Goal: Task Accomplishment & Management: Complete application form

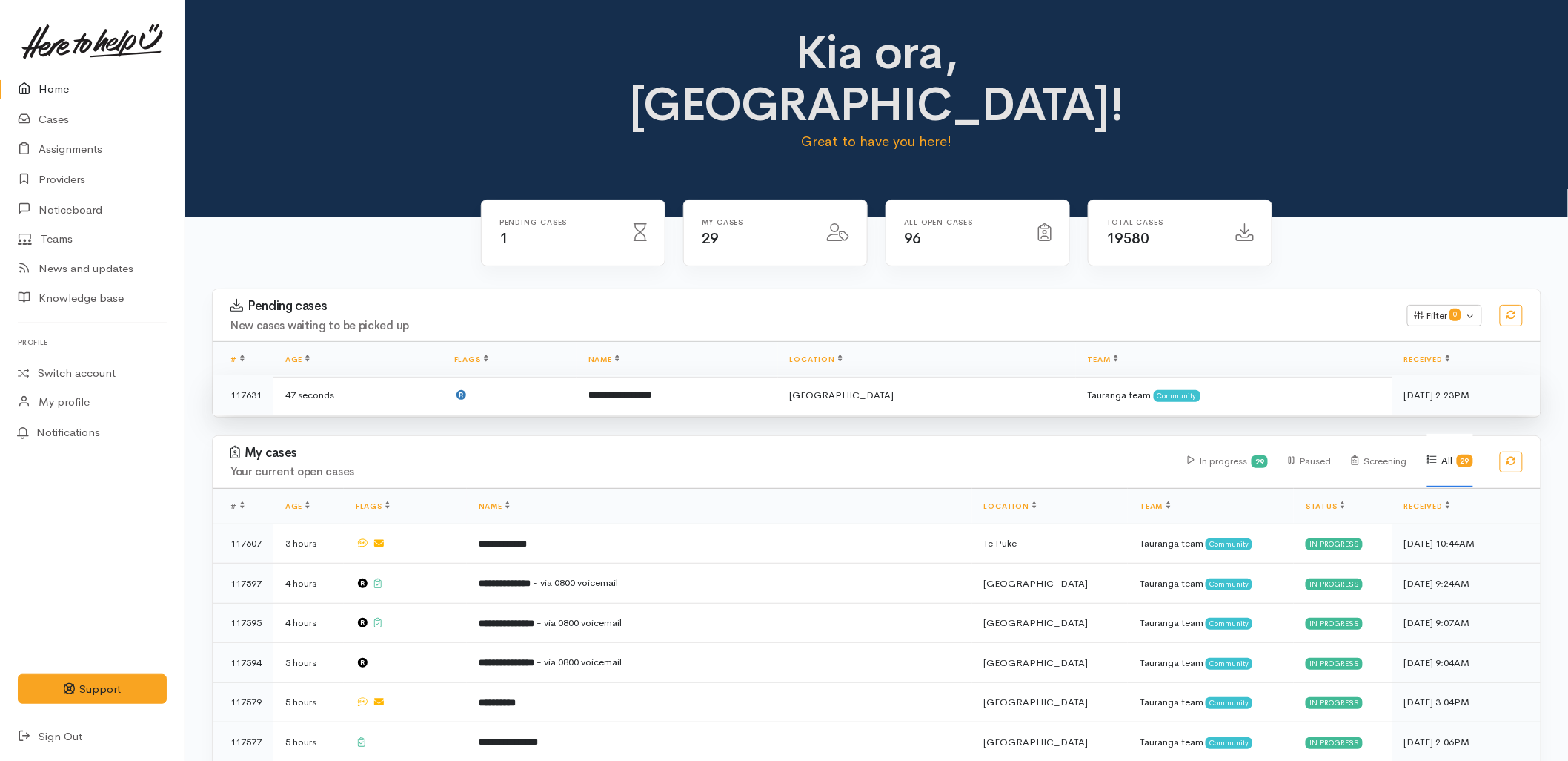
click at [676, 375] on td "**********" at bounding box center [677, 395] width 201 height 40
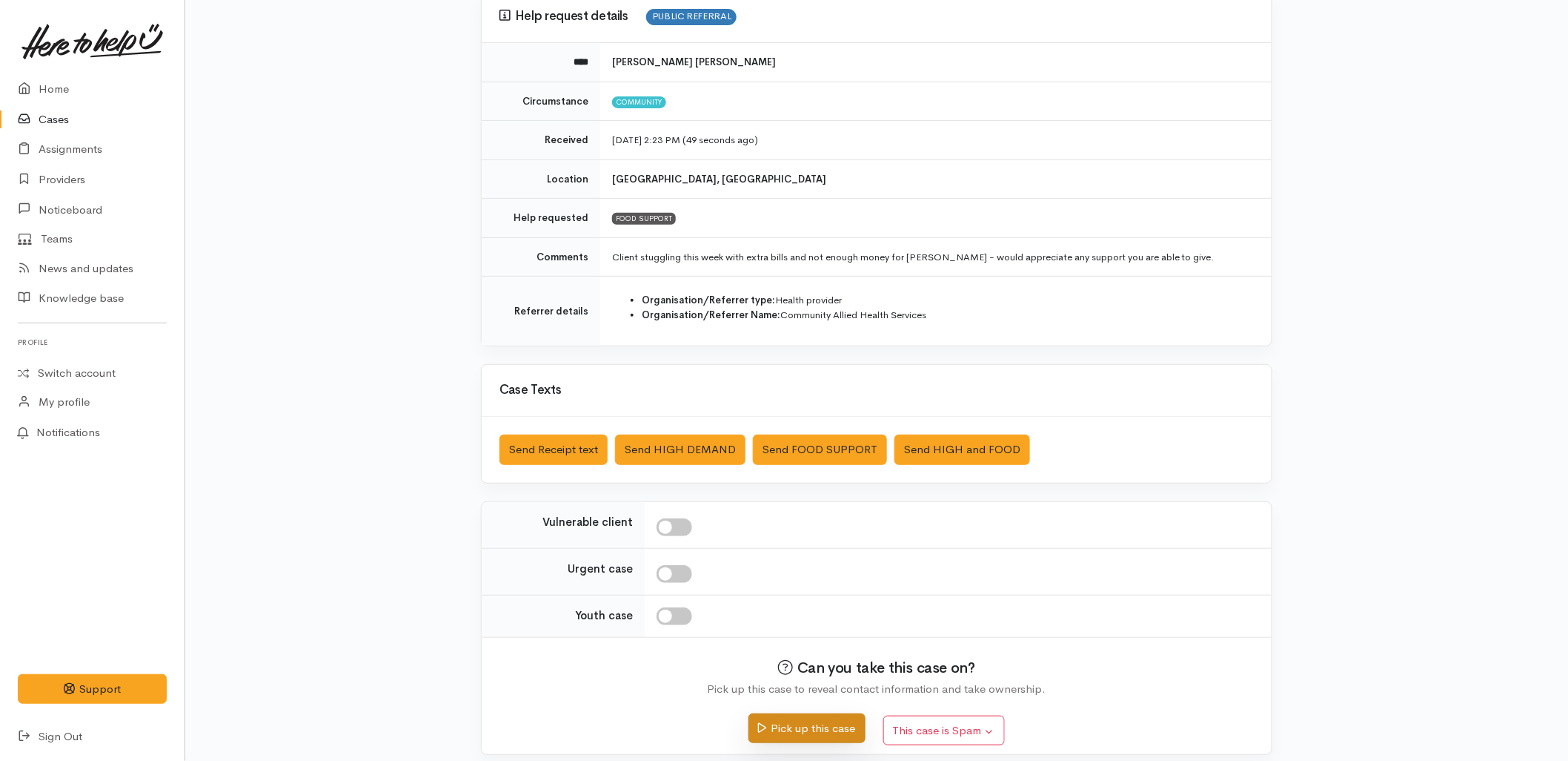
scroll to position [152, 0]
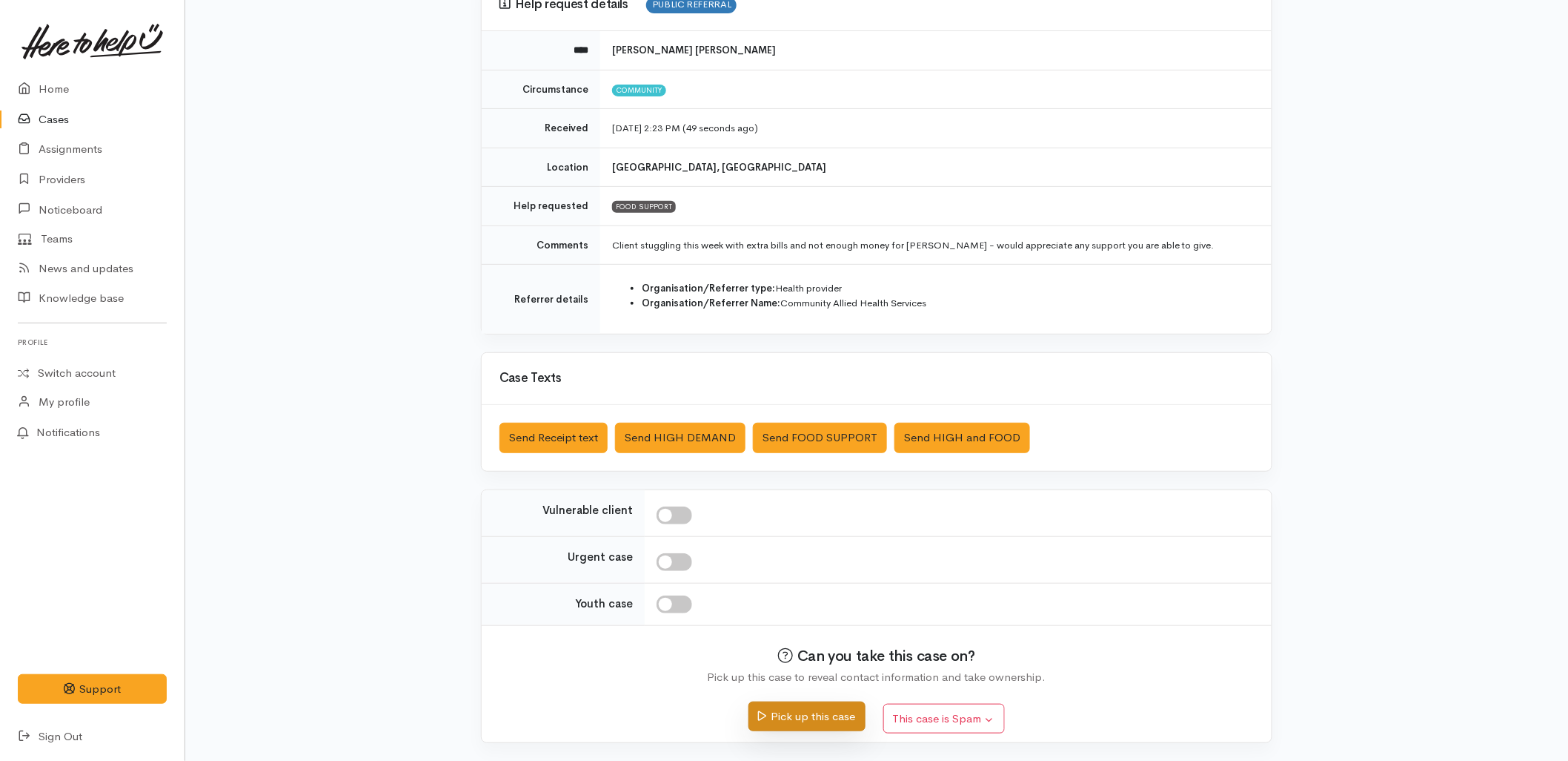
click at [830, 717] on button "Pick up this case" at bounding box center [807, 717] width 116 height 30
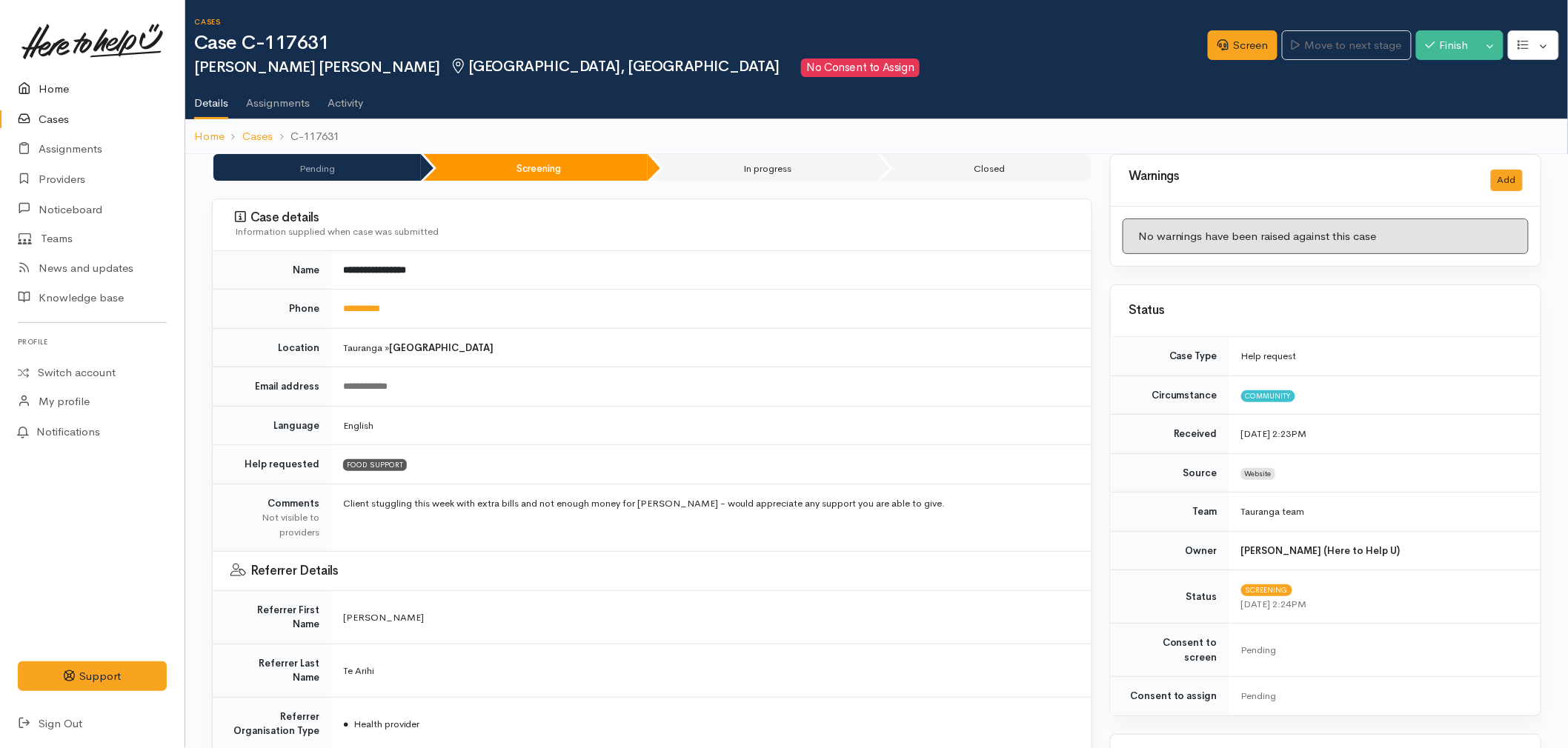
click at [26, 84] on icon at bounding box center [28, 89] width 21 height 19
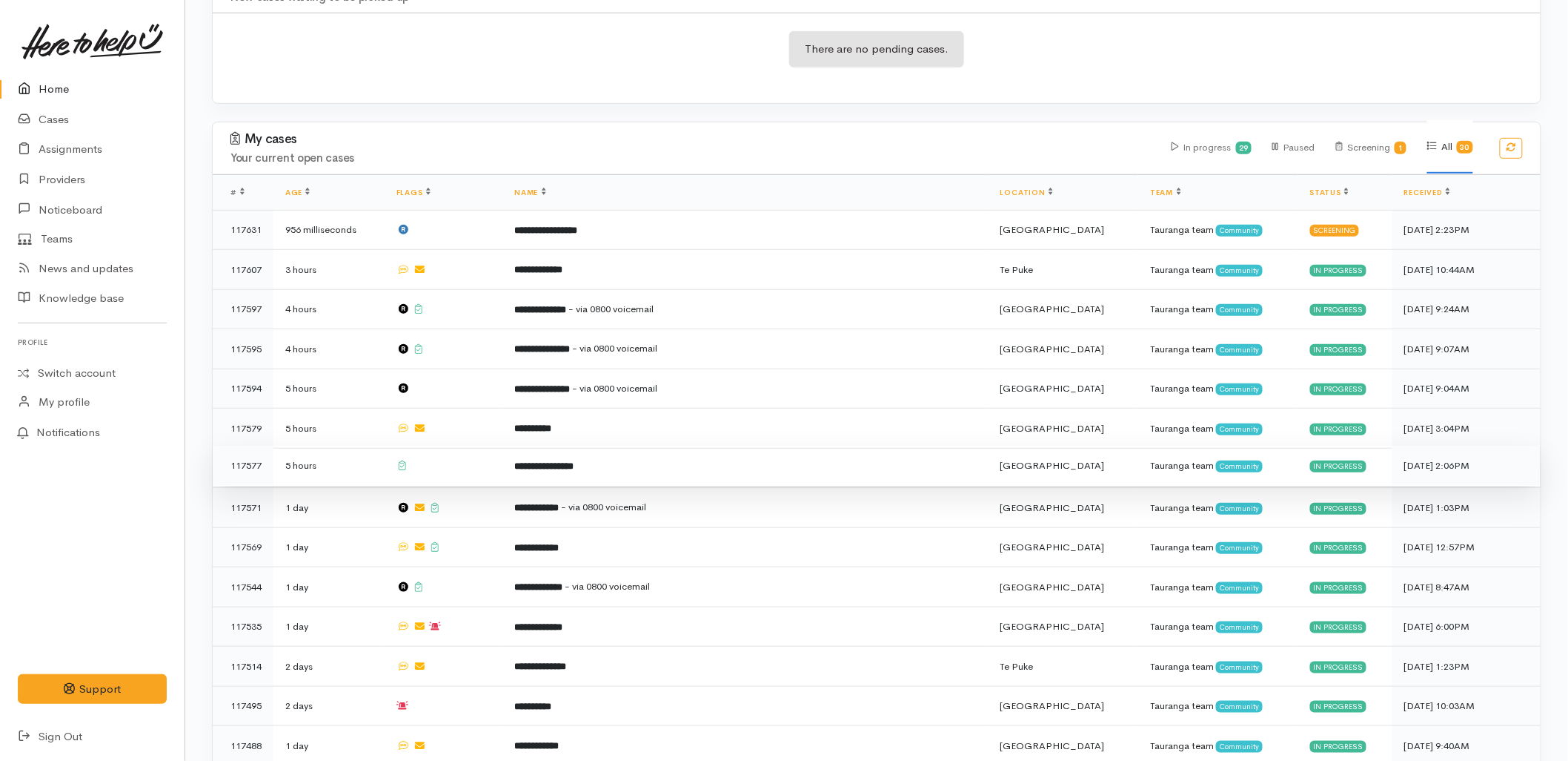
scroll to position [329, 0]
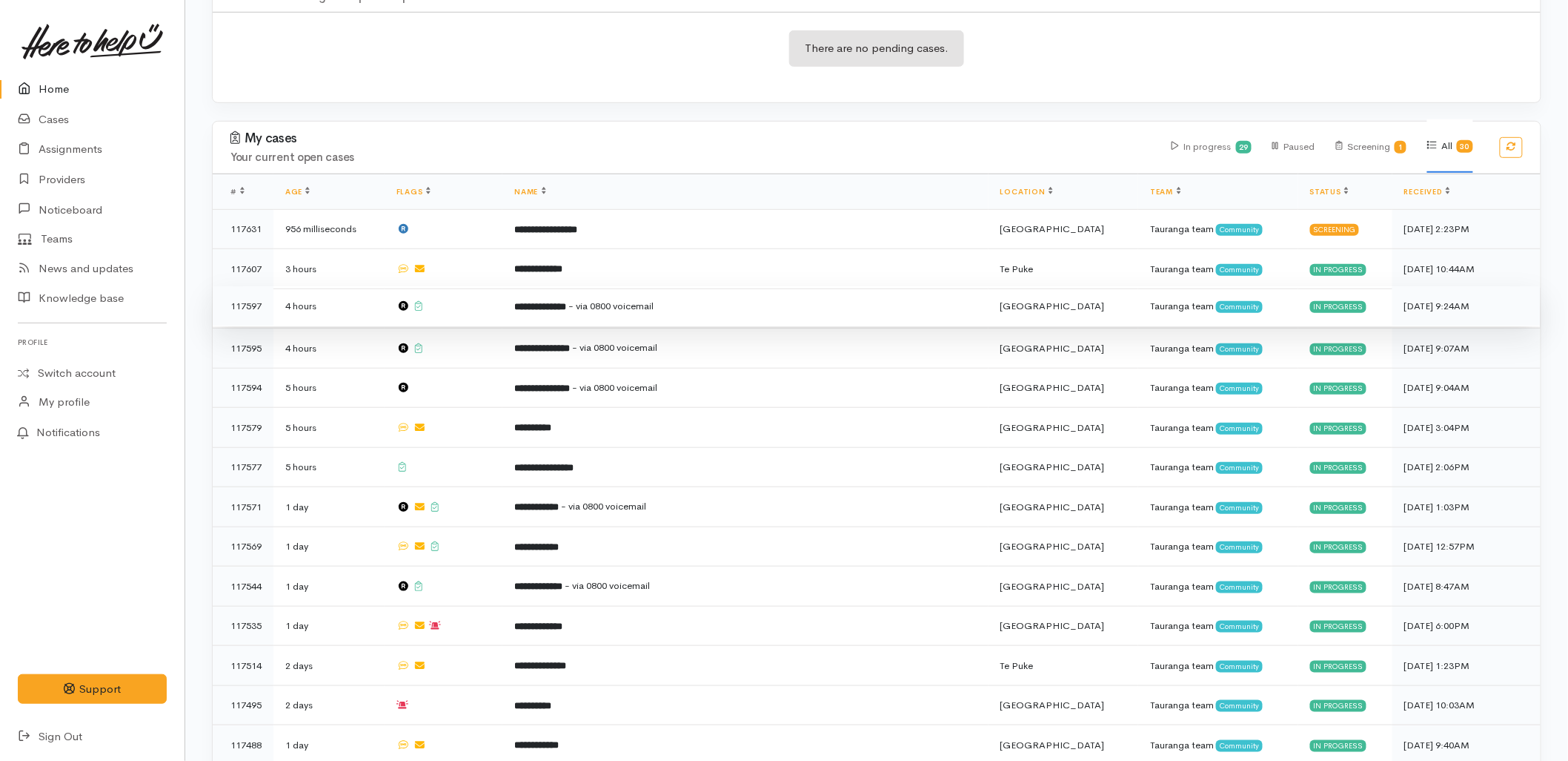
click at [502, 286] on td at bounding box center [444, 305] width 118 height 40
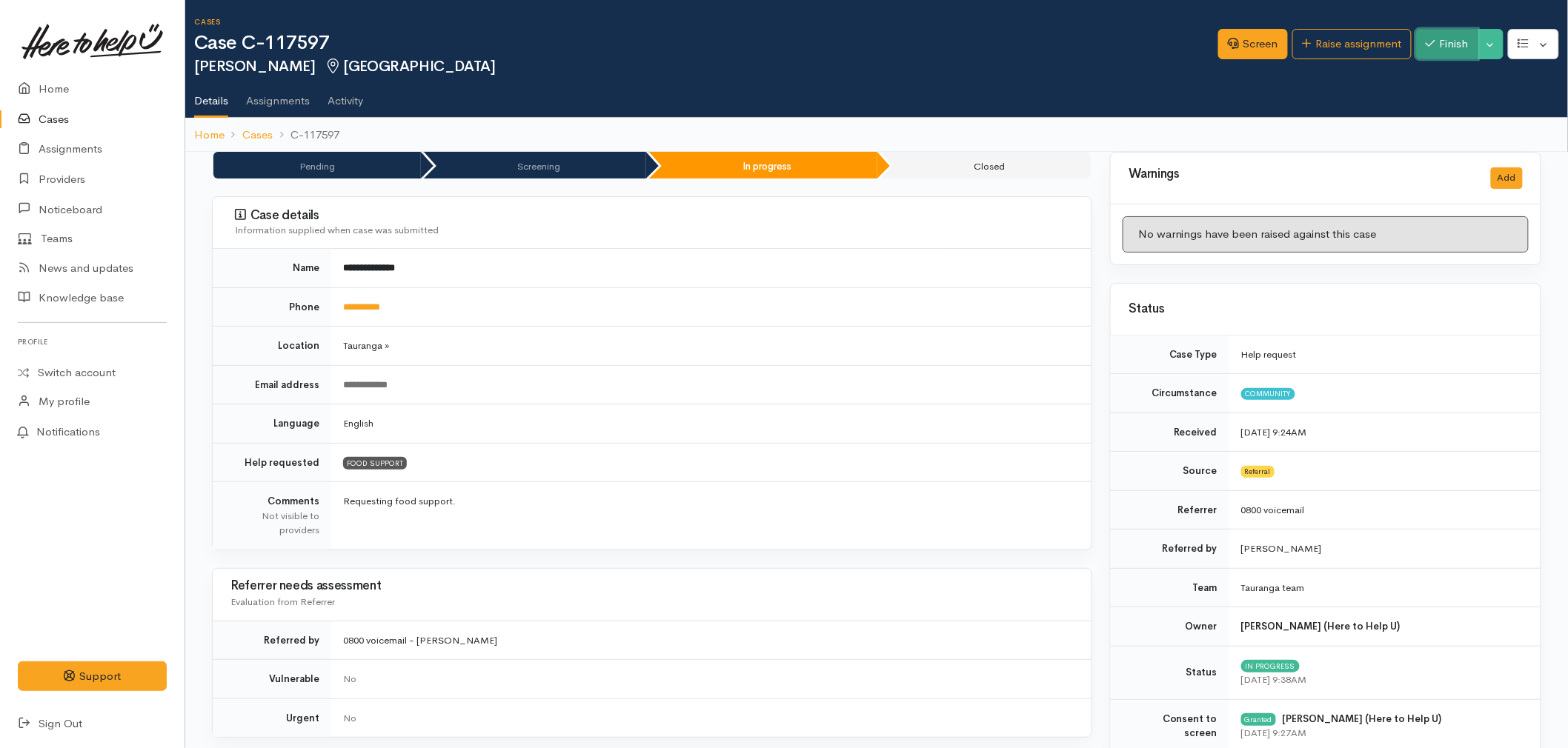
click at [1452, 45] on button "Finish" at bounding box center [1447, 44] width 63 height 30
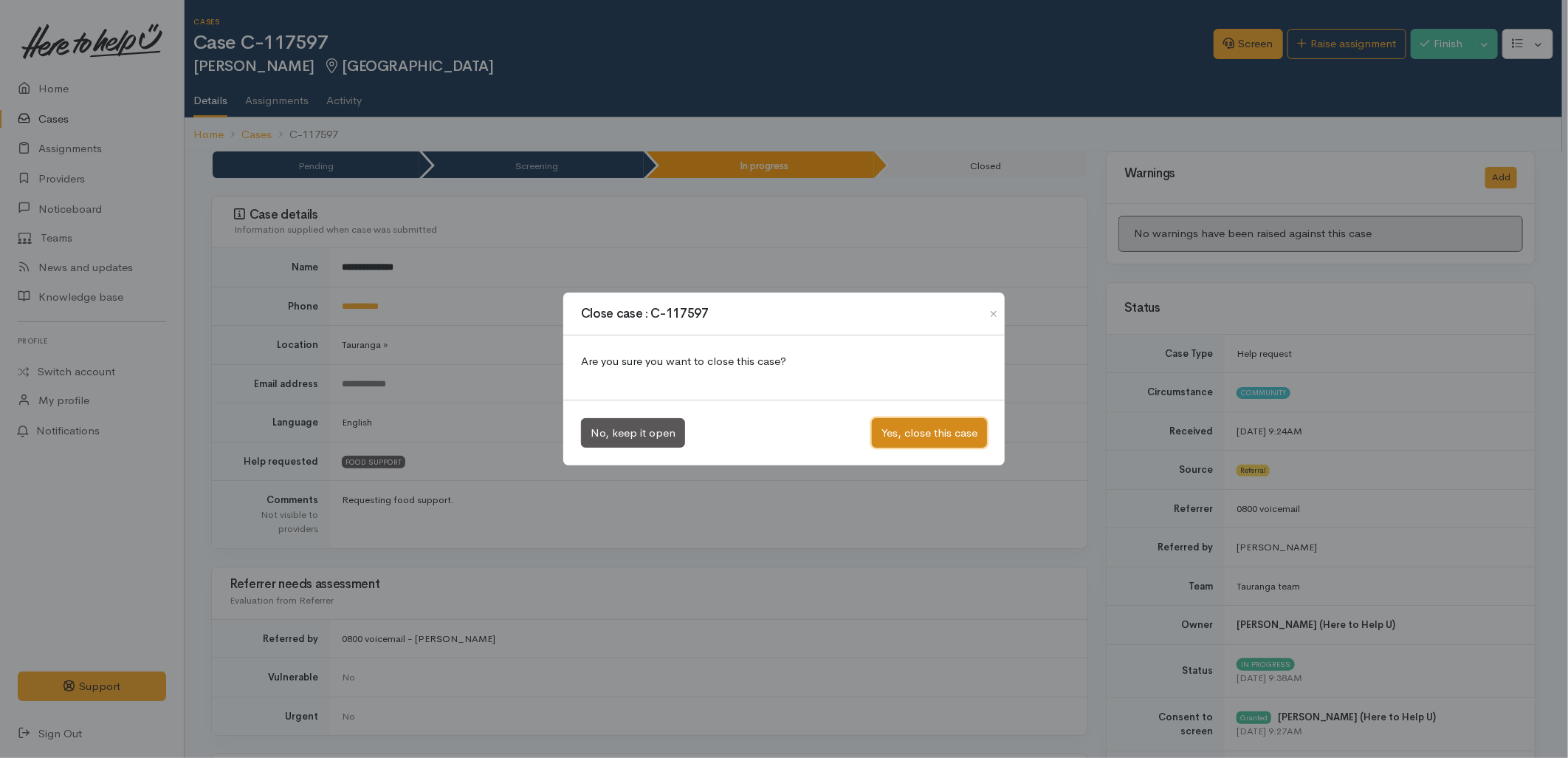
click at [905, 436] on button "Yes, close this case" at bounding box center [929, 433] width 115 height 30
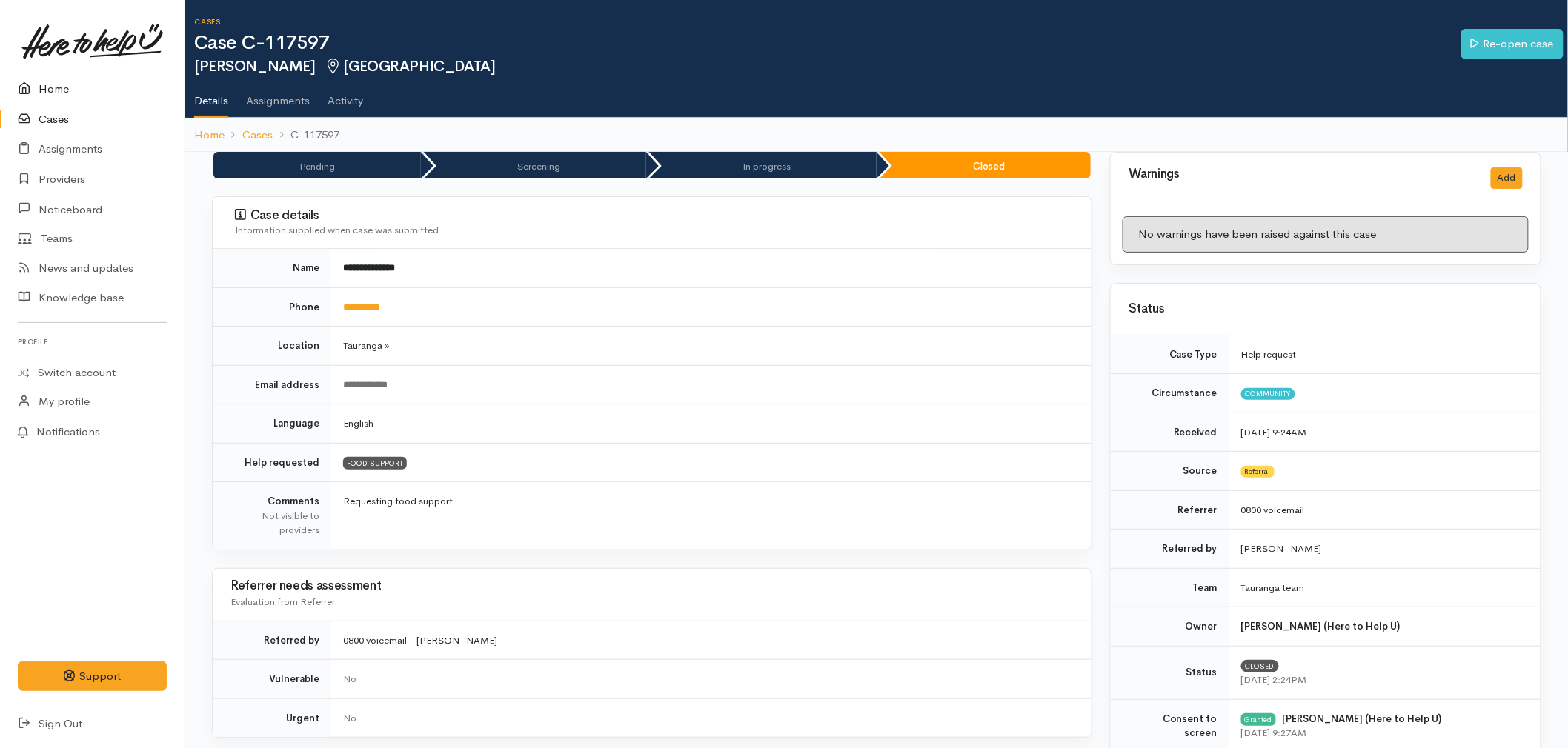
click at [48, 100] on link "Home" at bounding box center [92, 89] width 184 height 30
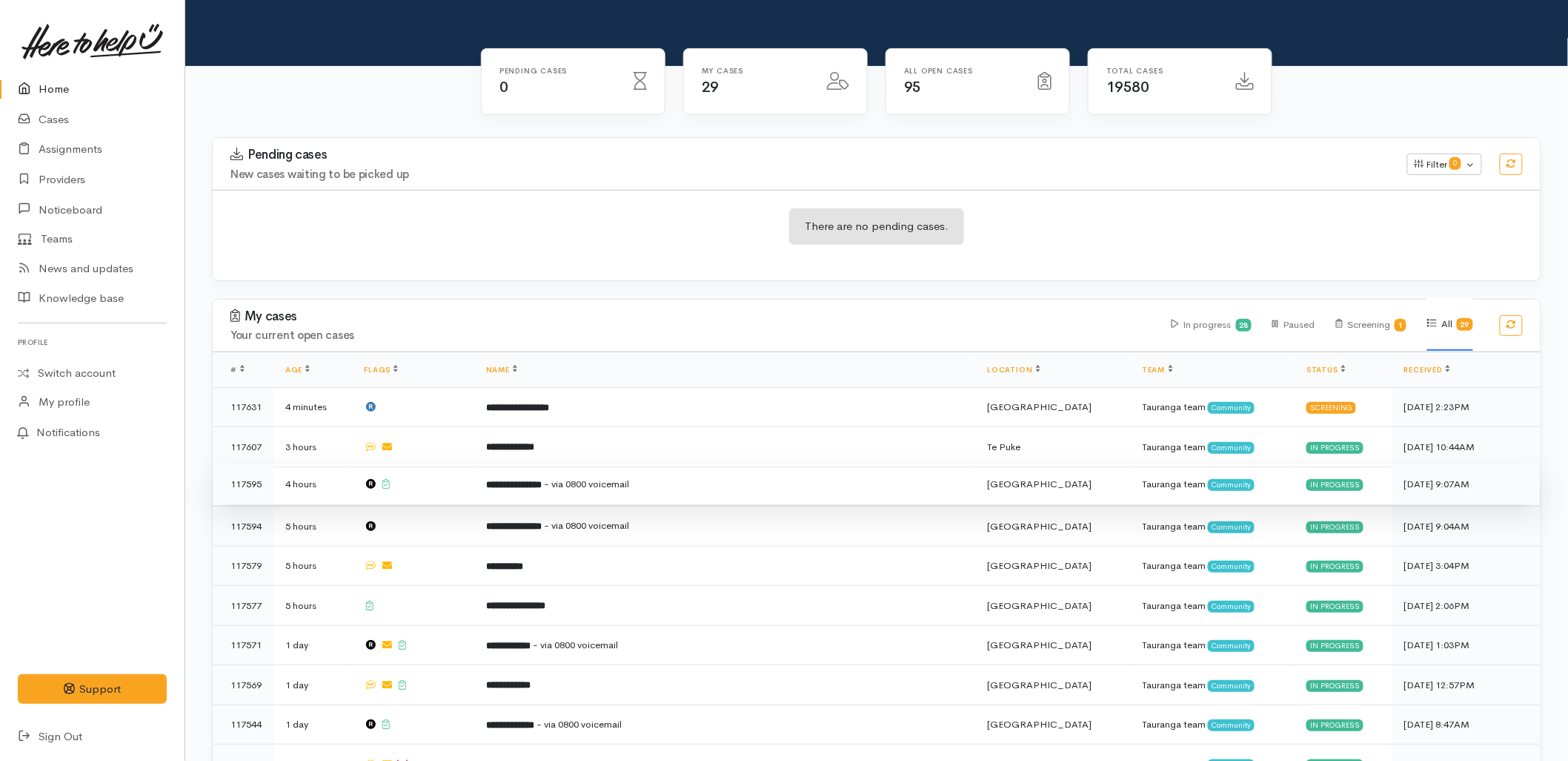
scroll to position [164, 0]
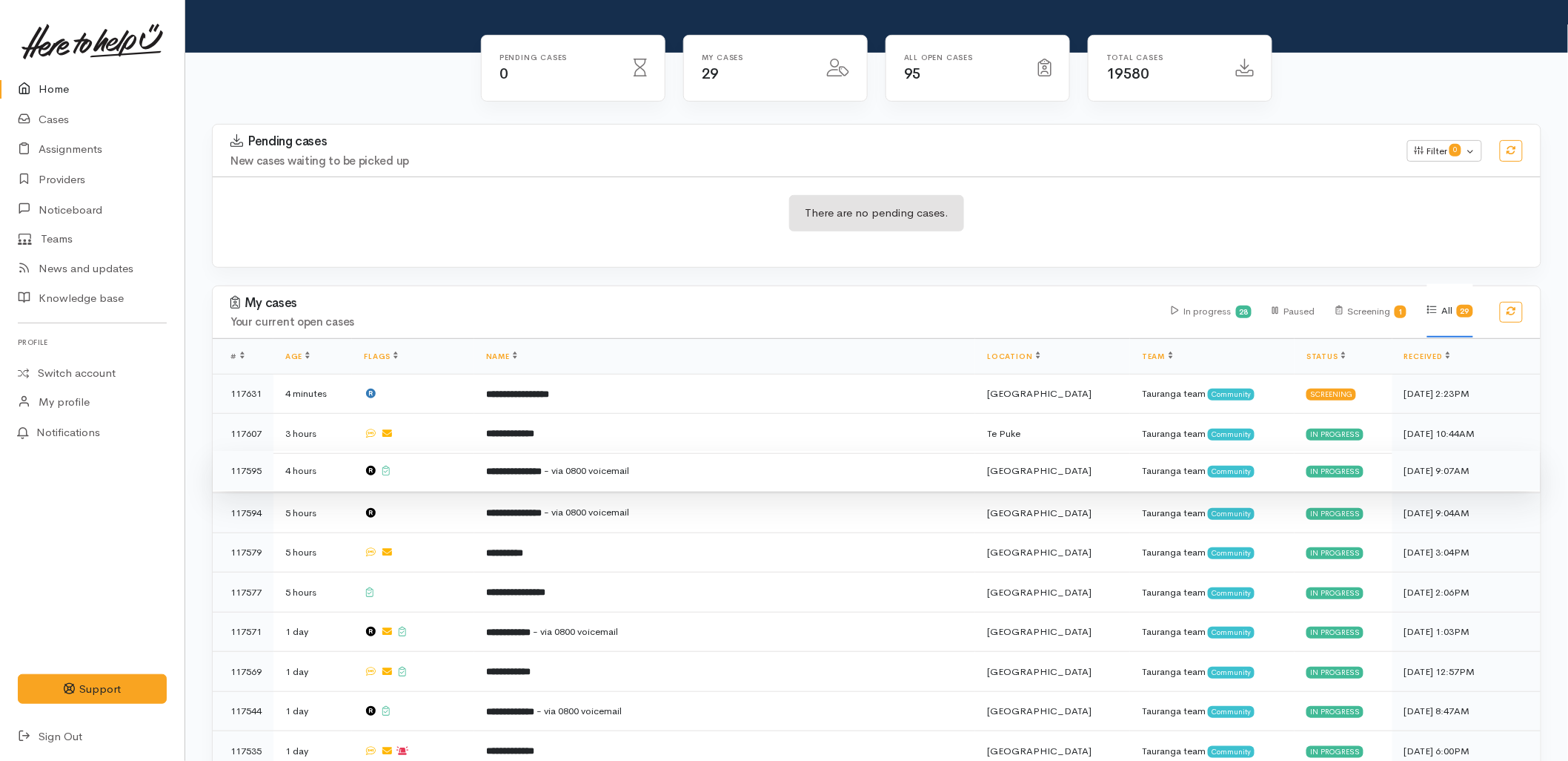
click at [475, 451] on td at bounding box center [413, 471] width 123 height 40
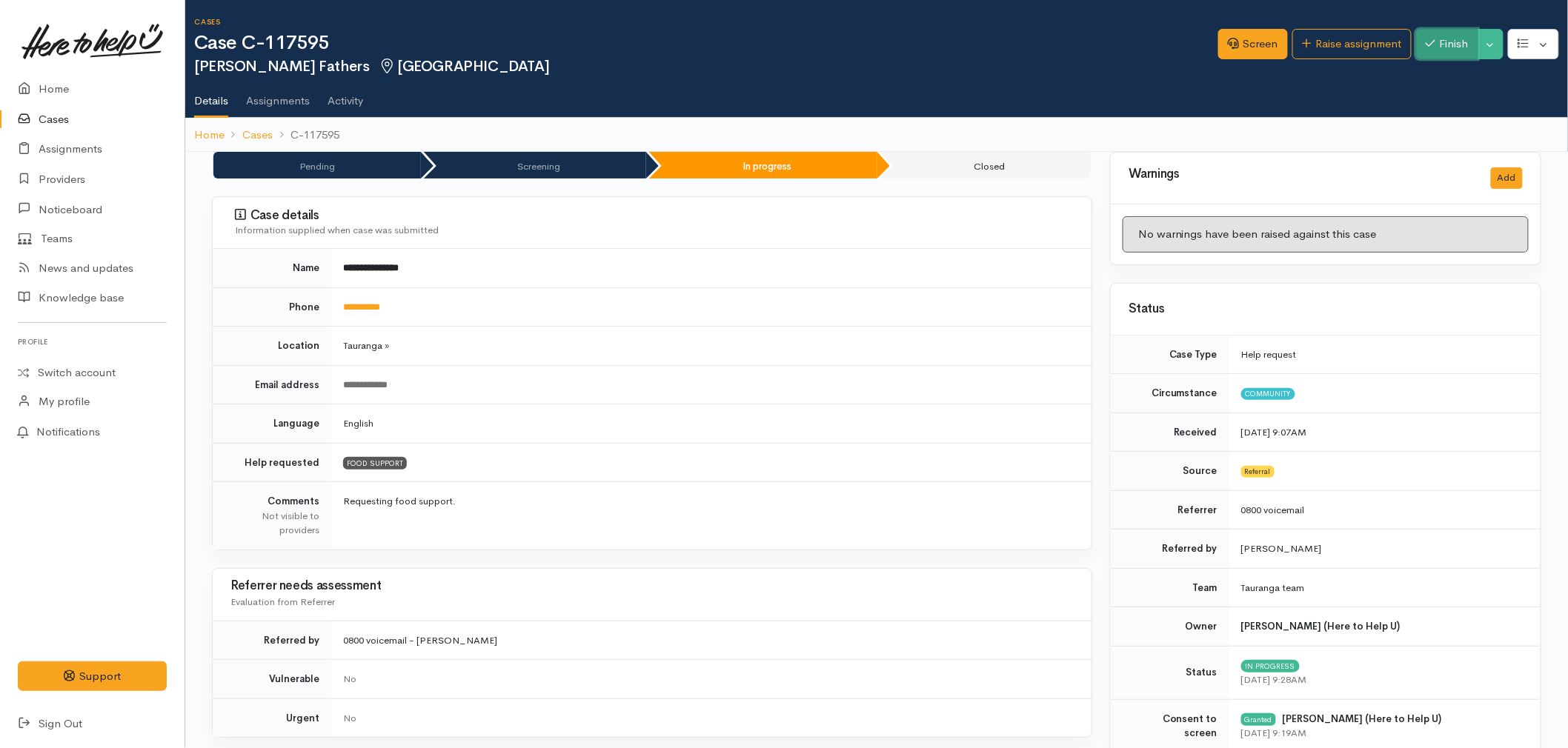
click at [1438, 49] on button "Finish" at bounding box center [1447, 44] width 63 height 30
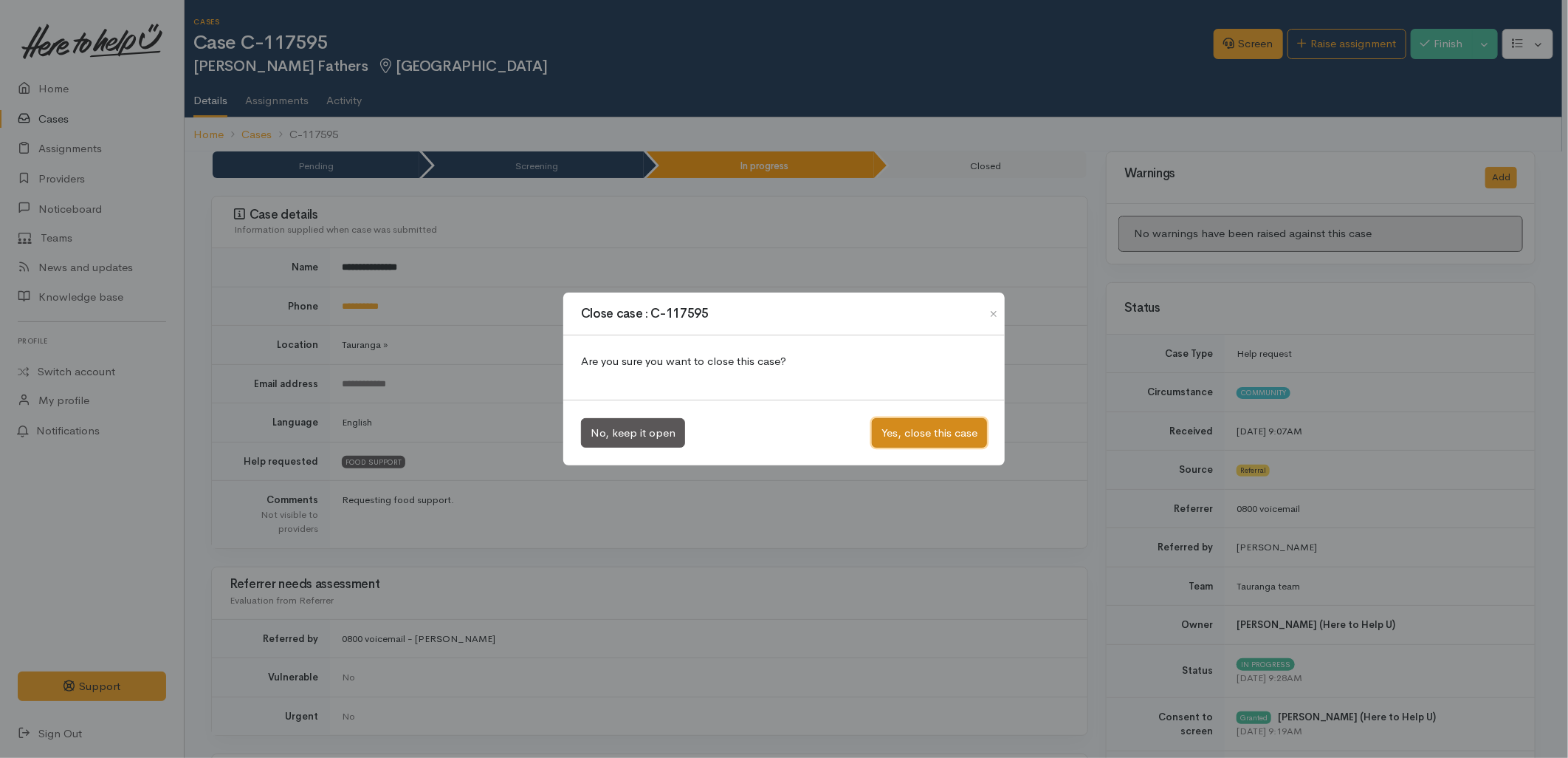
click at [901, 422] on button "Yes, close this case" at bounding box center [929, 433] width 115 height 30
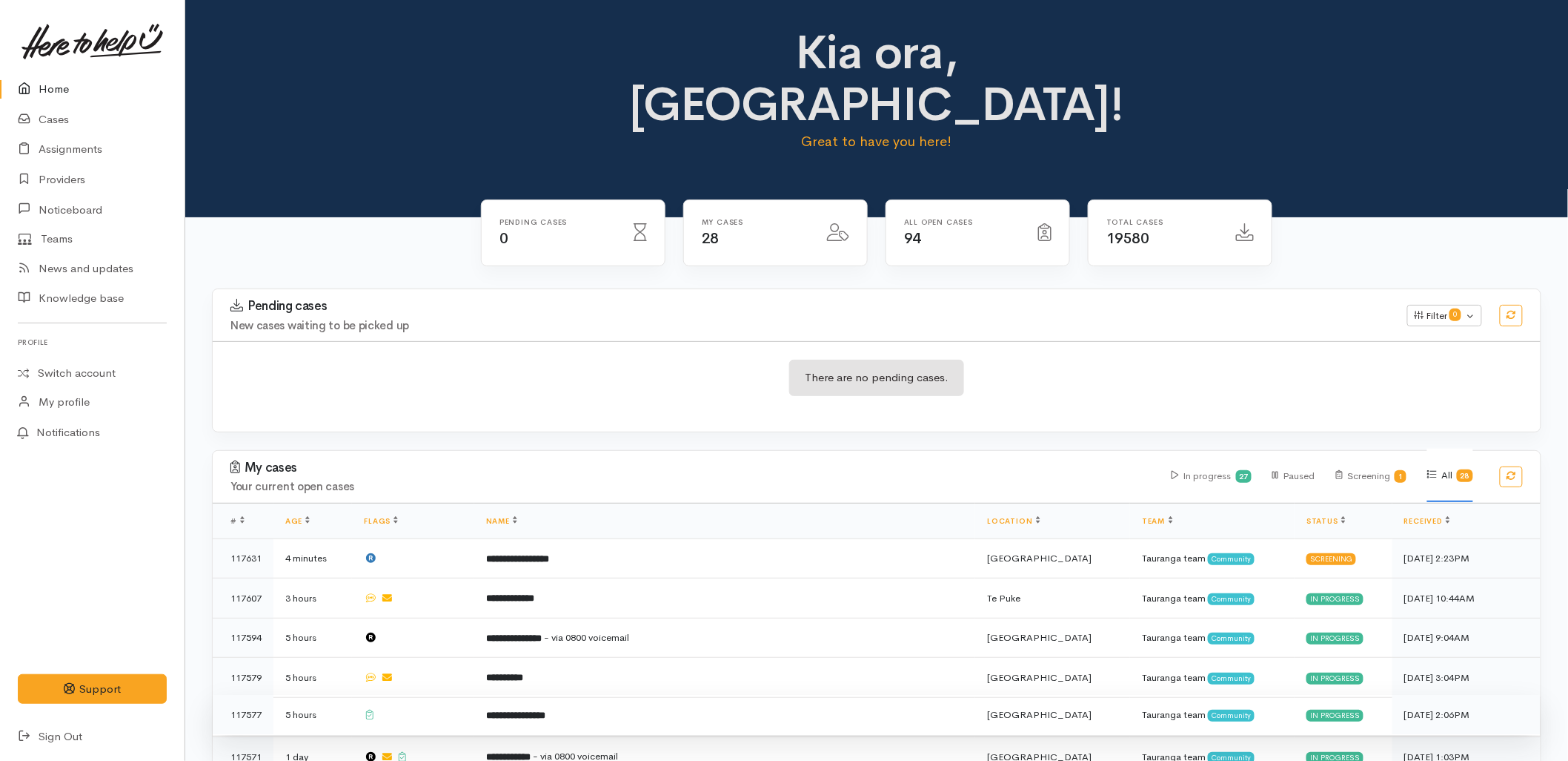
click at [534, 695] on td "**********" at bounding box center [725, 714] width 501 height 40
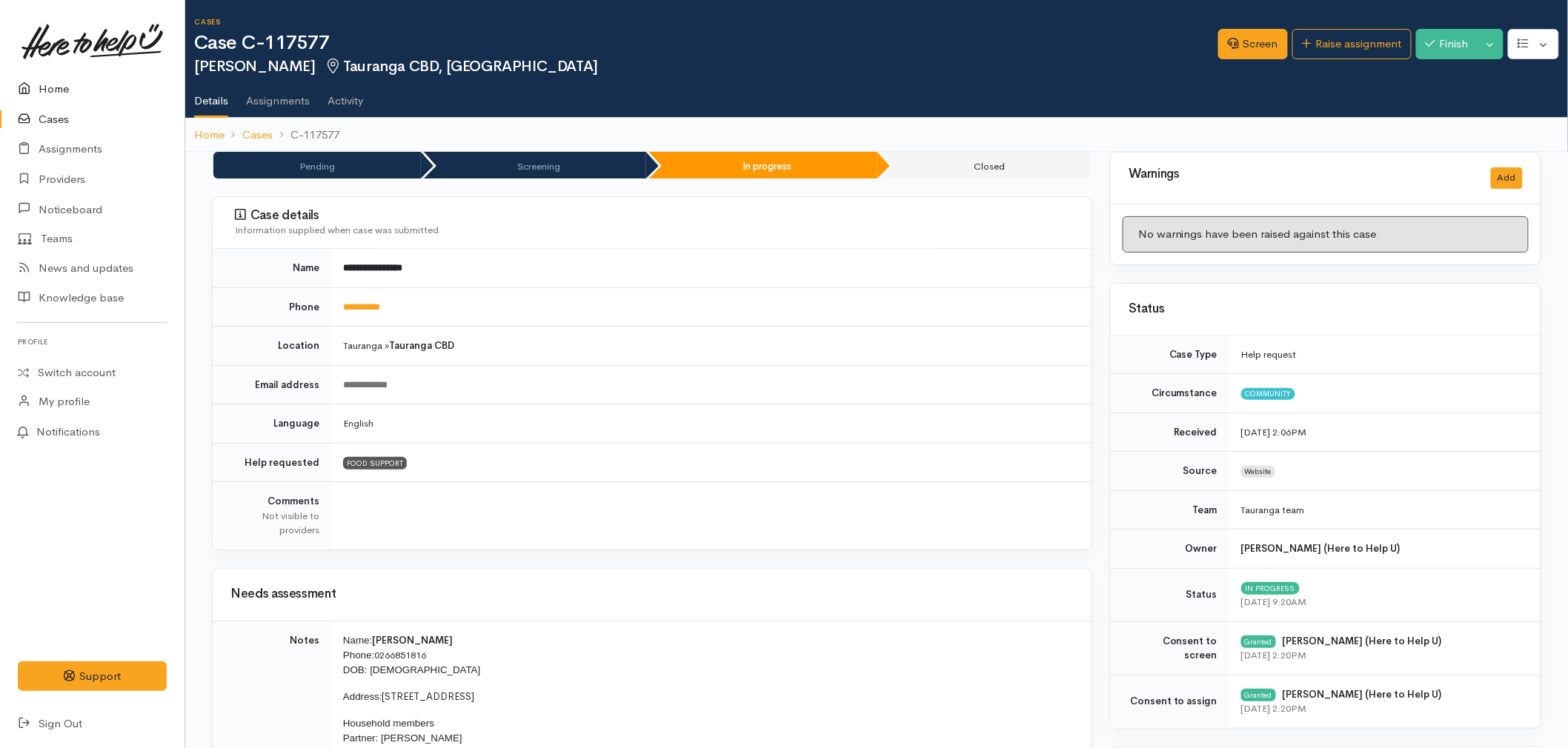
click at [49, 86] on link "Home" at bounding box center [92, 89] width 184 height 30
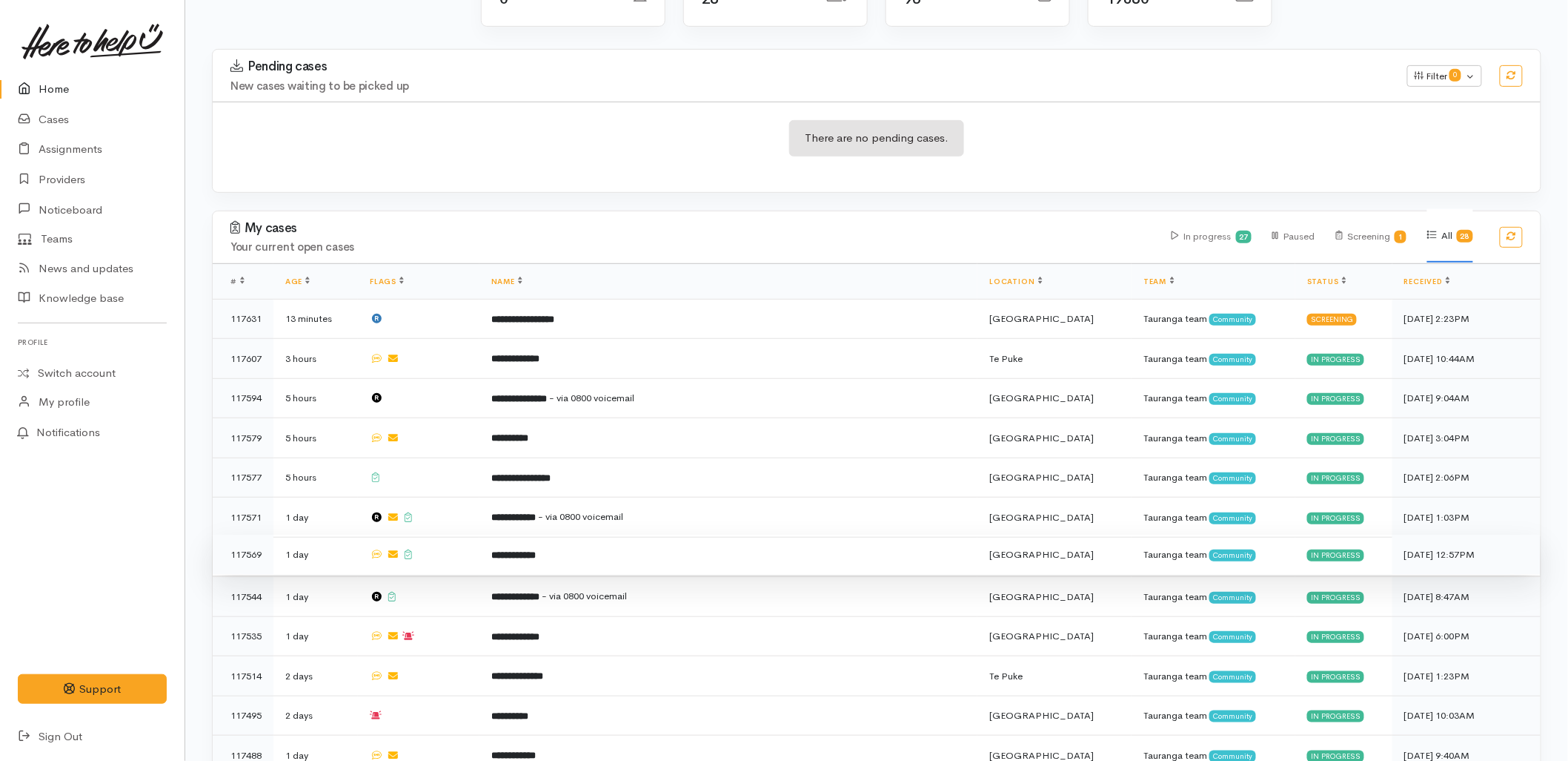
scroll to position [247, 0]
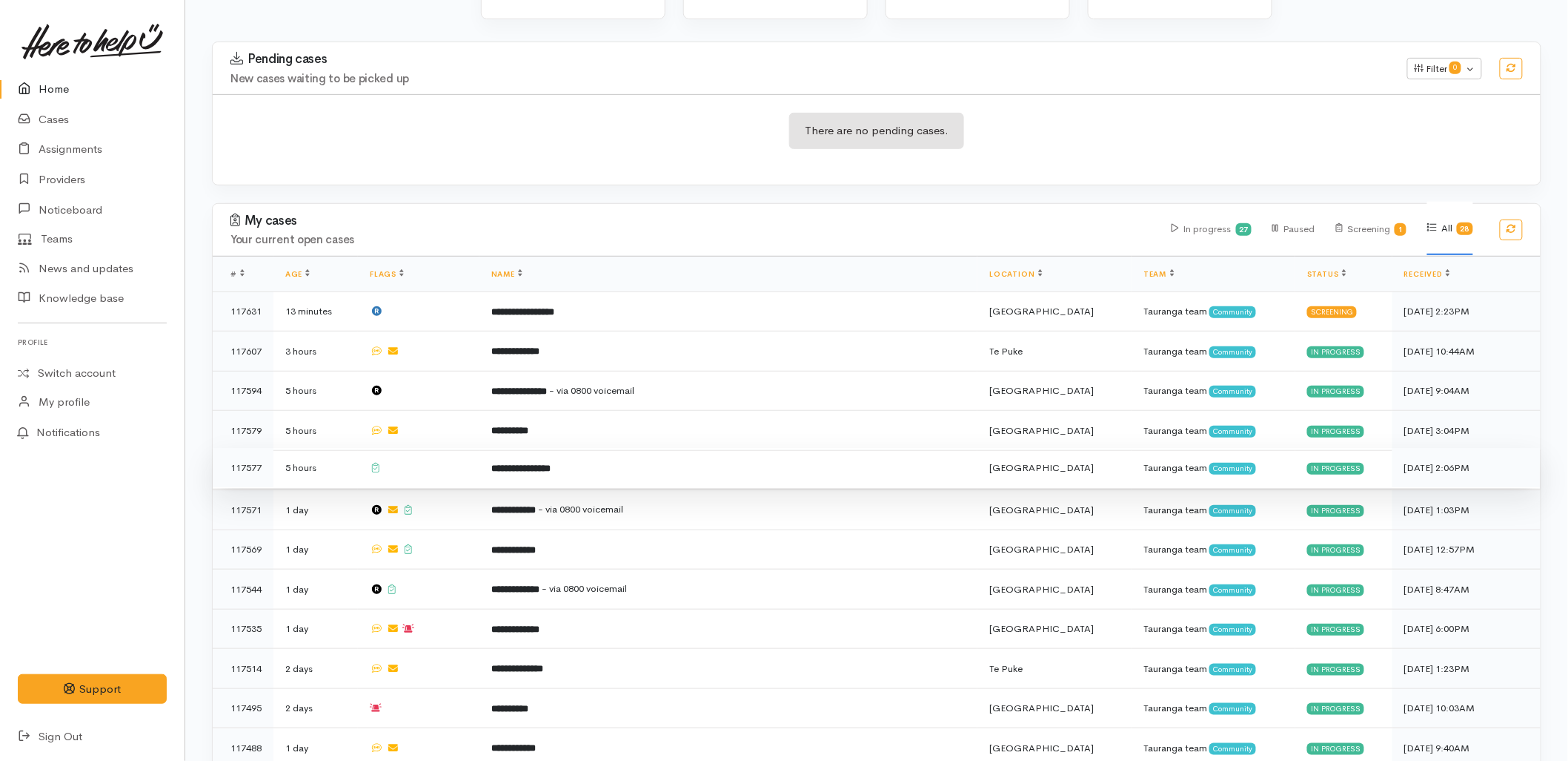
click at [479, 448] on td at bounding box center [419, 467] width 122 height 40
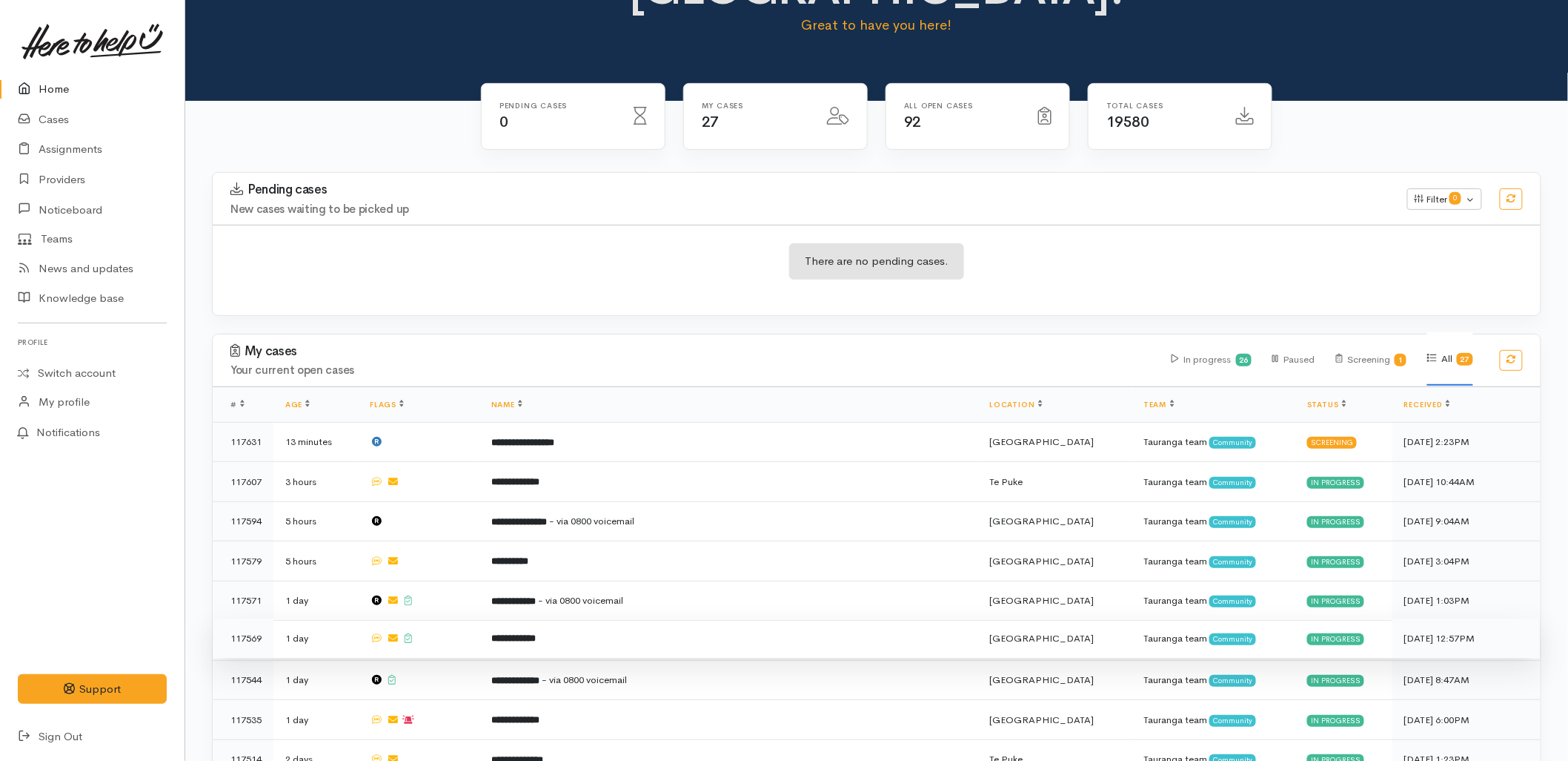
scroll to position [164, 0]
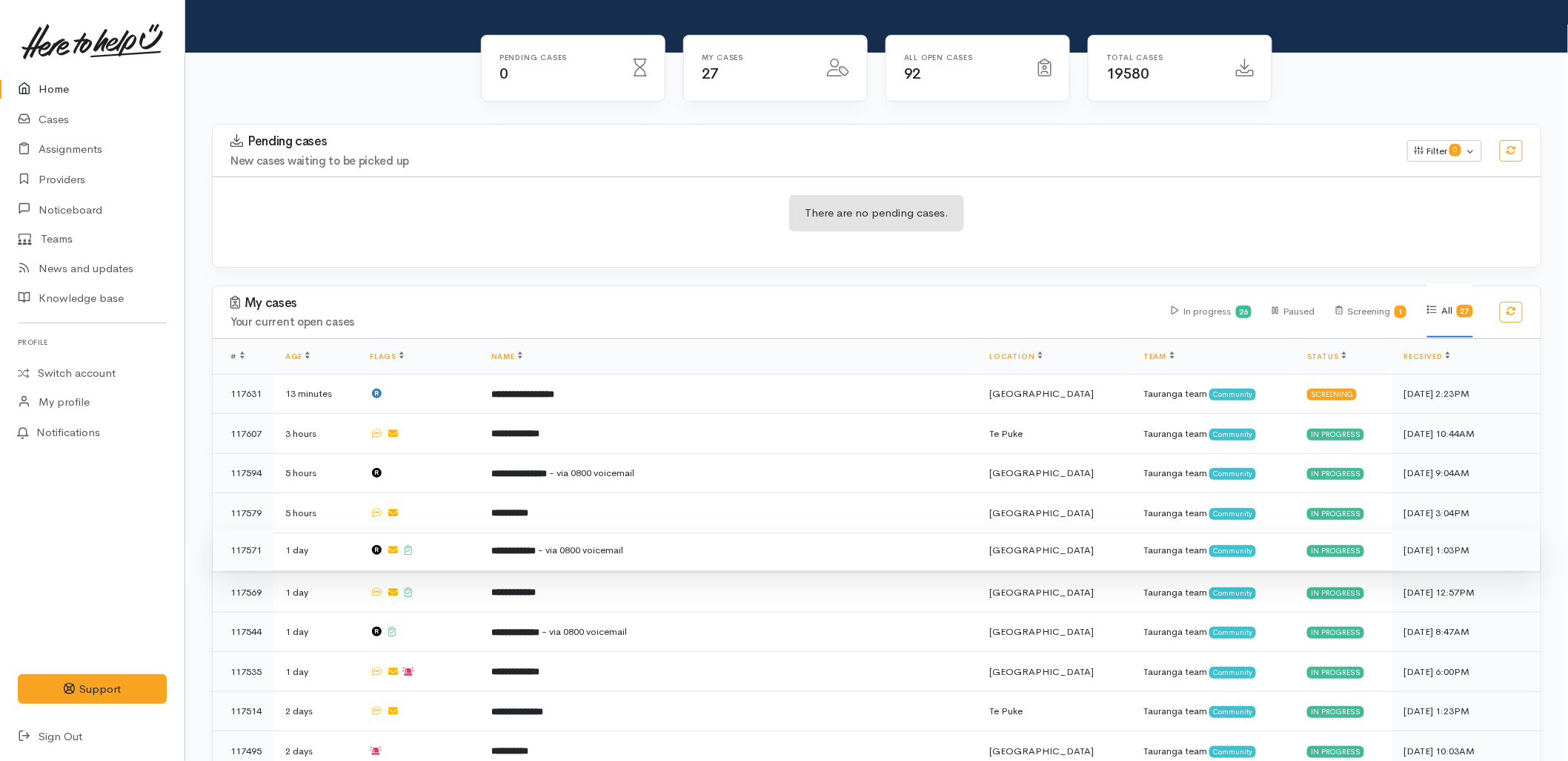
click at [534, 531] on td "**********" at bounding box center [728, 550] width 499 height 40
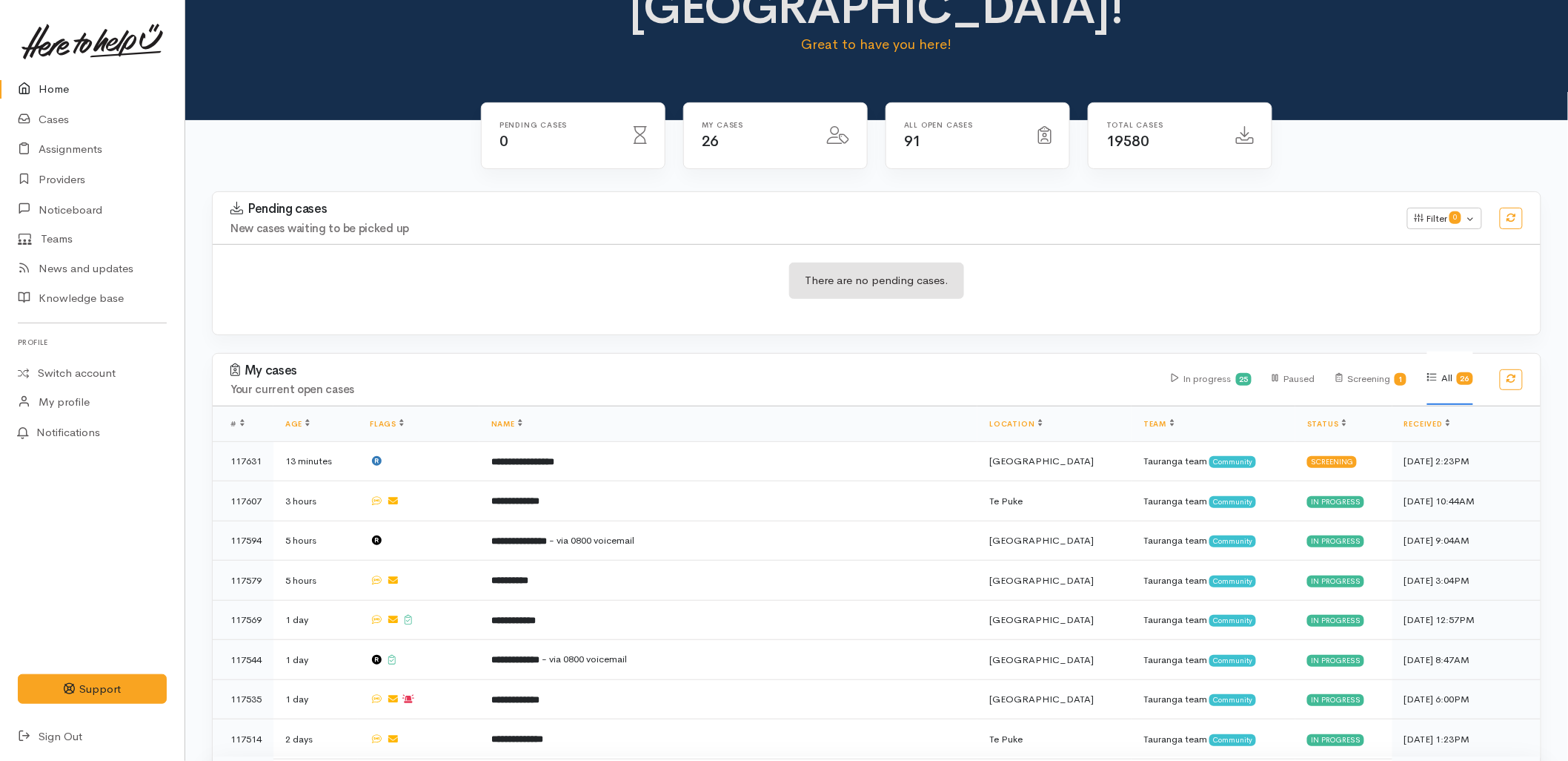
scroll to position [247, 0]
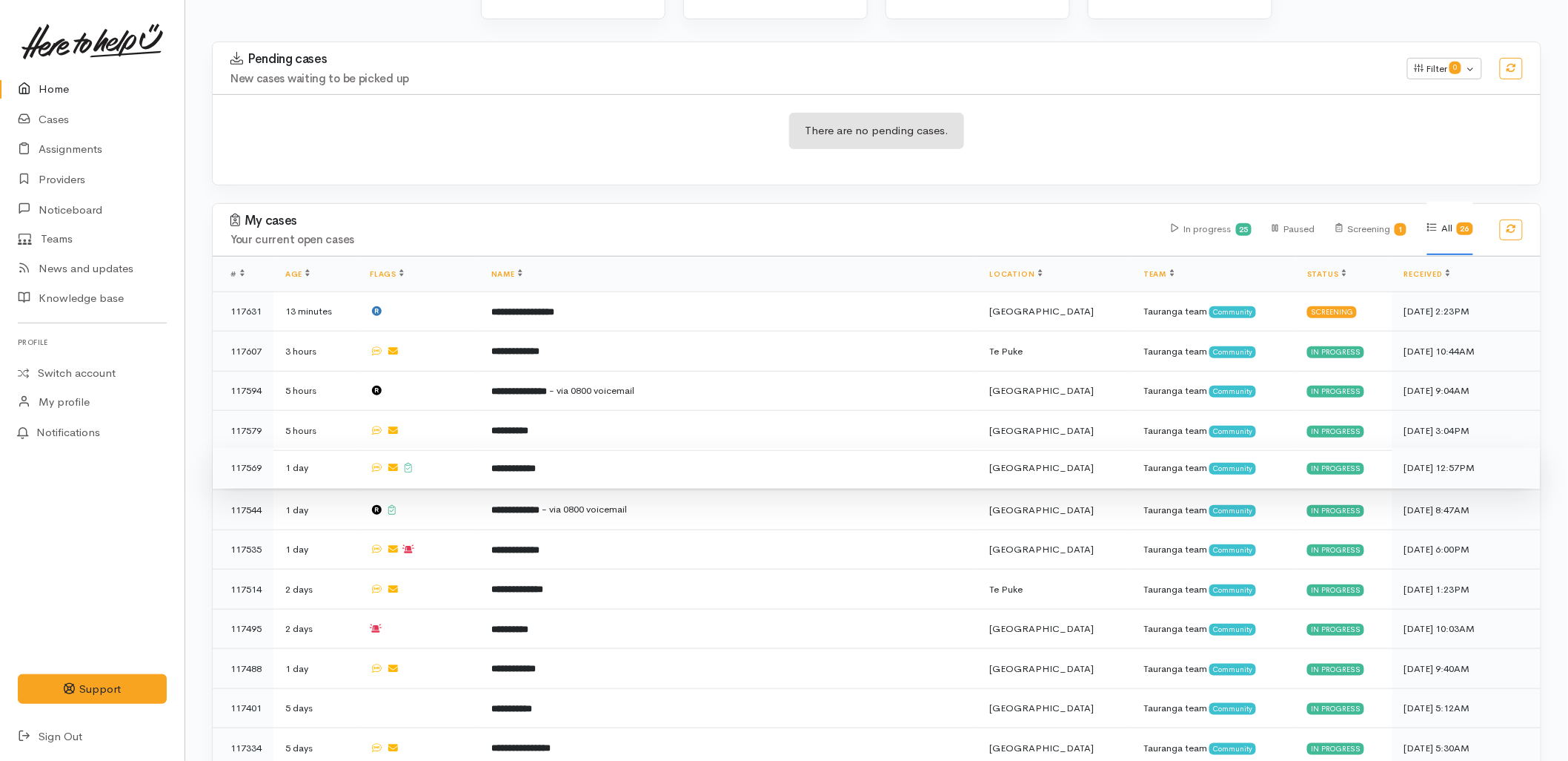
click at [479, 448] on td at bounding box center [419, 467] width 122 height 40
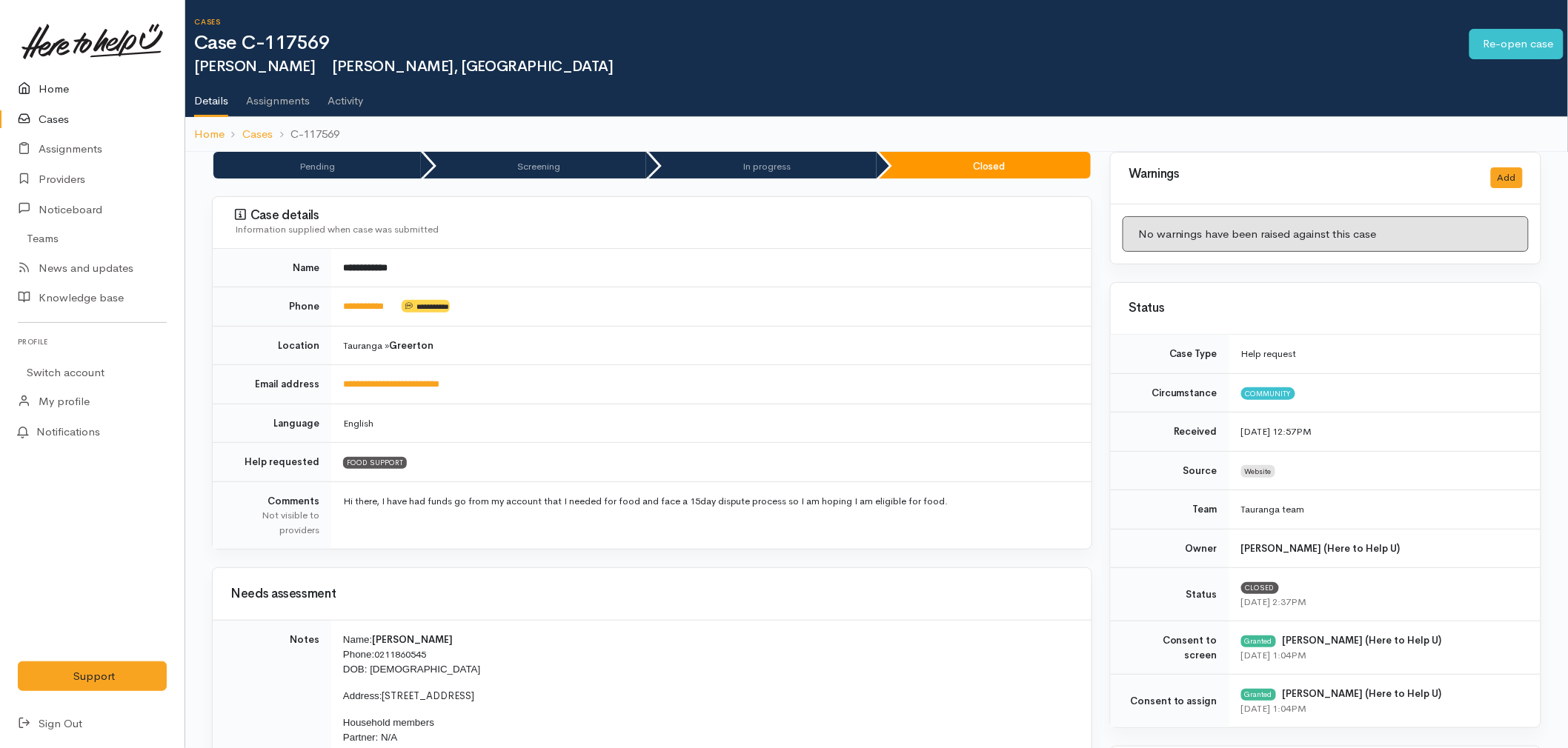
click at [74, 86] on link "Home" at bounding box center [92, 89] width 184 height 30
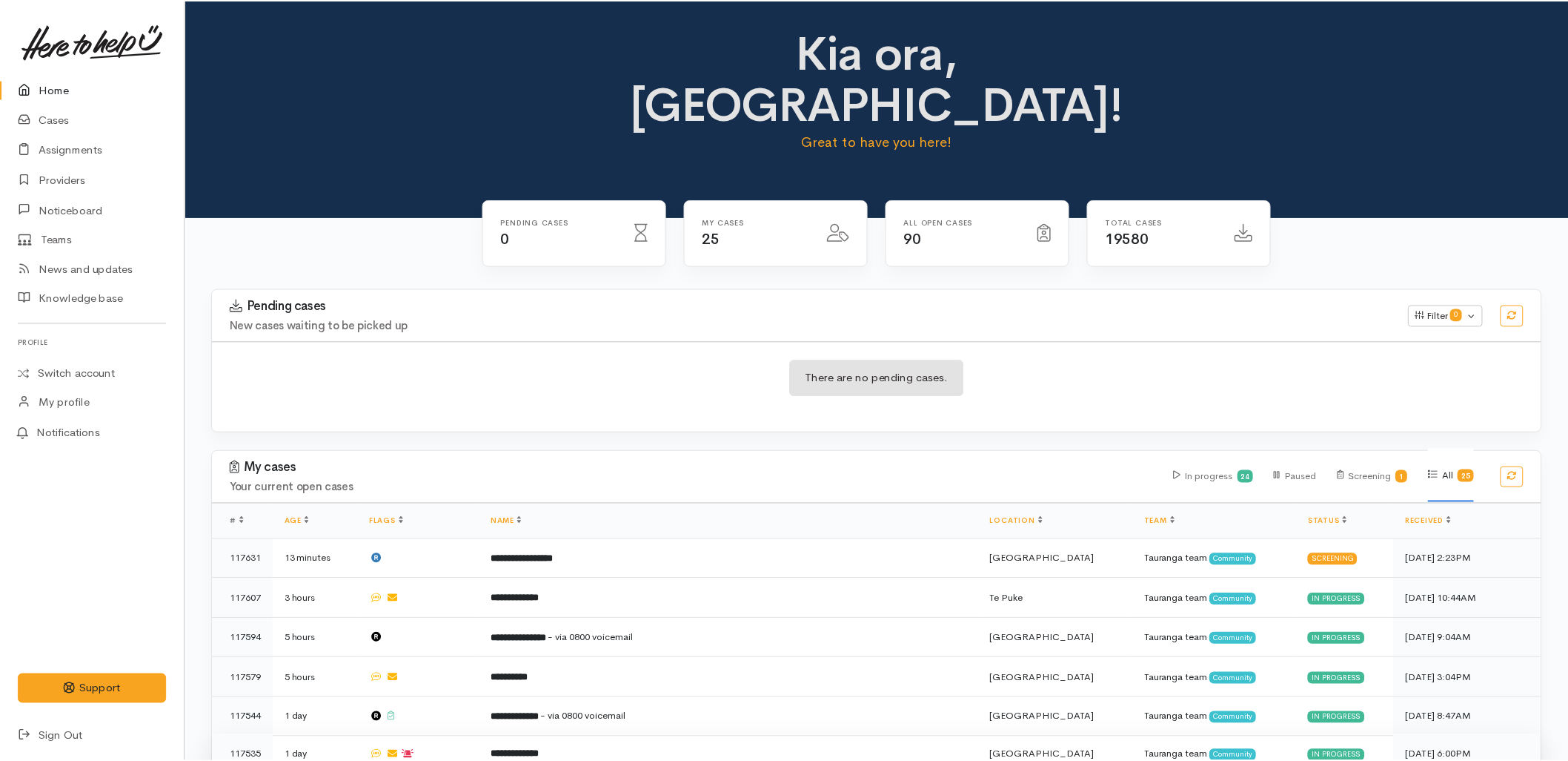
scroll to position [164, 0]
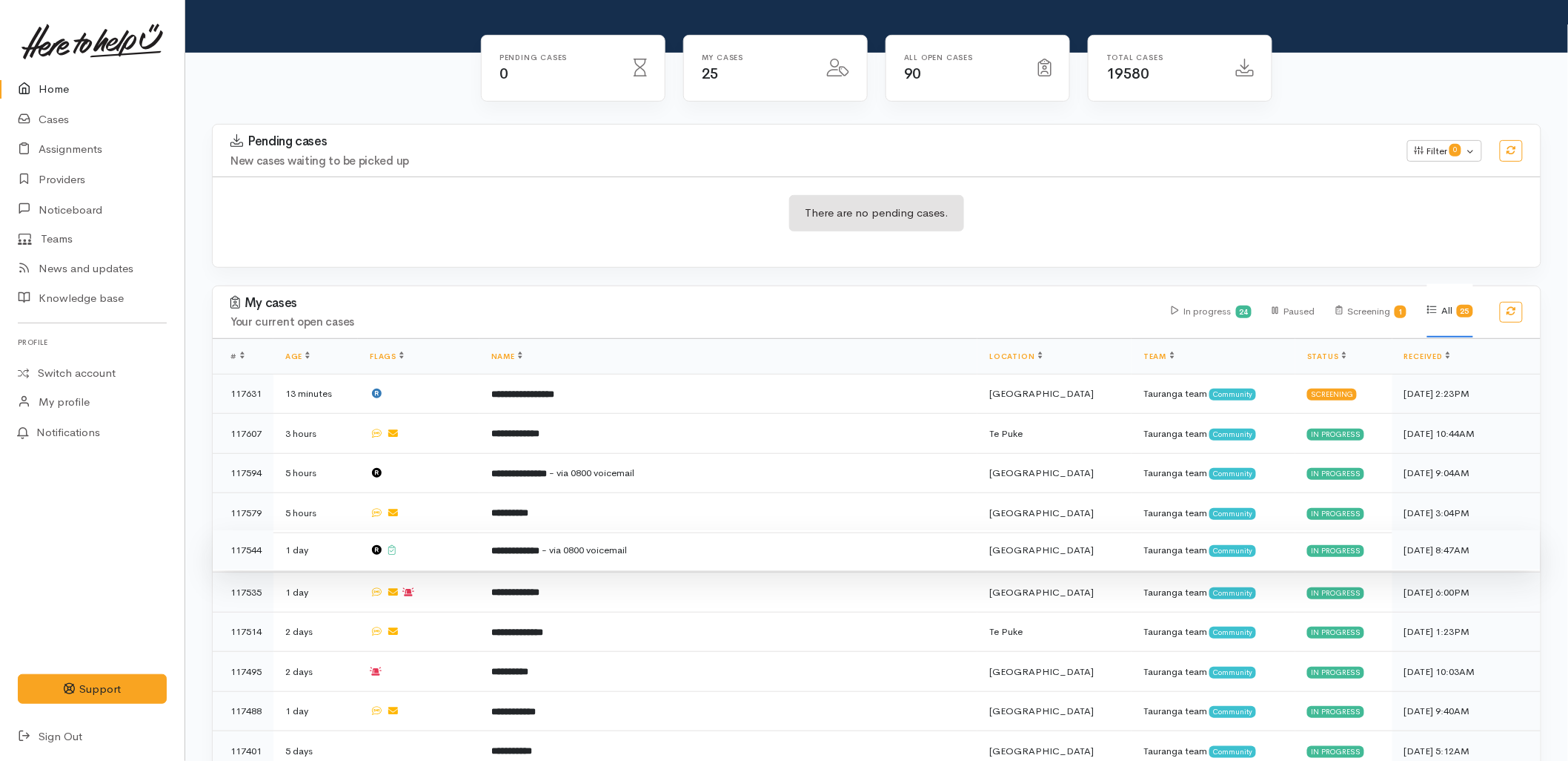
click at [525, 531] on td "**********" at bounding box center [728, 550] width 499 height 40
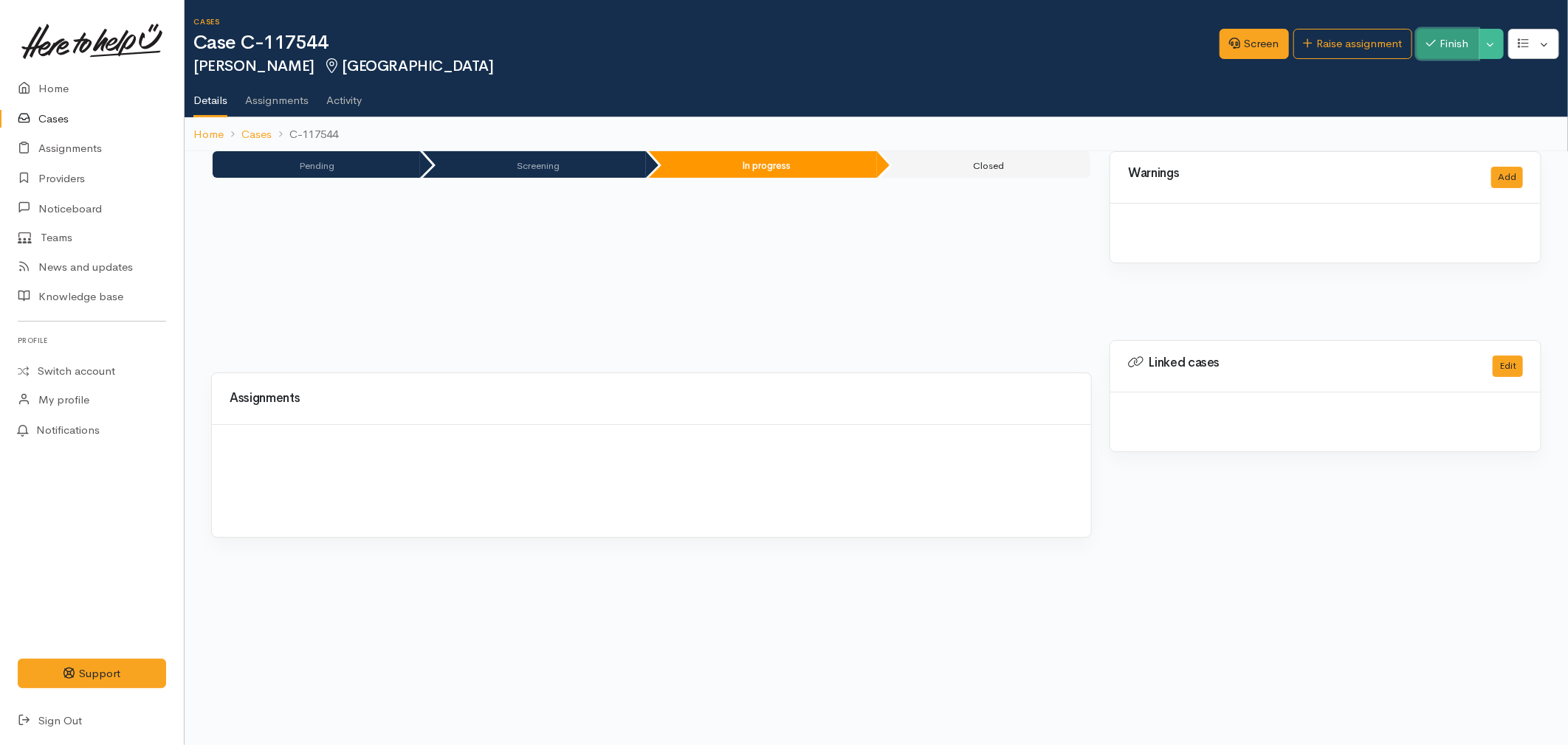
click at [1450, 47] on button "Finish" at bounding box center [1448, 44] width 62 height 30
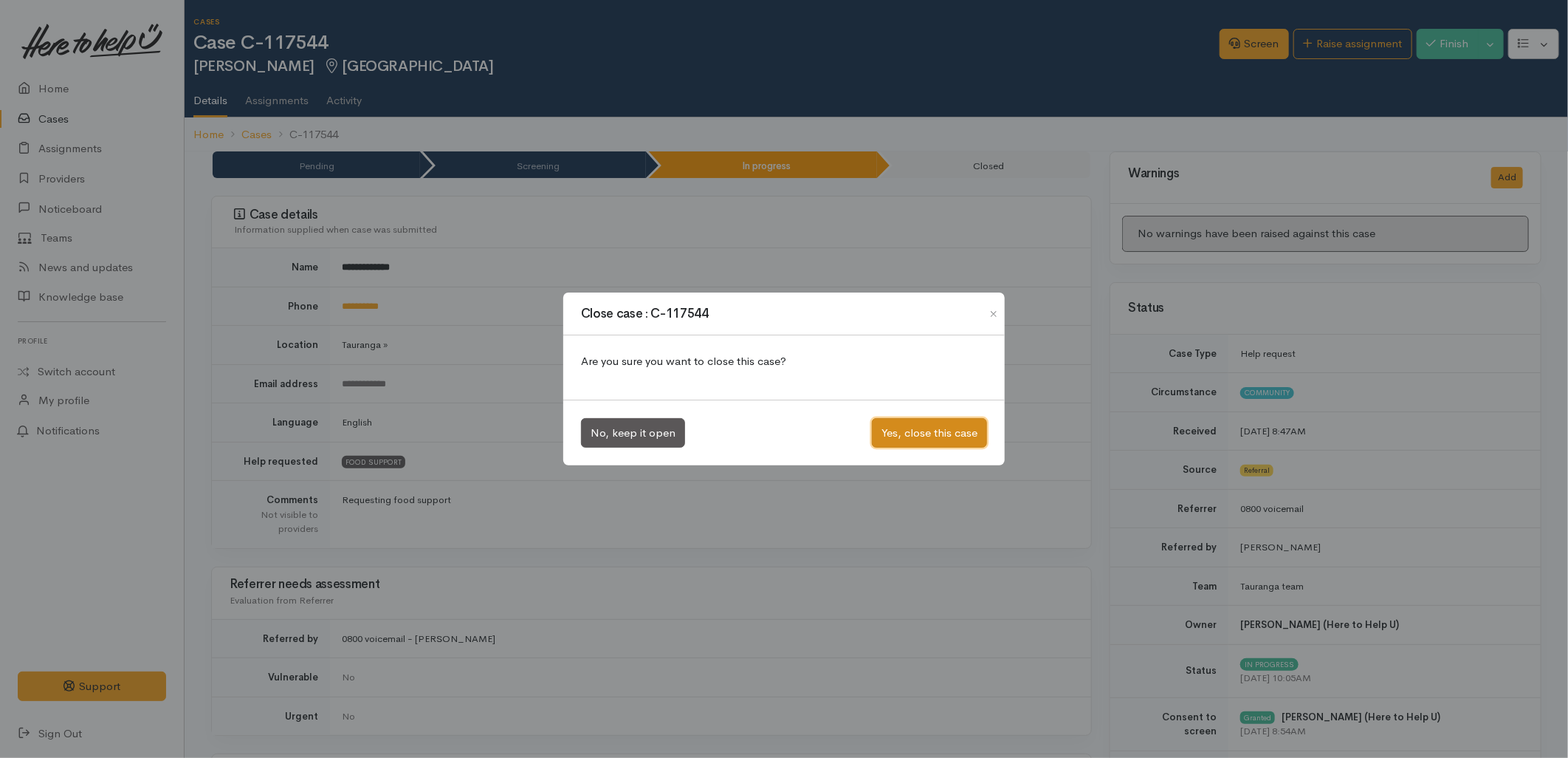
click at [905, 438] on button "Yes, close this case" at bounding box center [929, 433] width 115 height 30
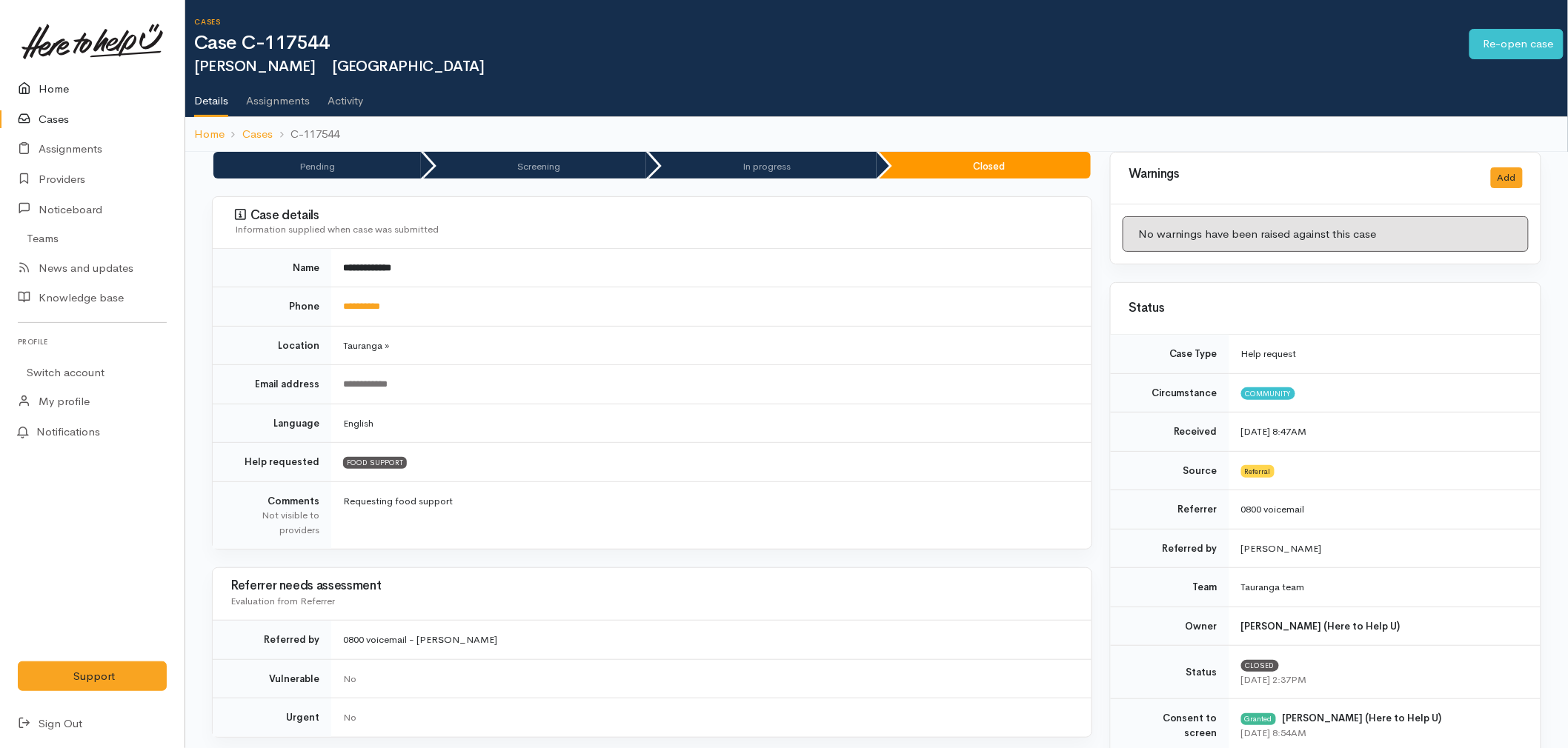
click at [55, 75] on link "Home" at bounding box center [92, 89] width 184 height 30
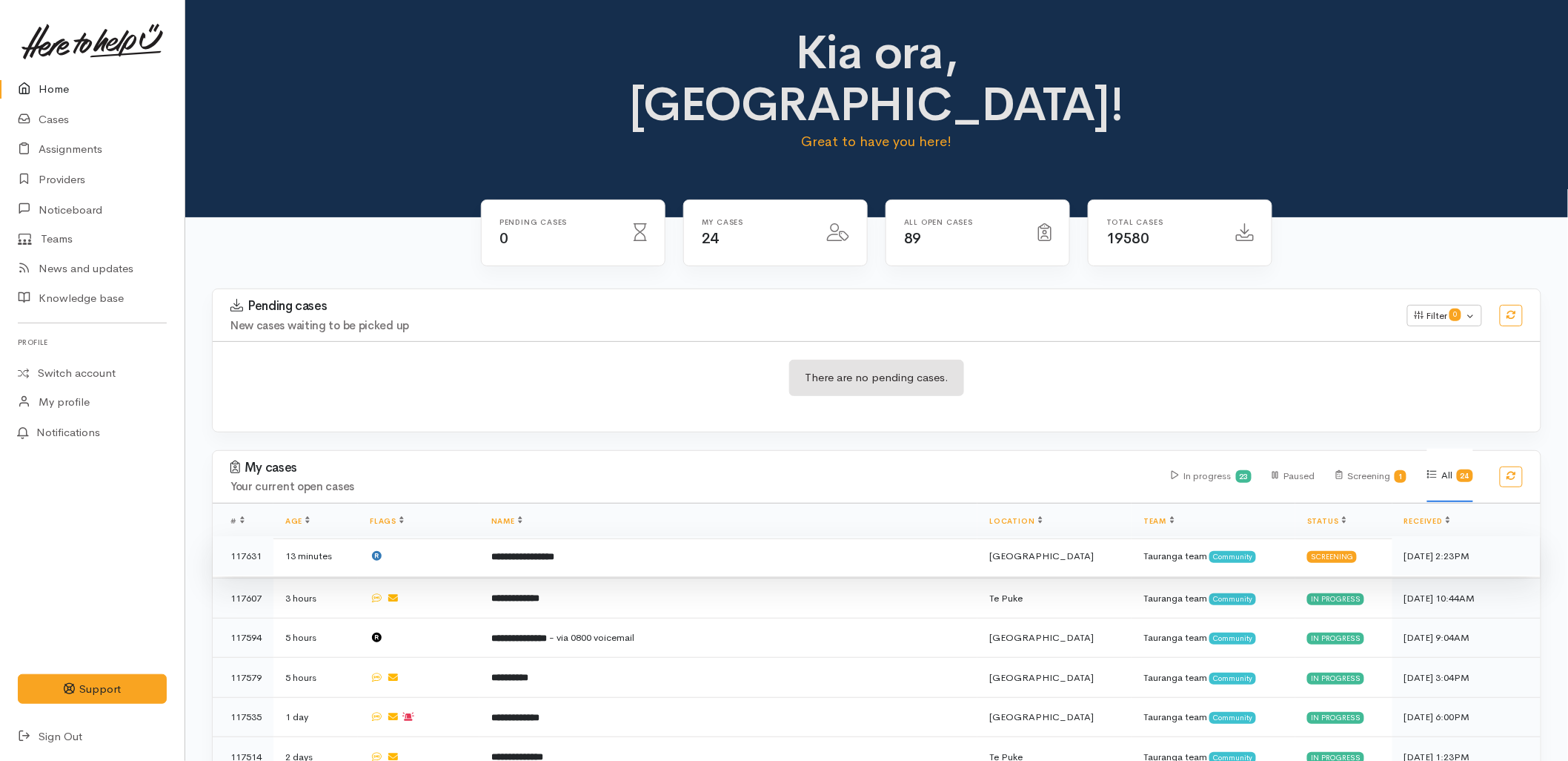
click at [634, 536] on td "**********" at bounding box center [728, 555] width 499 height 40
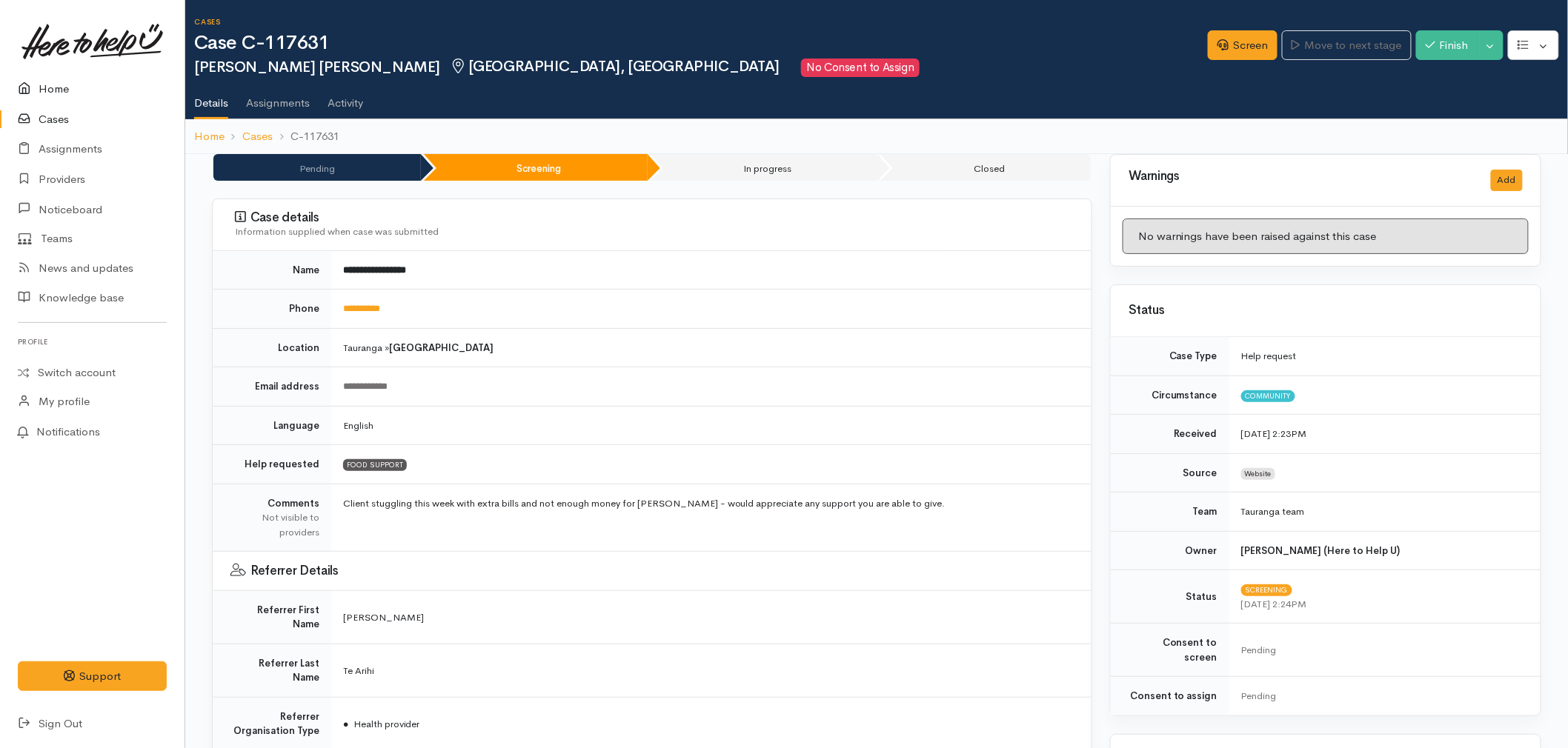
click at [45, 79] on link "Home" at bounding box center [92, 89] width 184 height 30
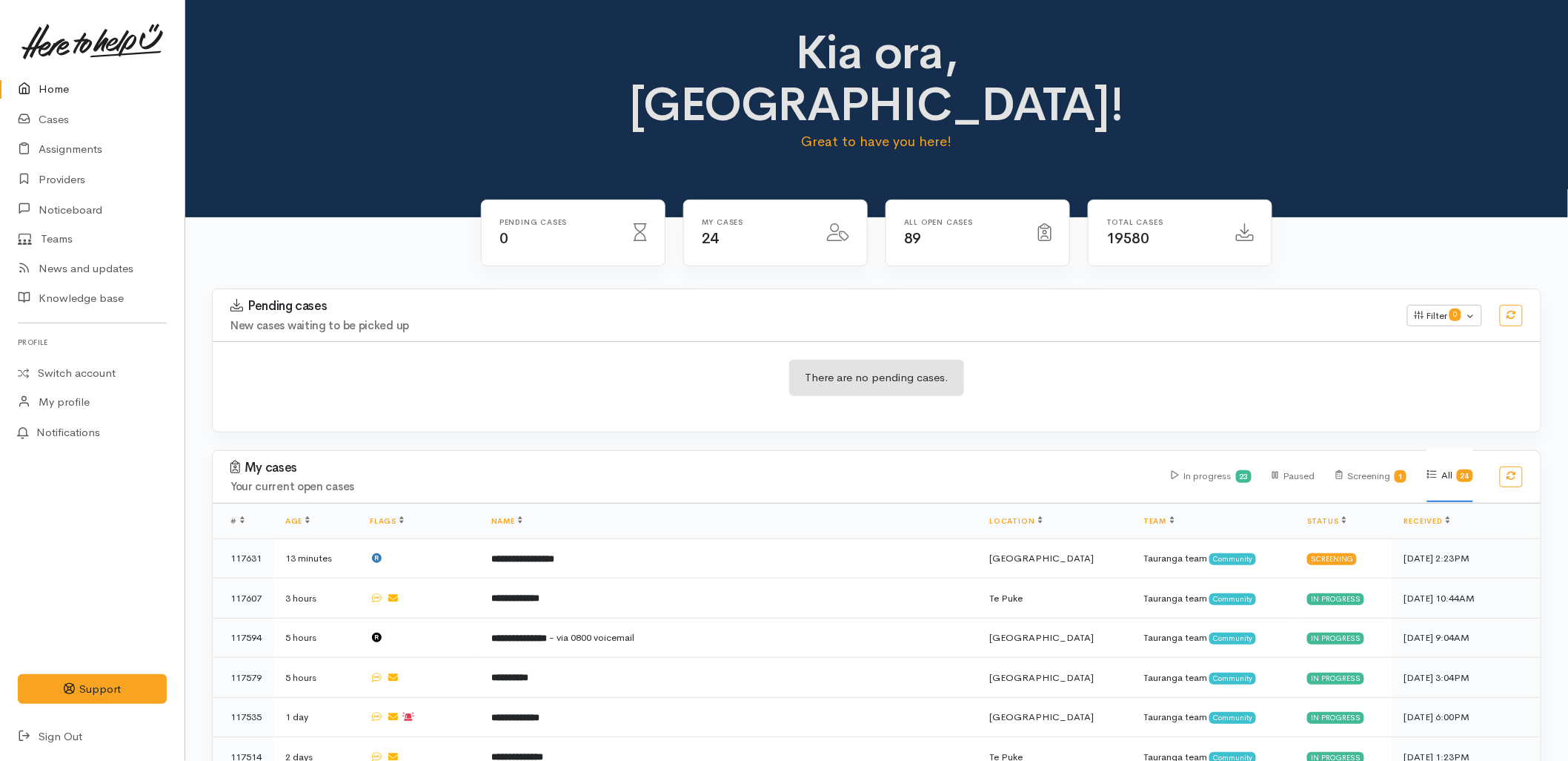
click at [1112, 298] on h3 "Pending cases" at bounding box center [810, 305] width 1159 height 15
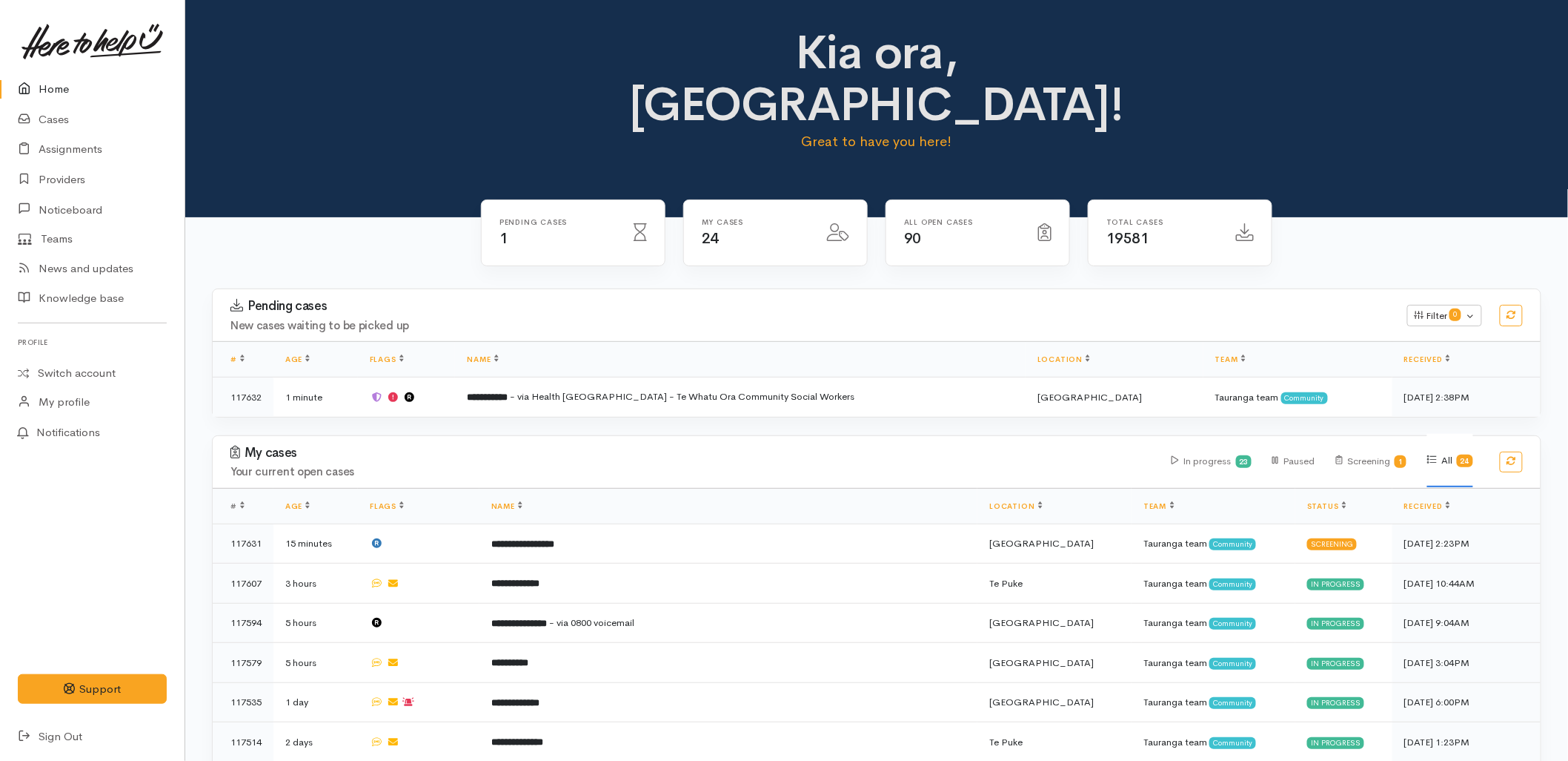
click at [561, 368] on div "Pending cases New cases waiting to be picked up Filter 0 Filters Clear filters …" at bounding box center [876, 362] width 1347 height 147
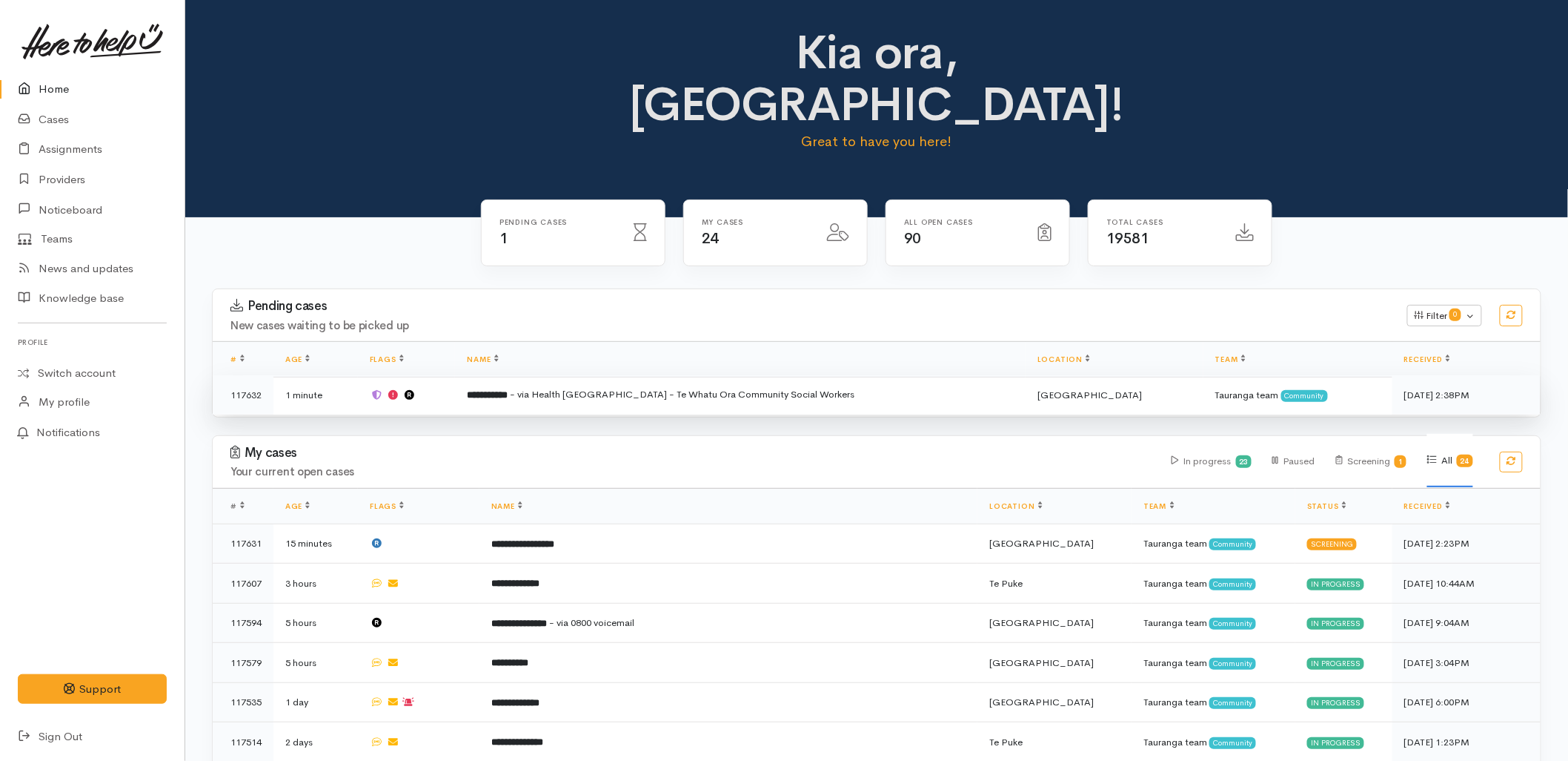
click at [569, 388] on span "- via Health [GEOGRAPHIC_DATA] - Te Whatu Ora Community Social Workers" at bounding box center [682, 394] width 345 height 12
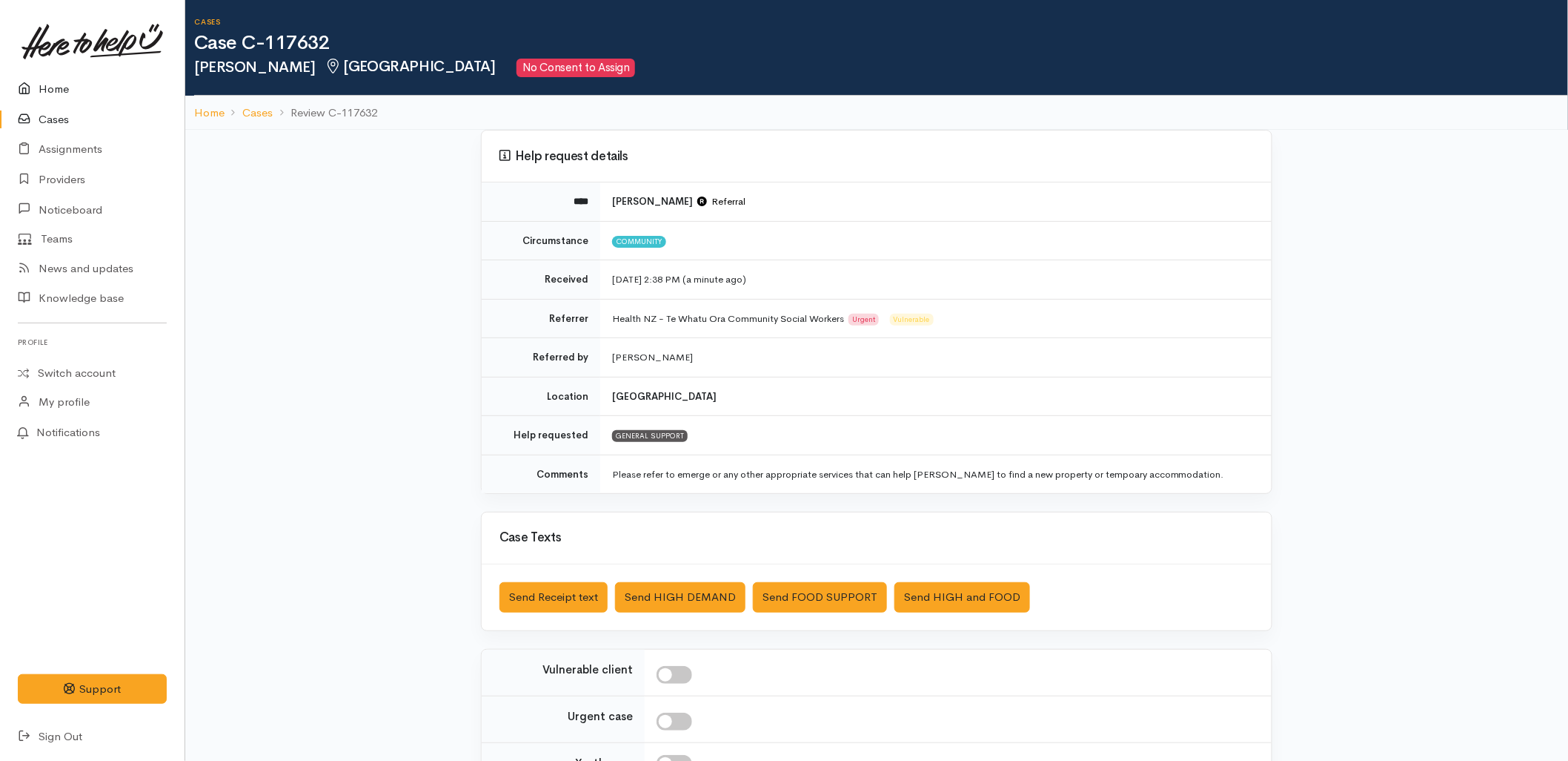
click at [59, 86] on link "Home" at bounding box center [92, 89] width 184 height 30
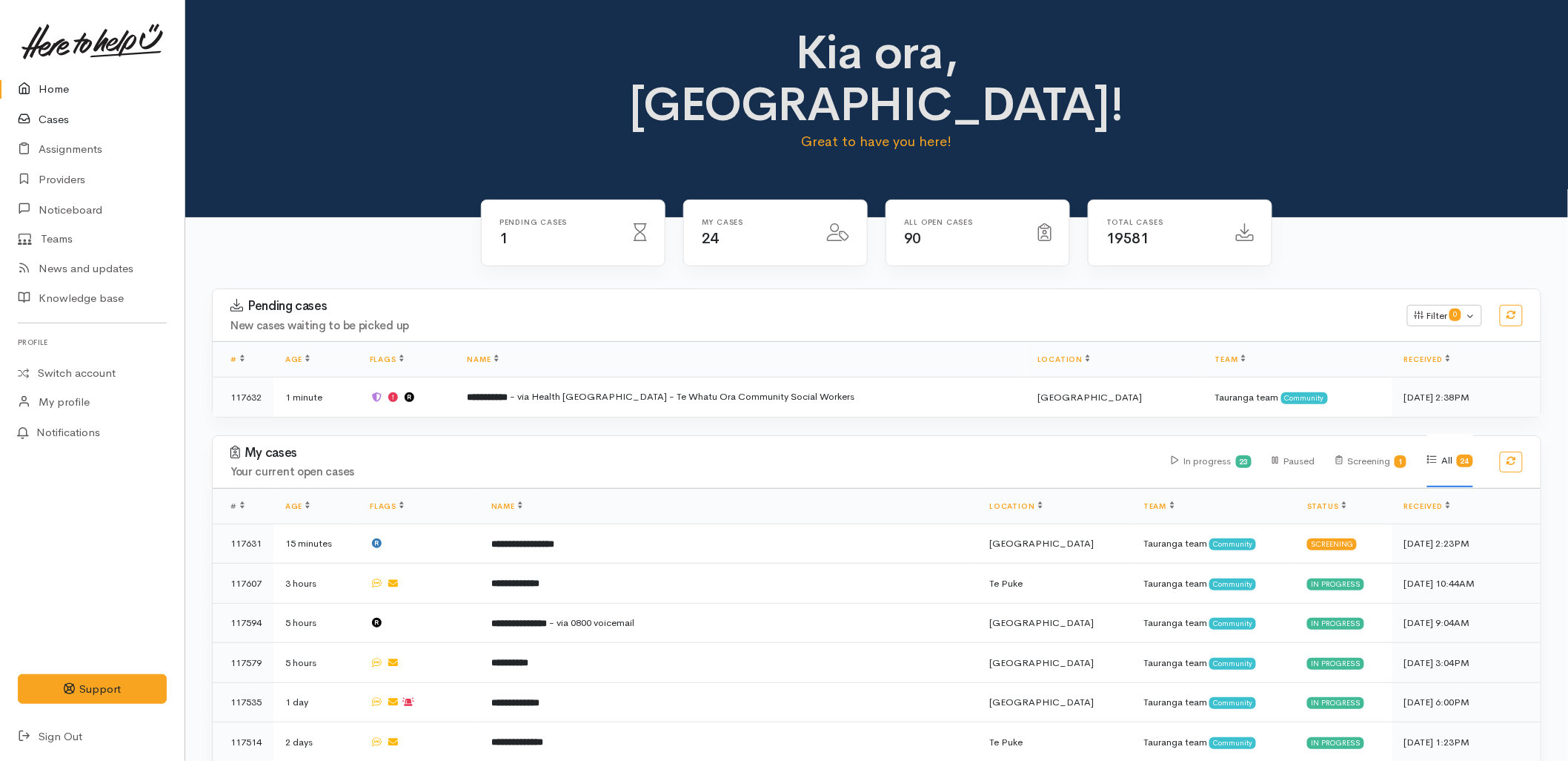
click at [57, 123] on link "Cases" at bounding box center [92, 119] width 184 height 30
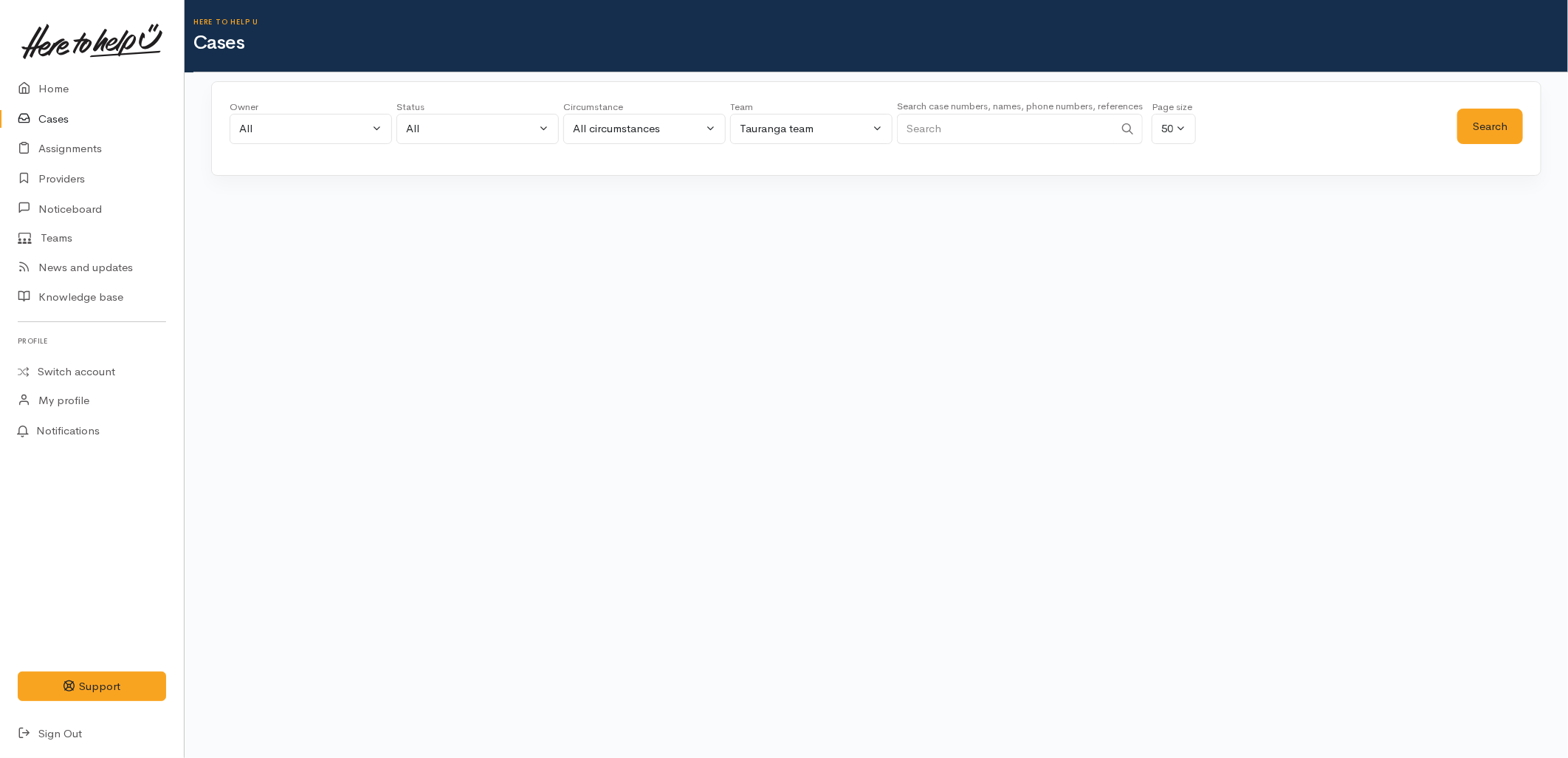
click at [452, 76] on div "Here to help u Cases Owner All My cases 2Alice1 [PERSON_NAME] ('Here to help u'…" at bounding box center [876, 126] width 1383 height 252
drag, startPoint x: 455, startPoint y: 122, endPoint x: 484, endPoint y: 179, distance: 64.0
click at [455, 122] on div "All" at bounding box center [471, 128] width 130 height 17
click at [470, 224] on span "All current cases" at bounding box center [463, 224] width 83 height 17
select select "Unresolved"
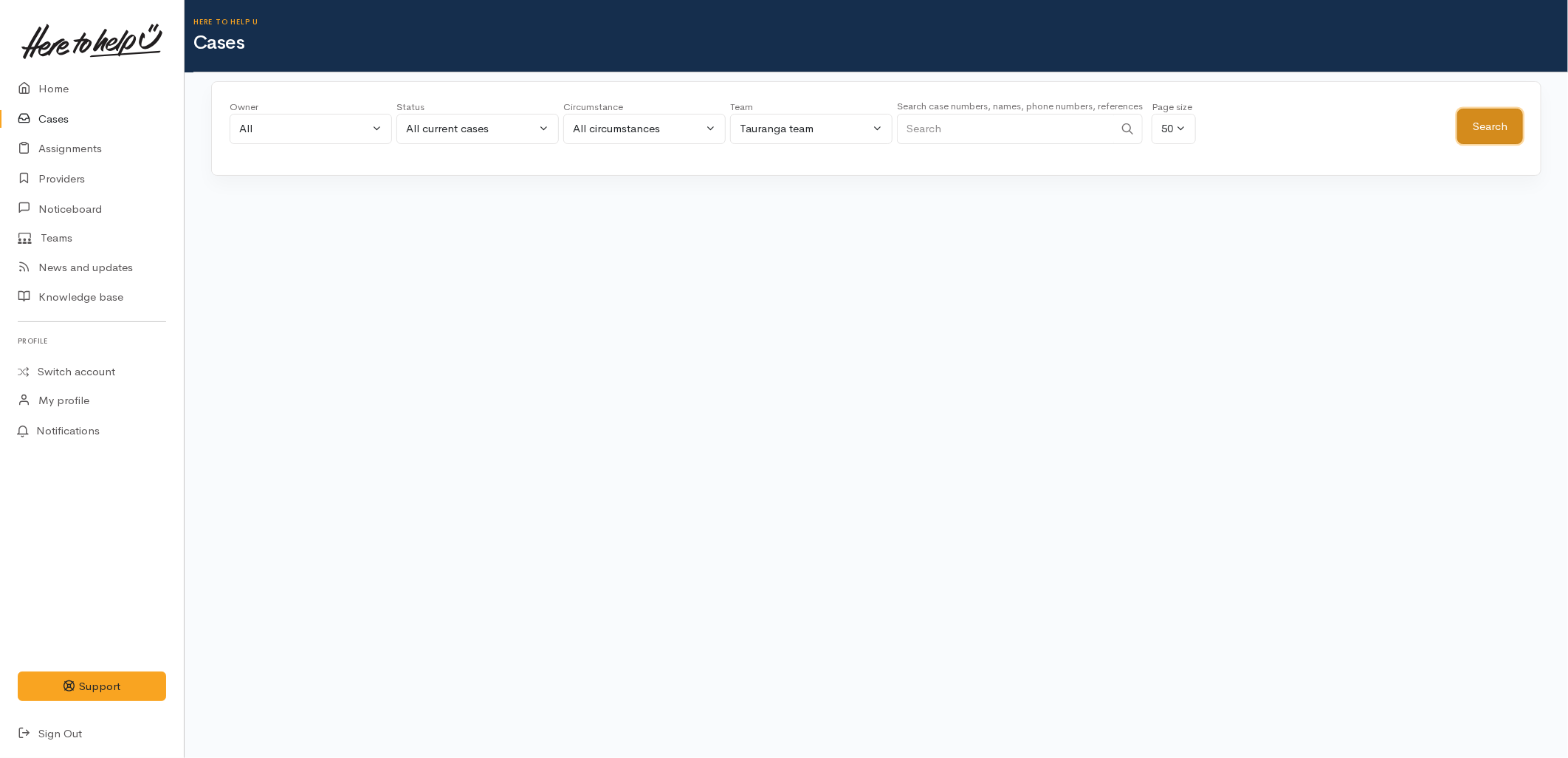
click at [1496, 127] on button "Search" at bounding box center [1490, 126] width 66 height 36
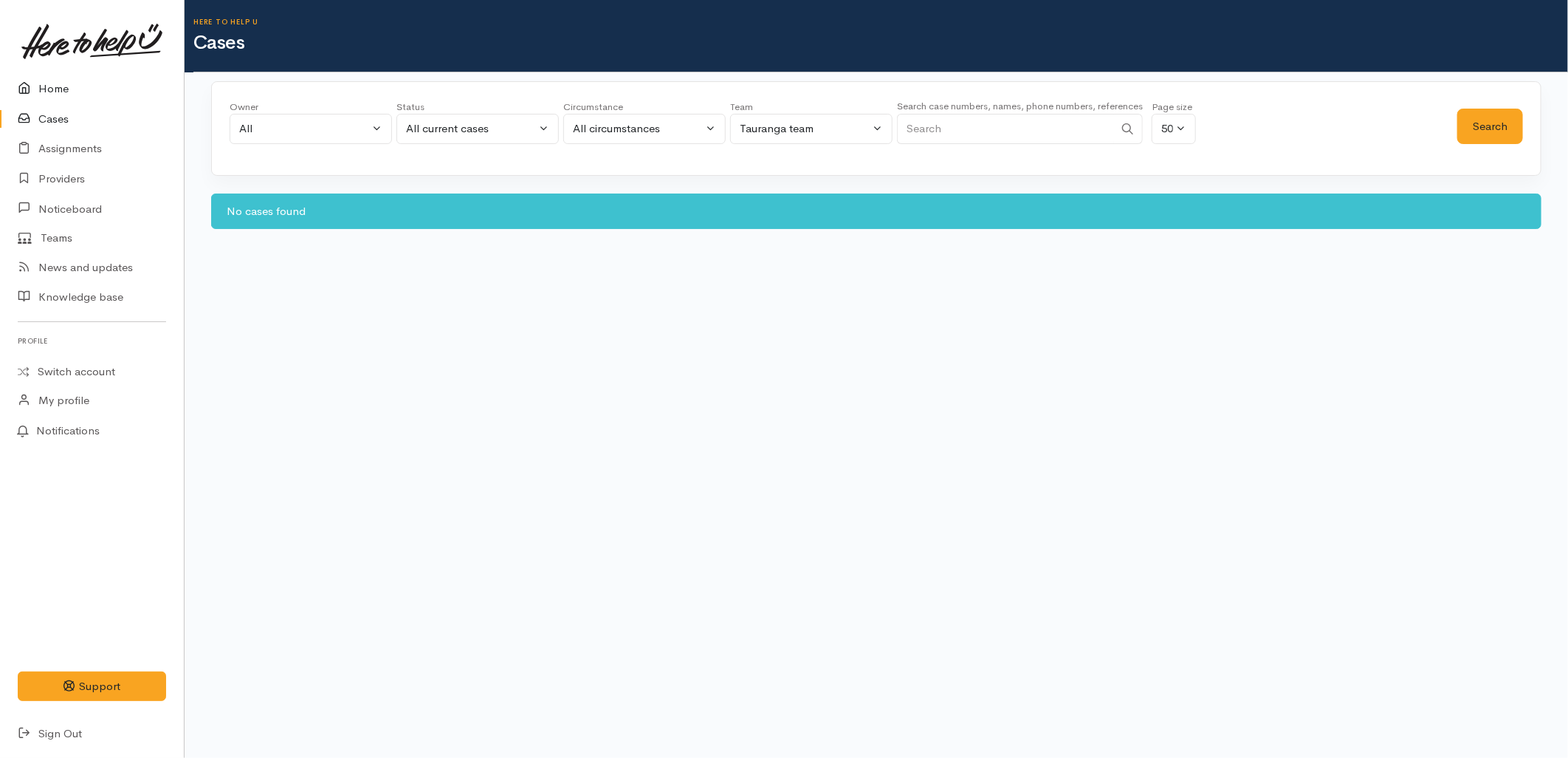
click at [35, 77] on link "Home" at bounding box center [91, 89] width 184 height 30
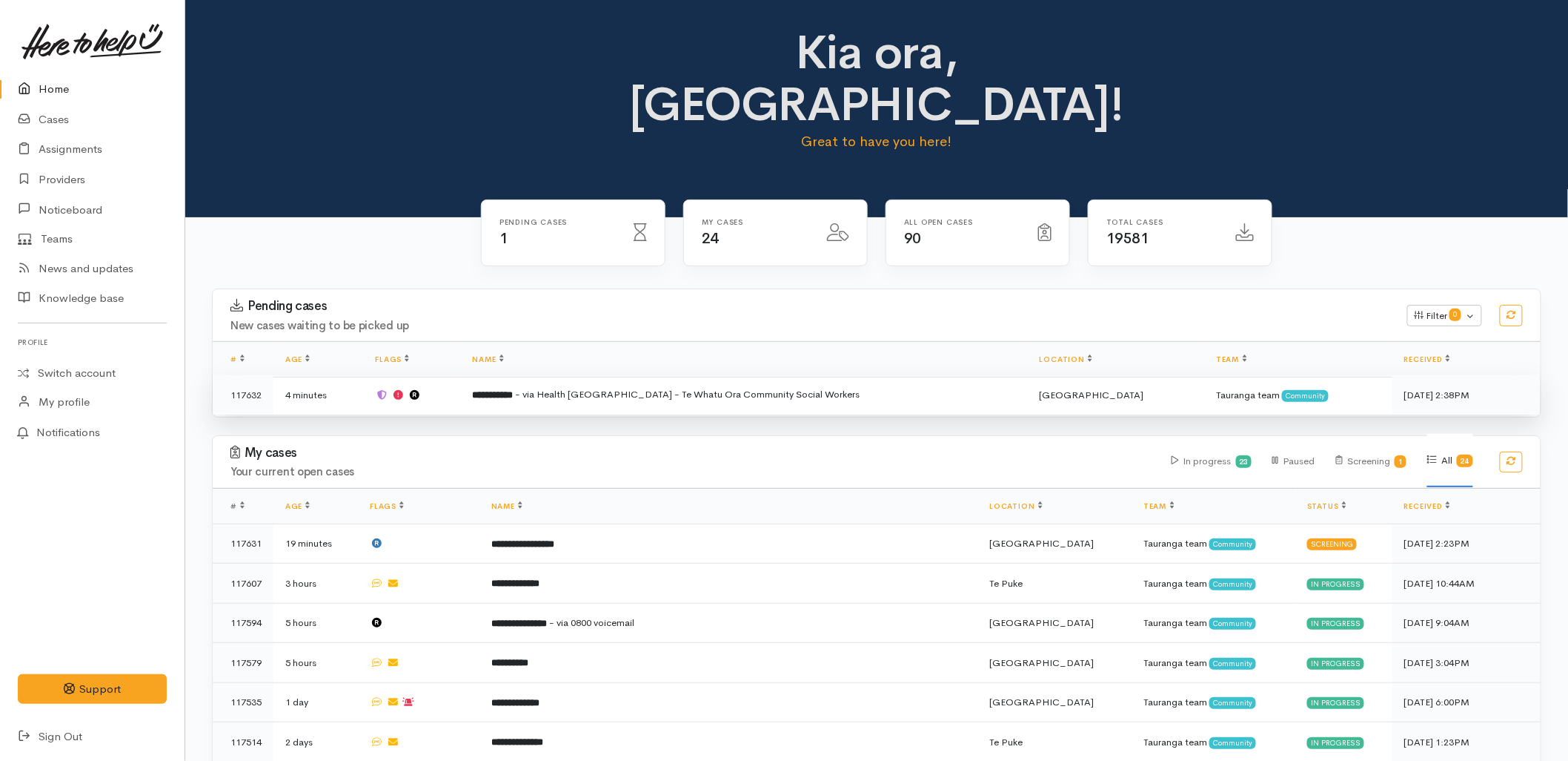
click at [595, 388] on span "- via Health [GEOGRAPHIC_DATA] - Te Whatu Ora Community Social Workers" at bounding box center [687, 394] width 345 height 12
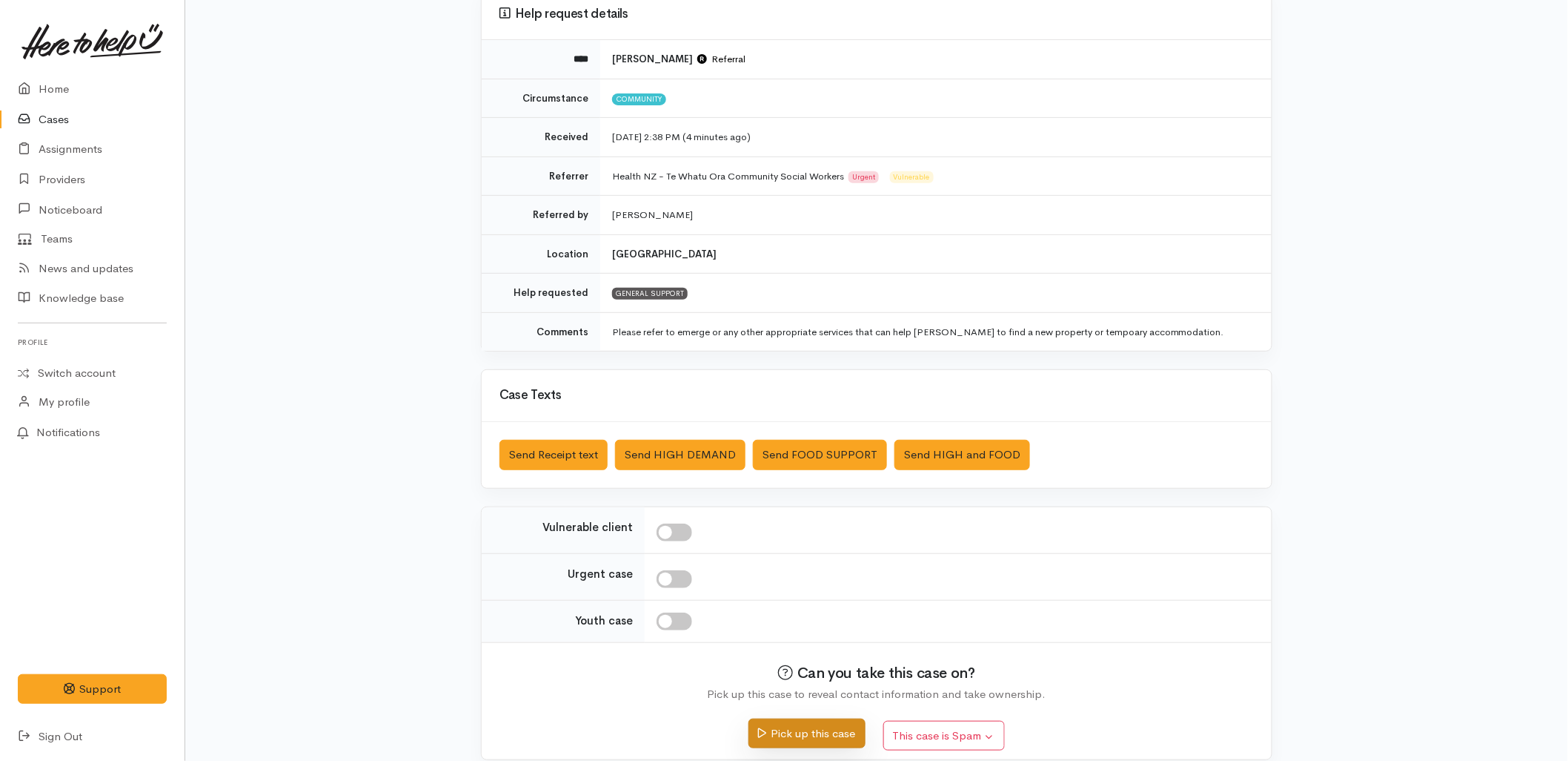
scroll to position [160, 0]
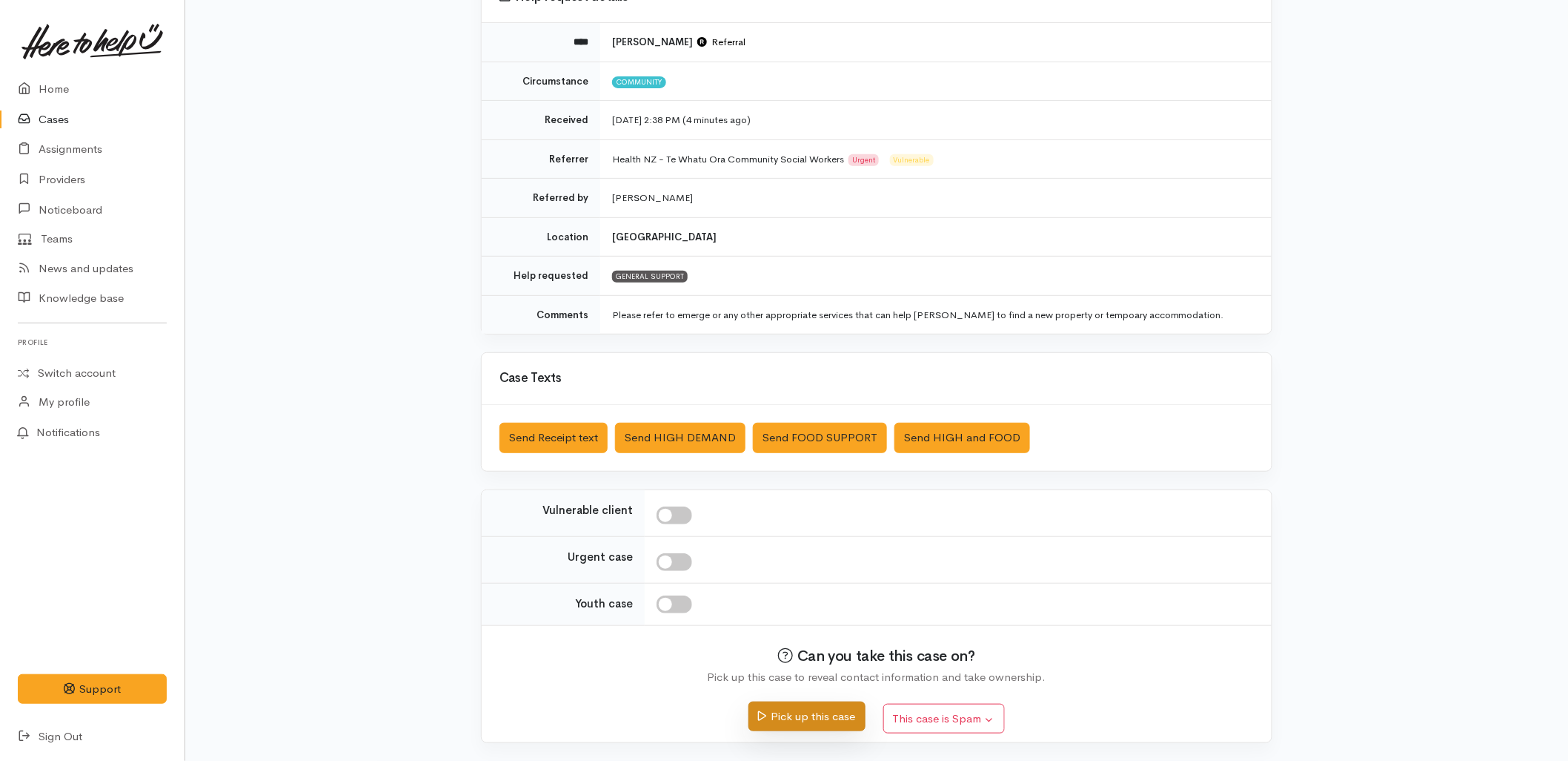
click at [796, 720] on button "Pick up this case" at bounding box center [807, 717] width 116 height 30
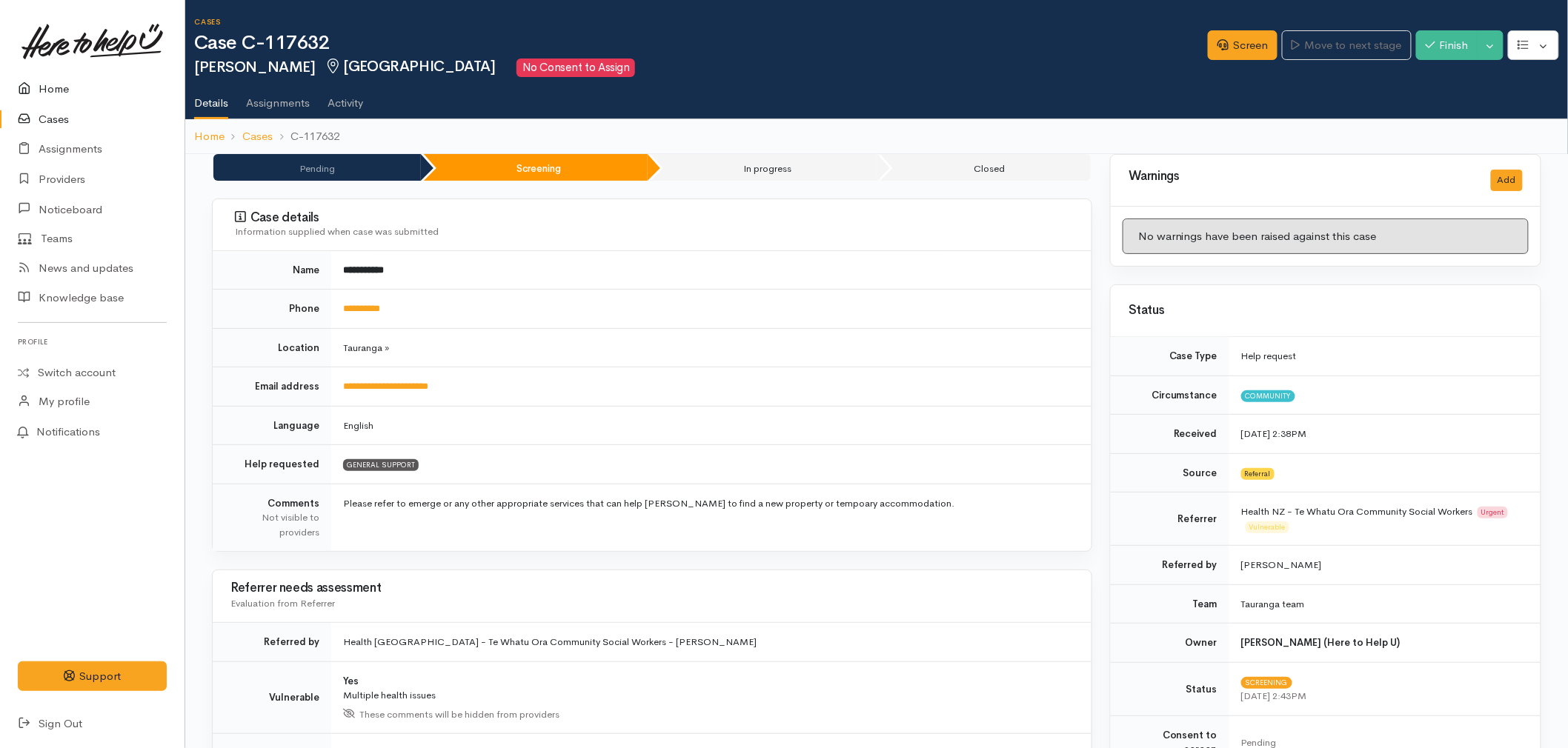
click at [57, 87] on link "Home" at bounding box center [92, 89] width 184 height 30
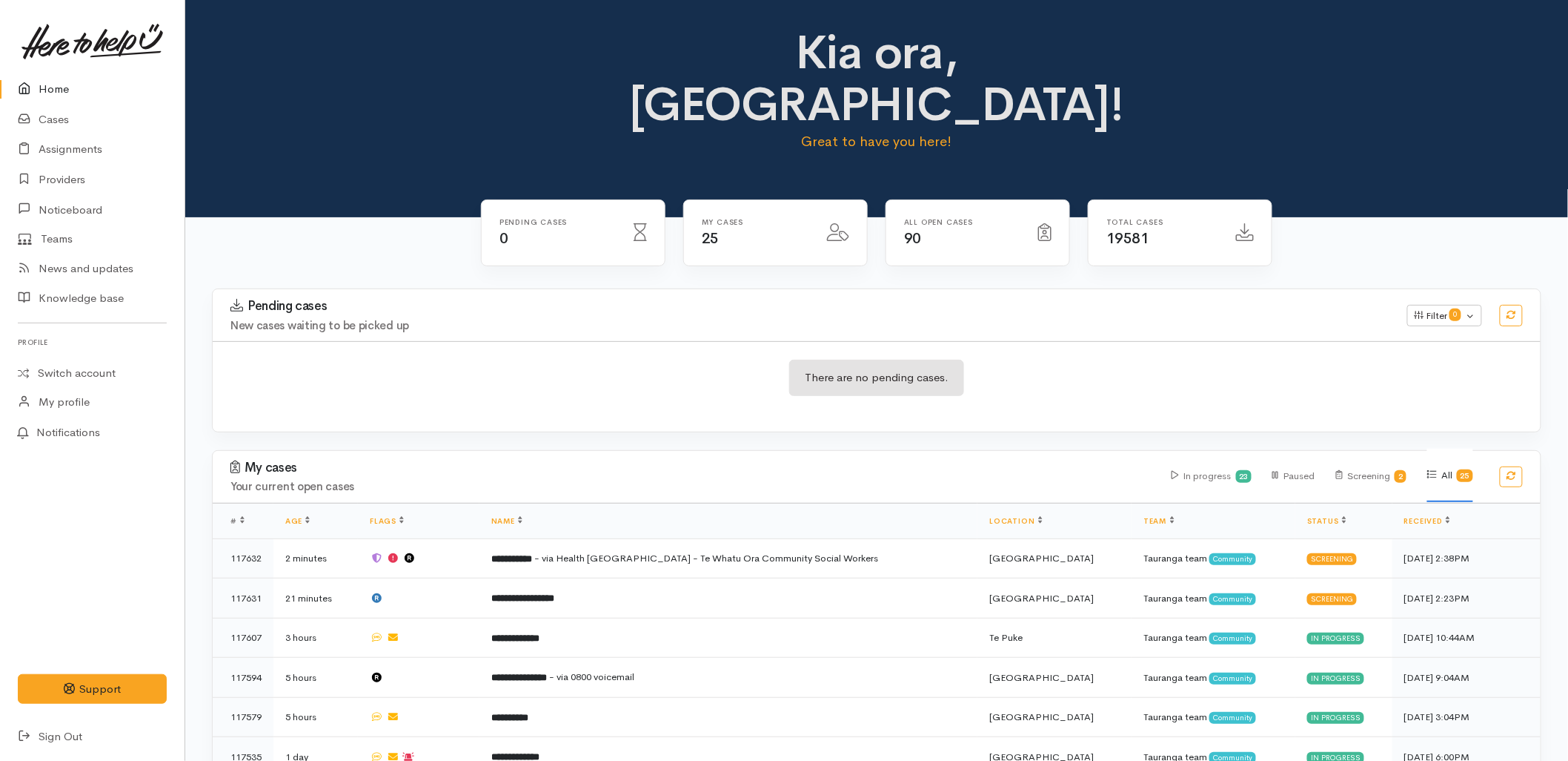
click at [547, 461] on h3 "My cases" at bounding box center [692, 468] width 923 height 15
click at [626, 359] on div "There are no pending cases." at bounding box center [876, 386] width 1328 height 54
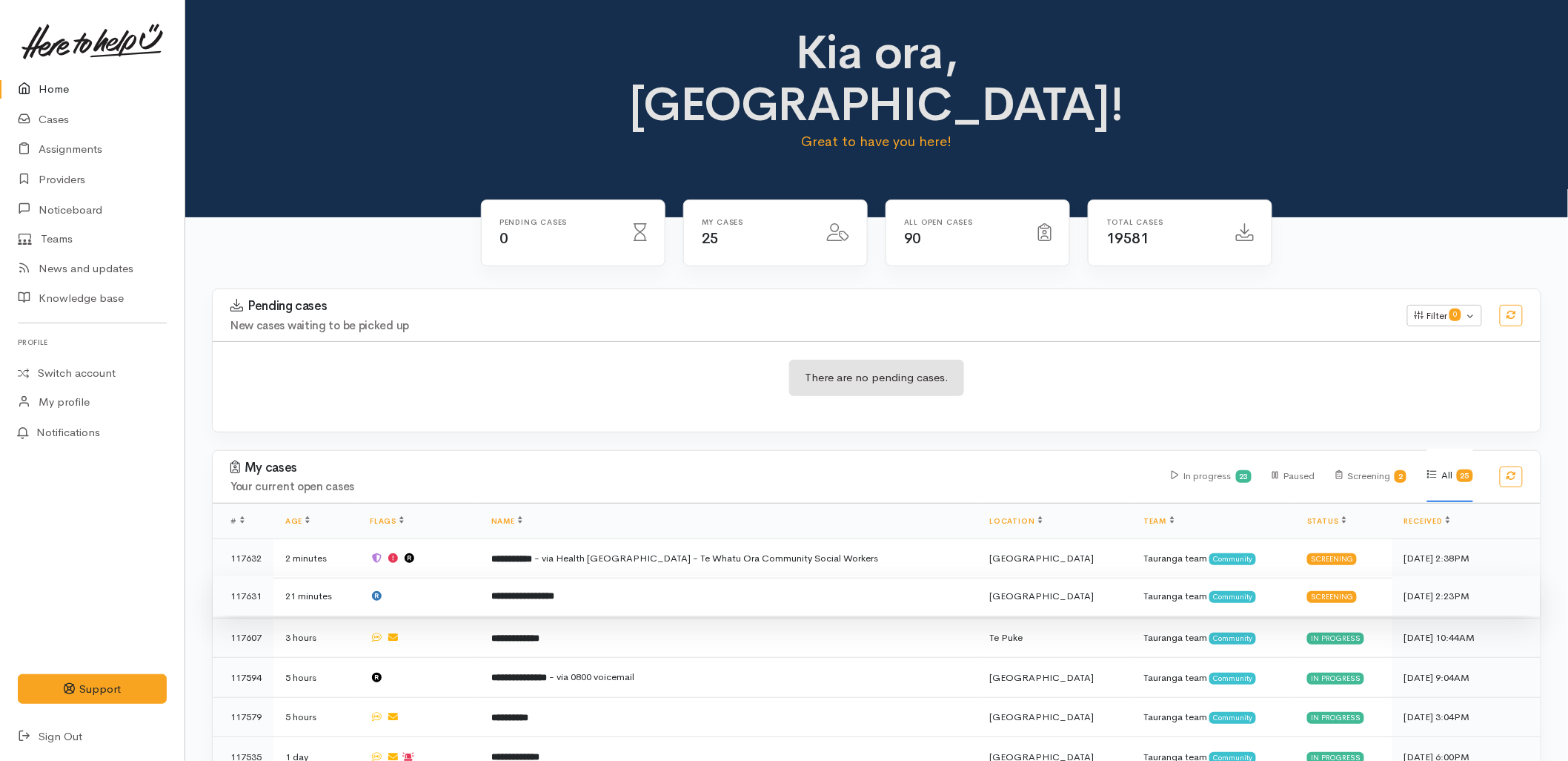
click at [554, 591] on b "**********" at bounding box center [522, 595] width 63 height 10
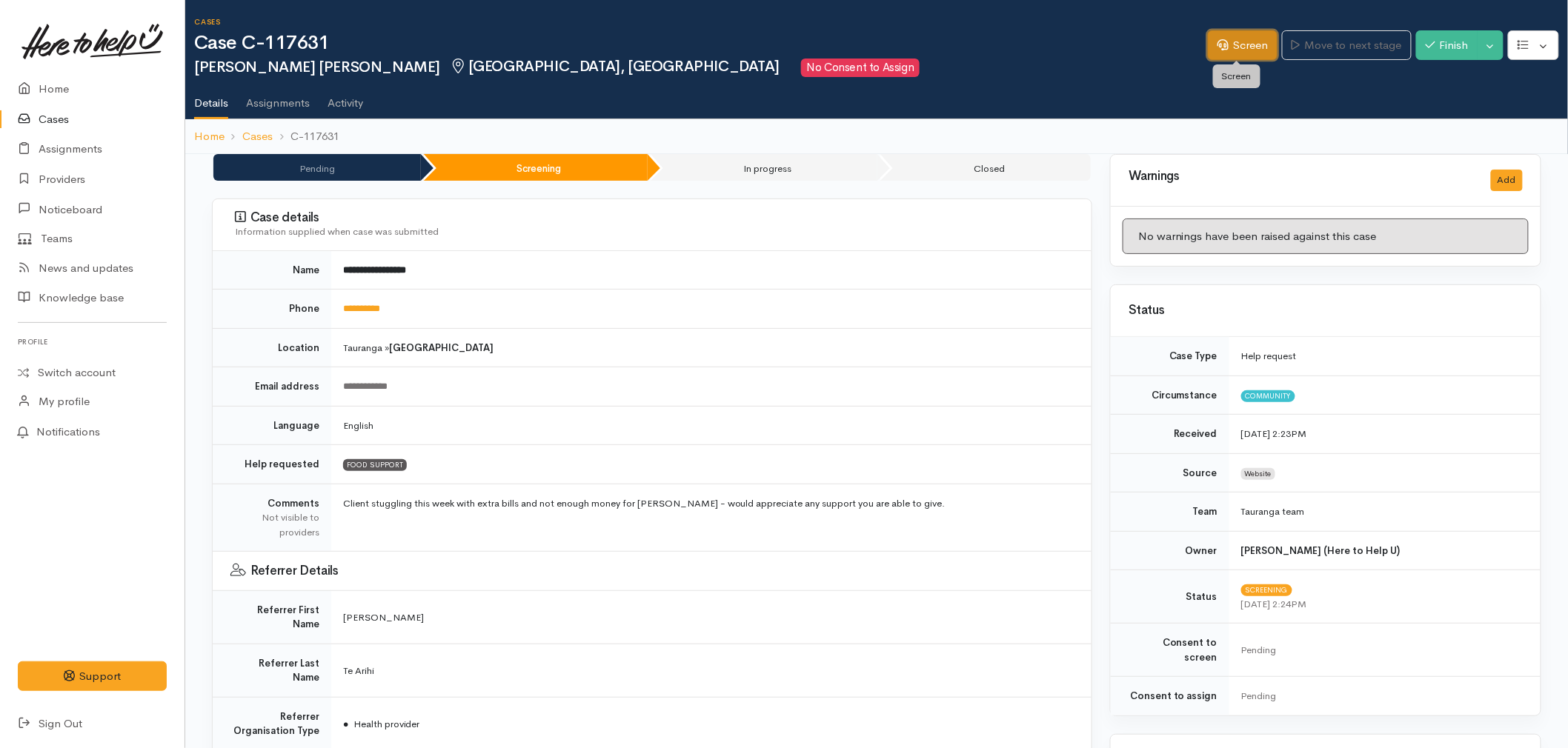
click at [1227, 48] on link "Screen" at bounding box center [1242, 45] width 70 height 30
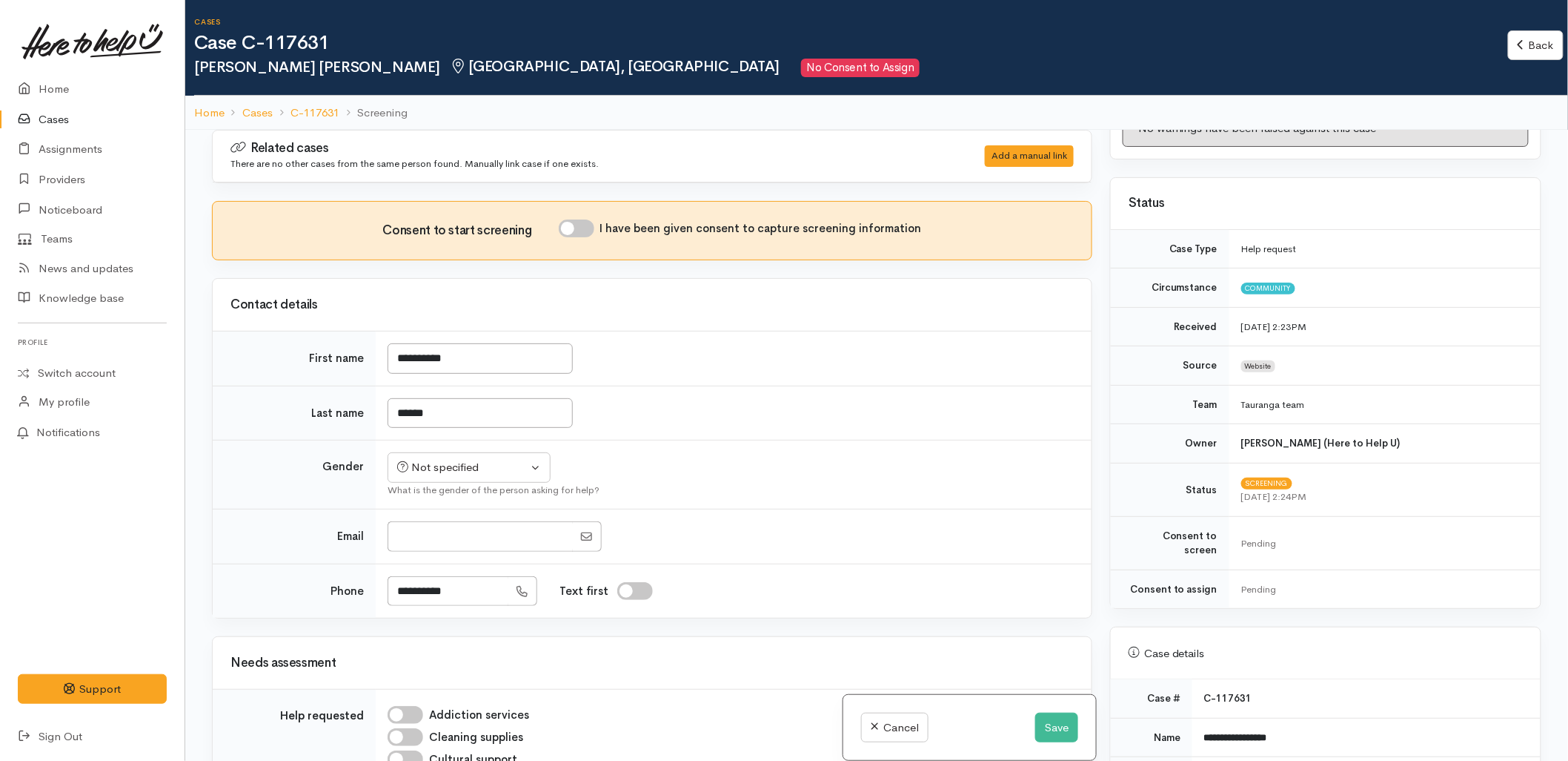
scroll to position [247, 0]
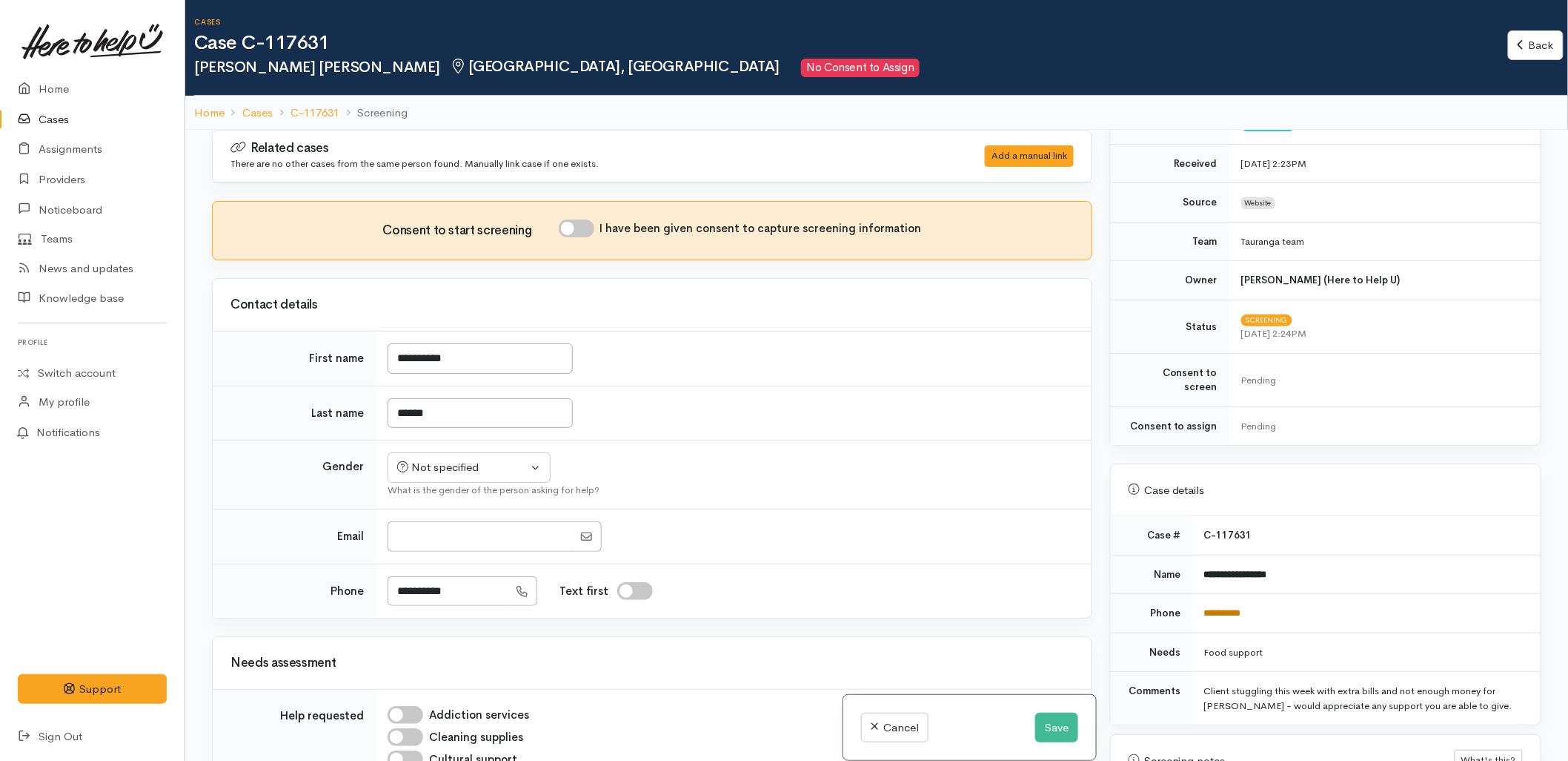
click at [1223, 608] on link "**********" at bounding box center [1223, 613] width 37 height 10
click at [906, 527] on div at bounding box center [731, 536] width 686 height 30
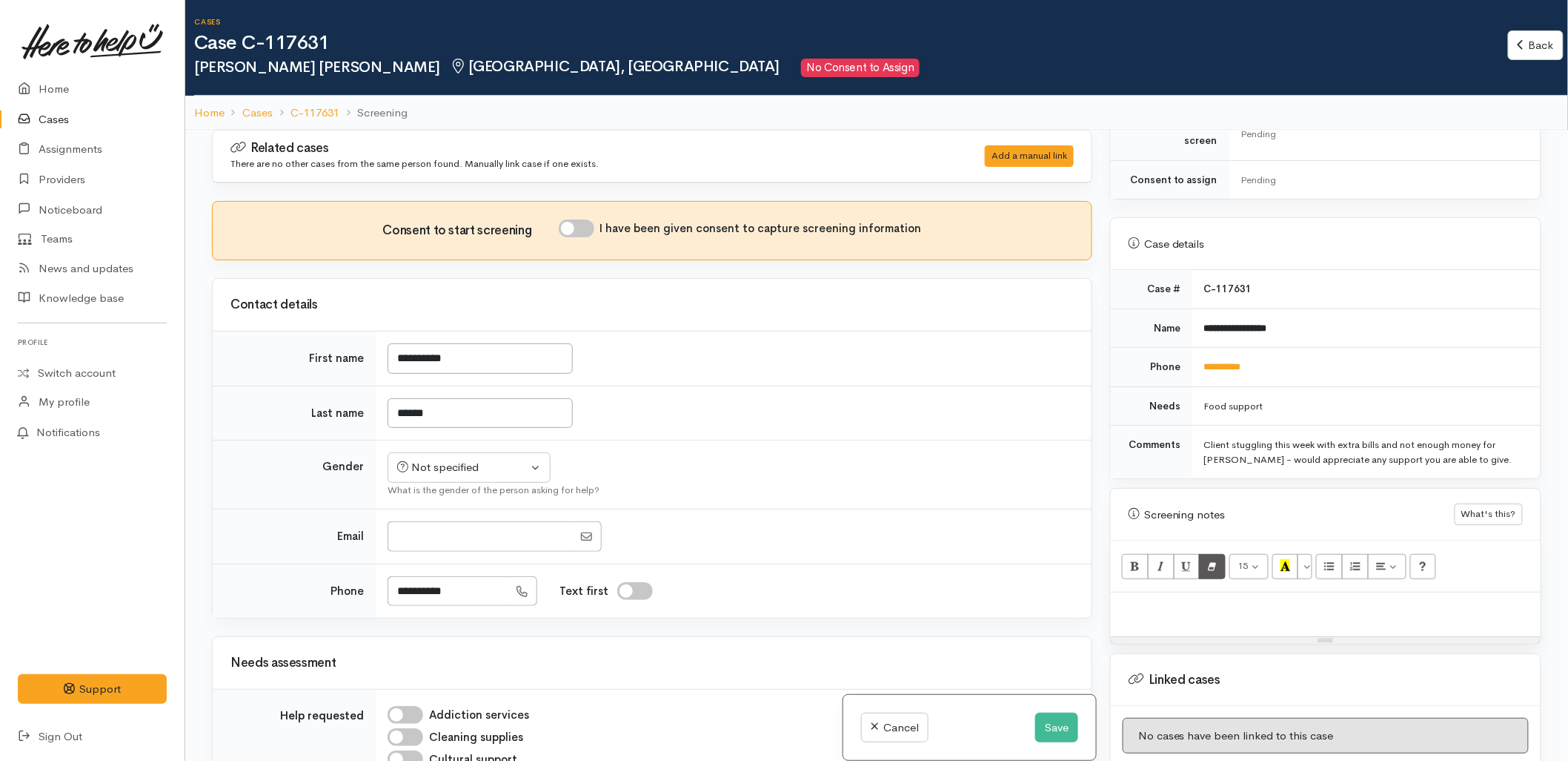
scroll to position [494, 0]
click at [1197, 591] on div at bounding box center [1325, 614] width 430 height 44
paste div
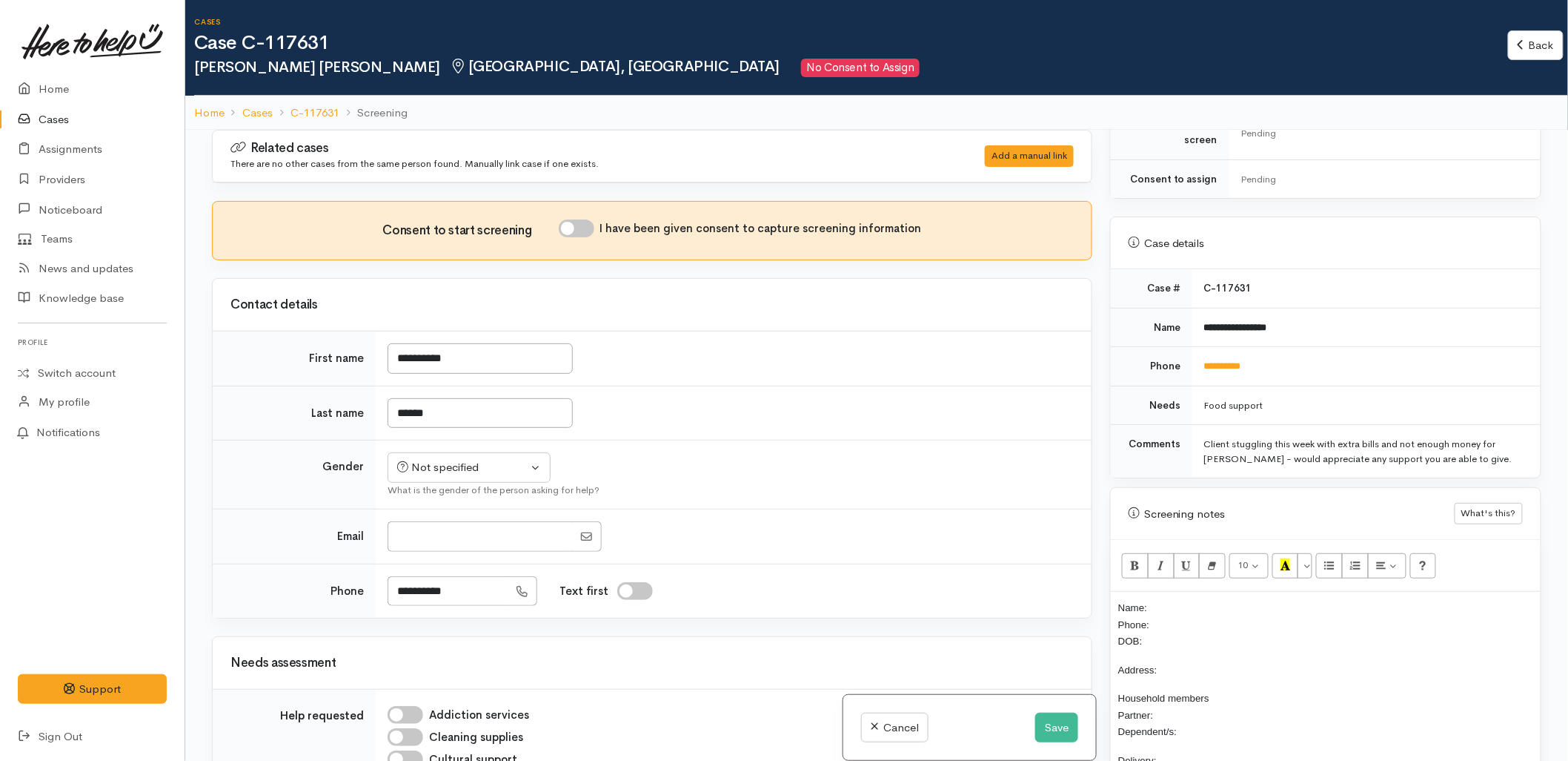
scroll to position [115, 0]
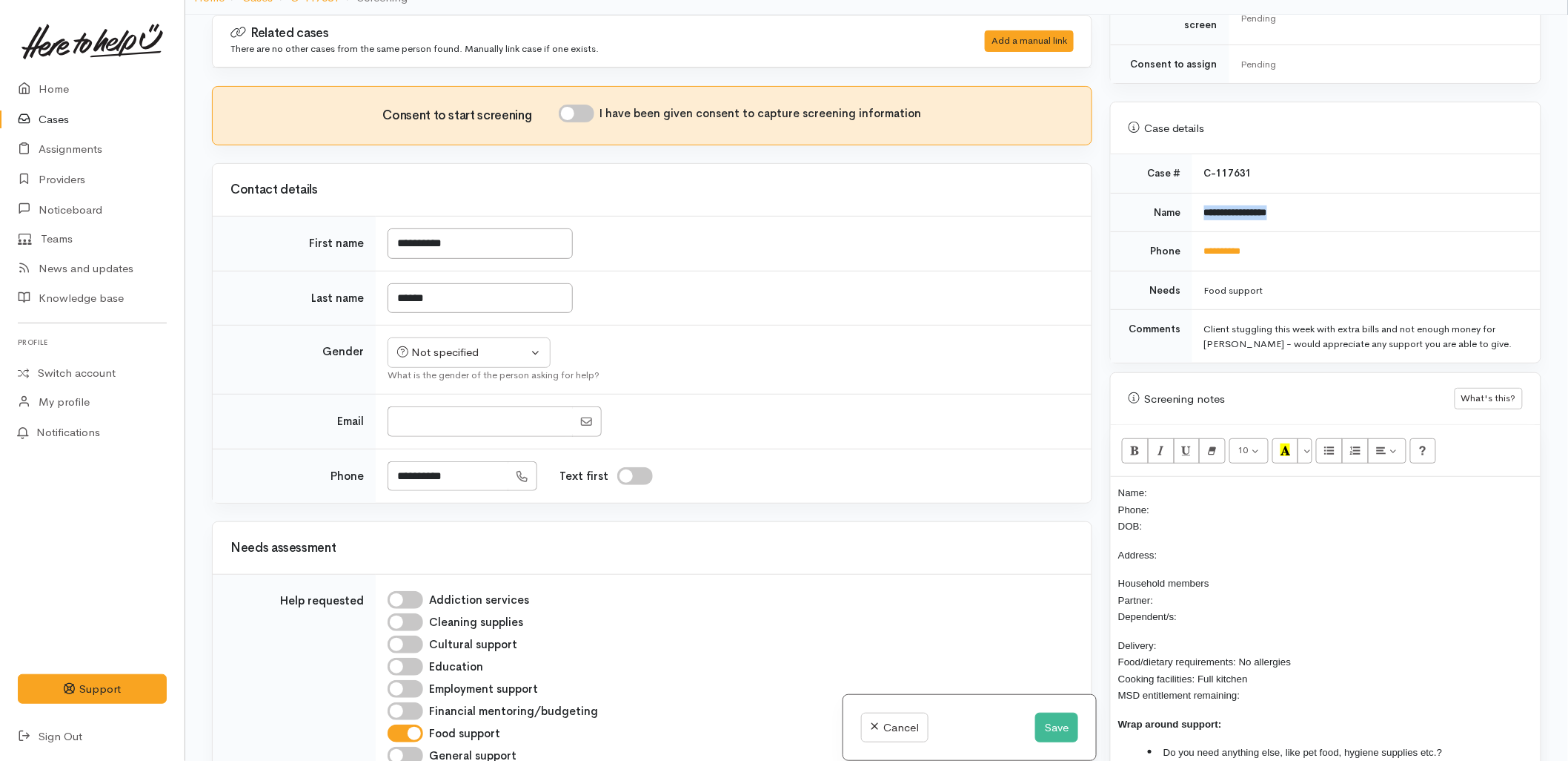
drag, startPoint x: 1293, startPoint y: 201, endPoint x: 1197, endPoint y: 210, distance: 96.4
click at [1197, 210] on td "**********" at bounding box center [1366, 212] width 349 height 40
copy b "**********"
click at [1216, 484] on p "Name: Phone: DOB:" at bounding box center [1325, 509] width 415 height 50
drag, startPoint x: 1271, startPoint y: 241, endPoint x: 1203, endPoint y: 232, distance: 68.6
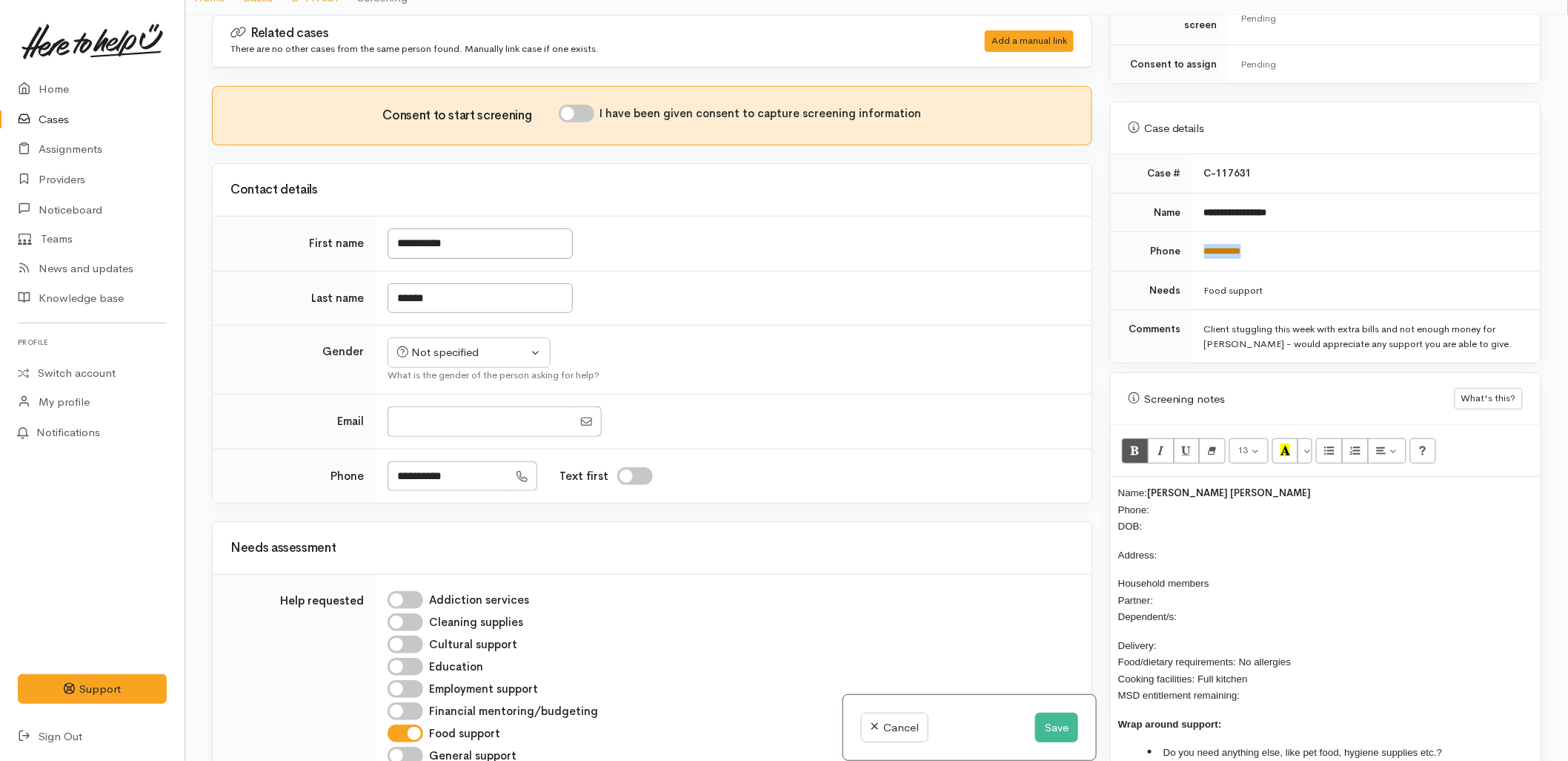
click at [1203, 232] on td "**********" at bounding box center [1366, 252] width 349 height 40
copy link "**********"
click at [1168, 492] on p "Name: Neil James Larsen Phone: DOB:" at bounding box center [1325, 509] width 415 height 50
click at [472, 358] on div "Not specified" at bounding box center [462, 352] width 131 height 17
click at [451, 410] on link "Male" at bounding box center [476, 410] width 175 height 23
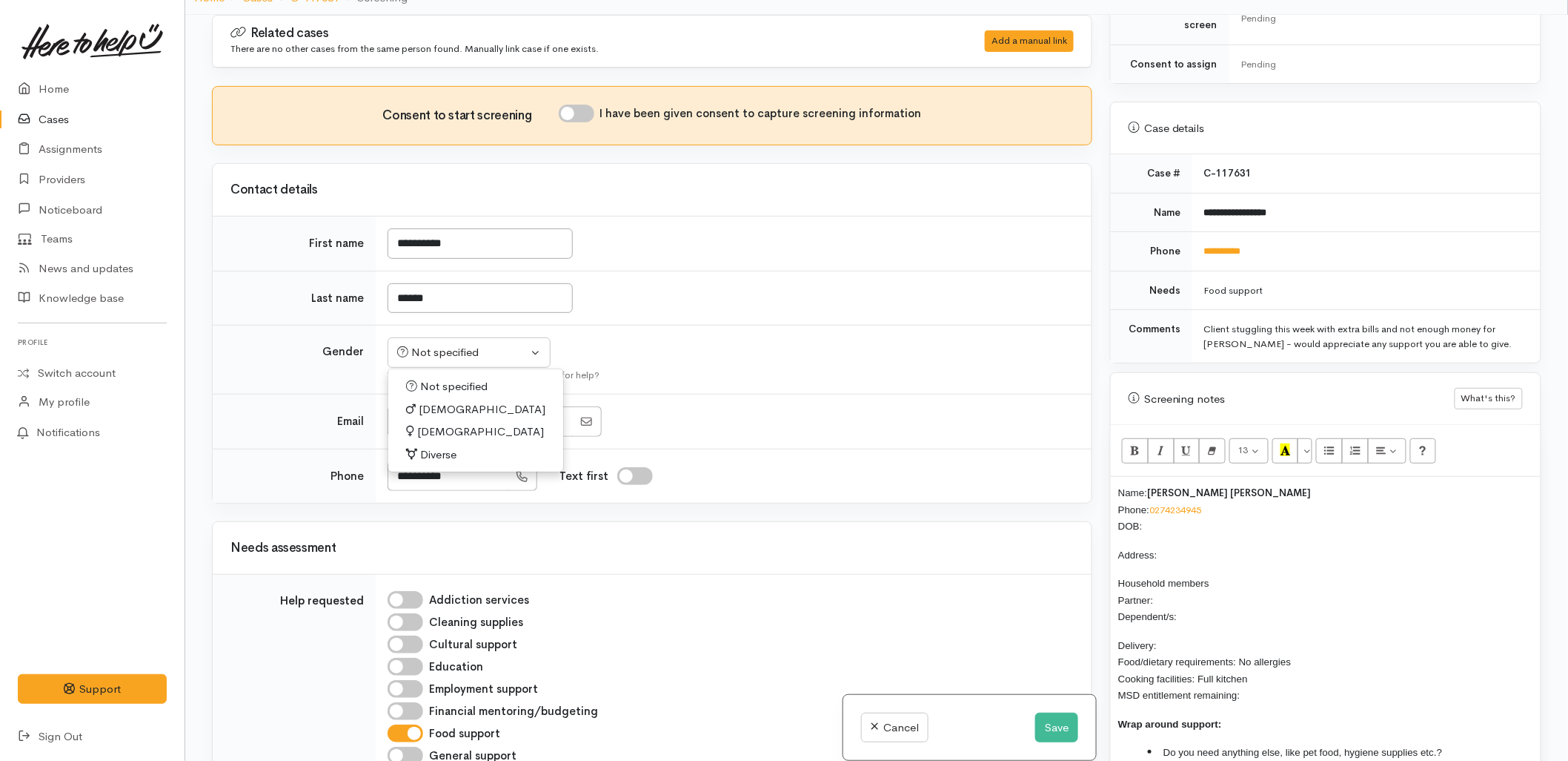
select select "[DEMOGRAPHIC_DATA]"
click at [576, 119] on input "I have been given consent to capture screening information" at bounding box center [576, 113] width 35 height 18
checkbox input "true"
click at [1062, 729] on button "Save" at bounding box center [1056, 727] width 43 height 30
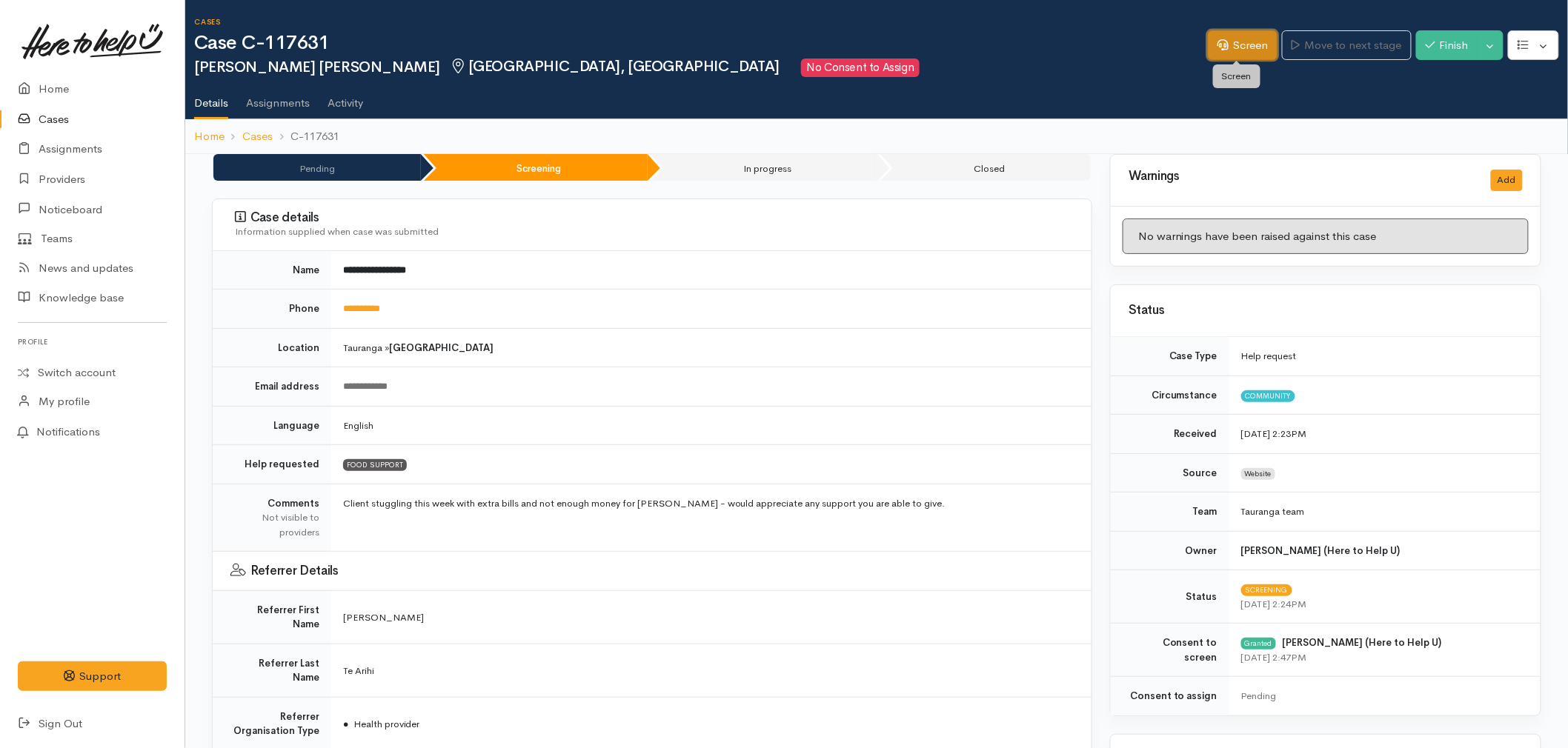
click at [1234, 53] on link "Screen" at bounding box center [1242, 45] width 70 height 30
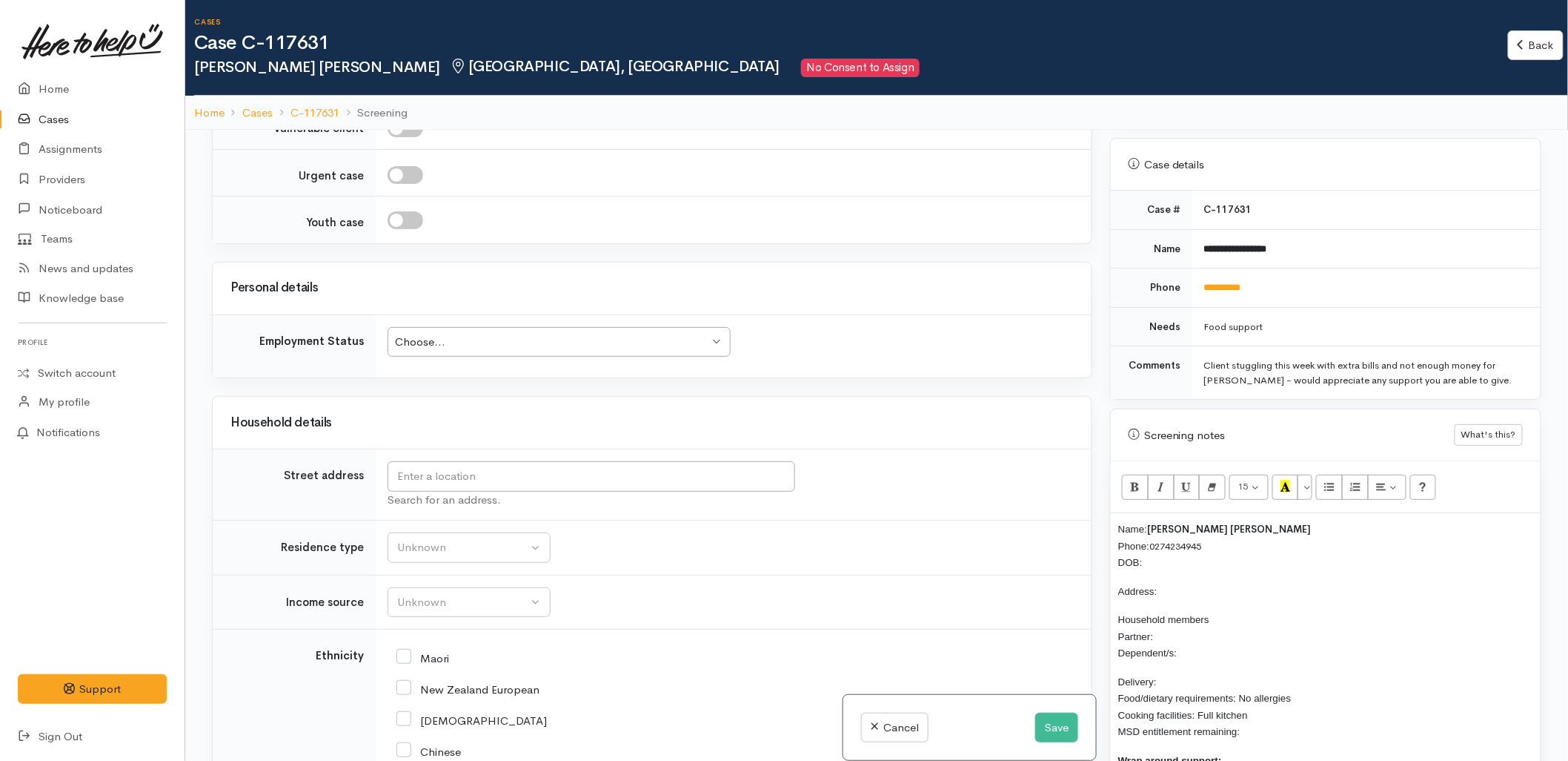
scroll to position [576, 0]
click at [747, 563] on td "Unknown Emergency accommodation Homeless Other Own home Private rental Public /…" at bounding box center [733, 548] width 716 height 55
click at [1167, 562] on p "Name: Neil James Larsen Phone: 0274234945 DOB:" at bounding box center [1325, 541] width 415 height 50
click at [669, 483] on input "text" at bounding box center [591, 476] width 408 height 30
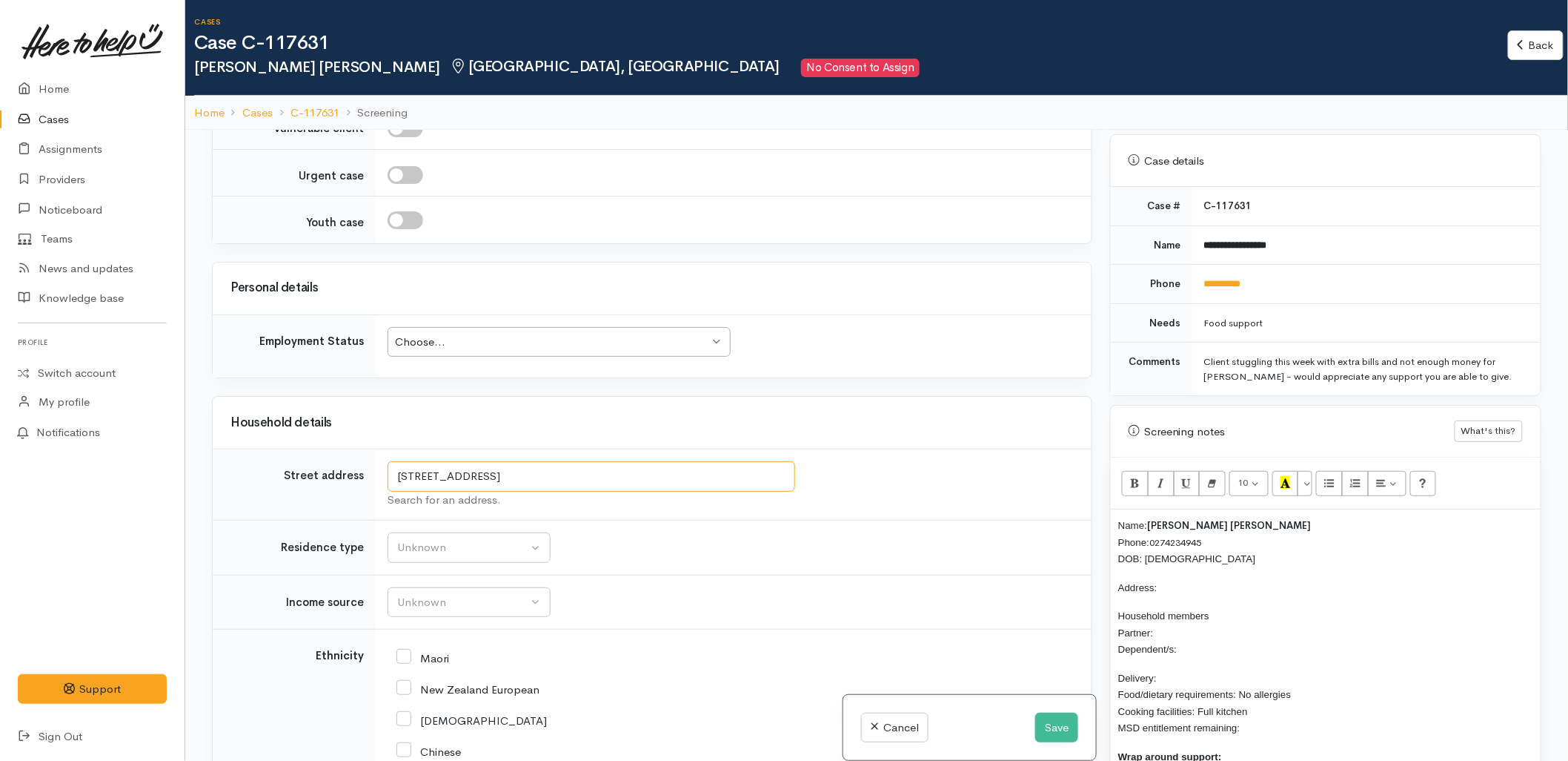
drag, startPoint x: 525, startPoint y: 475, endPoint x: 382, endPoint y: 475, distance: 143.0
click at [382, 475] on td "116 Wairoa Road, Minden, New Zealand Search for an address." at bounding box center [733, 485] width 716 height 72
click at [1174, 593] on p "Address:" at bounding box center [1325, 587] width 415 height 17
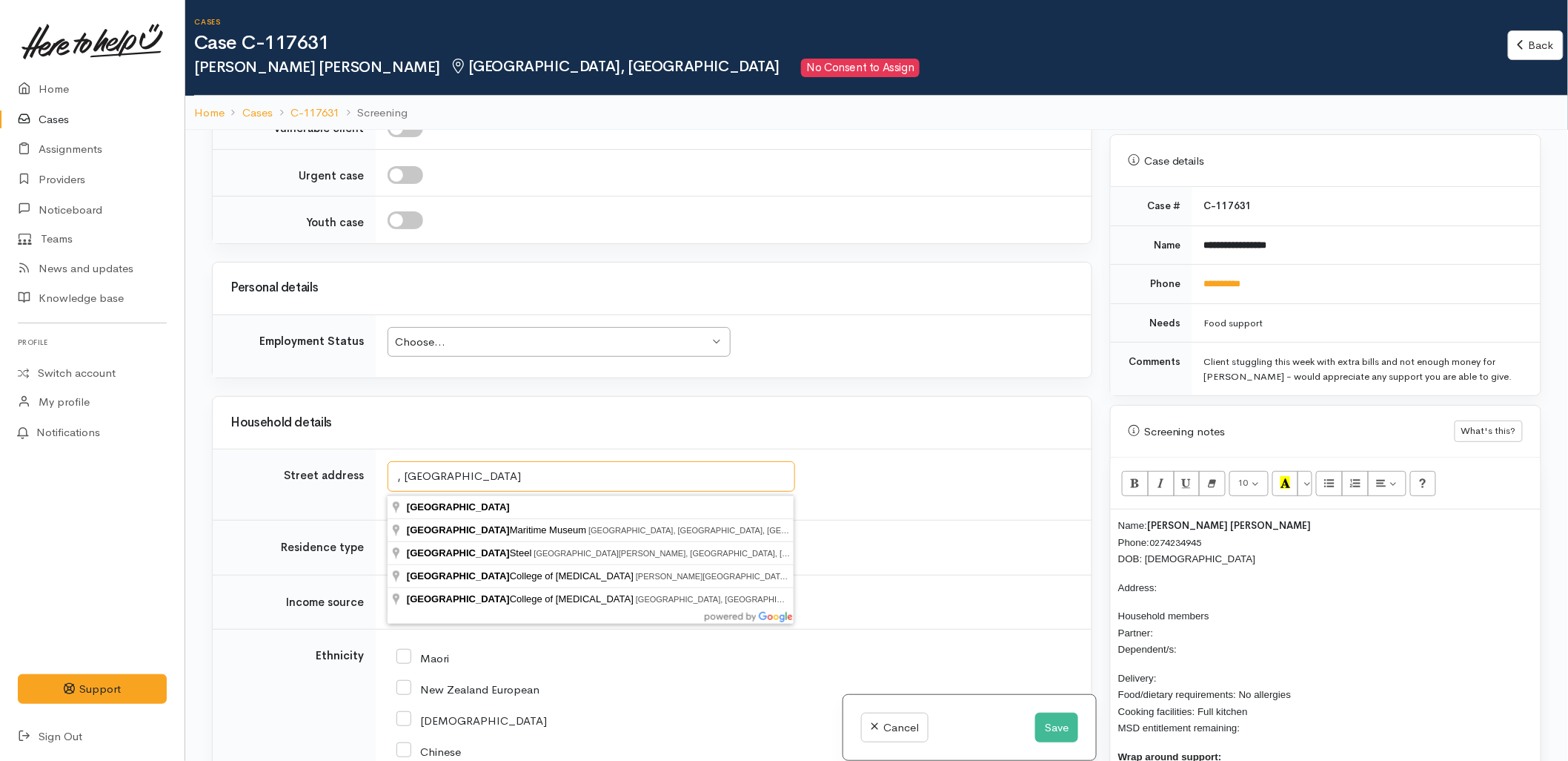
click at [401, 479] on input ", New Zealand" at bounding box center [591, 476] width 408 height 30
click at [597, 478] on input "116 Wairoa Road, Minden, New Zealand" at bounding box center [591, 476] width 408 height 30
click at [646, 471] on input "116 Wairoa Road, Minden, New Zealand" at bounding box center [591, 476] width 408 height 30
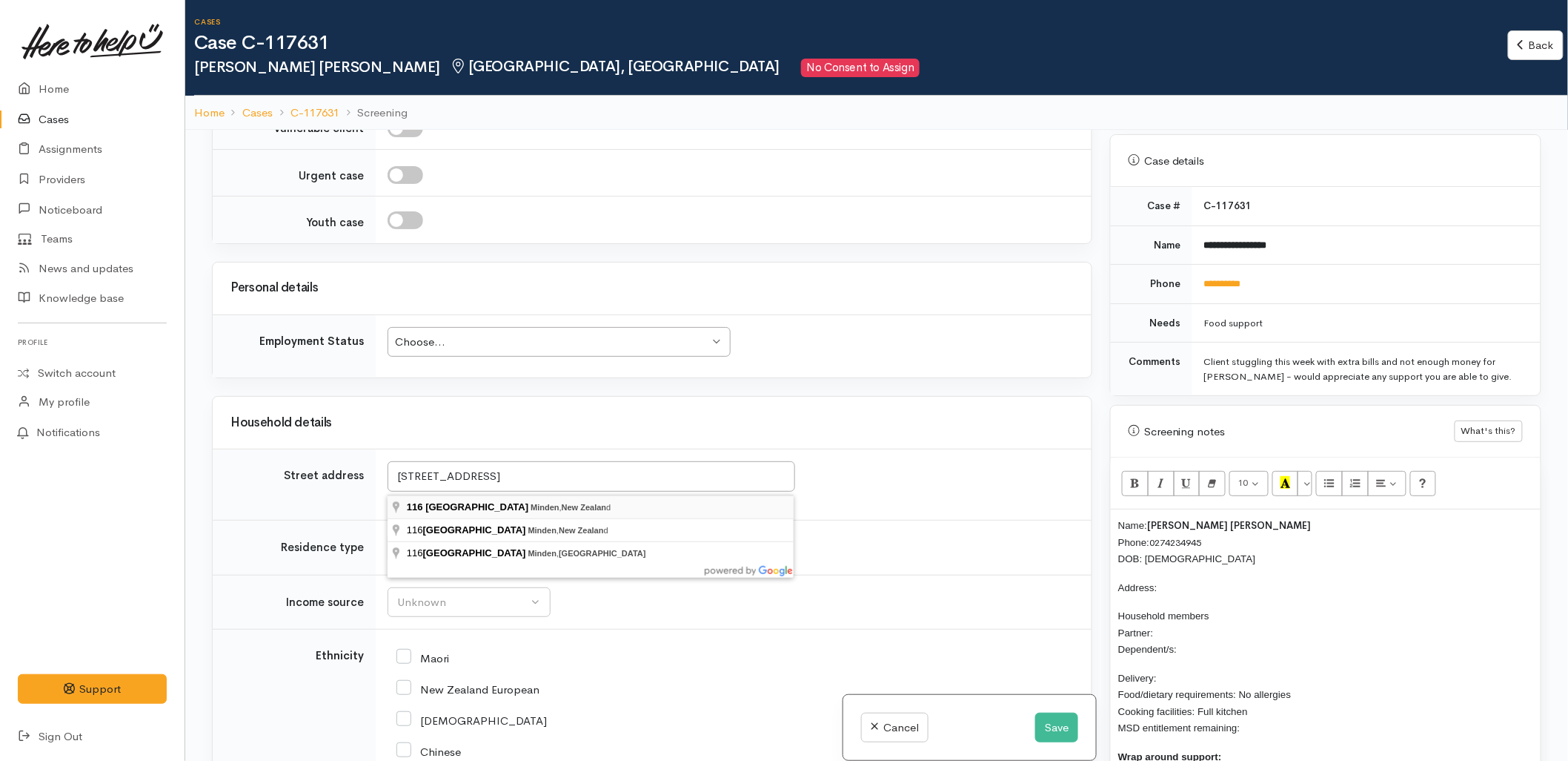
type input "116 Wairoa Road, Minden, New Zealand"
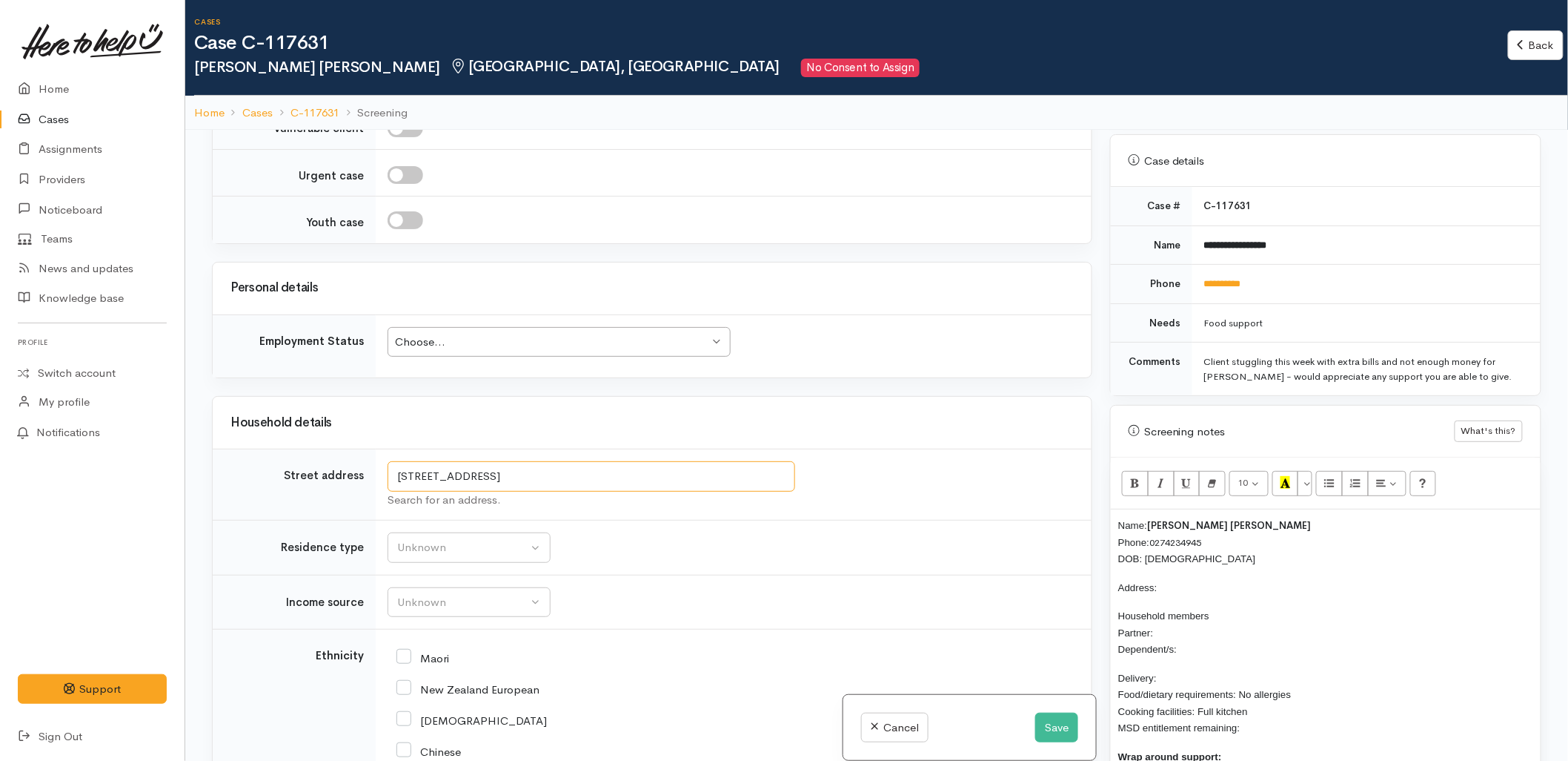
drag, startPoint x: 528, startPoint y: 475, endPoint x: 352, endPoint y: 483, distance: 176.2
click at [391, 469] on input "116 Wairoa Road, Minden, New Zealand" at bounding box center [591, 476] width 408 height 30
click at [1174, 584] on p "Address:" at bounding box center [1325, 587] width 415 height 17
click at [1173, 628] on p "Household members Partner: Dependent/s:" at bounding box center [1325, 632] width 415 height 50
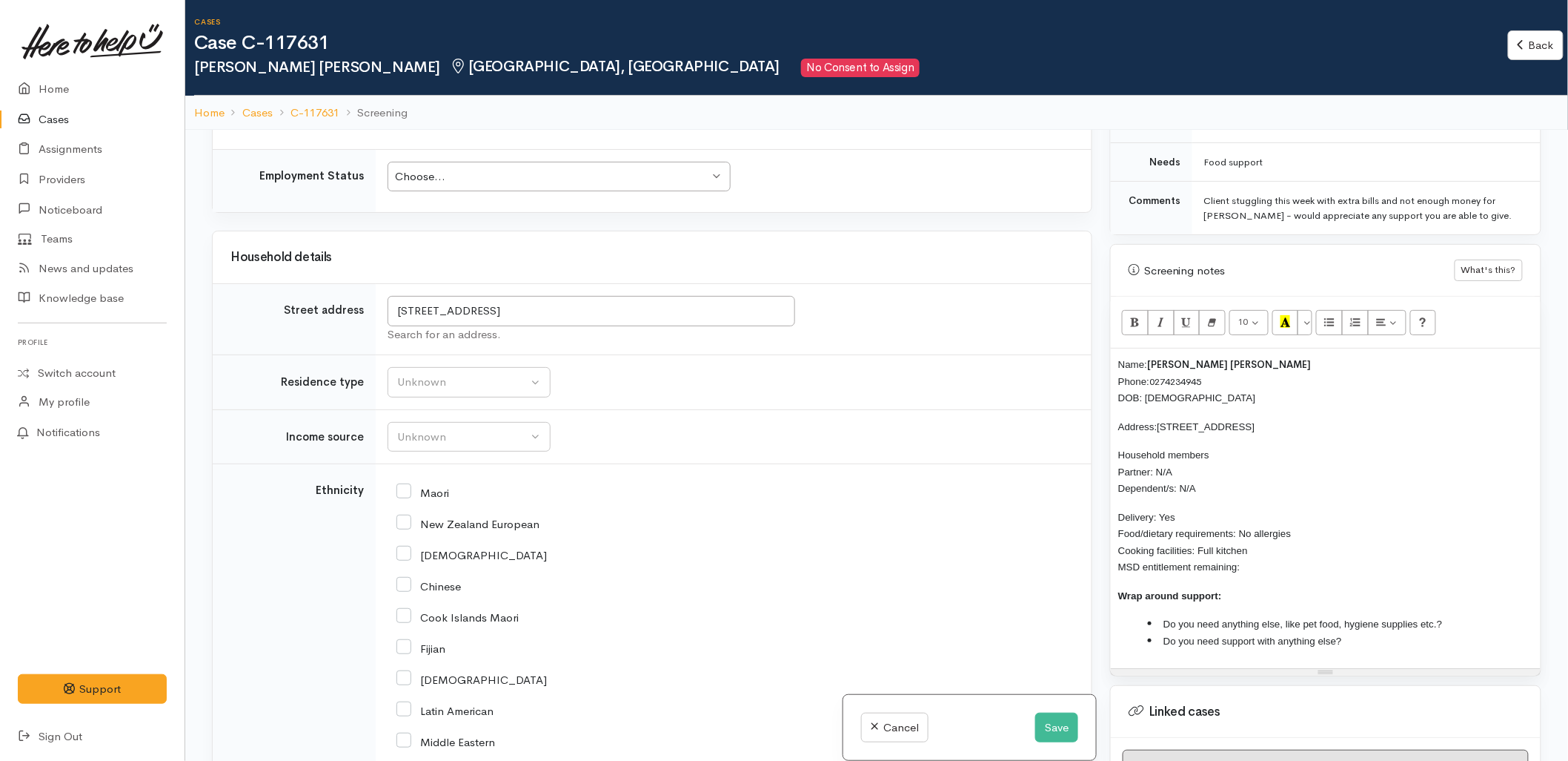
scroll to position [742, 0]
click at [1261, 562] on p "Delivery: Yes Food/dietary requirements: No allergies Cooking facilities: Full …" at bounding box center [1325, 538] width 415 height 67
click at [514, 384] on div "Unknown" at bounding box center [462, 381] width 131 height 17
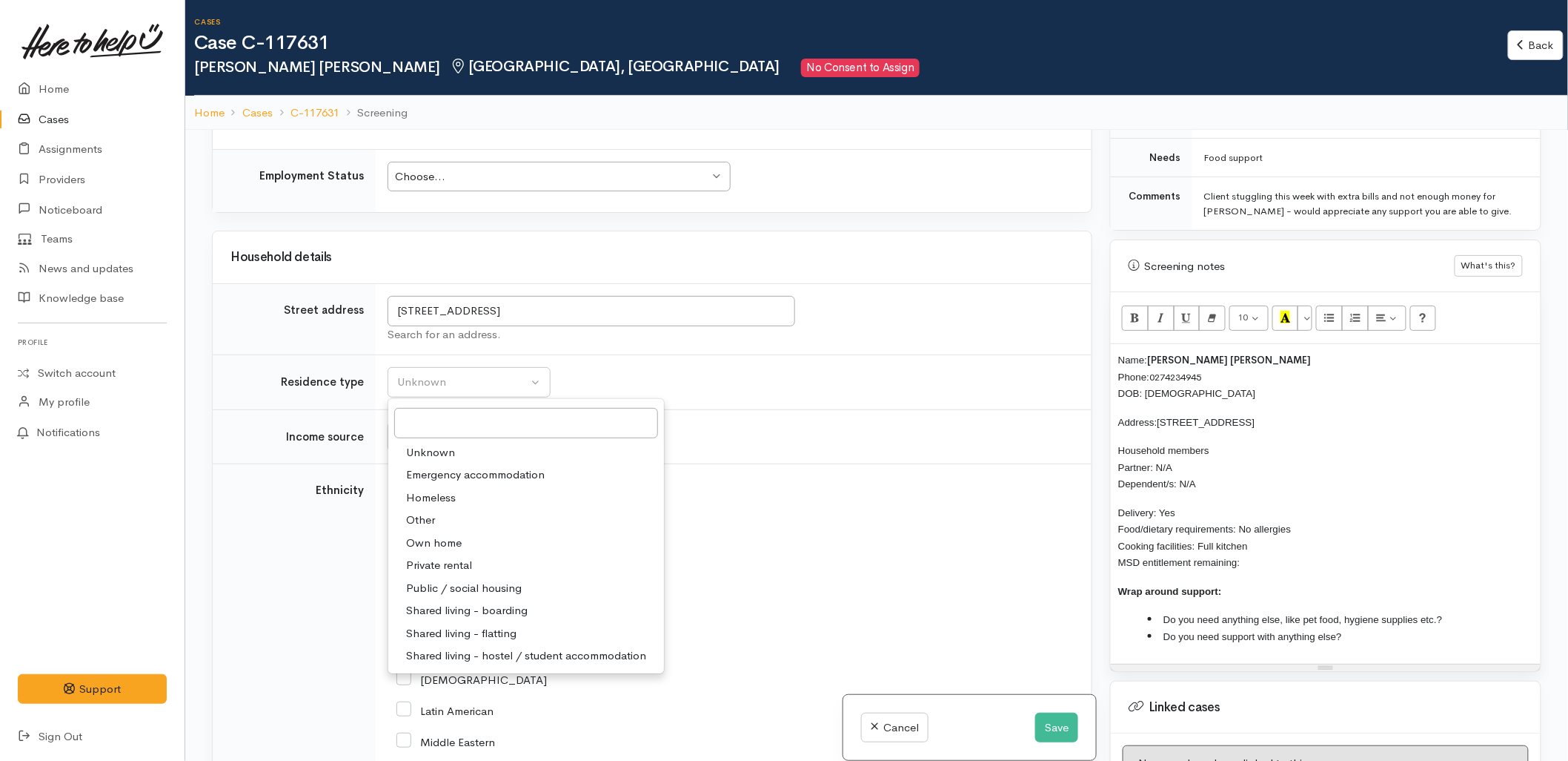
click at [446, 563] on span "Private rental" at bounding box center [439, 565] width 66 height 17
select select "2"
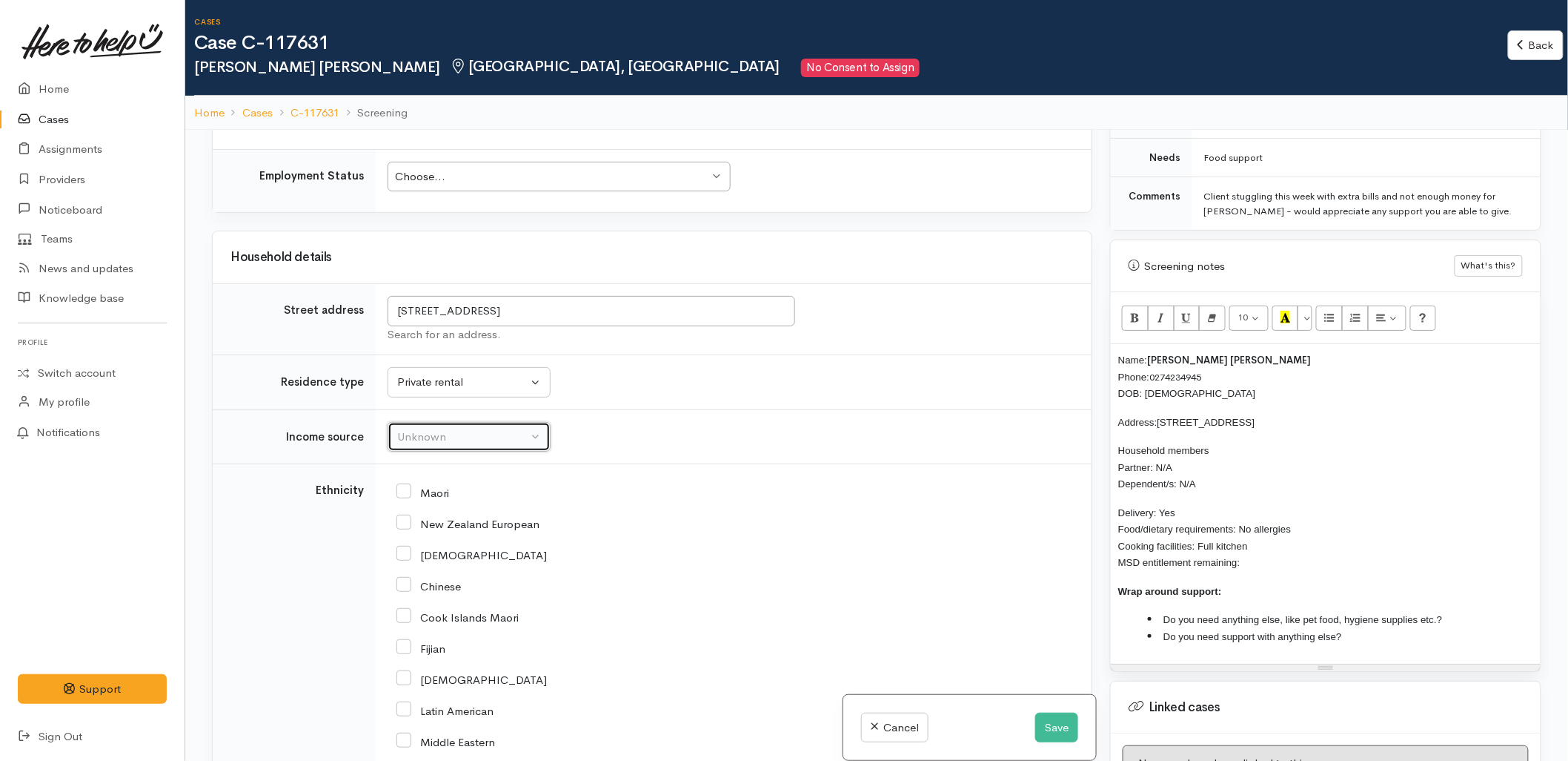
click at [432, 426] on button "Unknown" at bounding box center [469, 437] width 163 height 30
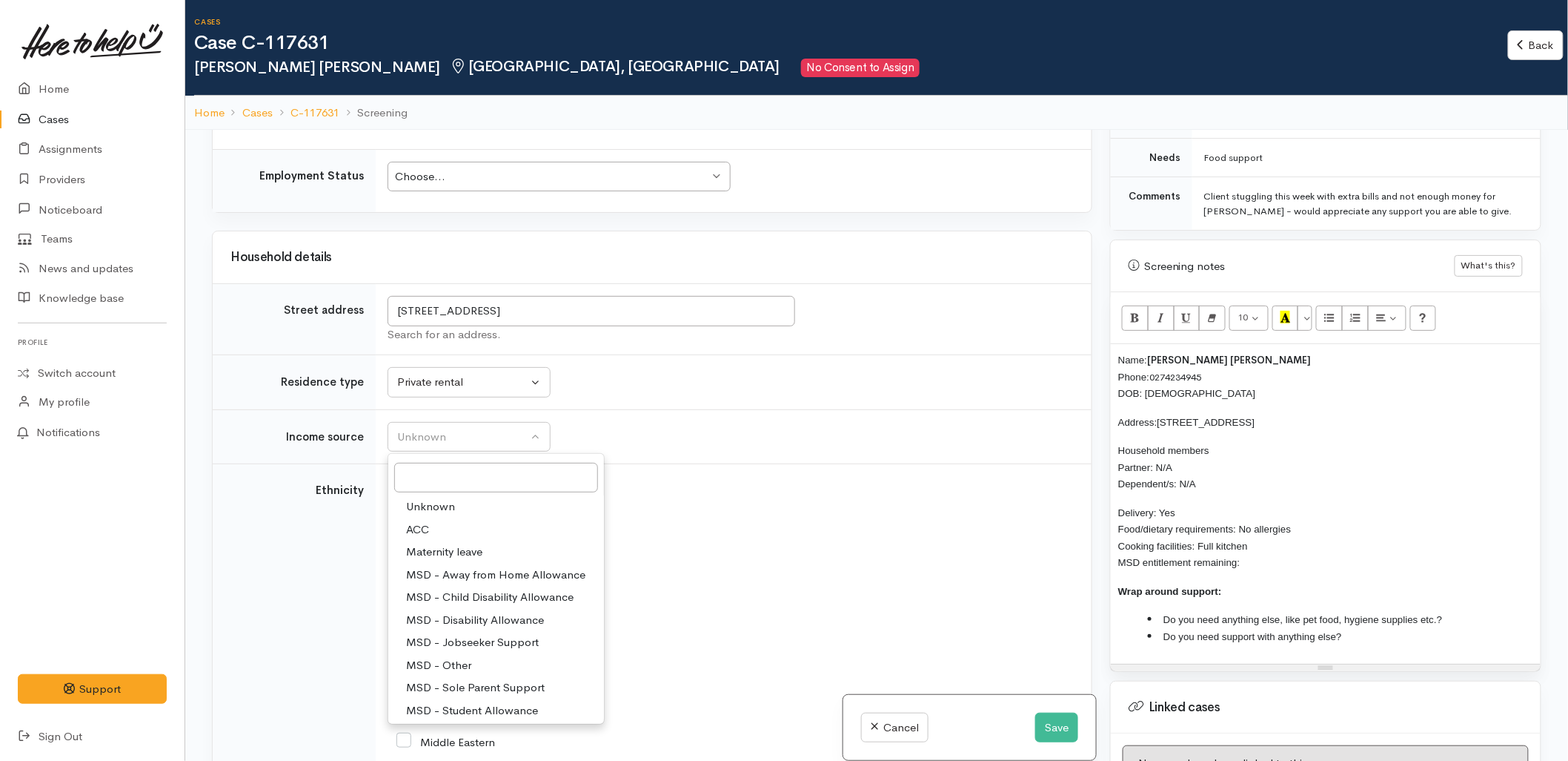
click at [729, 596] on div "Chinese" at bounding box center [731, 584] width 669 height 31
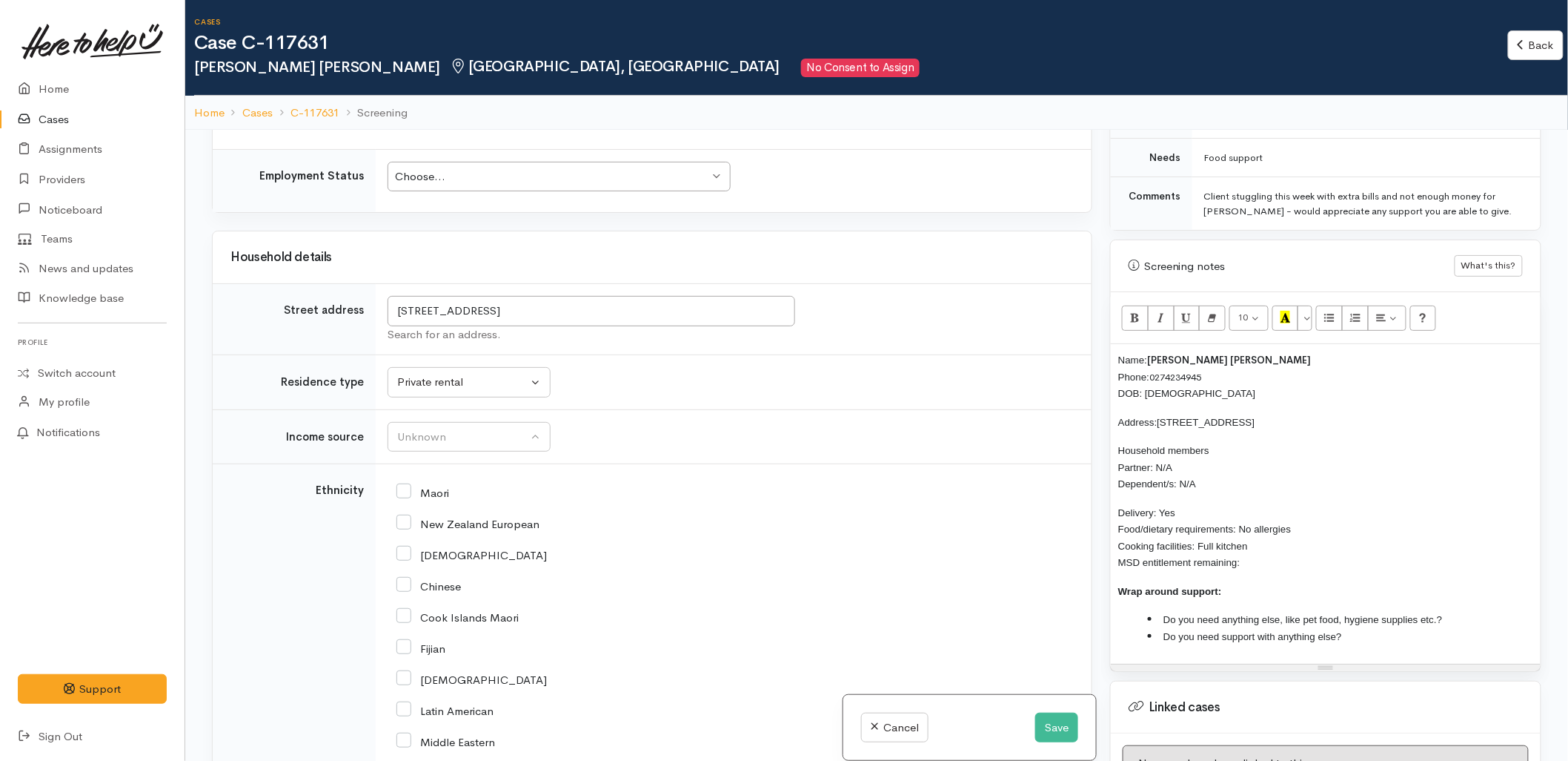
click at [431, 498] on input "Maori" at bounding box center [423, 491] width 53 height 13
click at [435, 498] on input "Maori" at bounding box center [423, 491] width 53 height 13
checkbox input "false"
click at [440, 525] on input "New Zealand European" at bounding box center [468, 523] width 143 height 13
checkbox input "true"
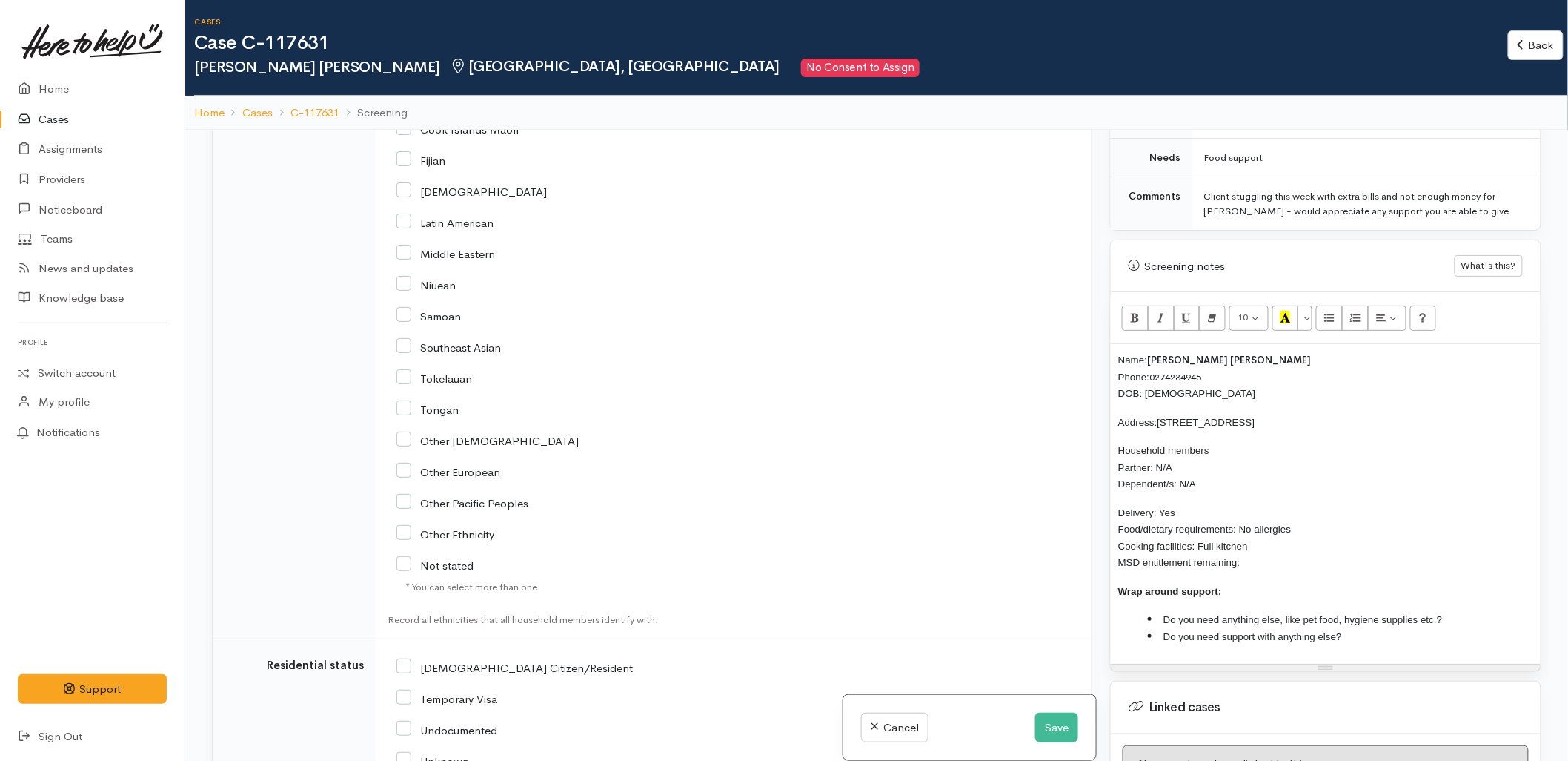
scroll to position [1977, 0]
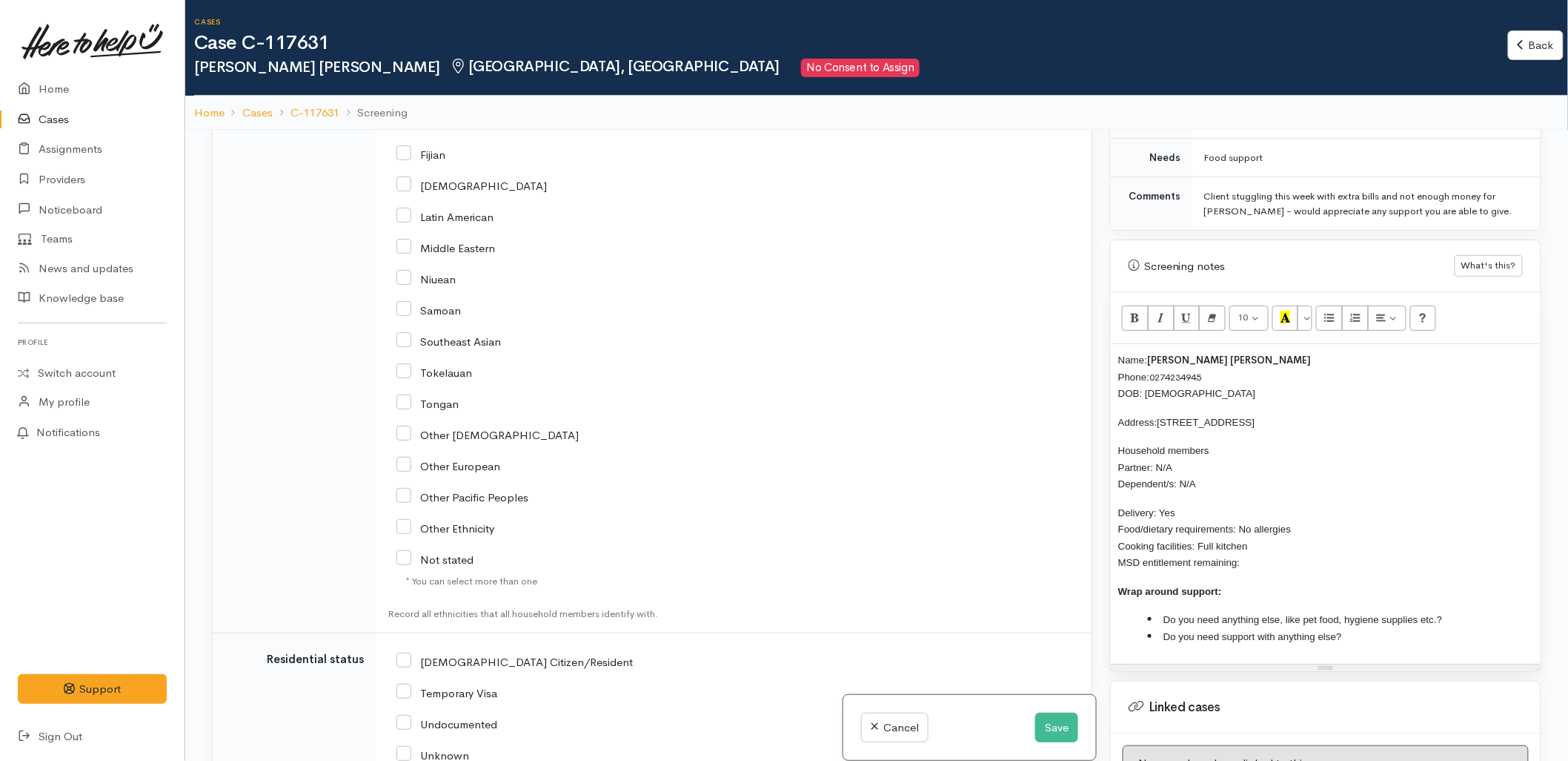
click at [428, 662] on input "NZ Citizen/Resident" at bounding box center [514, 660] width 236 height 13
checkbox input "true"
drag, startPoint x: 1178, startPoint y: 470, endPoint x: 1159, endPoint y: 465, distance: 19.6
click at [1159, 465] on p "Household members Partner: N/A Dependent/s: N/A" at bounding box center [1325, 467] width 415 height 50
click at [1287, 564] on p "Delivery: Yes Food/dietary requirements: No allergies Cooking facilities: Full …" at bounding box center [1325, 538] width 415 height 67
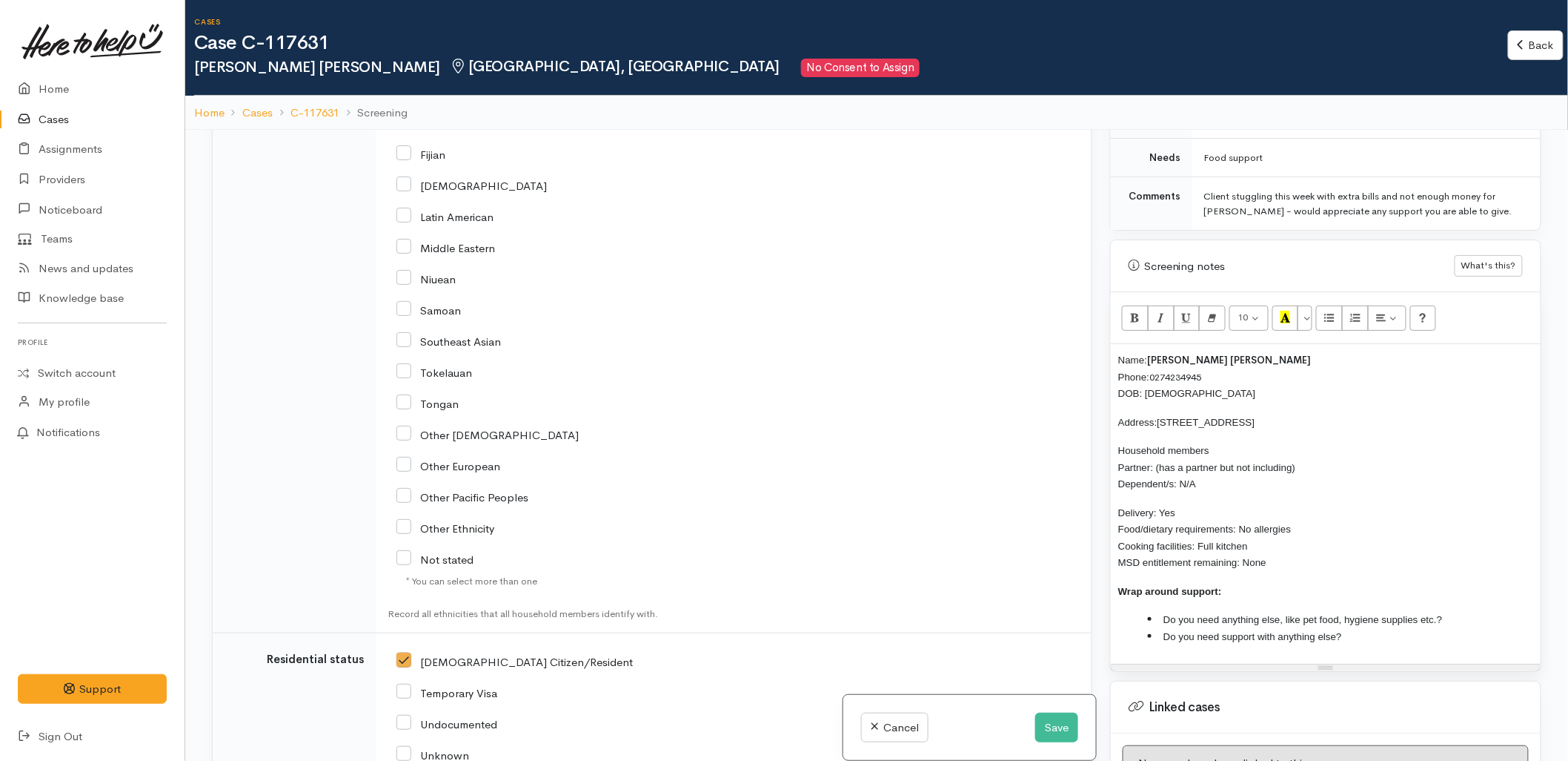
click at [1452, 623] on li "Do you need anything else, like pet food, hygiene supplies etc.?" at bounding box center [1340, 619] width 386 height 17
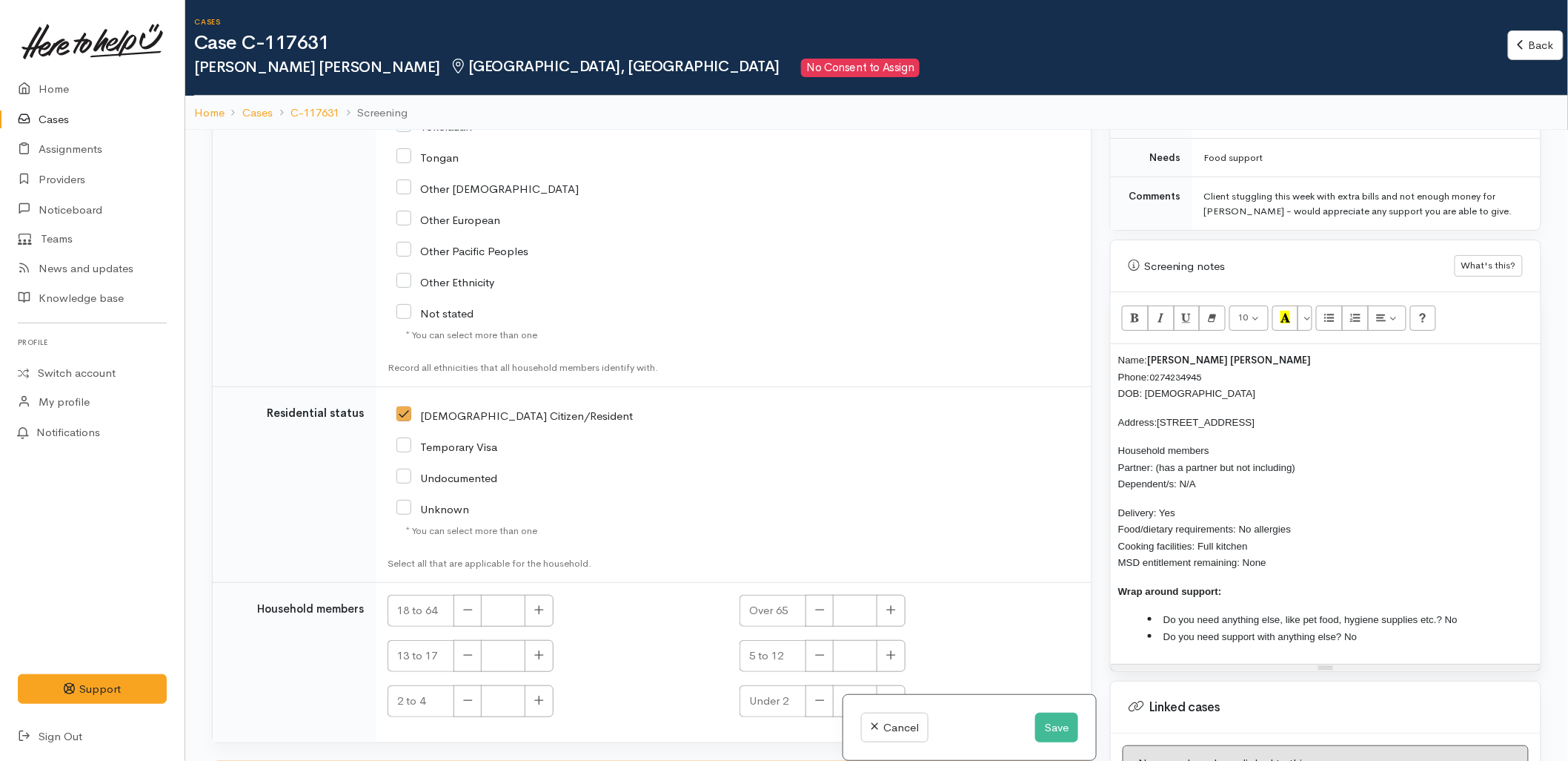
scroll to position [2225, 0]
click at [546, 598] on button "button" at bounding box center [539, 609] width 29 height 32
type input "1"
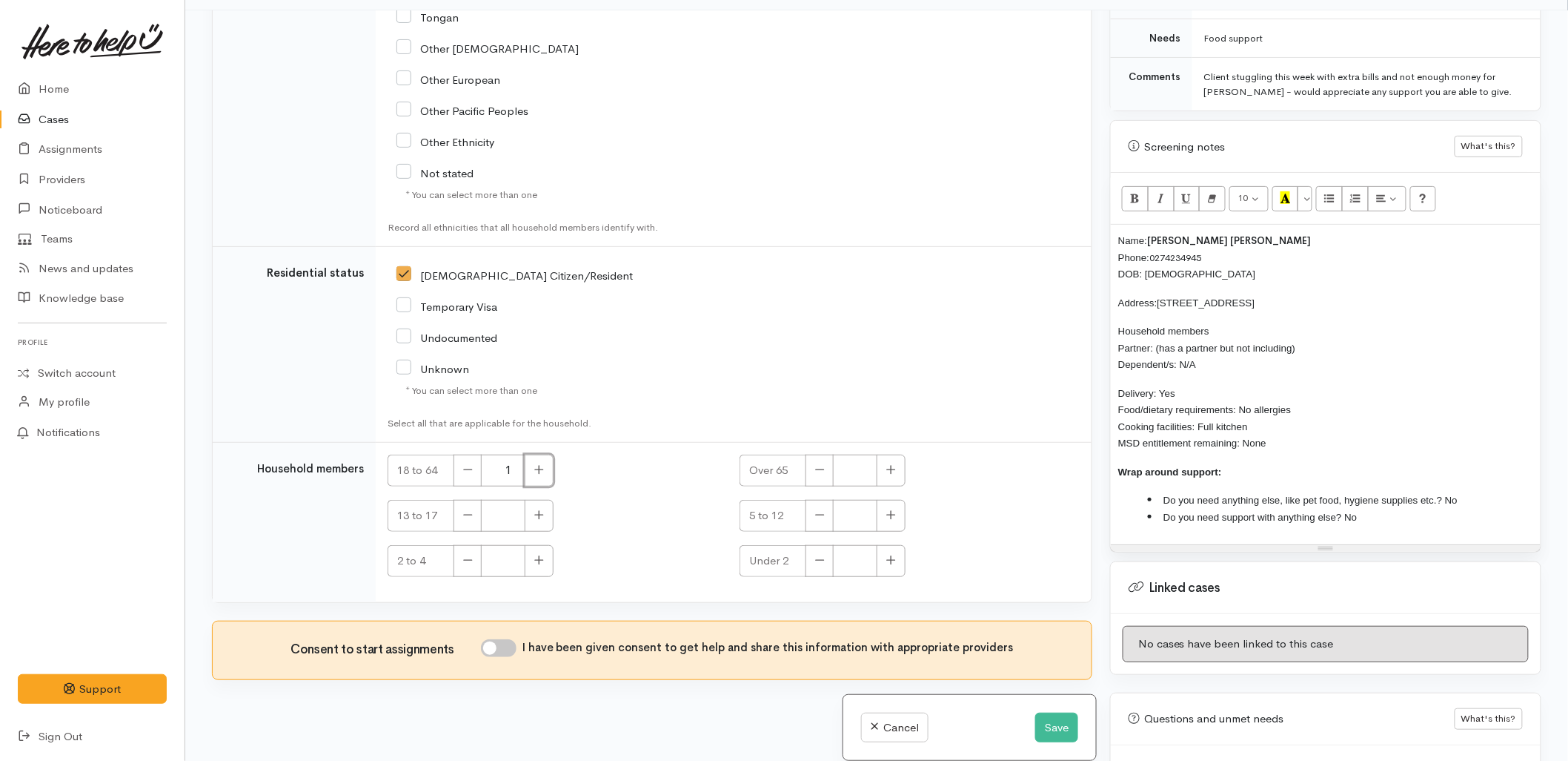
scroll to position [130, 0]
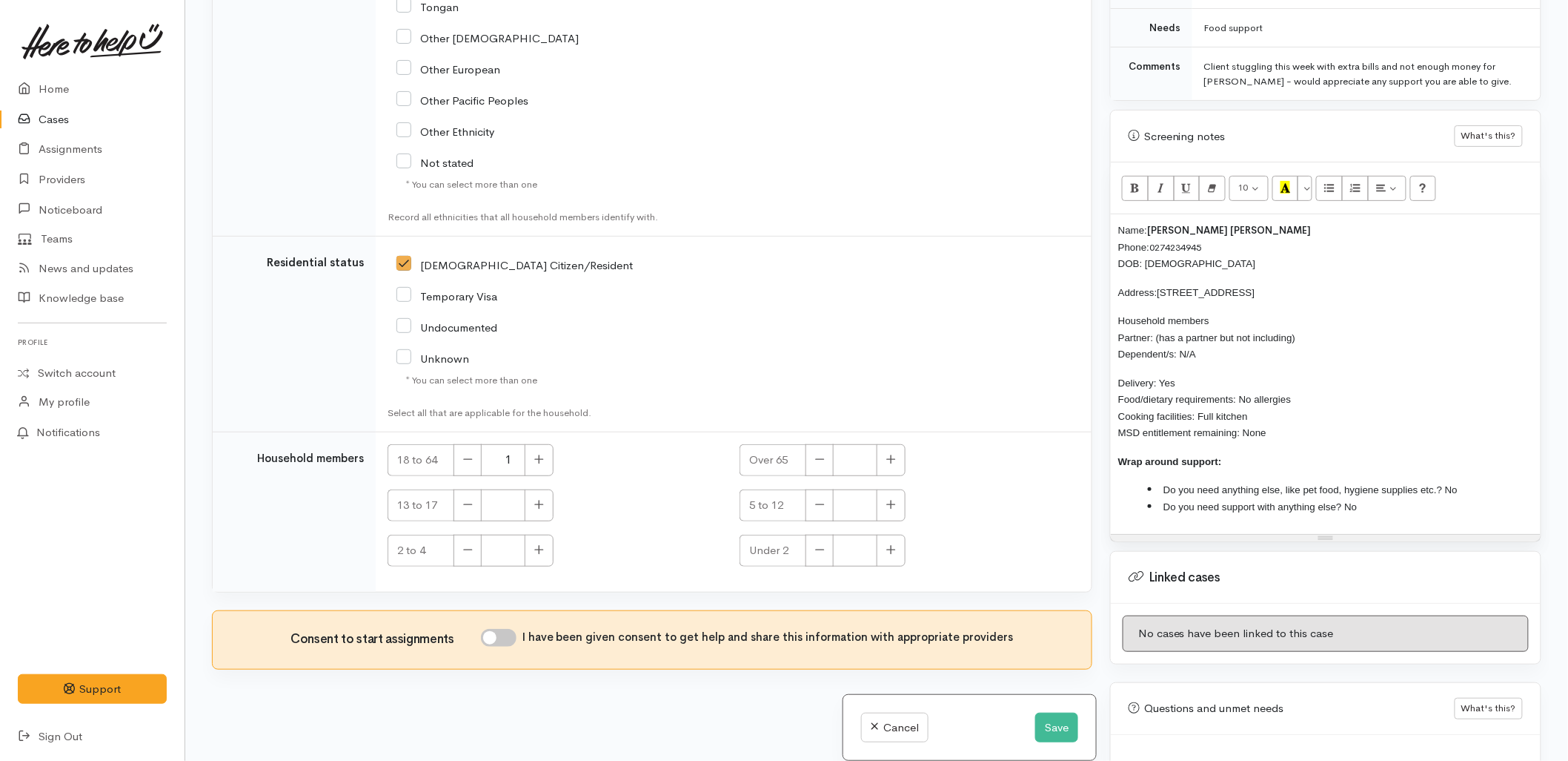
click at [506, 639] on input "I have been given consent to get help and share this information with appropria…" at bounding box center [499, 637] width 35 height 18
checkbox input "true"
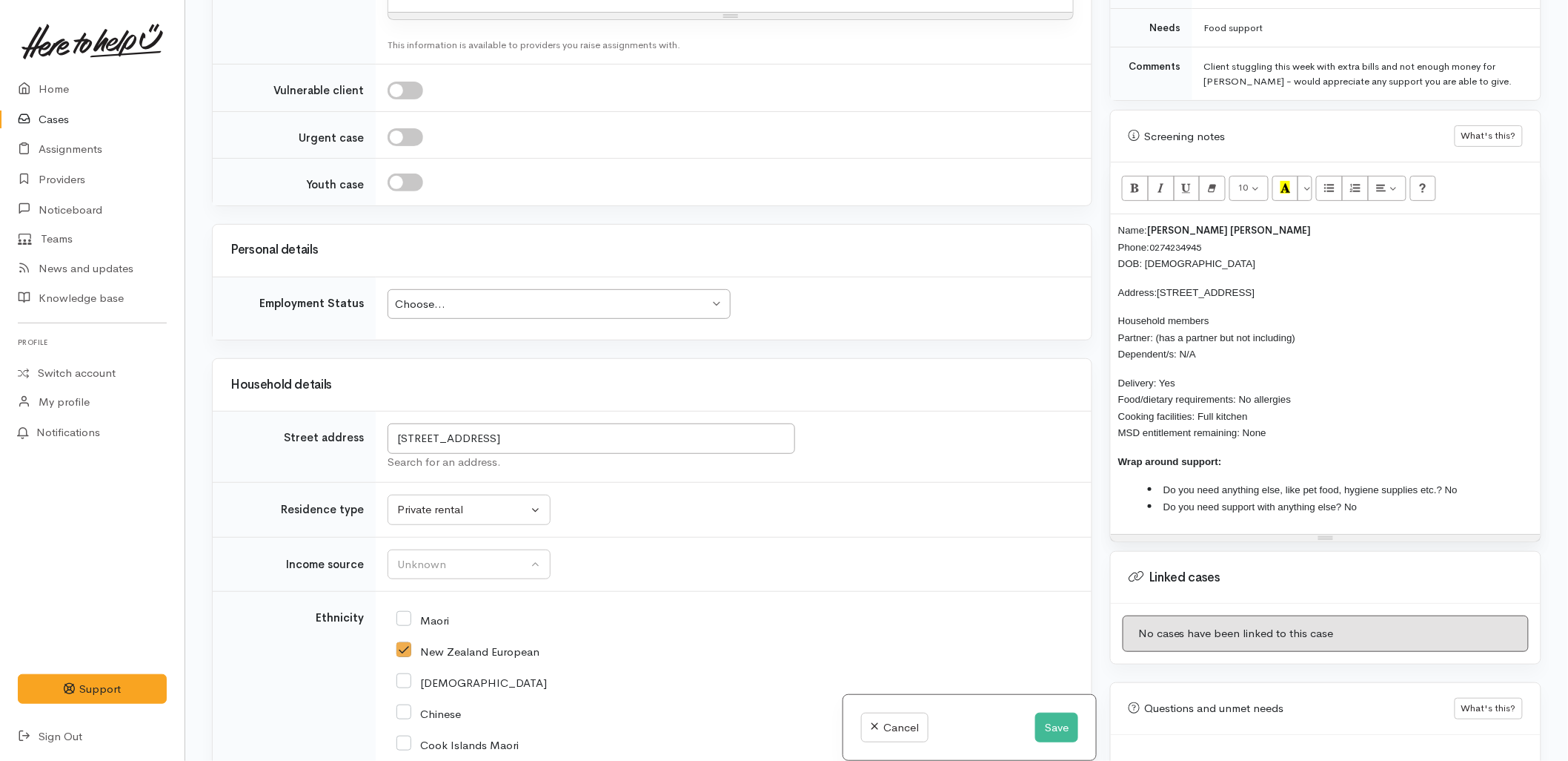
scroll to position [1258, 0]
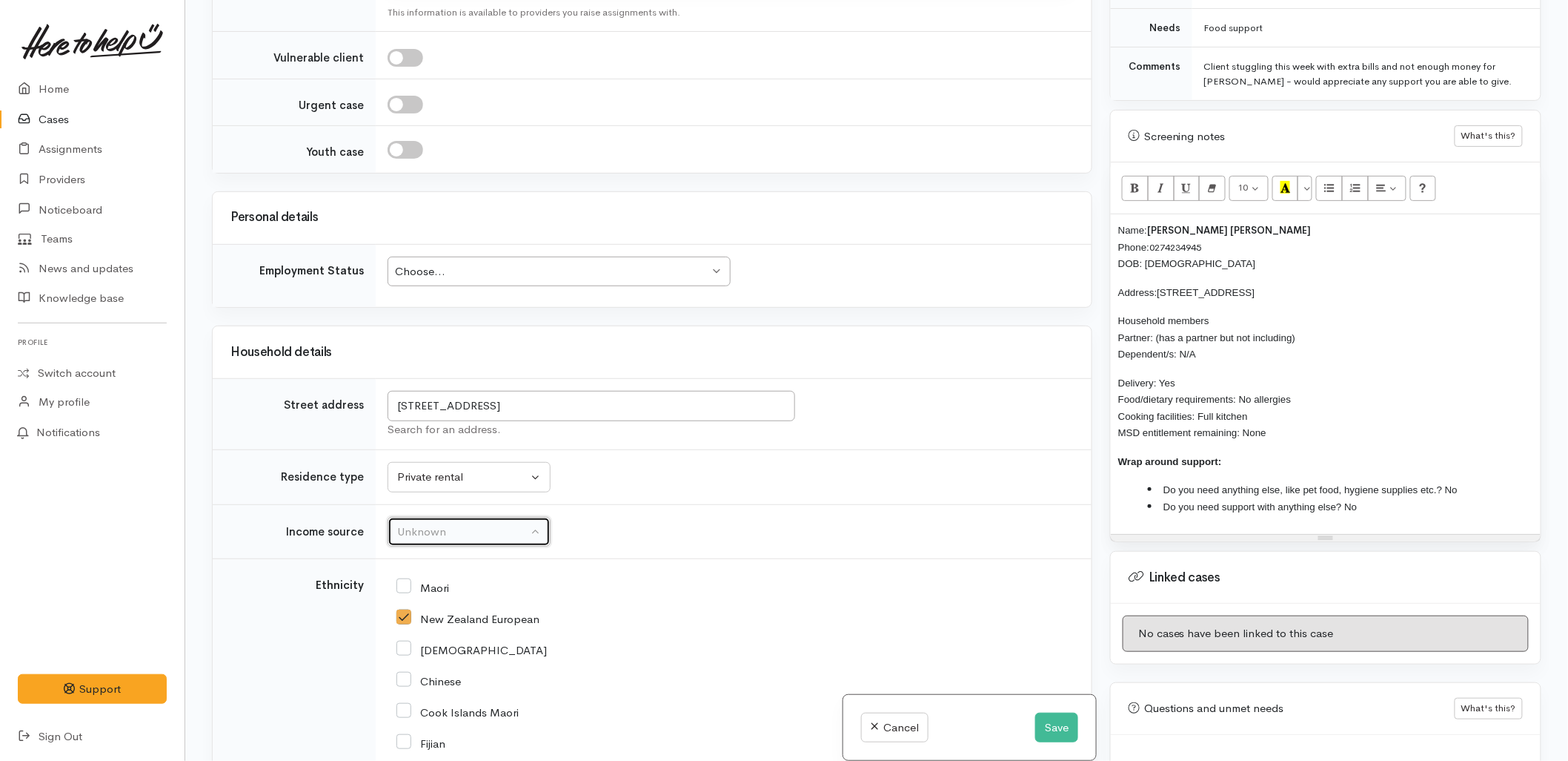
click at [468, 529] on div "Unknown" at bounding box center [462, 531] width 131 height 17
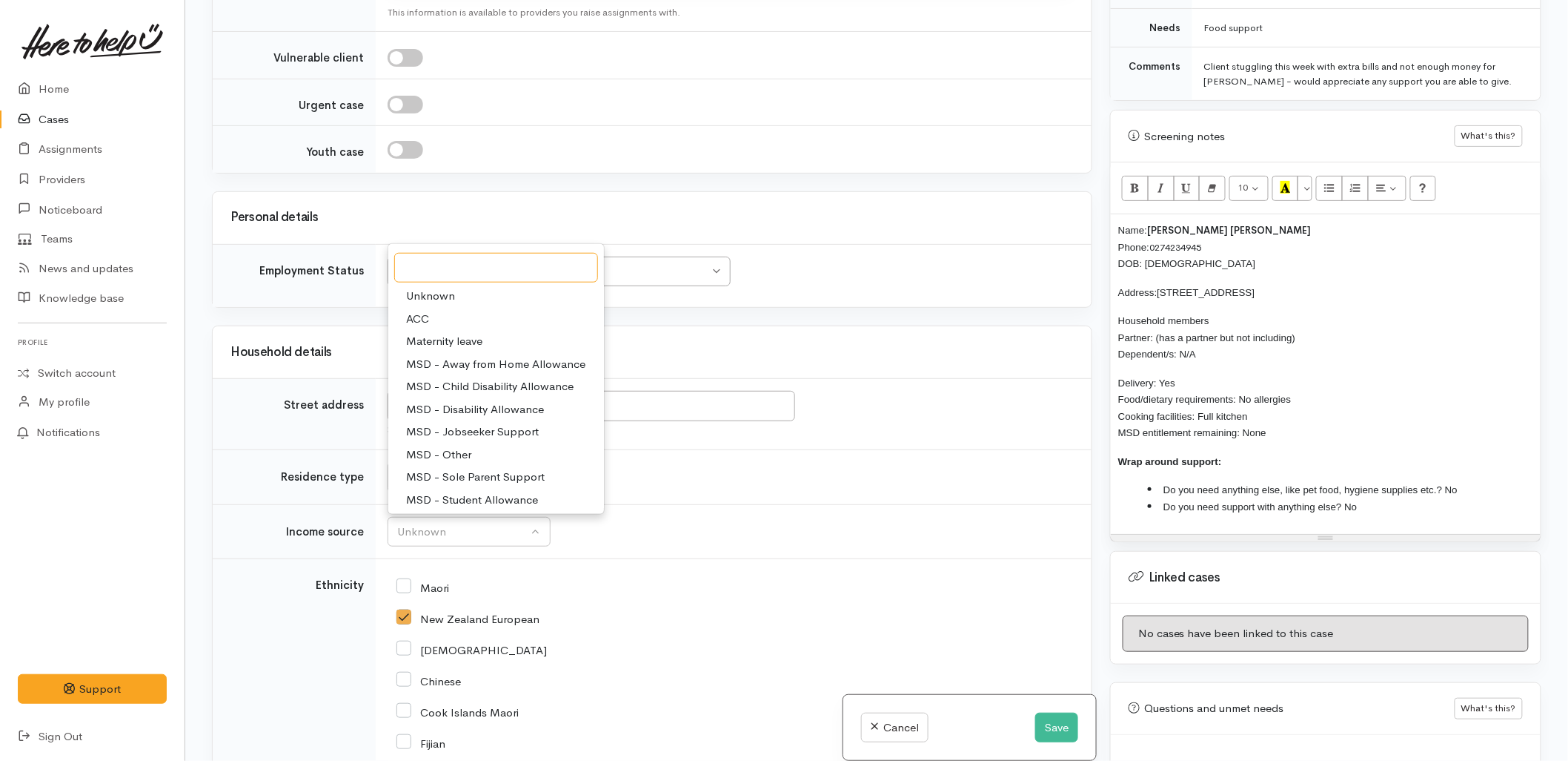
scroll to position [82, 0]
click at [488, 463] on span "MSD - Supported Living Payment" at bounding box center [490, 463] width 168 height 17
select select "3"
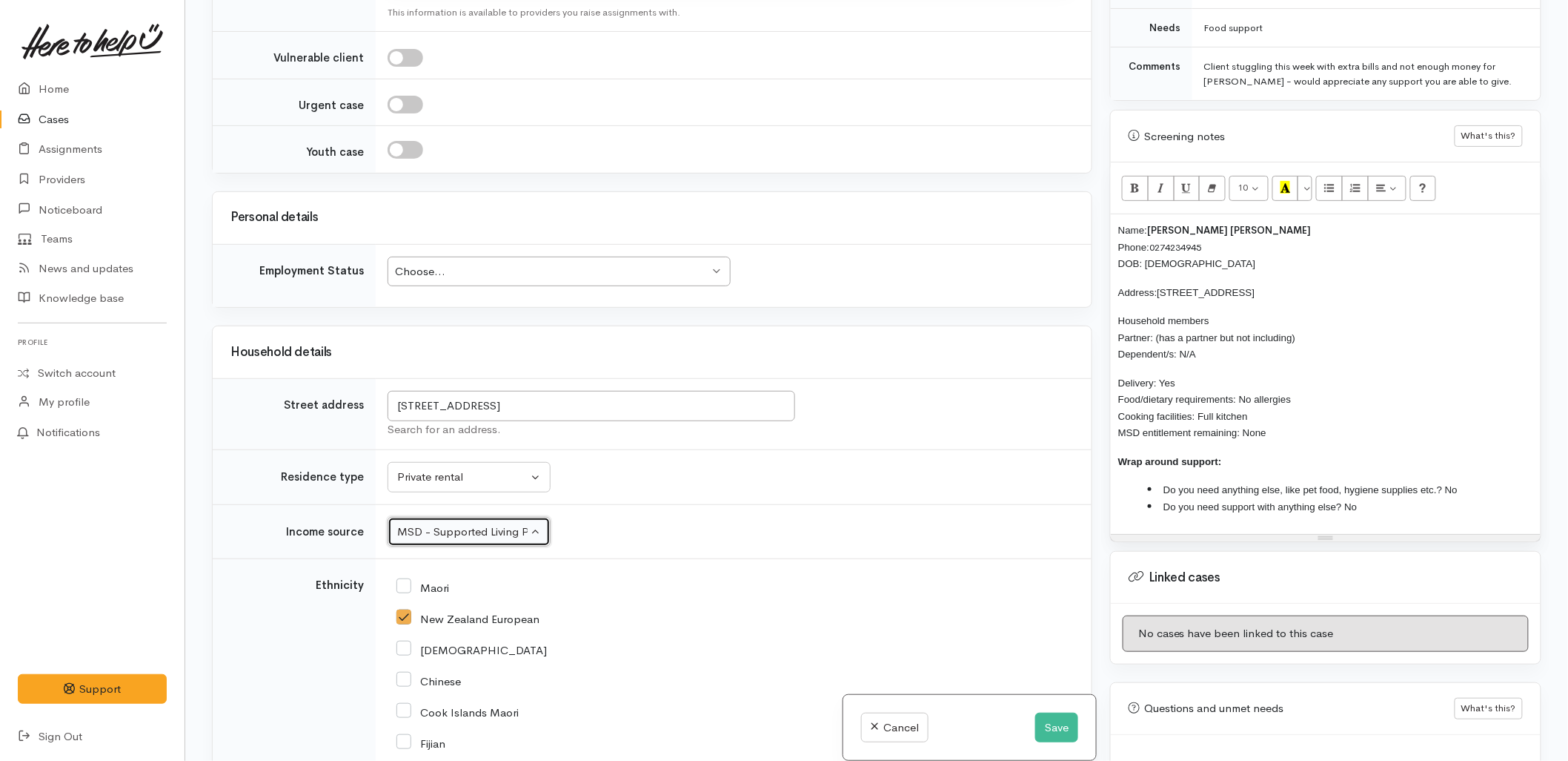
click at [454, 270] on div "Choose..." at bounding box center [552, 271] width 314 height 17
click at [1121, 458] on span "Wrap around support:" at bounding box center [1170, 462] width 104 height 11
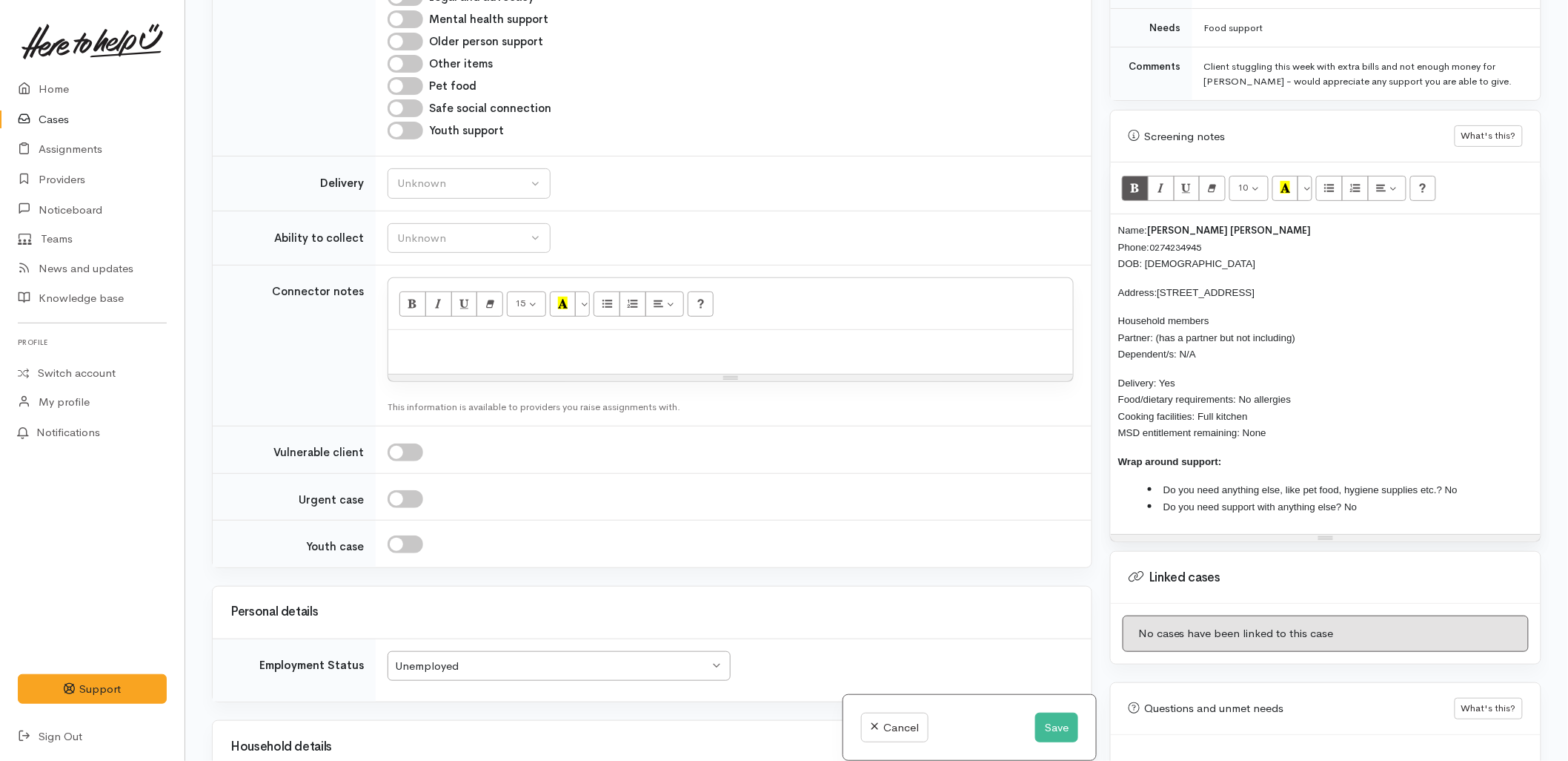
scroll to position [847, 0]
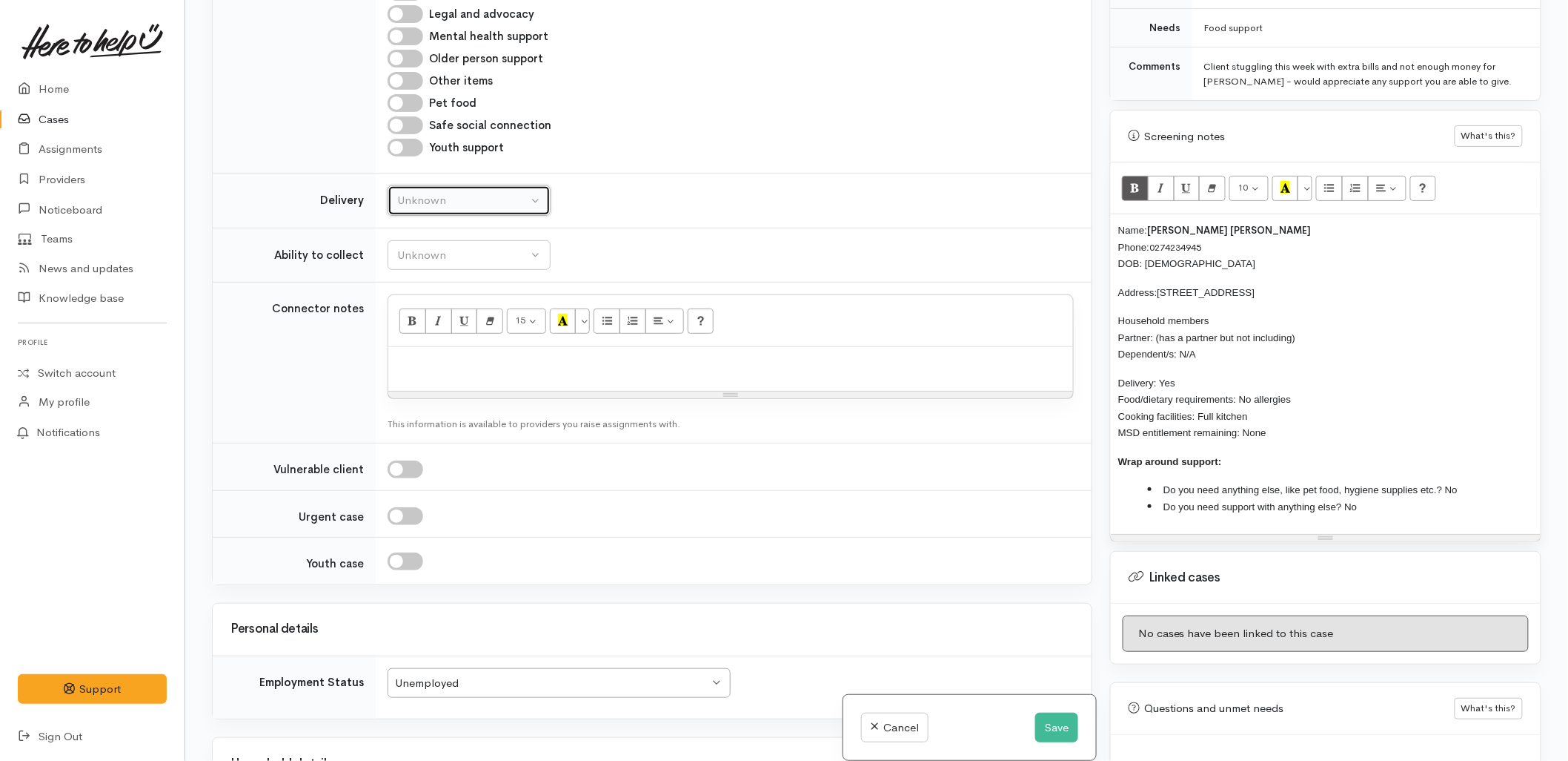
click at [439, 208] on div "Unknown" at bounding box center [462, 200] width 131 height 17
click at [445, 286] on span "Delivery needed" at bounding box center [446, 293] width 80 height 17
select select "3"
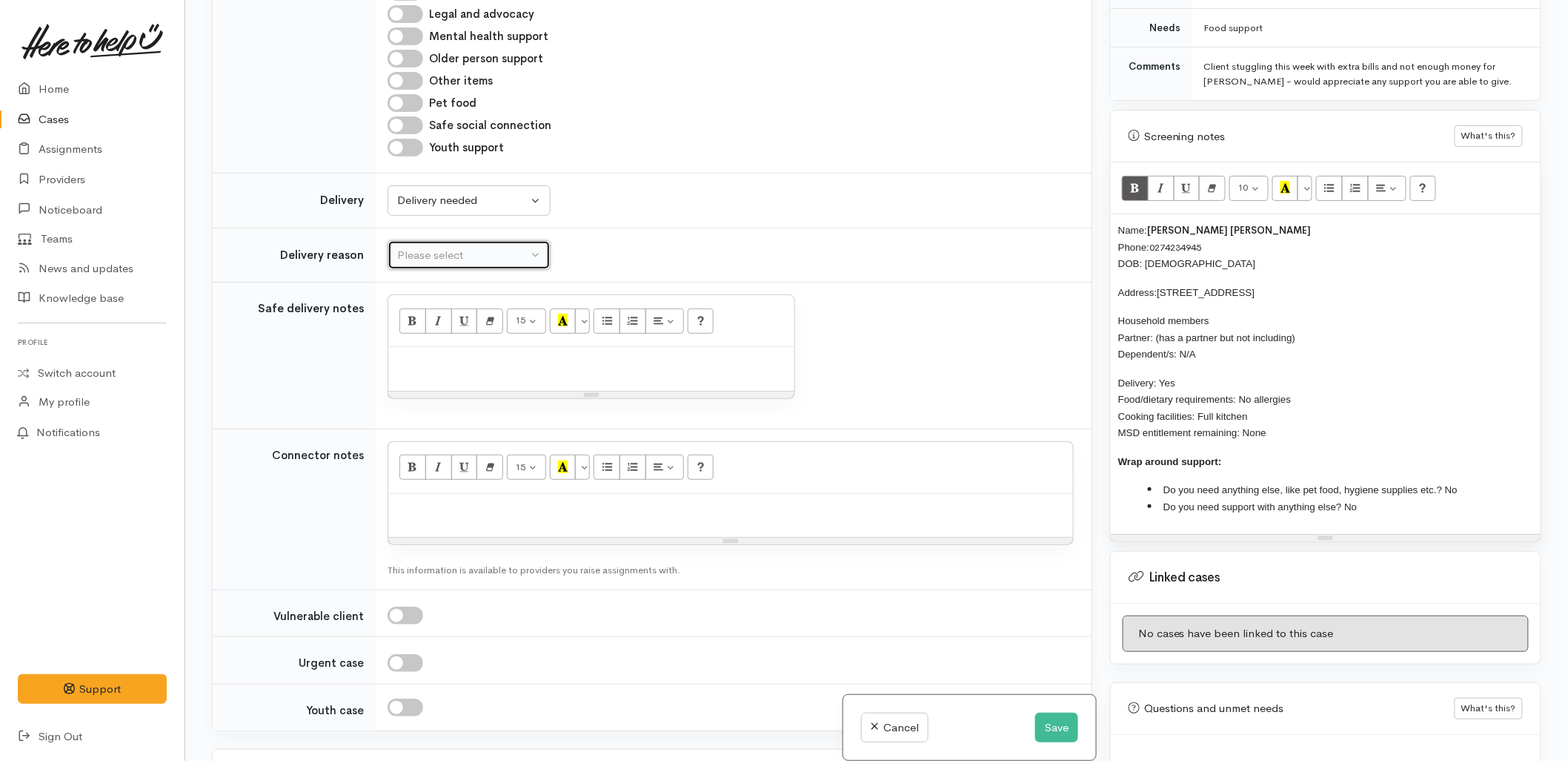
click at [452, 250] on div "Please select" at bounding box center [462, 255] width 131 height 17
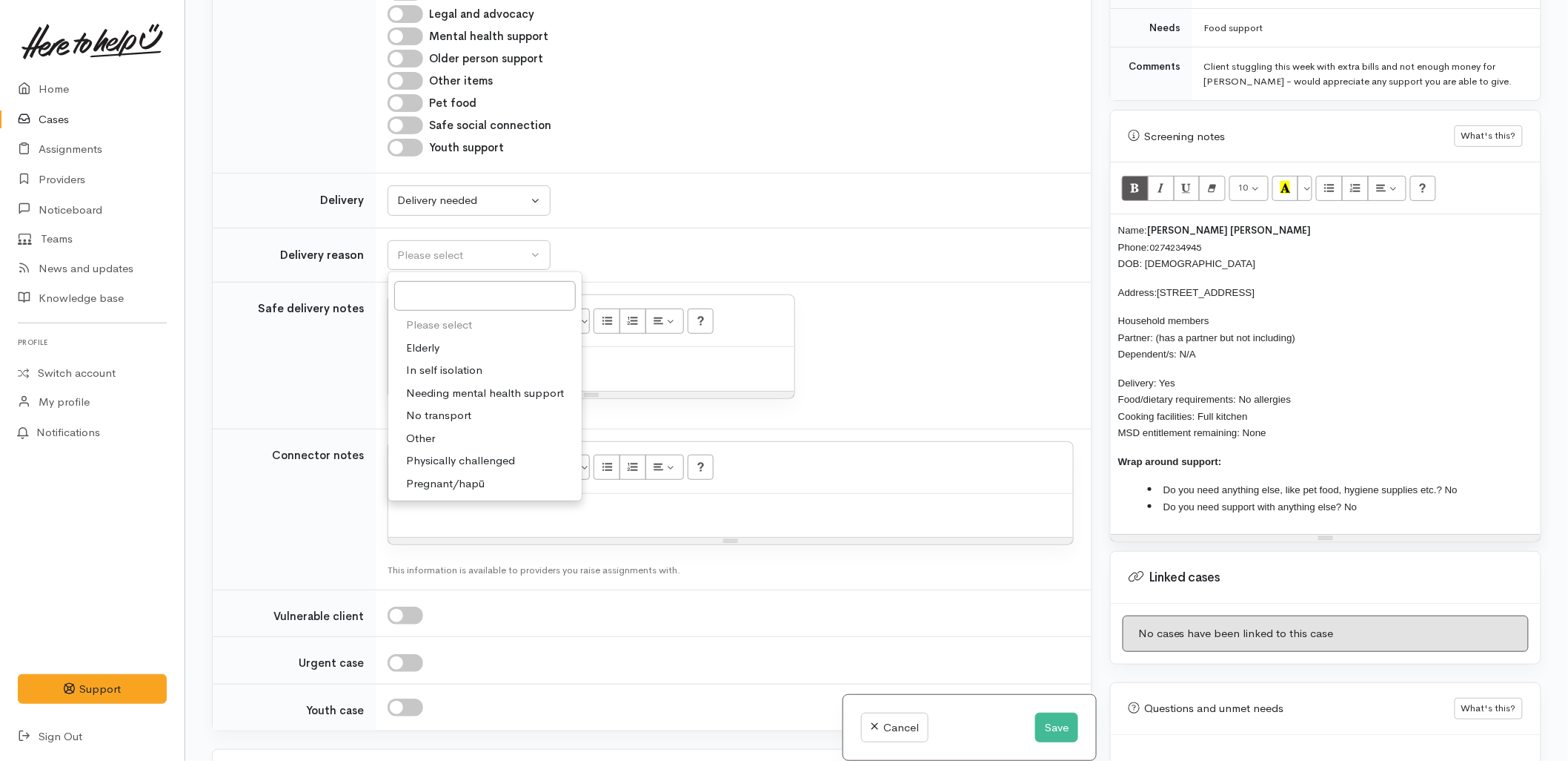
click at [456, 415] on span "No transport" at bounding box center [439, 415] width 65 height 17
select select "2"
click at [452, 377] on div at bounding box center [591, 369] width 406 height 44
paste div
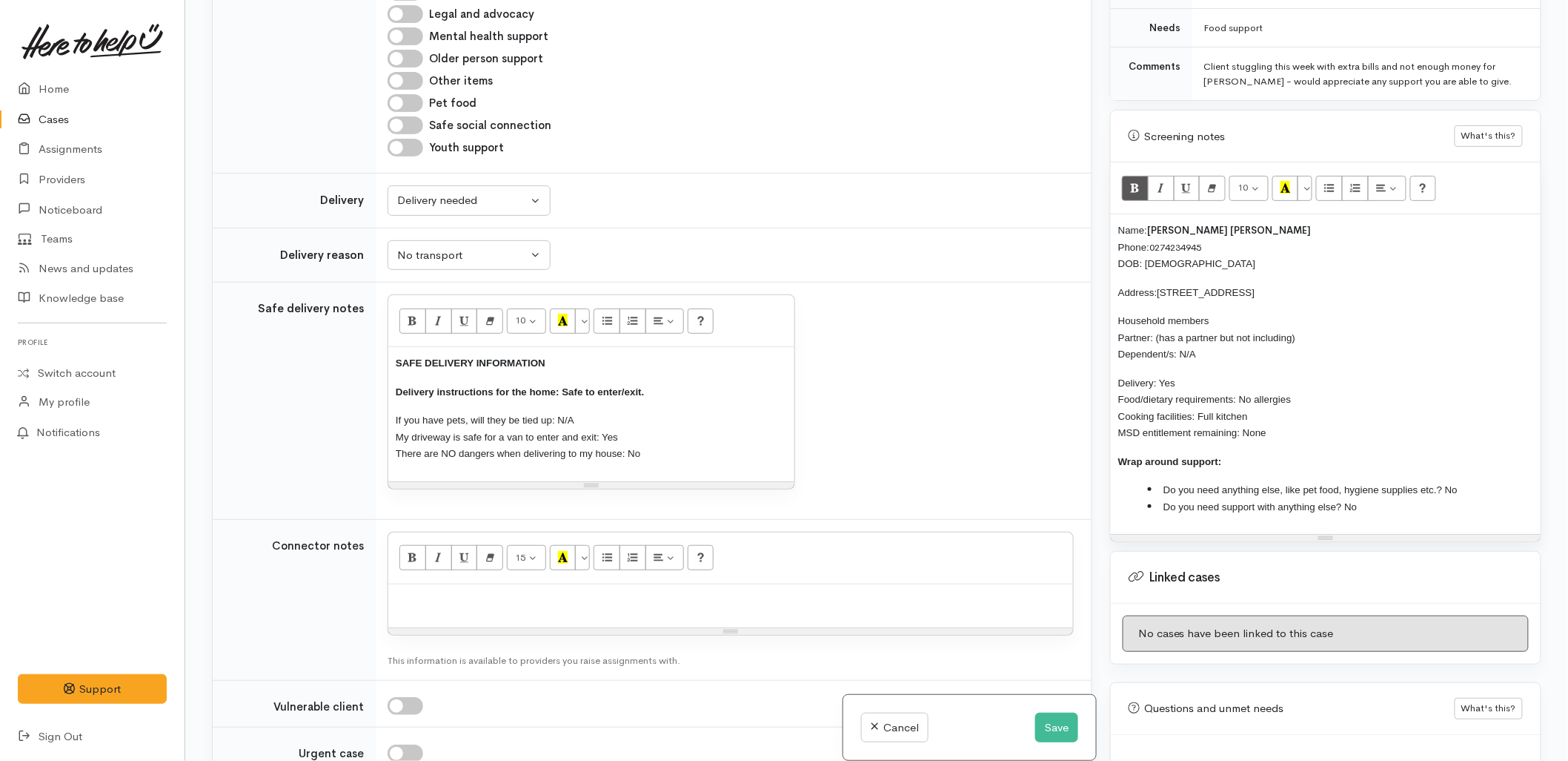
drag, startPoint x: 1272, startPoint y: 438, endPoint x: 1106, endPoint y: 232, distance: 264.6
click at [1108, 234] on div "Warnings Add No warnings have been raised against this case Add Warning Title ●…" at bounding box center [1325, 380] width 449 height 761
copy div "Name: Neil James Larsen Phone: 0274234945 DOB: 13/02/1966 Address: 116 Wairoa R…"
click at [627, 602] on p at bounding box center [730, 599] width 670 height 17
paste div
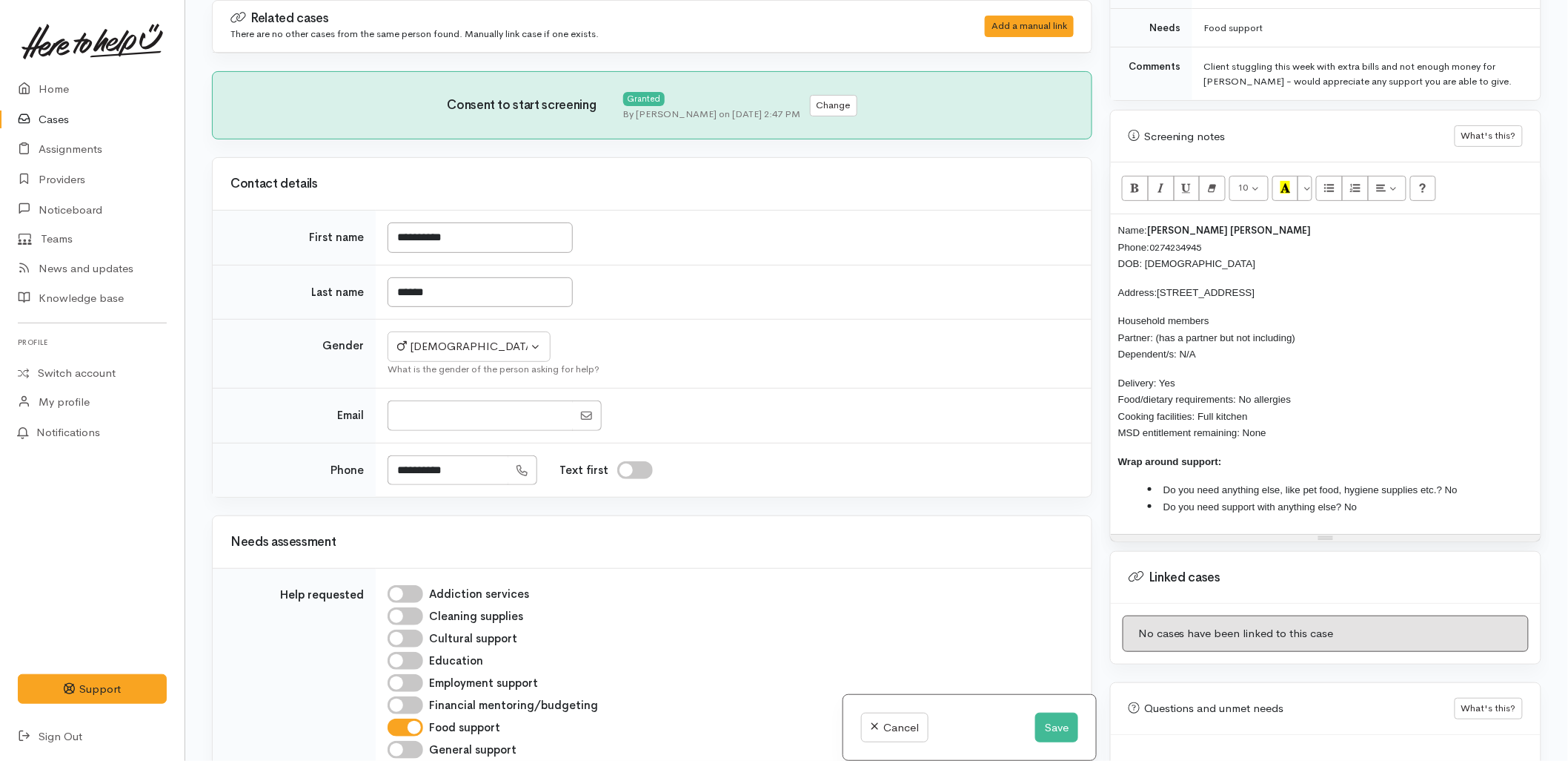
scroll to position [0, 0]
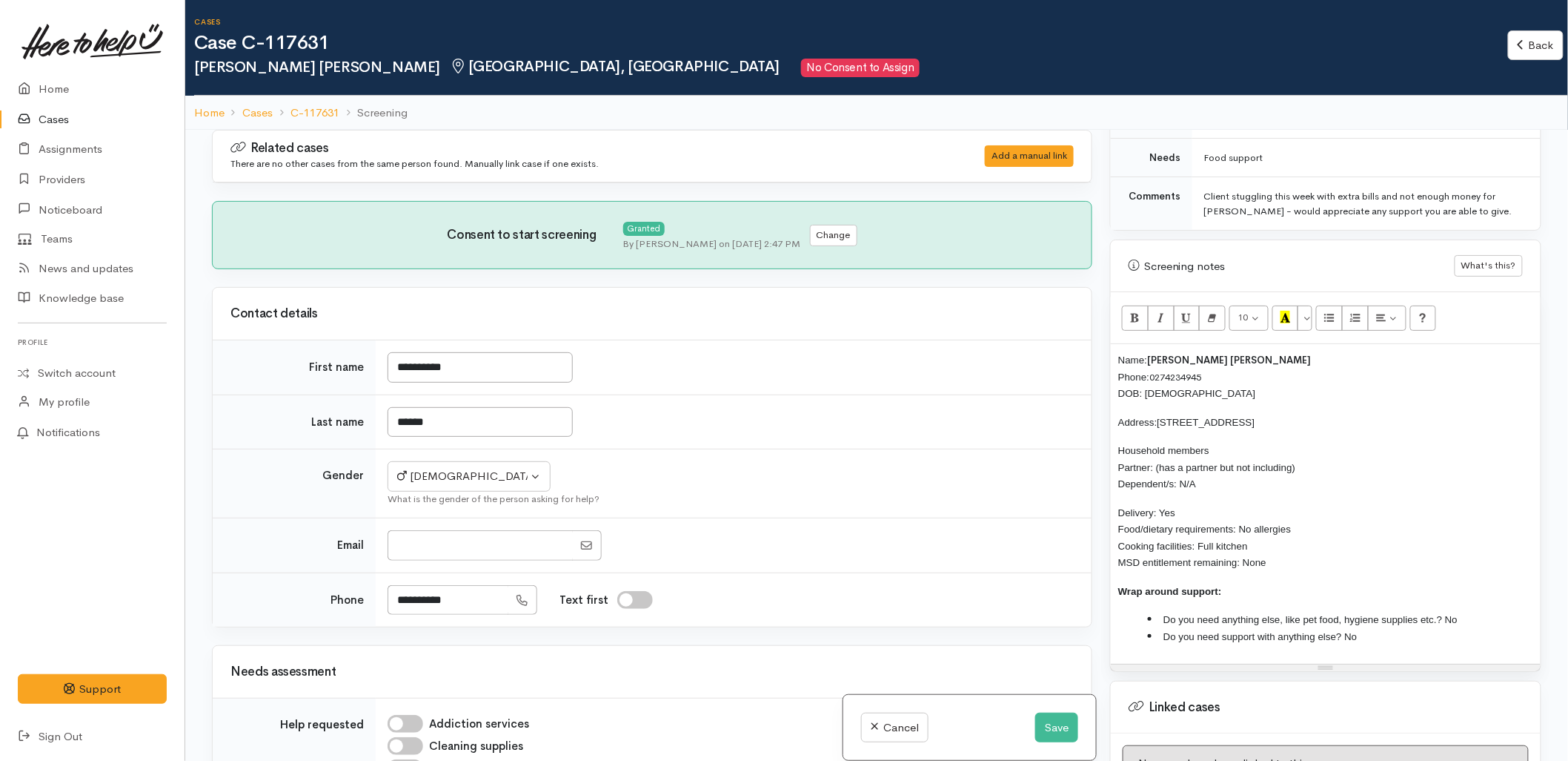
click at [1113, 358] on div "Name: Neil James Larsen Phone: 0274234945 DOB: 13/02/1966 Address: 116 Wairoa R…" at bounding box center [1325, 504] width 430 height 320
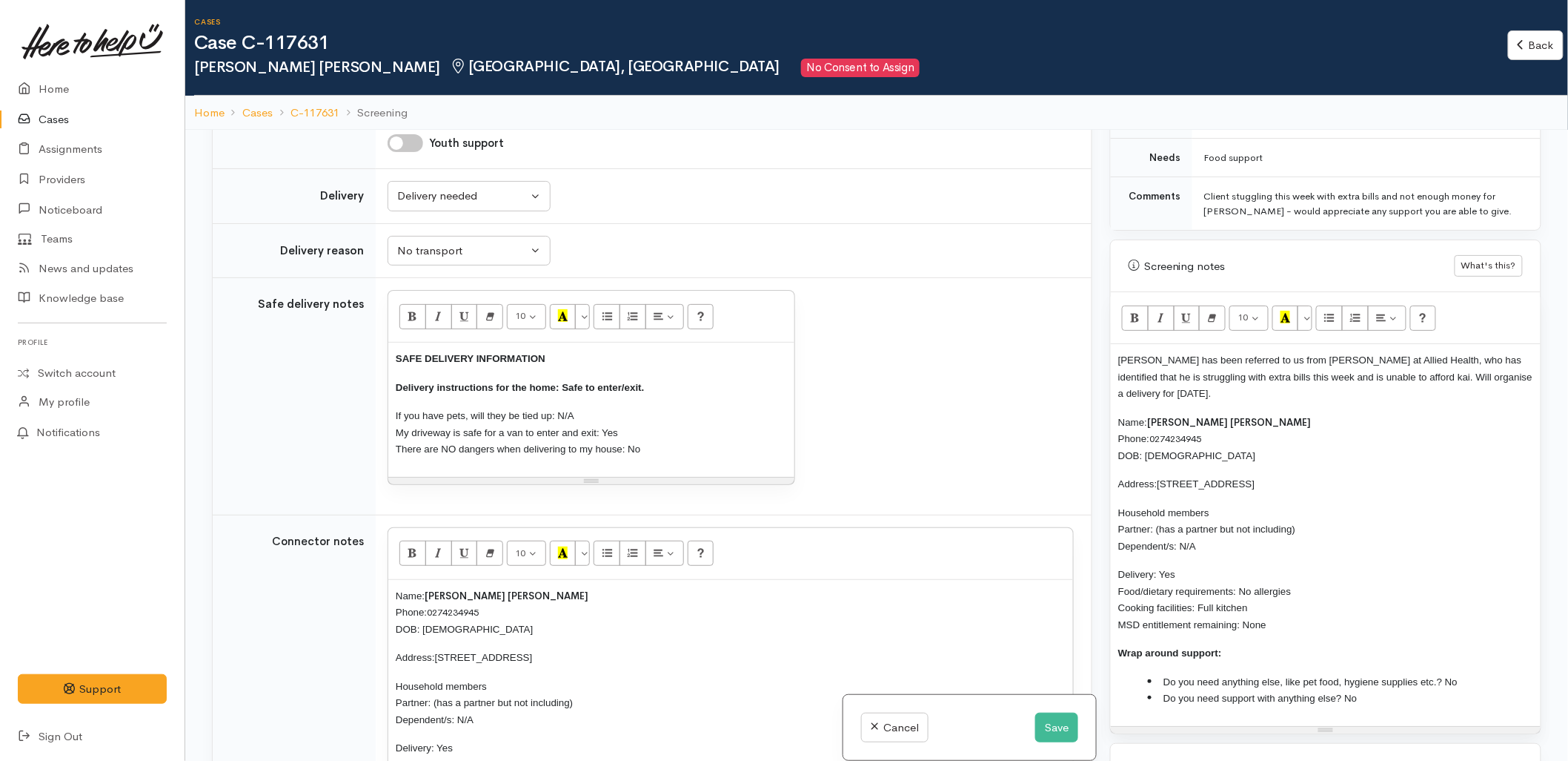
scroll to position [989, 0]
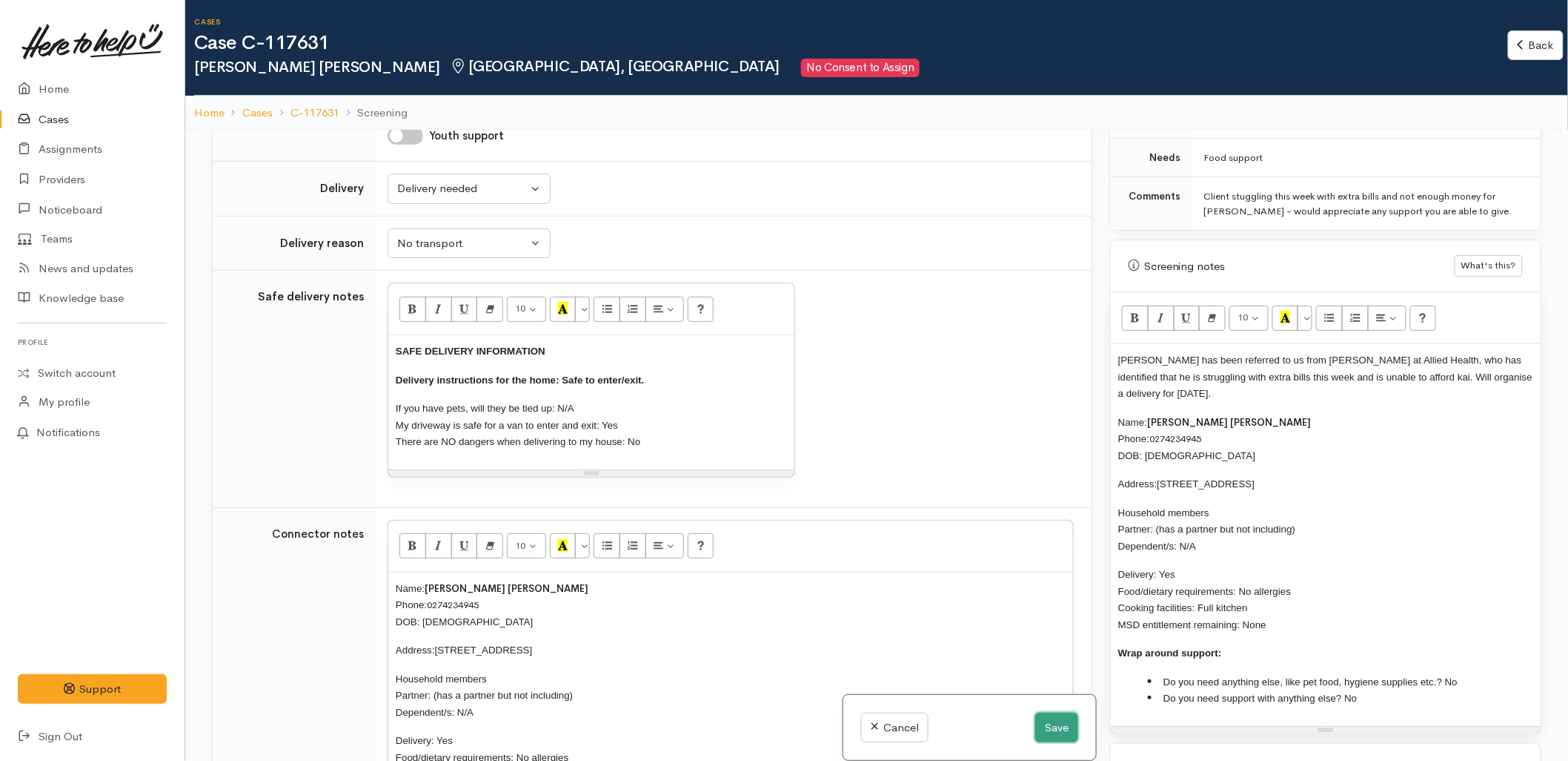
click at [1055, 735] on button "Save" at bounding box center [1056, 727] width 43 height 30
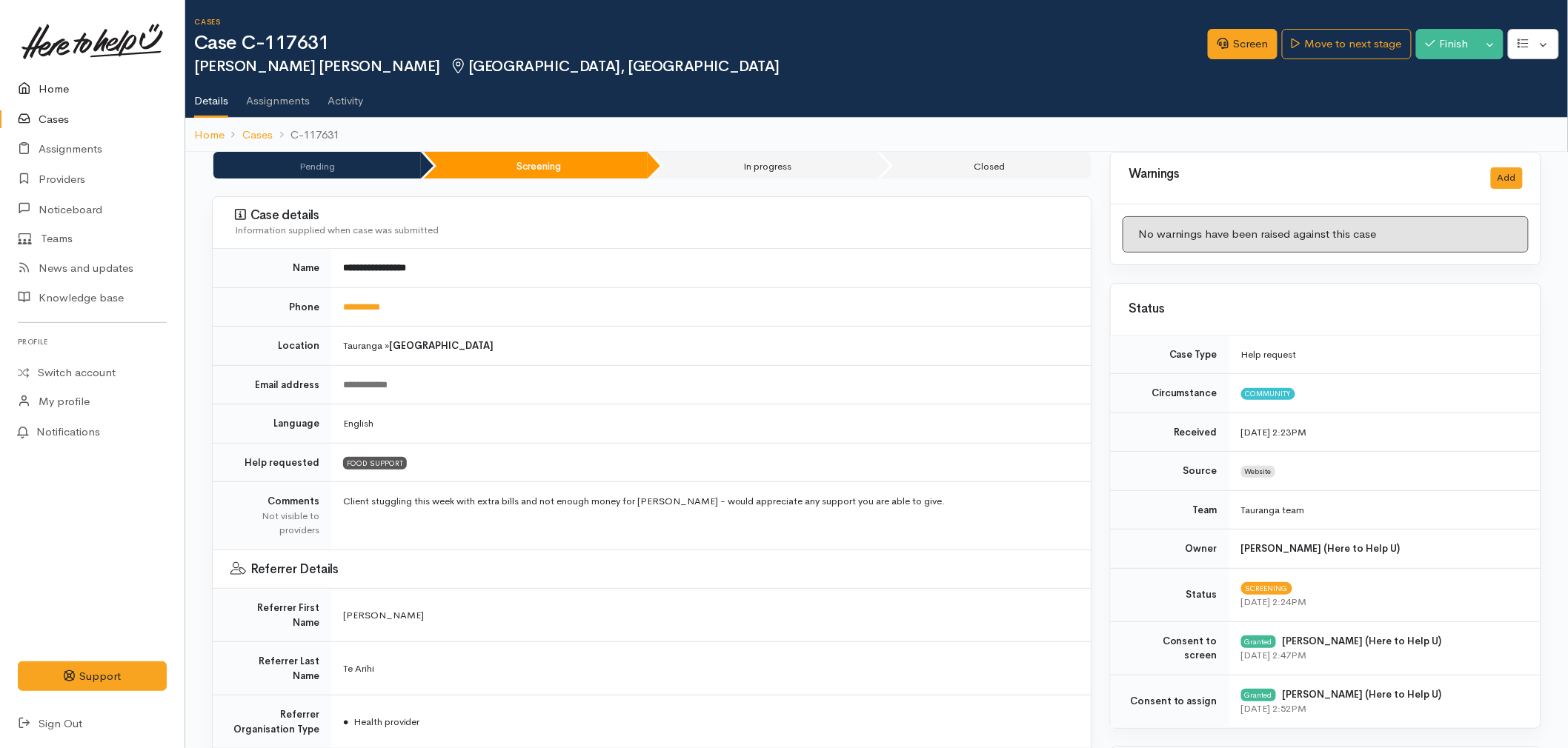
click at [55, 91] on link "Home" at bounding box center [92, 89] width 184 height 30
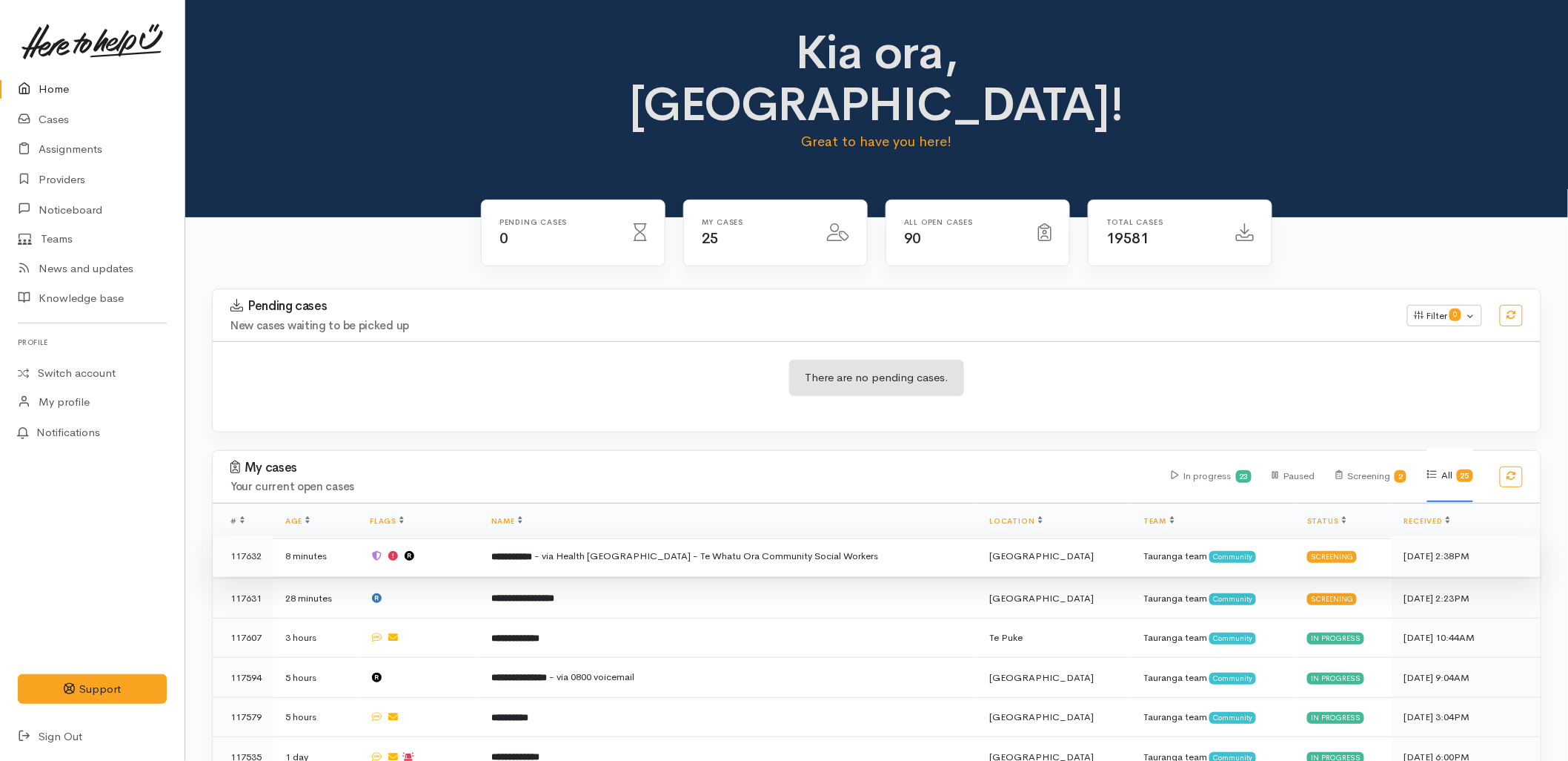
click at [611, 549] on span "- via Health NZ - Te Whatu Ora Community Social Workers" at bounding box center [707, 555] width 345 height 12
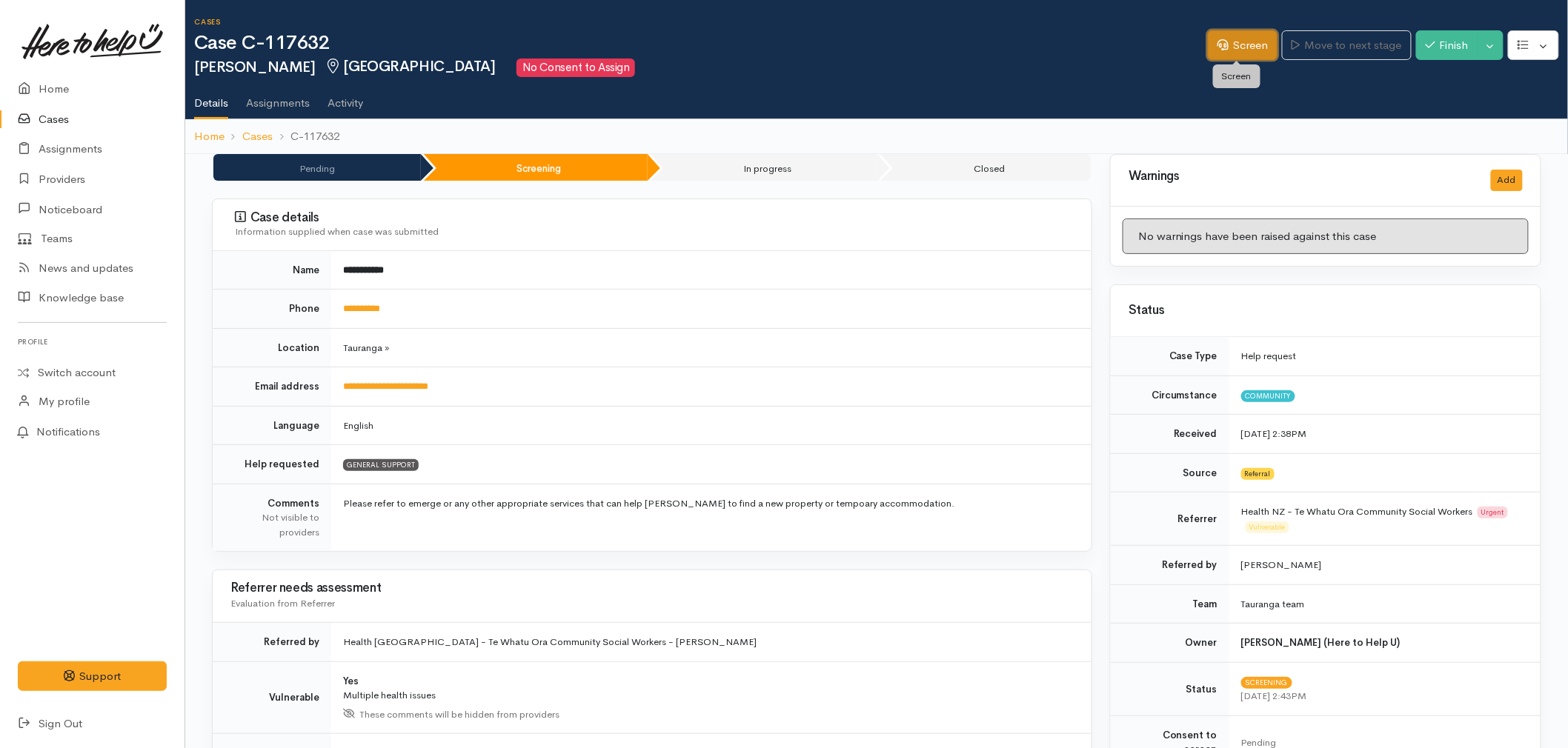
click at [1223, 37] on link "Screen" at bounding box center [1242, 45] width 70 height 30
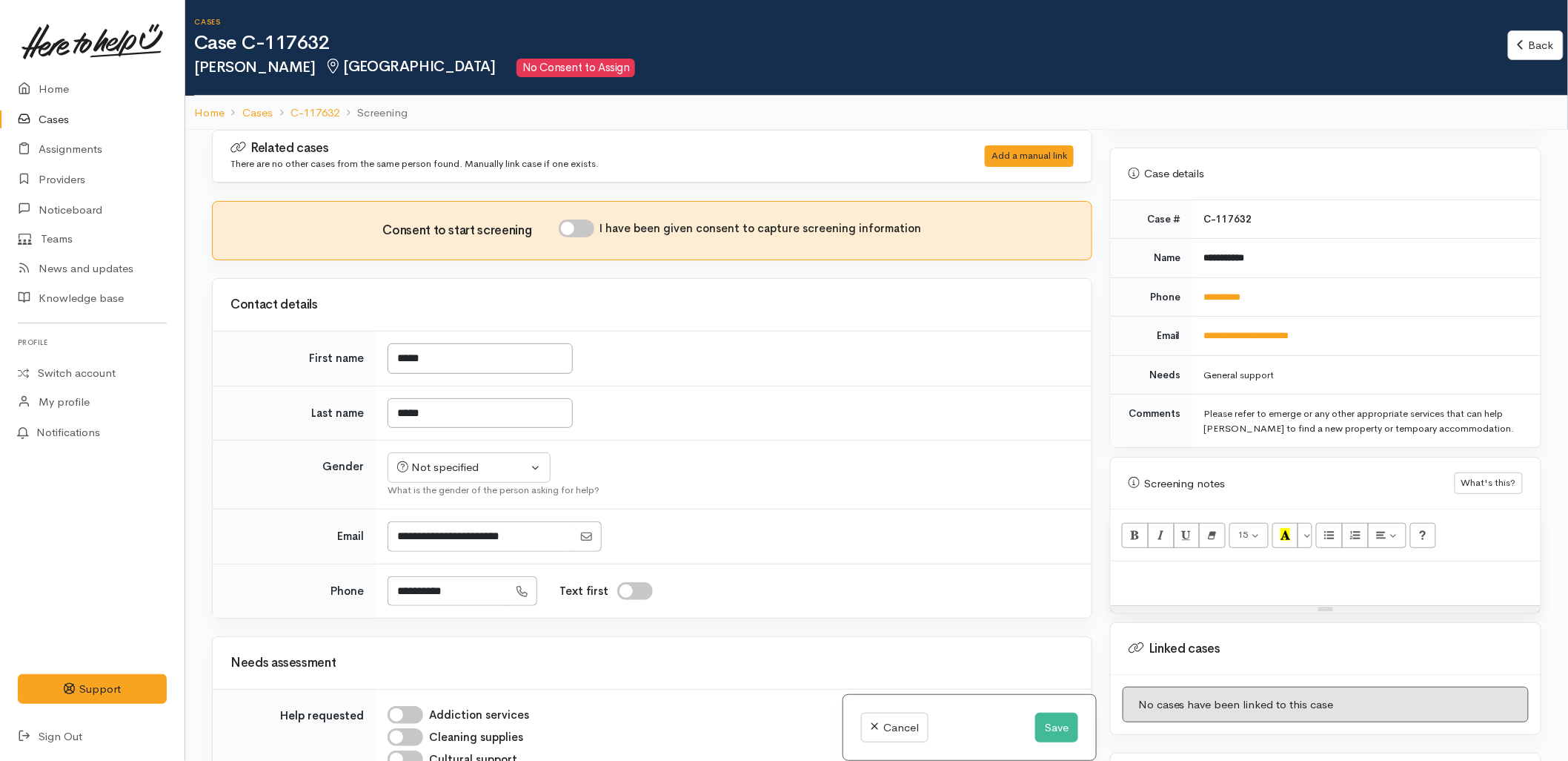
scroll to position [659, 0]
click at [1039, 727] on button "Save" at bounding box center [1056, 727] width 43 height 30
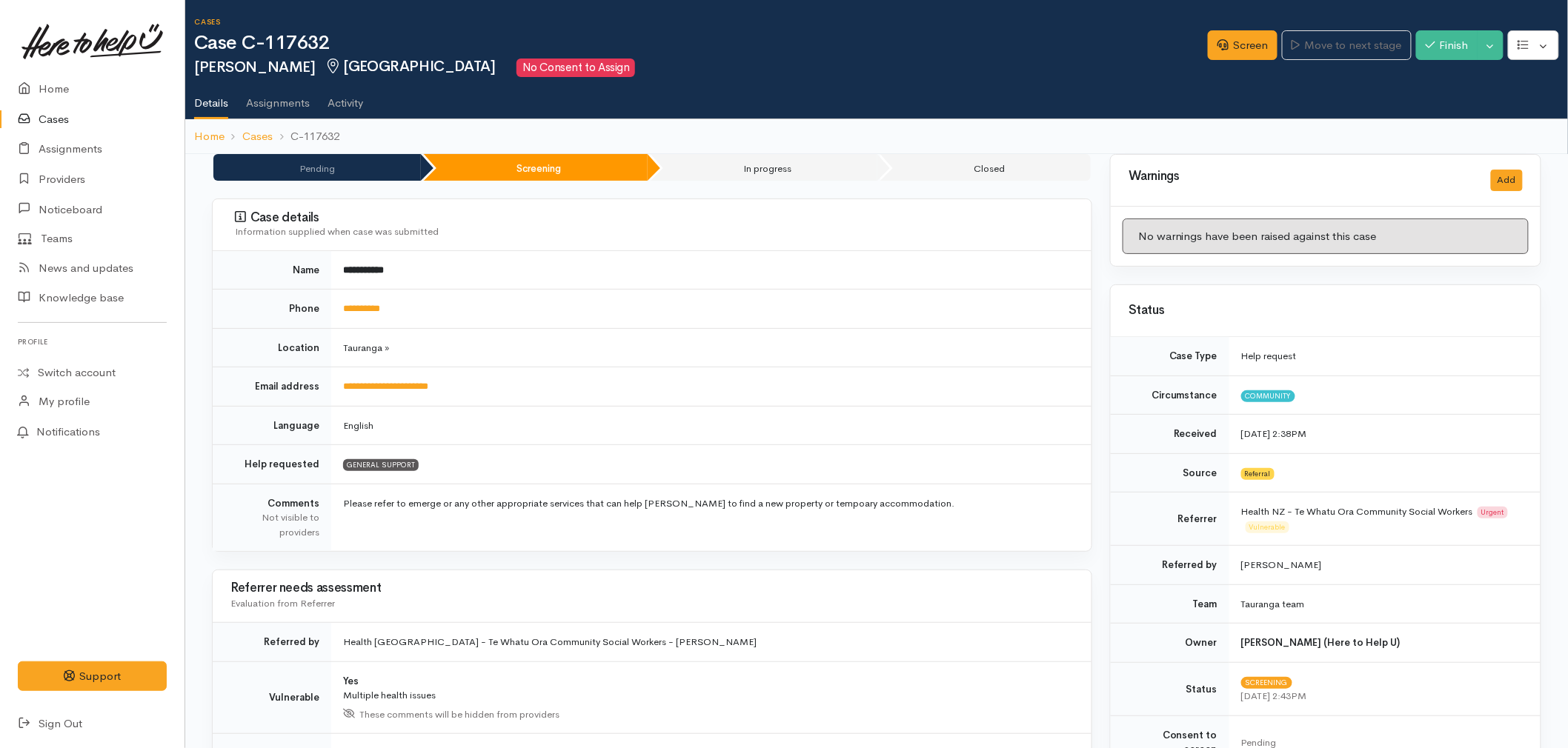
click at [587, 360] on td "Tauranga »" at bounding box center [711, 348] width 761 height 40
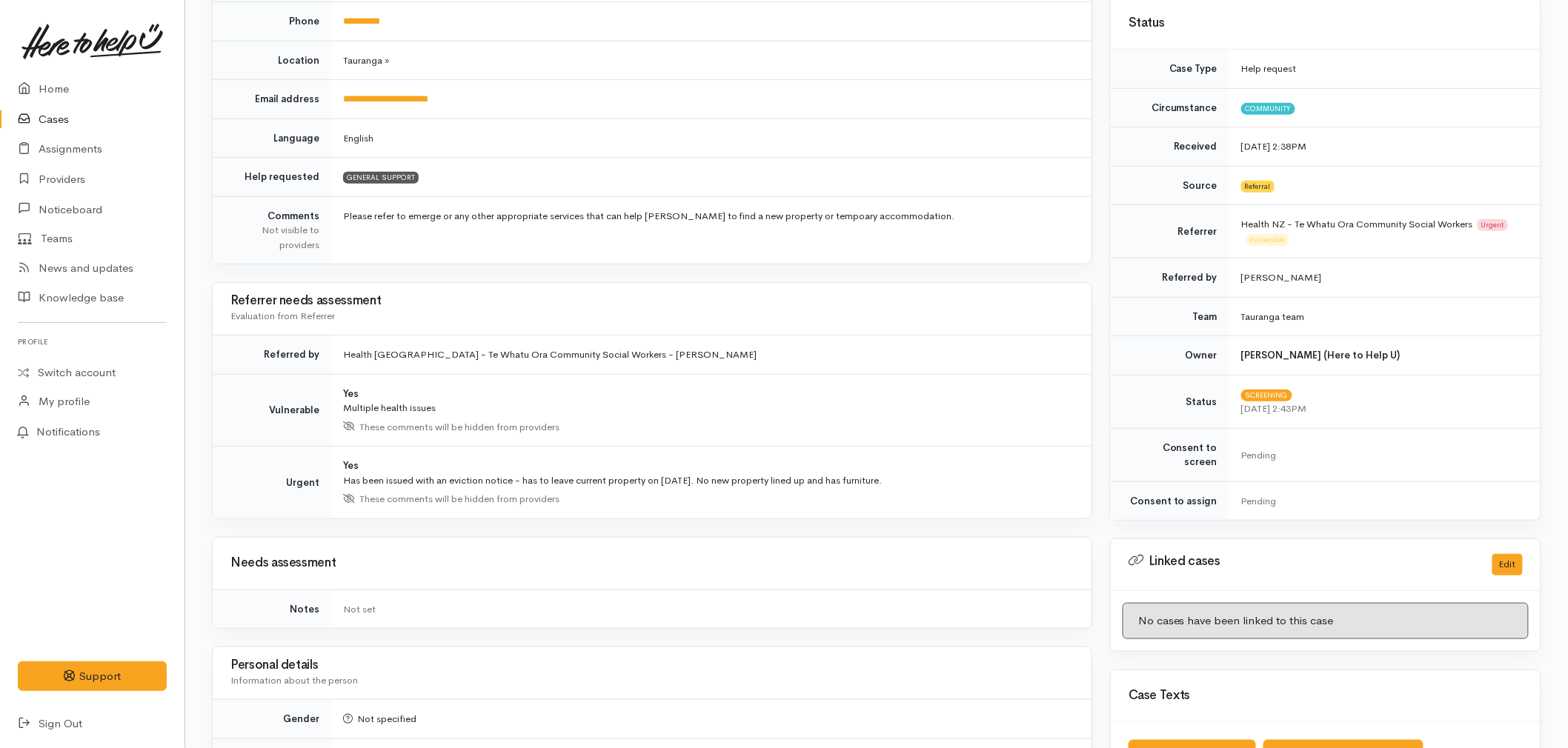
scroll to position [329, 0]
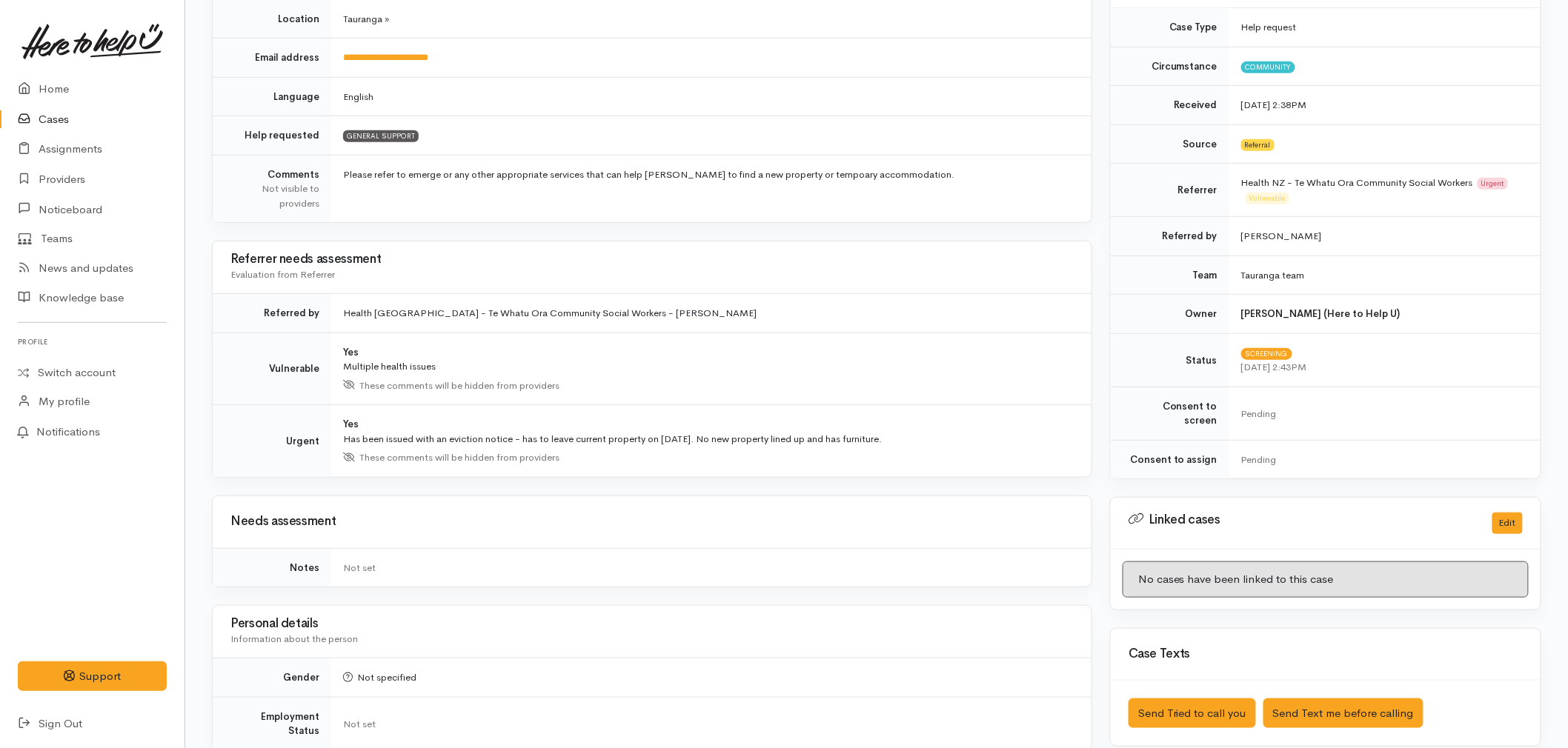
click at [701, 380] on div "These comments will be hidden from providers" at bounding box center [709, 384] width 731 height 19
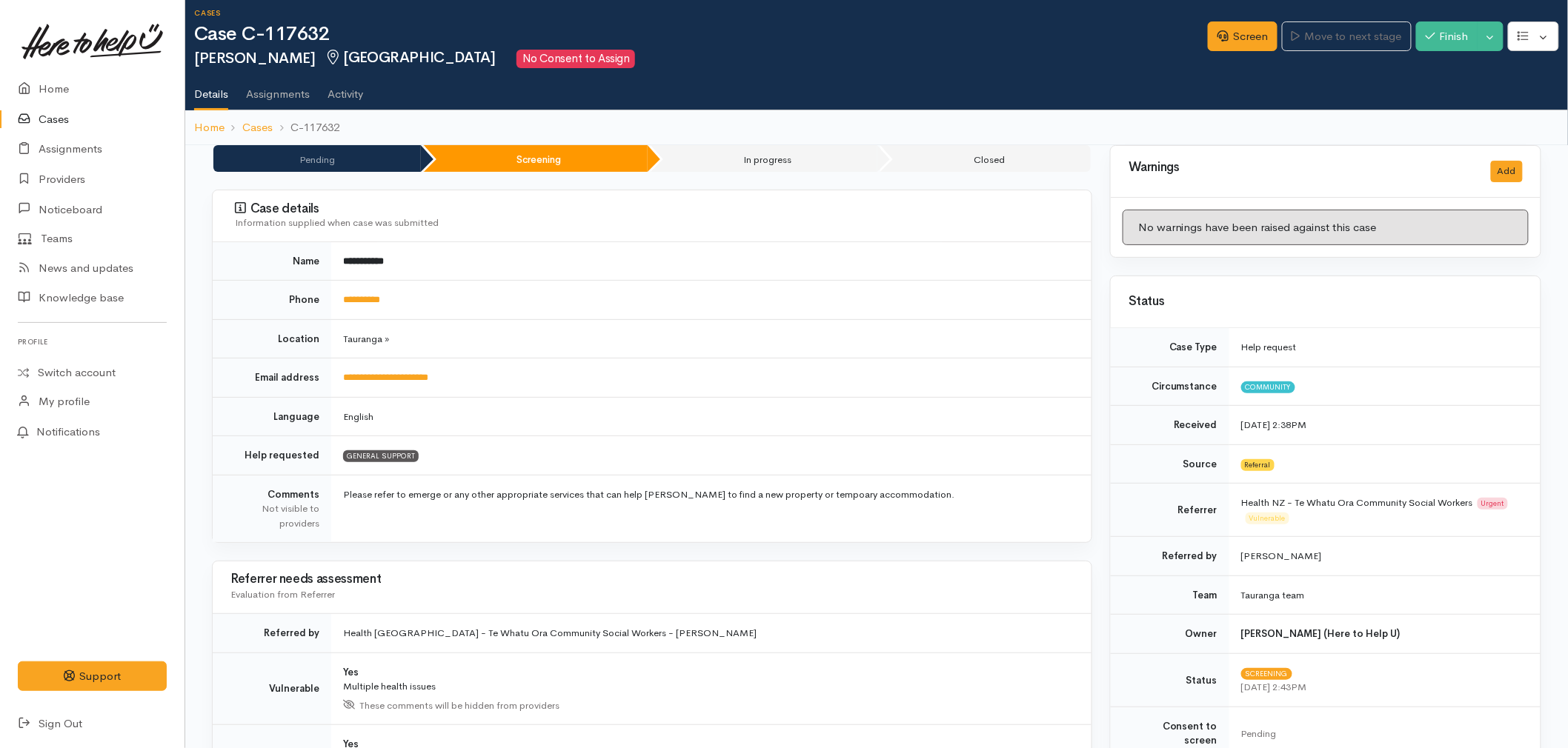
scroll to position [0, 0]
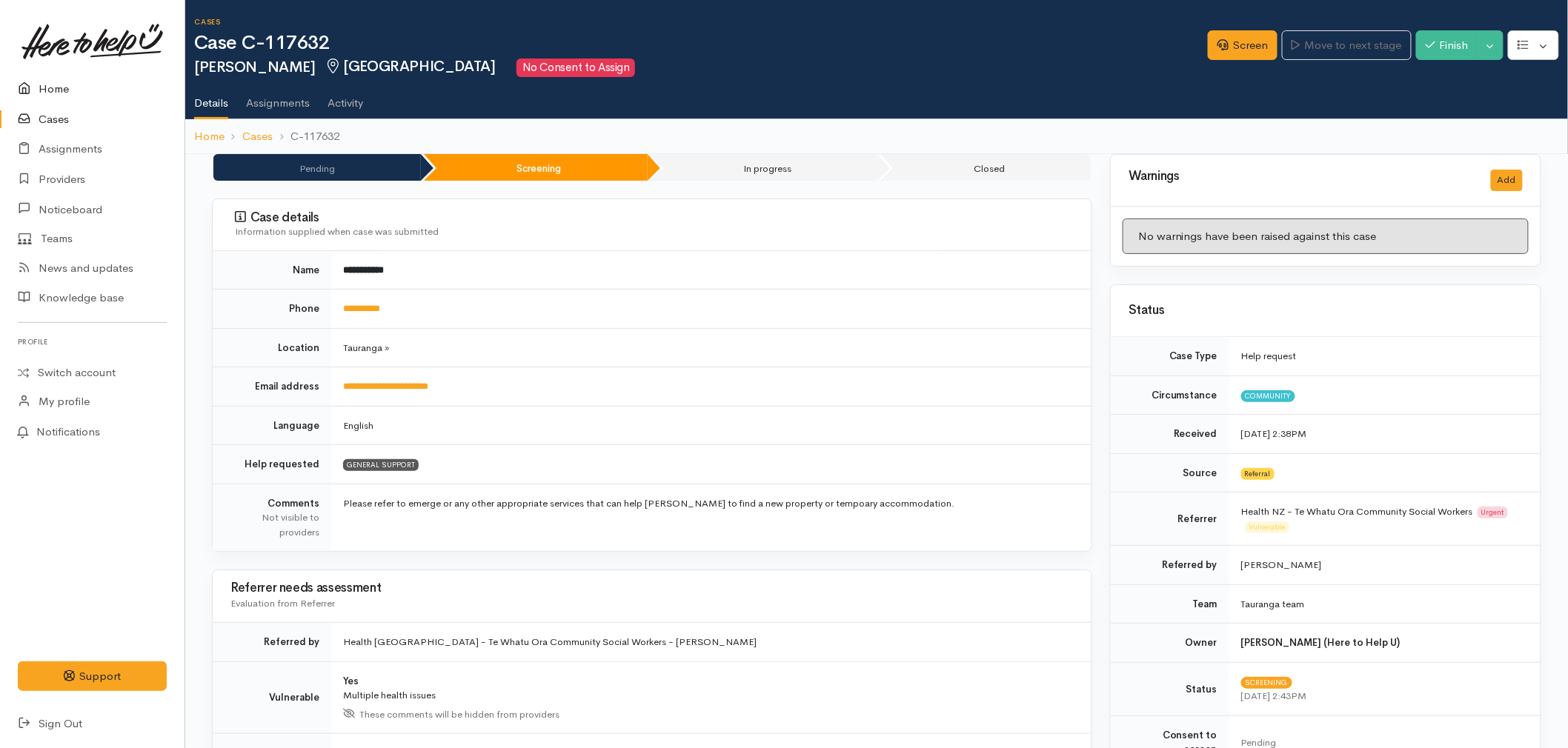
click at [30, 89] on icon at bounding box center [28, 89] width 21 height 19
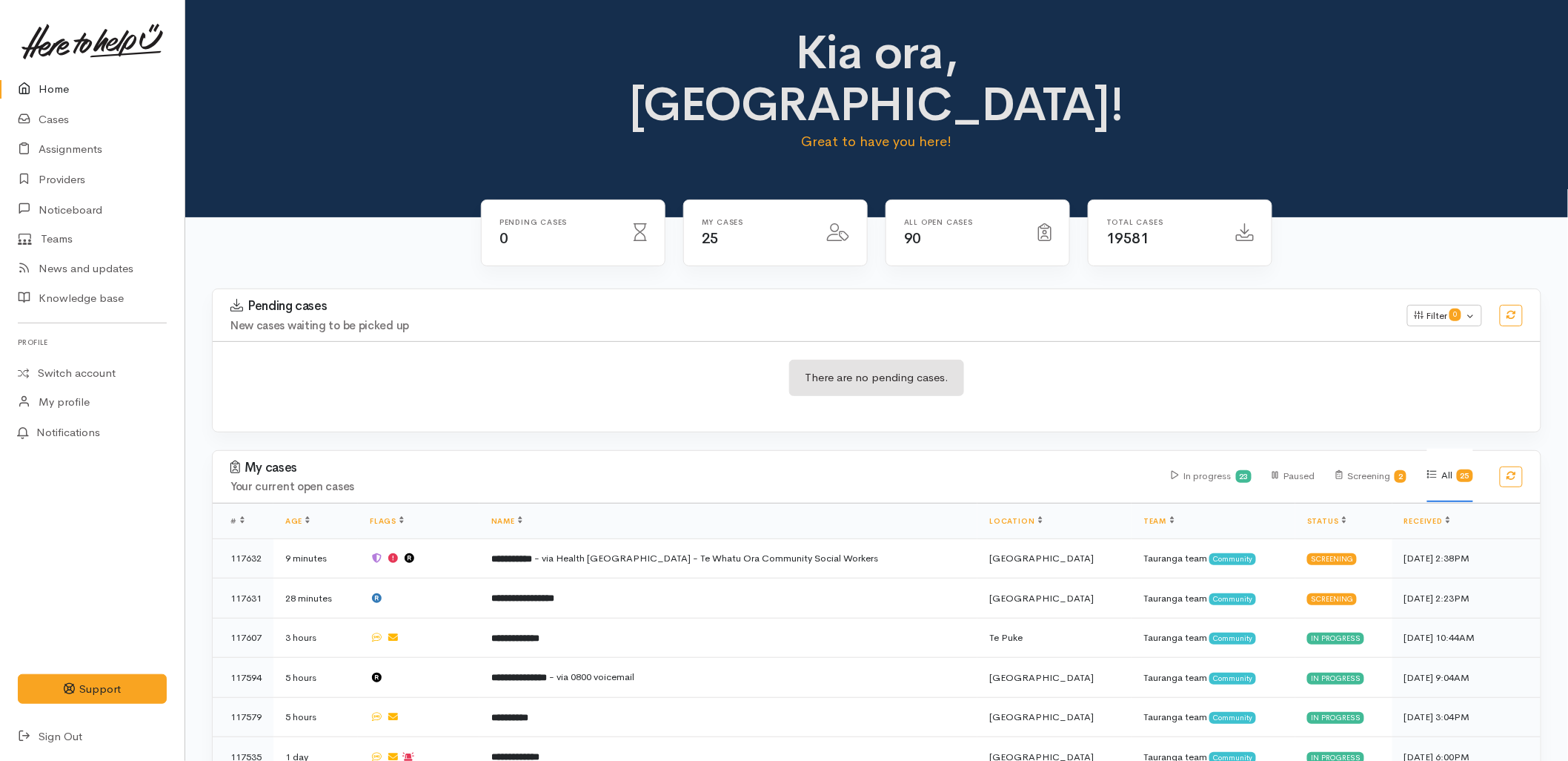
click at [979, 290] on div "Pending cases New cases waiting to be picked up Filter 0 Filters Clear filters …" at bounding box center [876, 315] width 1346 height 52
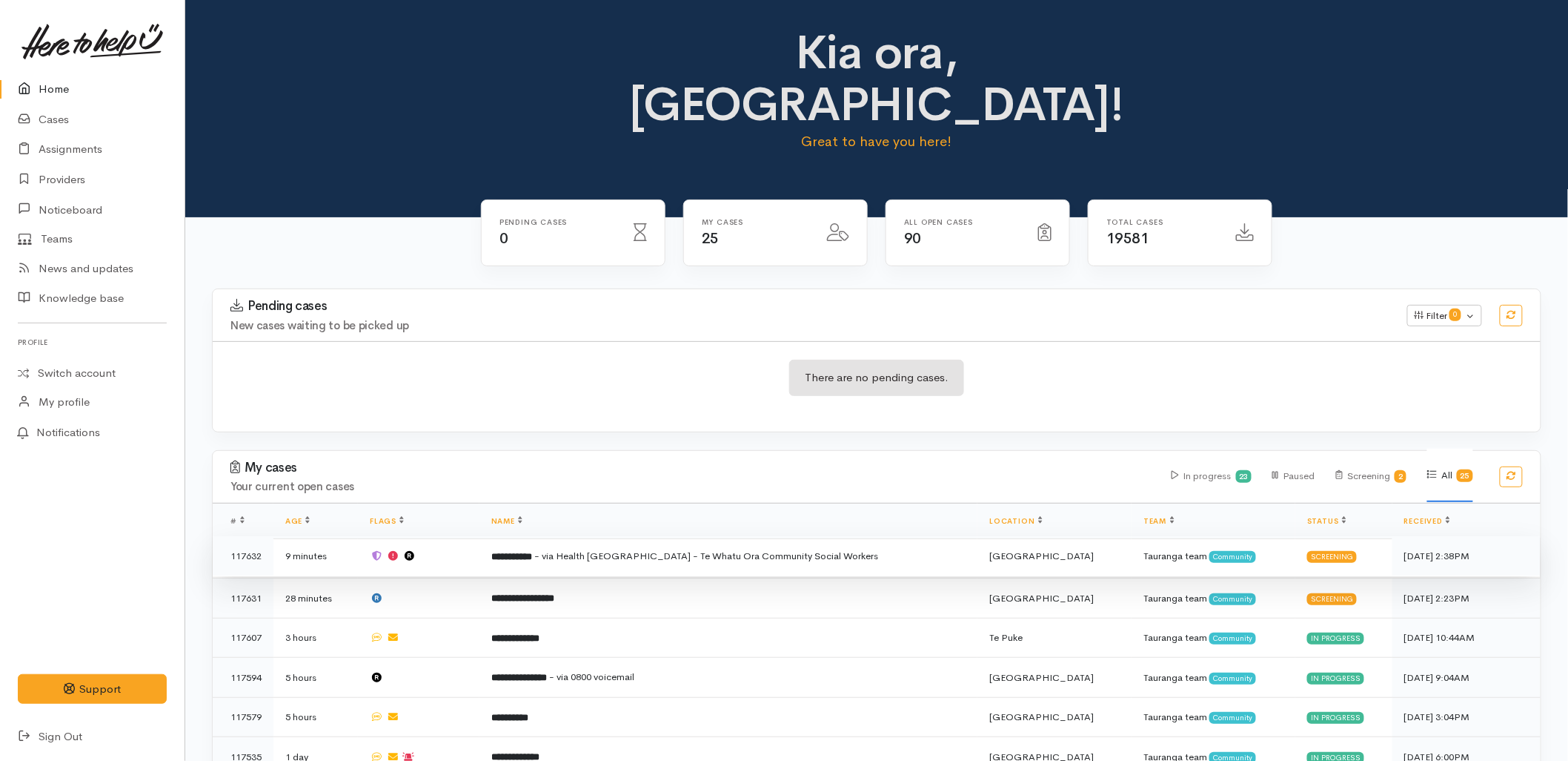
click at [632, 536] on td "**********" at bounding box center [728, 555] width 499 height 40
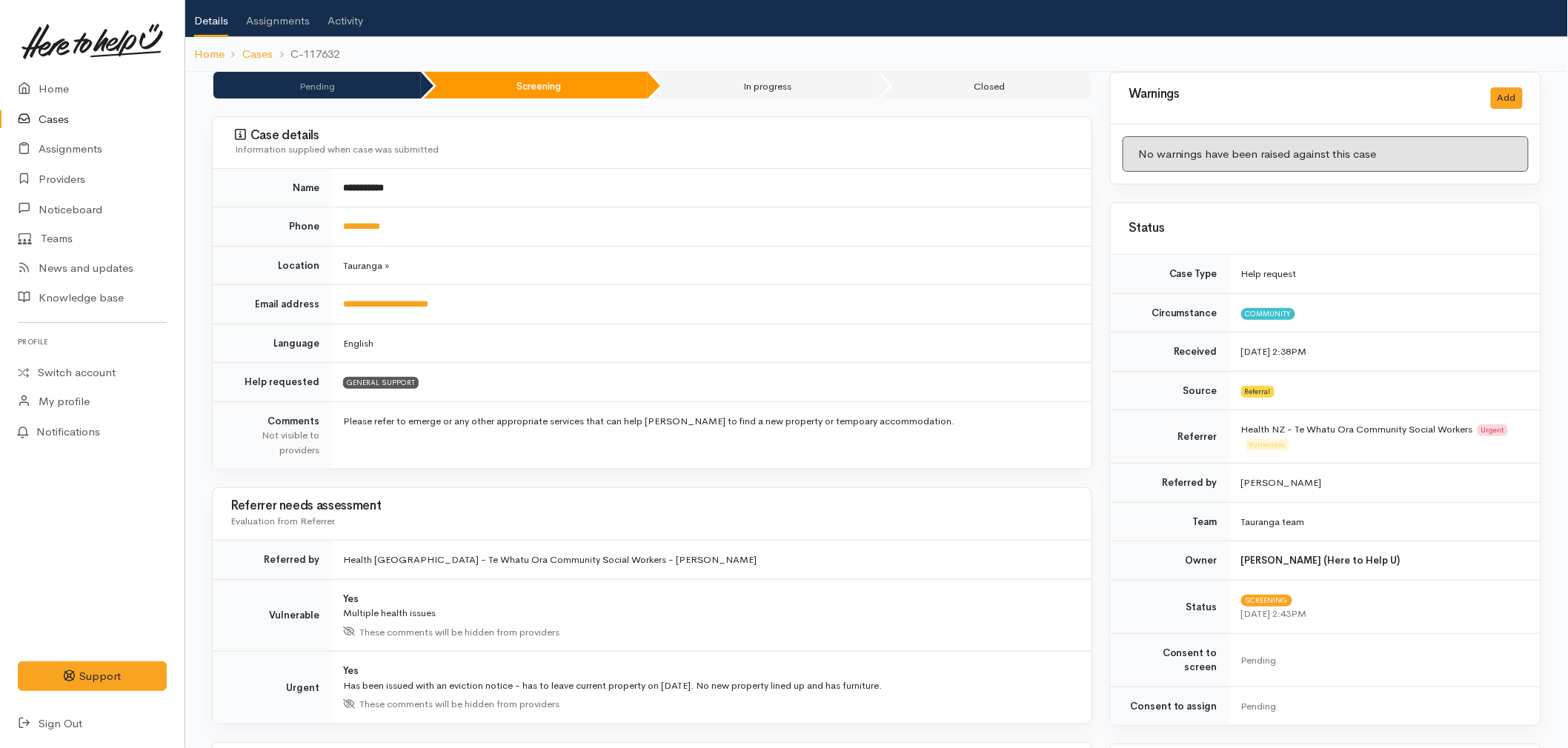
scroll to position [247, 0]
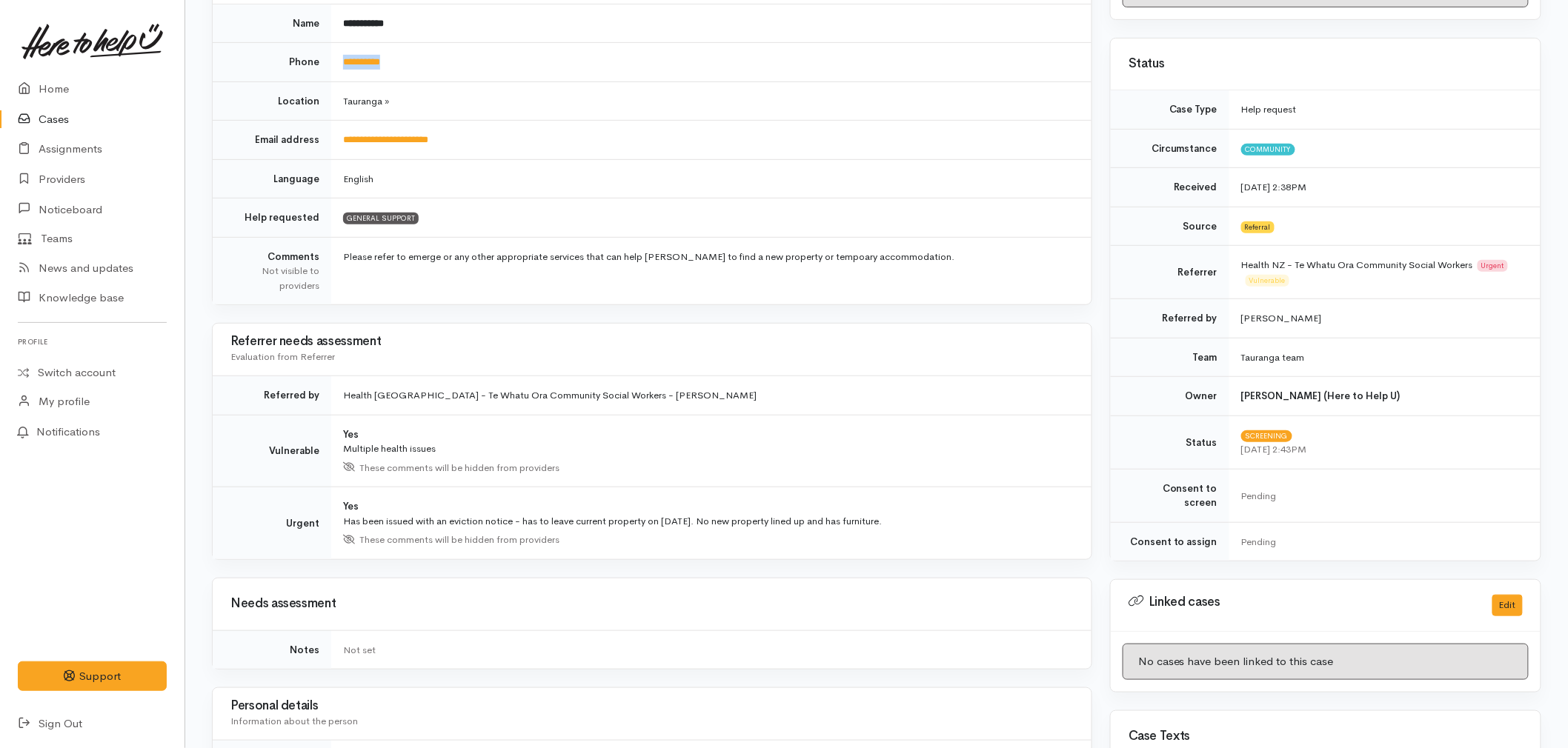
drag, startPoint x: 412, startPoint y: 64, endPoint x: 341, endPoint y: 71, distance: 71.3
click at [341, 71] on td "**********" at bounding box center [711, 63] width 761 height 40
copy link "**********"
drag, startPoint x: 484, startPoint y: 141, endPoint x: 345, endPoint y: 143, distance: 139.0
click at [345, 143] on td "**********" at bounding box center [711, 140] width 761 height 40
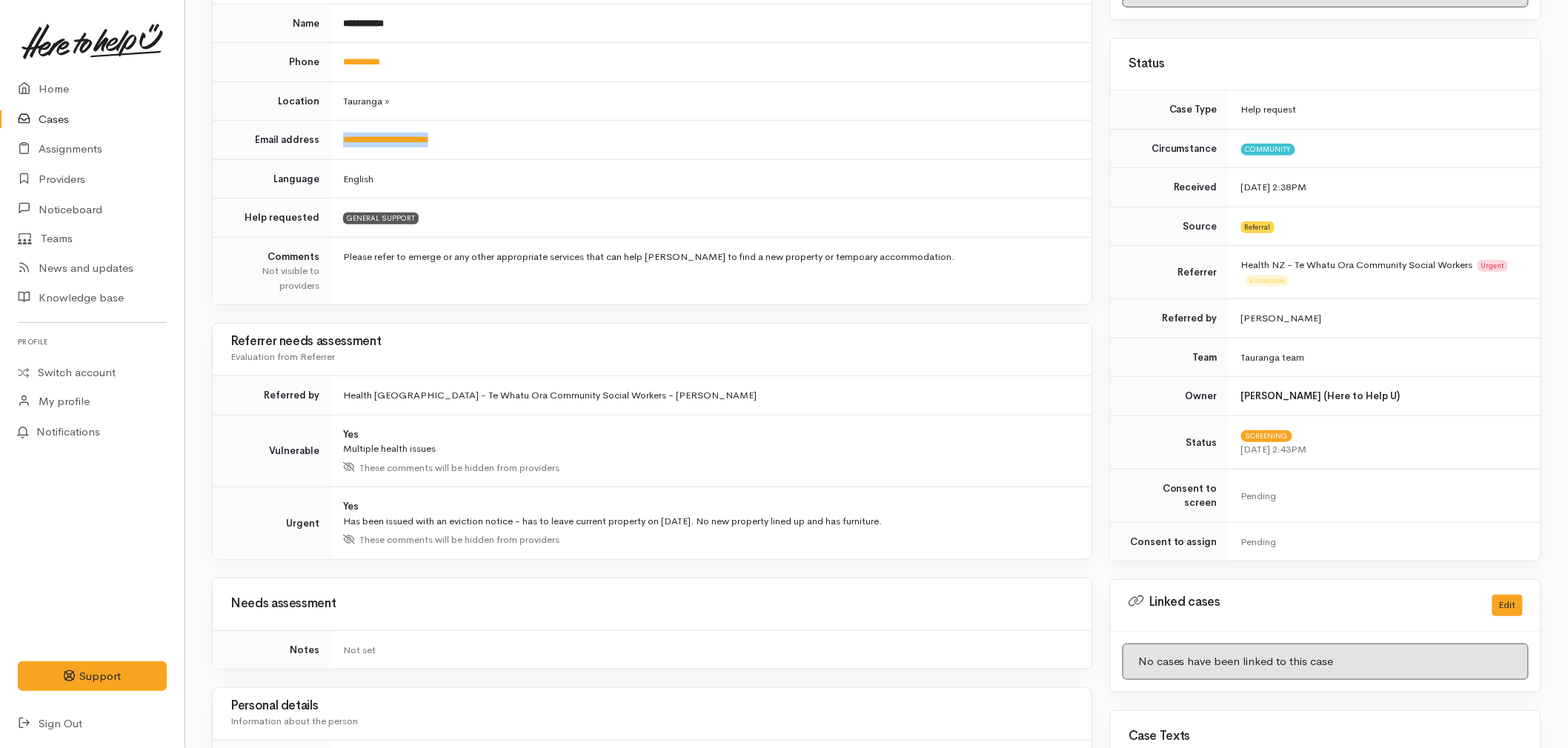
copy link "**********"
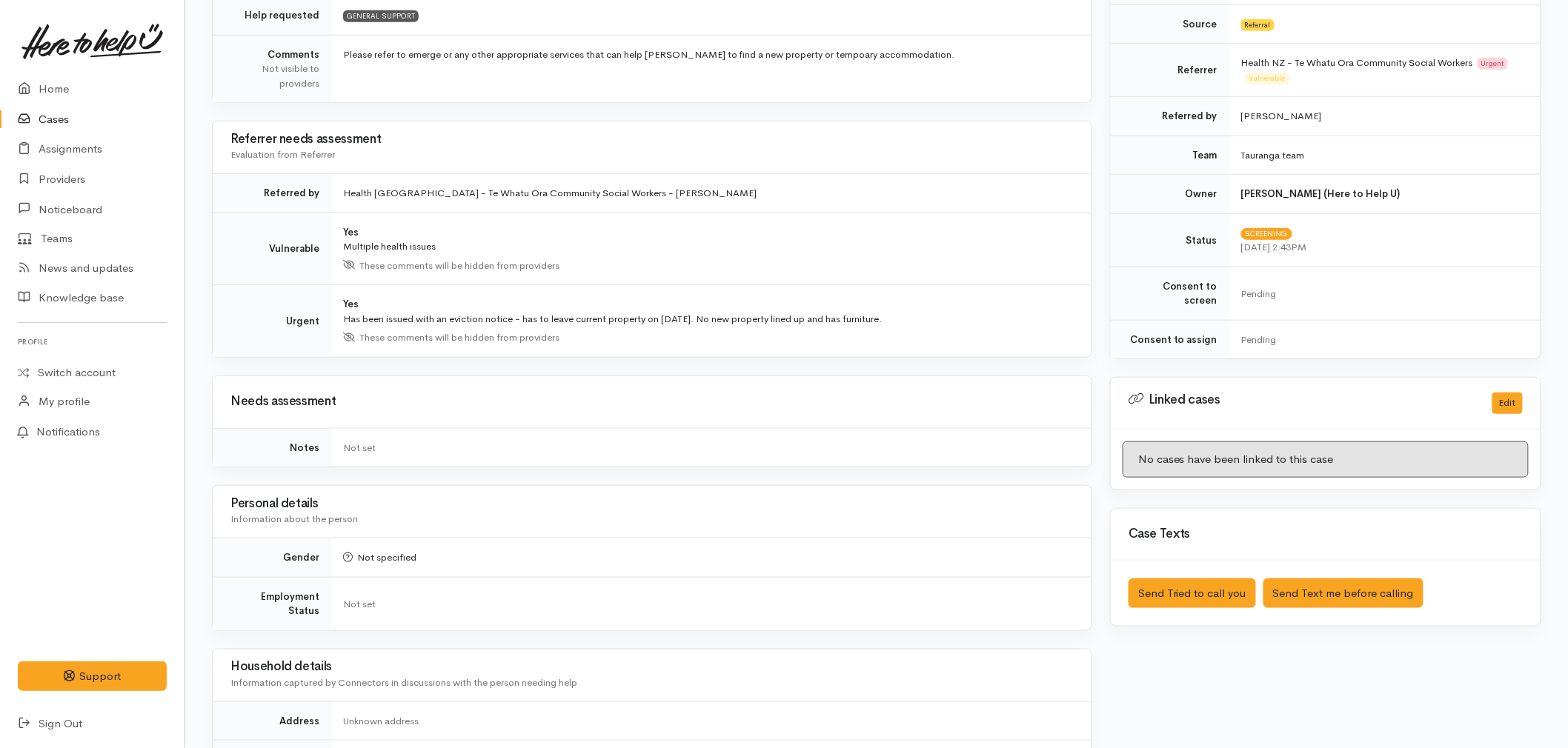
scroll to position [411, 0]
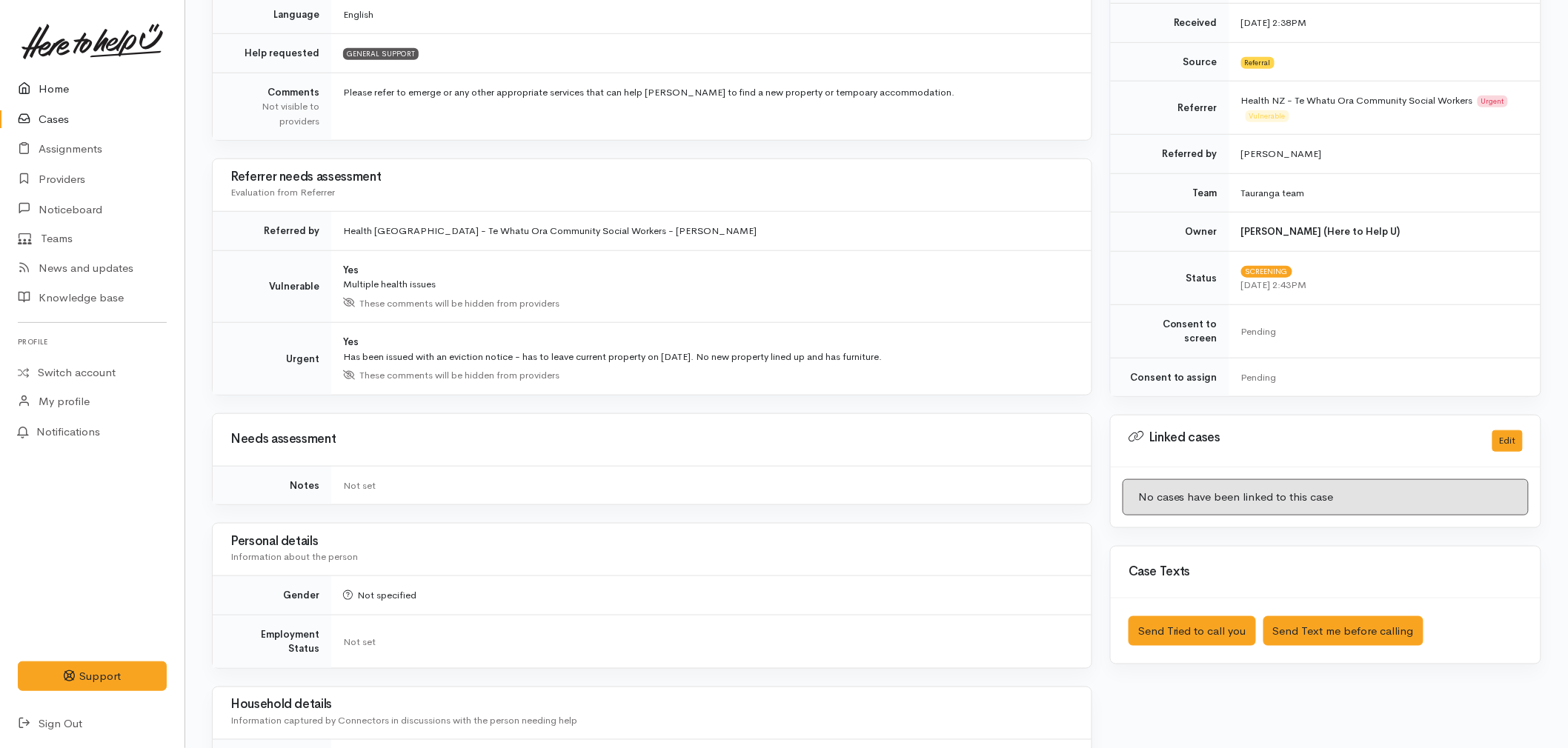
click at [47, 83] on link "Home" at bounding box center [92, 89] width 184 height 30
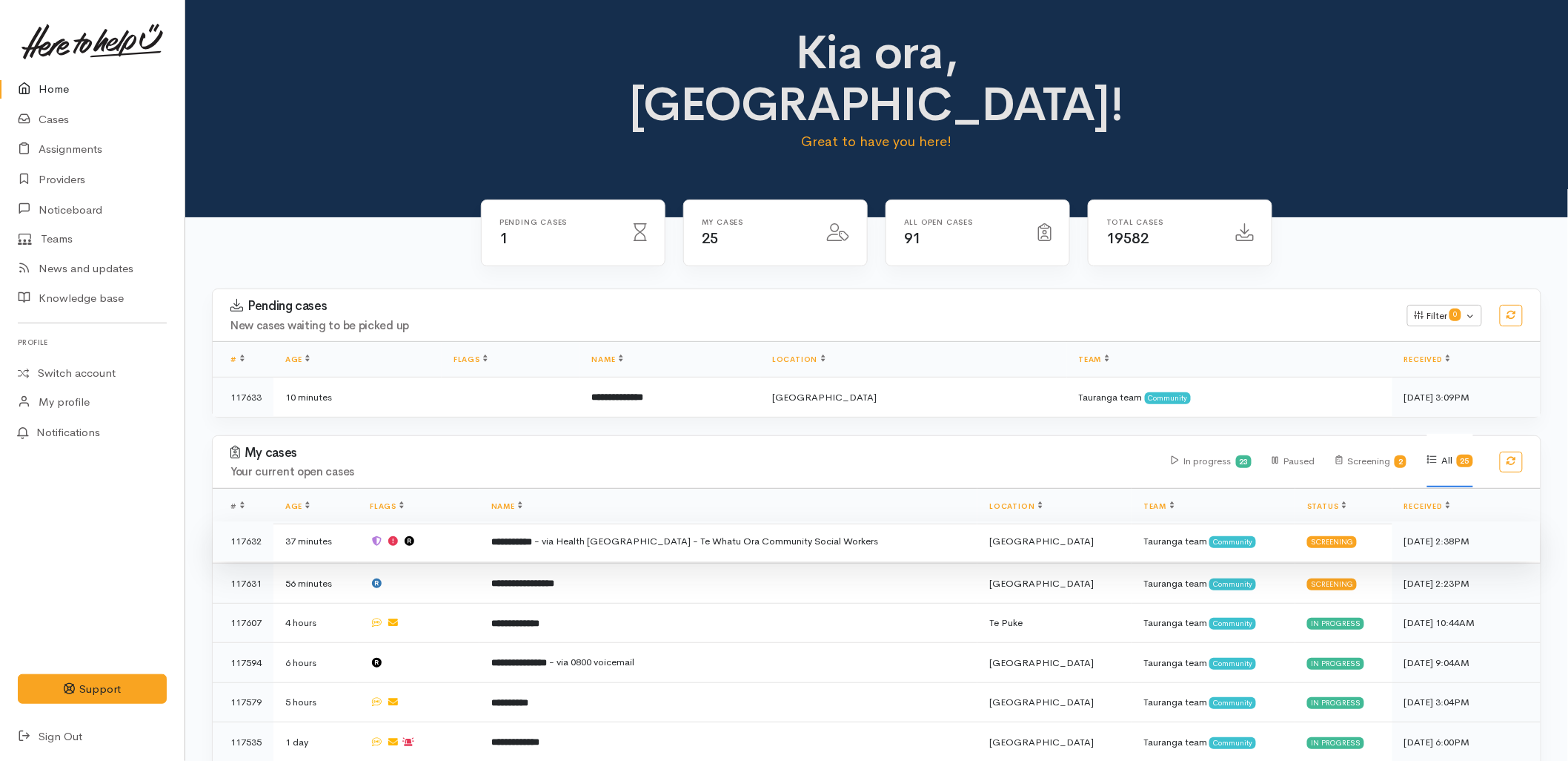
click at [665, 535] on span "- via Health [GEOGRAPHIC_DATA] - Te Whatu Ora Community Social Workers" at bounding box center [707, 541] width 345 height 12
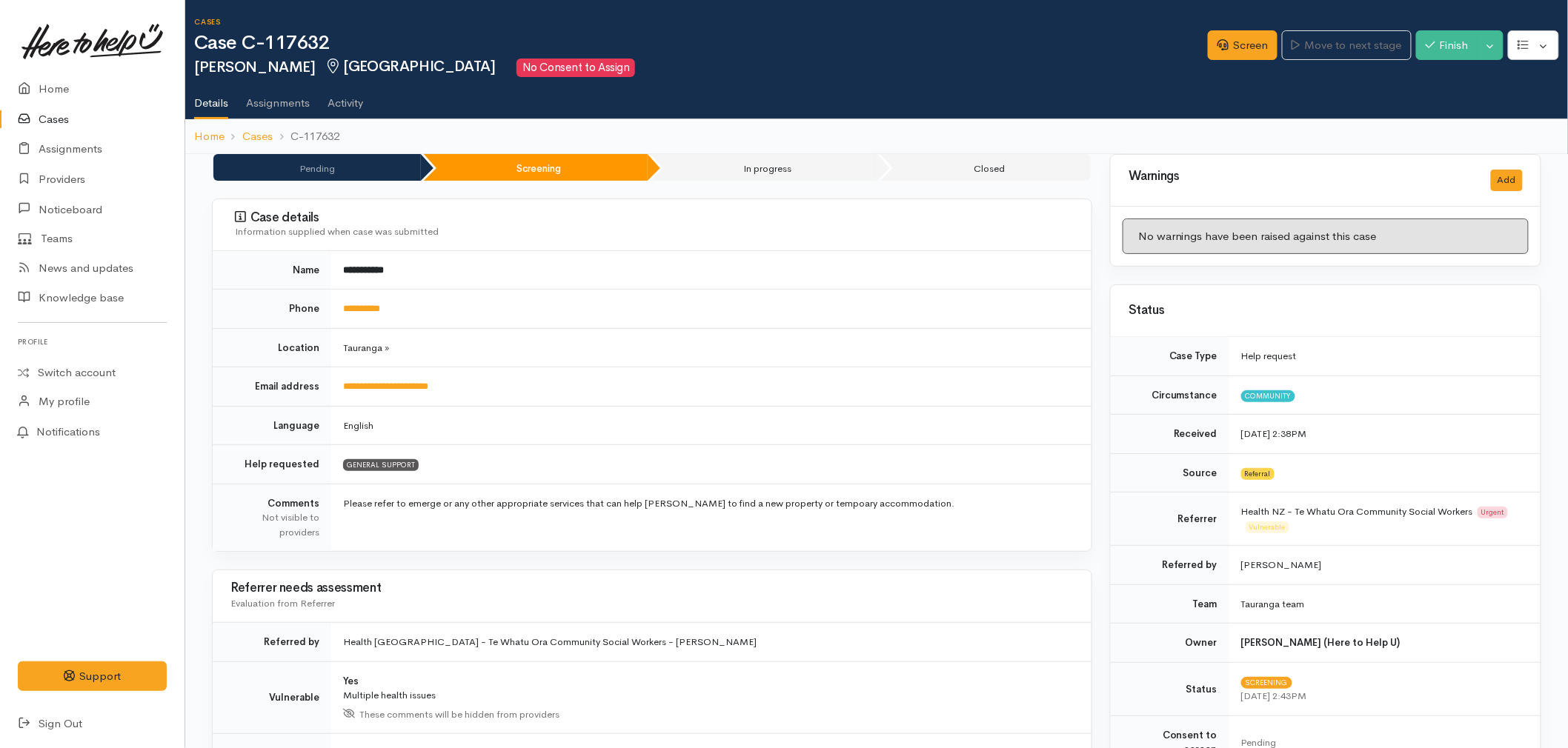
click at [54, 118] on link "Cases" at bounding box center [92, 119] width 184 height 30
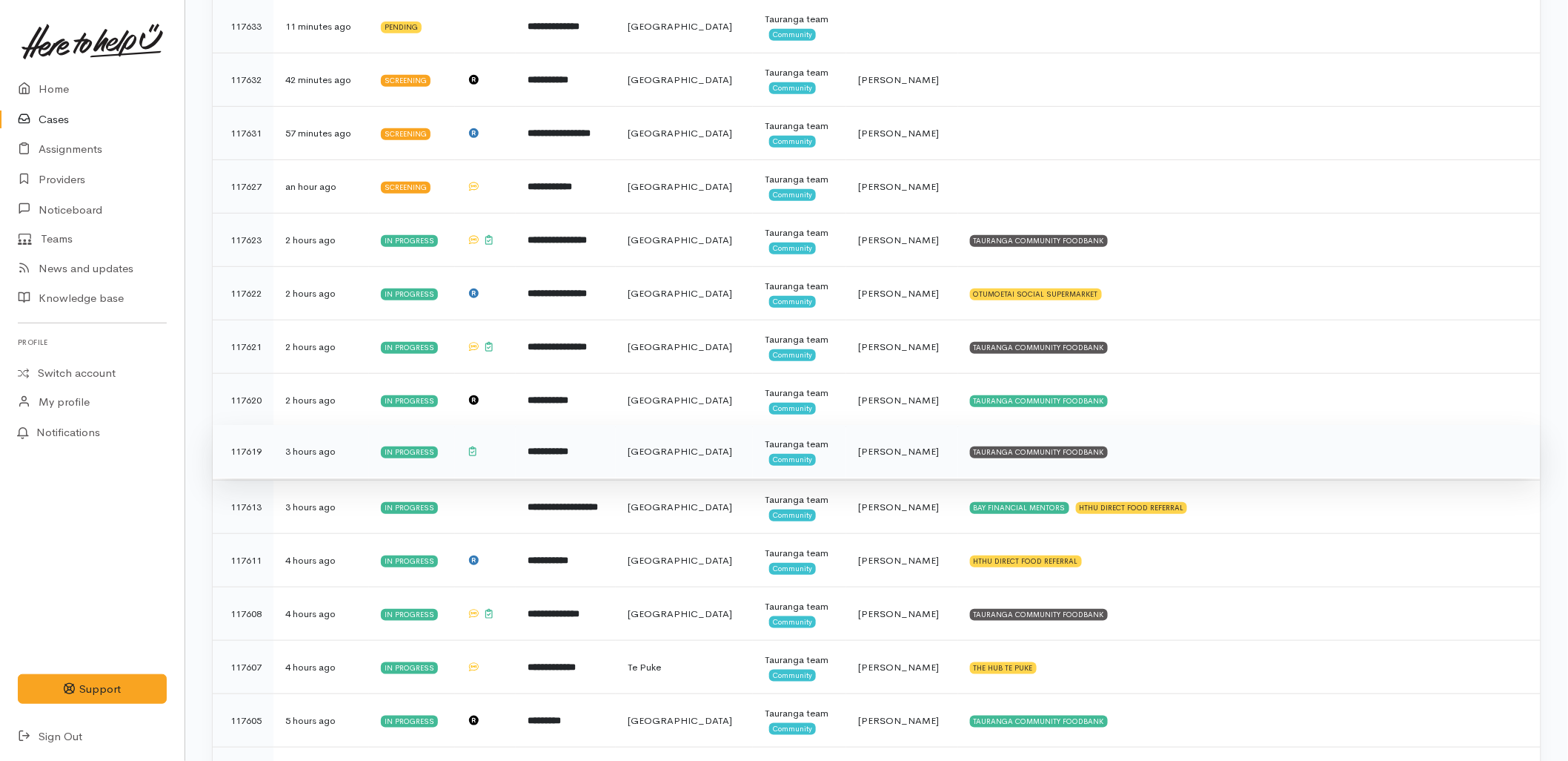
scroll to position [329, 0]
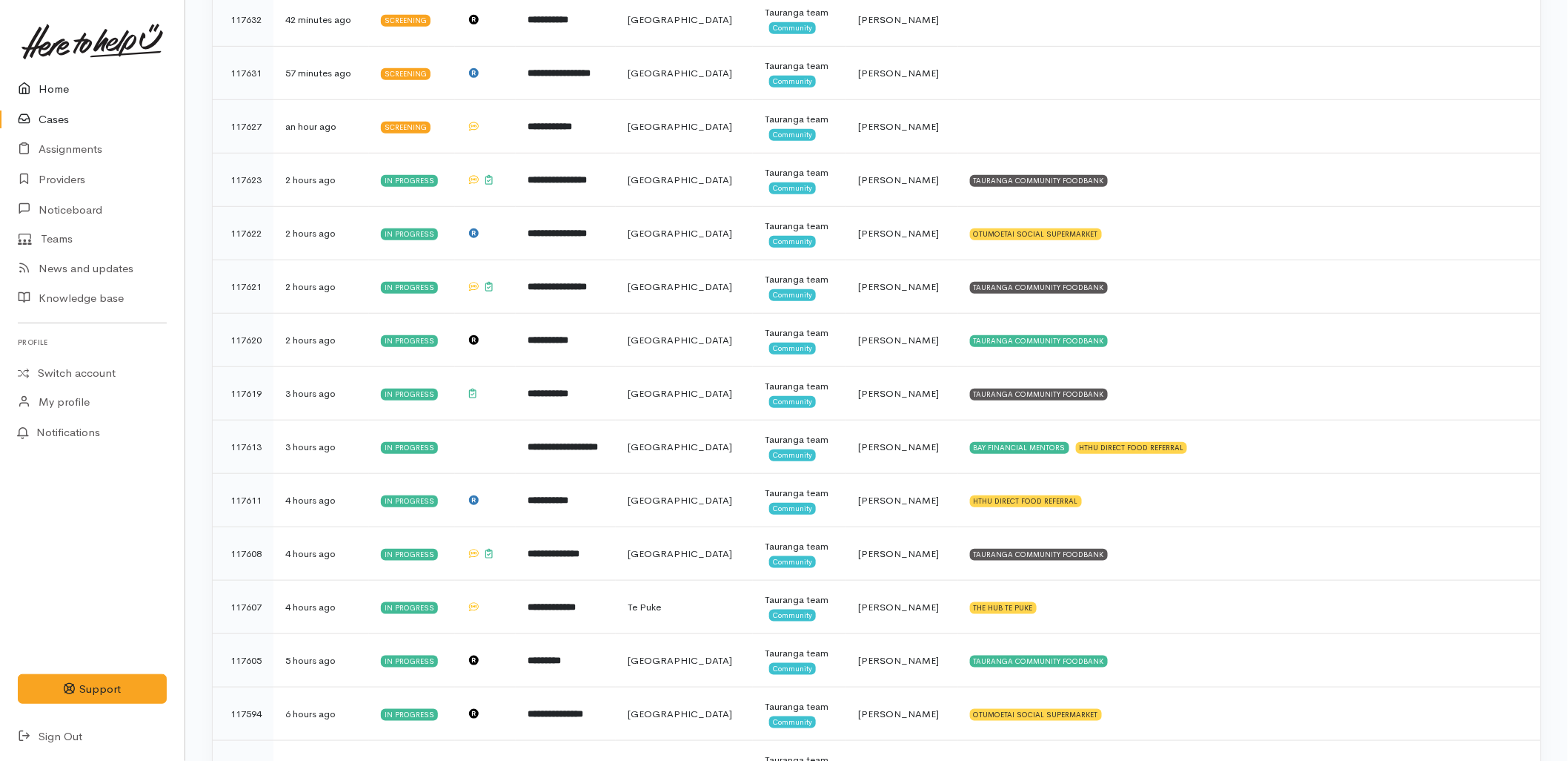
click at [87, 84] on link "Home" at bounding box center [92, 89] width 184 height 30
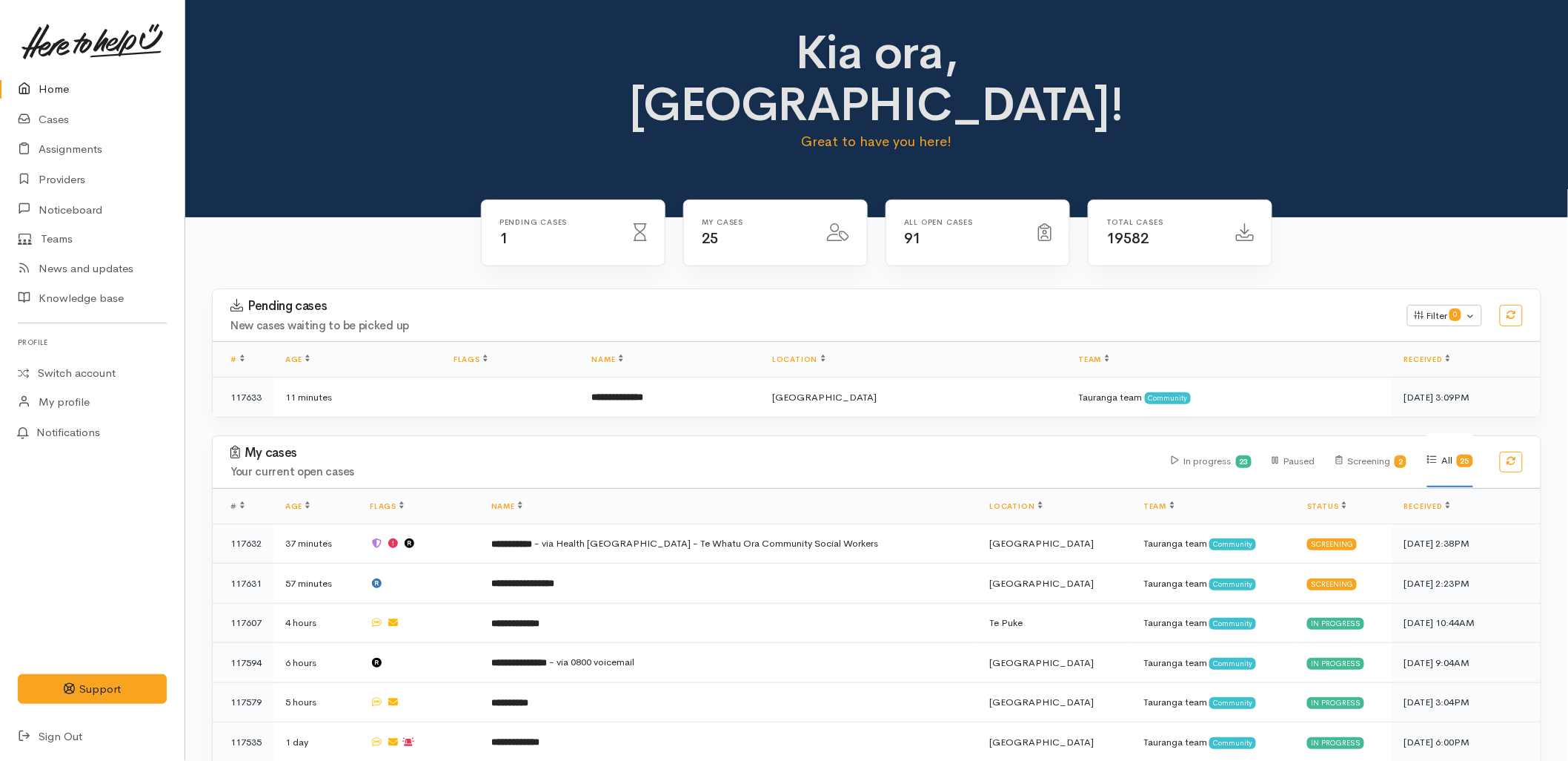
click at [671, 298] on h3 "Pending cases" at bounding box center [810, 305] width 1159 height 15
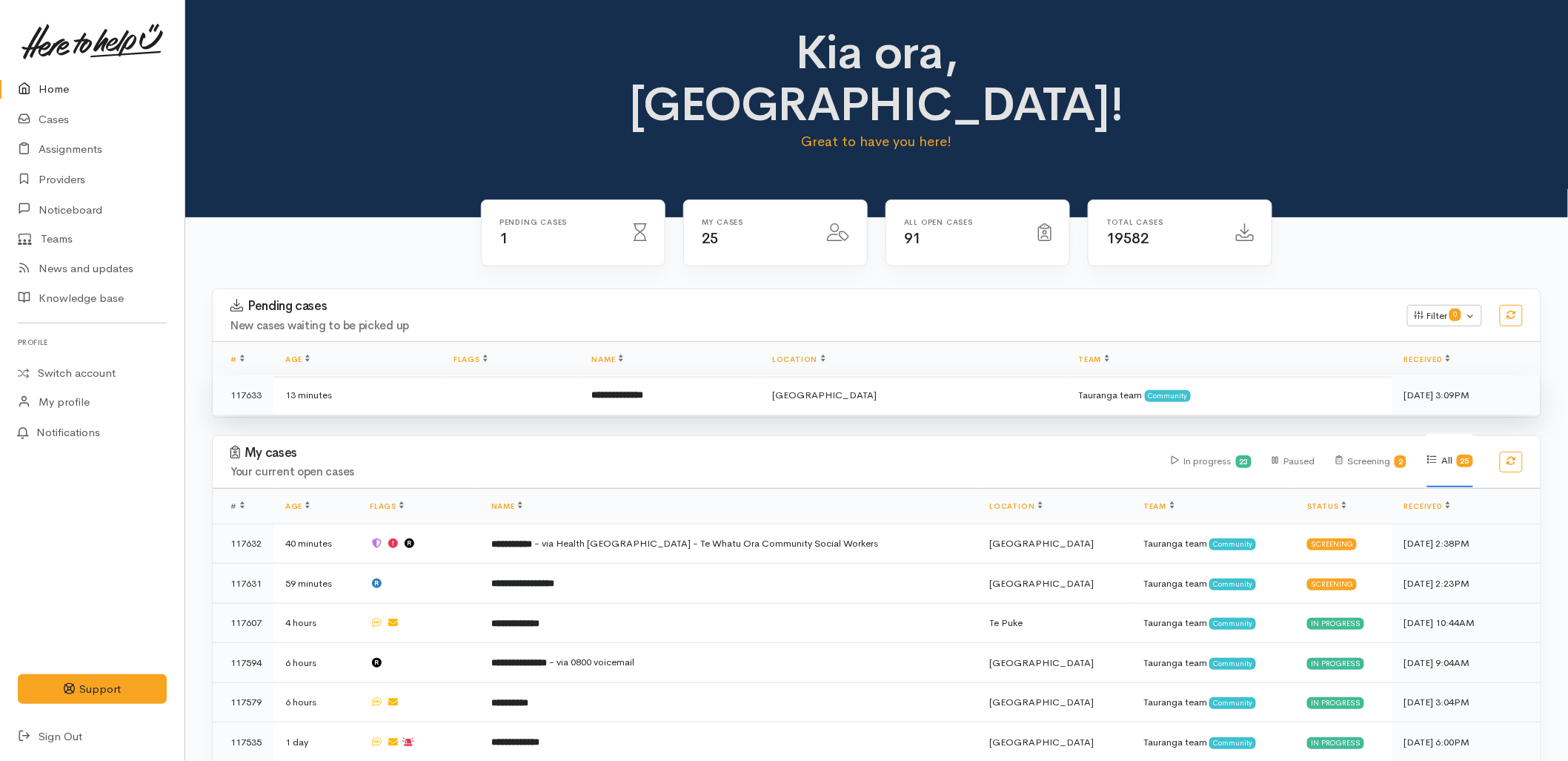
click at [632, 390] on b "**********" at bounding box center [617, 395] width 52 height 10
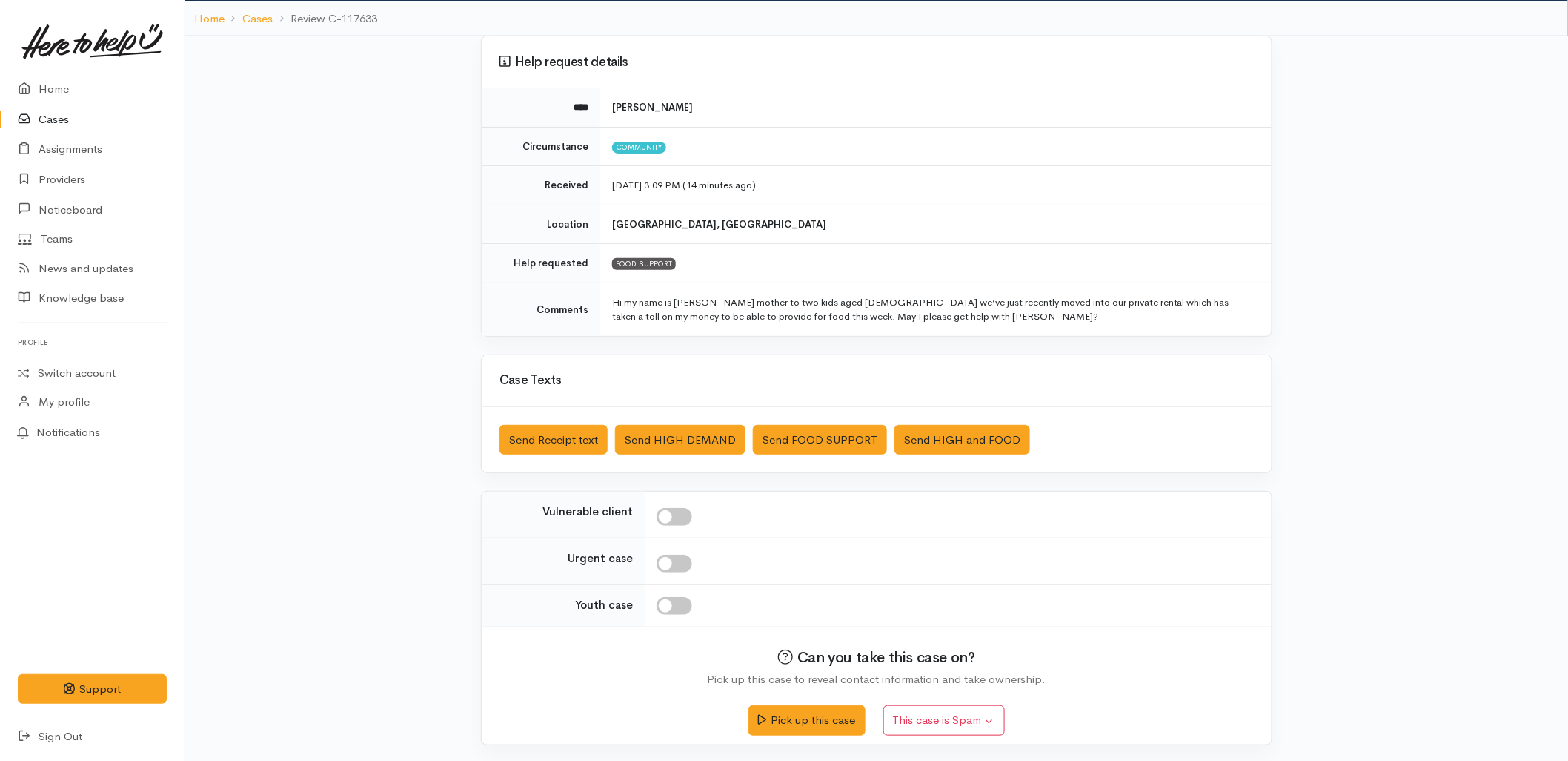
scroll to position [97, 0]
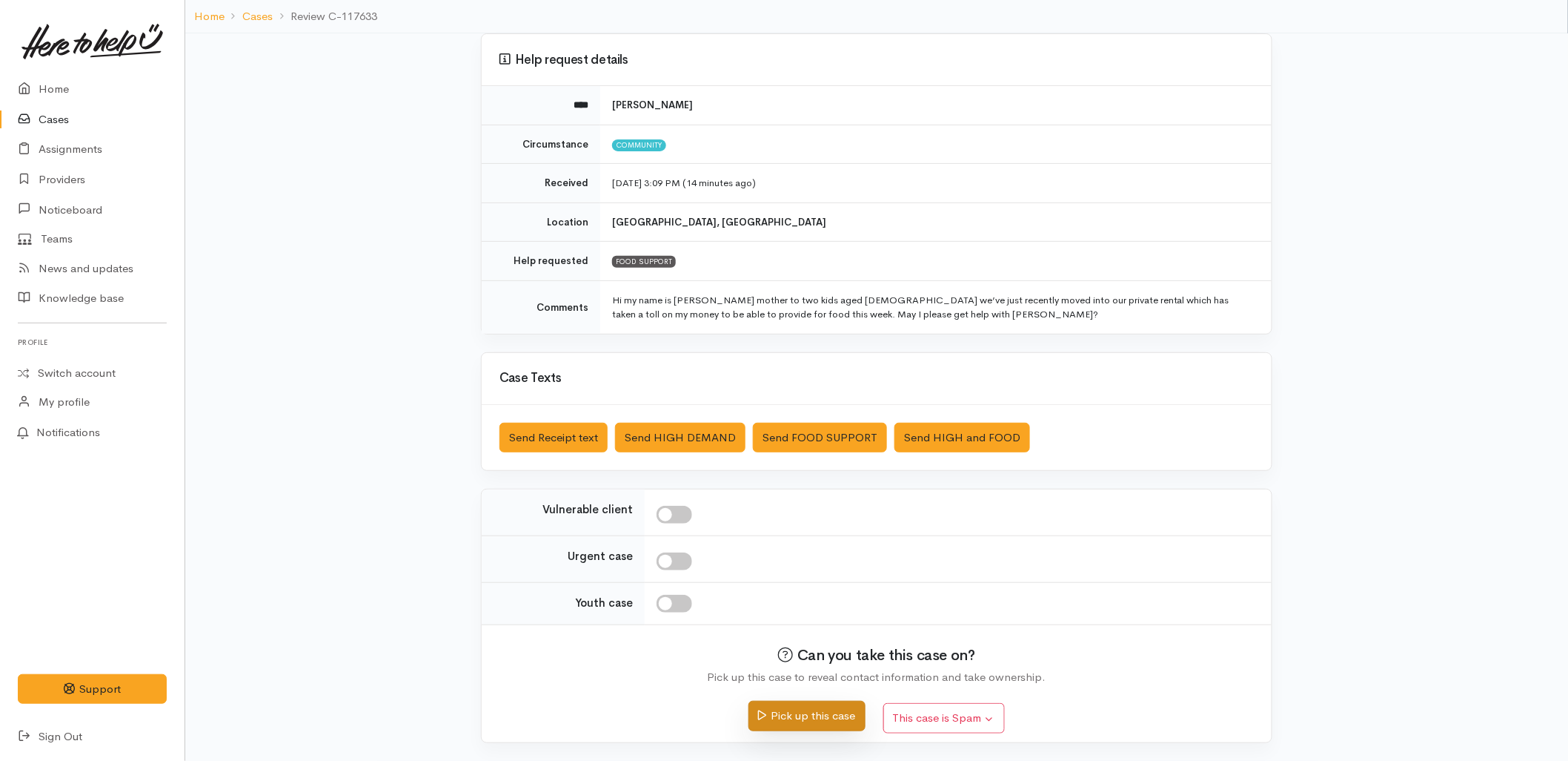
click at [775, 711] on button "Pick up this case" at bounding box center [807, 716] width 116 height 30
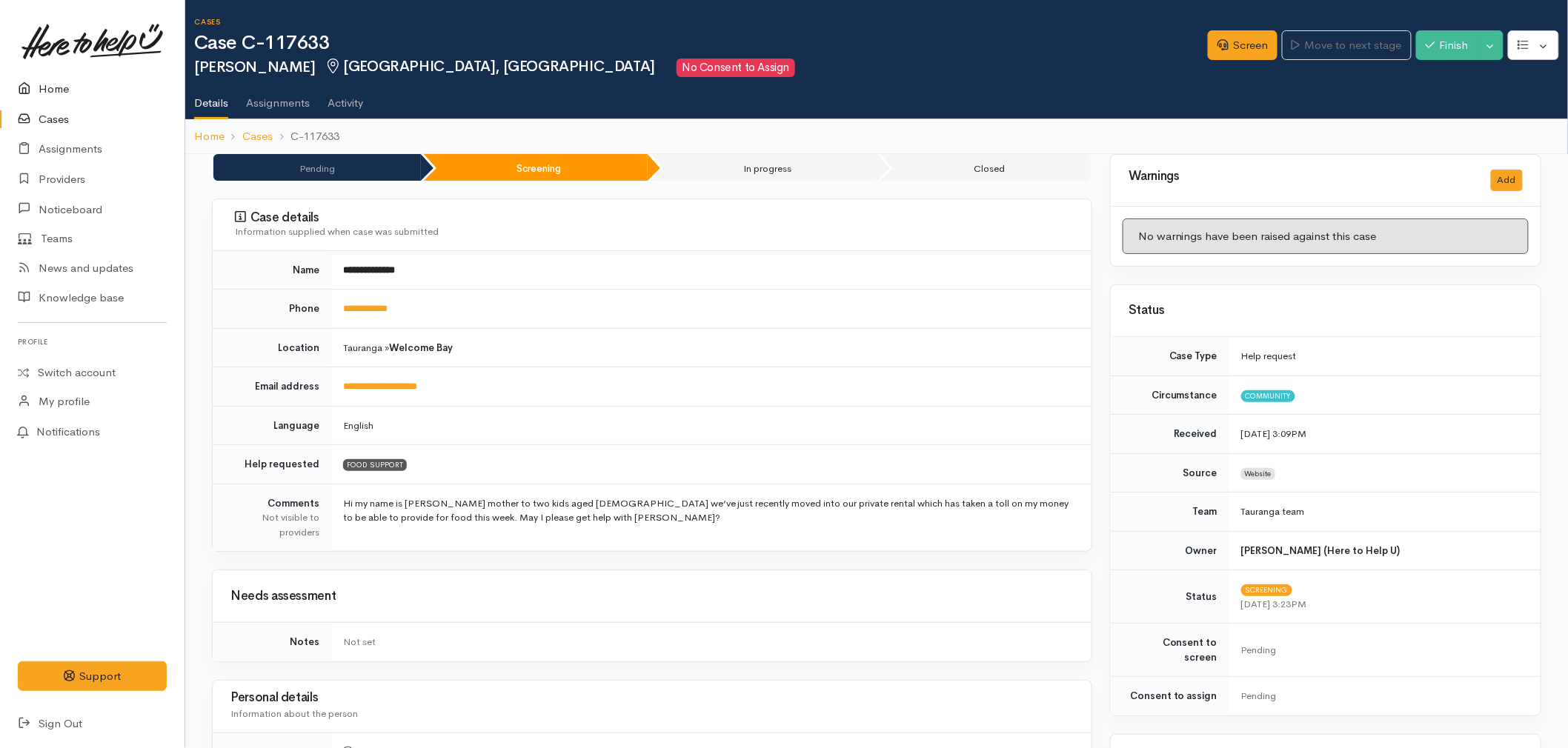
click at [57, 91] on link "Home" at bounding box center [92, 89] width 184 height 30
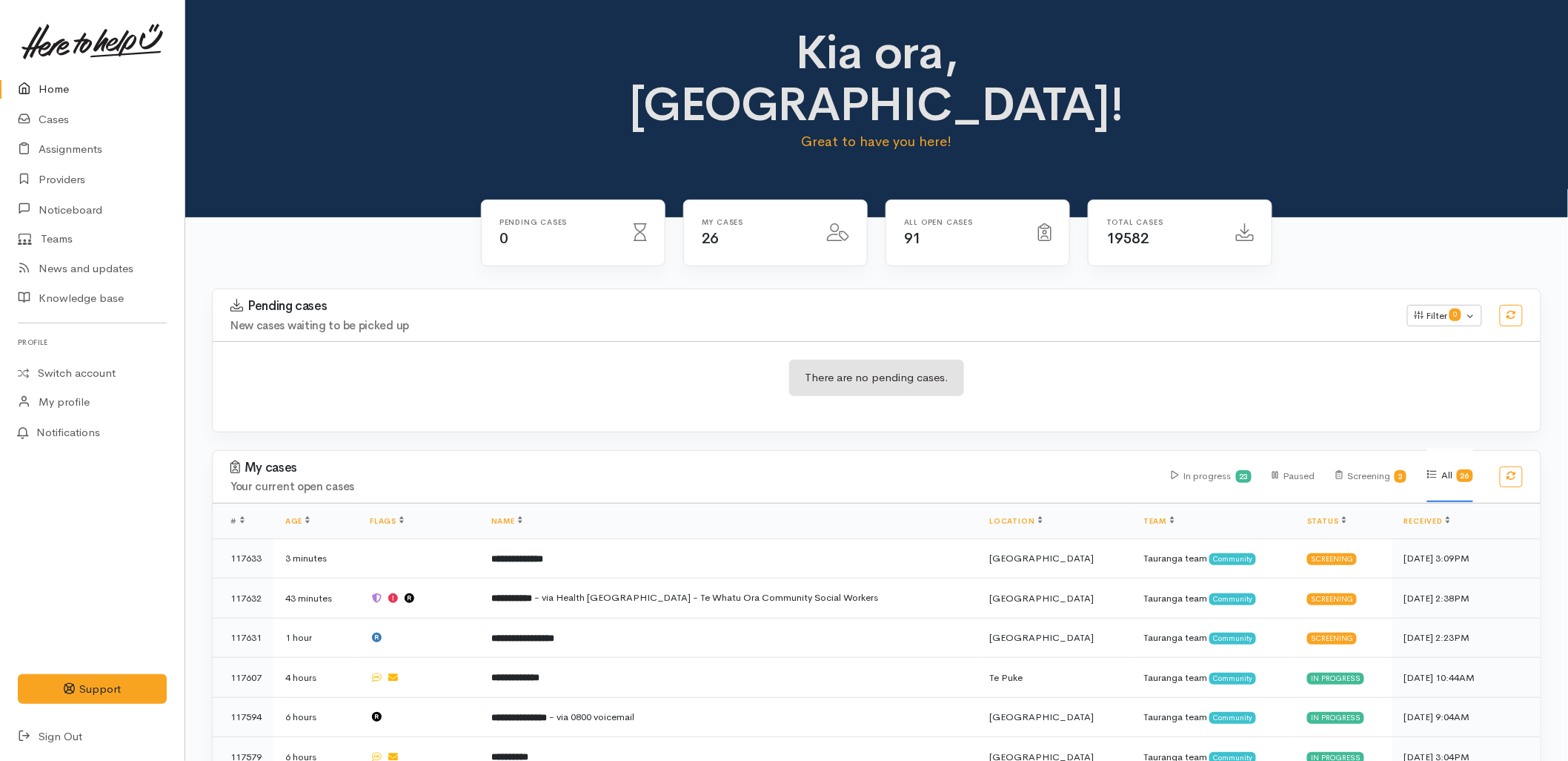
click at [566, 359] on div "There are no pending cases." at bounding box center [876, 386] width 1328 height 54
click at [376, 359] on div "There are no pending cases." at bounding box center [876, 386] width 1328 height 54
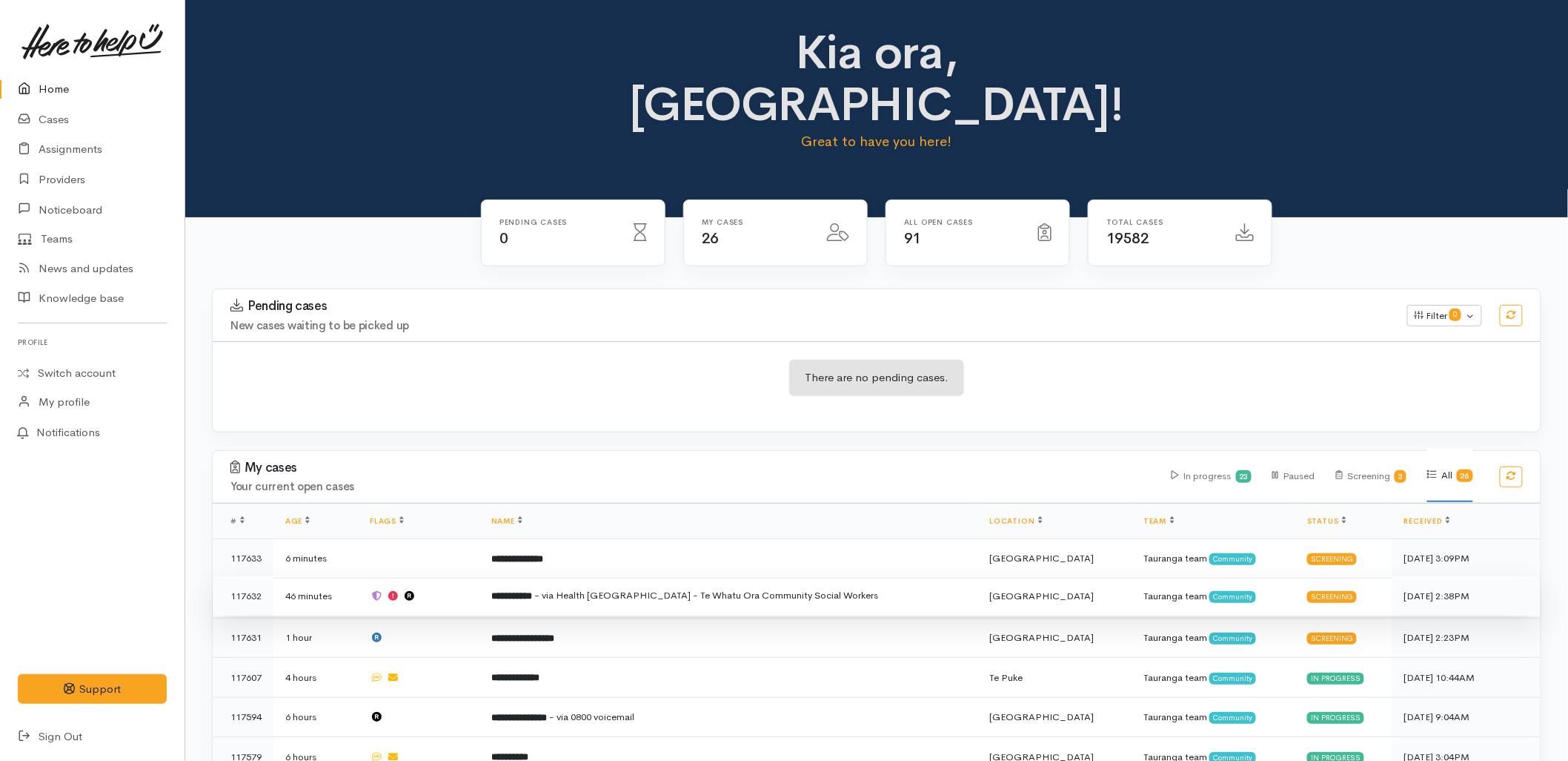
click at [771, 589] on span "- via Health [GEOGRAPHIC_DATA] - Te Whatu Ora Community Social Workers" at bounding box center [707, 595] width 345 height 12
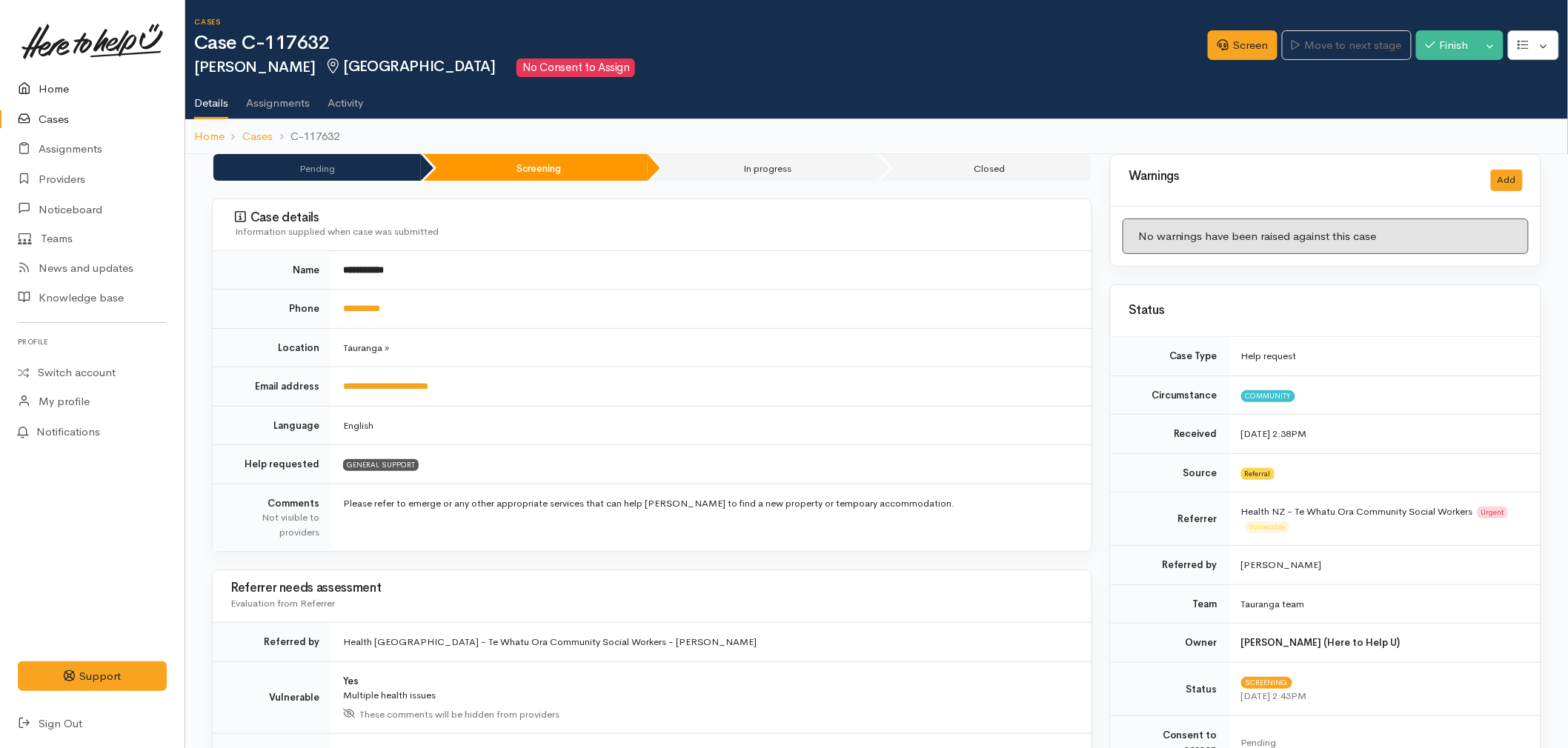
click at [44, 89] on link "Home" at bounding box center [92, 89] width 184 height 30
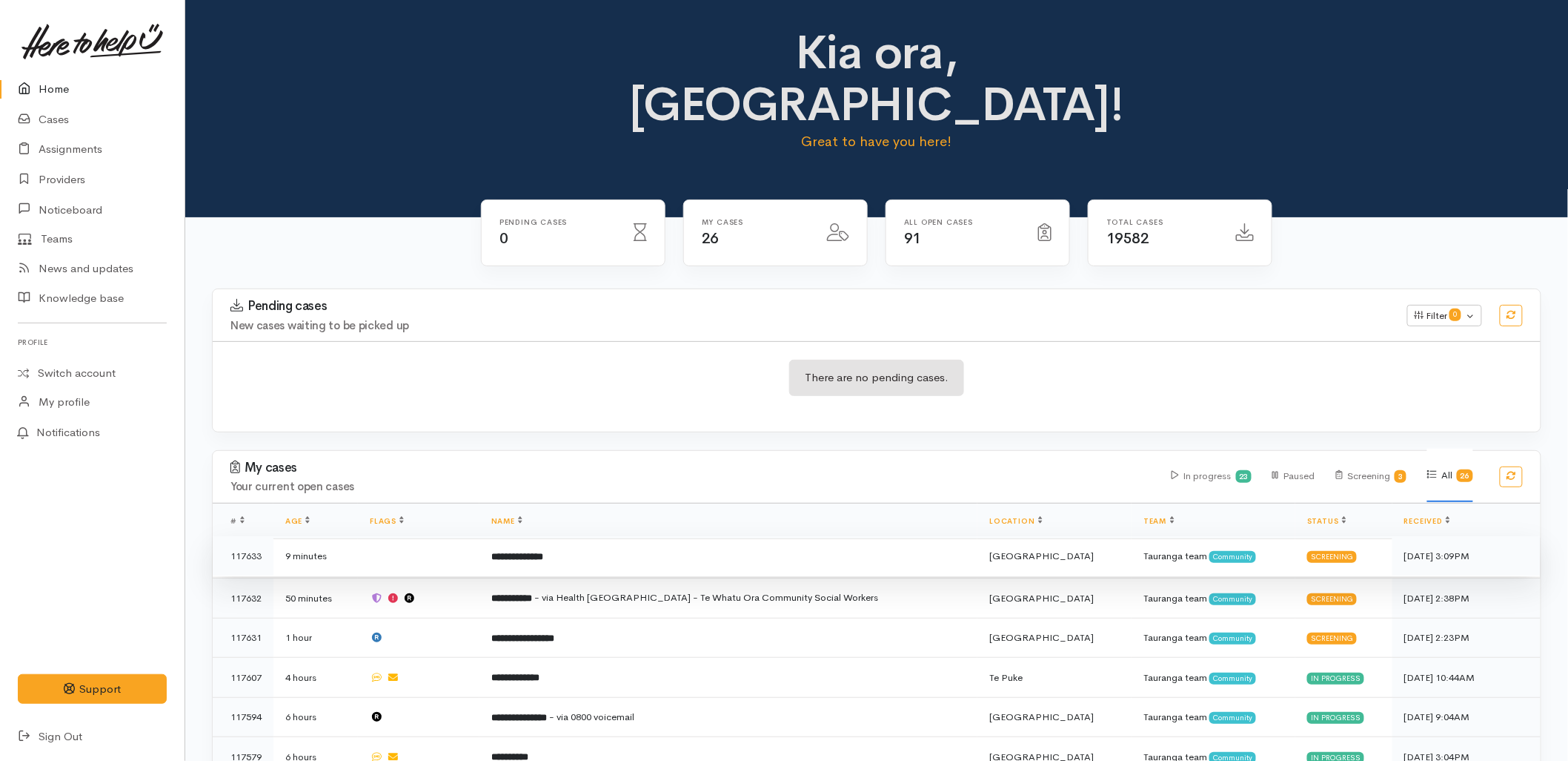
click at [620, 536] on td "**********" at bounding box center [728, 555] width 499 height 40
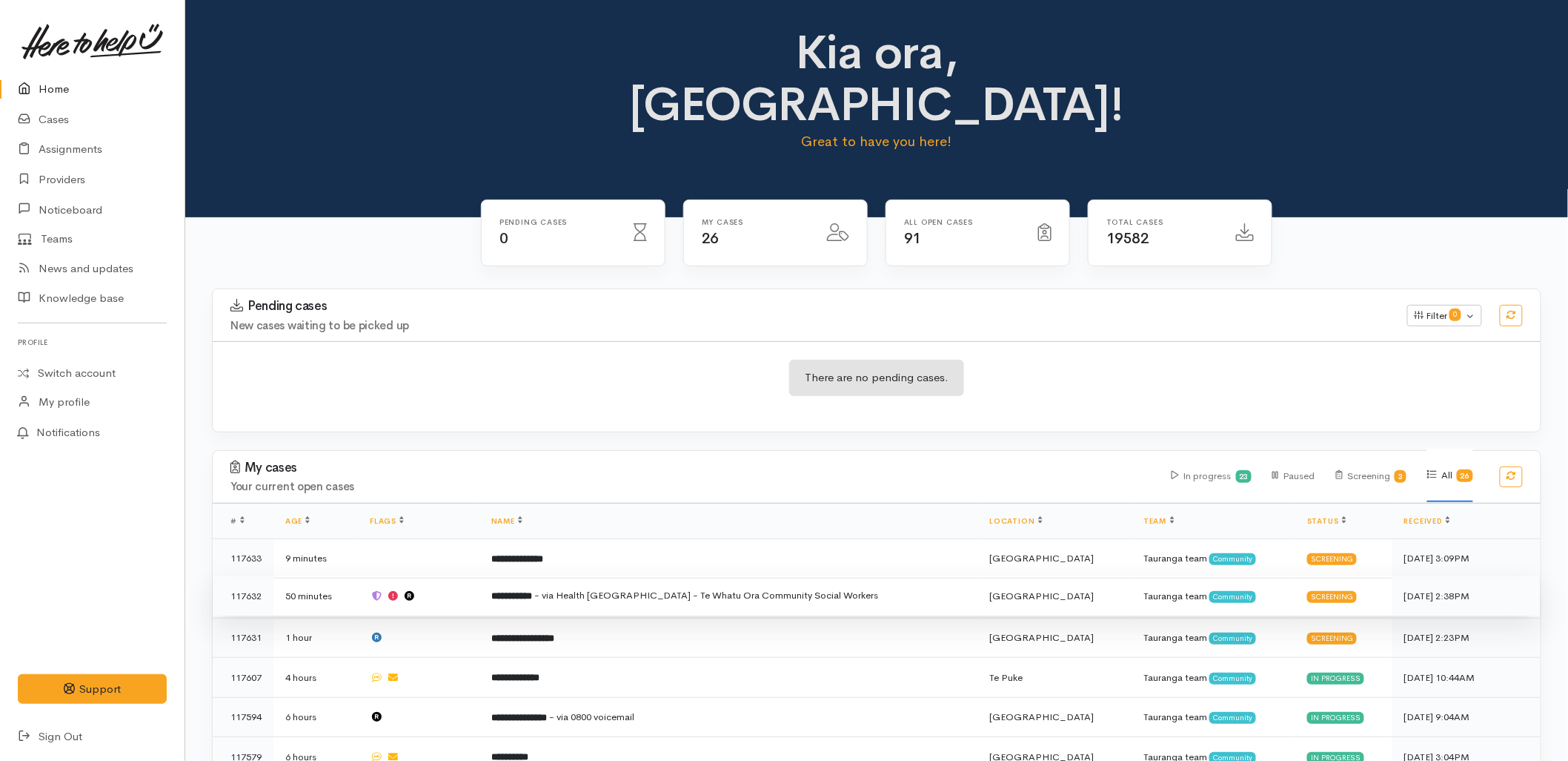
click at [710, 576] on td "**********" at bounding box center [728, 596] width 499 height 40
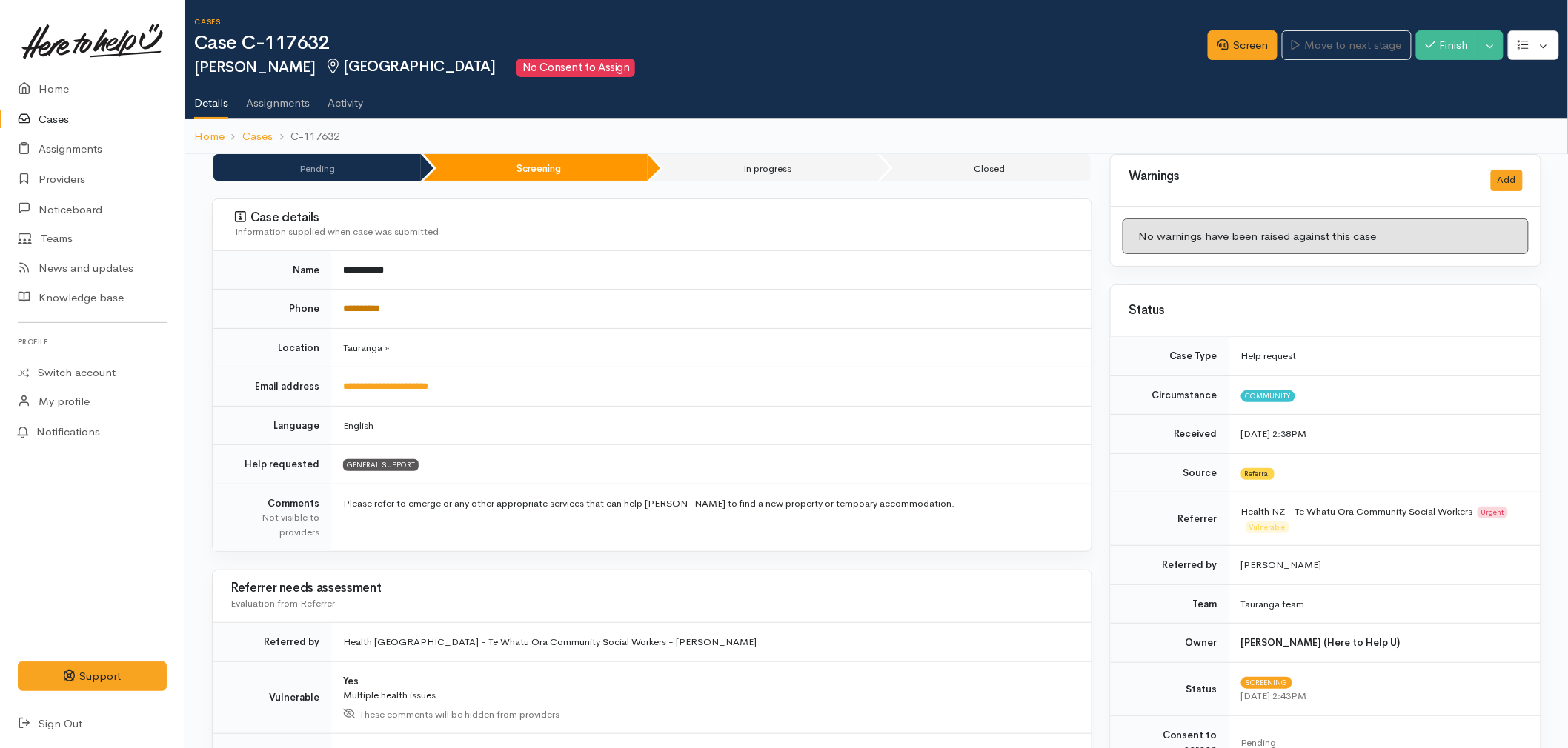
click at [372, 303] on link "**********" at bounding box center [362, 308] width 37 height 10
click at [900, 539] on td "Please refer to emerge or any other appropriate services that can help [PERSON_…" at bounding box center [711, 517] width 761 height 67
click at [788, 428] on td "English" at bounding box center [711, 425] width 761 height 40
click at [1245, 41] on link "Screen" at bounding box center [1242, 45] width 70 height 30
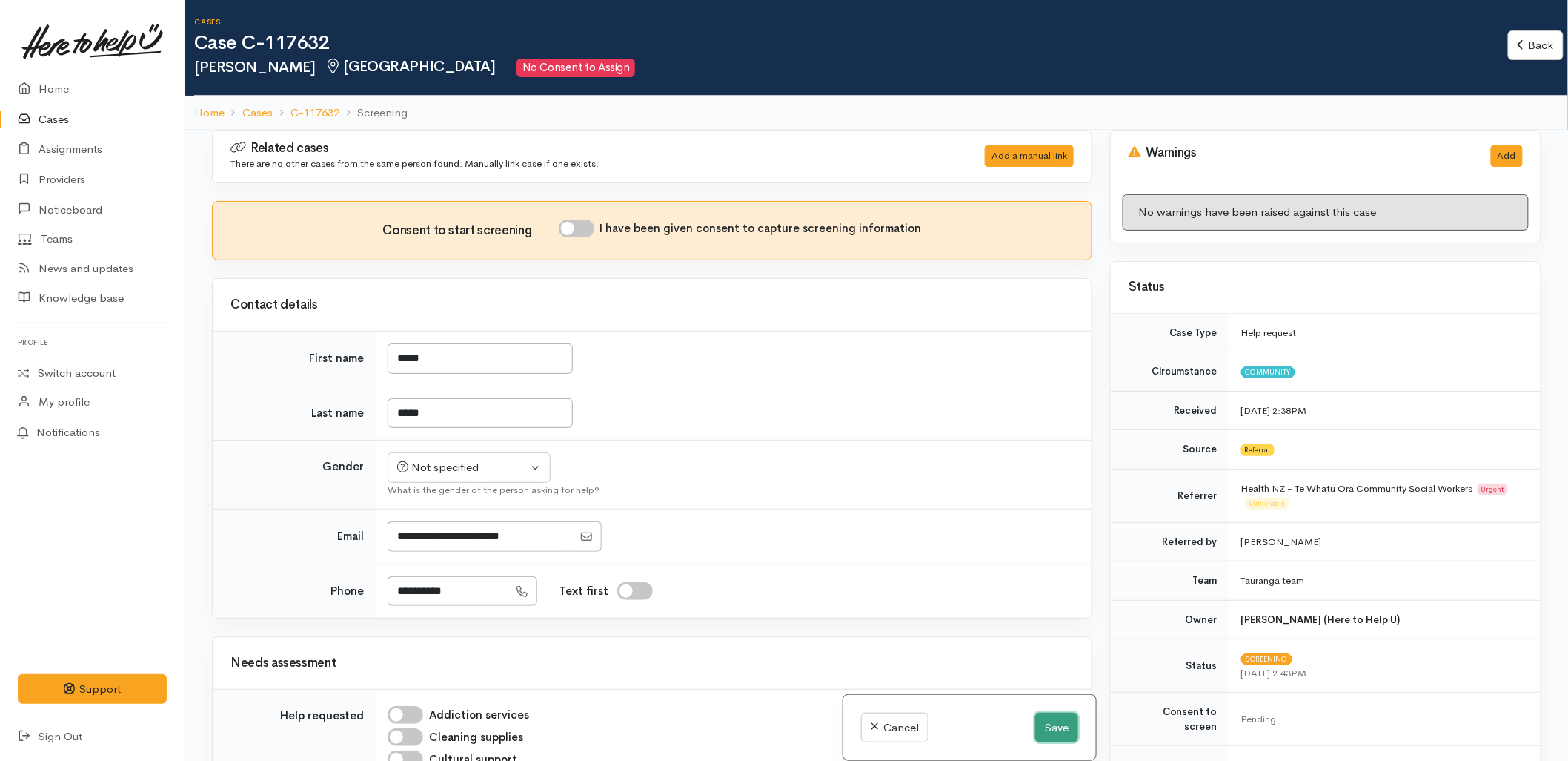
click at [1040, 723] on button "Save" at bounding box center [1056, 727] width 43 height 30
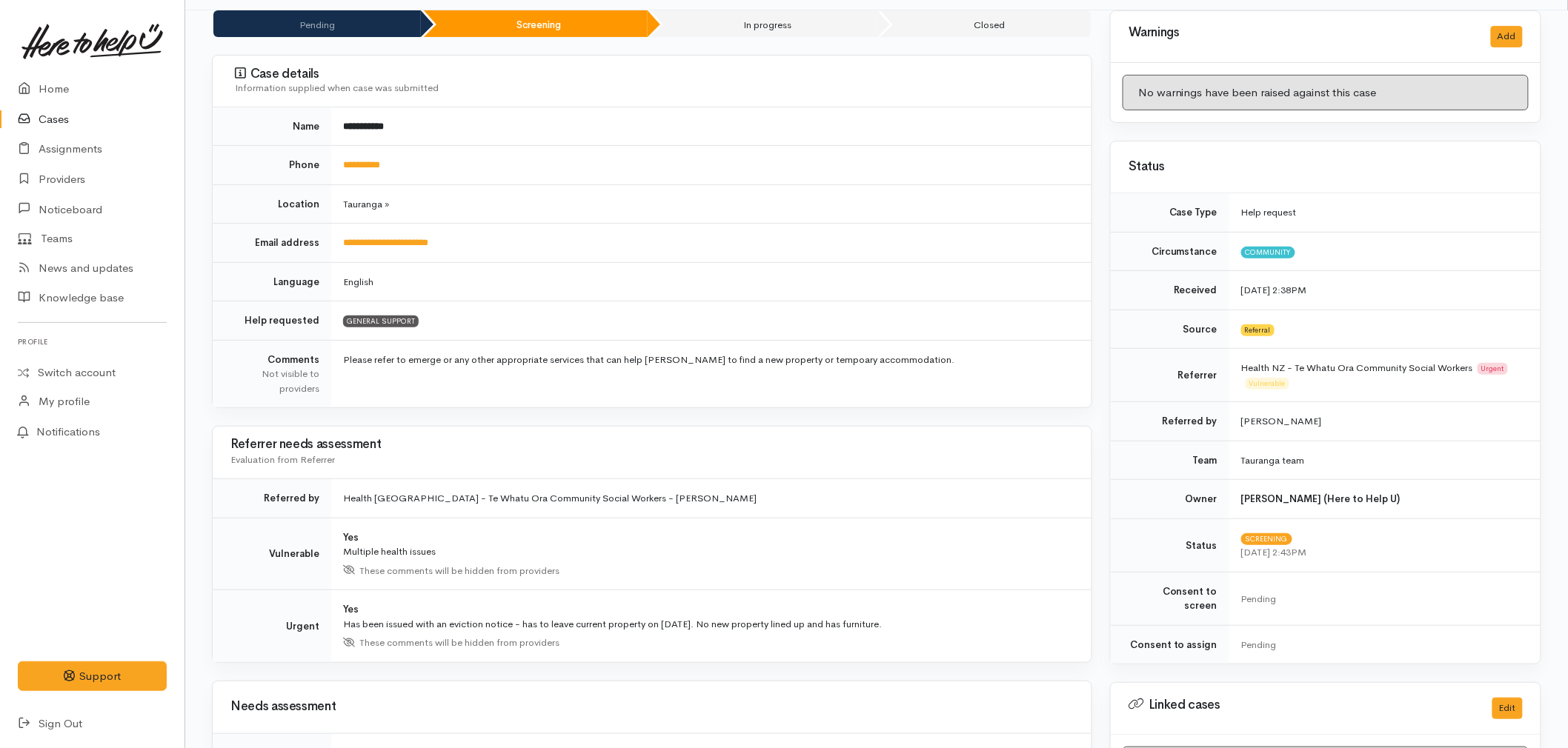
scroll to position [164, 0]
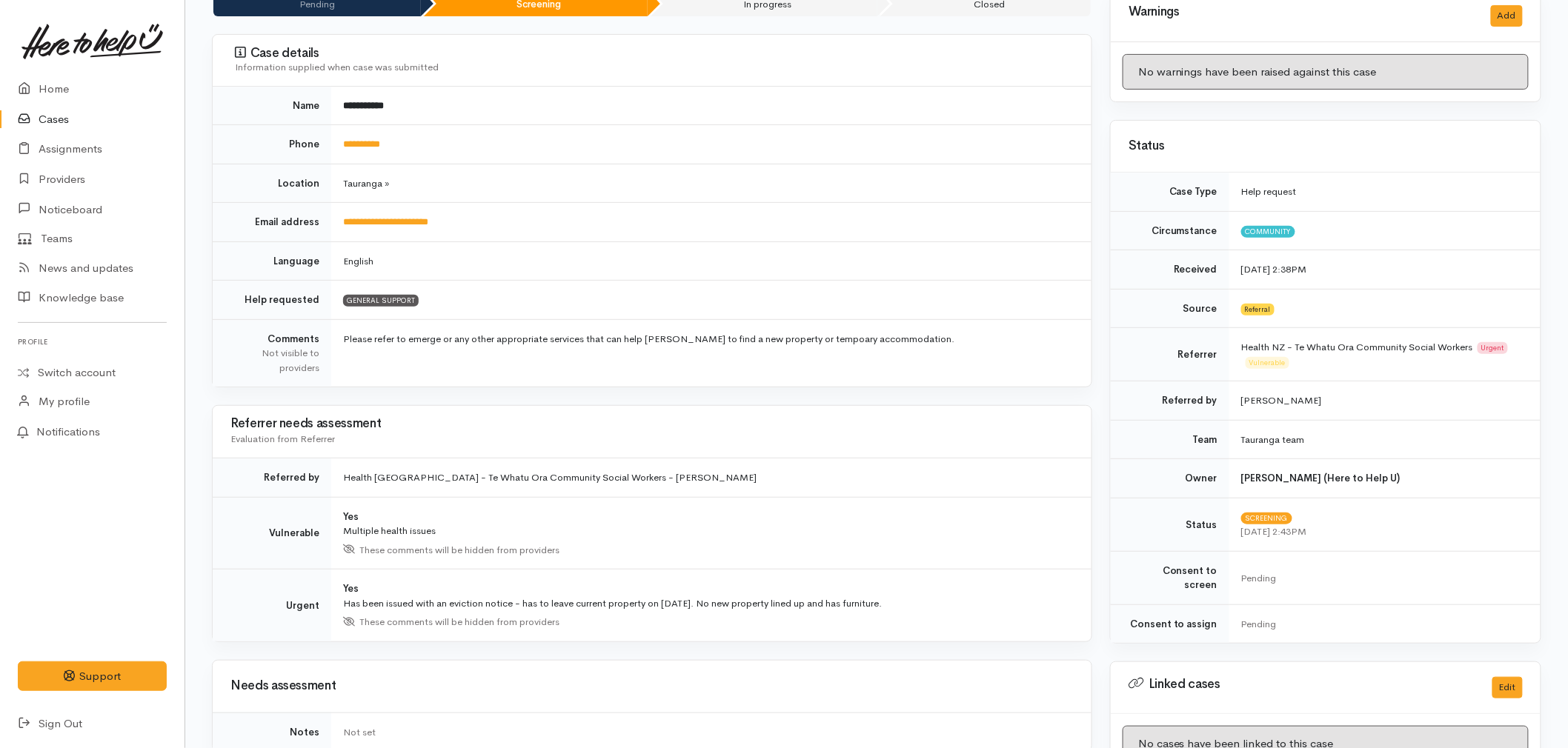
click at [600, 459] on td "Health [GEOGRAPHIC_DATA] - Te Whatu Ora Community Social Workers - [PERSON_NAME]" at bounding box center [711, 478] width 761 height 40
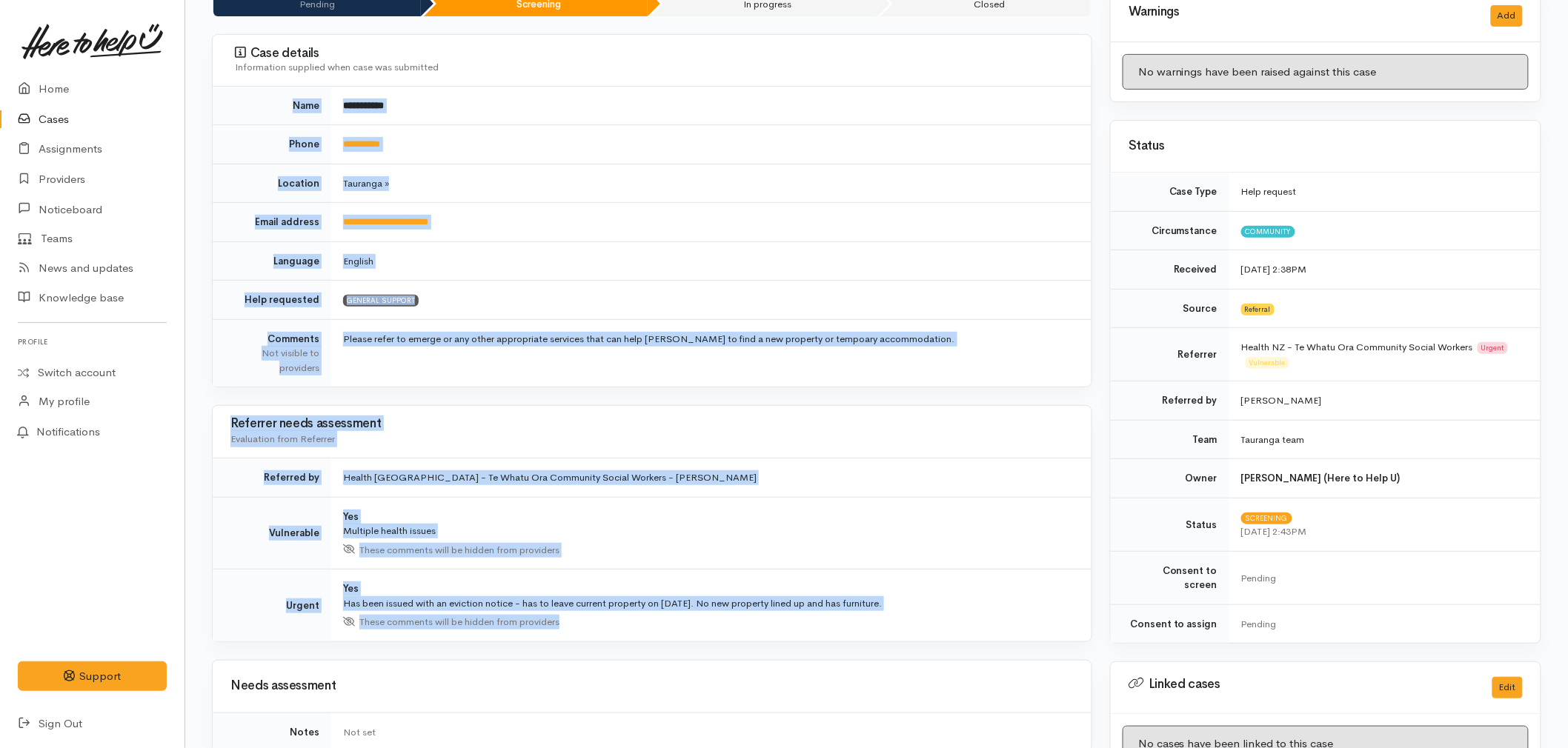
drag, startPoint x: 594, startPoint y: 621, endPoint x: 266, endPoint y: 109, distance: 608.1
click at [266, 109] on div "**********" at bounding box center [652, 749] width 898 height 1520
click at [669, 302] on td "GENERAL SUPPORT" at bounding box center [711, 300] width 761 height 40
drag, startPoint x: 251, startPoint y: 49, endPoint x: 998, endPoint y: 633, distance: 948.2
click at [998, 633] on div "**********" at bounding box center [652, 749] width 898 height 1520
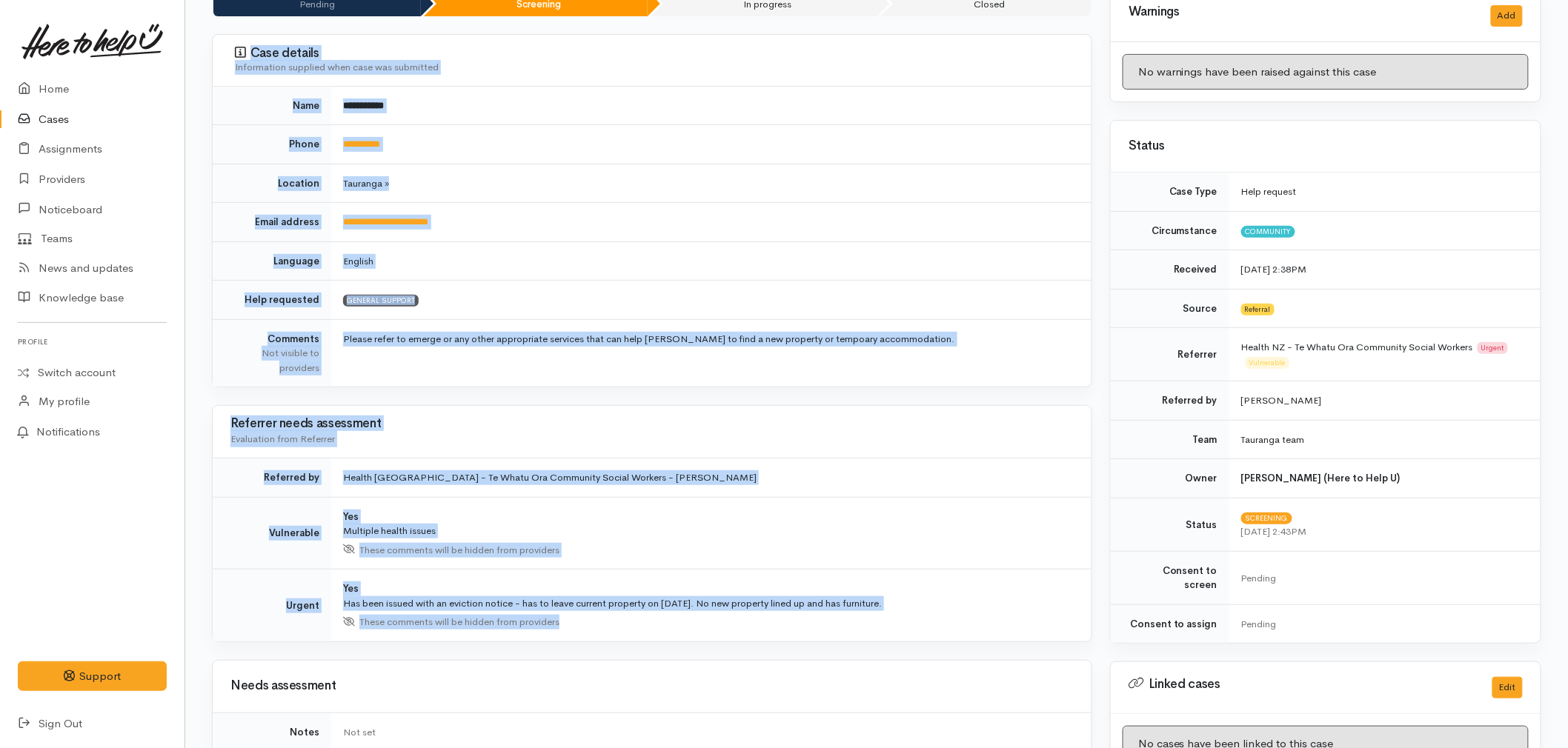
click at [671, 390] on div "**********" at bounding box center [652, 749] width 898 height 1520
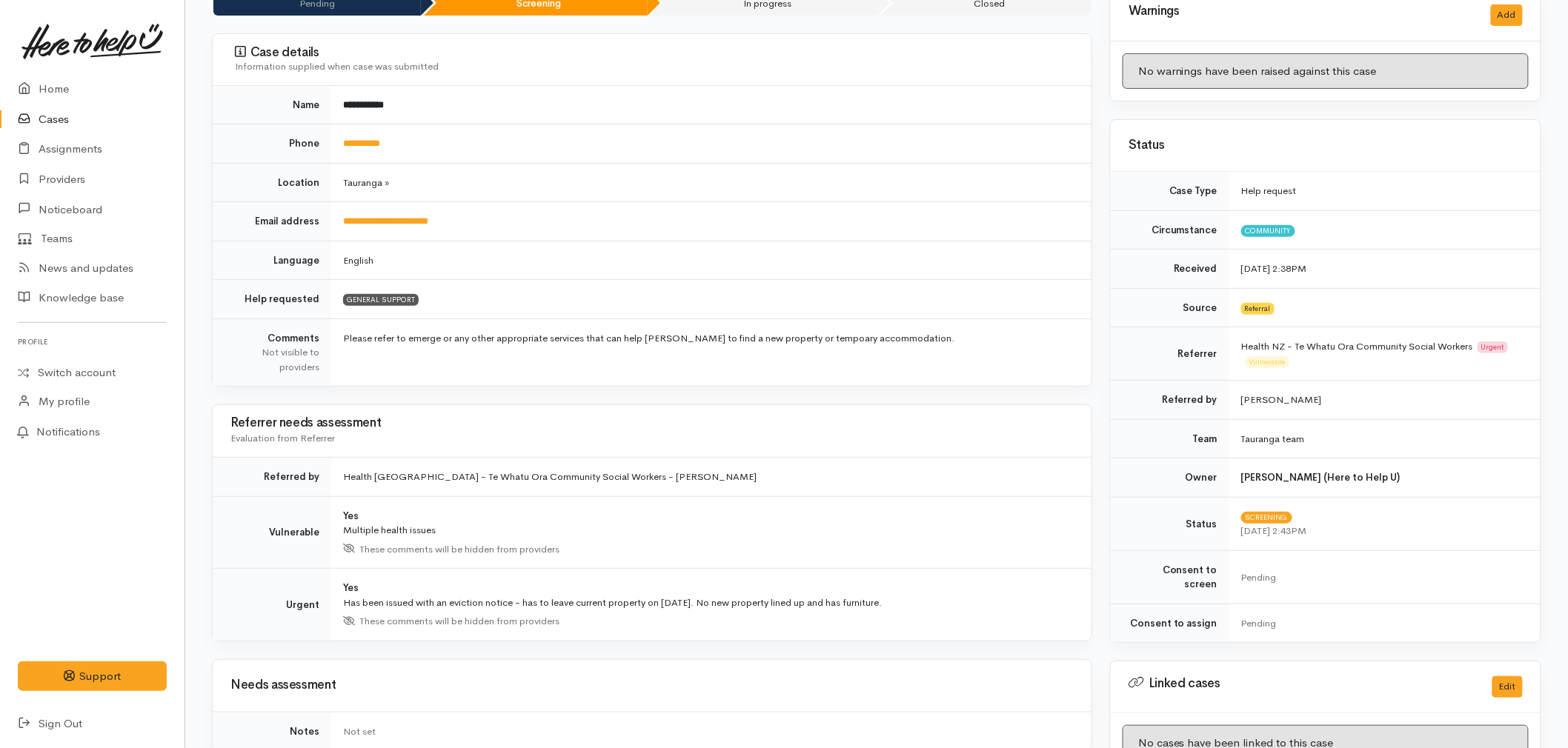
scroll to position [82, 0]
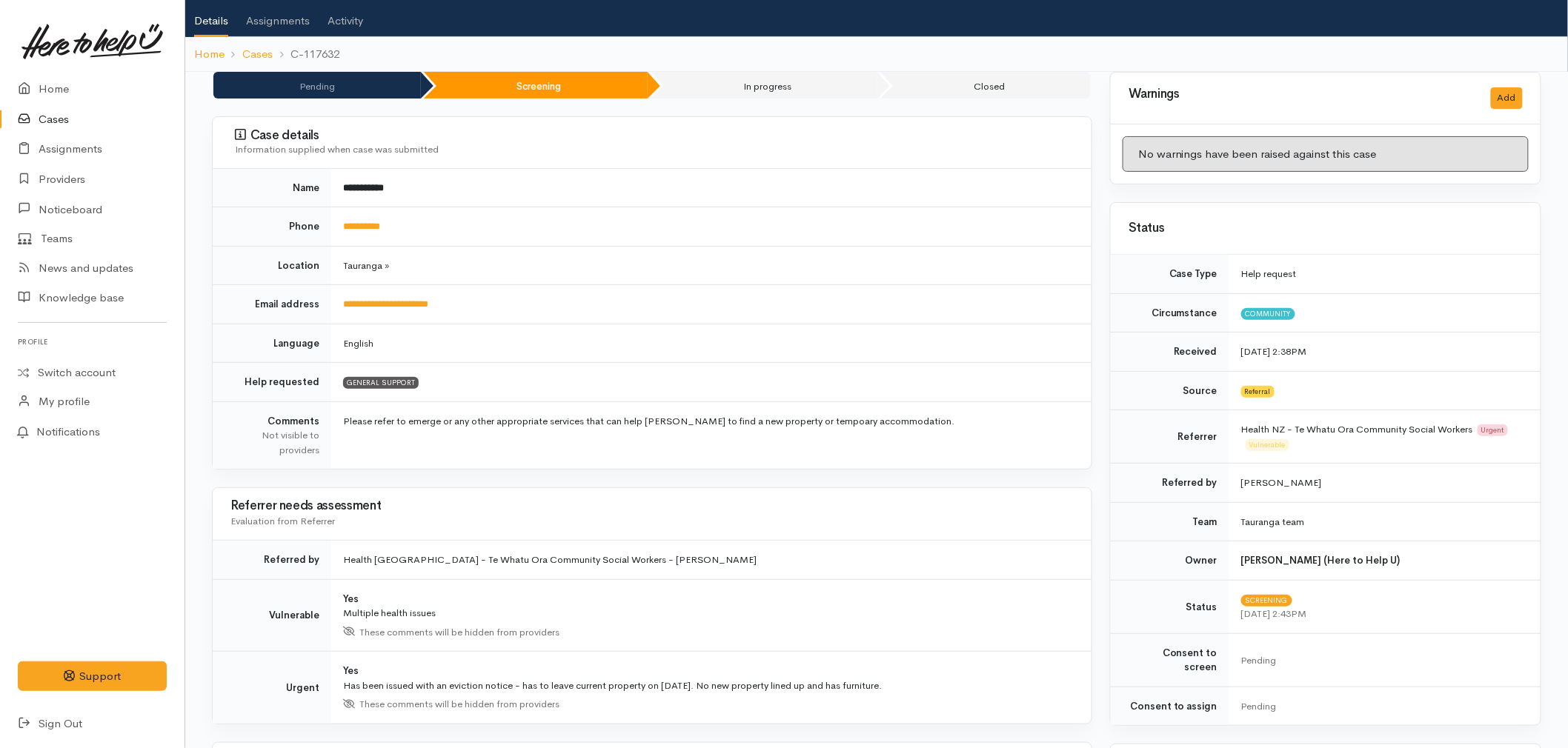
click at [445, 524] on div "Referrer needs assessment Evaluation from Referrer" at bounding box center [652, 514] width 844 height 40
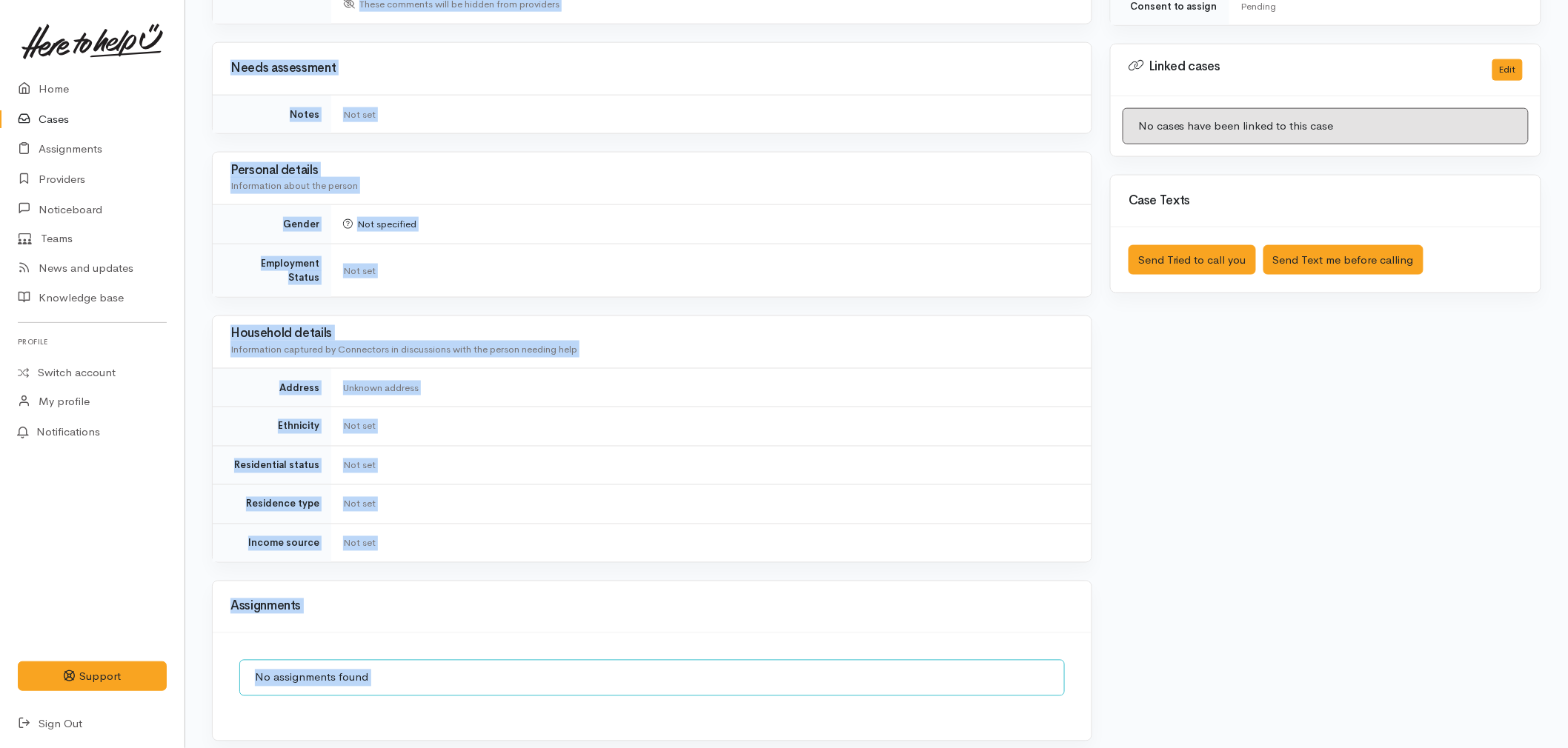
scroll to position [913, 0]
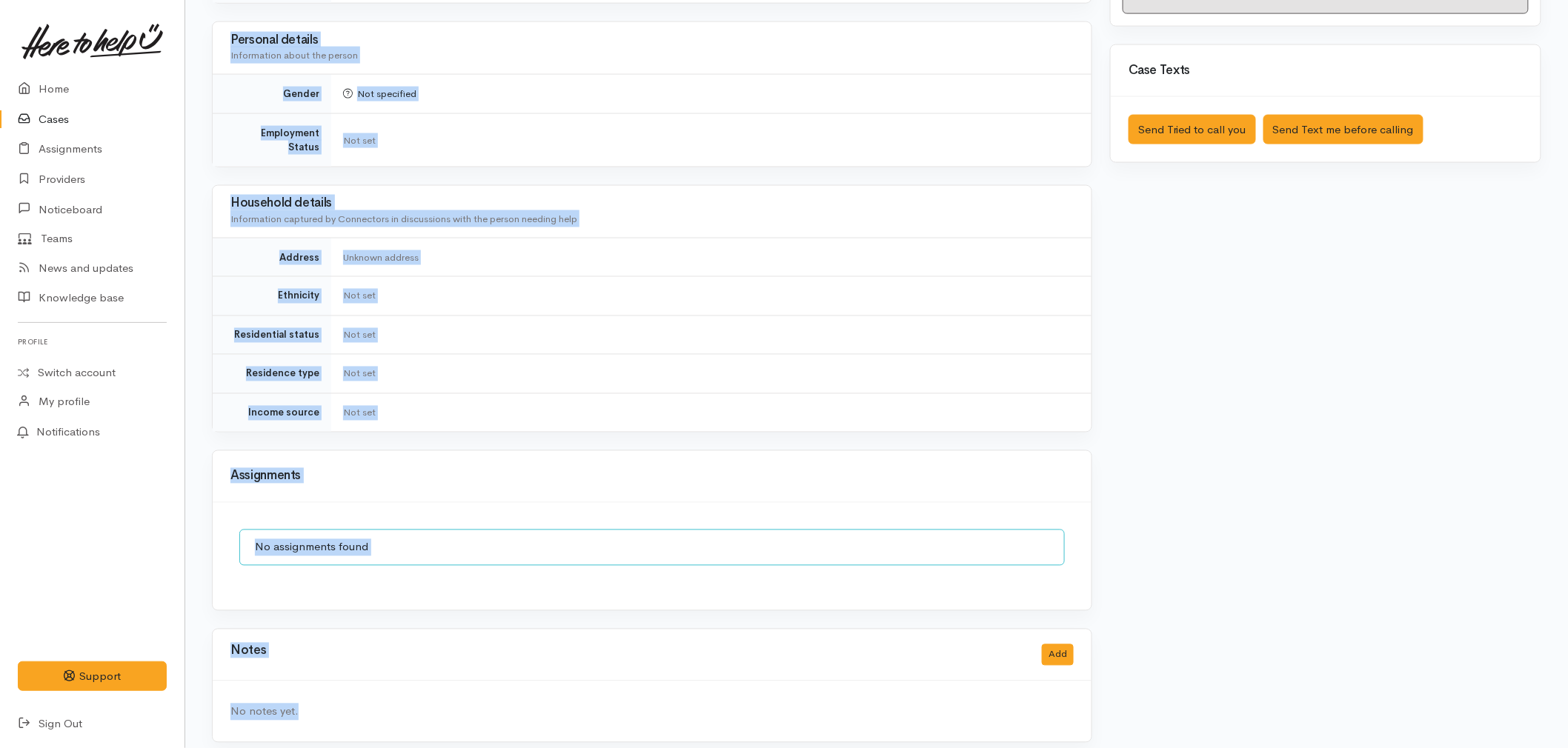
drag, startPoint x: 250, startPoint y: 136, endPoint x: 678, endPoint y: 789, distance: 780.8
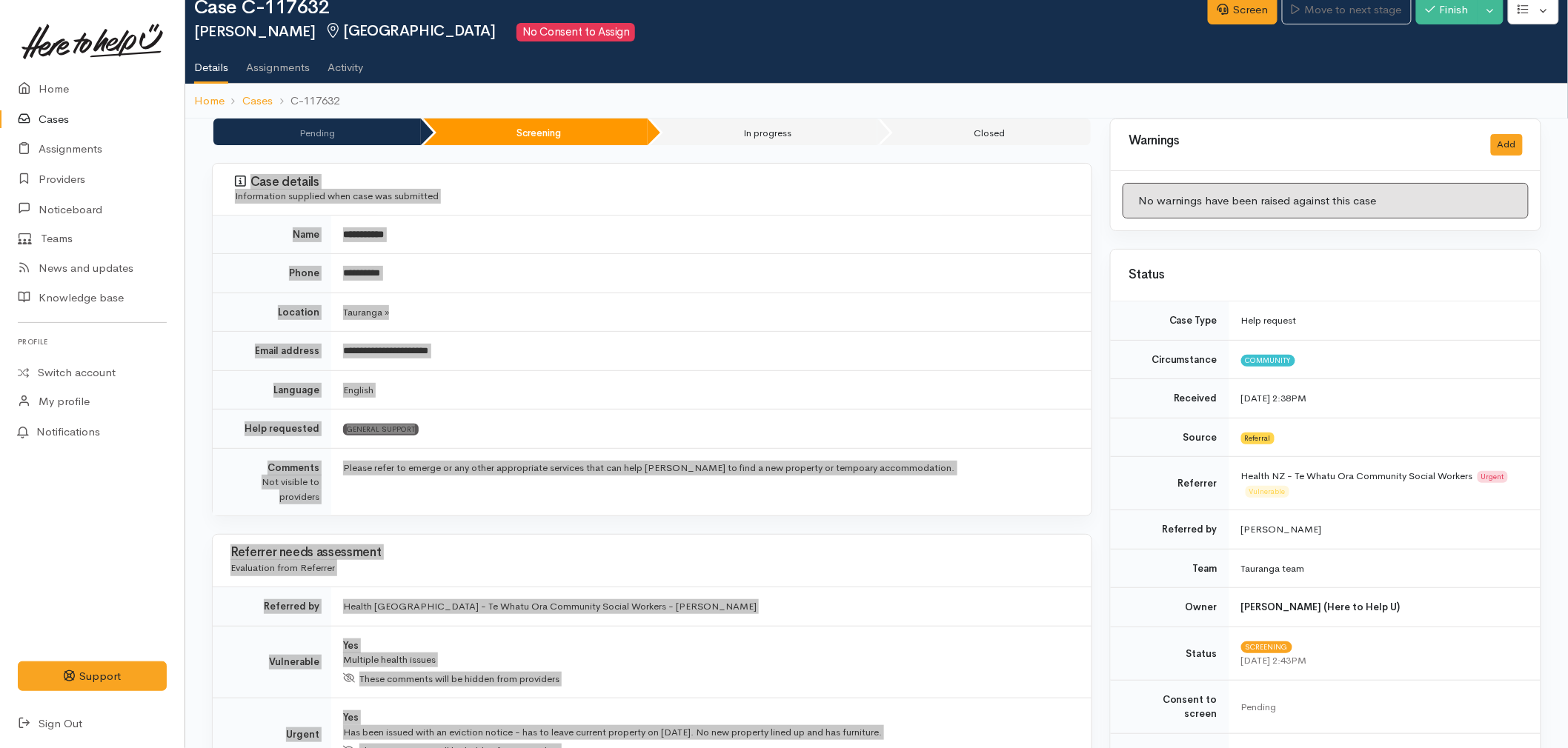
scroll to position [7, 0]
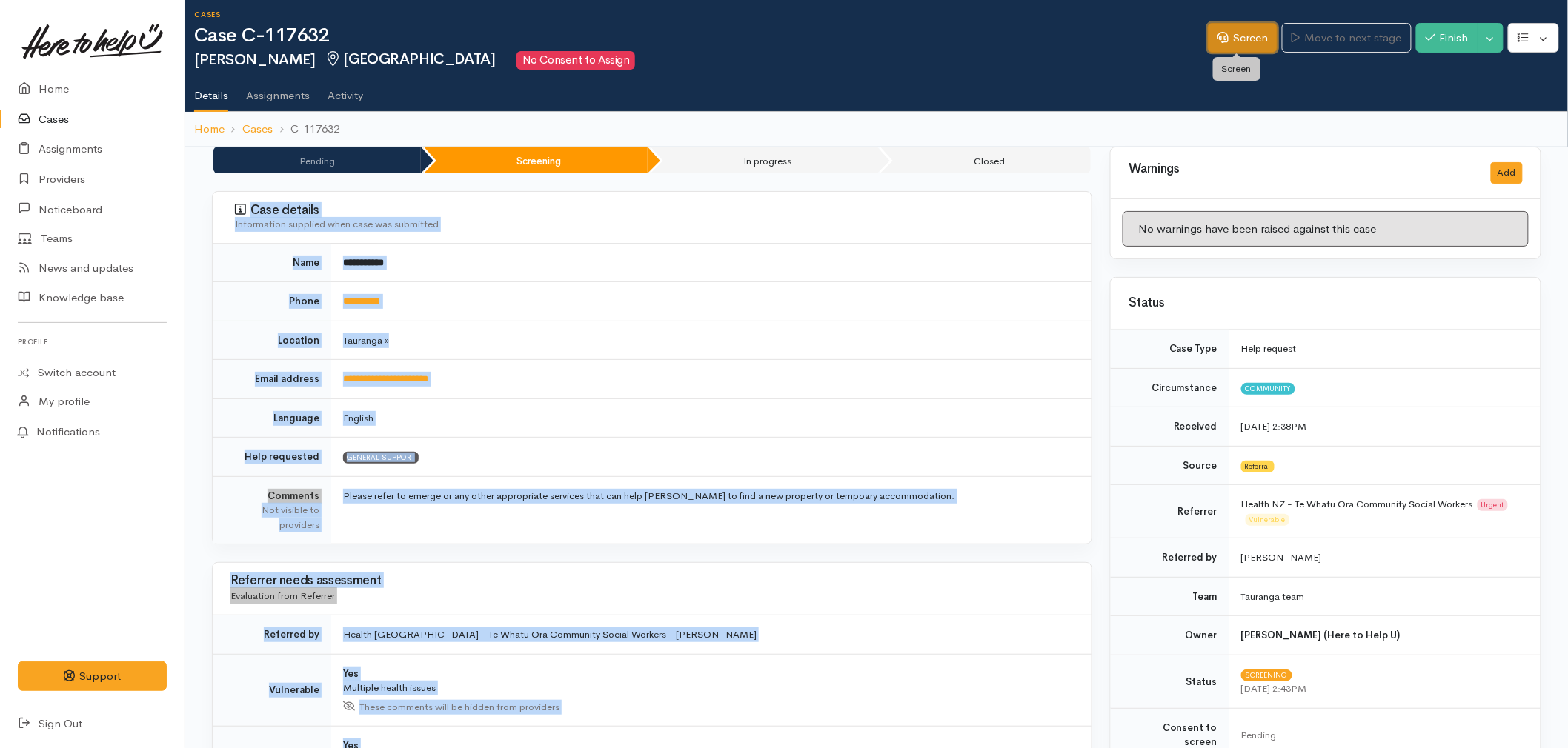
click at [1247, 45] on link "Screen" at bounding box center [1242, 38] width 70 height 30
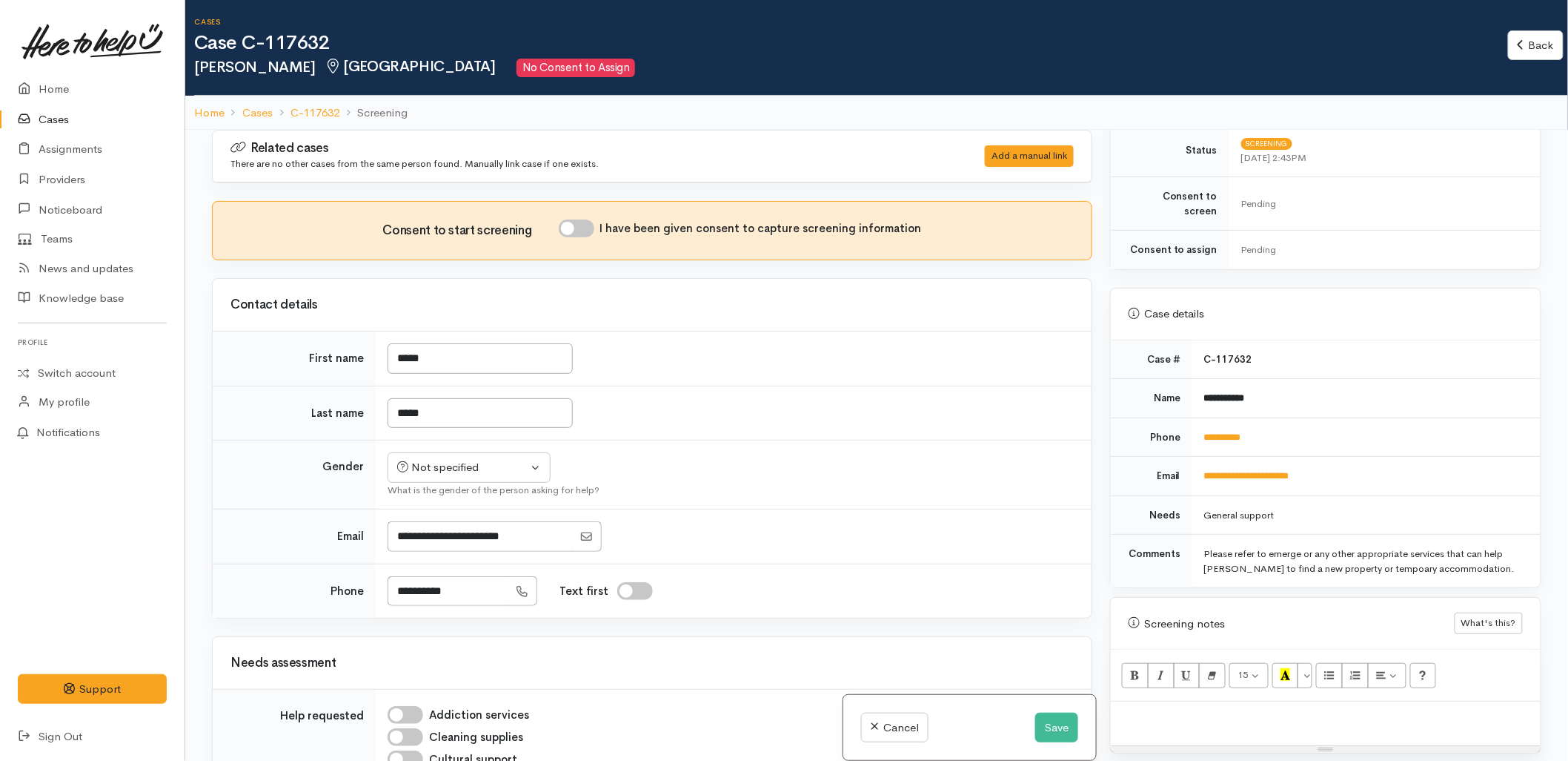
scroll to position [659, 0]
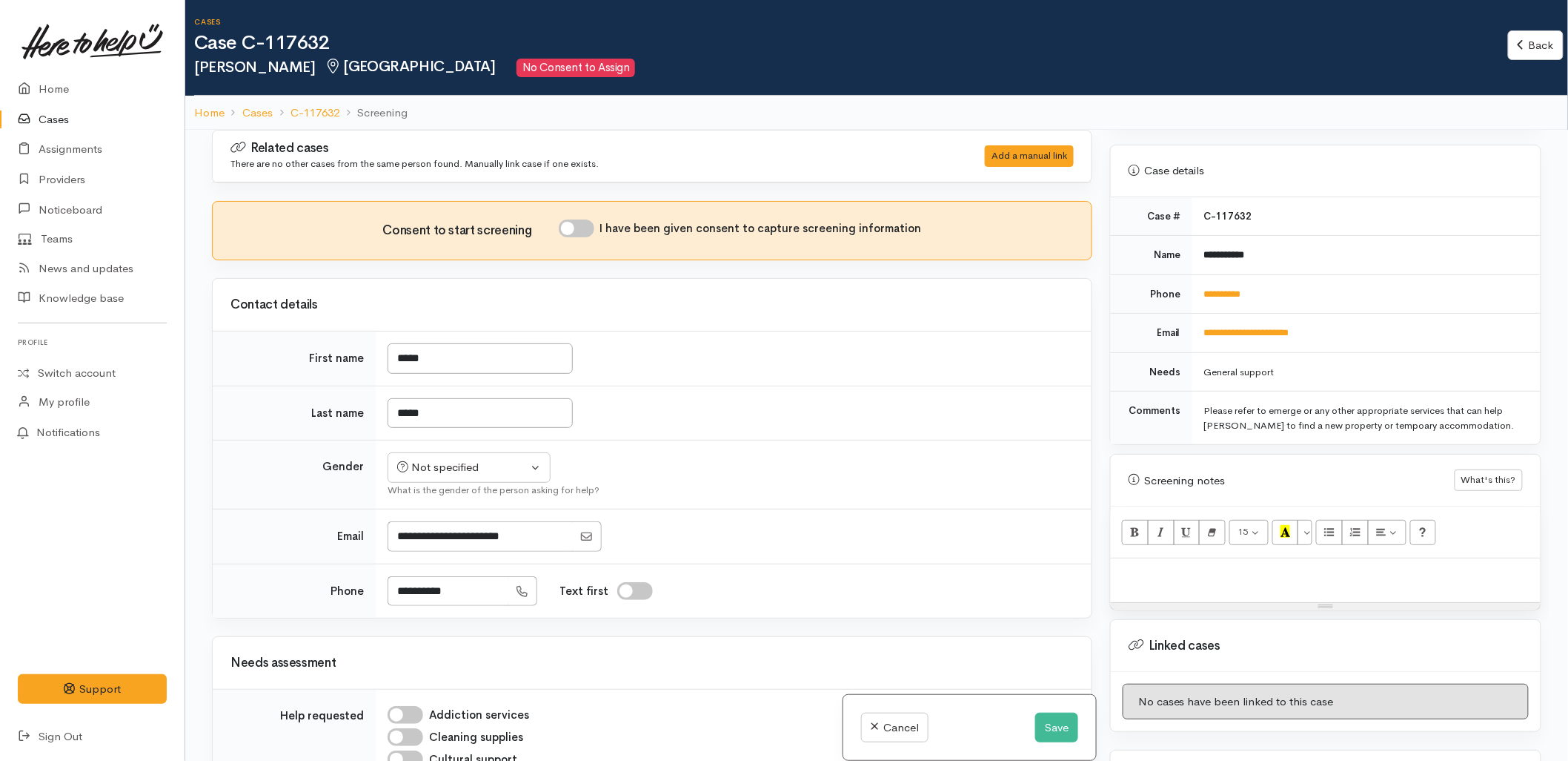
click at [1205, 567] on p at bounding box center [1325, 574] width 415 height 17
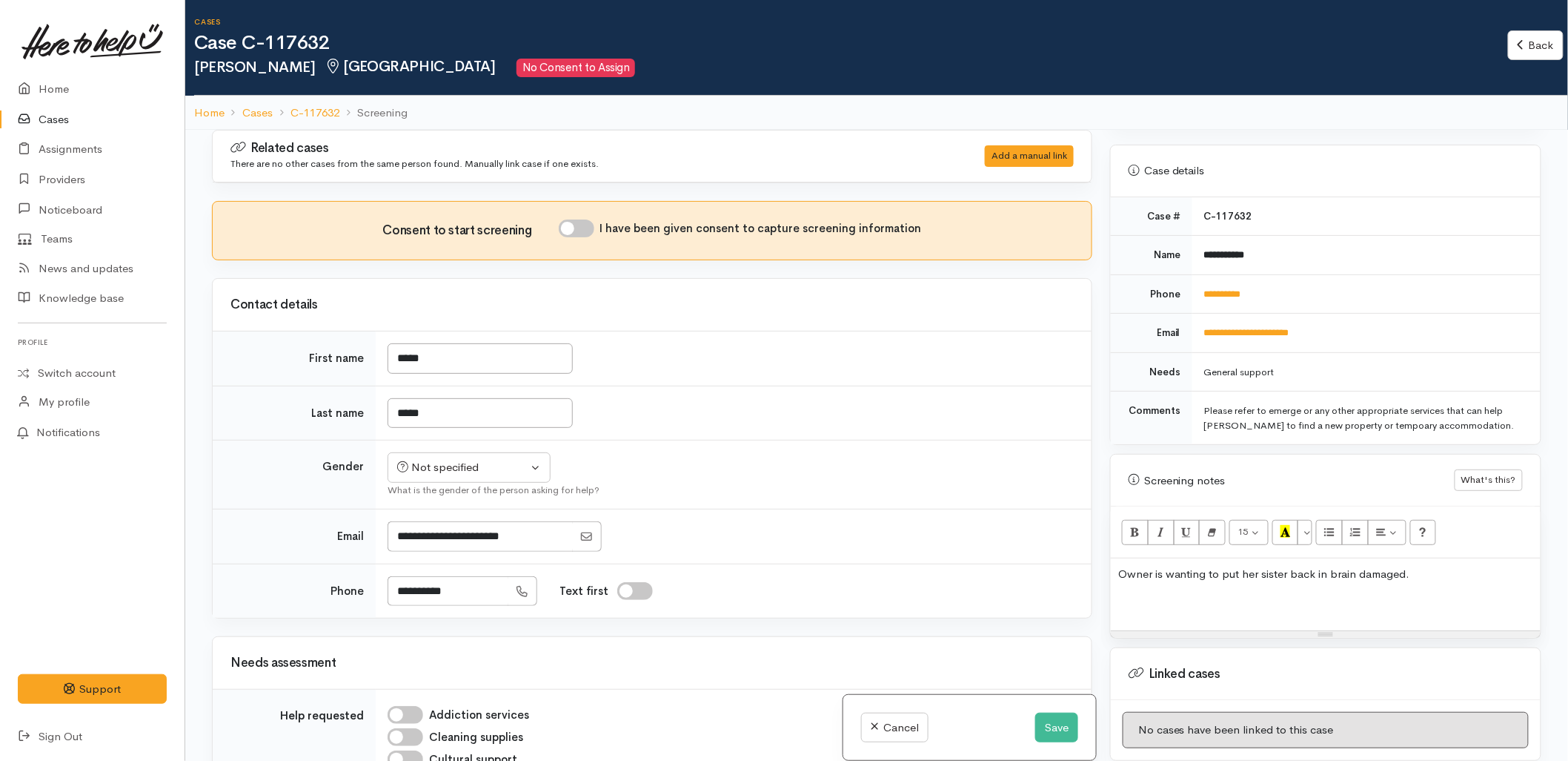
click at [1234, 595] on p at bounding box center [1325, 603] width 415 height 17
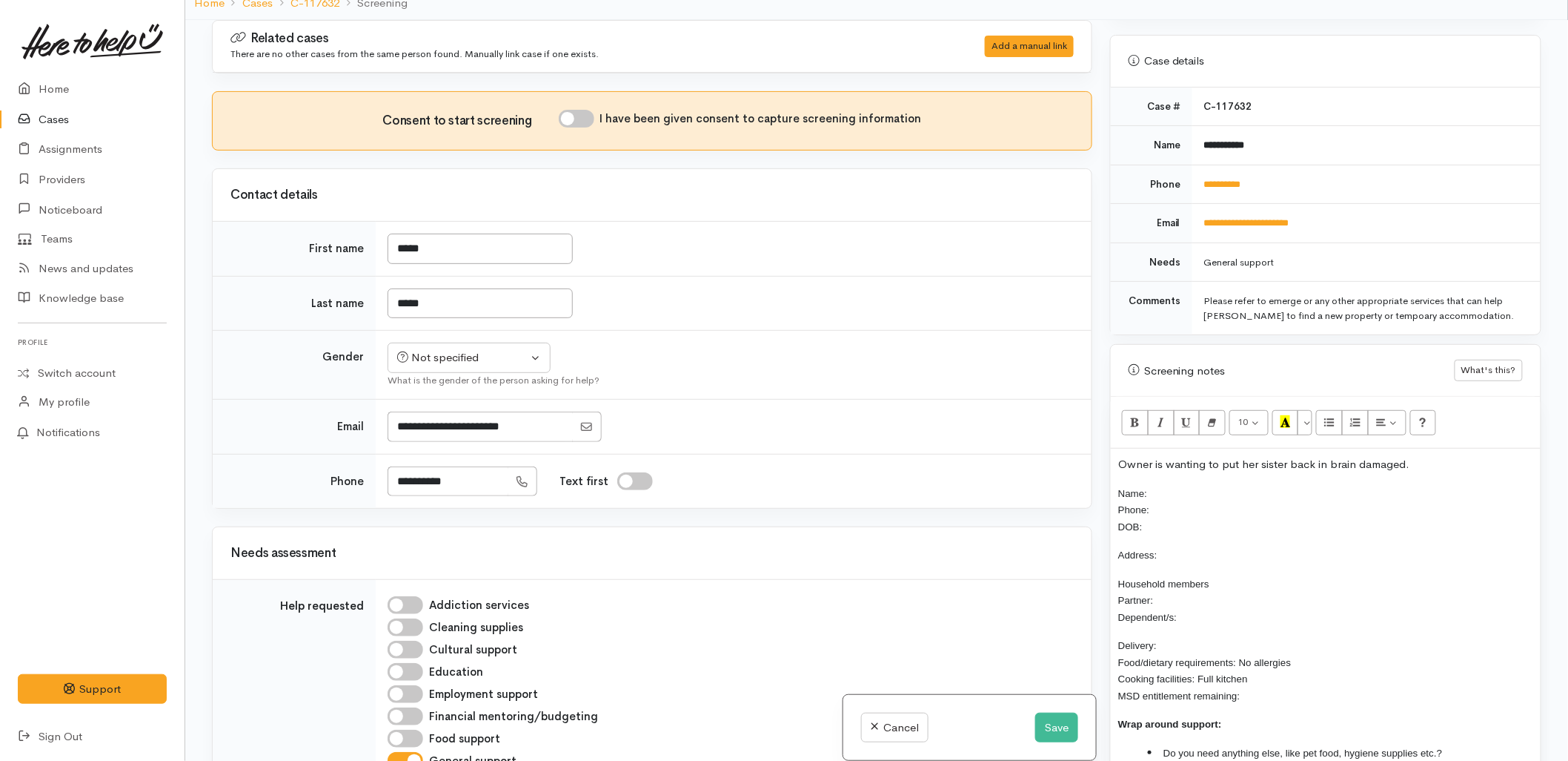
click at [1172, 512] on p "Name: Phone: DOB:" at bounding box center [1325, 509] width 415 height 50
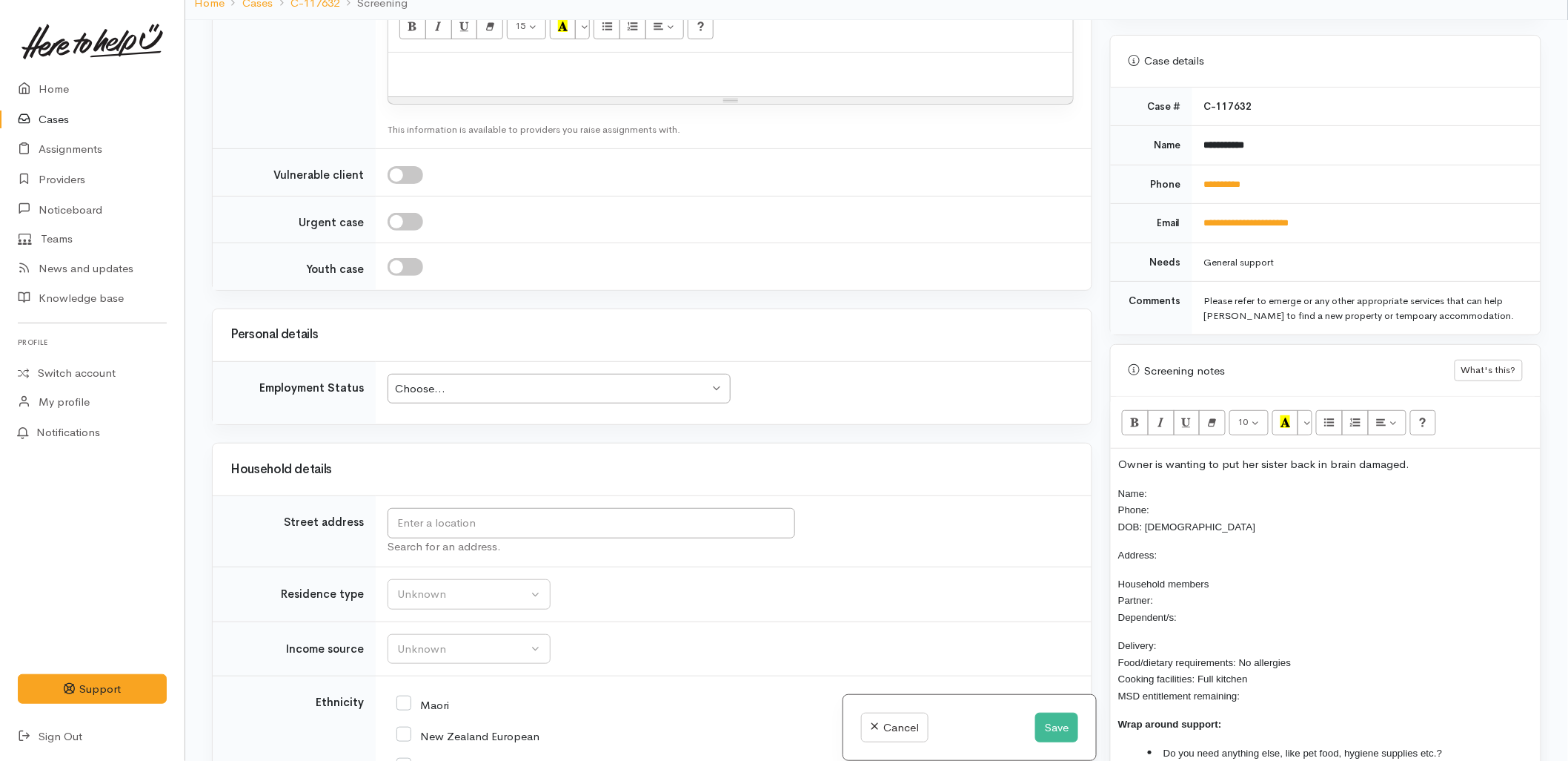
scroll to position [1153, 0]
click at [426, 526] on input "text" at bounding box center [591, 522] width 408 height 30
drag, startPoint x: 521, startPoint y: 524, endPoint x: 375, endPoint y: 525, distance: 146.0
click at [376, 525] on td "22 Pyes Pa Road, Pyes Pa, Tauranga, New Zealand Search for an address." at bounding box center [733, 531] width 716 height 72
click at [1194, 546] on p "Address:" at bounding box center [1325, 554] width 415 height 17
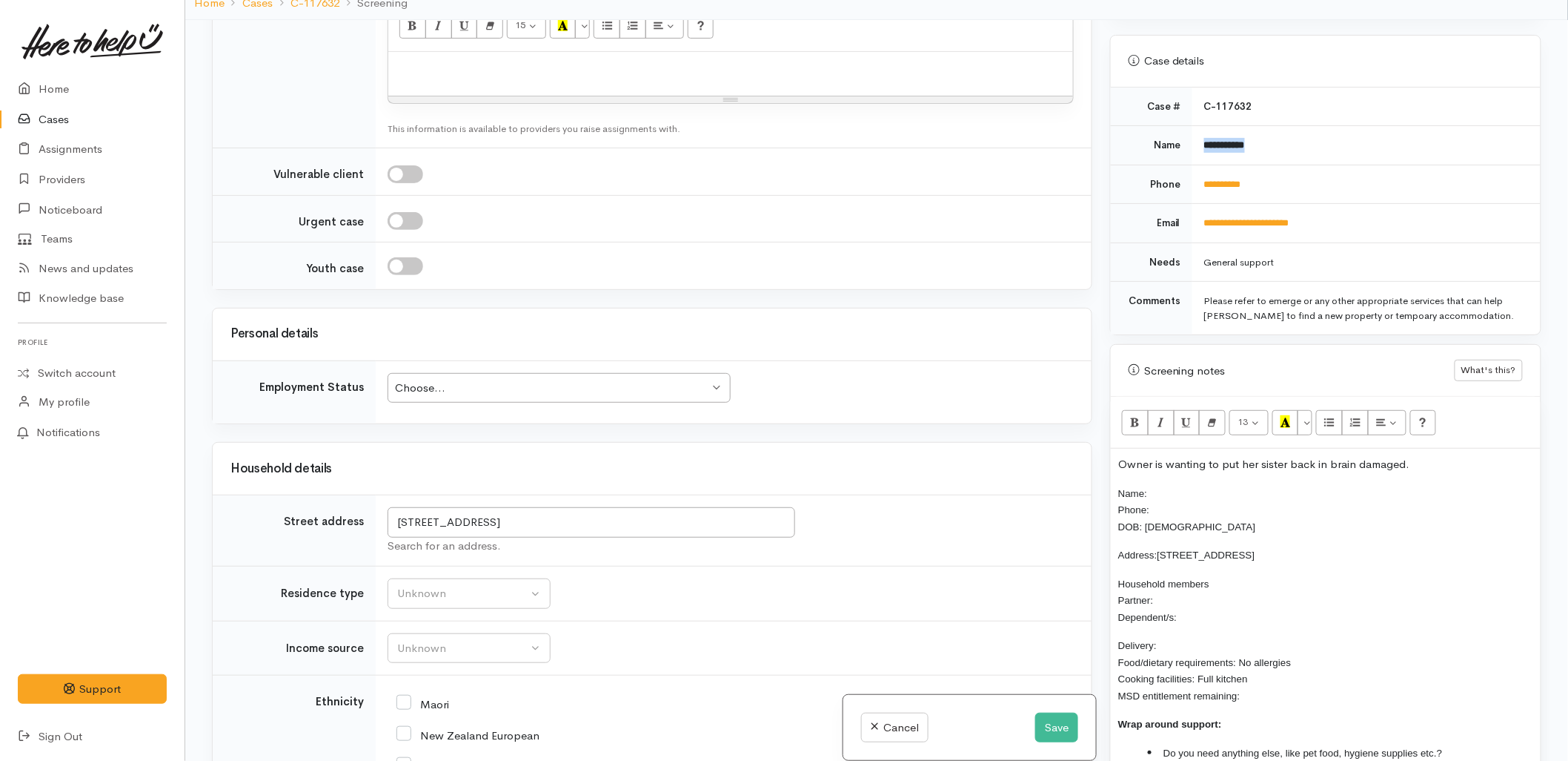
drag, startPoint x: 1265, startPoint y: 141, endPoint x: 1198, endPoint y: 142, distance: 67.0
click at [1198, 142] on td "**********" at bounding box center [1366, 146] width 349 height 40
copy b "**********"
click at [1173, 497] on p "Name: Phone: DOB: 05/07/1964" at bounding box center [1325, 509] width 415 height 50
click at [1171, 485] on p "Name: Phone: DOB: 05/07/1964" at bounding box center [1325, 509] width 415 height 50
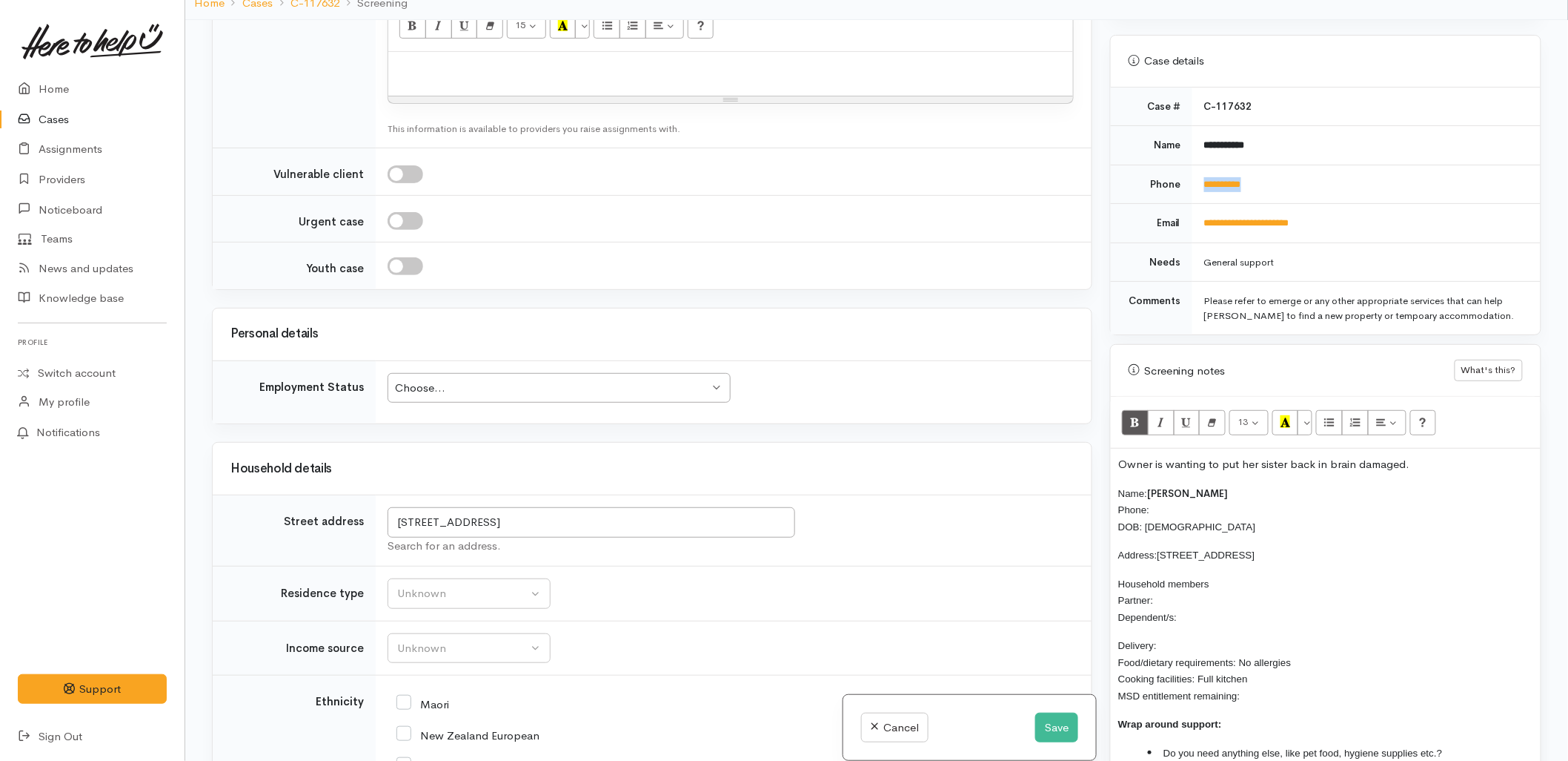
drag, startPoint x: 1254, startPoint y: 172, endPoint x: 1196, endPoint y: 177, distance: 58.2
click at [1196, 177] on td "**********" at bounding box center [1366, 184] width 349 height 40
copy link "**********"
click at [1164, 490] on p "Name: Jeana McRae Phone: DOB: 05/07/1964" at bounding box center [1325, 509] width 415 height 50
click at [394, 521] on input "22 Pyes Pa Road, Pyes Pa, Tauranga, New Zealand" at bounding box center [591, 522] width 408 height 30
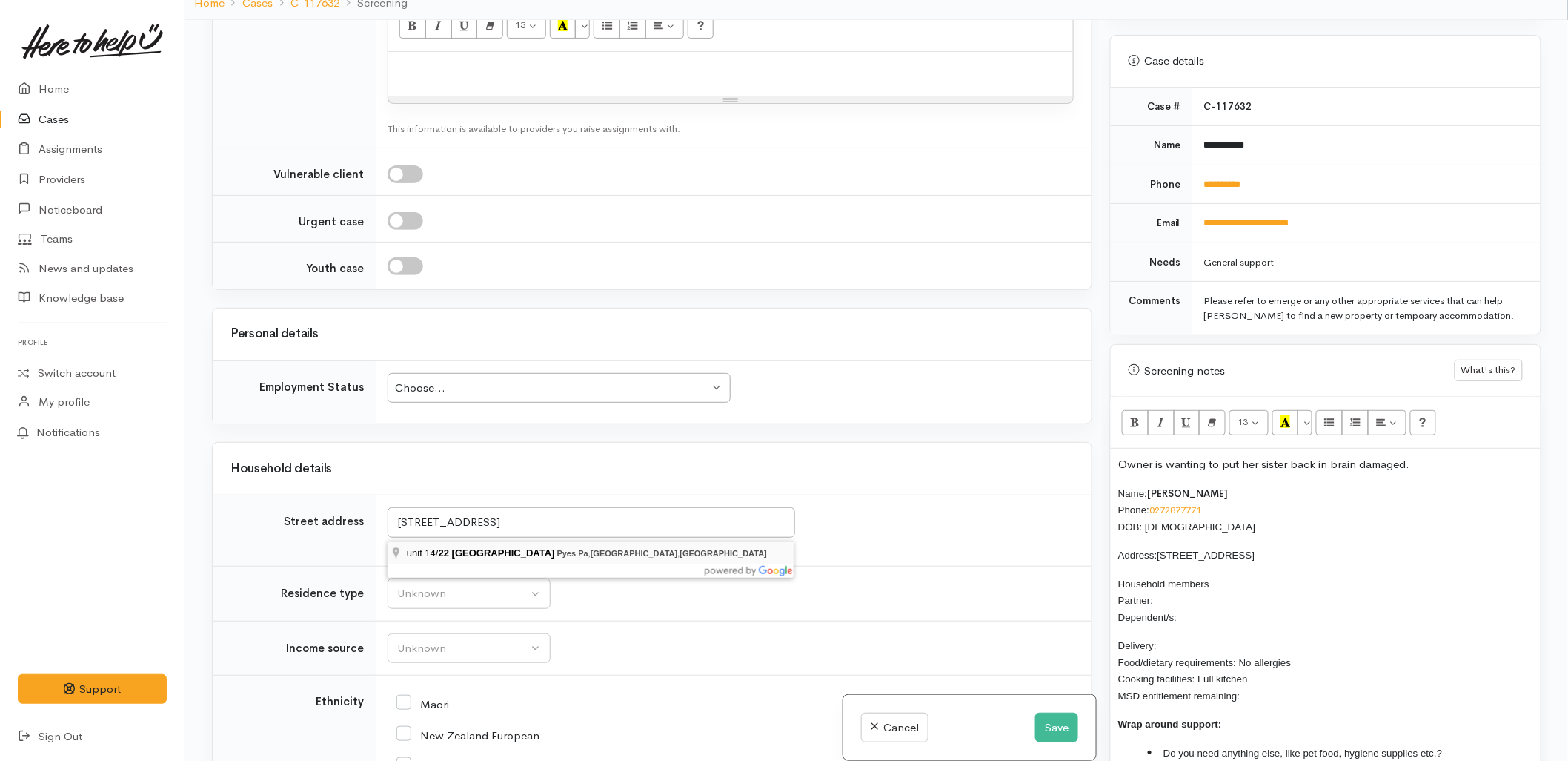
type input "unit 14/22 Pyes Pa Road, Pyes Pa, Tauranga, New Zealand"
drag, startPoint x: 566, startPoint y: 521, endPoint x: 380, endPoint y: 514, distance: 186.1
click at [380, 514] on td "unit 14/22 Pyes Pa Road, Pyes Pa, Tauranga, New Zealand Search for an address." at bounding box center [733, 531] width 716 height 72
drag, startPoint x: 1306, startPoint y: 543, endPoint x: 1161, endPoint y: 534, distance: 145.3
click at [1161, 546] on p "Address: 22 Pyes Pa Road, Pyes Pa" at bounding box center [1325, 554] width 415 height 17
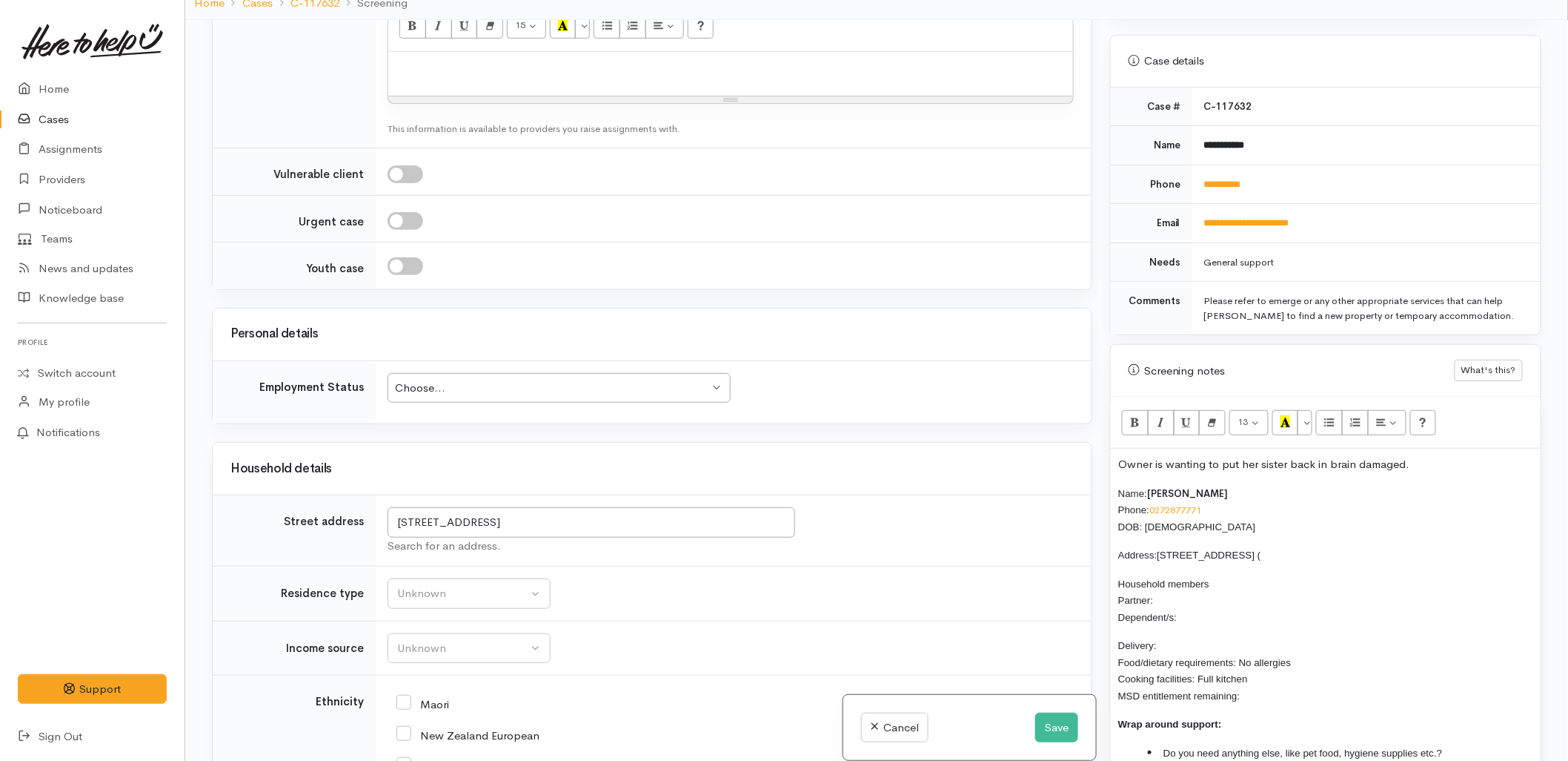
click at [1164, 549] on span "unit 14/22 Pyes Pa Road, Pyes Pa (" at bounding box center [1210, 554] width 104 height 11
click at [1351, 546] on p "Address: U nit 14/22 Pyes Pa Road, Pyes Pa (" at bounding box center [1325, 554] width 415 height 17
click at [1164, 589] on p "Household members Partner: Dependent/s:" at bounding box center [1325, 600] width 415 height 50
click at [1442, 456] on p "Owner is wanting to put her sister back in brain damaged." at bounding box center [1325, 464] width 415 height 17
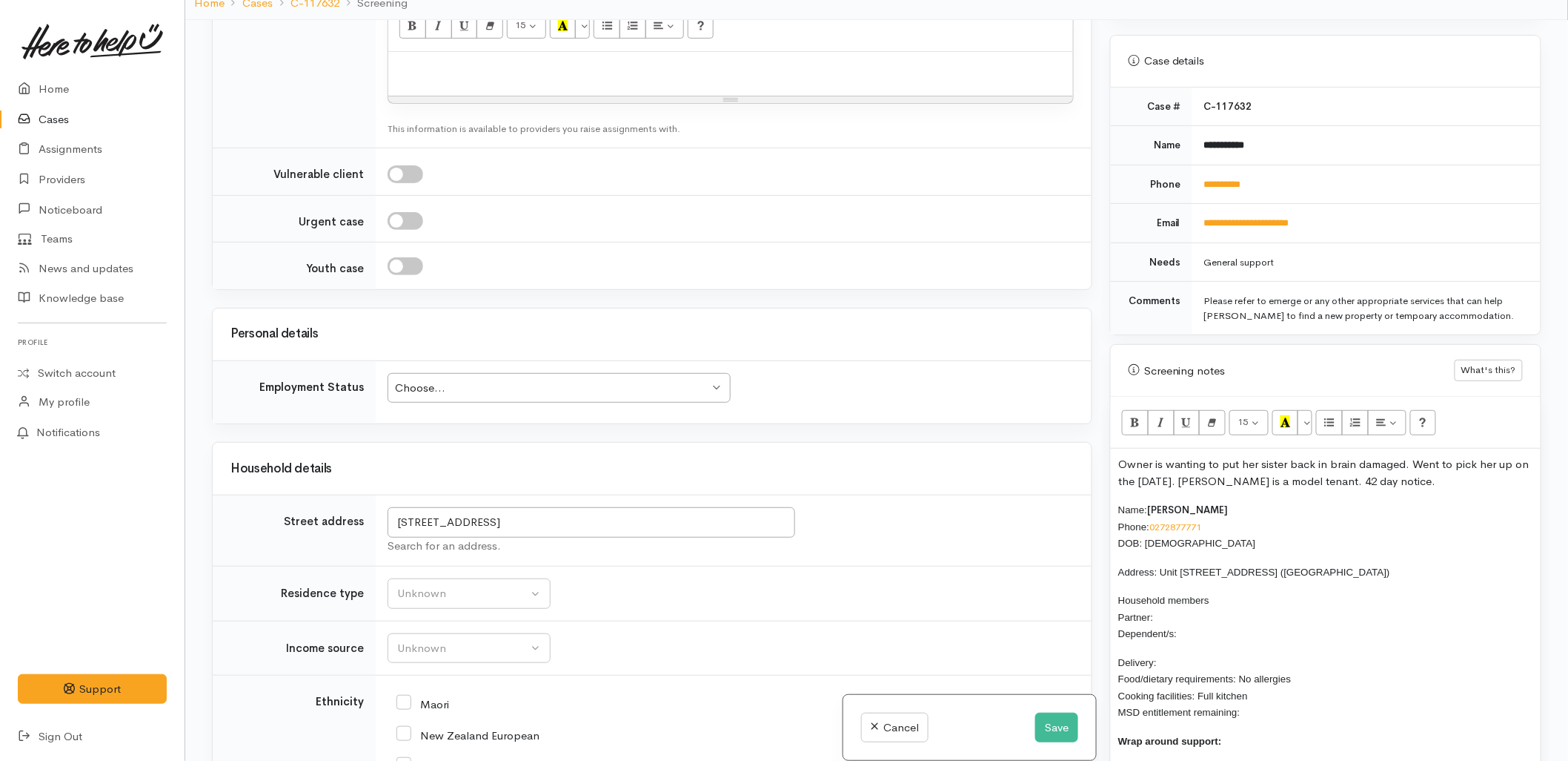
click at [1332, 467] on p "Owner is wanting to put her sister back in brain damaged. Went to pick her up o…" at bounding box center [1325, 473] width 415 height 34
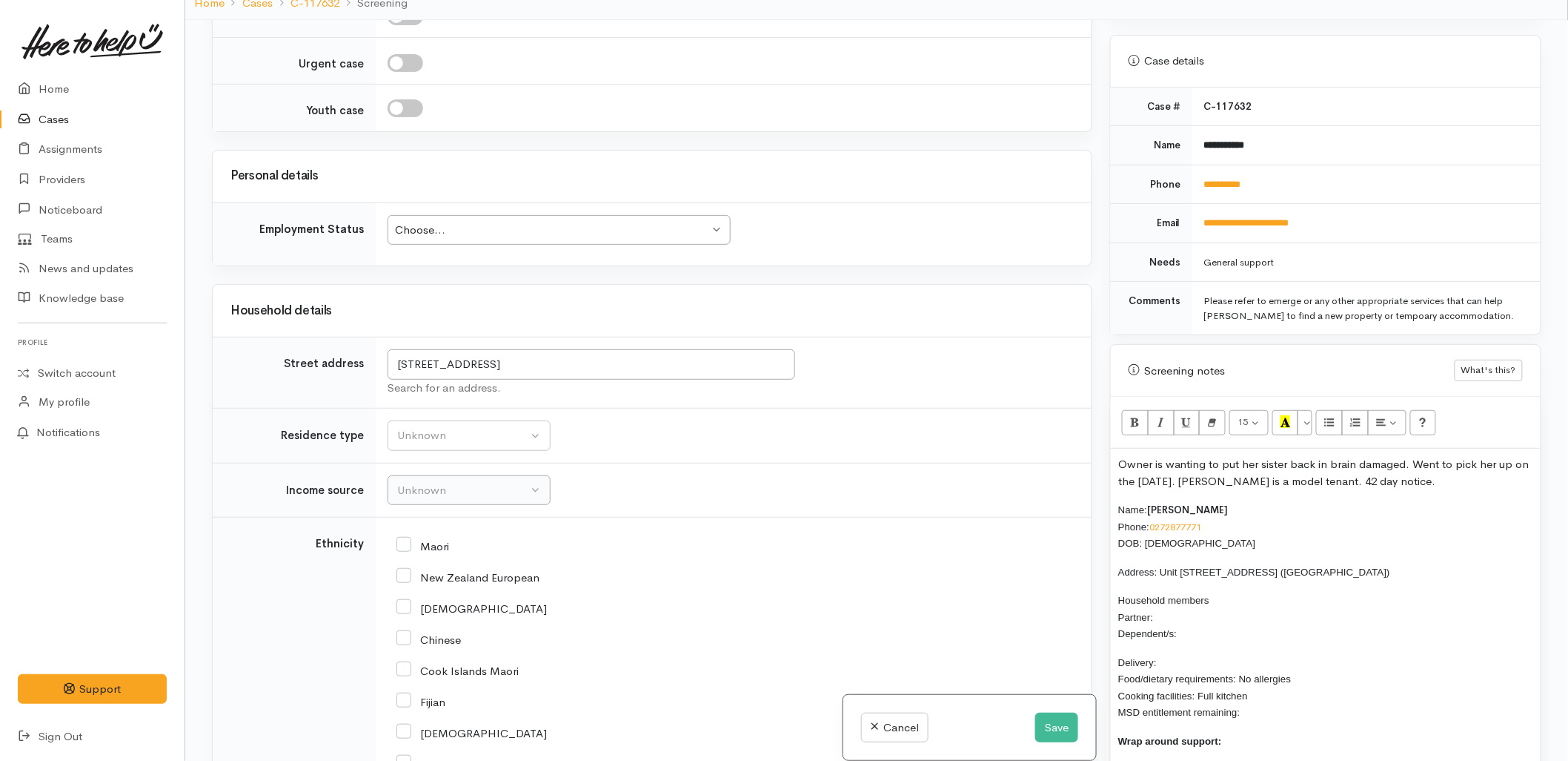
scroll to position [1317, 0]
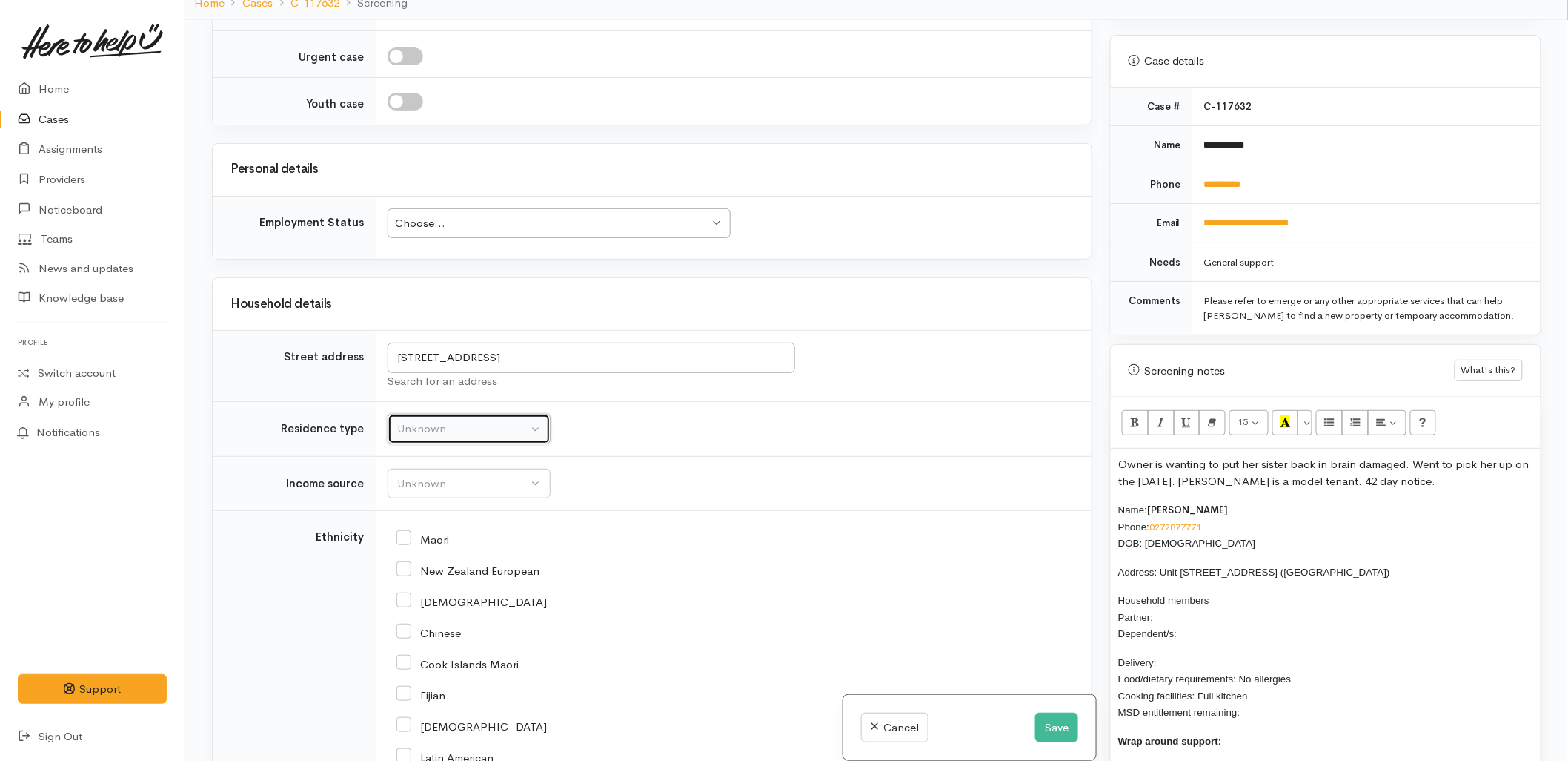
click at [428, 421] on button "Unknown" at bounding box center [469, 429] width 163 height 30
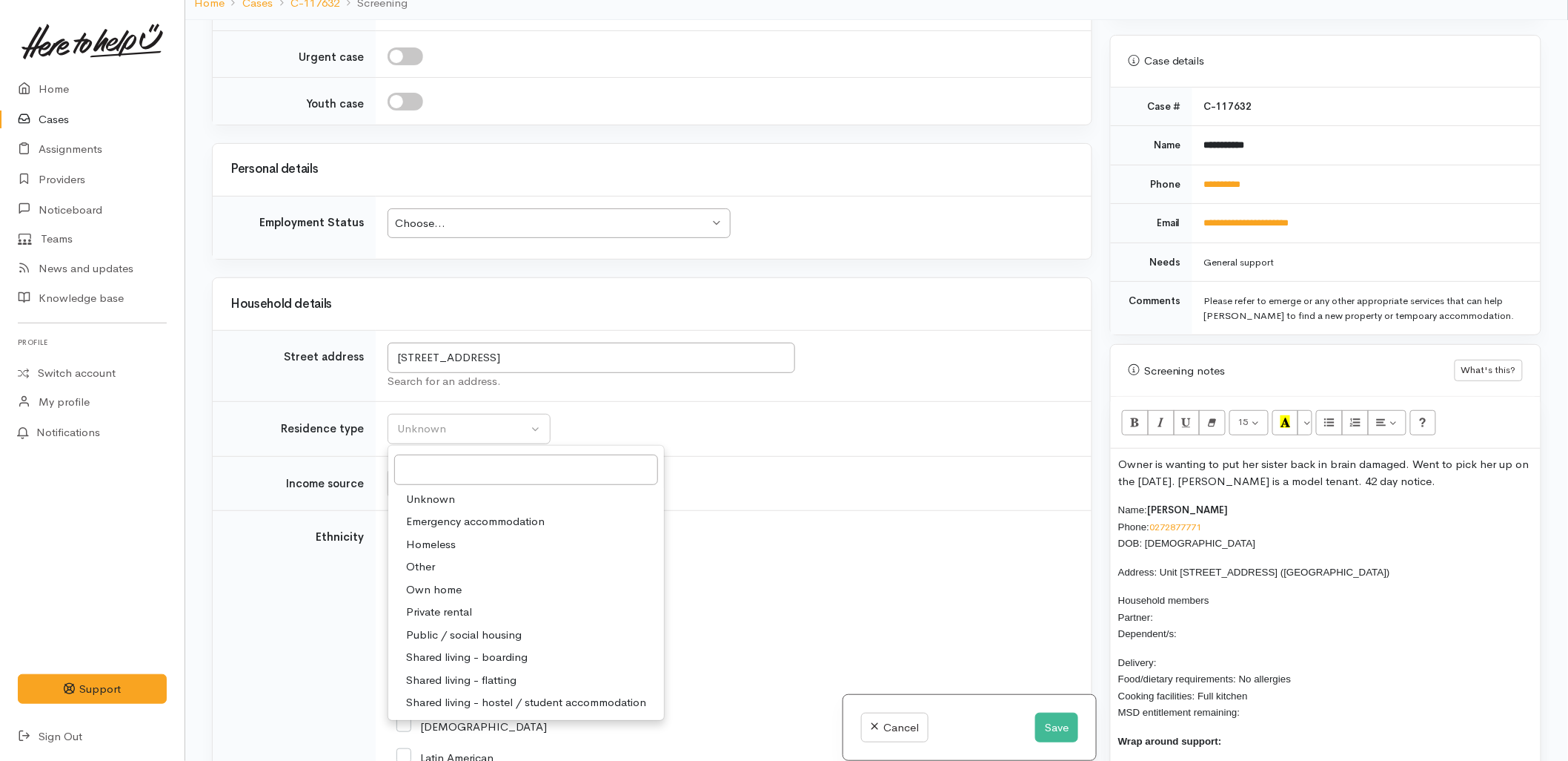
click at [423, 613] on span "Private rental" at bounding box center [439, 612] width 66 height 17
select select "2"
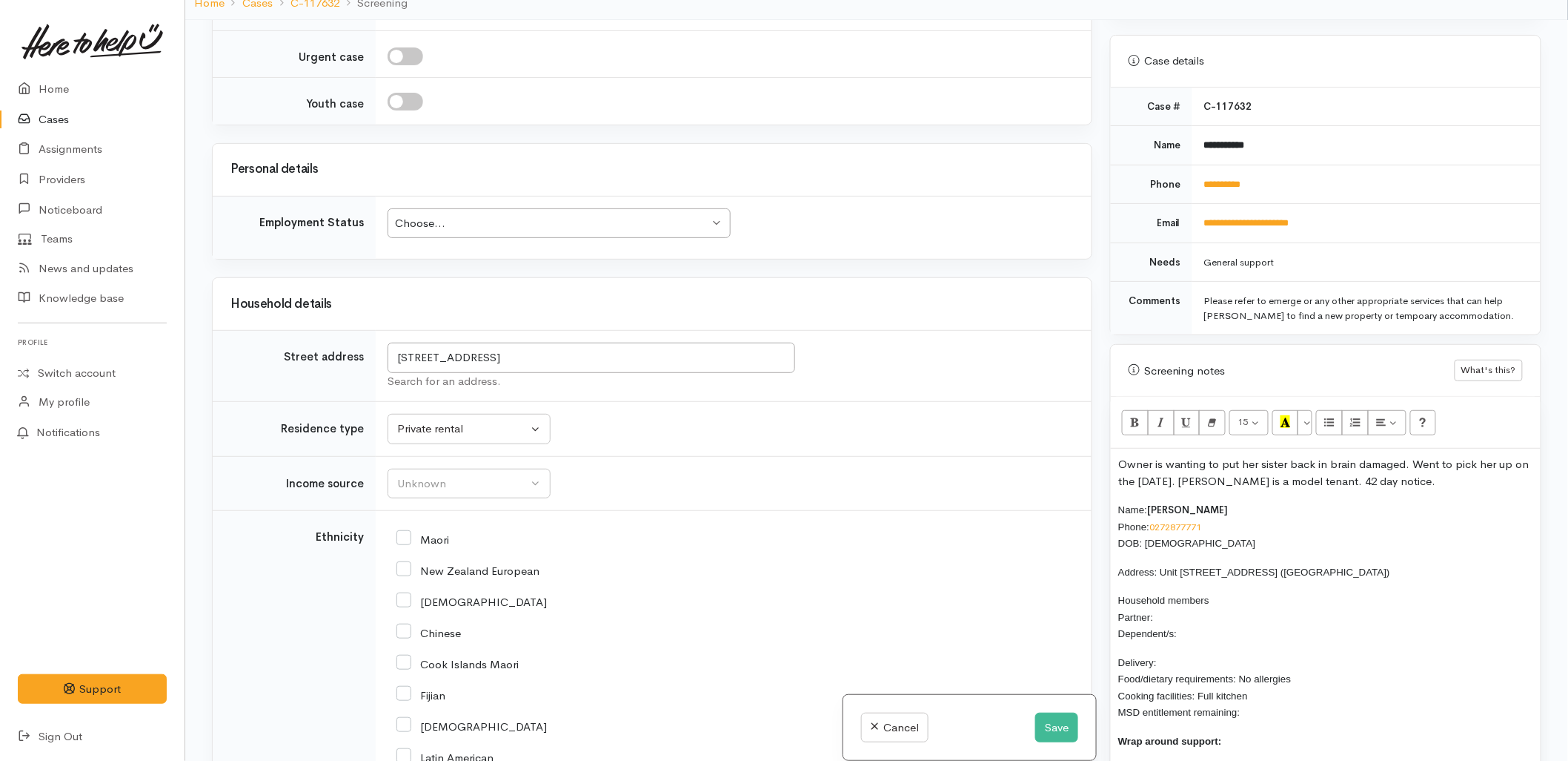
click at [432, 510] on td "Unknown ACC Maternity leave MSD - Away from Home Allowance MSD - Child Disabili…" at bounding box center [733, 484] width 716 height 55
click at [431, 486] on div "Unknown" at bounding box center [462, 483] width 131 height 17
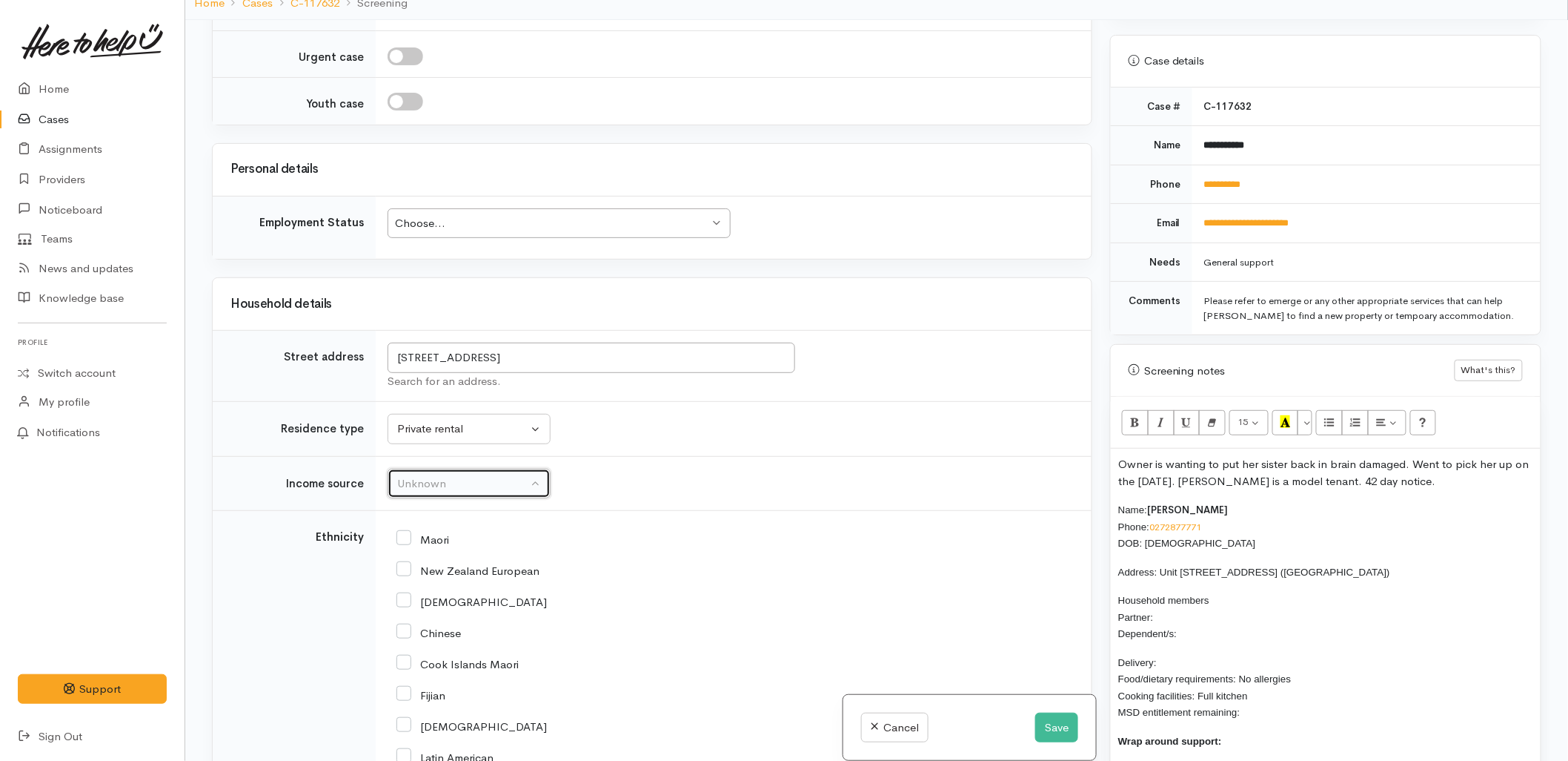
click at [485, 494] on button "Unknown" at bounding box center [469, 484] width 163 height 30
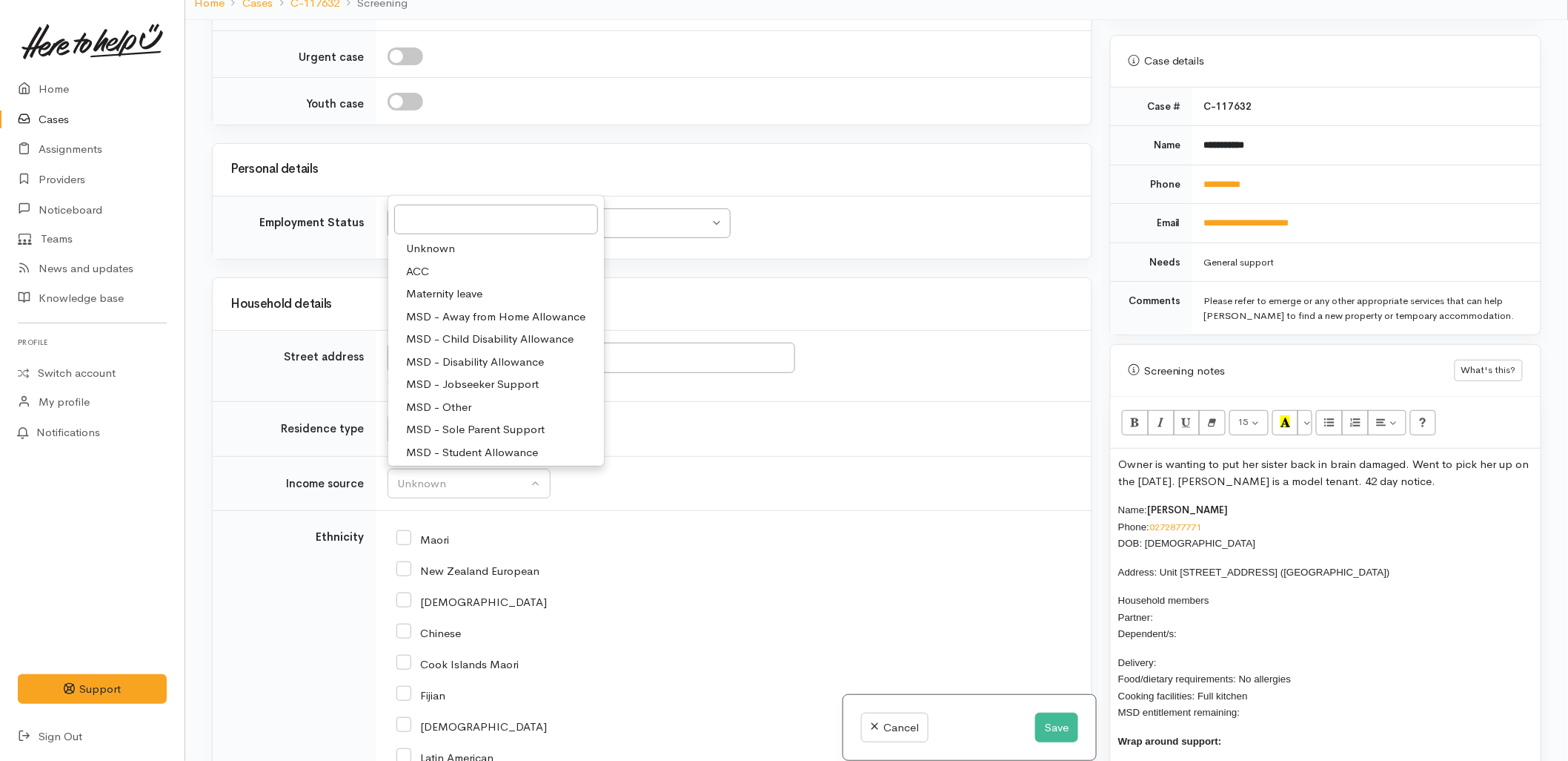
click at [875, 479] on td "Unknown ACC Maternity leave MSD - Away from Home Allowance MSD - Child Disabili…" at bounding box center [733, 484] width 716 height 55
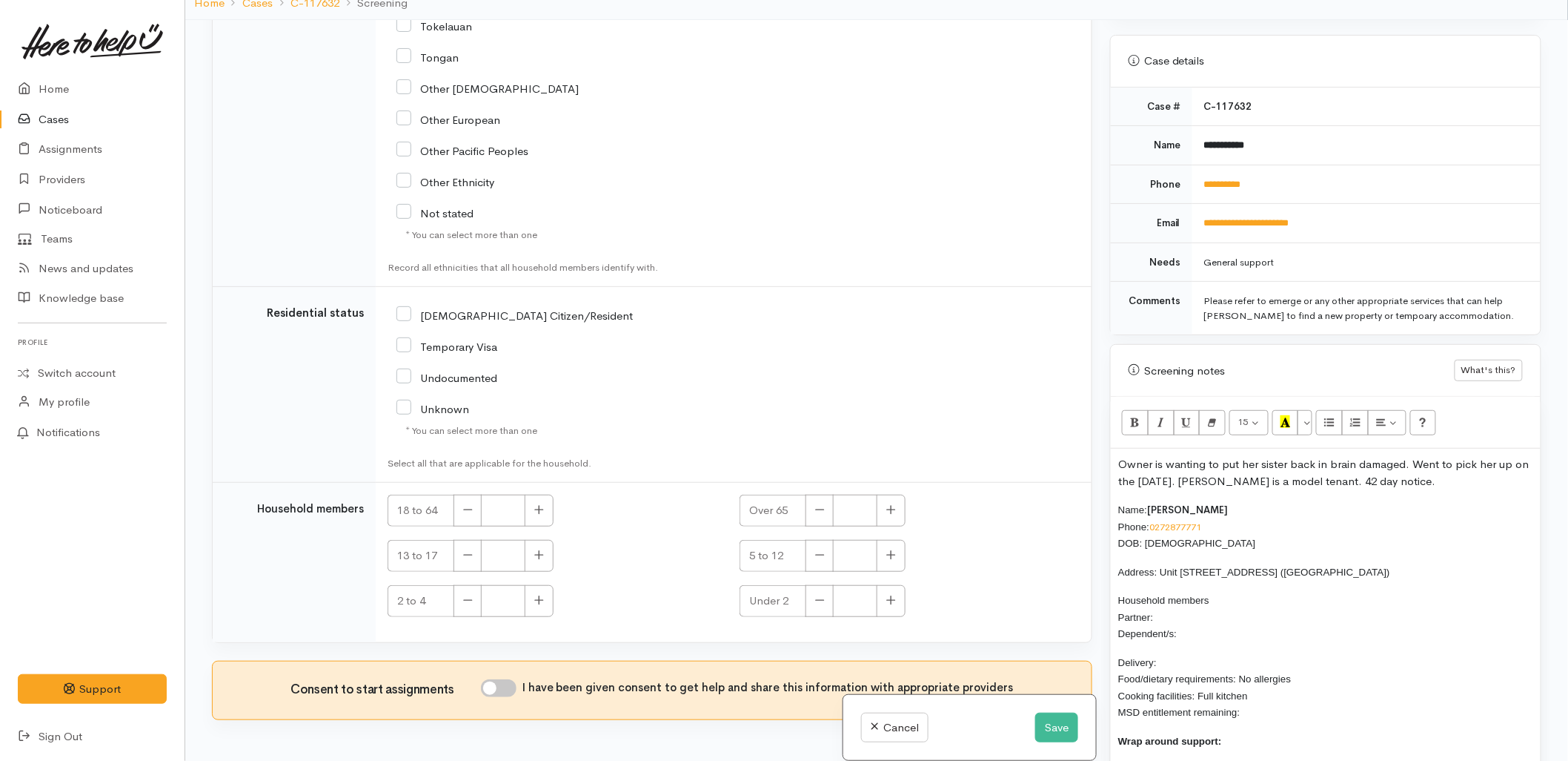
scroll to position [2238, 0]
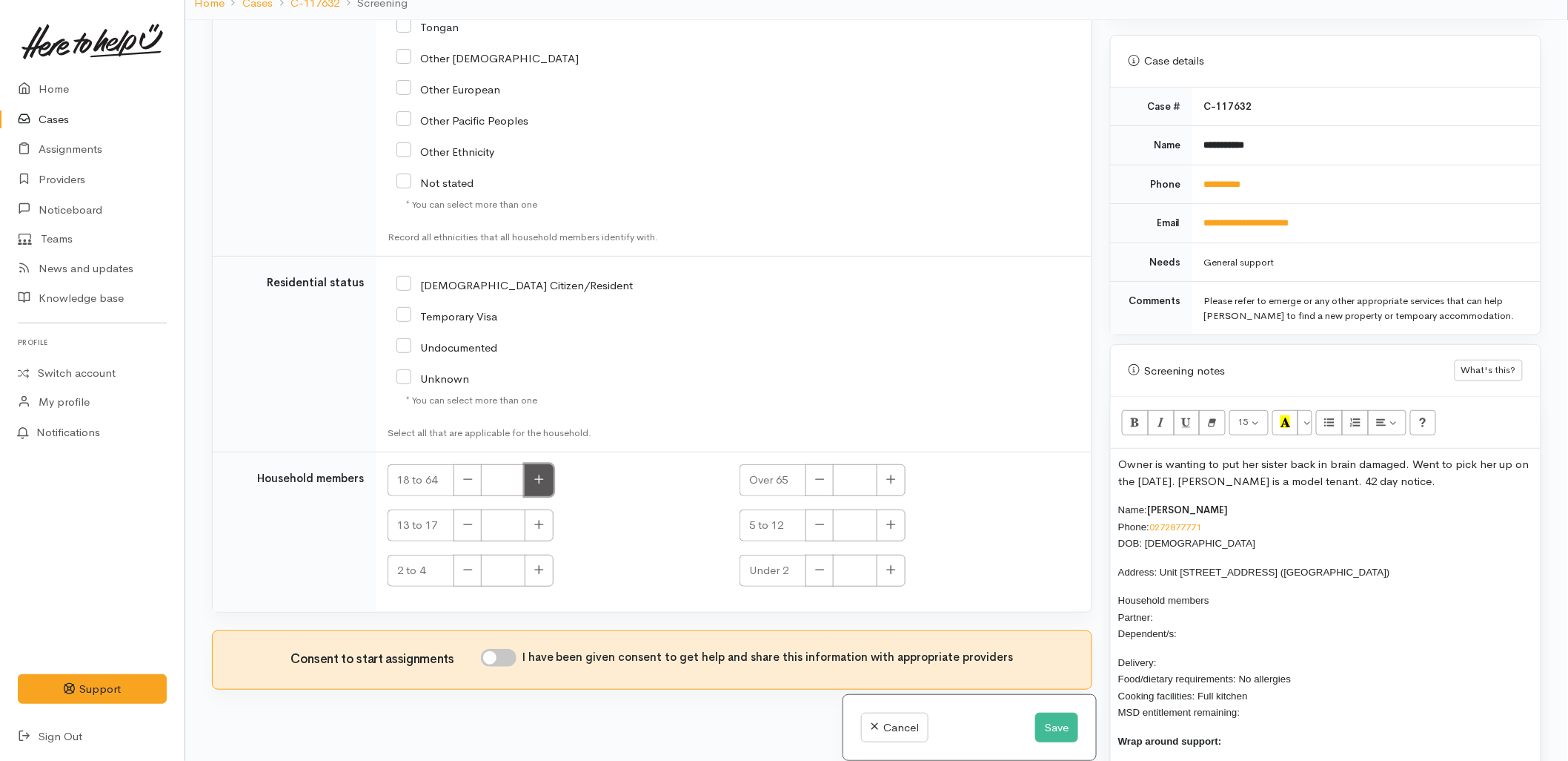
click at [542, 484] on icon "button" at bounding box center [539, 479] width 10 height 11
type input "1"
click at [505, 659] on input "I have been given consent to get help and share this information with appropria…" at bounding box center [499, 658] width 35 height 18
checkbox input "true"
click at [454, 283] on input "NZ Citizen/Resident" at bounding box center [514, 283] width 236 height 13
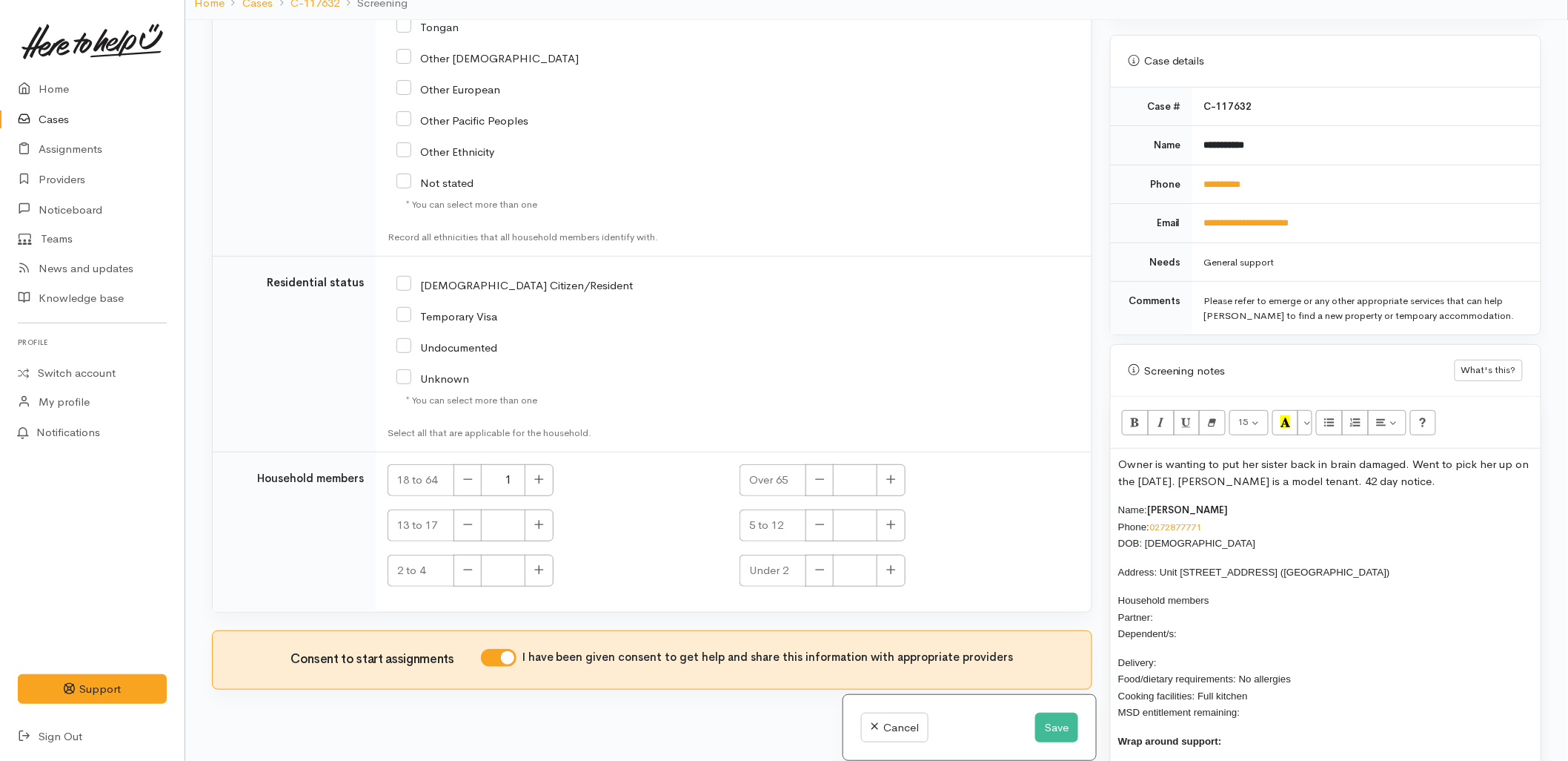
checkbox input "true"
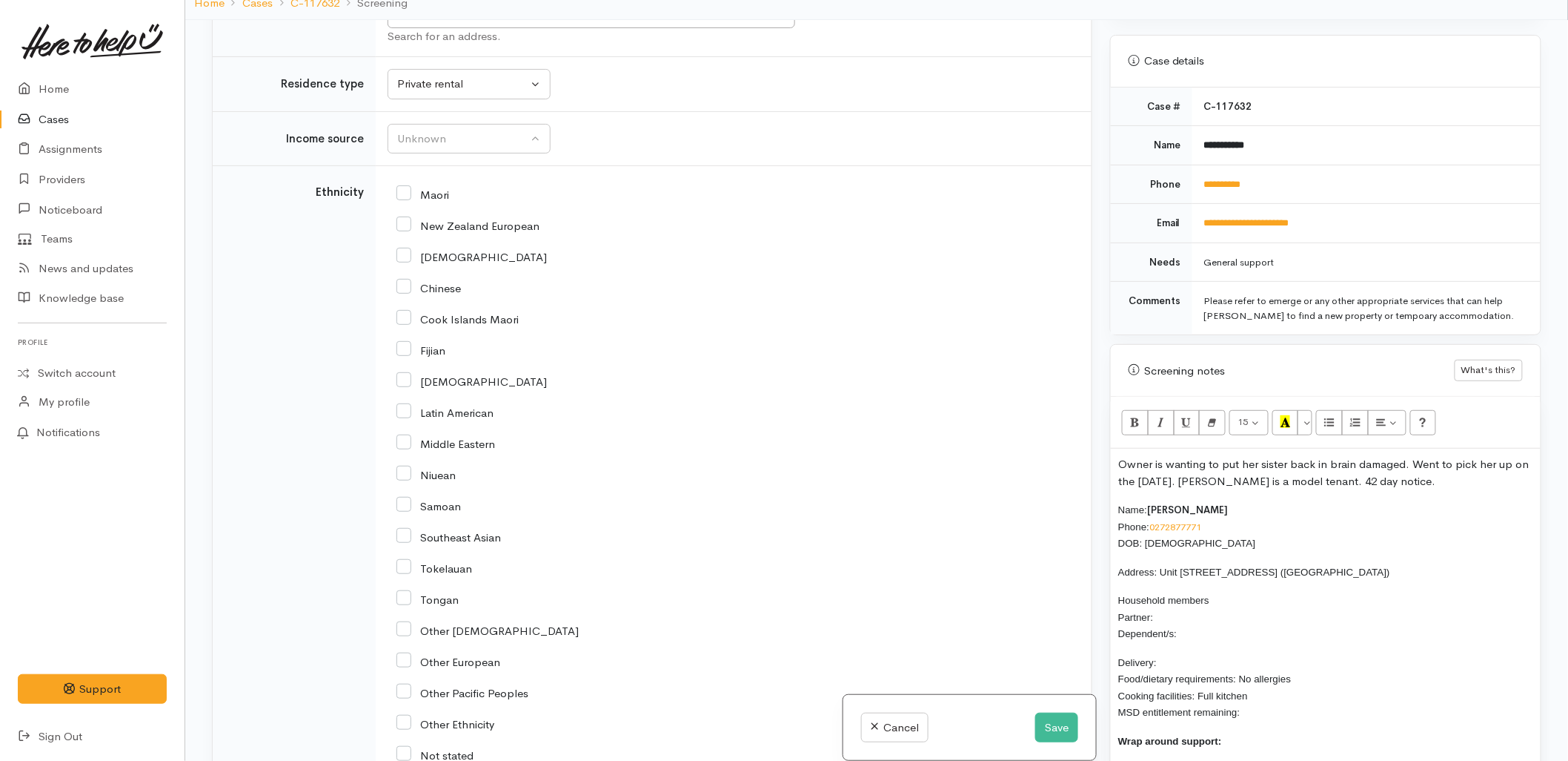
scroll to position [1661, 0]
click at [464, 232] on label "New Zealand European" at bounding box center [468, 226] width 143 height 11
click at [464, 232] on input "New Zealand European" at bounding box center [468, 225] width 143 height 13
click at [462, 231] on input "New Zealand European" at bounding box center [468, 225] width 143 height 13
click at [454, 240] on div "New Zealand European" at bounding box center [731, 225] width 669 height 31
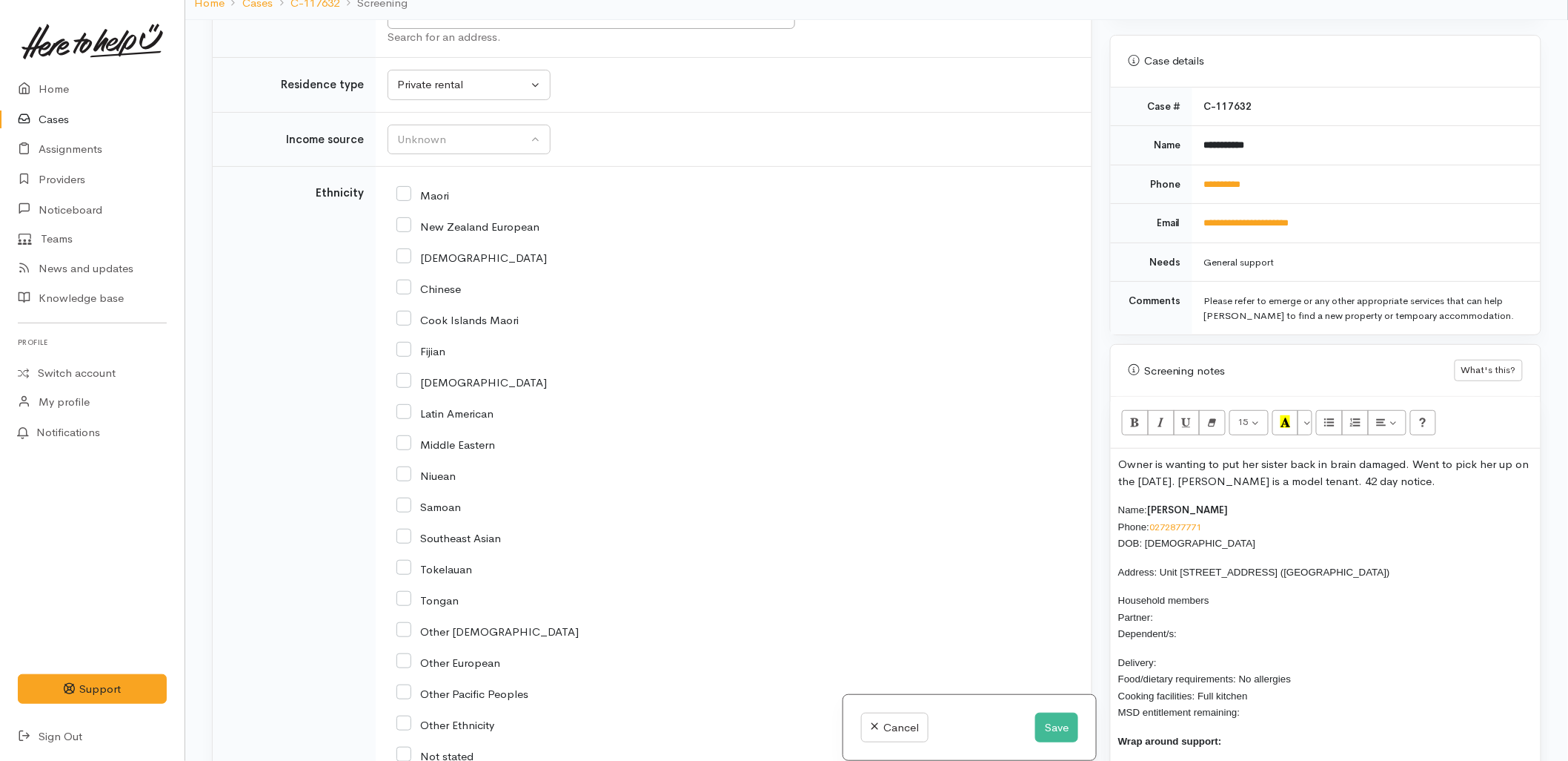
click at [457, 232] on input "New Zealand European" at bounding box center [468, 225] width 143 height 13
checkbox input "true"
click at [1433, 471] on p "Owner is wanting to put her sister back in brain damaged. Went to pick her up o…" at bounding box center [1325, 473] width 415 height 34
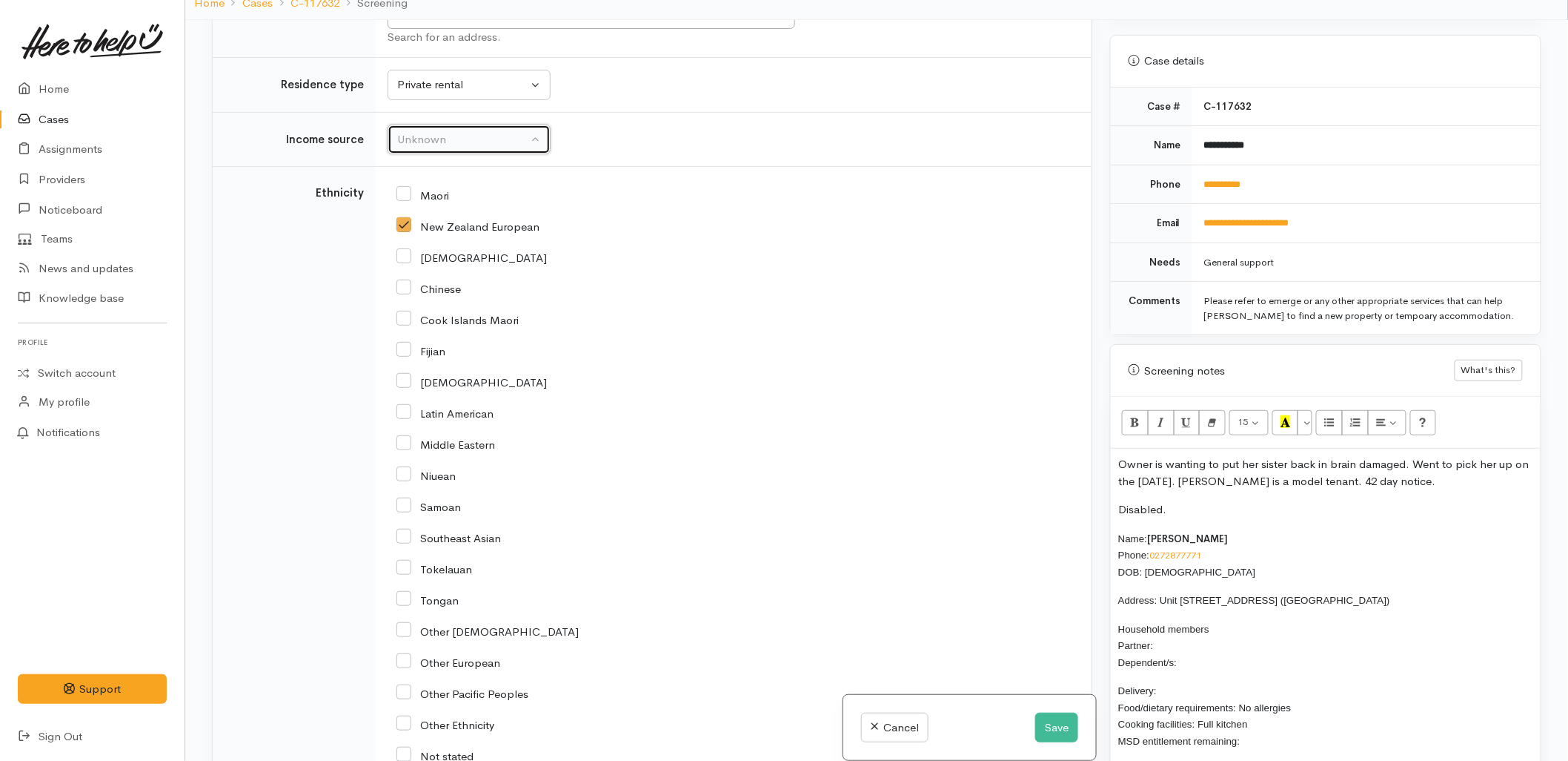
click at [404, 148] on div "Unknown" at bounding box center [462, 139] width 131 height 17
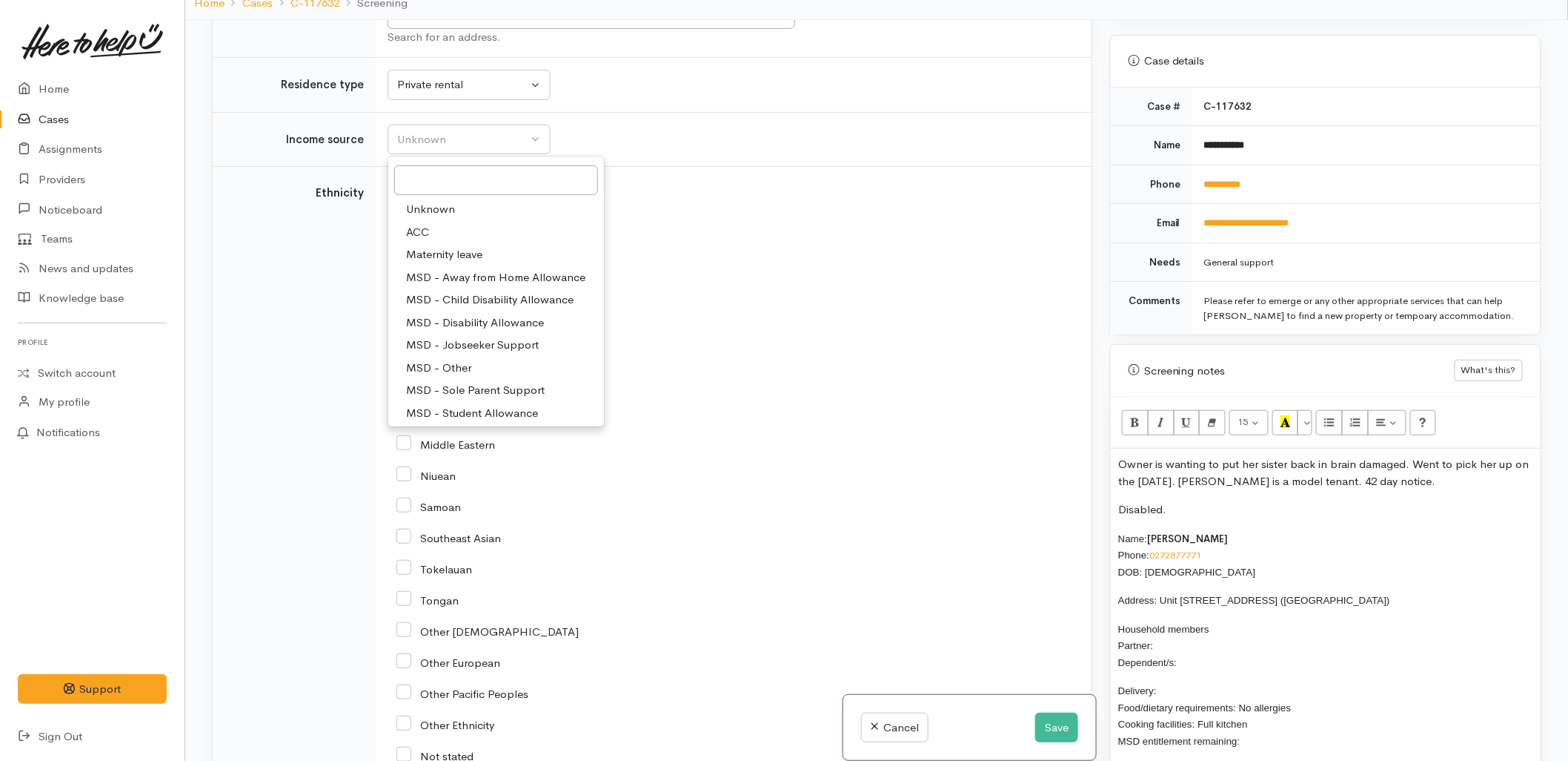
click at [952, 208] on div "Maori" at bounding box center [731, 193] width 669 height 31
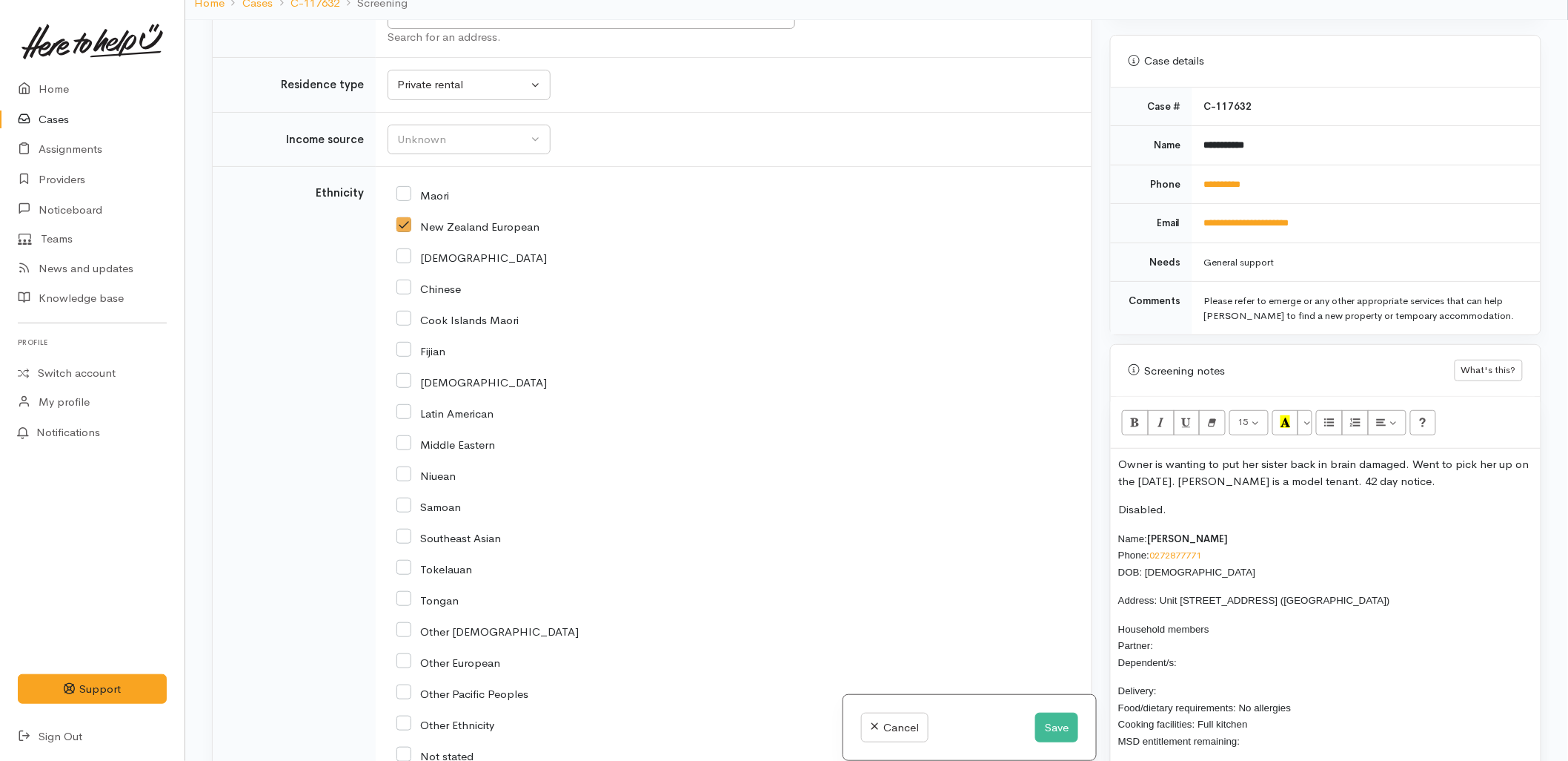
click at [1219, 501] on p "Disabled." at bounding box center [1325, 509] width 415 height 17
click at [1192, 638] on p "Household members Partner: Dependent/s:" at bounding box center [1325, 645] width 415 height 50
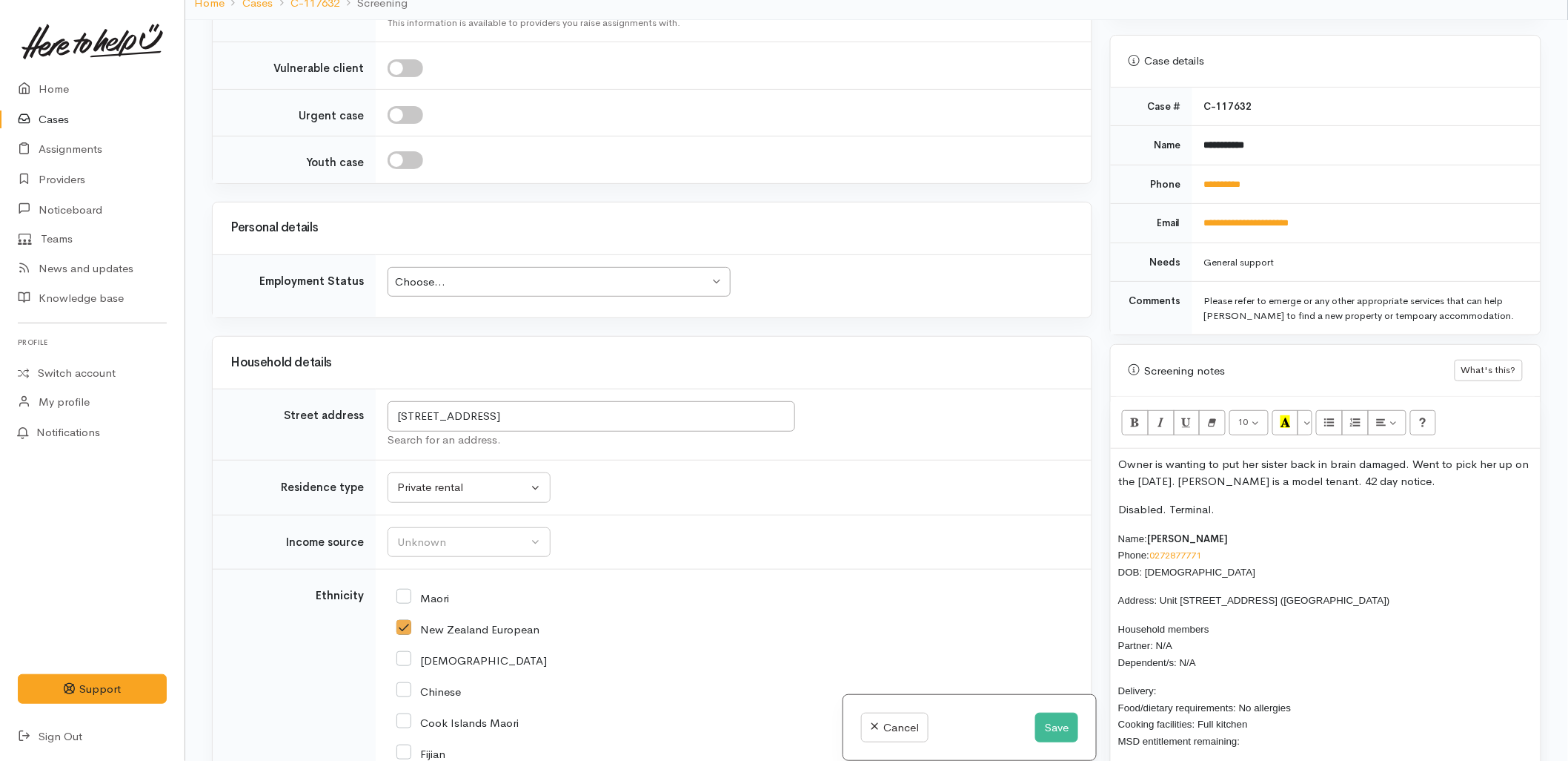
scroll to position [1249, 0]
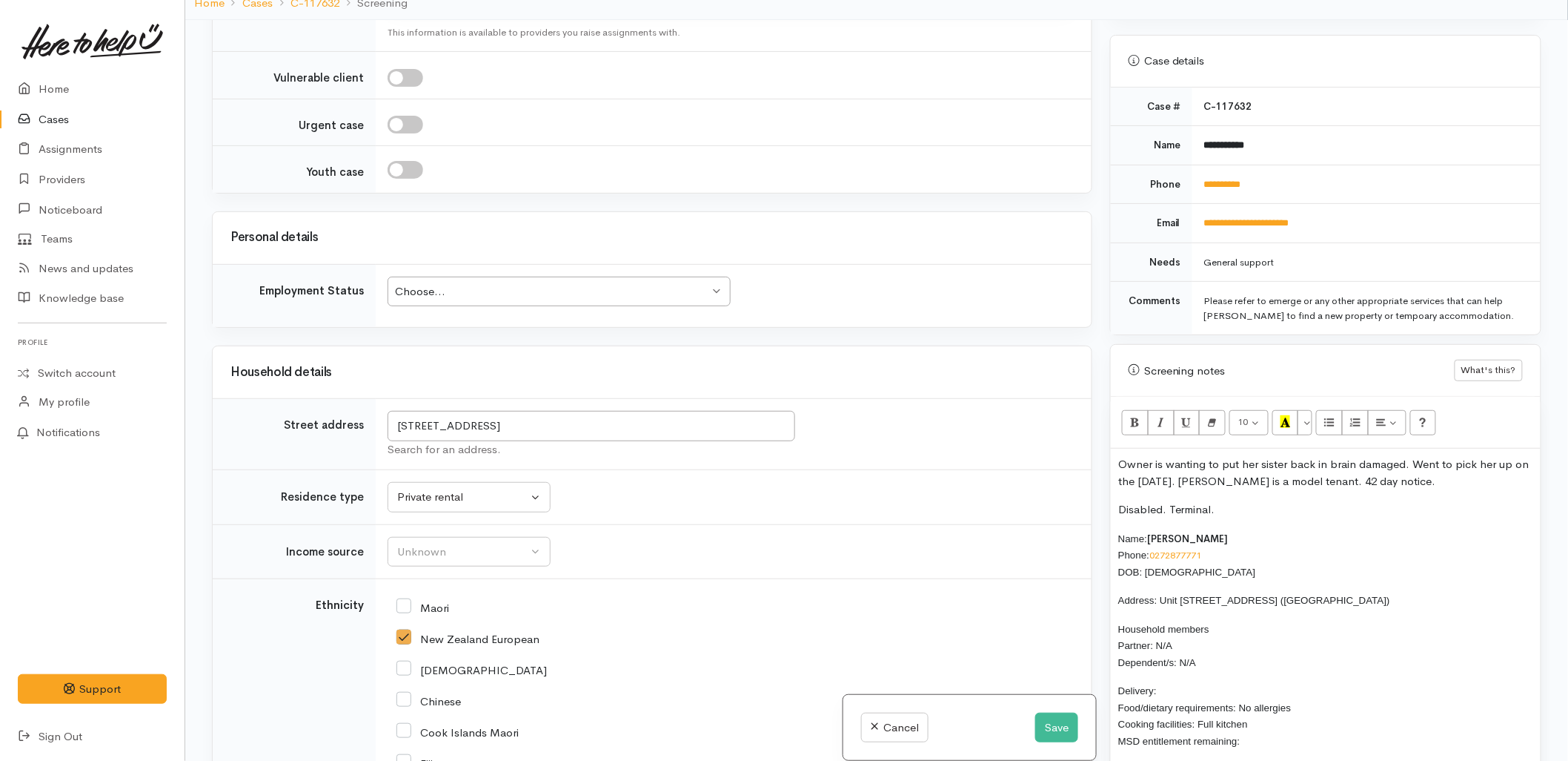
click at [291, 398] on div "Household details" at bounding box center [652, 372] width 879 height 52
click at [465, 305] on div "Choose... Choose..." at bounding box center [559, 291] width 343 height 30
drag, startPoint x: 935, startPoint y: 431, endPoint x: 757, endPoint y: 486, distance: 186.3
click at [935, 430] on div "unit 14/22 Pyes Pa Road, Pyes Pa, Tauranga, New Zealand Search for an address." at bounding box center [731, 433] width 686 height 47
click at [767, 340] on div "Related cases There are no other cases from the same person found. Manually lin…" at bounding box center [652, 401] width 898 height 761
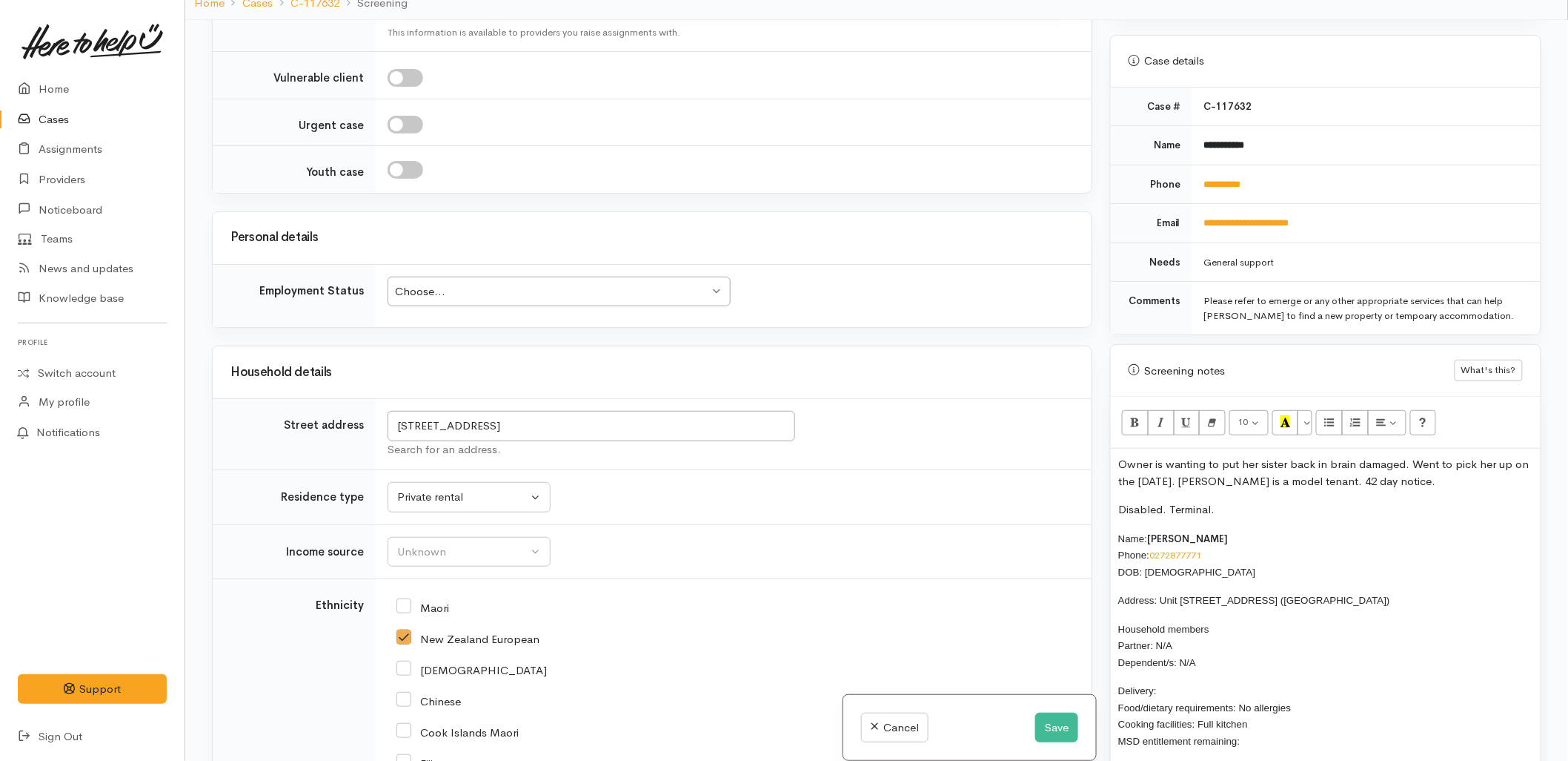
click at [1114, 452] on div "Owner is wanting to put her sister back in brain damaged. Went to pick her up o…" at bounding box center [1325, 645] width 430 height 394
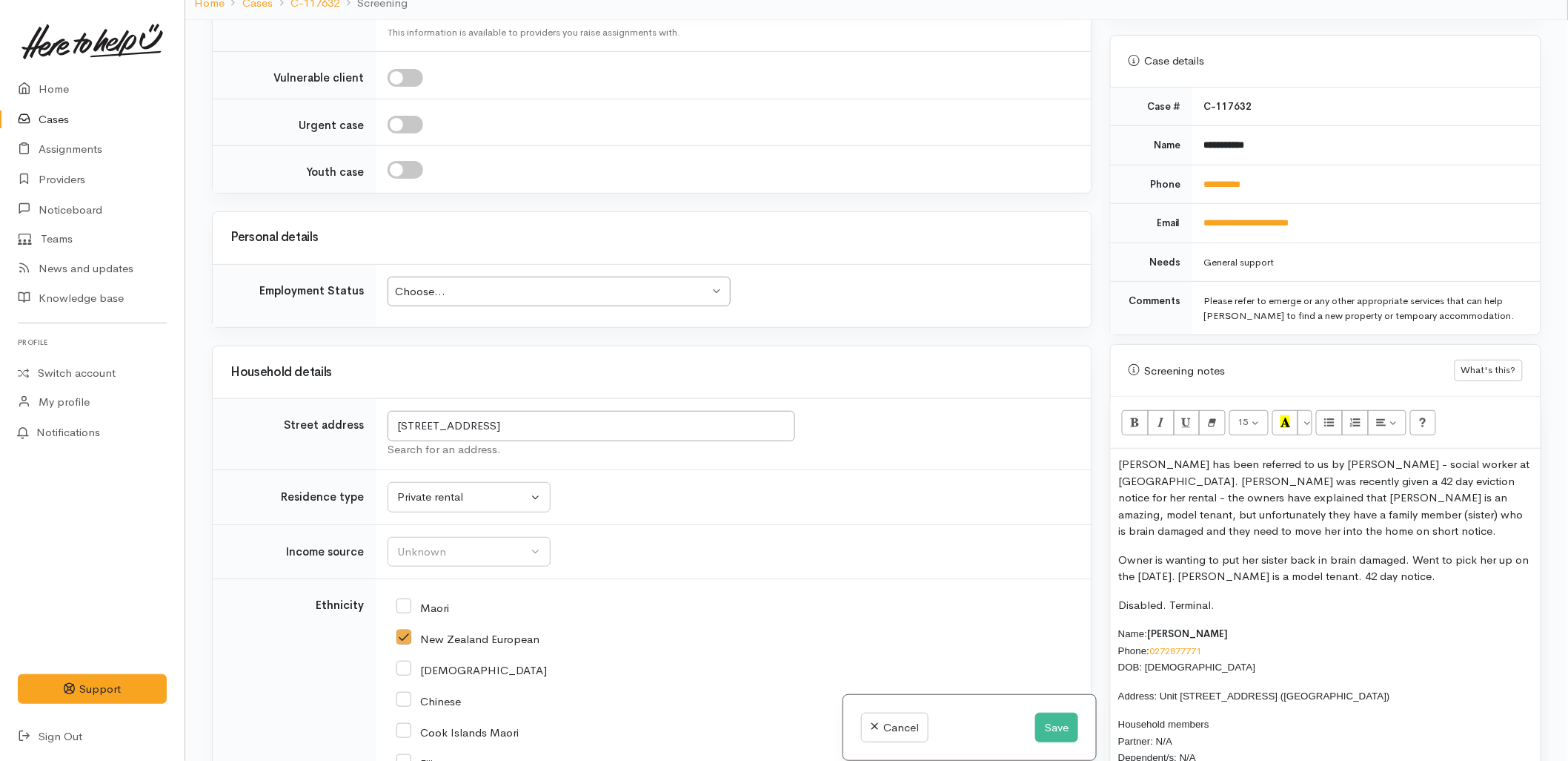
click at [1118, 456] on p "Jeana has been referred to us by Jon Pearce - social worker at Tauranga Hospita…" at bounding box center [1325, 498] width 415 height 84
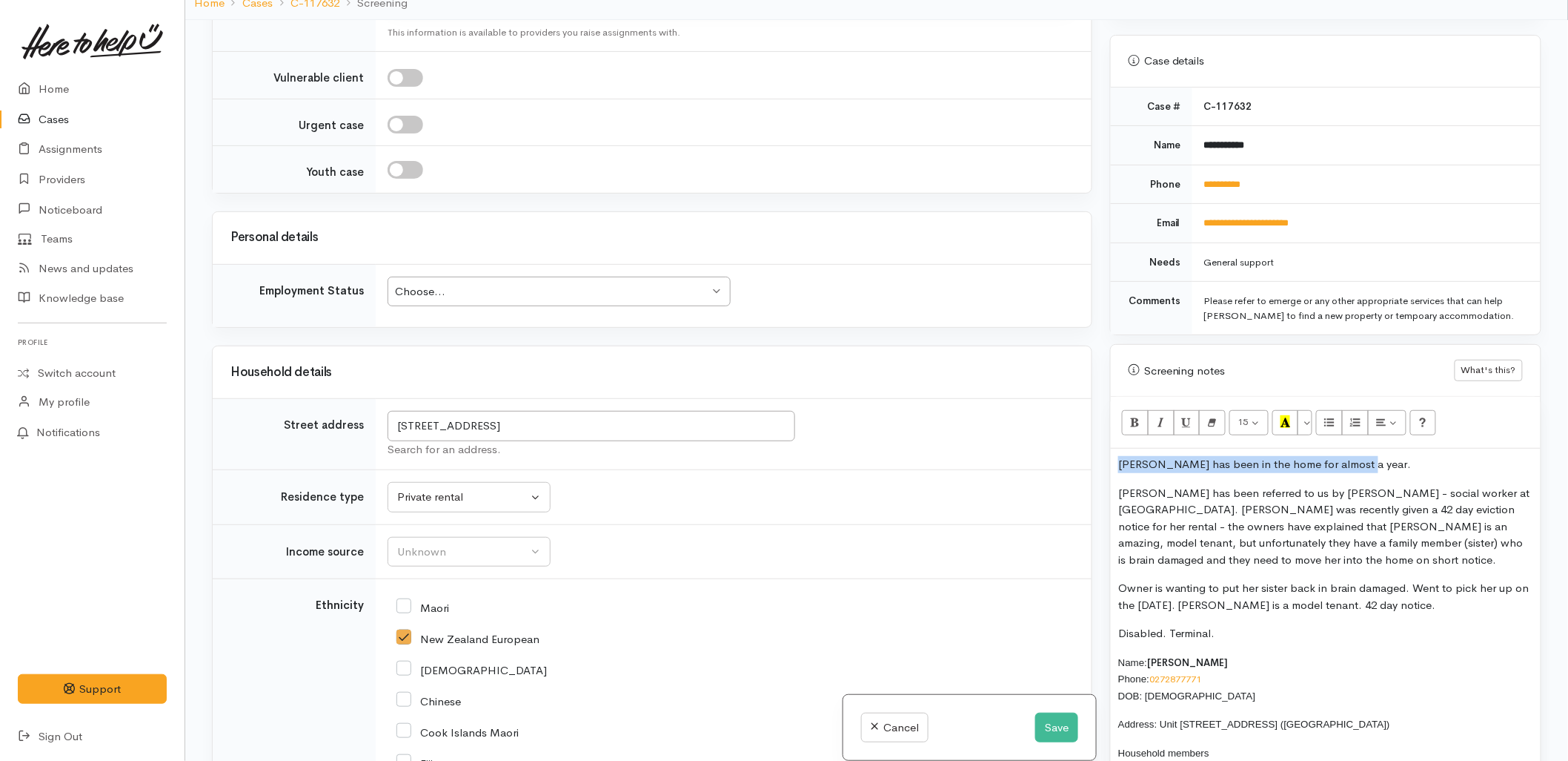
drag, startPoint x: 1357, startPoint y: 449, endPoint x: 1090, endPoint y: 430, distance: 267.7
click at [1090, 430] on div "Related cases There are no other cases from the same person found. Manually lin…" at bounding box center [876, 401] width 1347 height 761
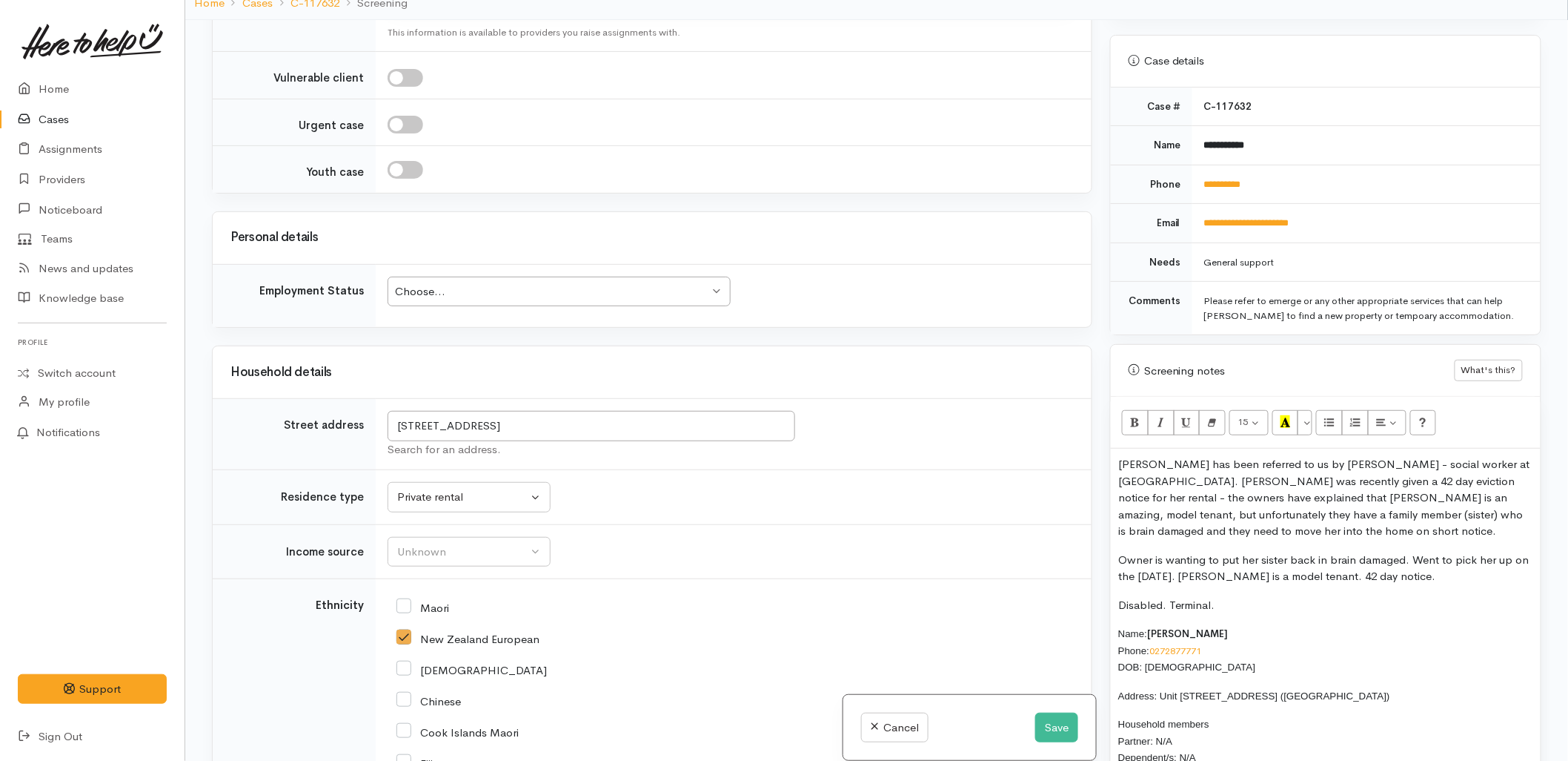
drag, startPoint x: 1449, startPoint y: 563, endPoint x: 1073, endPoint y: 543, distance: 376.5
click at [1073, 543] on div "Related cases There are no other cases from the same person found. Manually lin…" at bounding box center [876, 401] width 1347 height 761
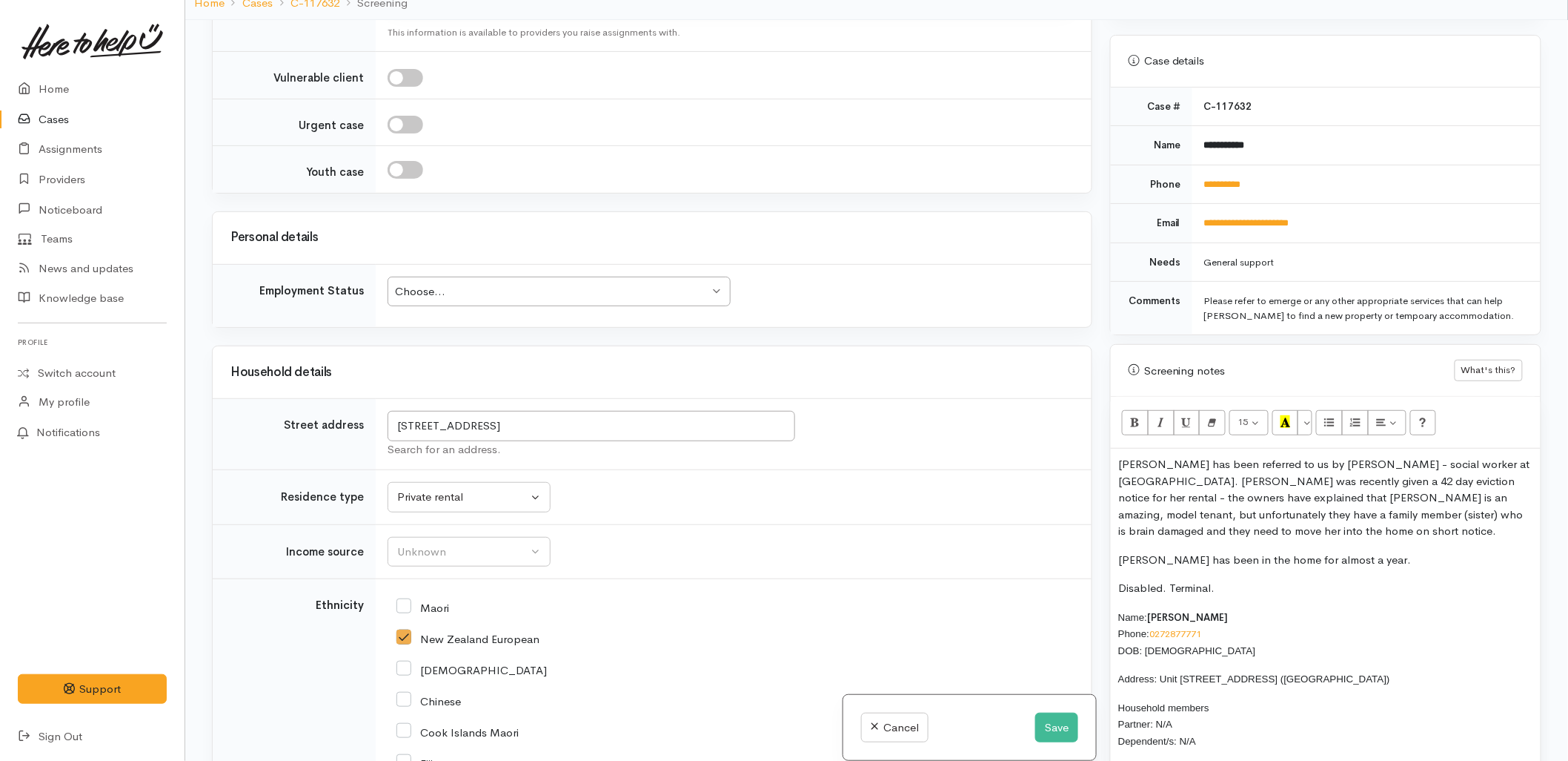
drag, startPoint x: 1214, startPoint y: 568, endPoint x: 1039, endPoint y: 556, distance: 175.4
click at [1039, 556] on div "Related cases There are no other cases from the same person found. Manually lin…" at bounding box center [876, 401] width 1347 height 761
click at [1150, 580] on p "Disabled. Terminal." at bounding box center [1325, 588] width 415 height 17
drag, startPoint x: 1240, startPoint y: 576, endPoint x: 1113, endPoint y: 558, distance: 128.3
click at [1113, 558] on div "Jeana has been referred to us by Jon Pearce - social worker at Tauranga Hospita…" at bounding box center [1325, 684] width 430 height 472
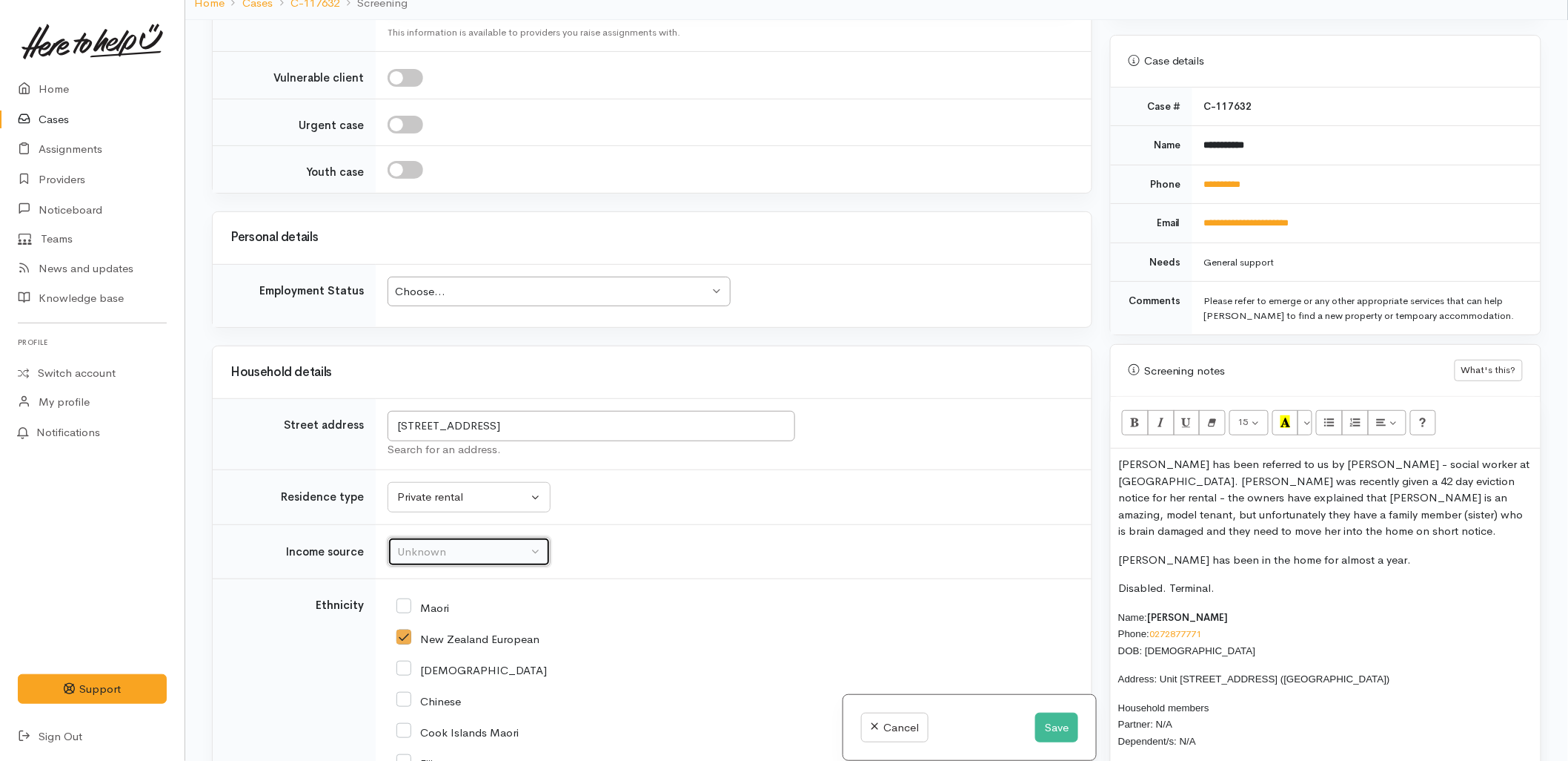
click at [499, 552] on div "Unknown" at bounding box center [462, 552] width 131 height 17
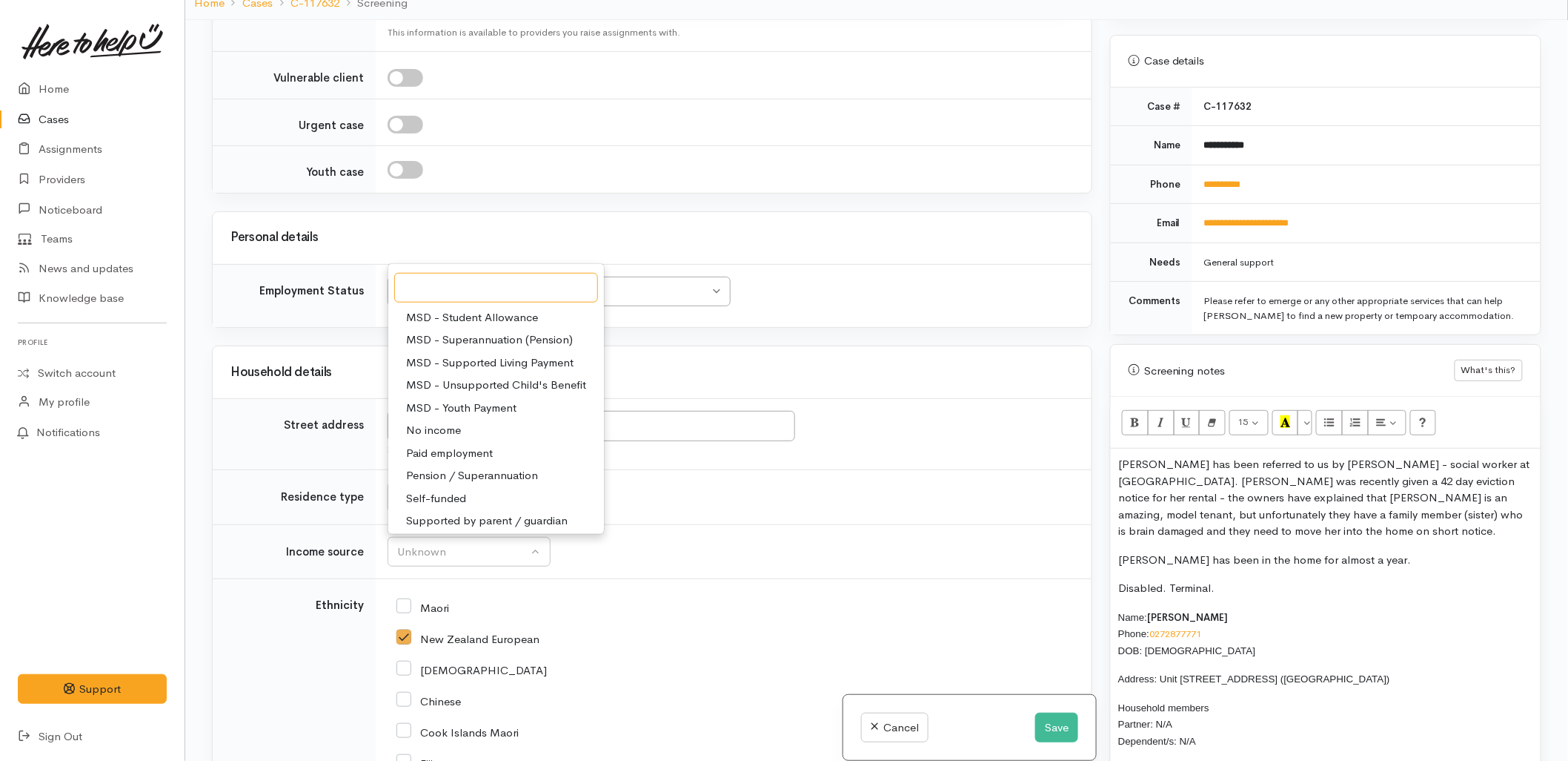
scroll to position [229, 0]
click at [452, 451] on span "Pension / Superannuation" at bounding box center [471, 450] width 131 height 17
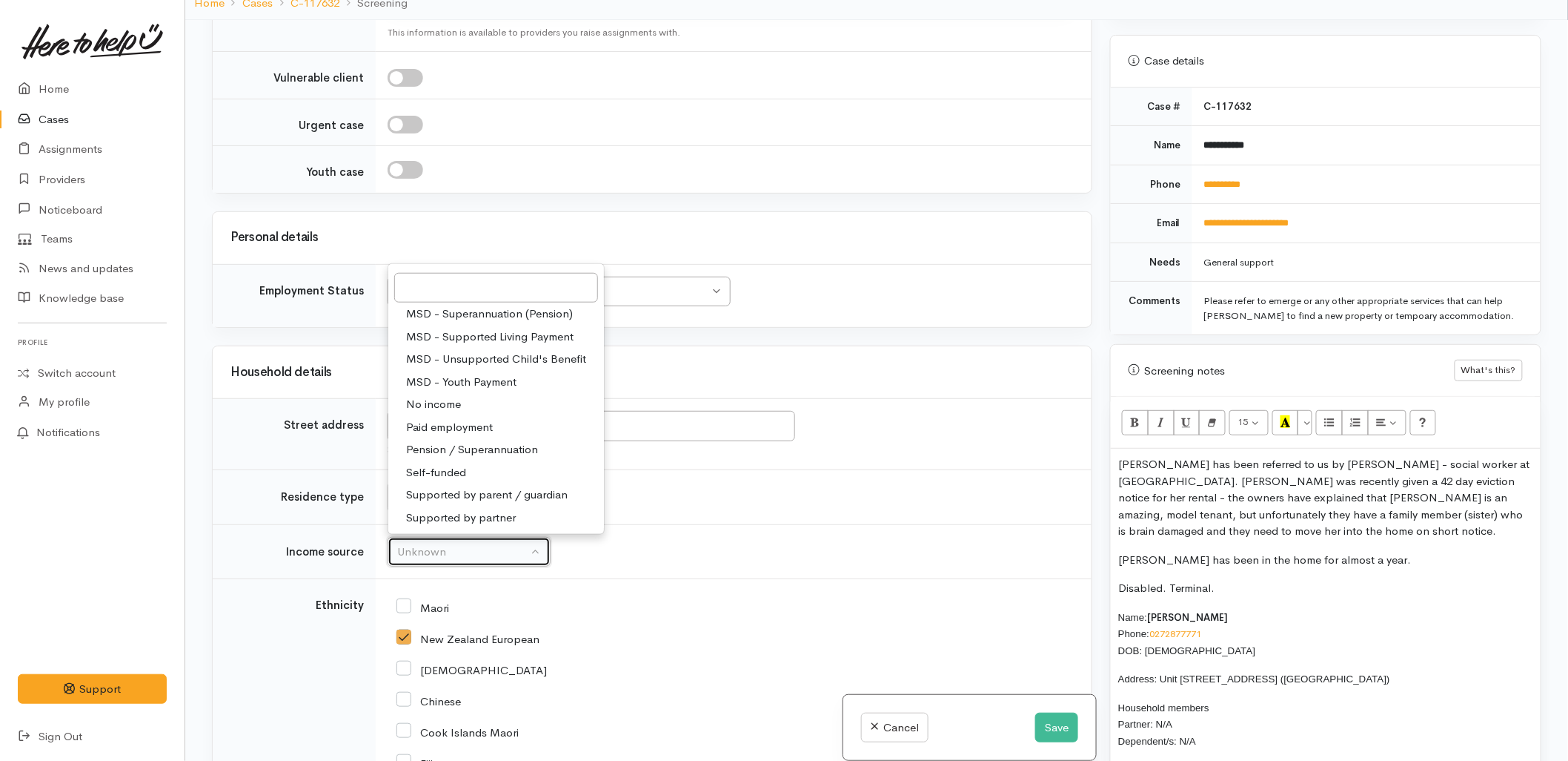
select select "19"
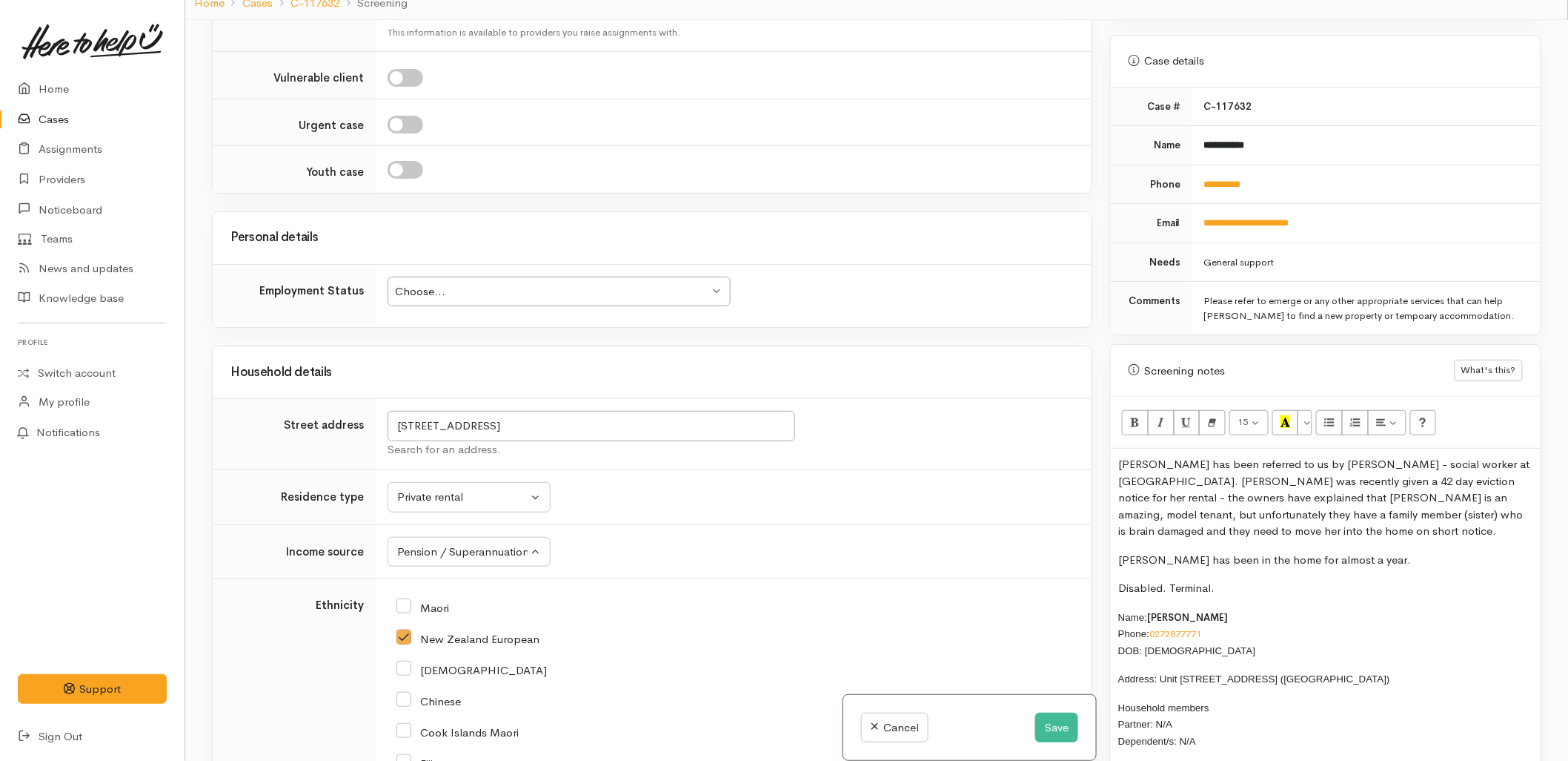
click at [779, 476] on td "Unknown Emergency accommodation Homeless Other Own home Private rental Public /…" at bounding box center [733, 497] width 716 height 55
click at [571, 275] on td "Choose... Choose... Choose... Unknown Employed casually Employed full-time Empl…" at bounding box center [733, 295] width 716 height 63
click at [522, 298] on div "Choose..." at bounding box center [552, 291] width 314 height 17
click at [902, 410] on td "unit 14/22 Pyes Pa Road, Pyes Pa, Tauranga, New Zealand Search for an address." at bounding box center [733, 434] width 716 height 72
drag, startPoint x: 1431, startPoint y: 665, endPoint x: 1159, endPoint y: 668, distance: 272.0
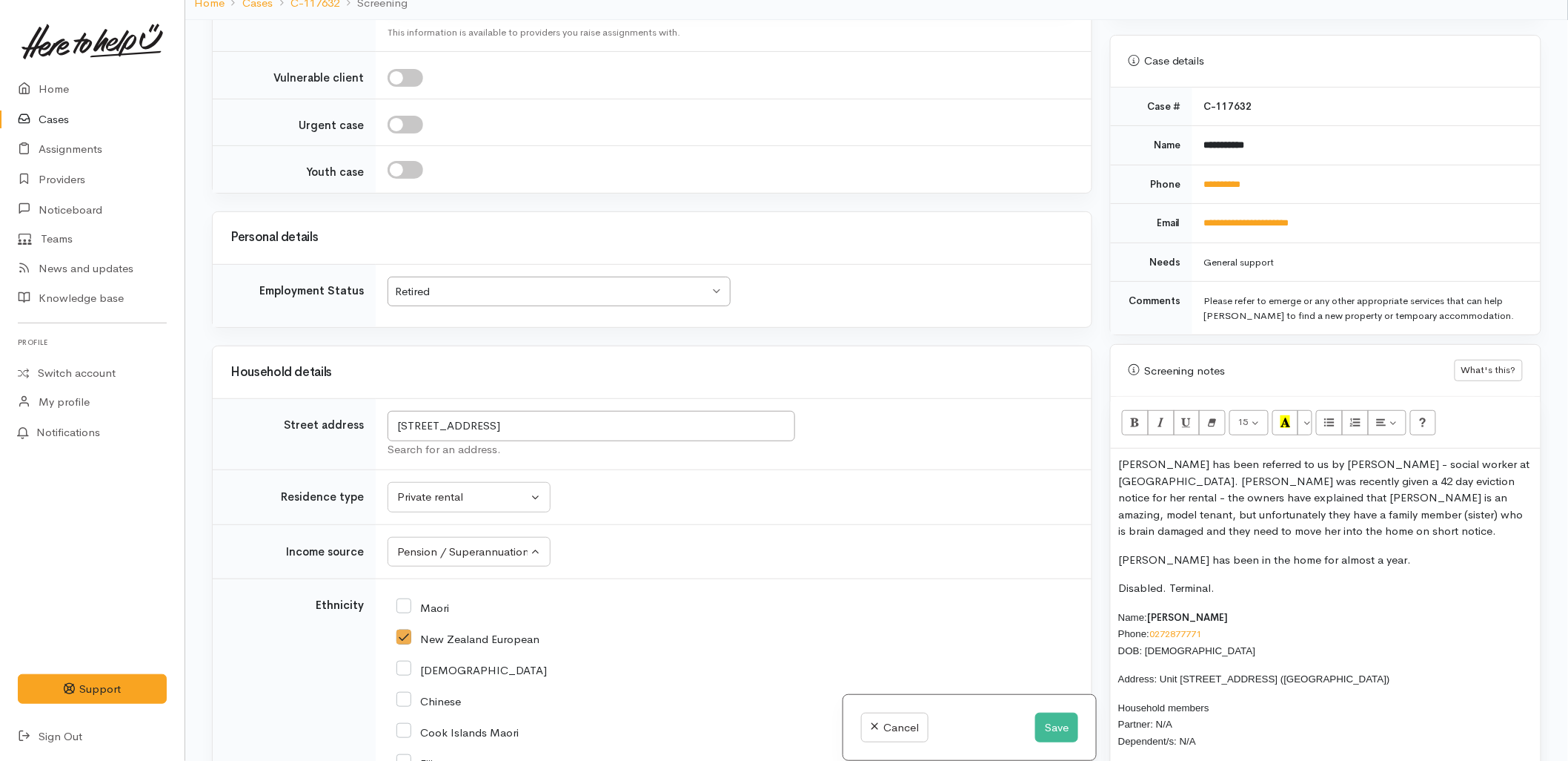
click at [1159, 670] on p "Address: U nit 14/22 Pyes Pa Road, Pyes Pa (Orange Grove Village)" at bounding box center [1325, 678] width 415 height 17
copy p "U nit 14/22 Pyes Pa Road, Pyes Pa (Orange Grove Village)"
drag, startPoint x: 1245, startPoint y: 572, endPoint x: 1101, endPoint y: 567, distance: 144.1
click at [1101, 567] on div "Warnings Add No warnings have been raised against this case Add Warning Title ●…" at bounding box center [1325, 401] width 449 height 761
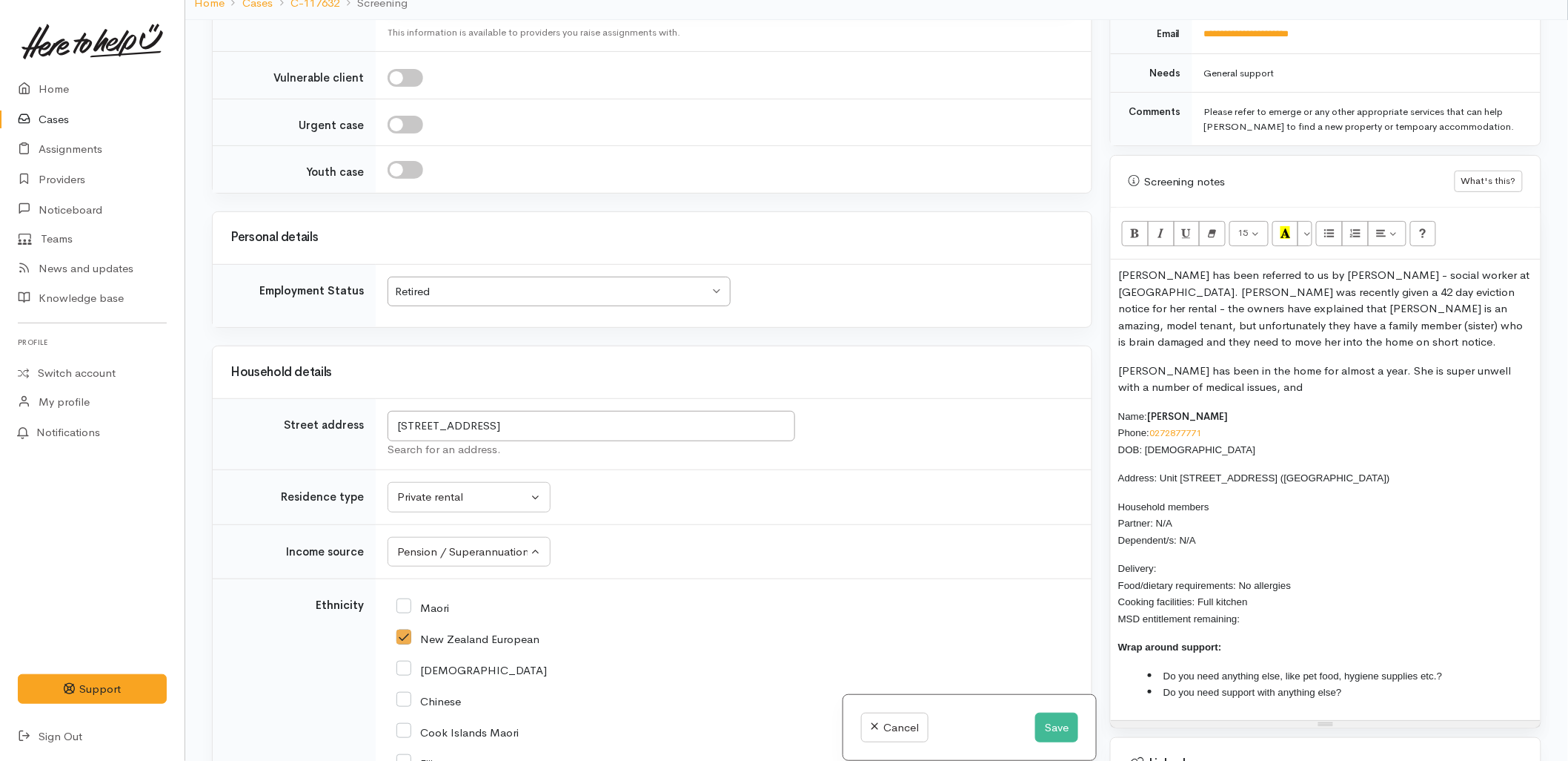
scroll to position [906, 0]
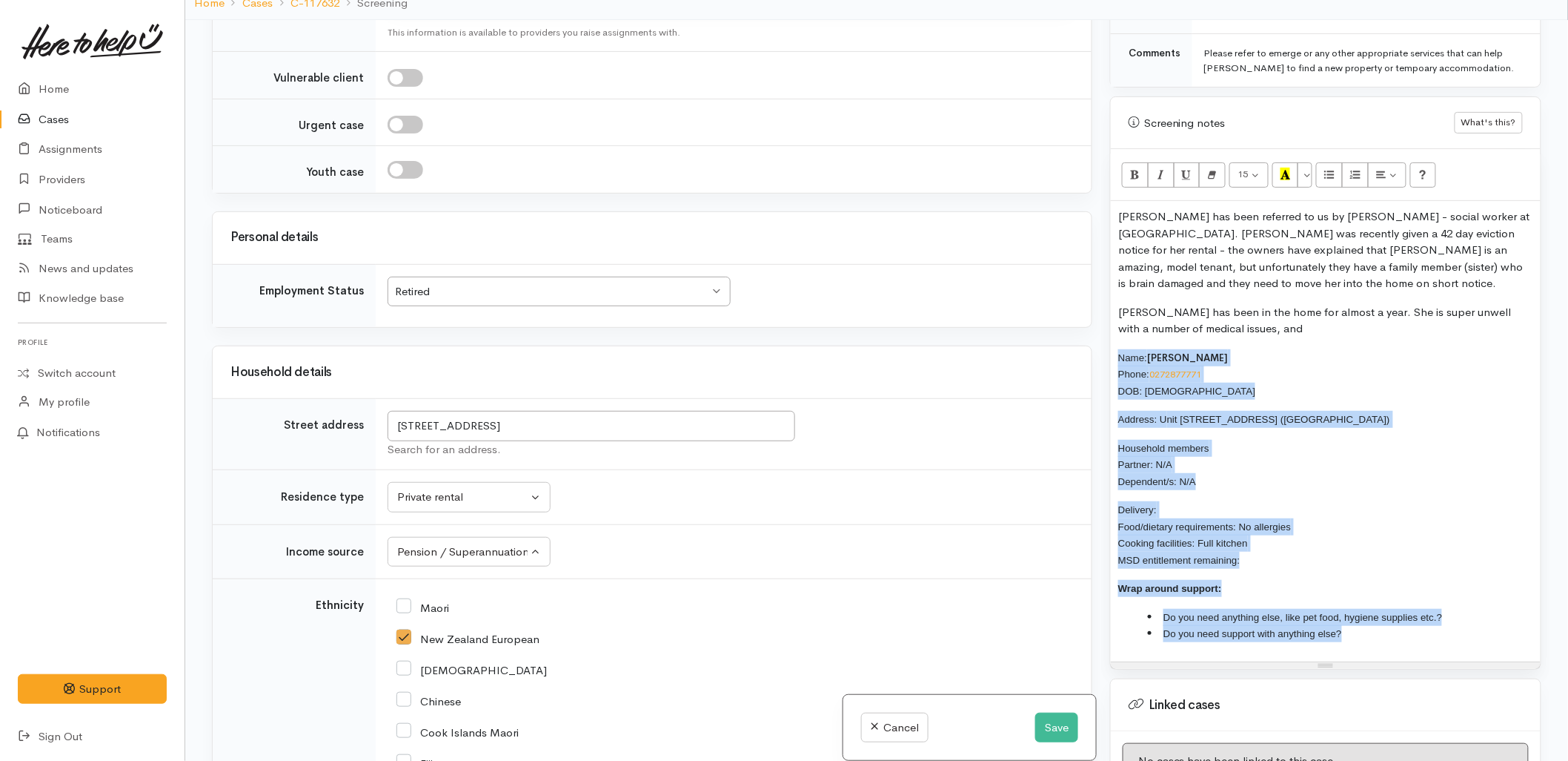
drag, startPoint x: 1360, startPoint y: 617, endPoint x: 1109, endPoint y: 342, distance: 372.3
click at [1110, 342] on div "Screening notes What's this? 15 8 9 10 11 12 14 18 24 36 Background Color Trans…" at bounding box center [1325, 382] width 431 height 573
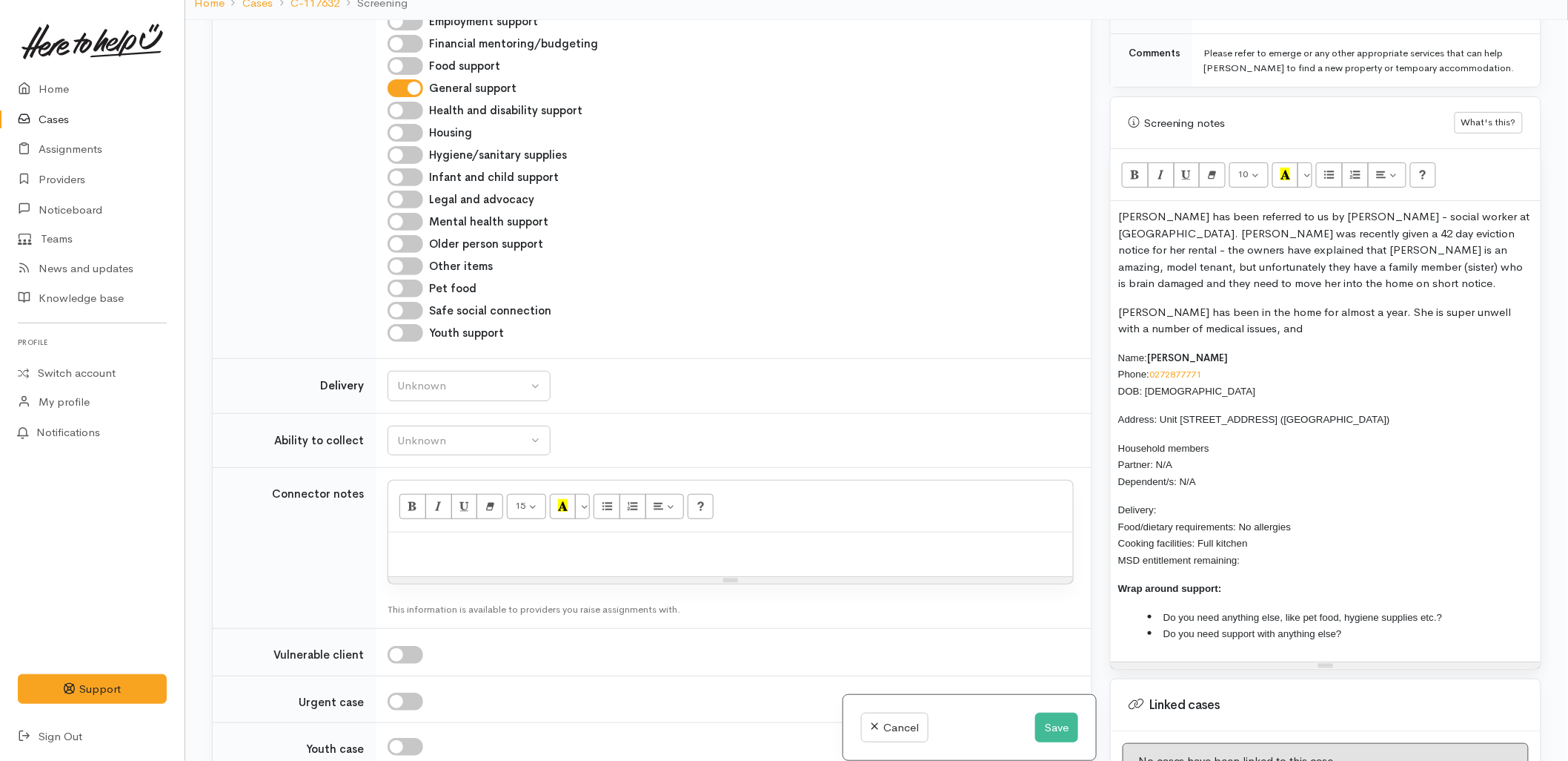
click at [1298, 416] on div "Jeana has been referred to us by Jon Pearce - social worker at Tauranga Hospita…" at bounding box center [1325, 432] width 430 height 461
drag, startPoint x: 1208, startPoint y: 465, endPoint x: 1095, endPoint y: 349, distance: 161.9
click at [1095, 349] on div "Related cases There are no other cases from the same person found. Manually lin…" at bounding box center [876, 401] width 1347 height 761
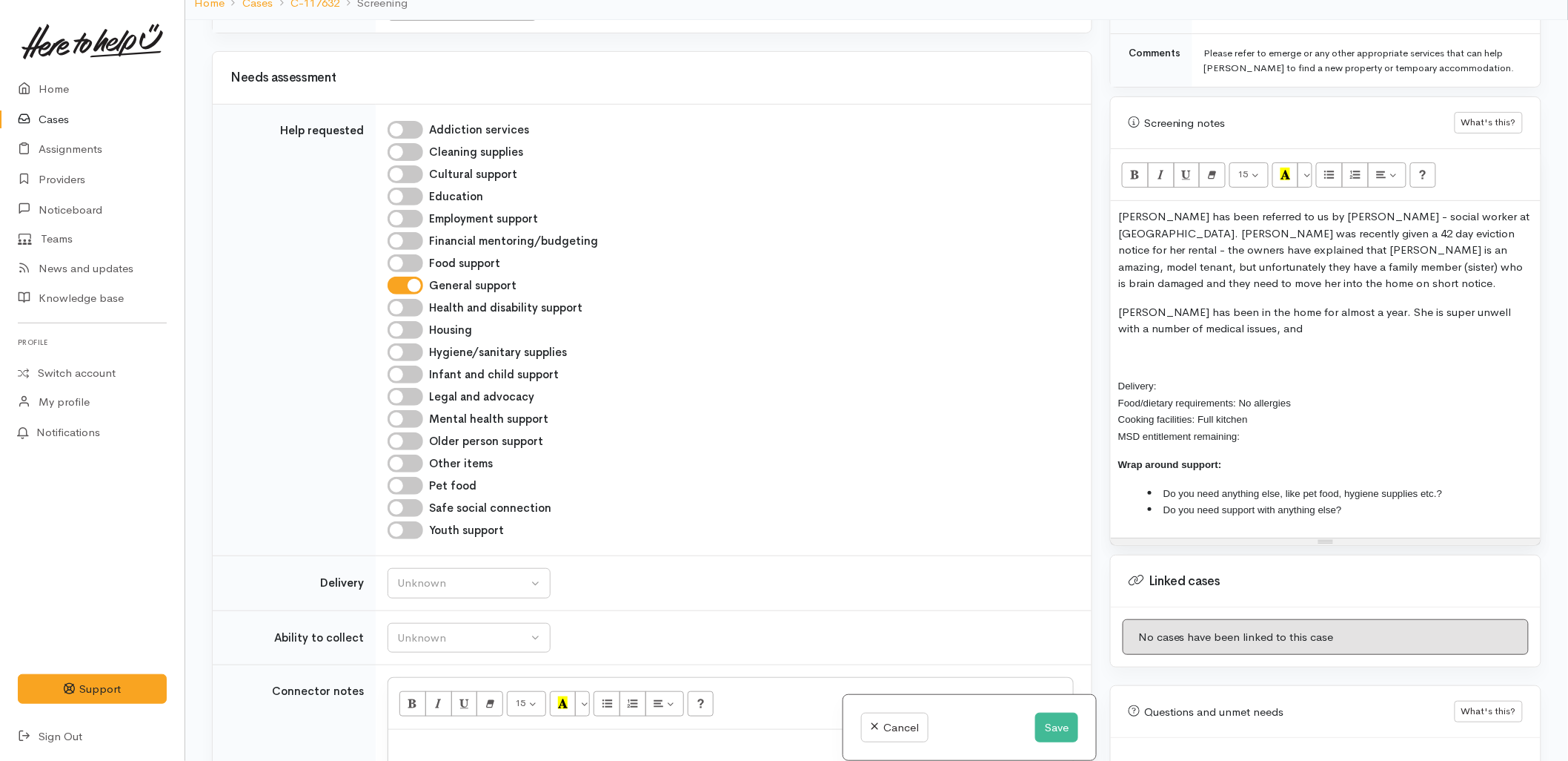
scroll to position [755, 0]
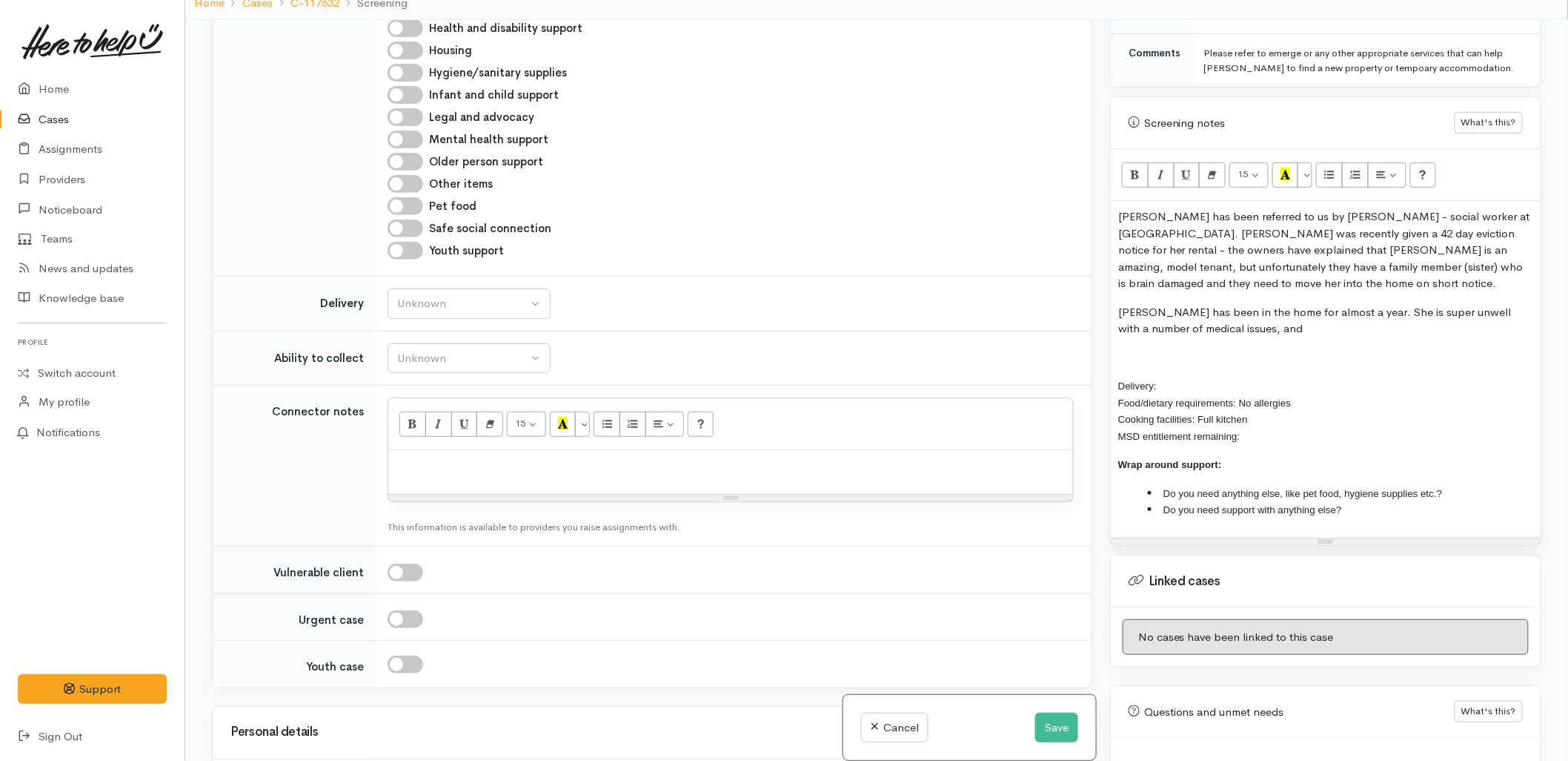
click at [440, 478] on div at bounding box center [731, 472] width 685 height 44
paste div
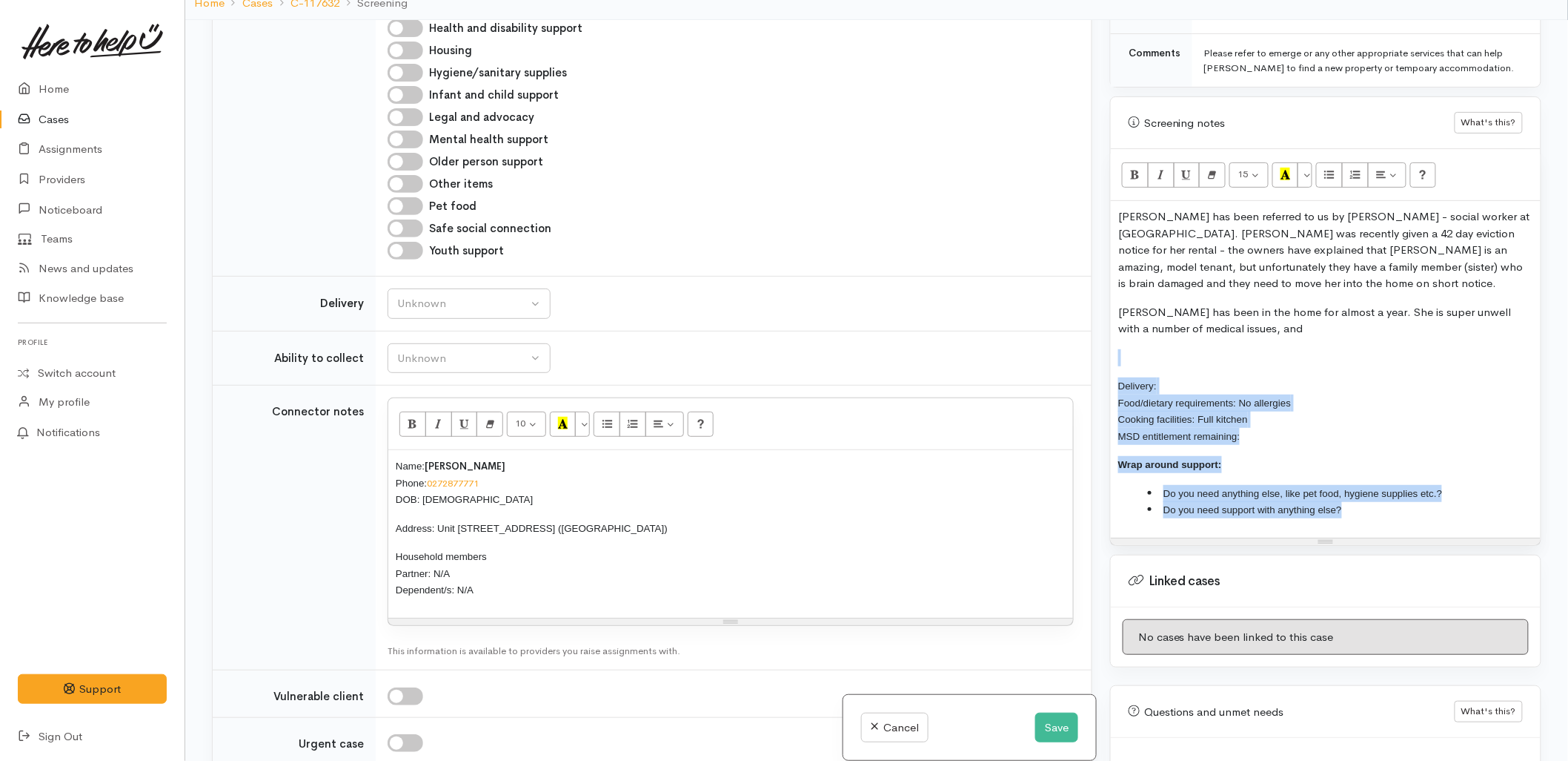
drag, startPoint x: 1377, startPoint y: 500, endPoint x: 1085, endPoint y: 342, distance: 332.0
click at [1085, 342] on div "Related cases There are no other cases from the same person found. Manually lin…" at bounding box center [876, 401] width 1347 height 761
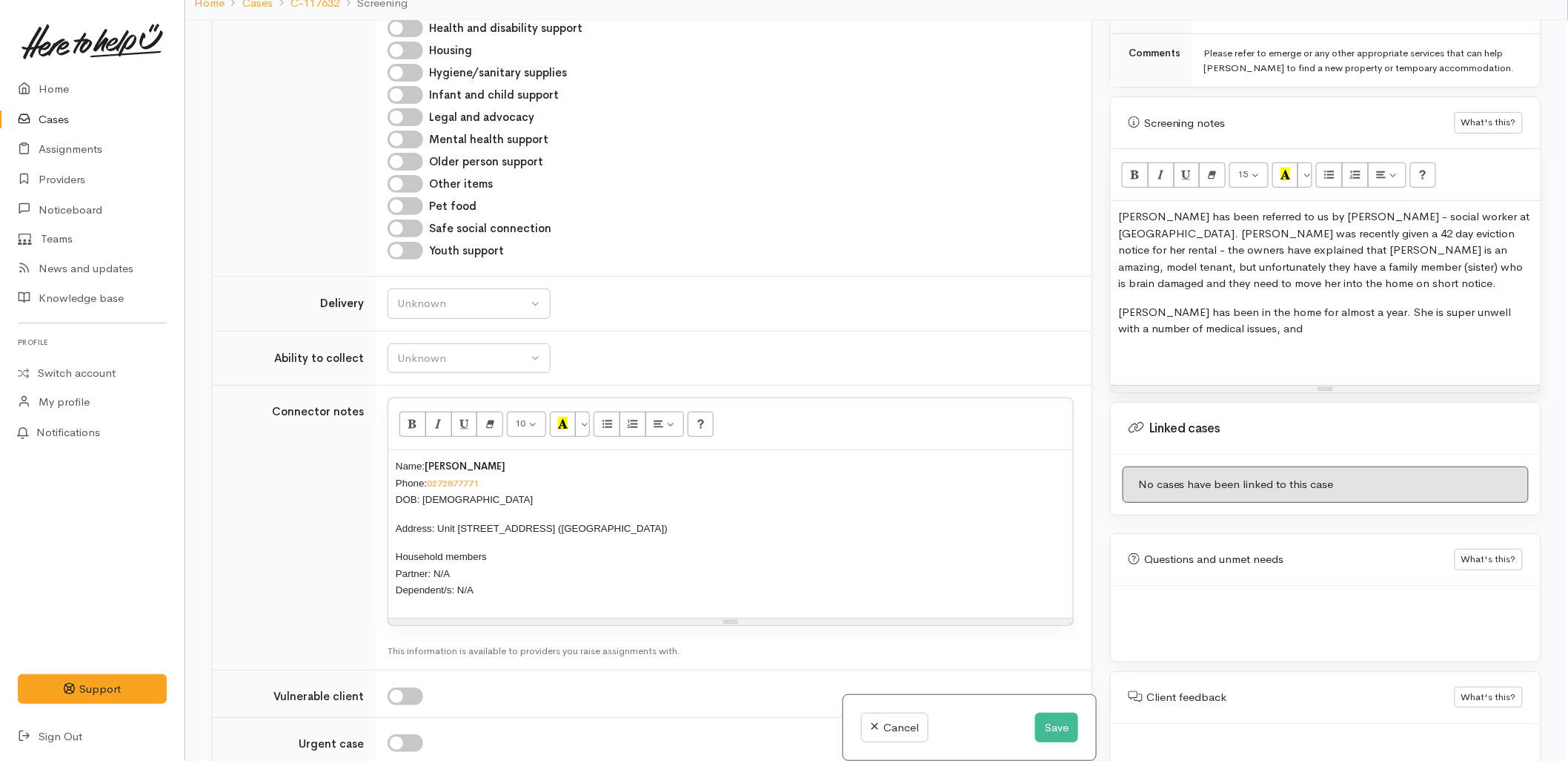
scroll to position [123, 0]
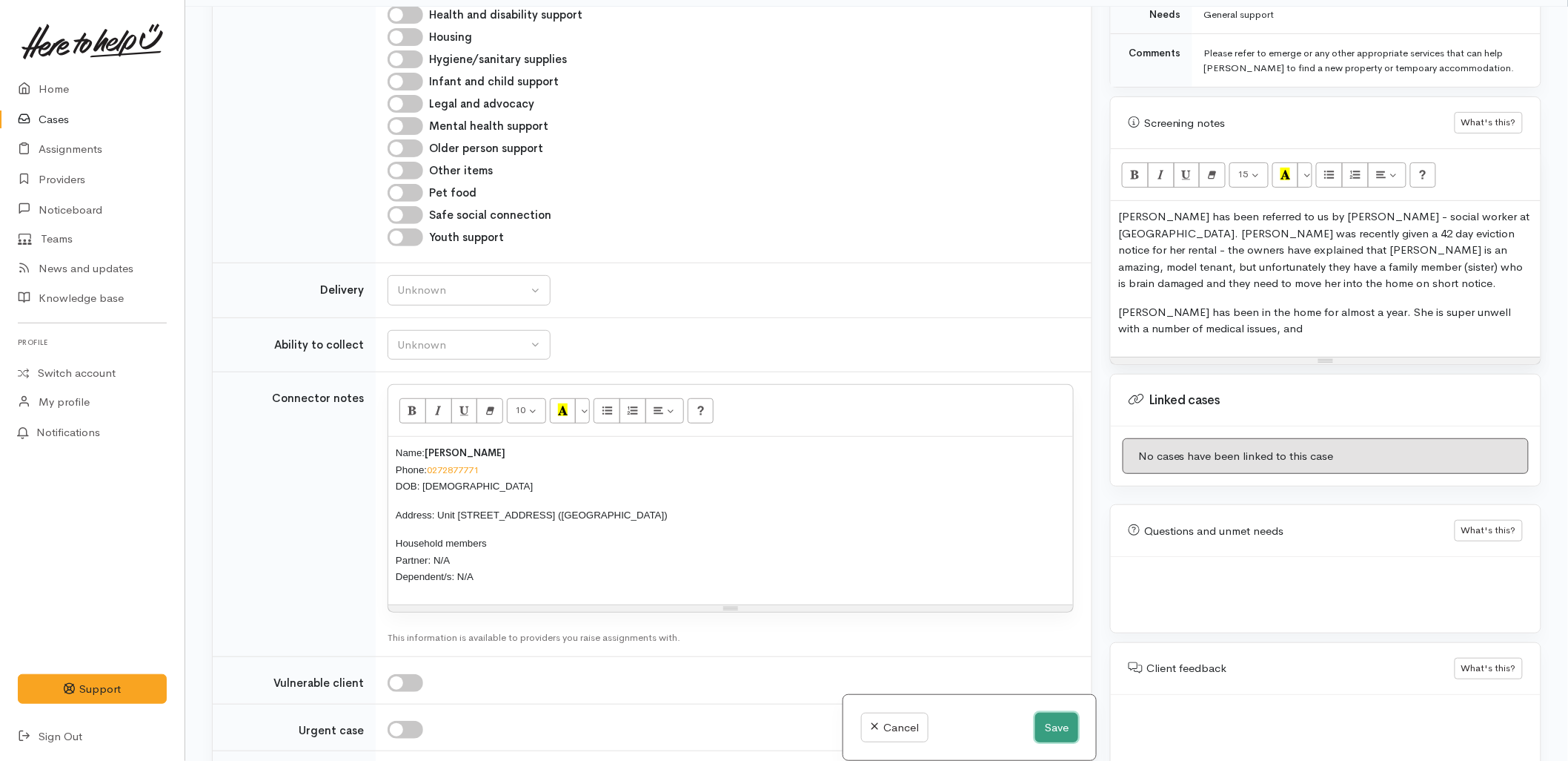
click at [1053, 728] on button "Save" at bounding box center [1056, 727] width 43 height 30
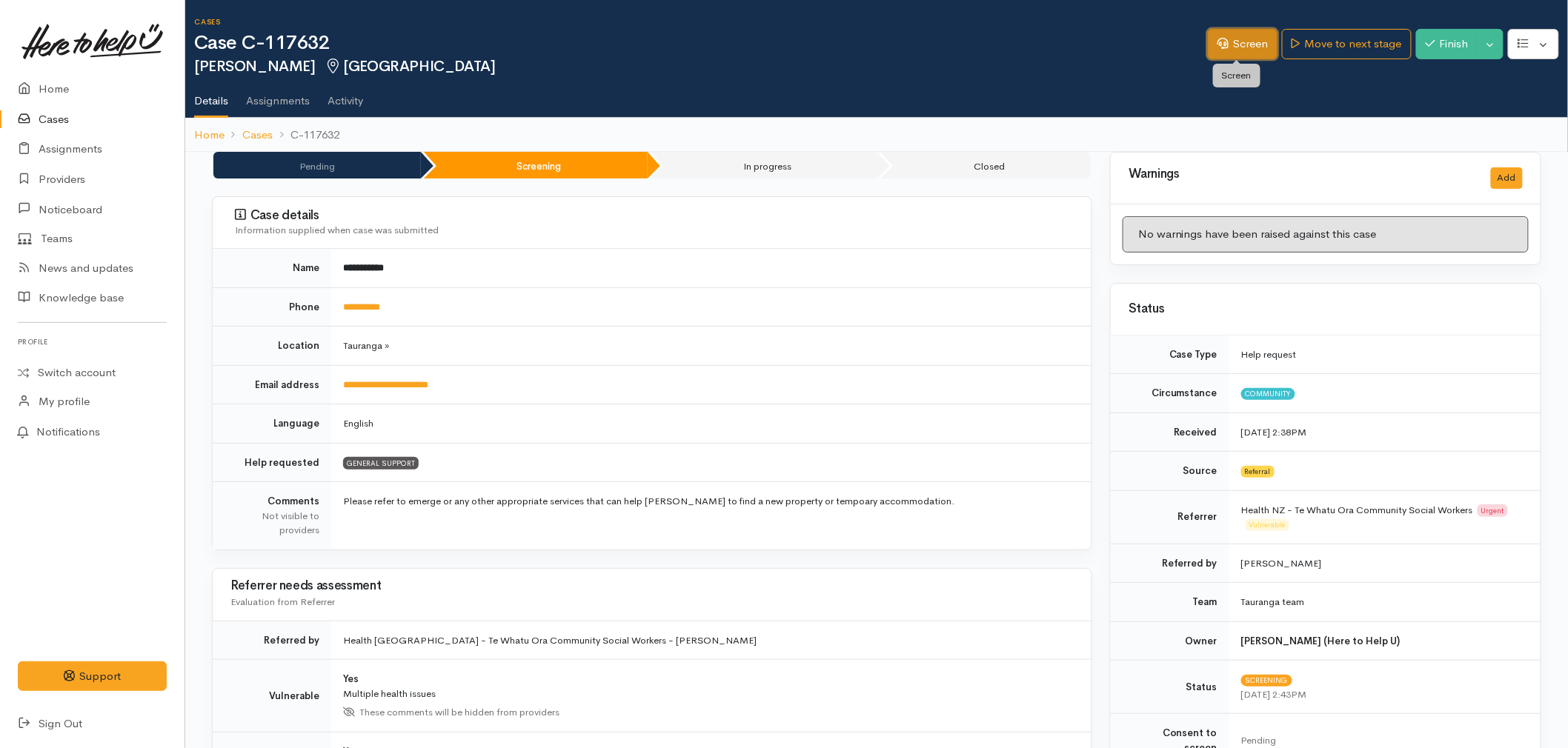
click at [1224, 49] on link "Screen" at bounding box center [1242, 44] width 70 height 30
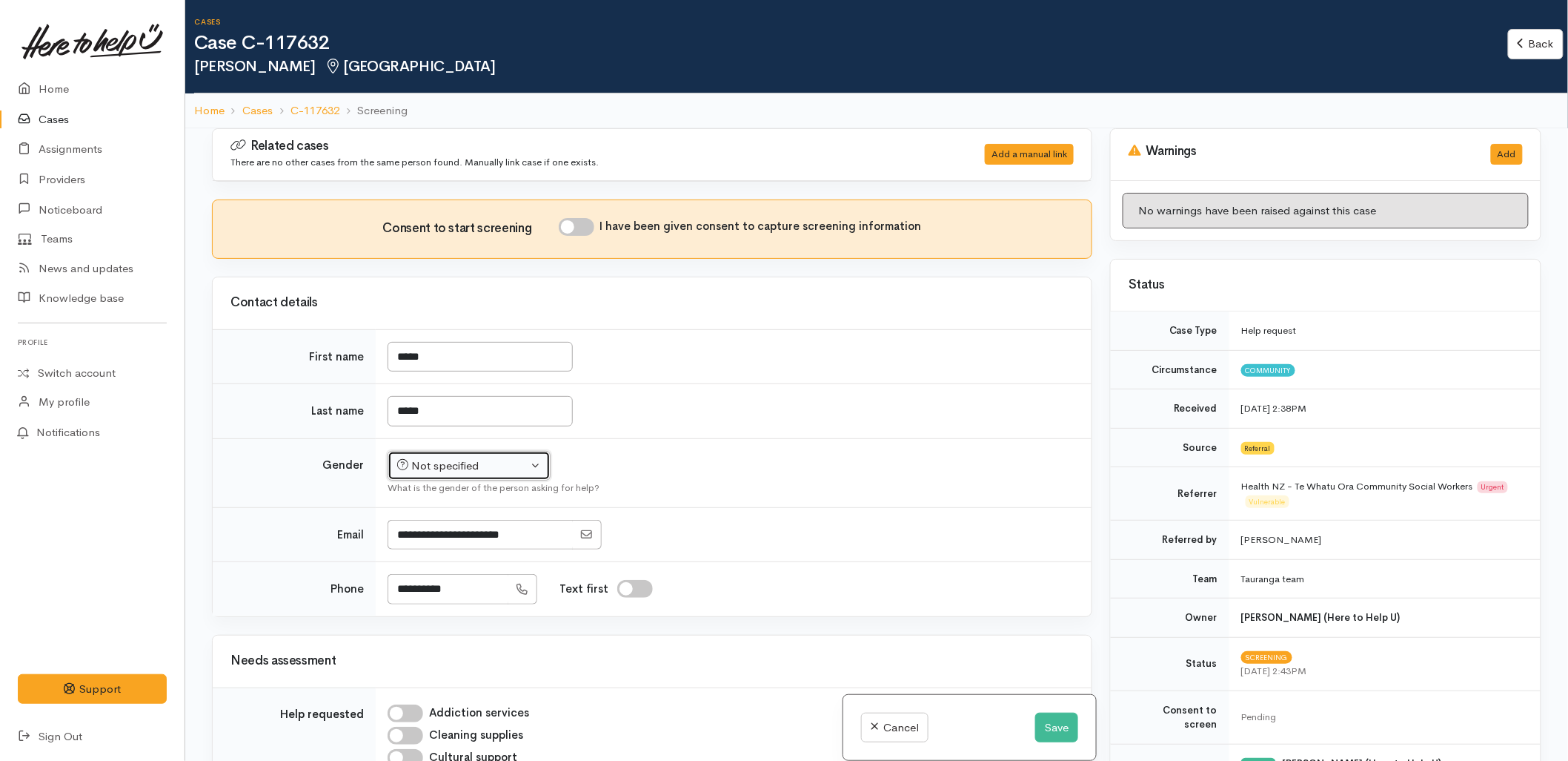
click at [435, 456] on button "Not specified" at bounding box center [469, 466] width 163 height 30
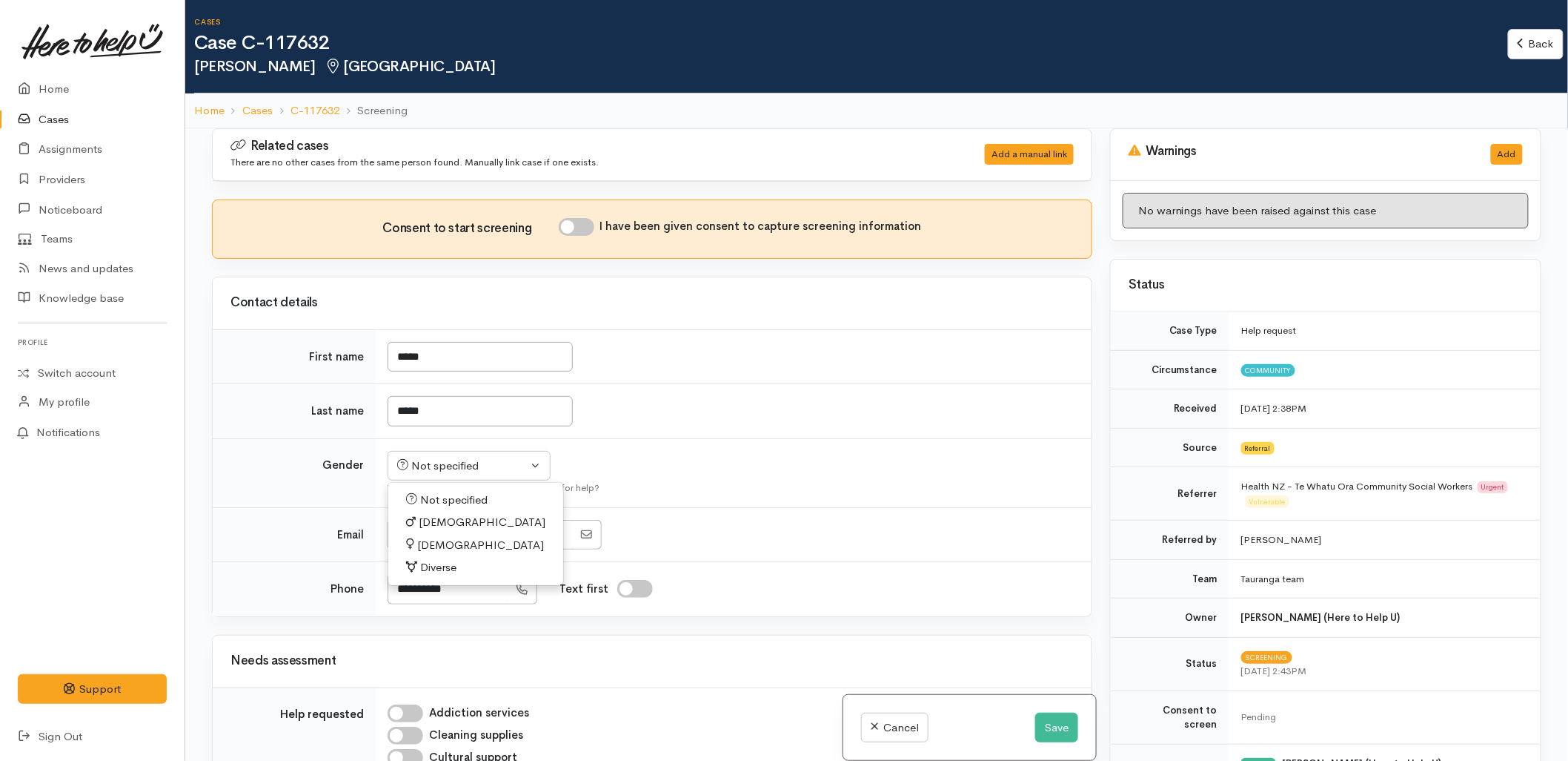
click at [435, 543] on span "[DEMOGRAPHIC_DATA]" at bounding box center [481, 545] width 127 height 17
select select "[DEMOGRAPHIC_DATA]"
click at [583, 228] on input "I have been given consent to capture screening information" at bounding box center [576, 227] width 35 height 18
checkbox input "true"
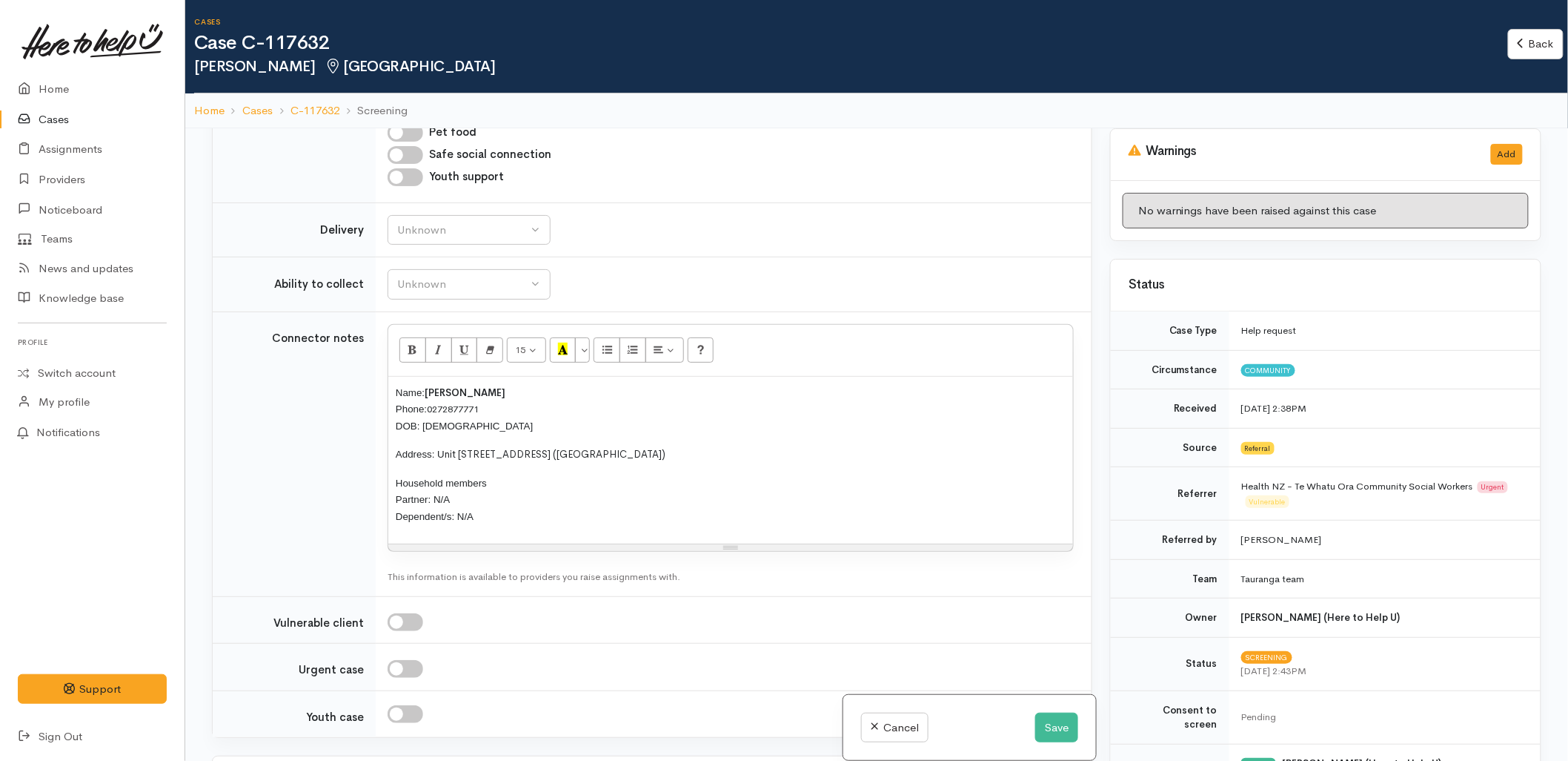
scroll to position [989, 0]
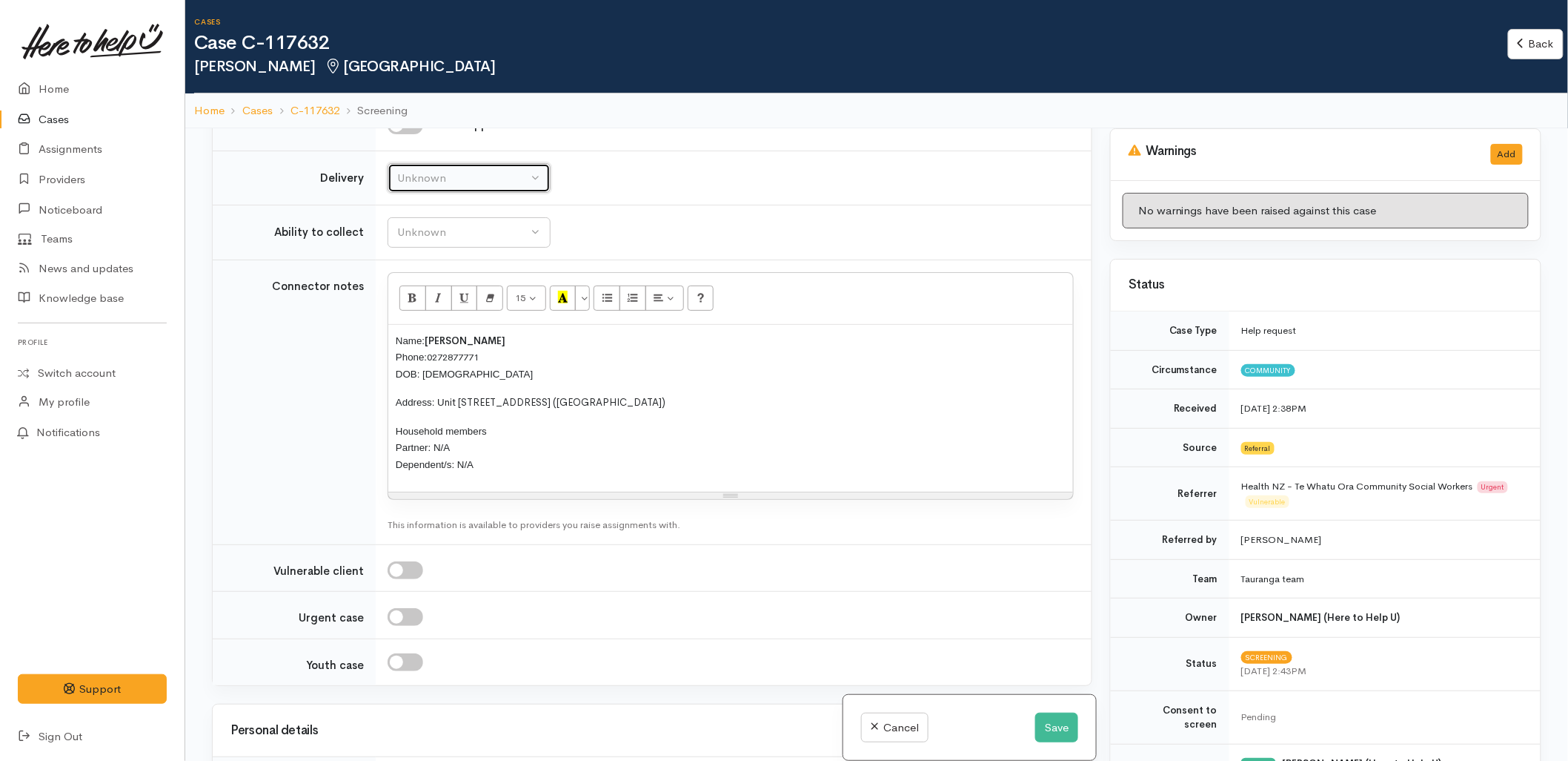
click at [469, 190] on button "Unknown" at bounding box center [469, 178] width 163 height 30
click at [431, 328] on link "No" at bounding box center [469, 316] width 161 height 23
select select "1"
click at [423, 239] on div "Unknown" at bounding box center [462, 232] width 131 height 17
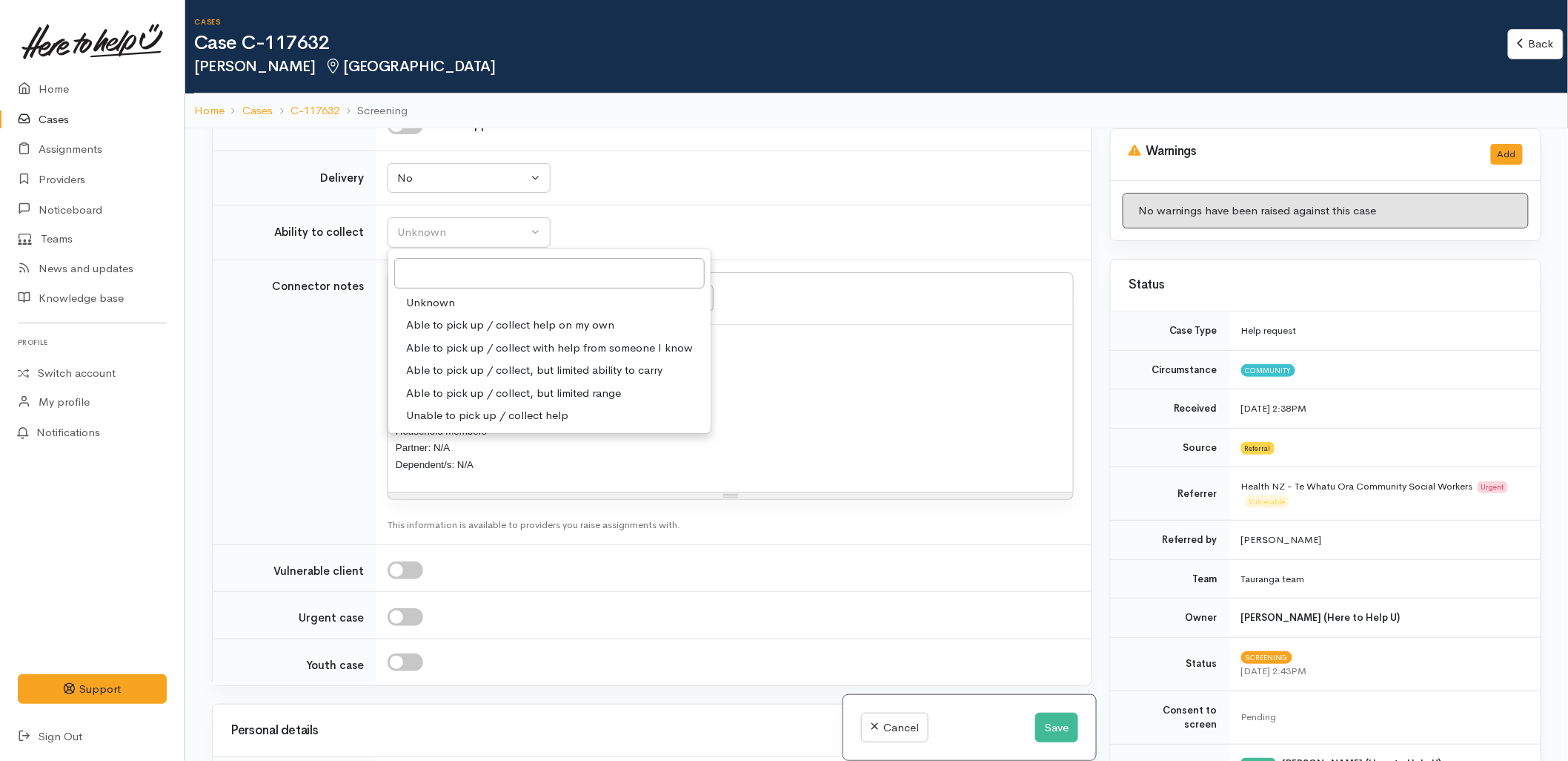
click at [424, 319] on span "Able to pick up / collect help on my own" at bounding box center [510, 325] width 208 height 17
select select "2"
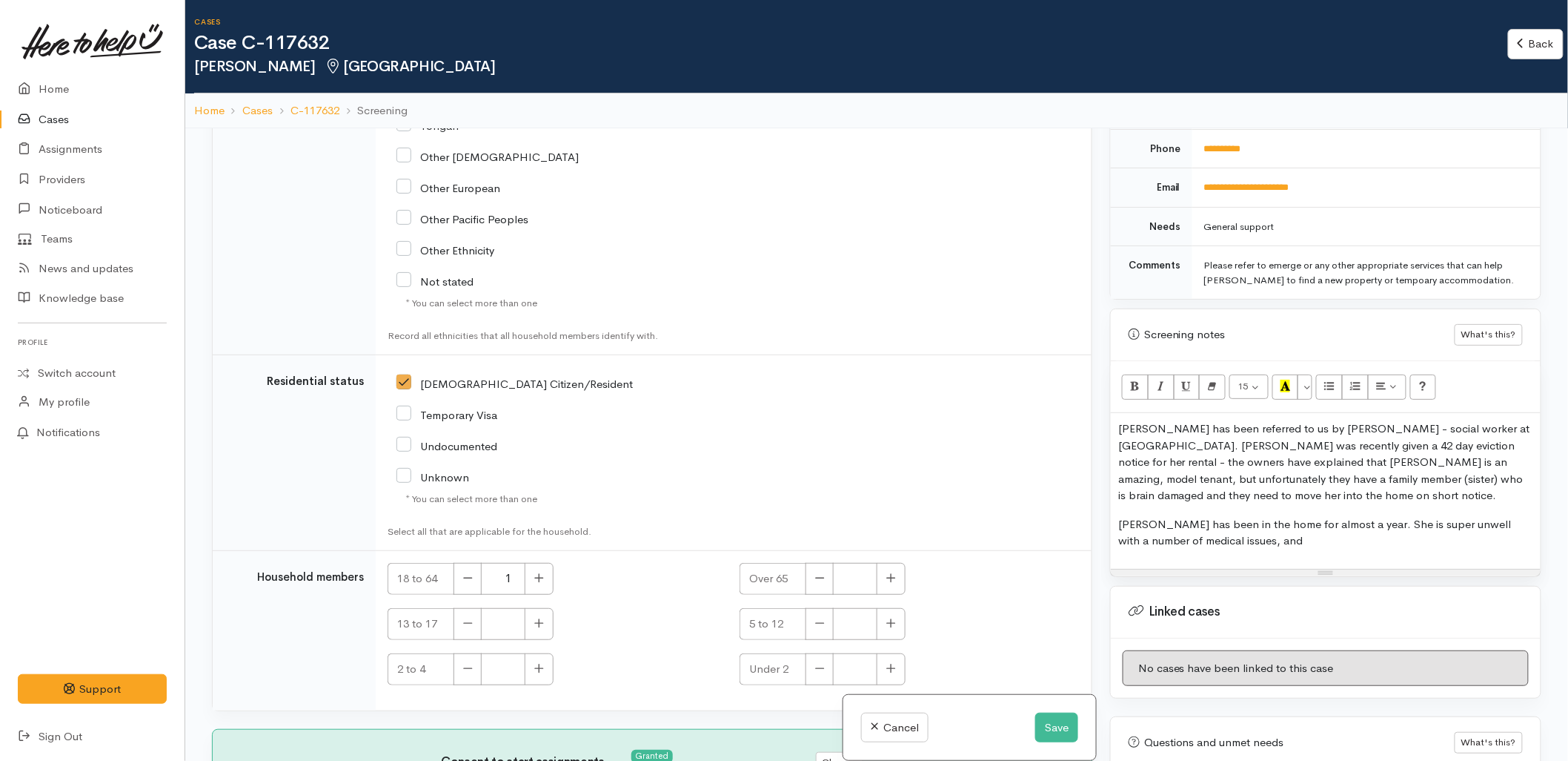
scroll to position [907, 0]
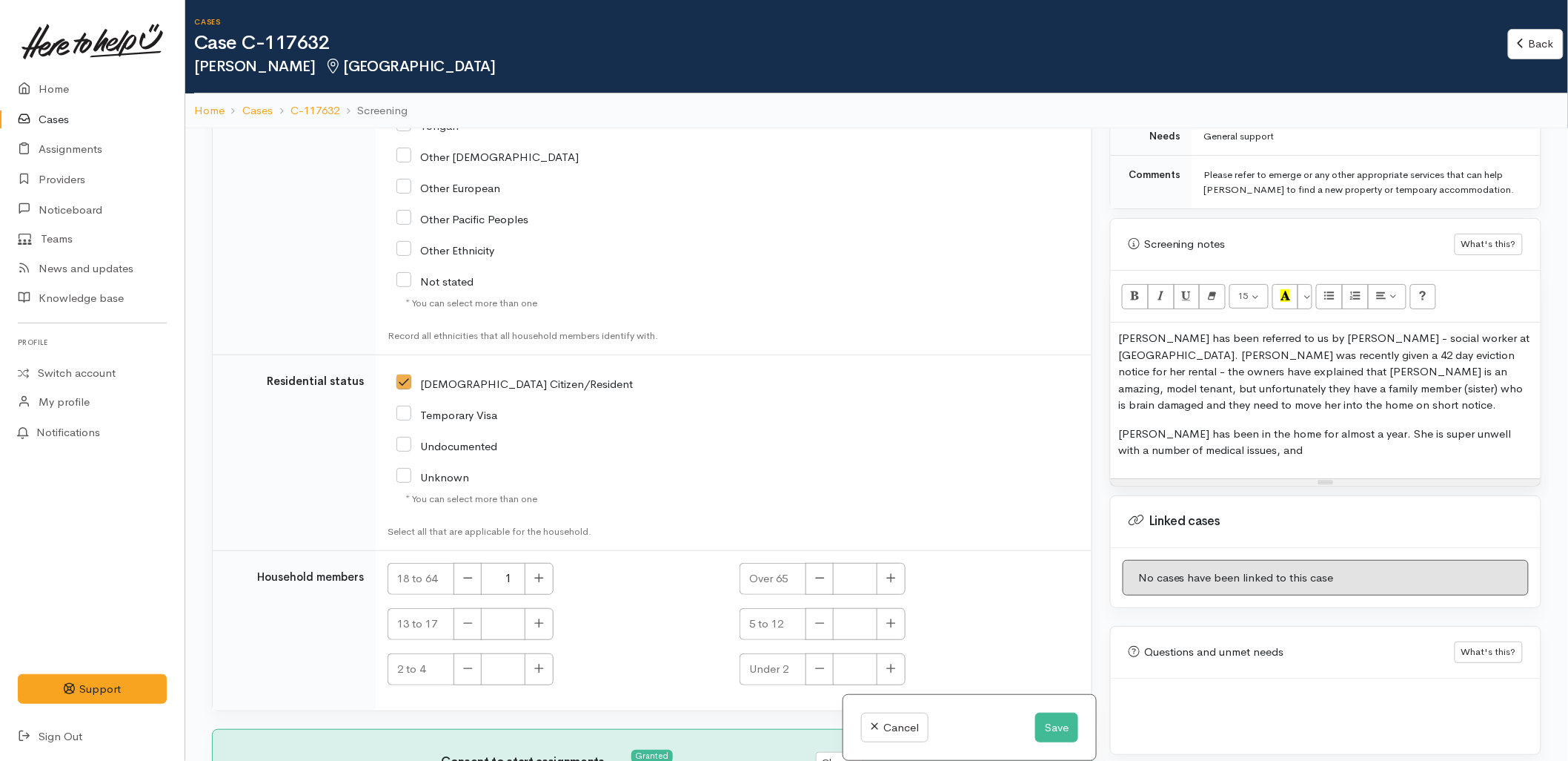
click at [1251, 446] on p "Jeana has been in the home for almost a year. She is super unwell with a number…" at bounding box center [1325, 442] width 415 height 34
click at [1055, 725] on button "Save" at bounding box center [1056, 727] width 43 height 30
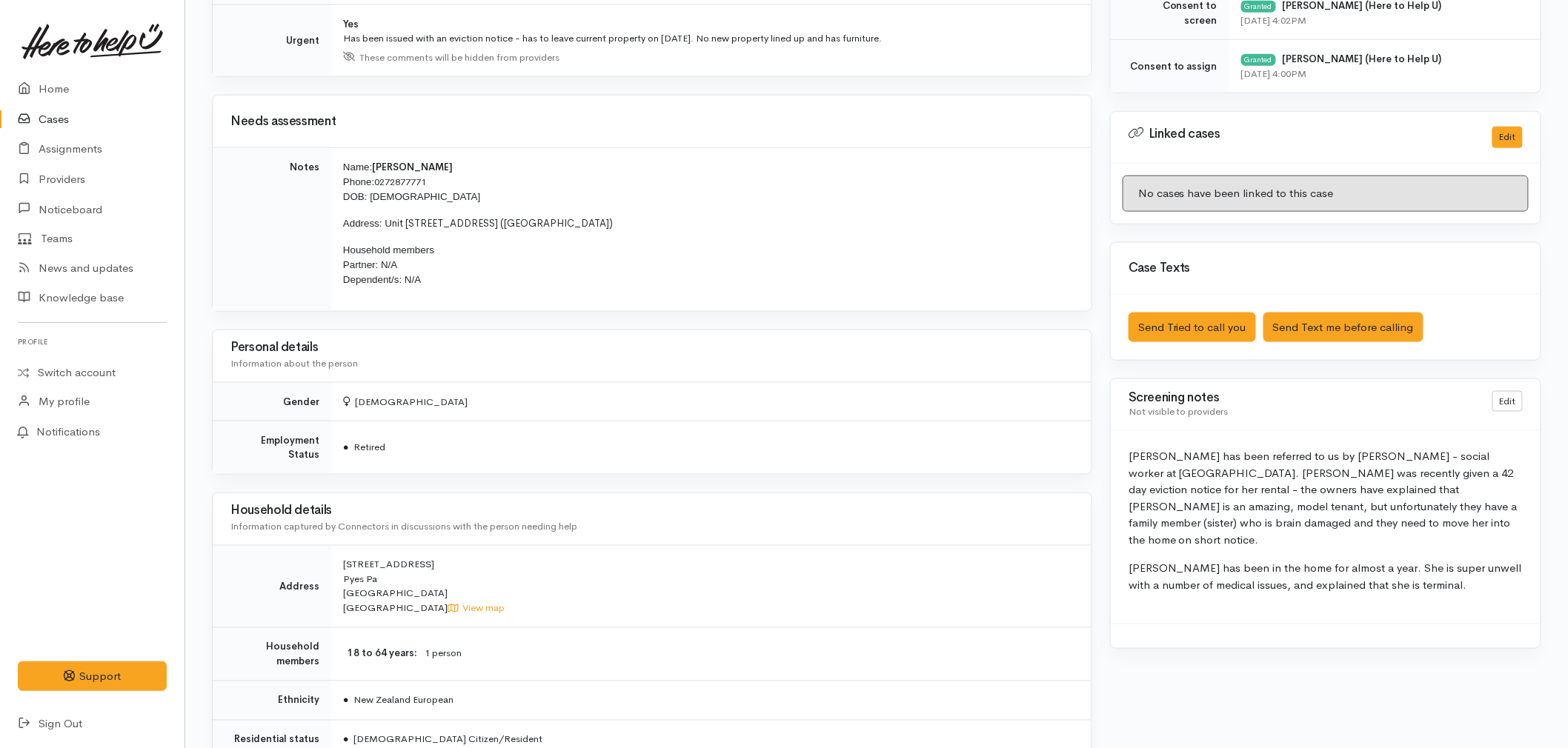
scroll to position [741, 0]
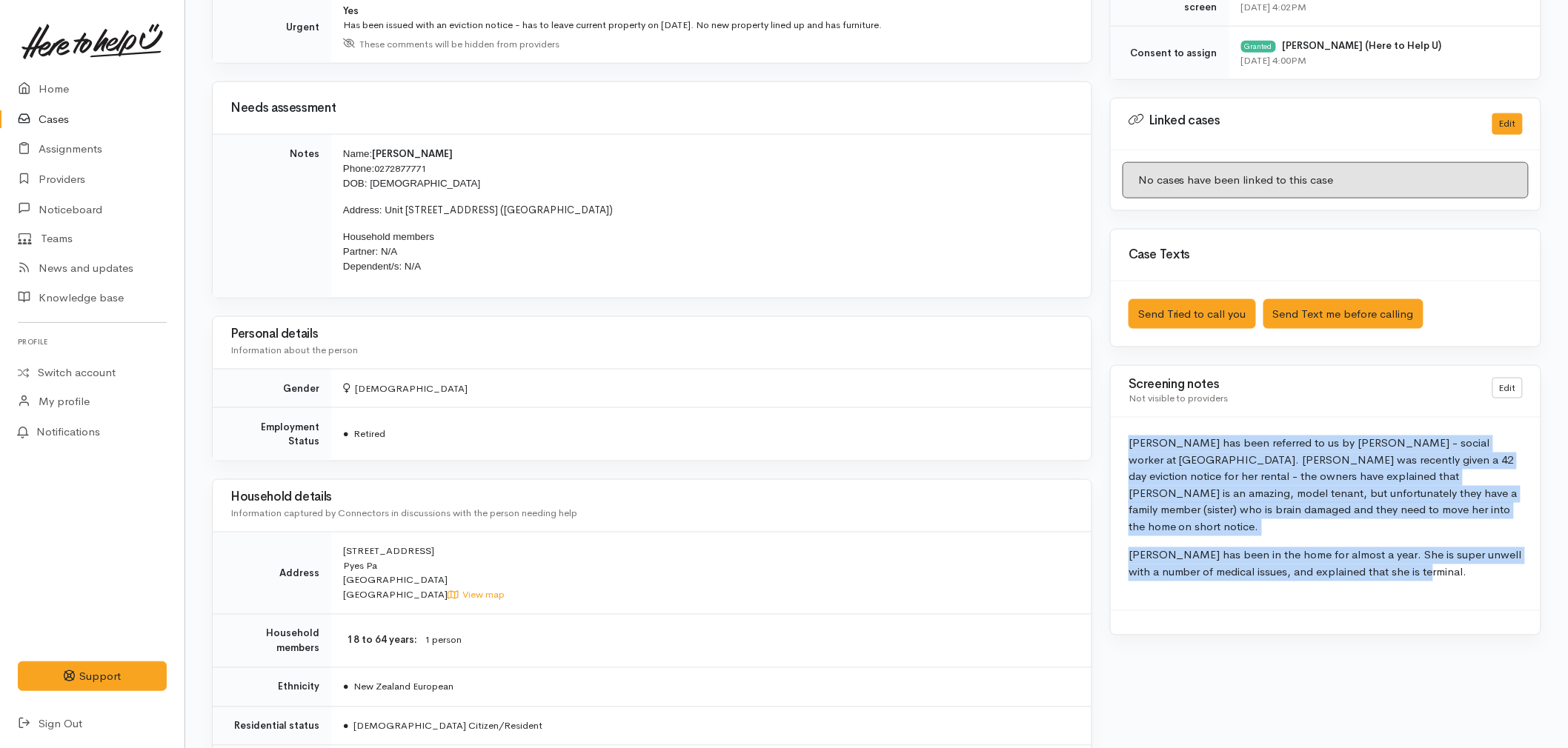
drag, startPoint x: 1437, startPoint y: 561, endPoint x: 1123, endPoint y: 446, distance: 334.4
click at [1123, 446] on div "[PERSON_NAME] has been referred to us by [PERSON_NAME] - social worker at [GEOG…" at bounding box center [1325, 514] width 430 height 192
copy div "[PERSON_NAME] has been referred to us by [PERSON_NAME] - social worker at [GEOG…"
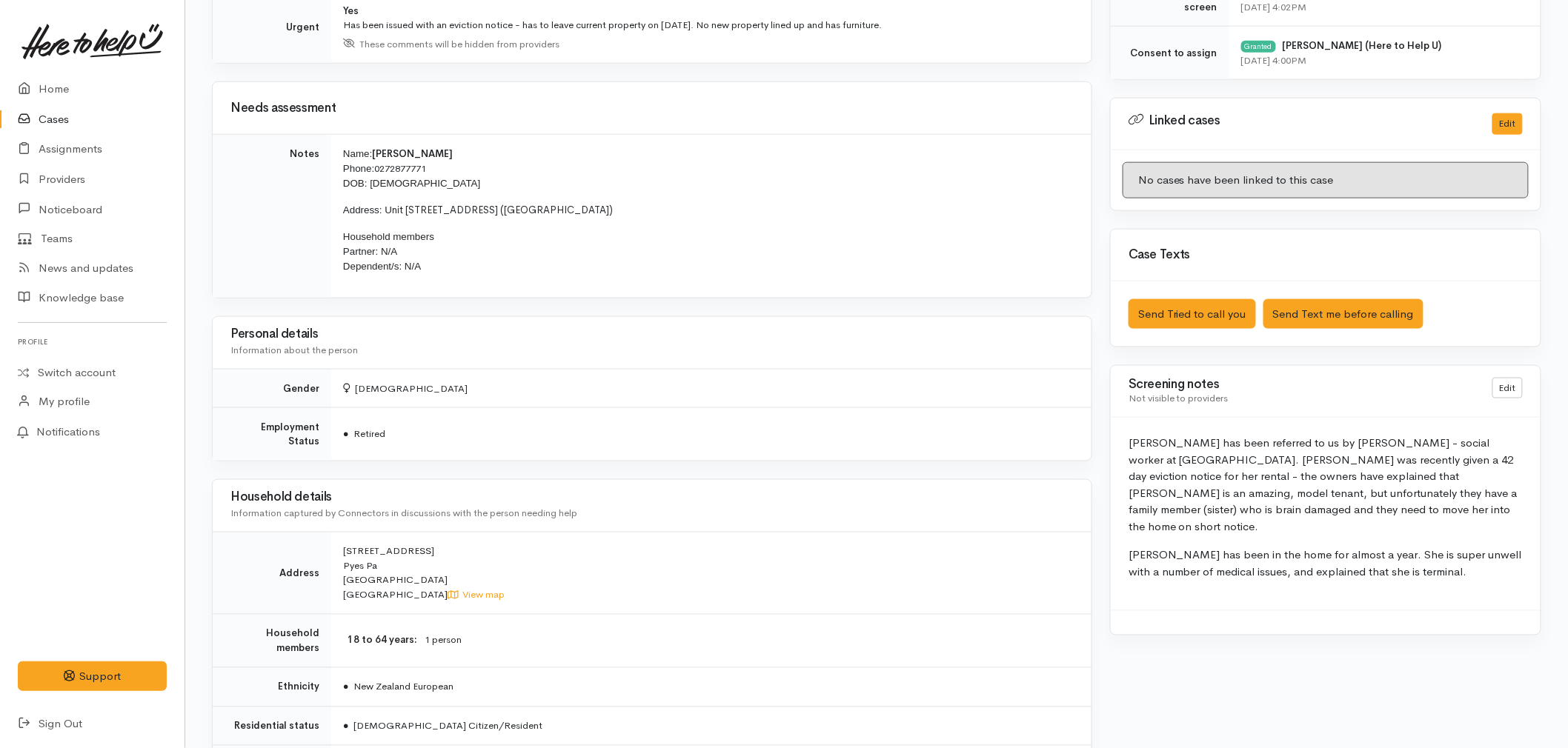
click at [809, 602] on td "[STREET_ADDRESS] View map" at bounding box center [711, 573] width 761 height 82
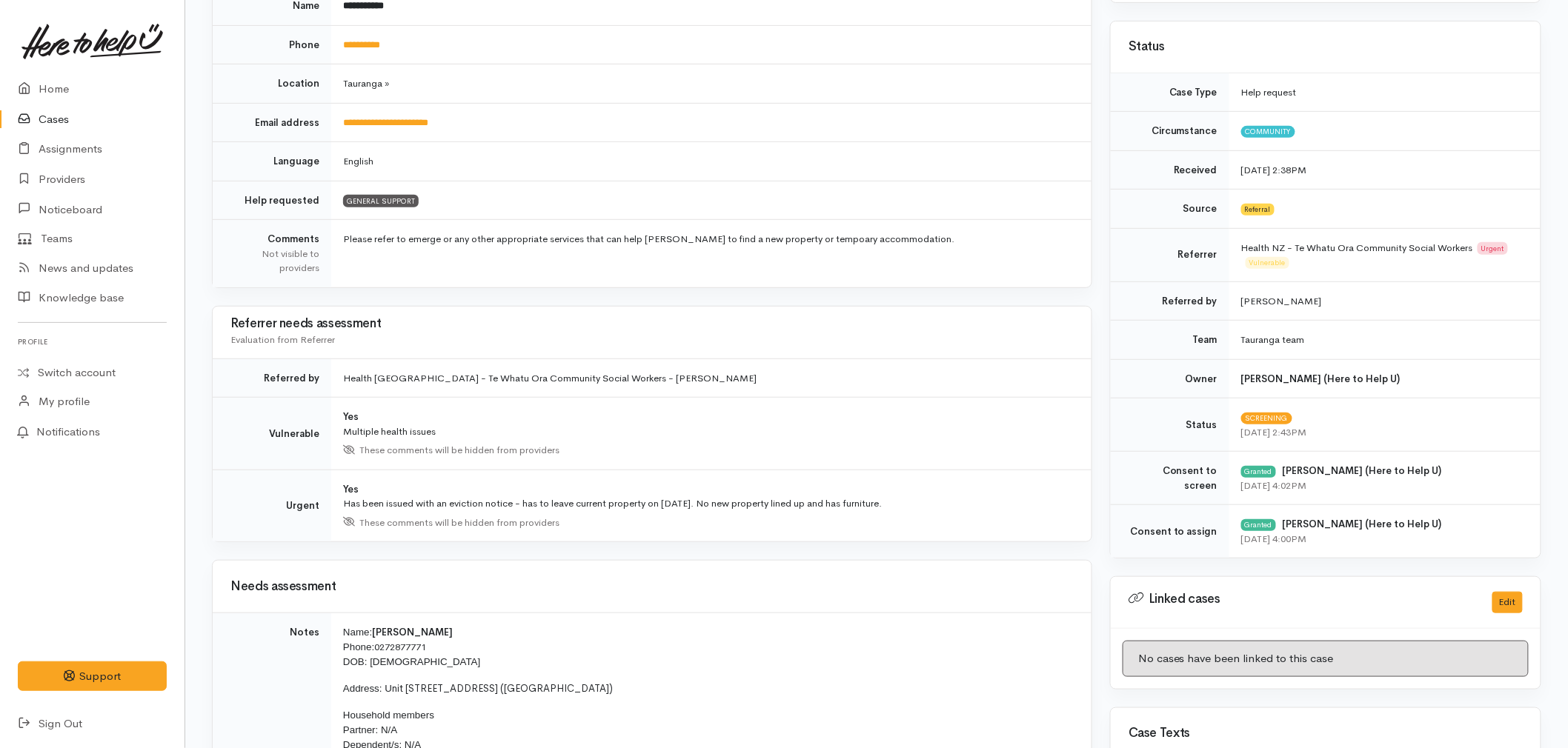
scroll to position [0, 0]
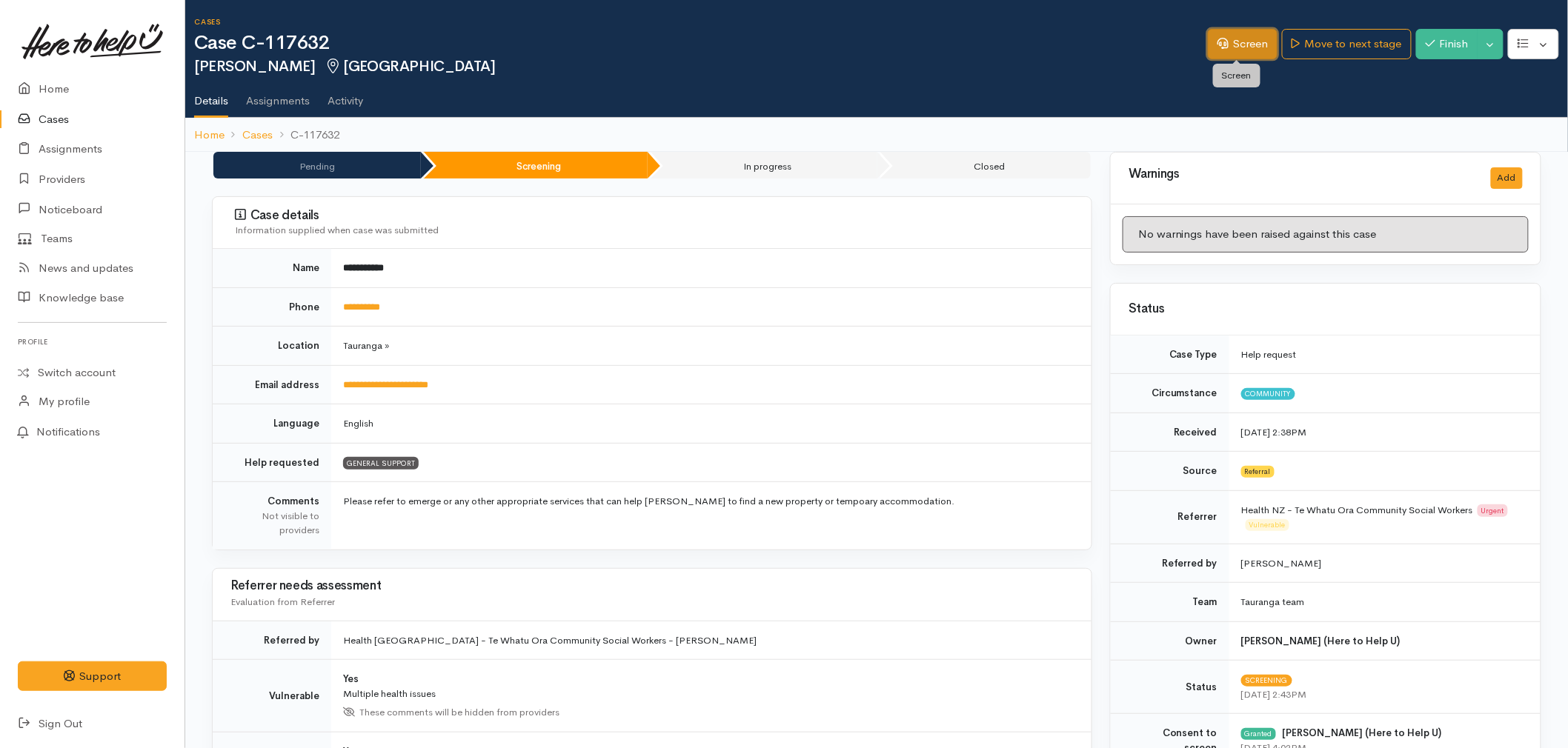
click at [1233, 44] on link "Screen" at bounding box center [1242, 44] width 70 height 30
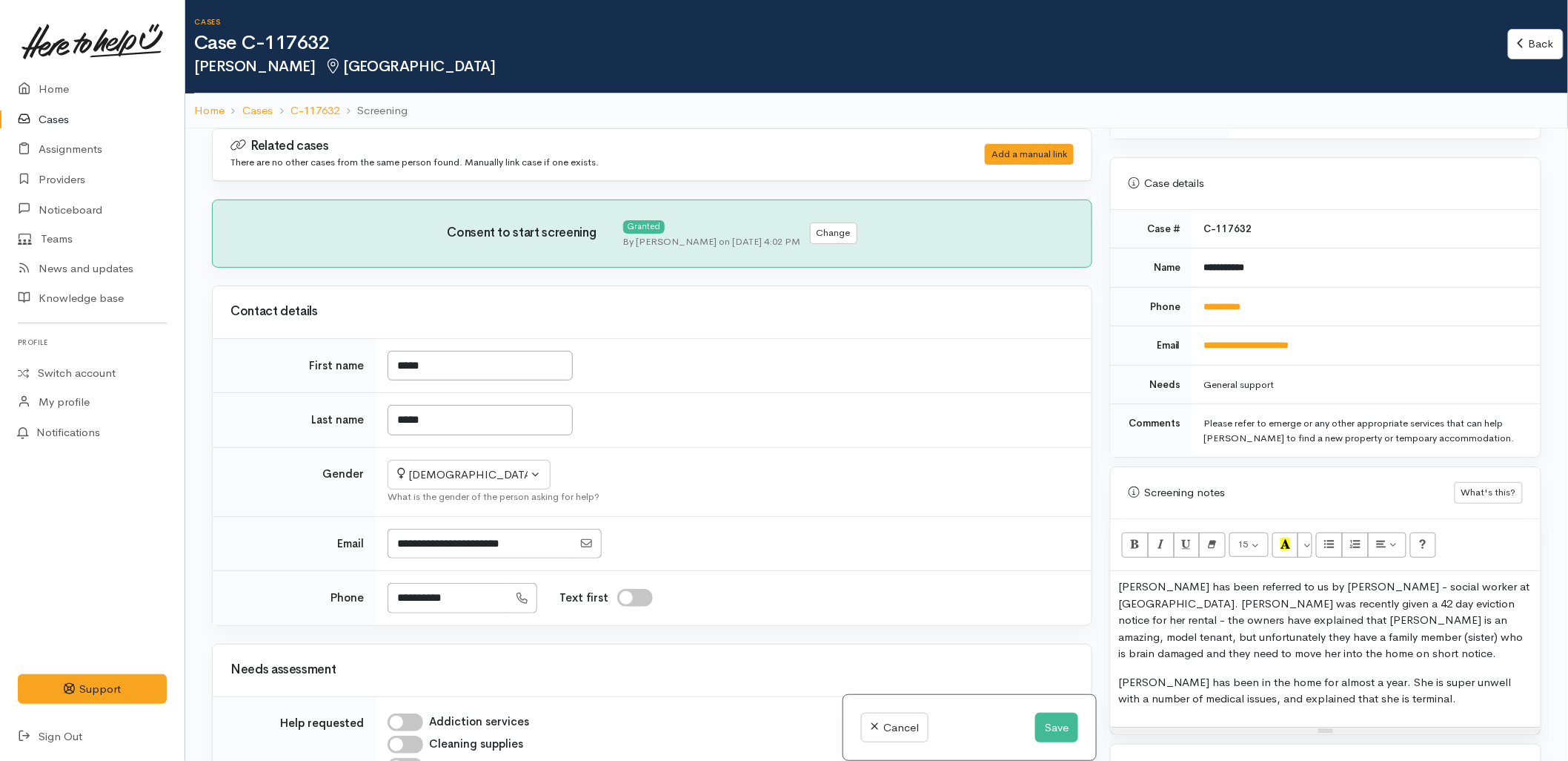
scroll to position [906, 0]
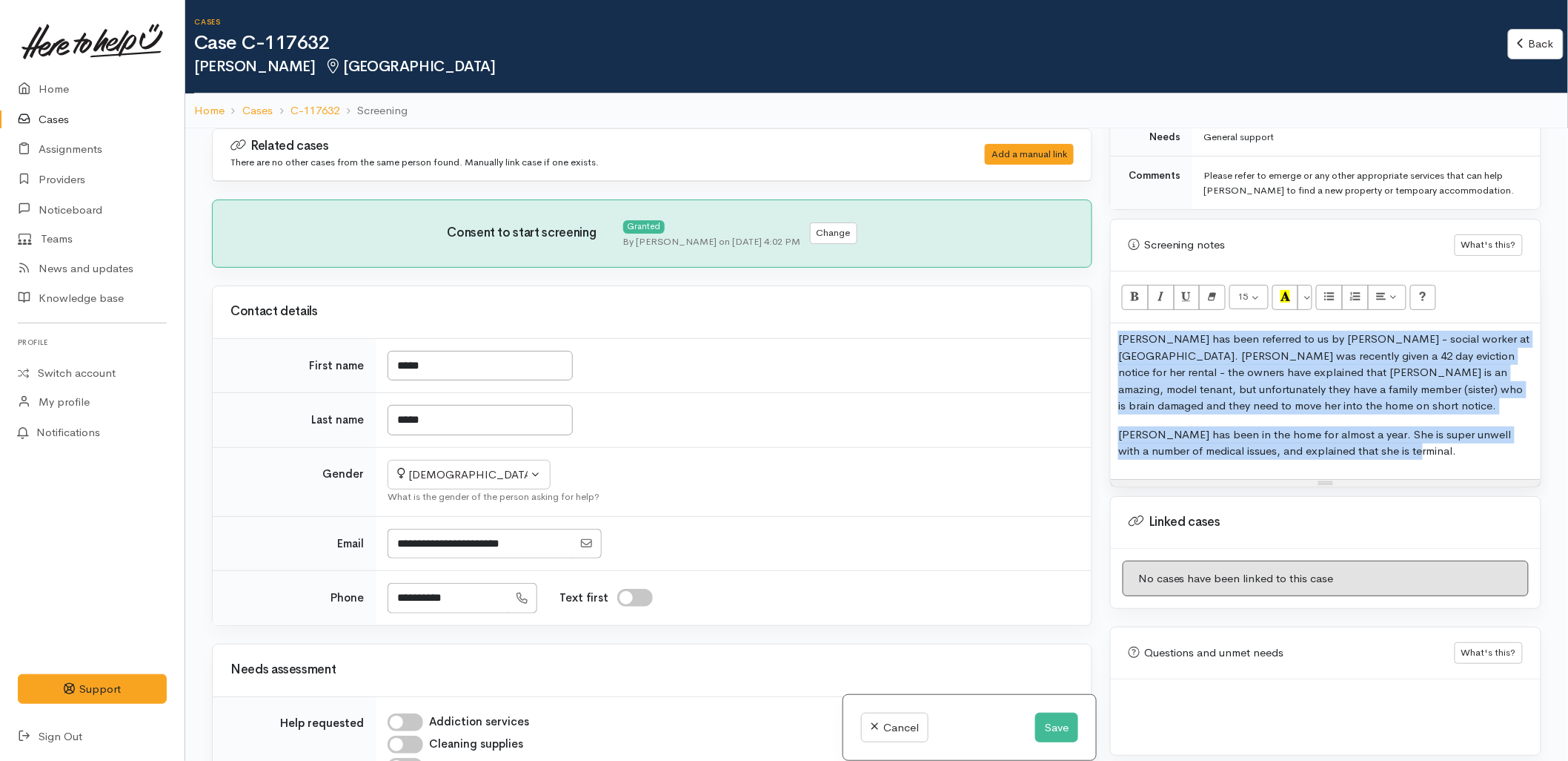
drag, startPoint x: 1406, startPoint y: 449, endPoint x: 1094, endPoint y: 343, distance: 329.5
click at [1094, 343] on div "Related cases There are no other cases from the same person found. Manually lin…" at bounding box center [876, 509] width 1347 height 761
paste div
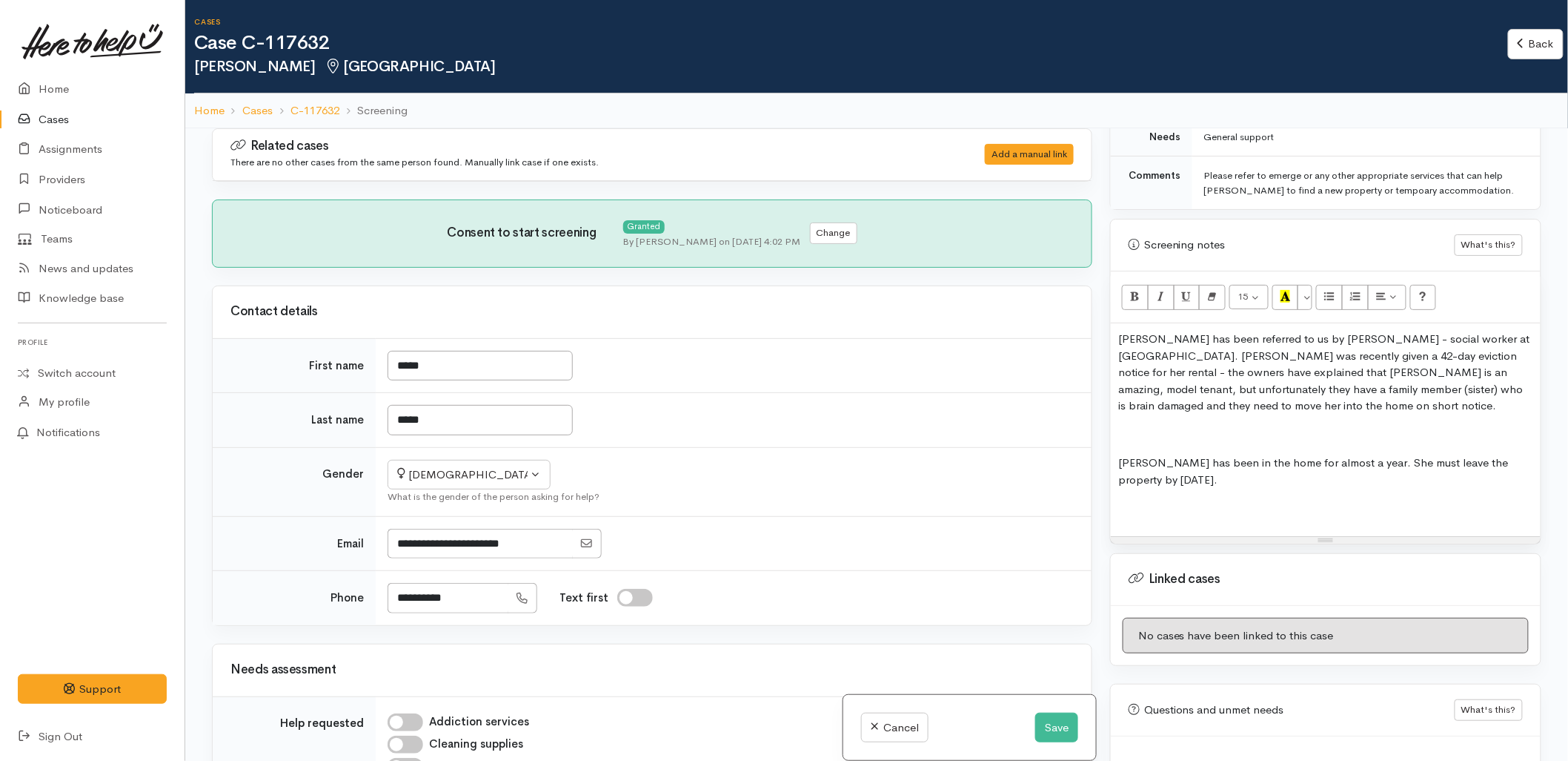
click at [1144, 440] on p at bounding box center [1325, 434] width 415 height 17
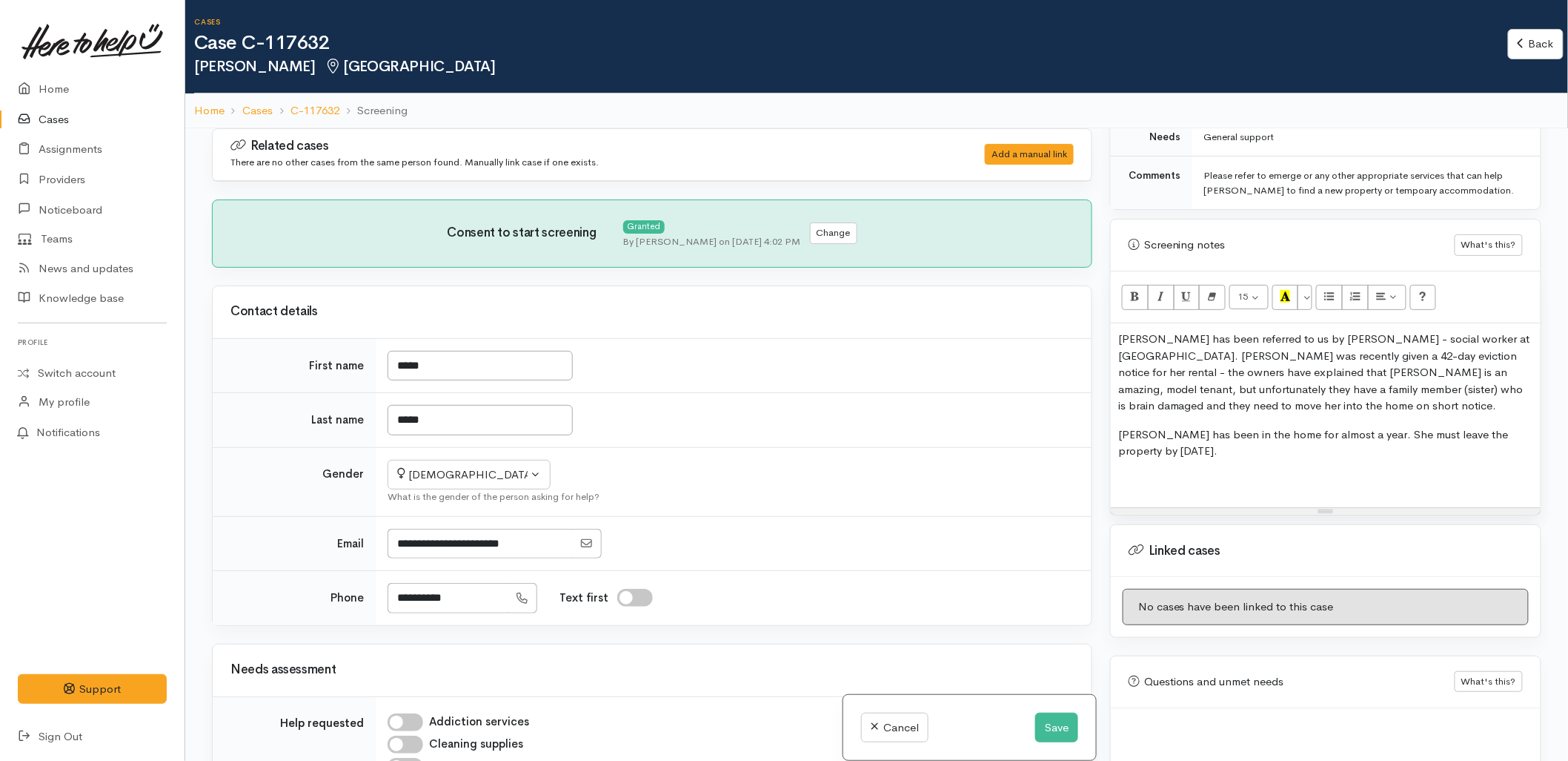
click at [1128, 492] on div "Jeana has been referred to us by Jon Pearce - social worker at Tauranga Hospita…" at bounding box center [1325, 415] width 430 height 184
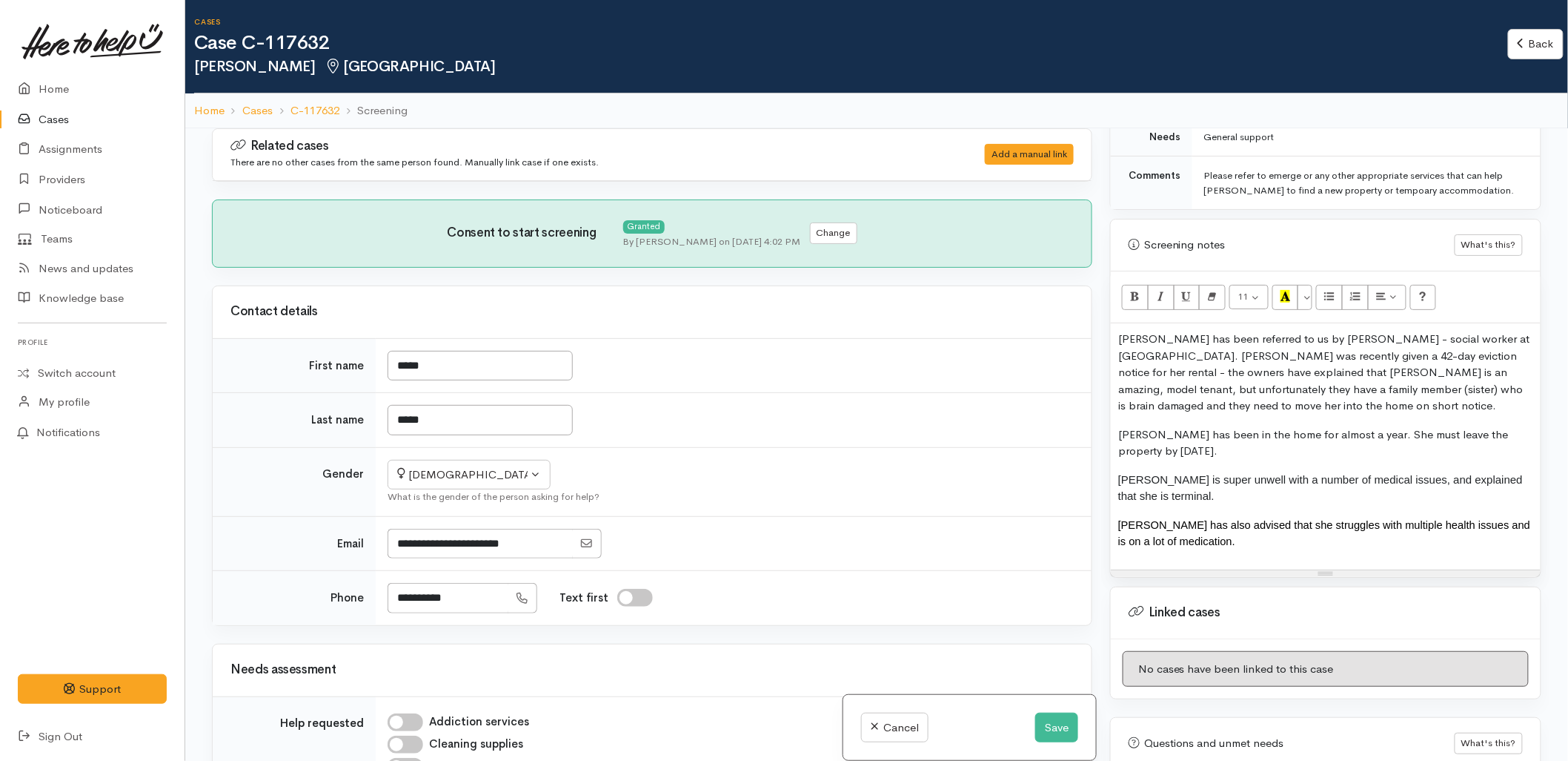
drag, startPoint x: 947, startPoint y: 641, endPoint x: 938, endPoint y: 674, distance: 34.2
click at [945, 664] on div "Related cases There are no other cases from the same person found. Manually lin…" at bounding box center [652, 509] width 898 height 761
click at [1183, 542] on p "[PERSON_NAME] has also advised that she struggles with multiple health issues a…" at bounding box center [1325, 533] width 415 height 34
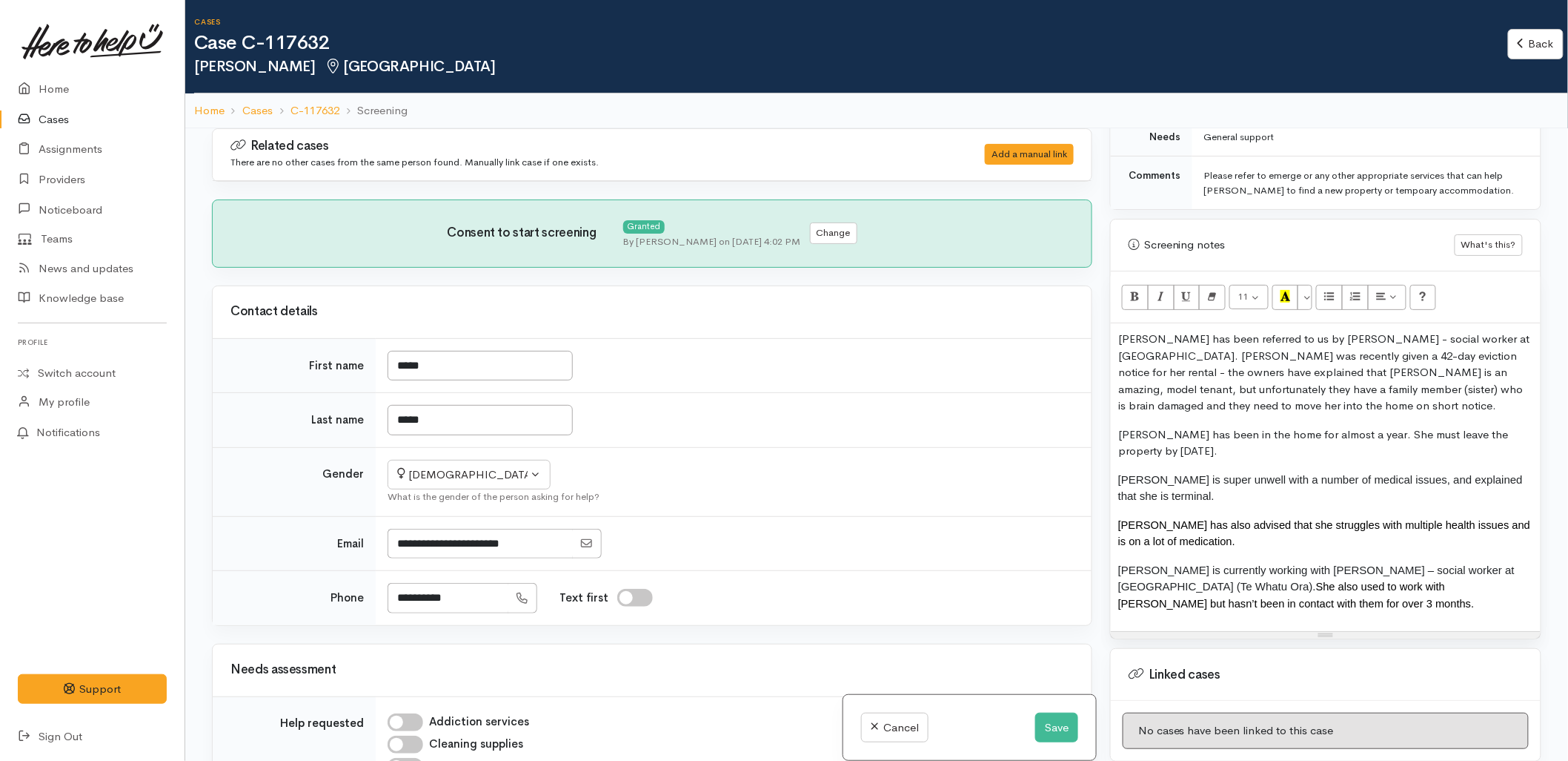
click at [1197, 586] on span "She also used to work with Ngati Ranginui but hasn’t been in contact with them …" at bounding box center [1296, 595] width 356 height 29
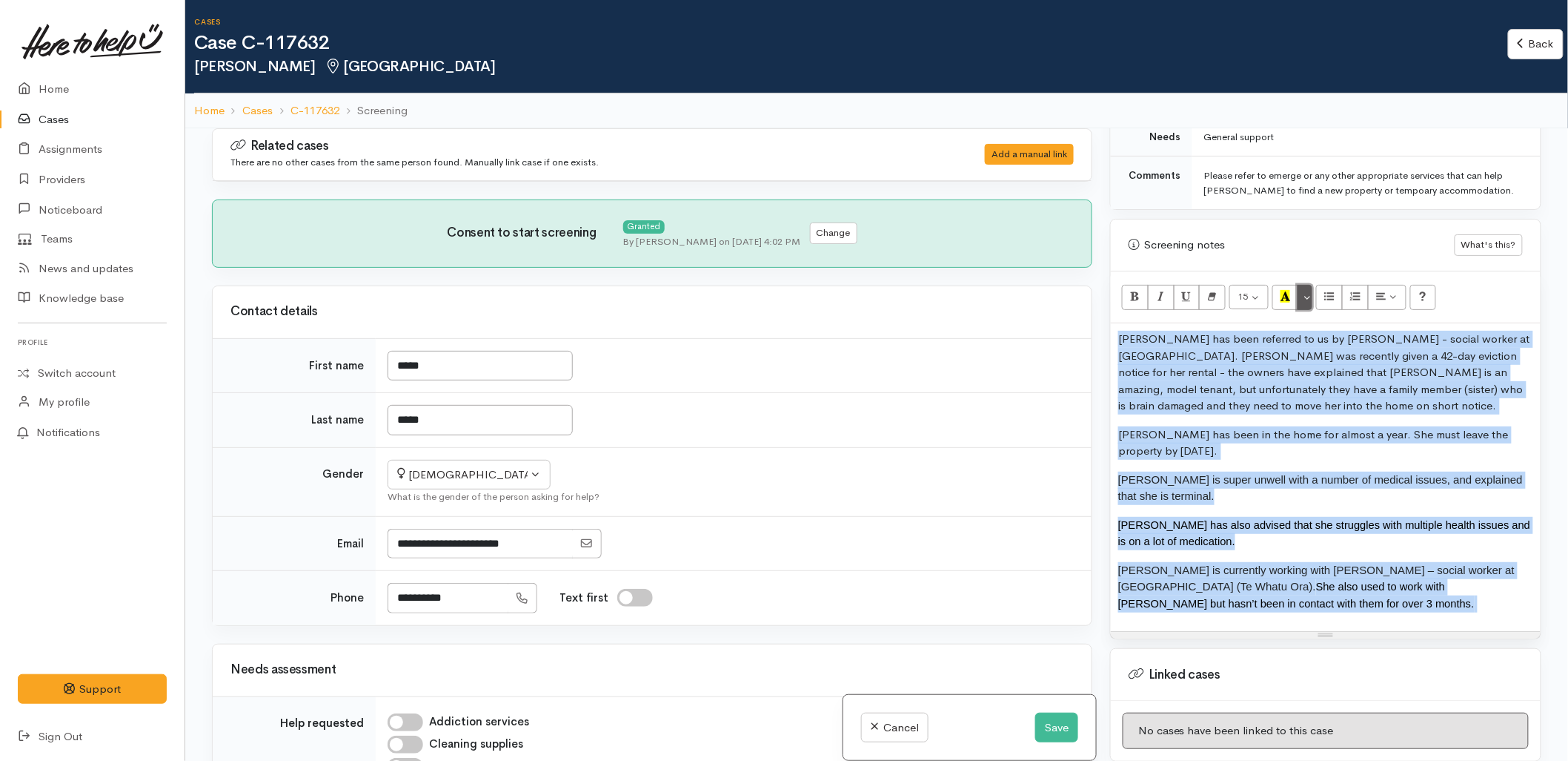
click at [1312, 299] on button "More Color" at bounding box center [1305, 298] width 15 height 26
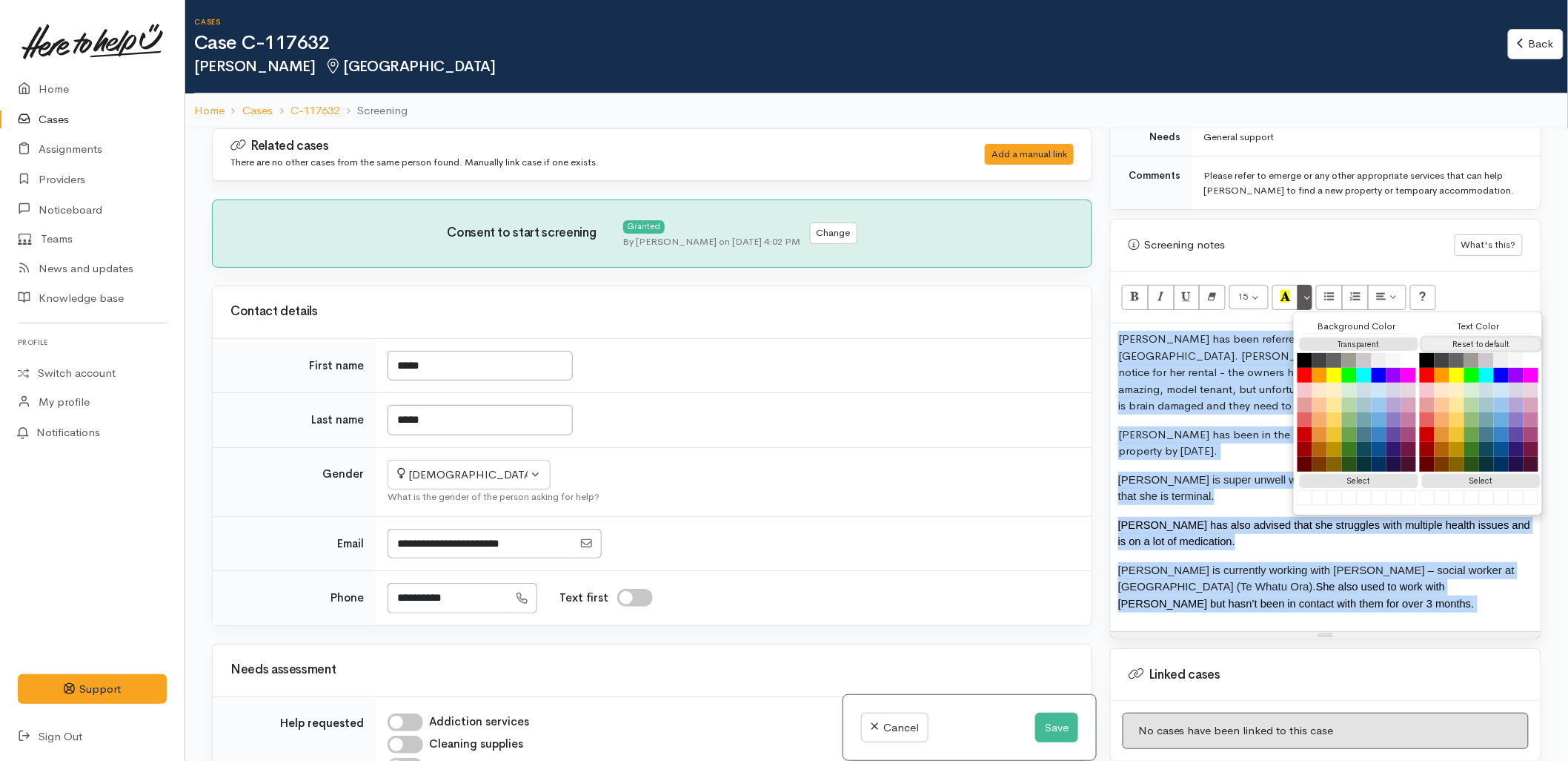
click at [1449, 340] on button "Reset to default" at bounding box center [1482, 344] width 118 height 14
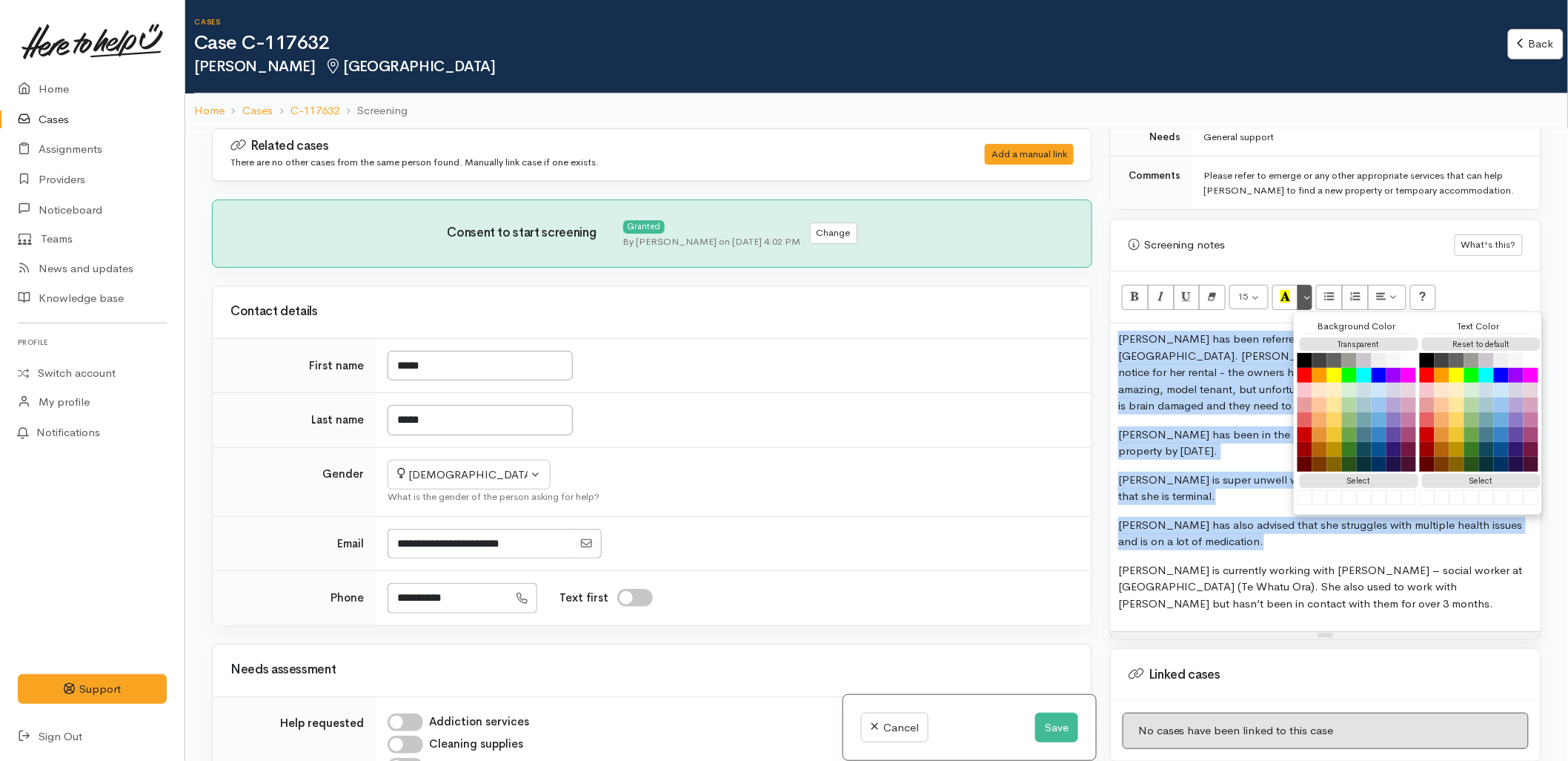
click at [1232, 505] on p "[PERSON_NAME] is super unwell with a number of medical issues, and explained th…" at bounding box center [1325, 488] width 415 height 34
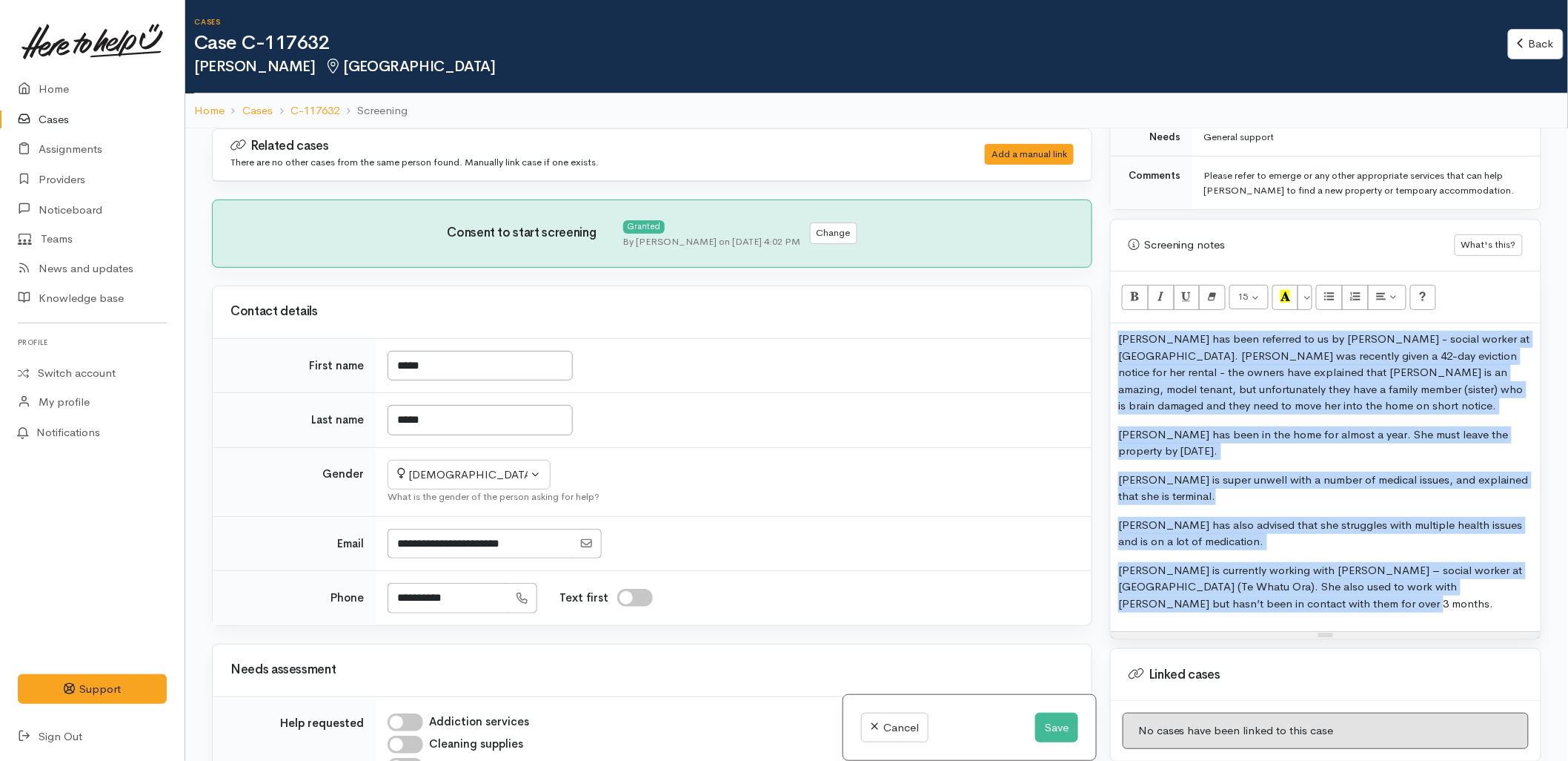
copy div "Jeana has been referred to us by Jon Pearce - social worker at Tauranga Hospita…"
click at [1060, 729] on button "Save" at bounding box center [1056, 727] width 43 height 30
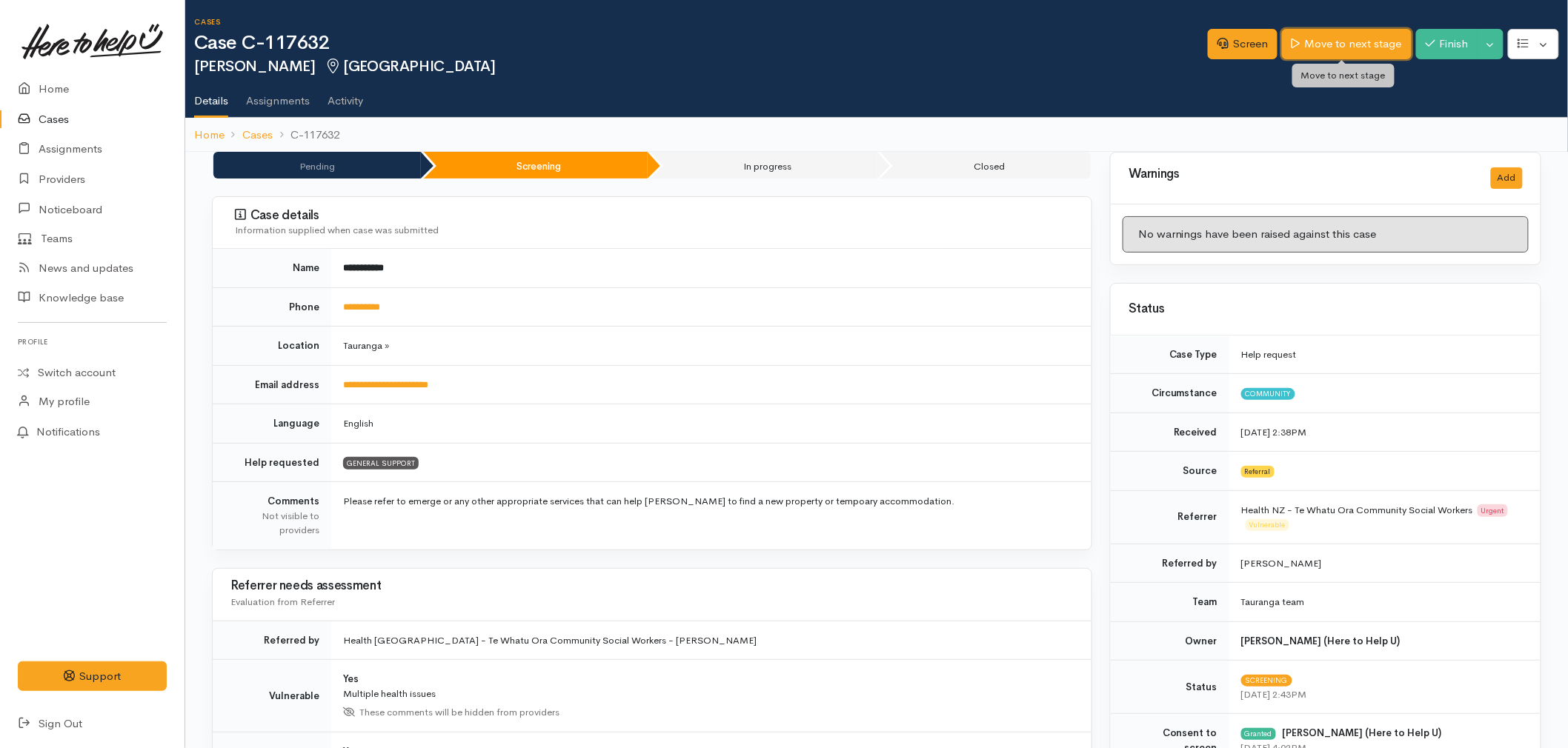
click at [1342, 45] on link "Move to next stage" at bounding box center [1347, 44] width 129 height 30
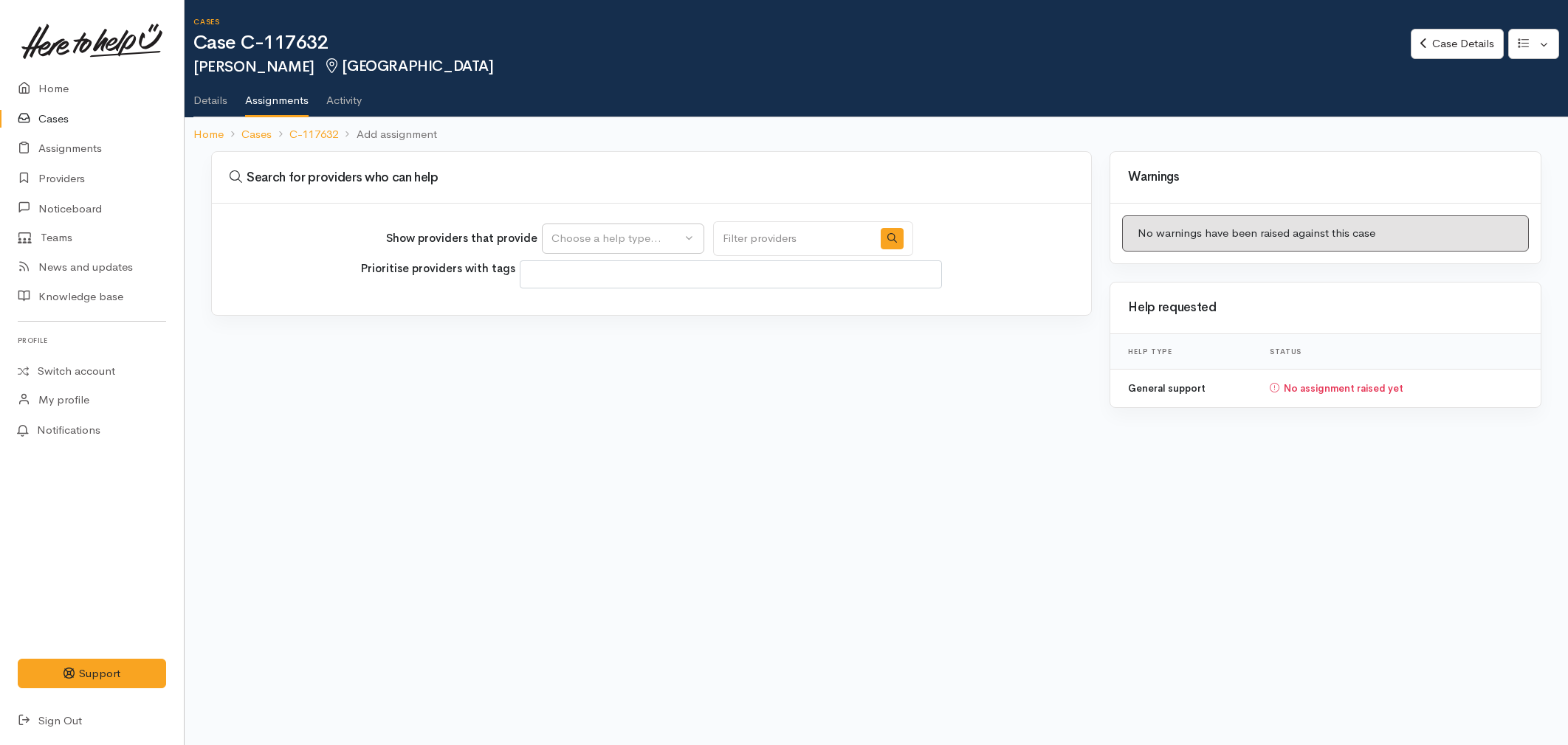
select select
click at [635, 219] on div "Show providers that provide General support Choose a help type... Prioritise pr…" at bounding box center [651, 259] width 879 height 112
click at [615, 231] on div "Choose a help type..." at bounding box center [616, 238] width 130 height 17
click at [579, 314] on span "General support" at bounding box center [601, 308] width 83 height 17
select select "4"
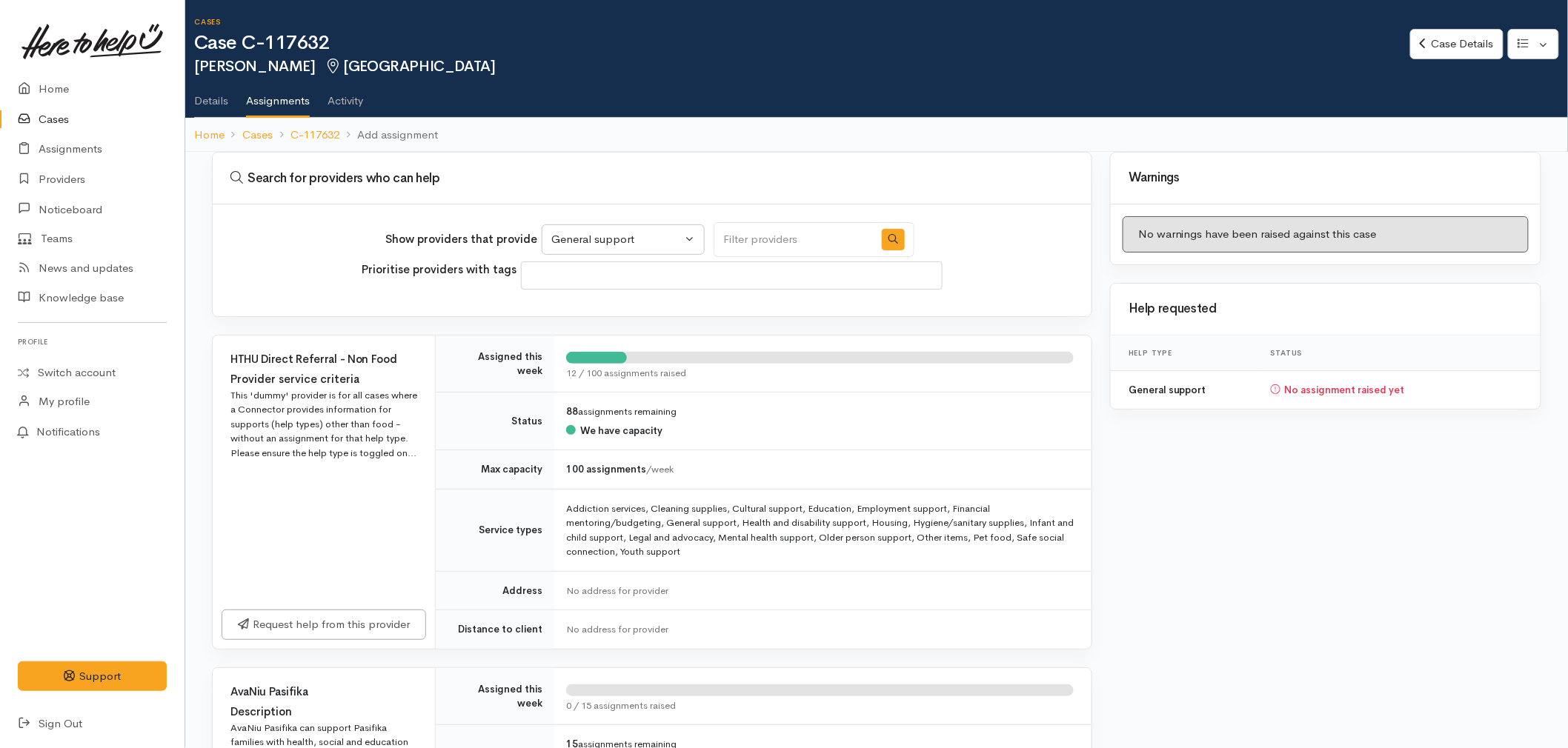
click at [754, 226] on input "Search" at bounding box center [793, 239] width 160 height 34
type input "emerge"
click at [882, 243] on button "button" at bounding box center [893, 240] width 23 height 21
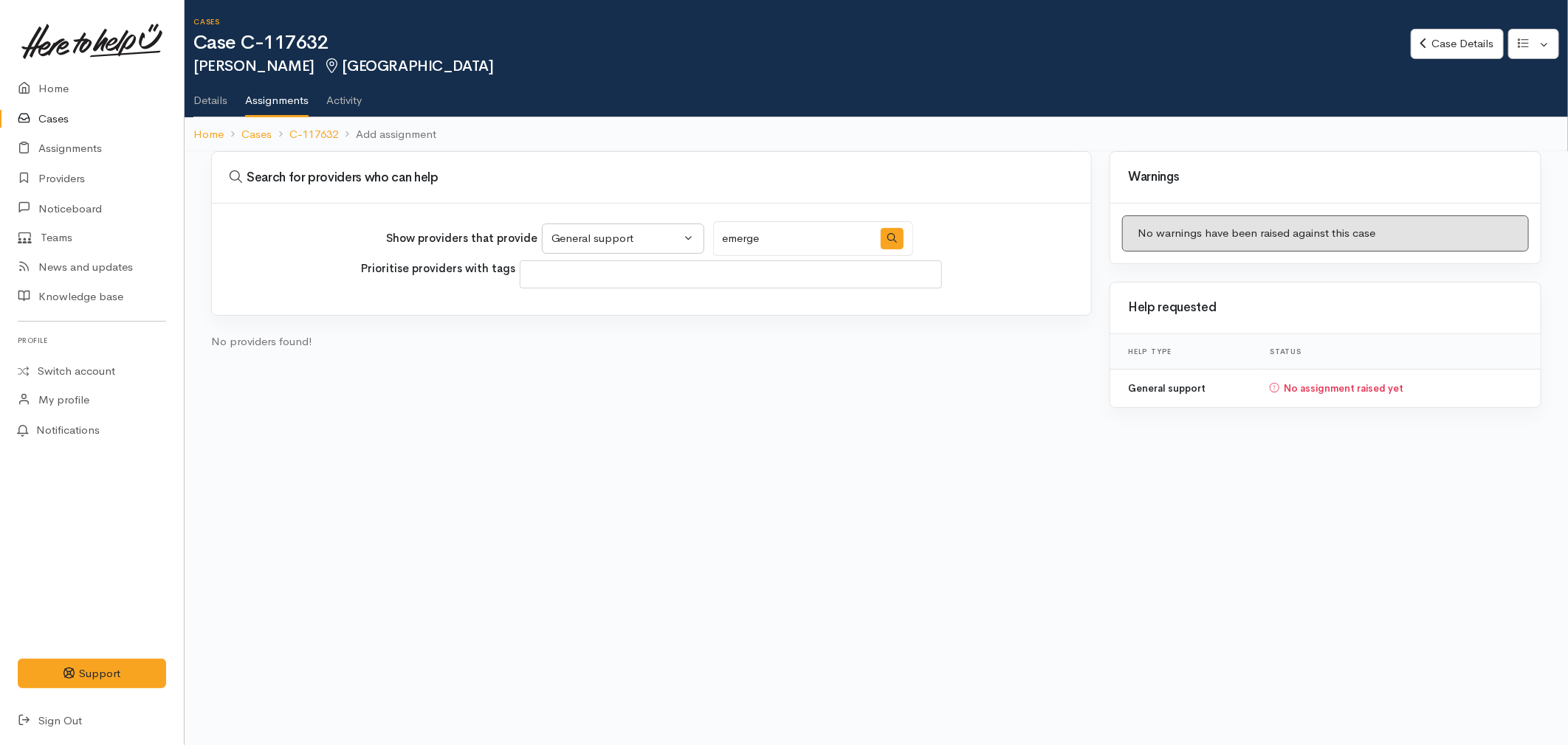
click at [203, 102] on link "Details" at bounding box center [210, 95] width 34 height 41
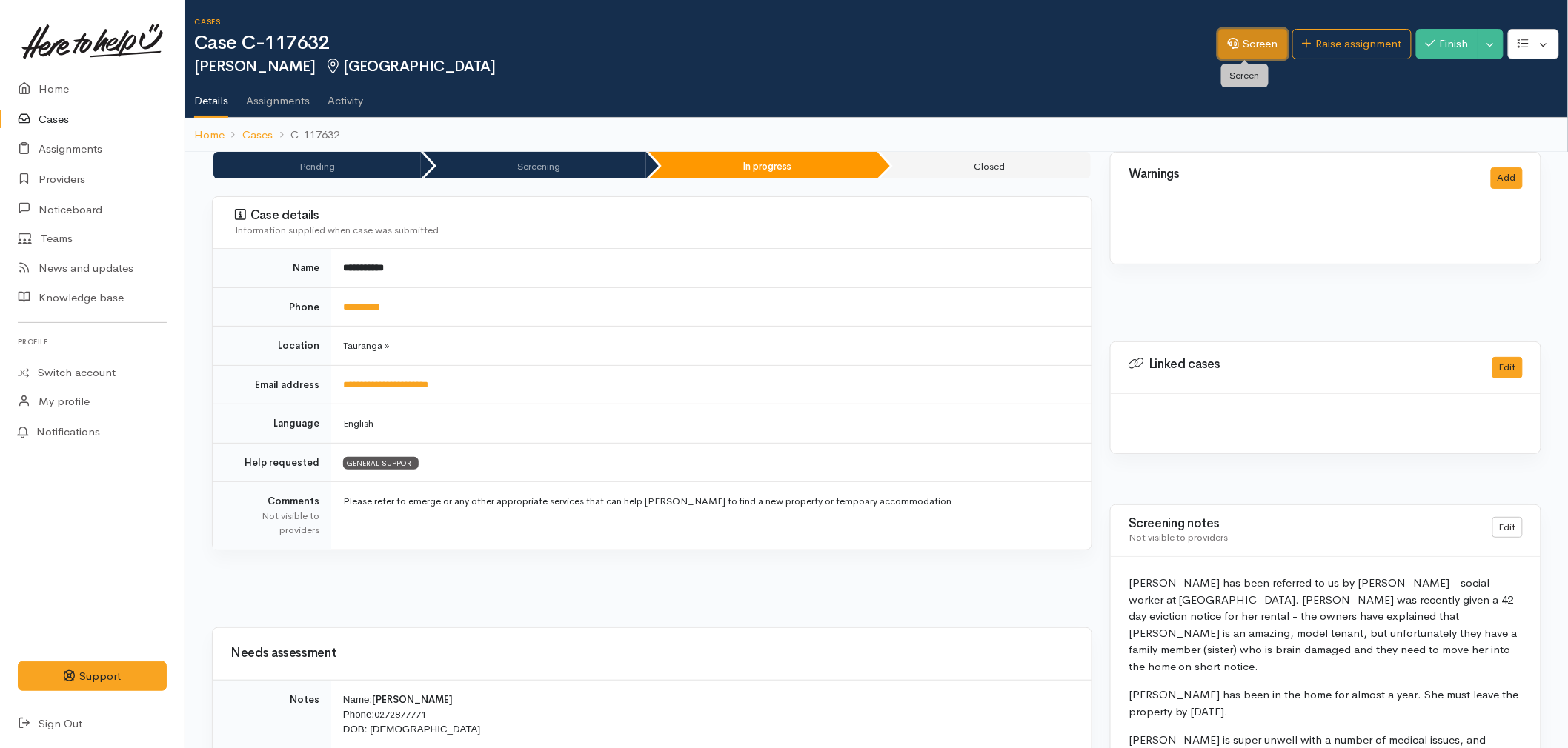
click at [1247, 49] on link "Screen" at bounding box center [1253, 44] width 70 height 30
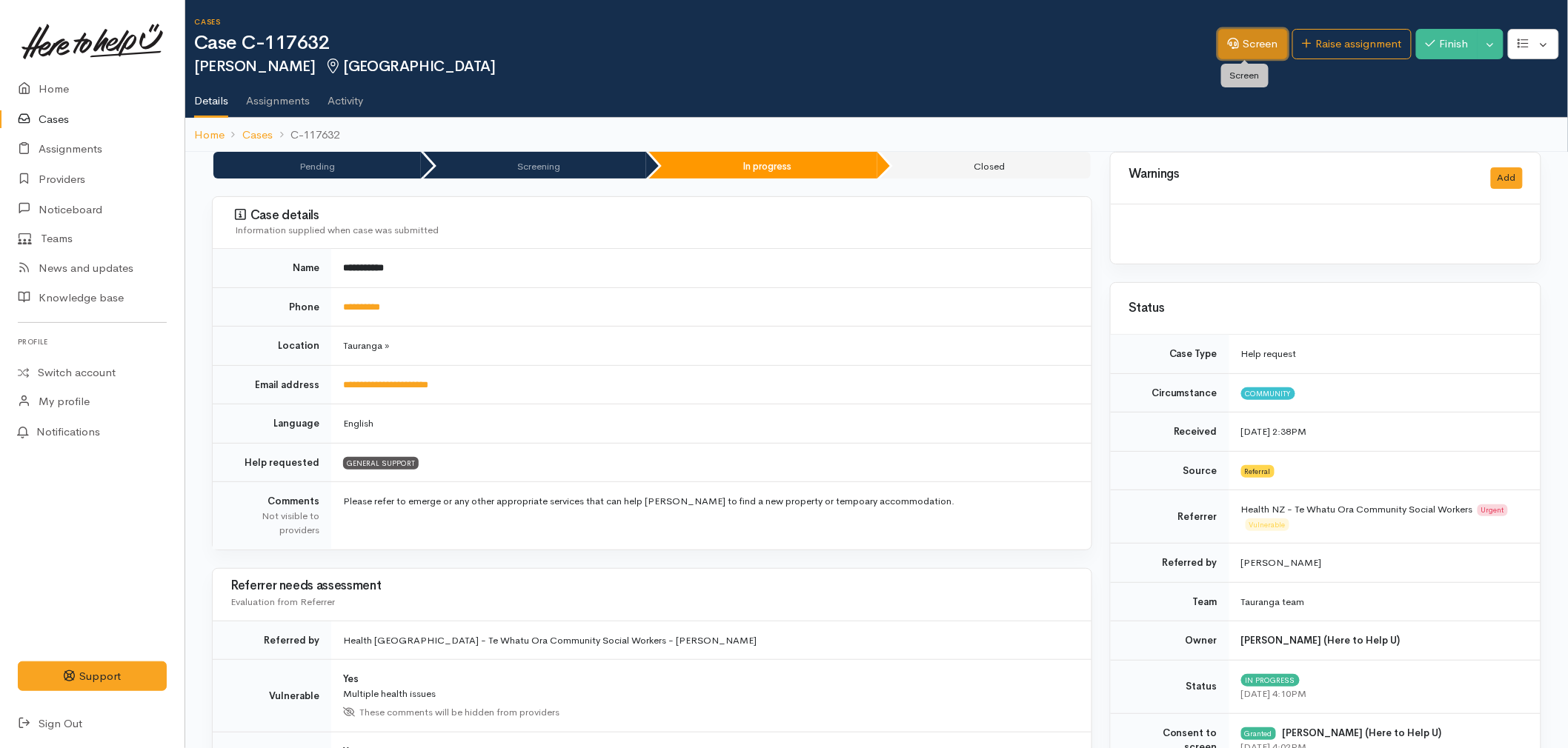
scroll to position [30, 0]
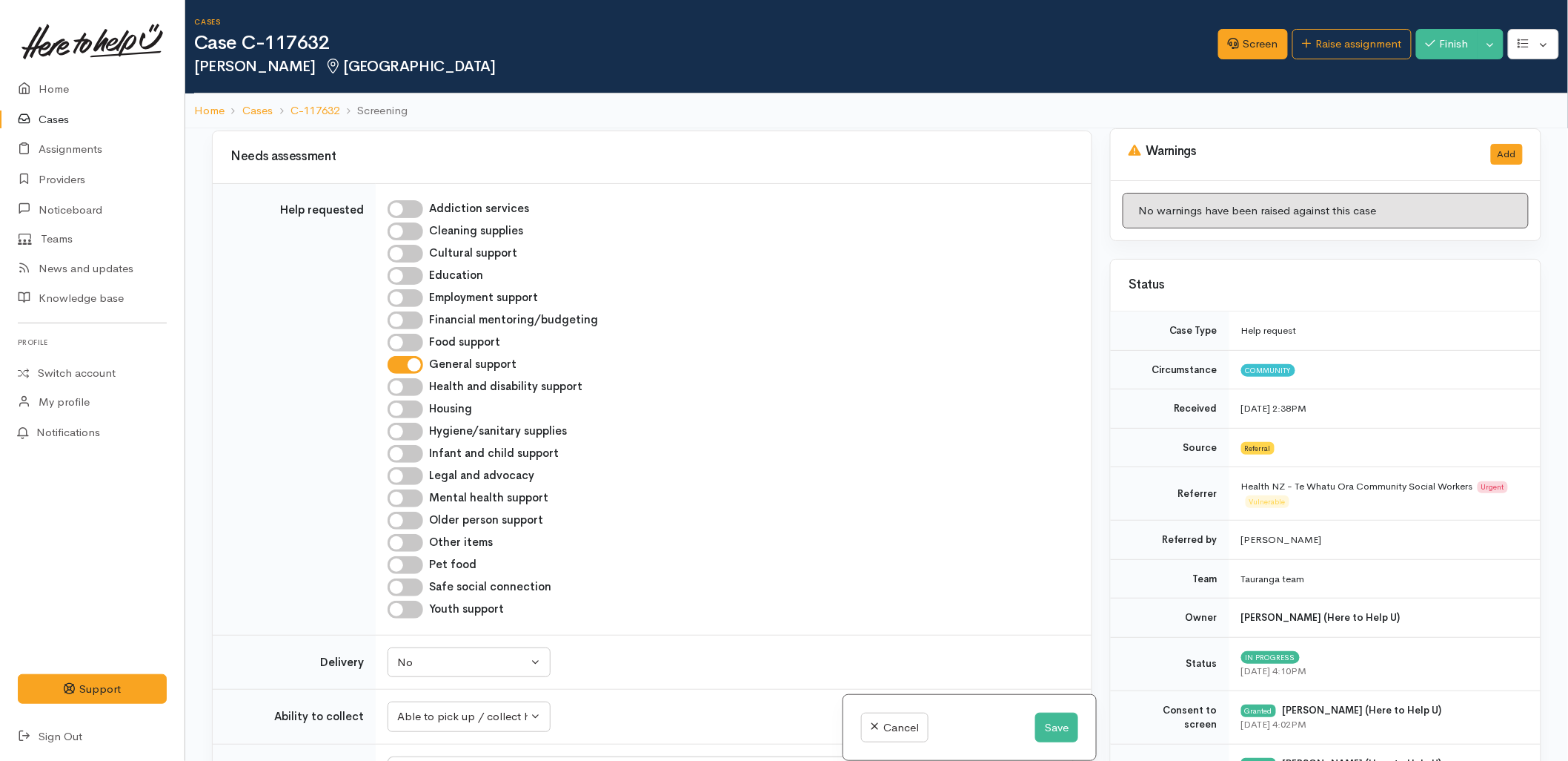
scroll to position [576, 0]
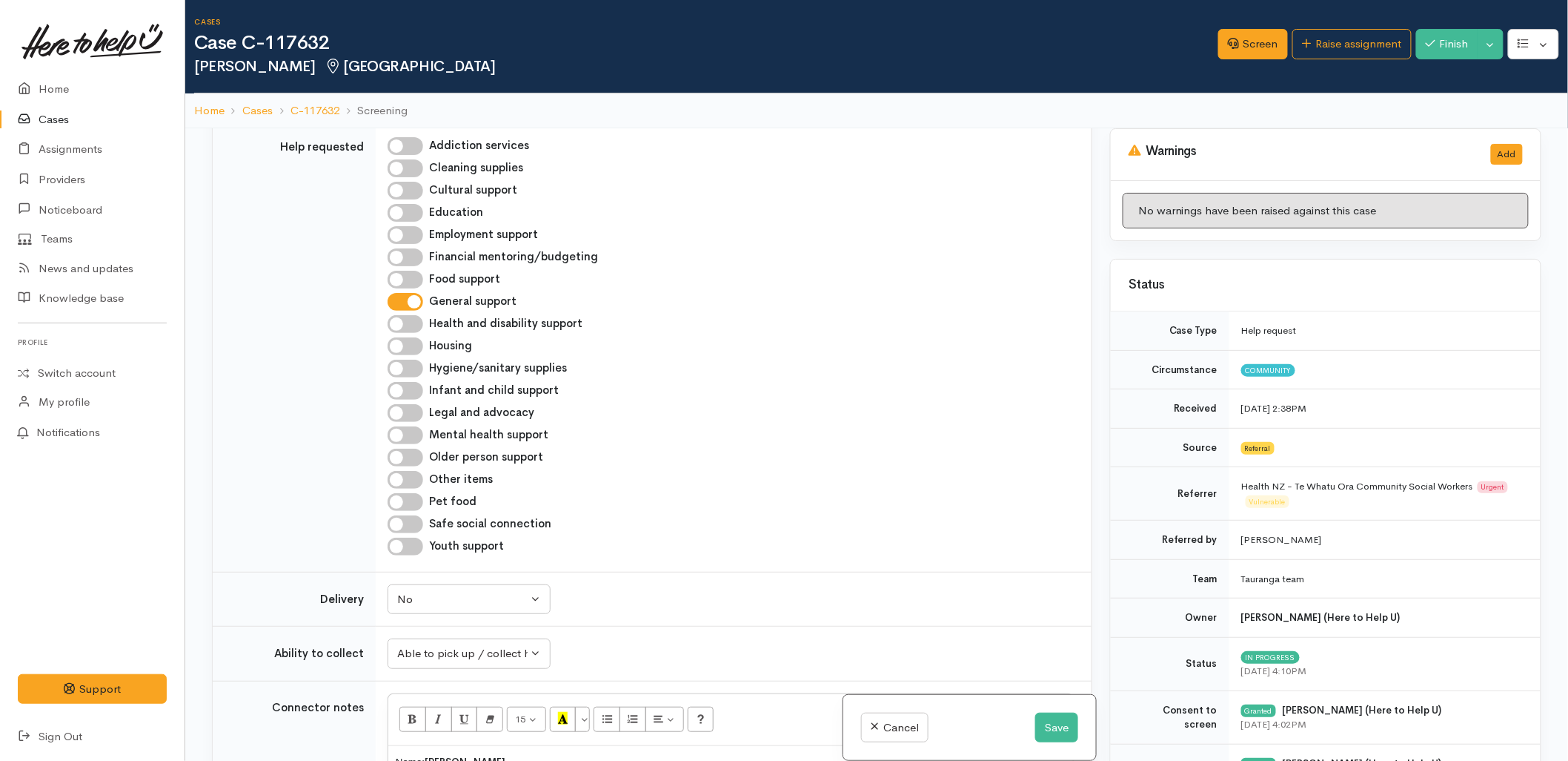
click at [410, 323] on input "Health and disability support" at bounding box center [405, 324] width 35 height 18
checkbox input "true"
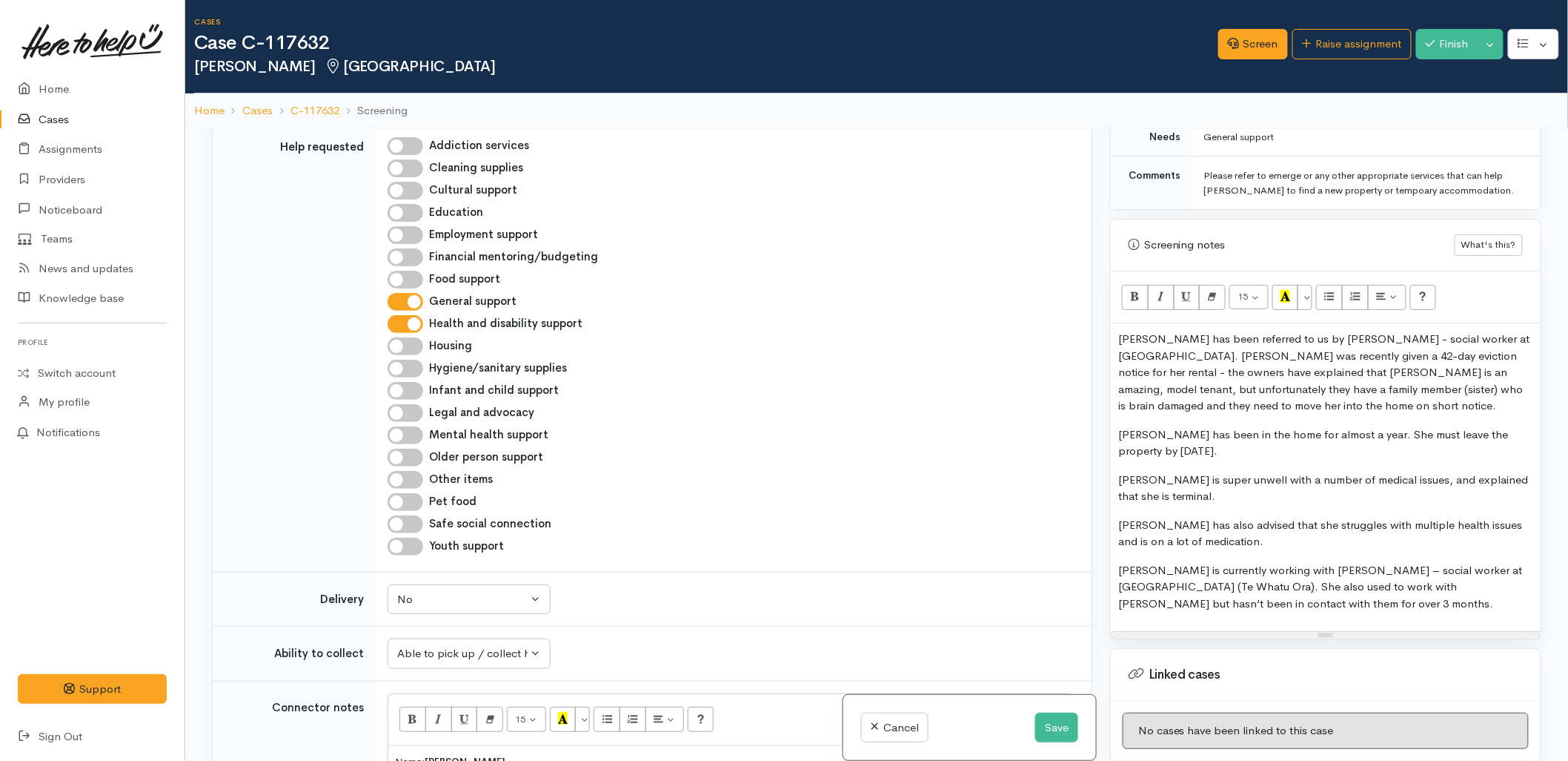
scroll to position [989, 0]
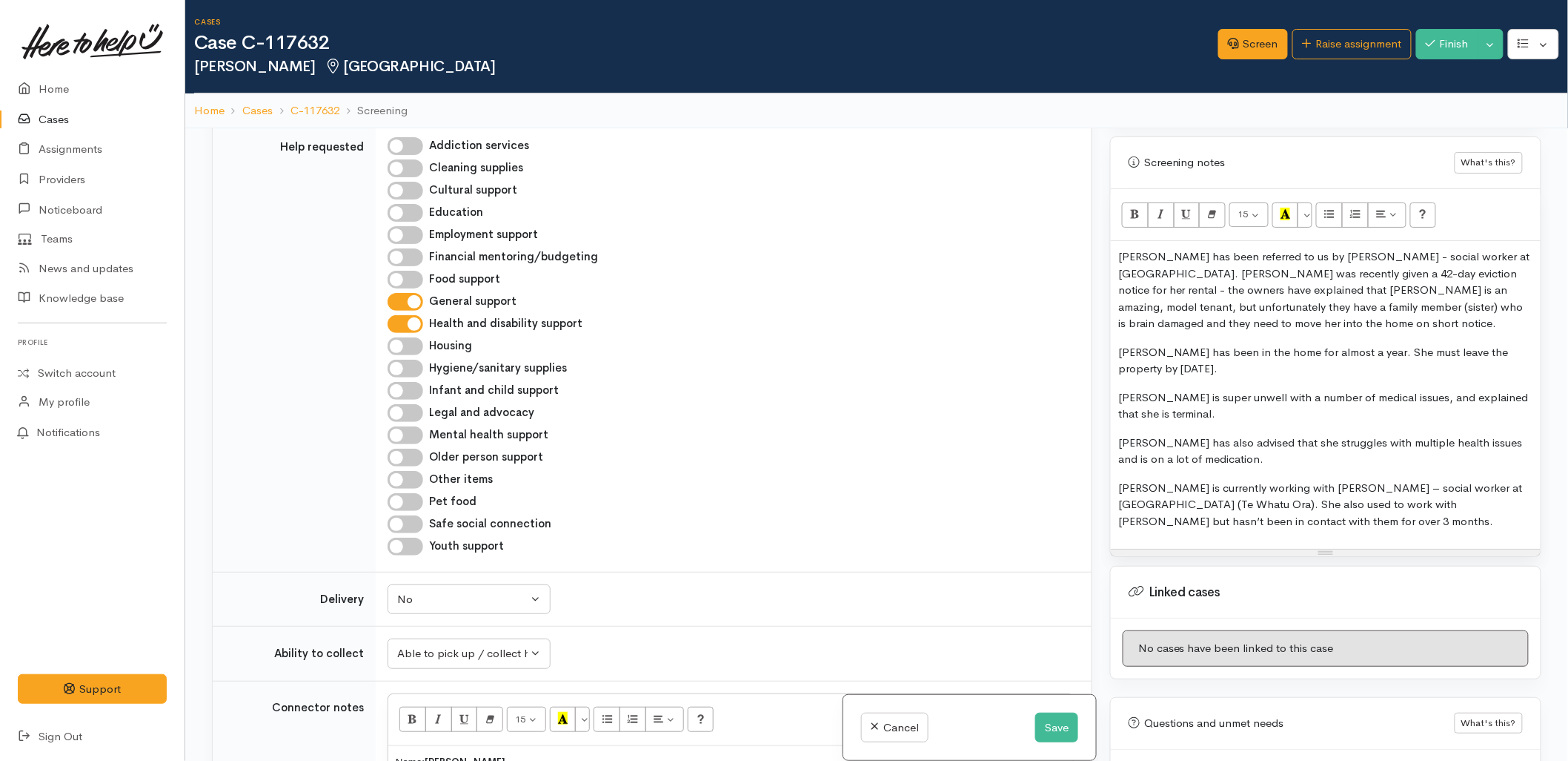
click at [1117, 350] on div "[PERSON_NAME] has been referred to us by [PERSON_NAME] - social worker at [GEOG…" at bounding box center [1325, 395] width 430 height 308
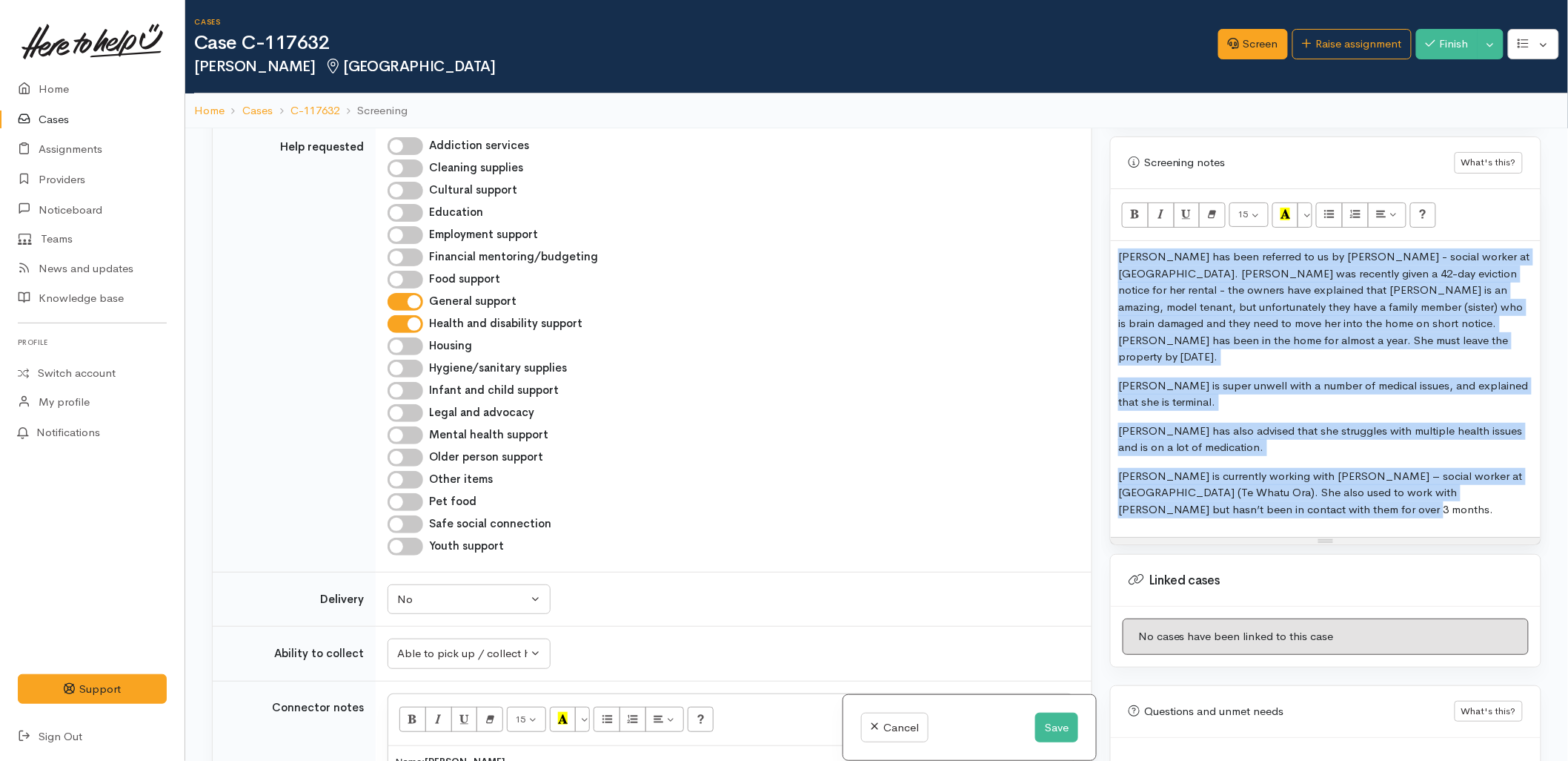
copy div "[PERSON_NAME] has been referred to us by [PERSON_NAME] - social worker at [GEOG…"
click at [1039, 736] on button "Save" at bounding box center [1056, 727] width 43 height 30
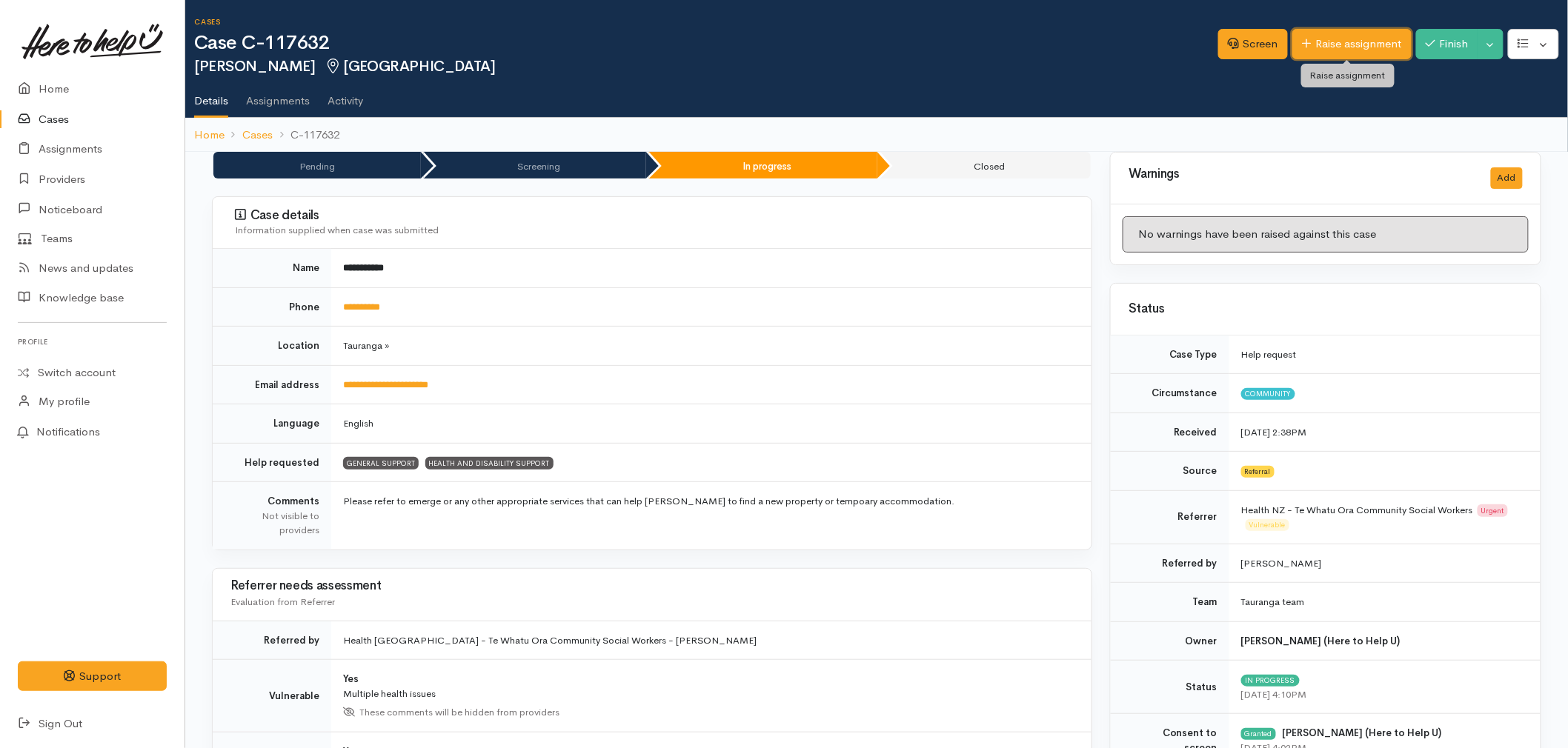
click at [1342, 42] on link "Raise assignment" at bounding box center [1352, 44] width 119 height 30
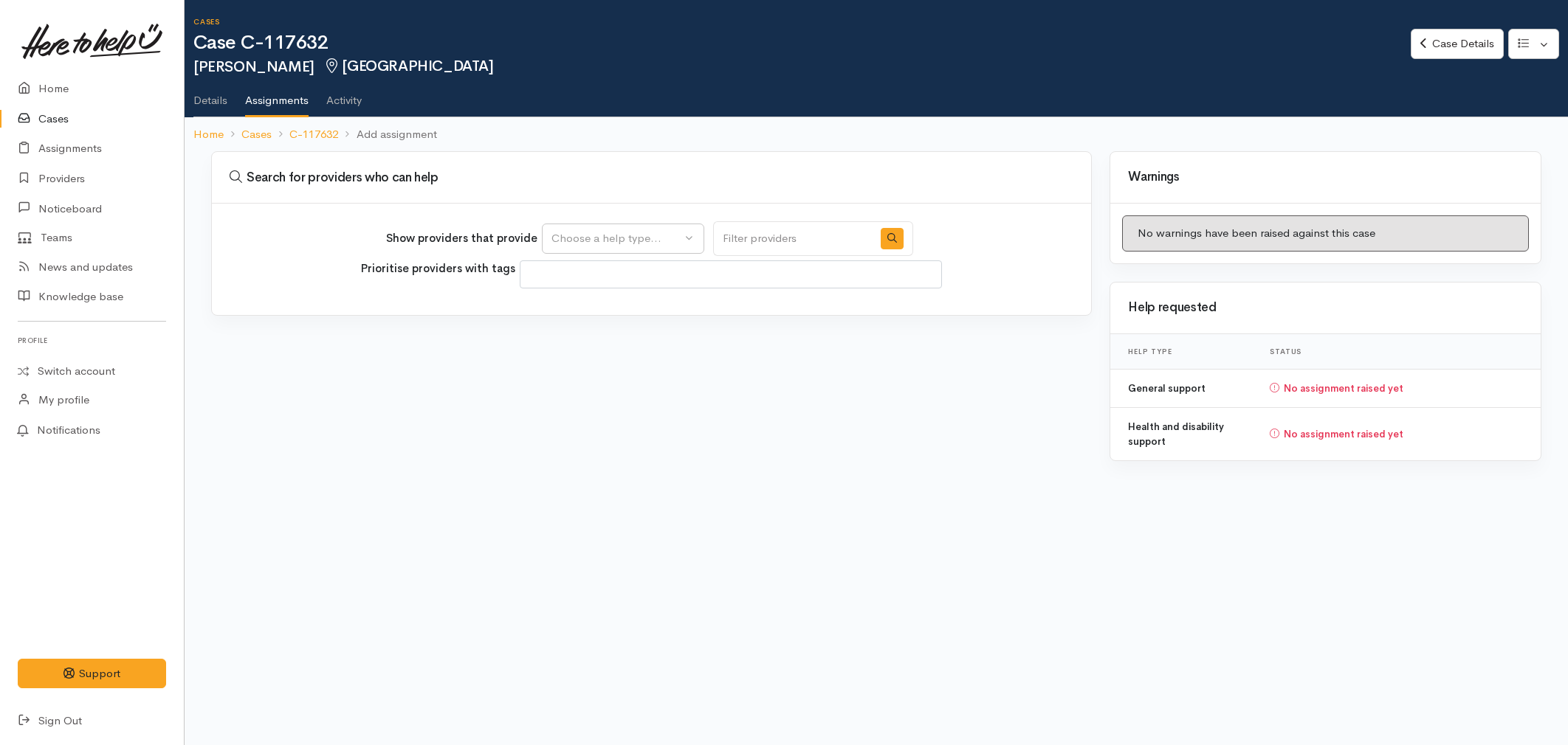
select select
click at [607, 237] on div "Choose a help type..." at bounding box center [616, 238] width 130 height 17
click at [598, 288] on input "Search" at bounding box center [633, 279] width 169 height 30
click at [591, 336] on span "Health and disability support" at bounding box center [632, 330] width 145 height 17
select select "26"
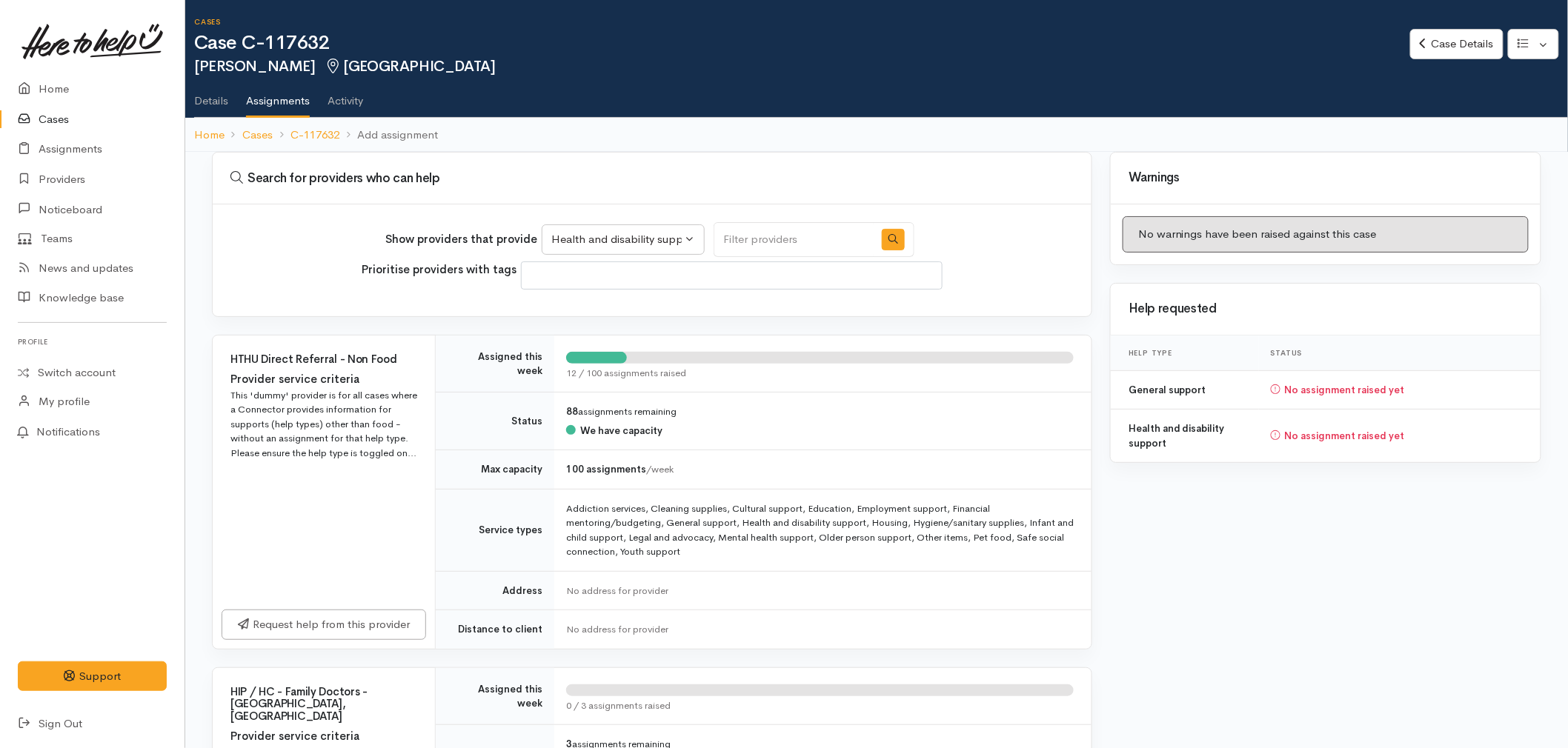
click at [196, 94] on link "Details" at bounding box center [211, 95] width 34 height 41
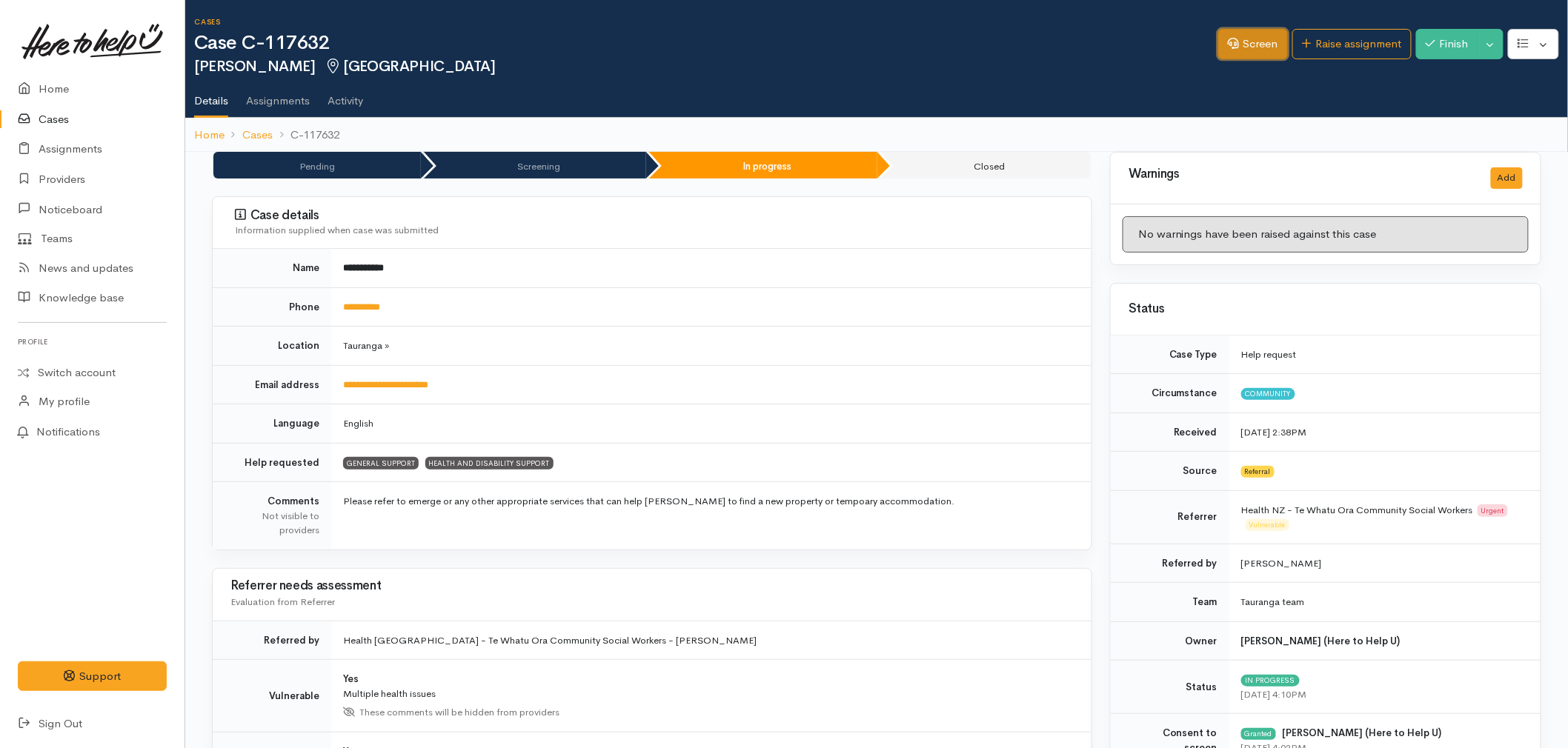
click at [1234, 54] on link "Screen" at bounding box center [1253, 44] width 70 height 30
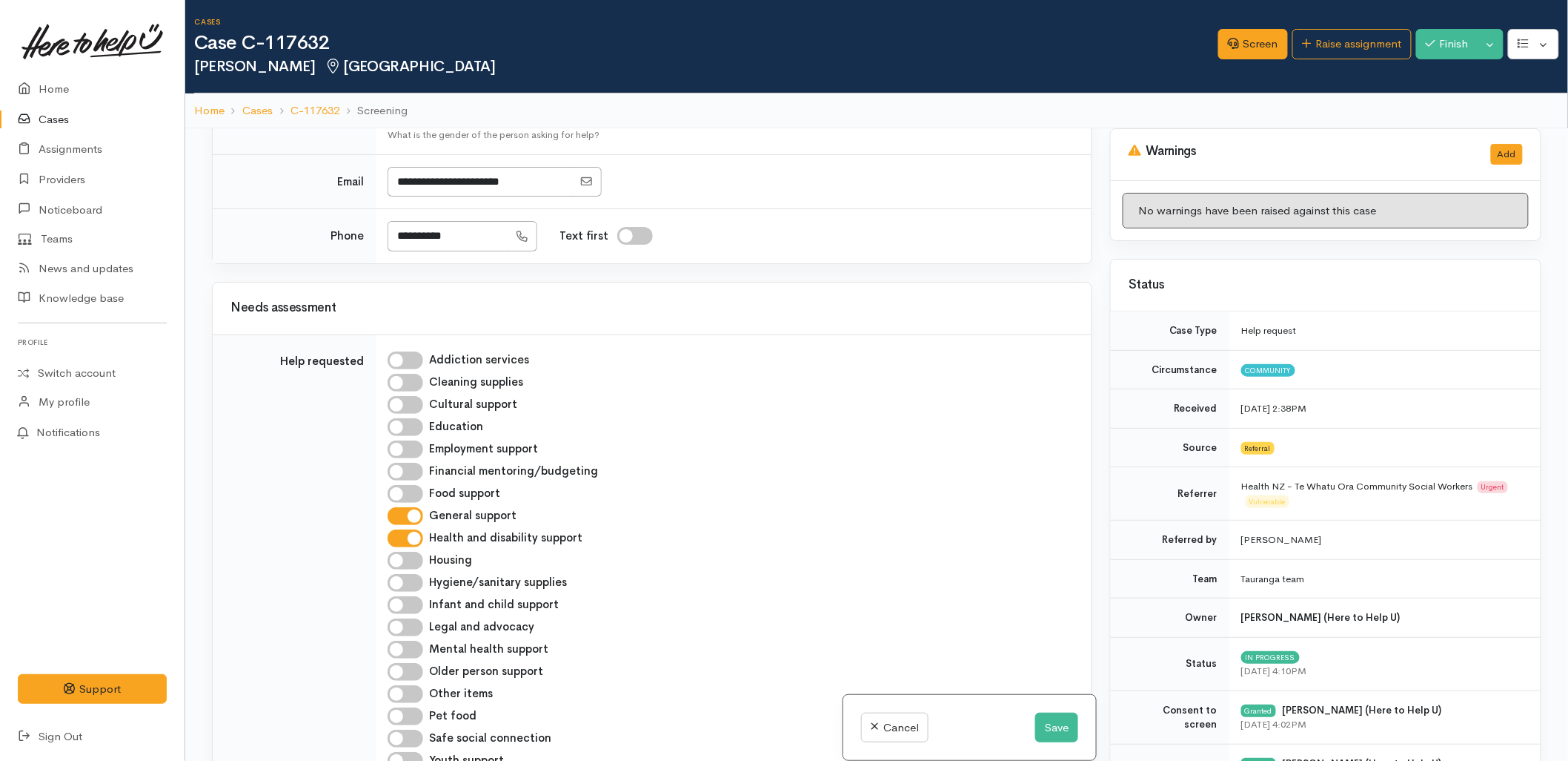
scroll to position [411, 0]
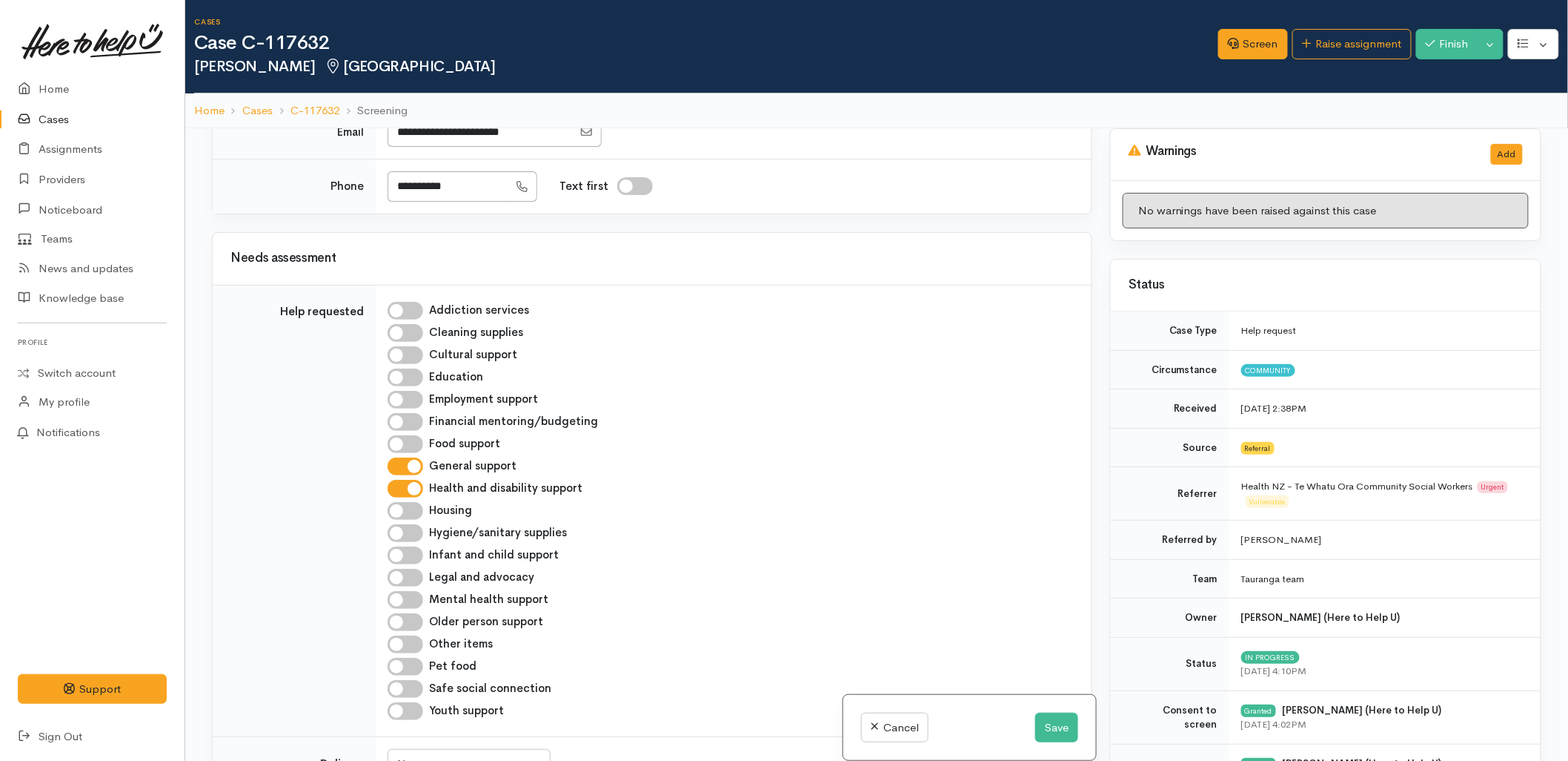
click at [409, 490] on input "Health and disability support" at bounding box center [405, 488] width 35 height 18
checkbox input "false"
click at [408, 510] on input "Housing" at bounding box center [405, 511] width 35 height 18
checkbox input "true"
click at [1040, 725] on button "Save" at bounding box center [1056, 727] width 43 height 30
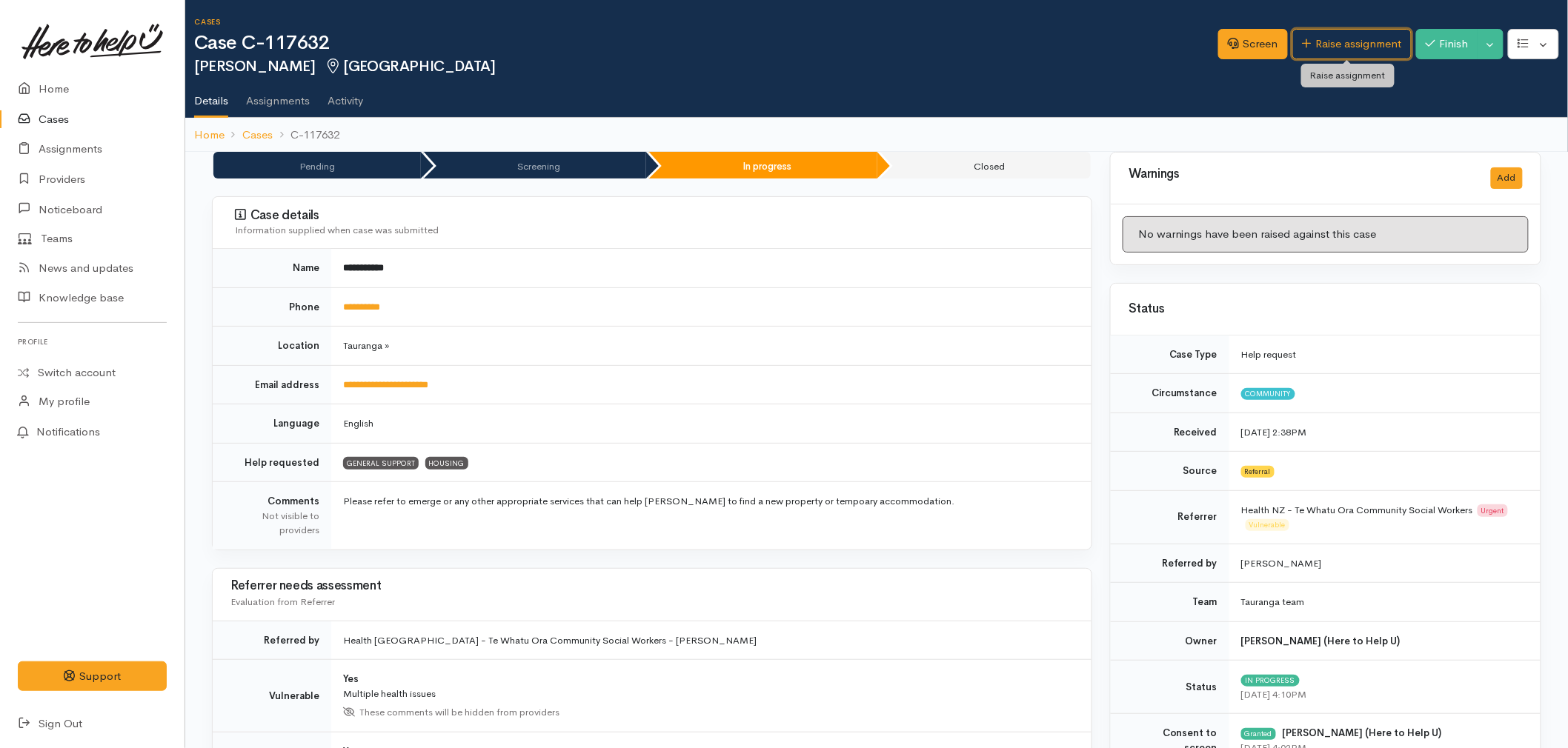
click at [1349, 41] on link "Raise assignment" at bounding box center [1352, 44] width 119 height 30
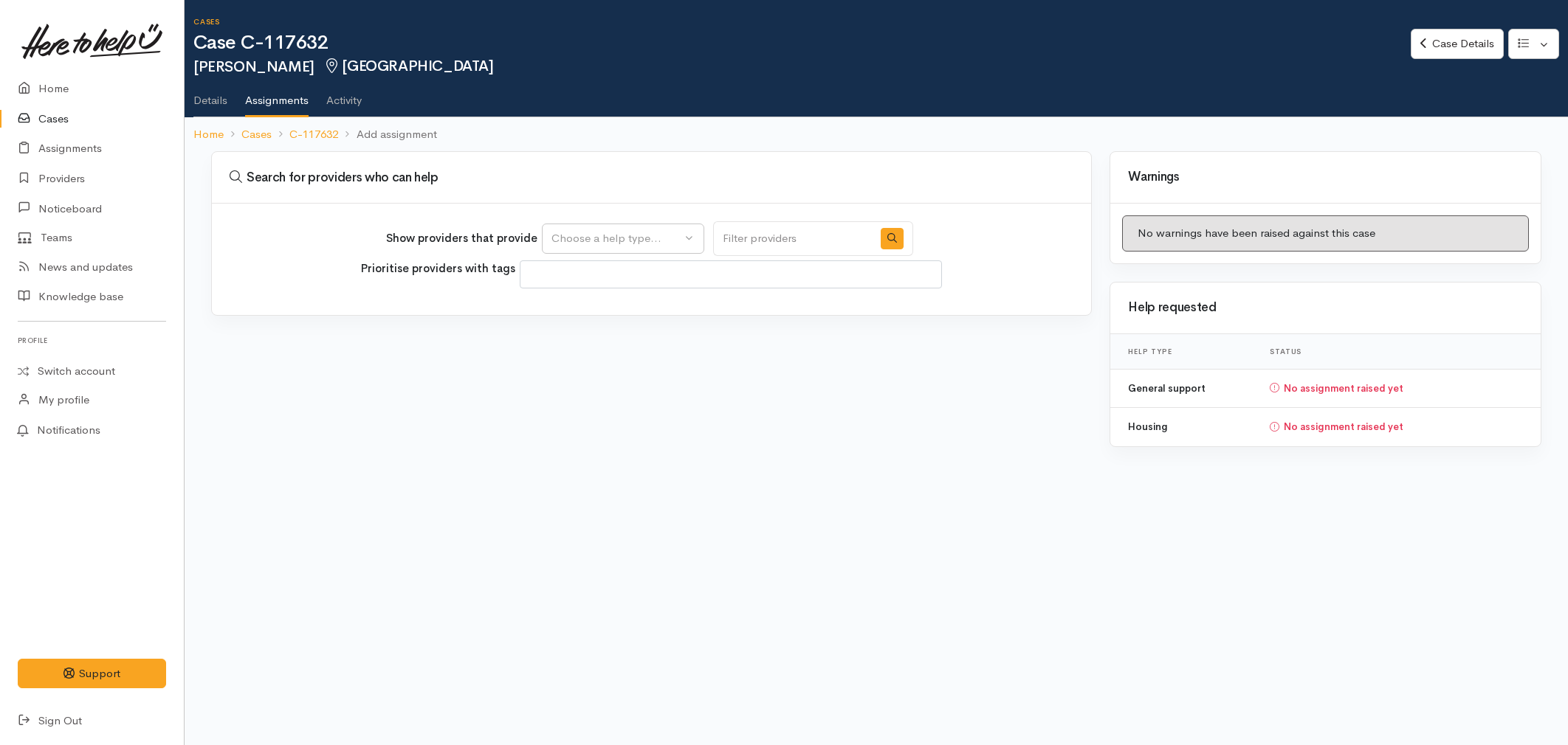
select select
click at [610, 242] on div "Choose a help type..." at bounding box center [616, 238] width 130 height 17
click at [587, 329] on span "Housing" at bounding box center [581, 330] width 42 height 17
select select "11"
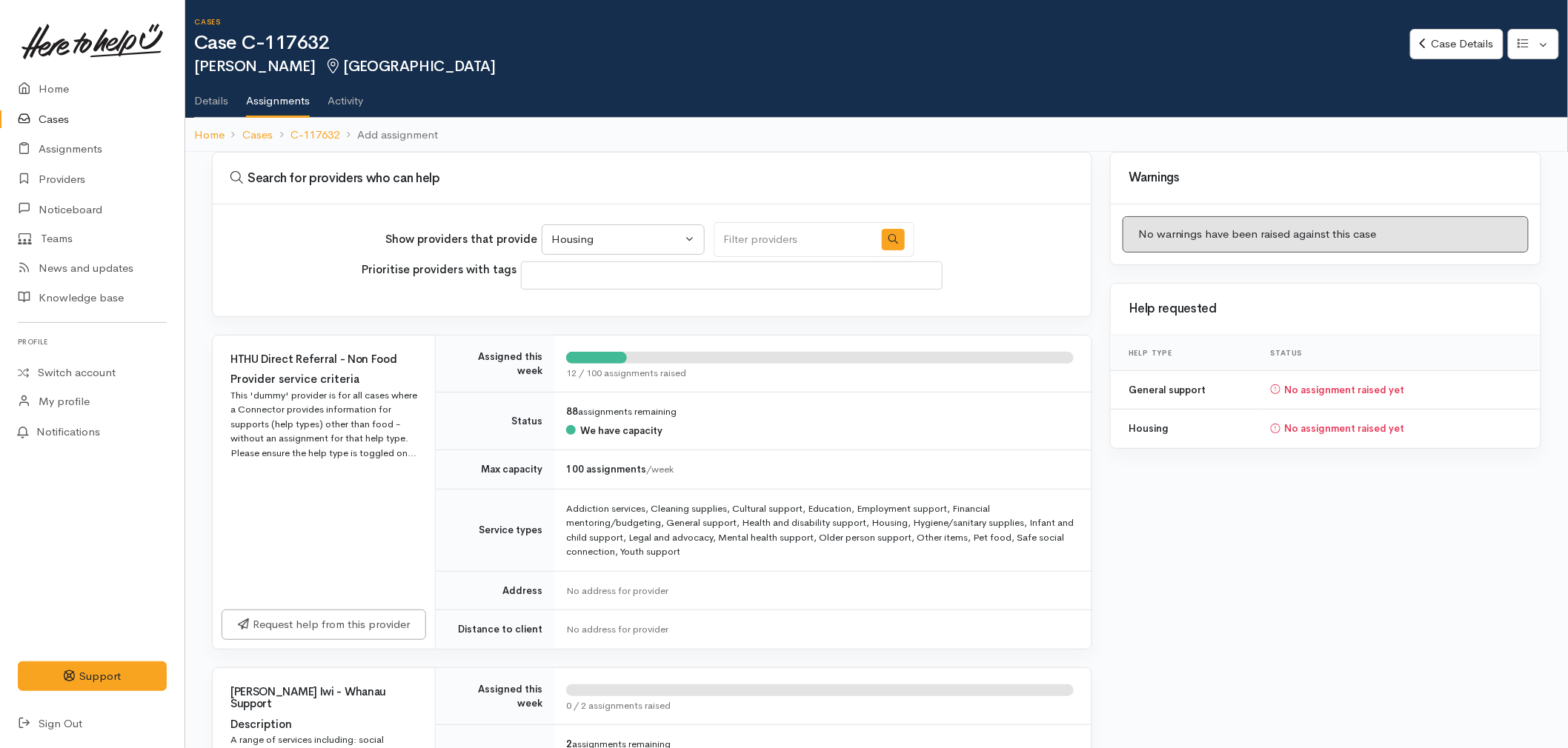
click at [758, 249] on input "Search" at bounding box center [793, 239] width 160 height 34
type input "emerge"
click at [896, 230] on div at bounding box center [893, 239] width 41 height 34
click at [886, 232] on button "button" at bounding box center [893, 240] width 23 height 21
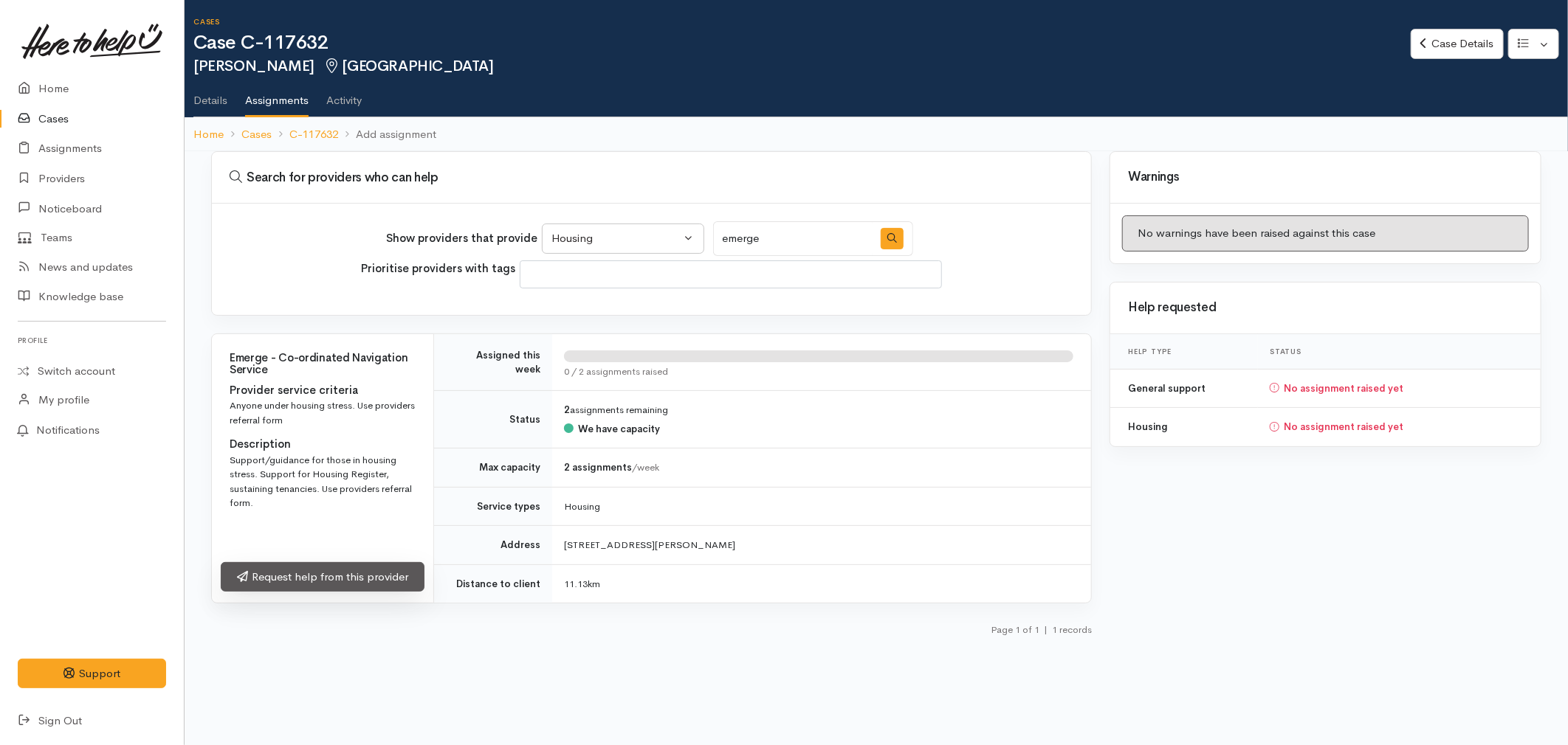
click at [344, 590] on link "Request help from this provider" at bounding box center [323, 577] width 204 height 30
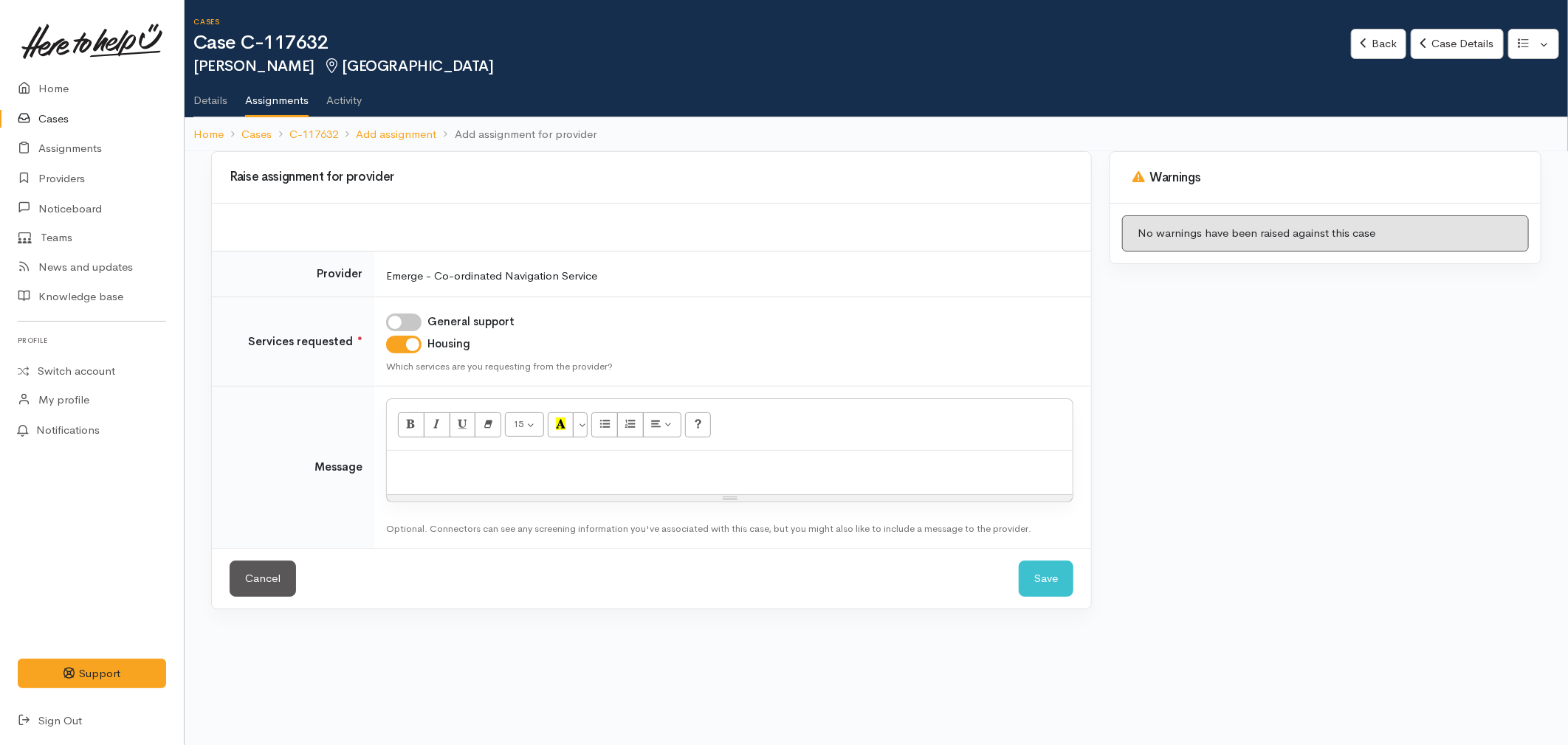
click at [408, 321] on input "General support" at bounding box center [403, 322] width 35 height 18
checkbox input "true"
click at [458, 473] on p at bounding box center [729, 467] width 671 height 17
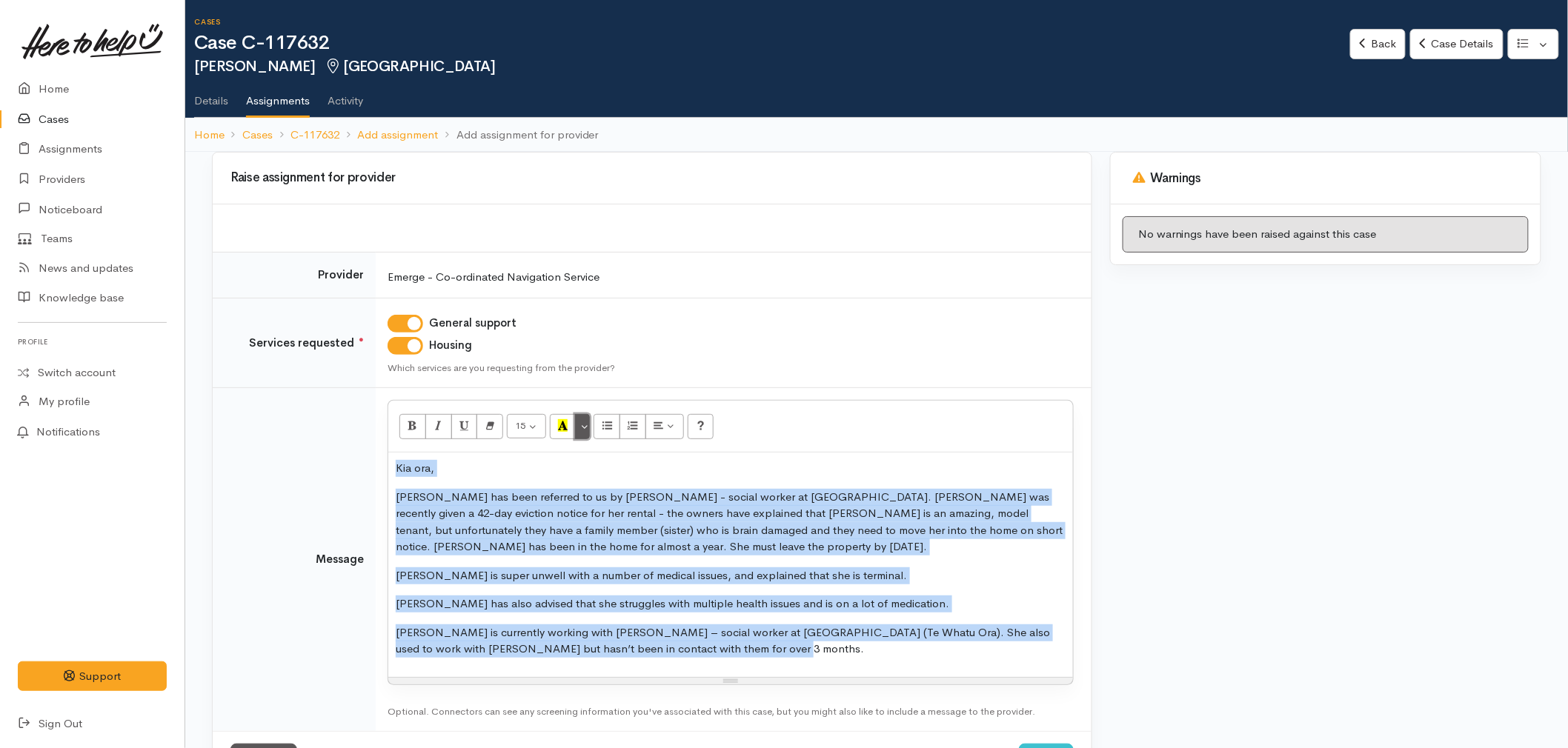
click at [584, 426] on button "More Color" at bounding box center [582, 426] width 15 height 26
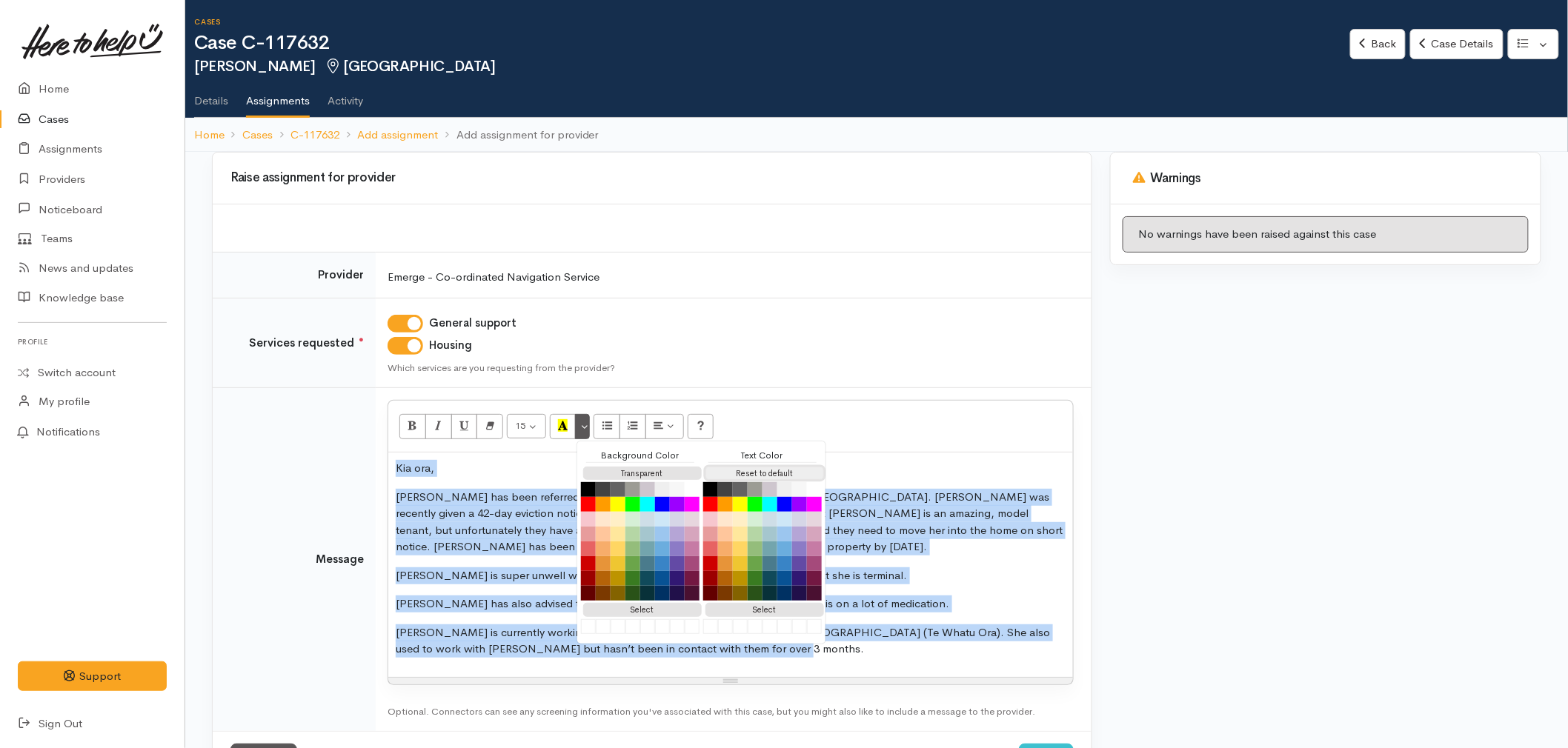
click at [761, 472] on button "Reset to default" at bounding box center [765, 474] width 118 height 14
click at [881, 519] on p "Jeana has been referred to us by Jon Pearce - social worker at Tauranga Hospita…" at bounding box center [730, 522] width 670 height 67
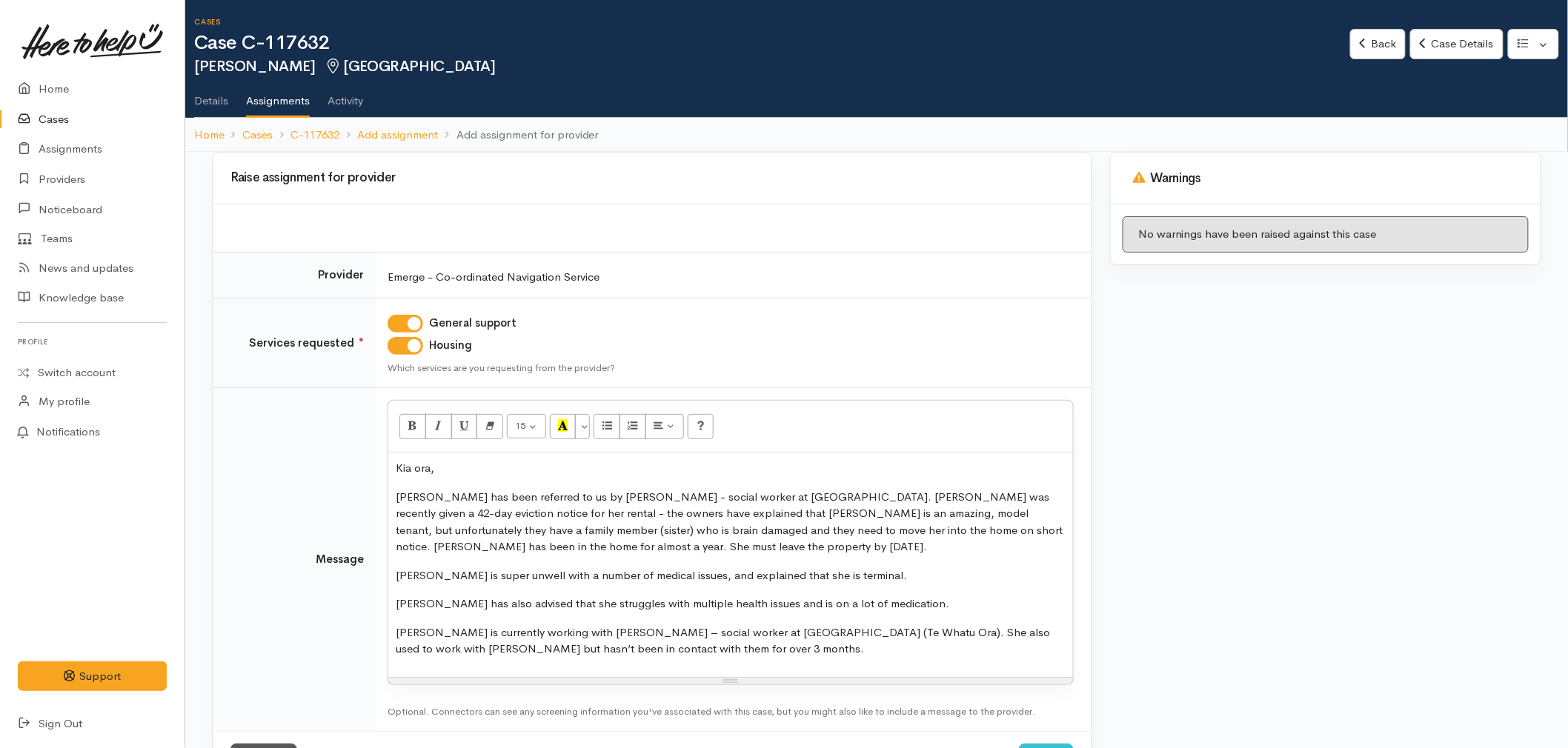
click at [776, 654] on p "Jeana is currently working with Jon Pearce – social worker at Tauranga Hospital…" at bounding box center [730, 641] width 670 height 34
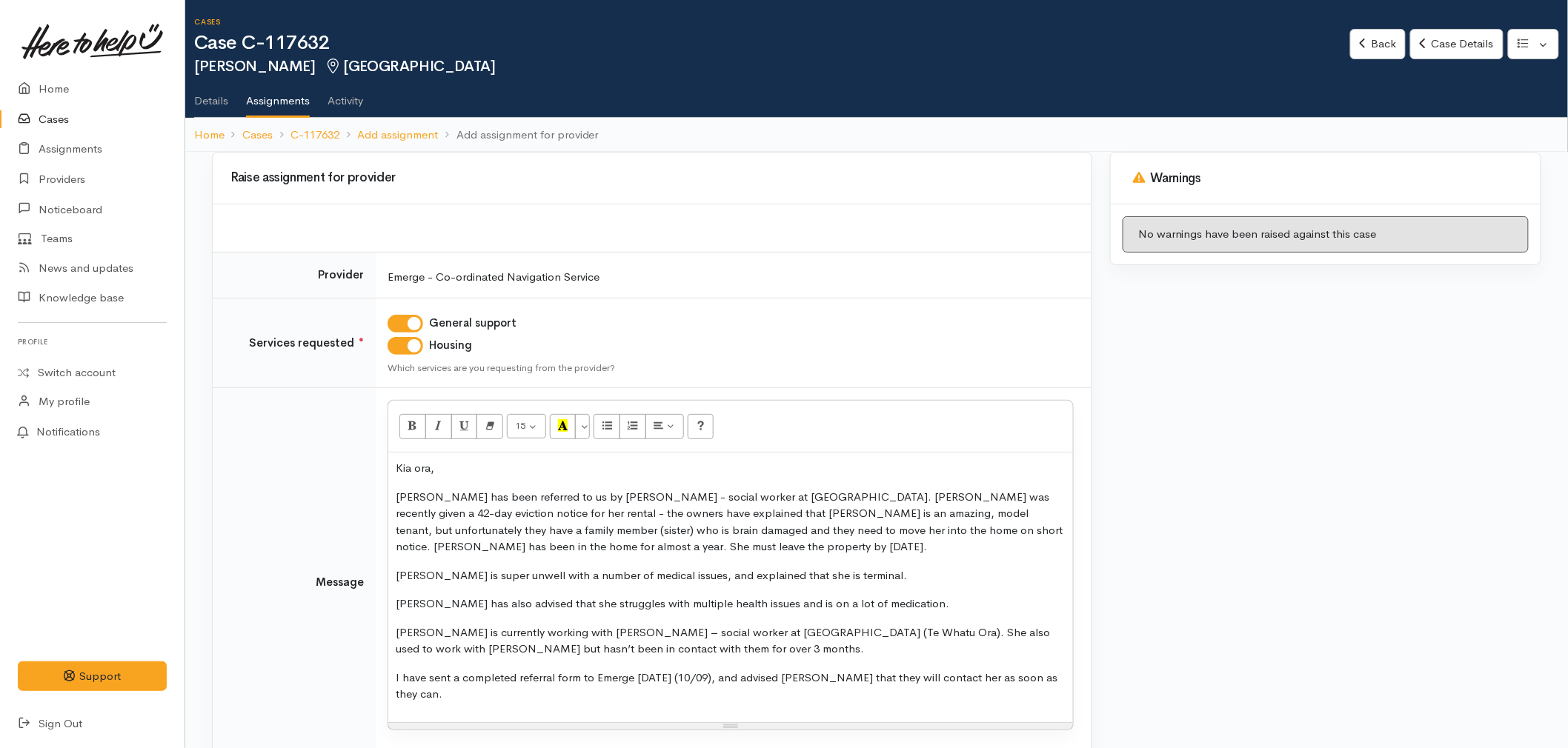
click at [435, 677] on p "I have sent a completed referral form to Emerge today (10/09), and advised Jean…" at bounding box center [730, 686] width 670 height 34
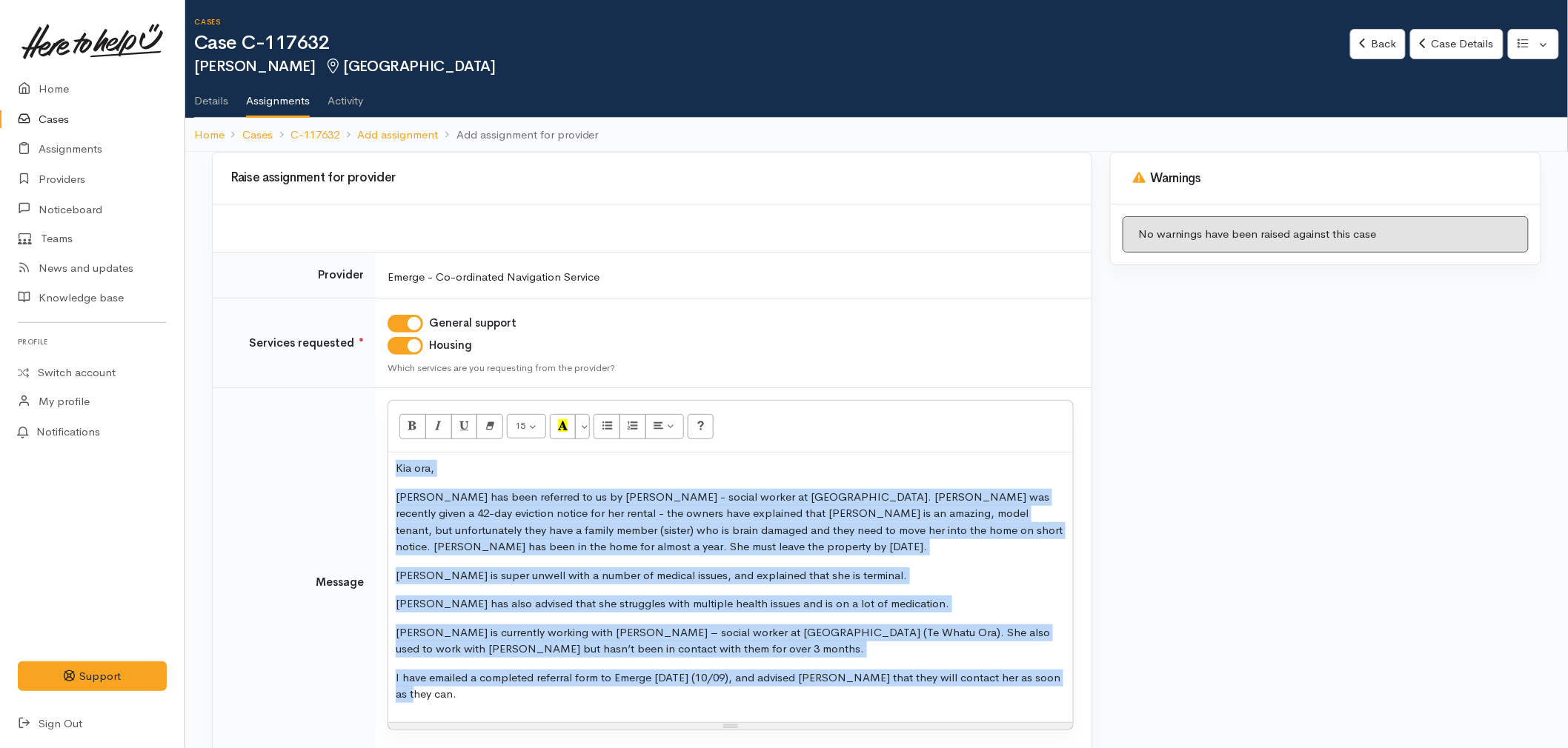
click at [439, 679] on p "I have emailed a completed referral form to Emerge today (10/09), and advised J…" at bounding box center [730, 686] width 670 height 34
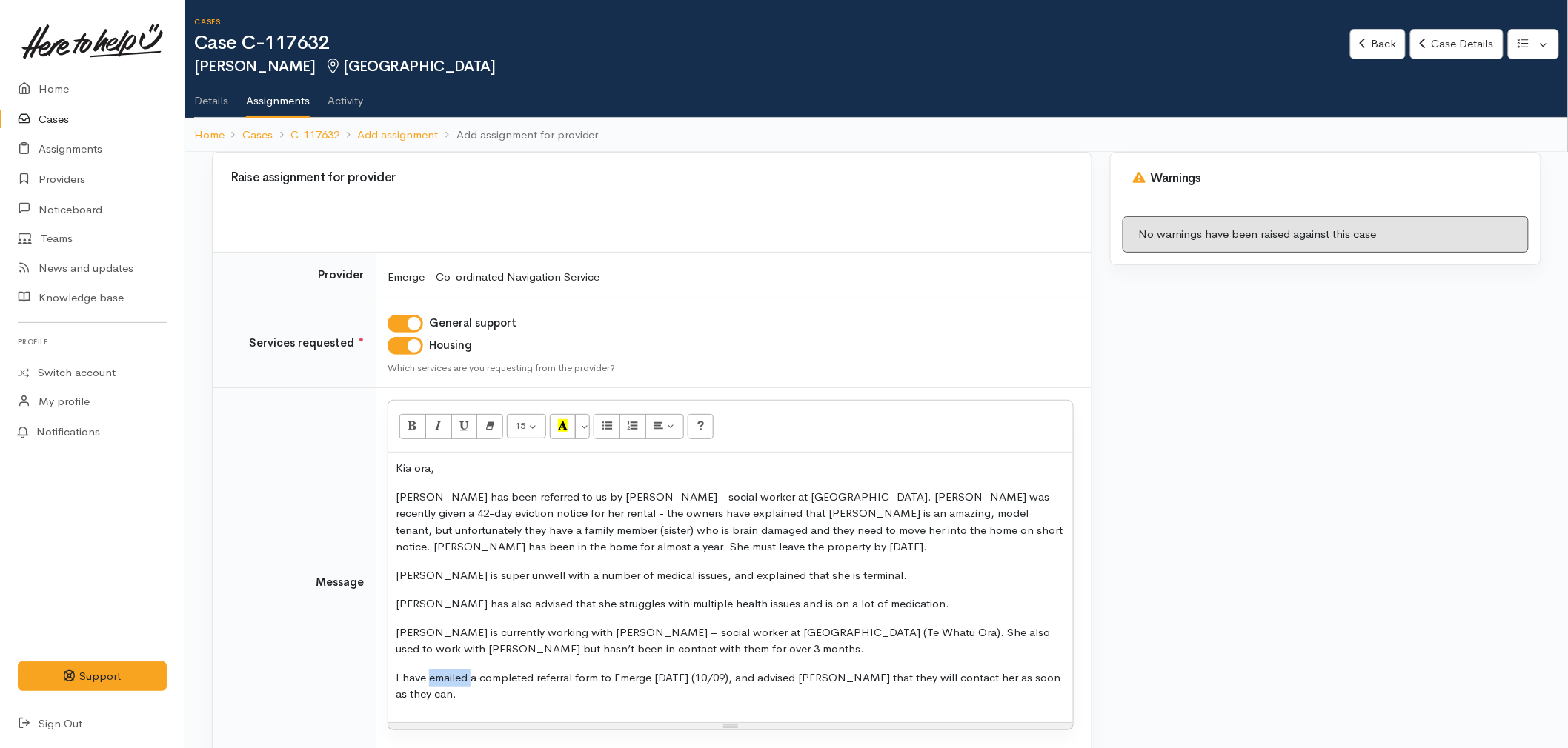
click at [439, 679] on p "I have emailed a completed referral form to Emerge today (10/09), and advised J…" at bounding box center [730, 686] width 670 height 34
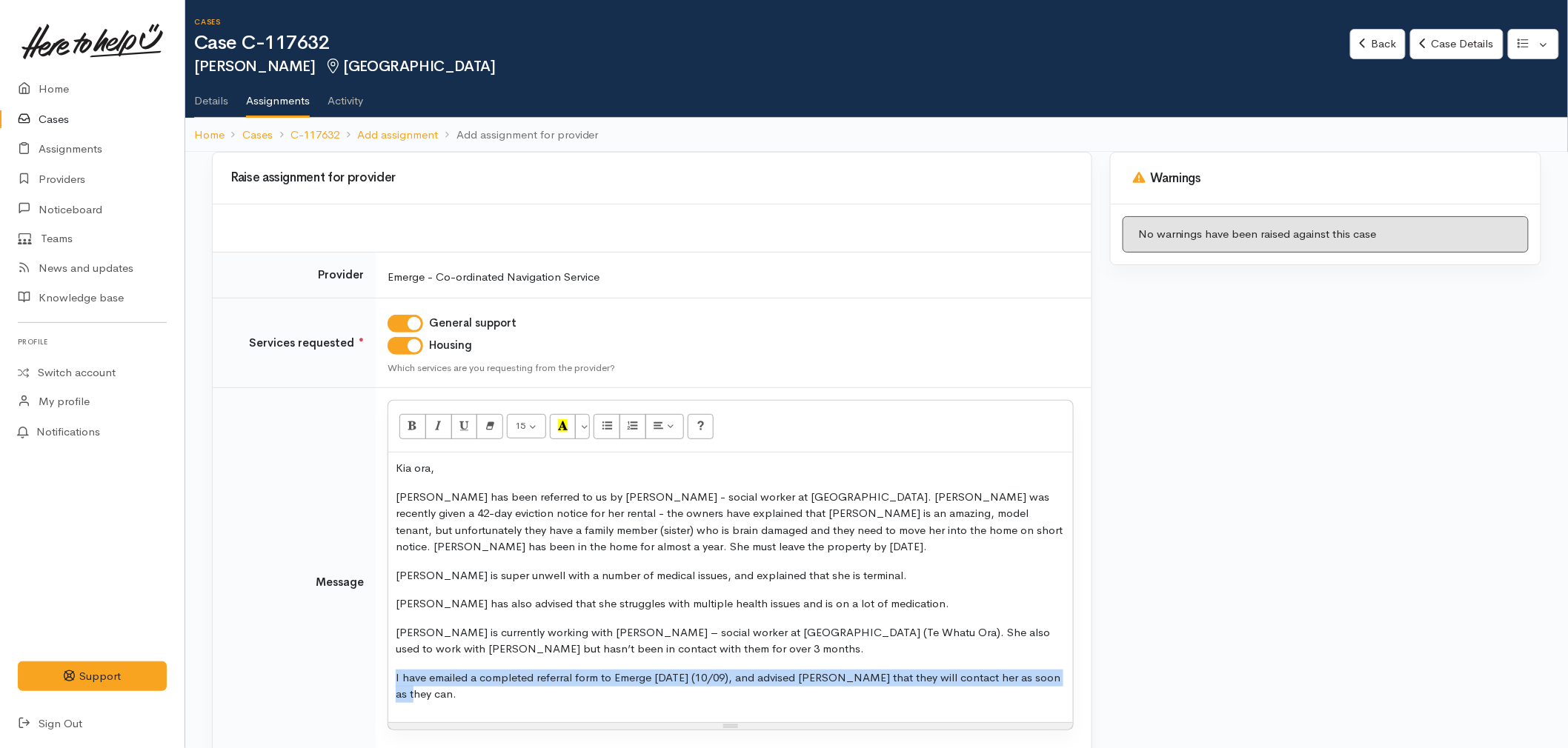
click at [439, 679] on p "I have emailed a completed referral form to Emerge today (10/09), and advised J…" at bounding box center [730, 686] width 670 height 34
click at [848, 691] on p "I have emailed a completed referral form to Emerge today (10/09), and advised J…" at bounding box center [730, 686] width 670 height 34
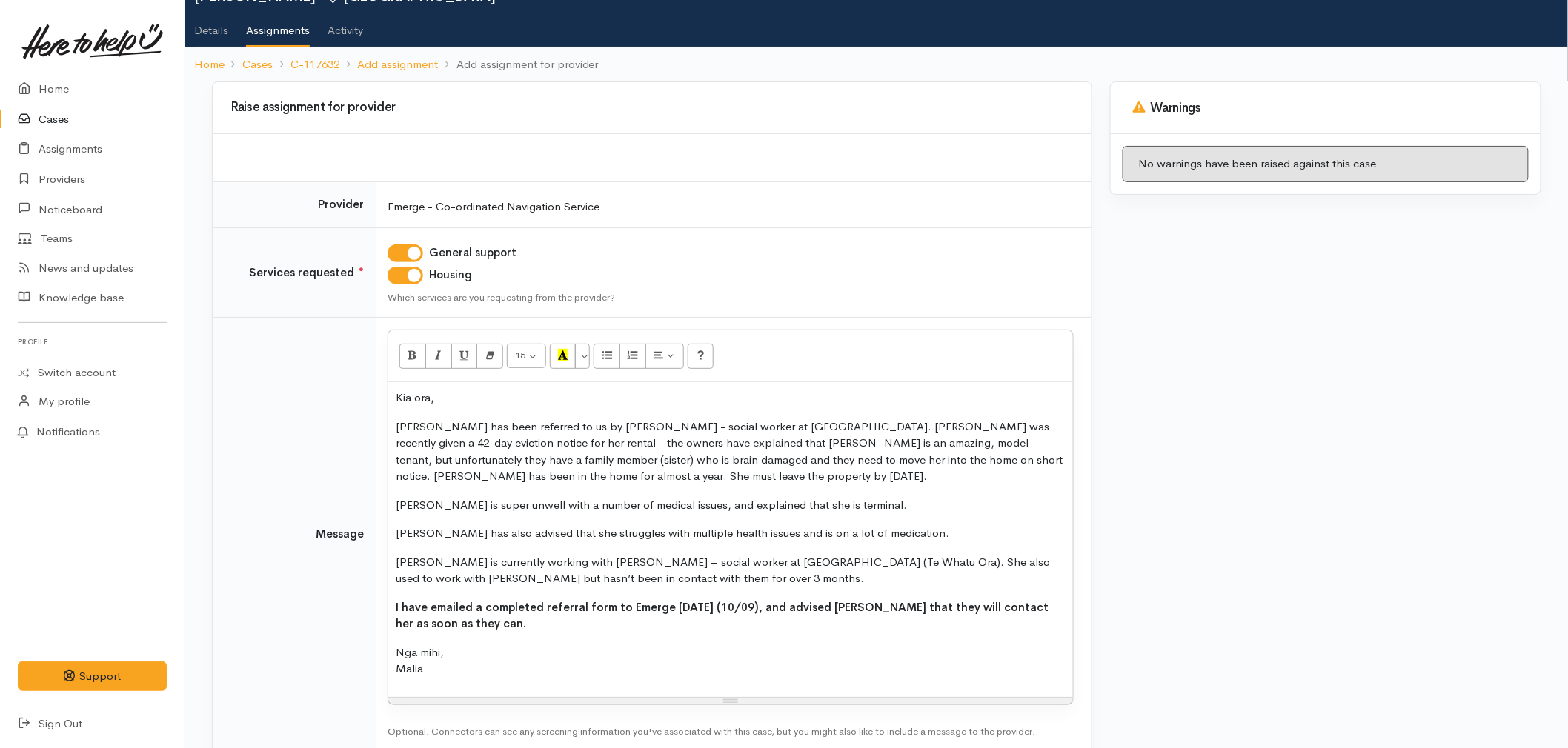
scroll to position [153, 0]
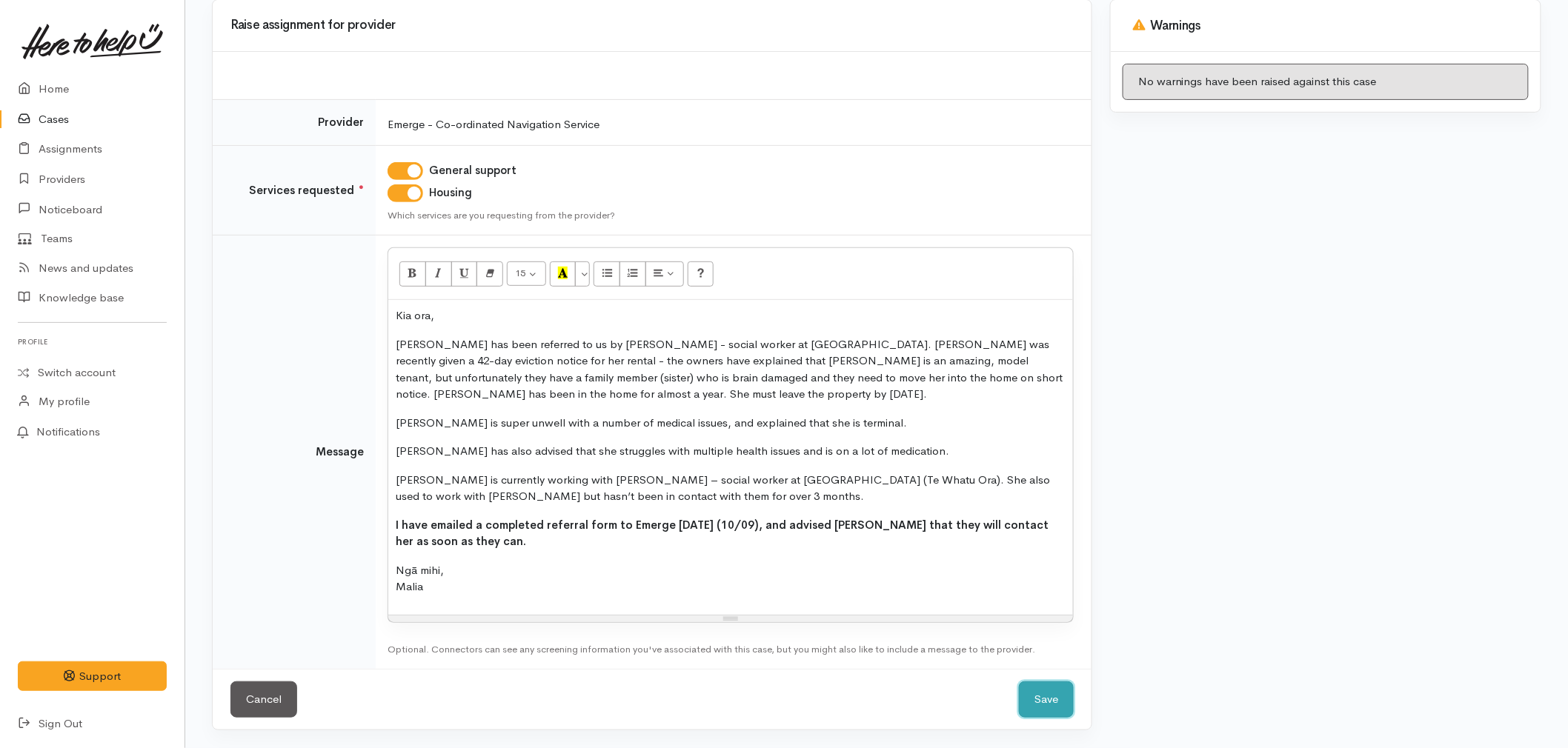
click at [1050, 697] on button "Save" at bounding box center [1047, 699] width 55 height 36
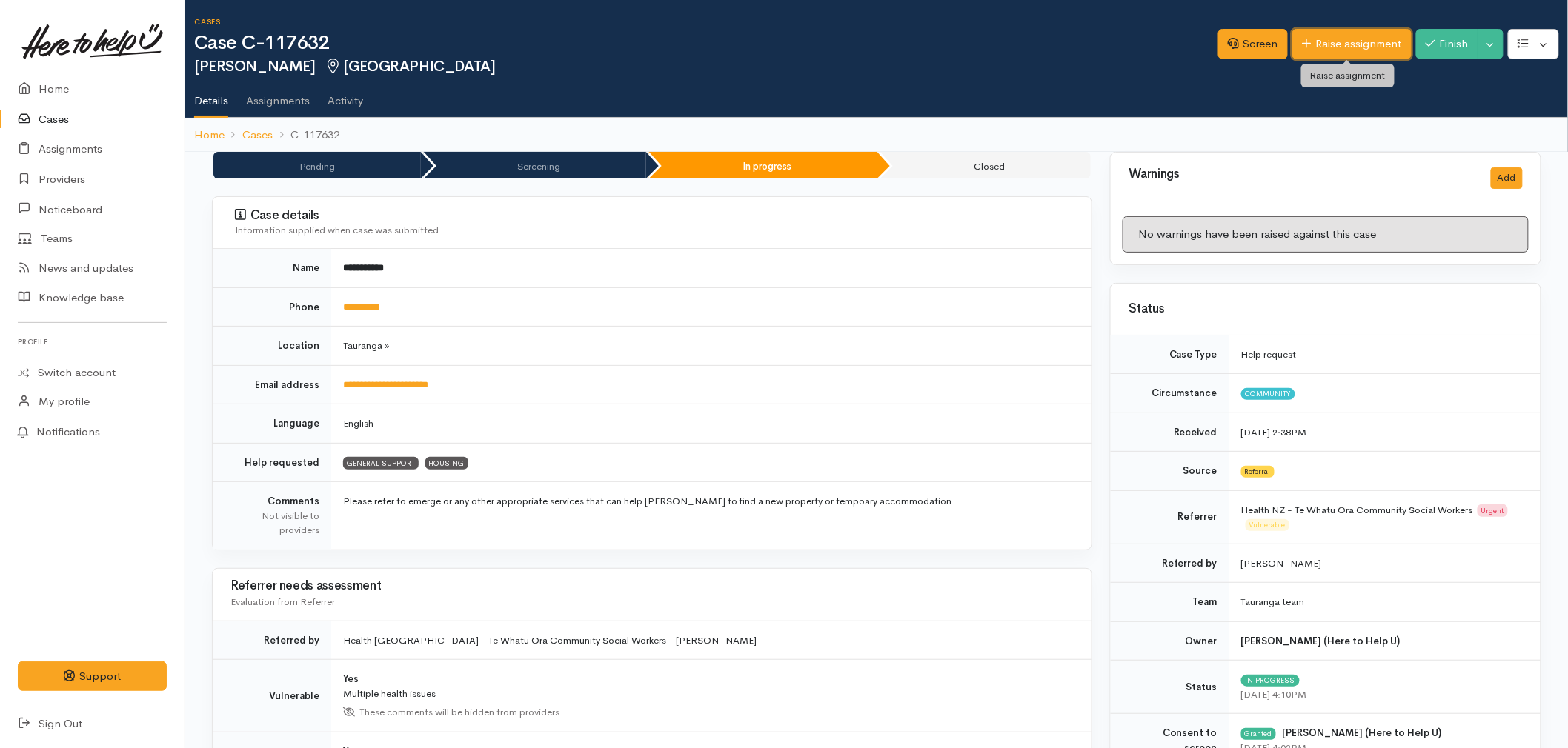
click at [1320, 41] on link "Raise assignment" at bounding box center [1352, 44] width 119 height 30
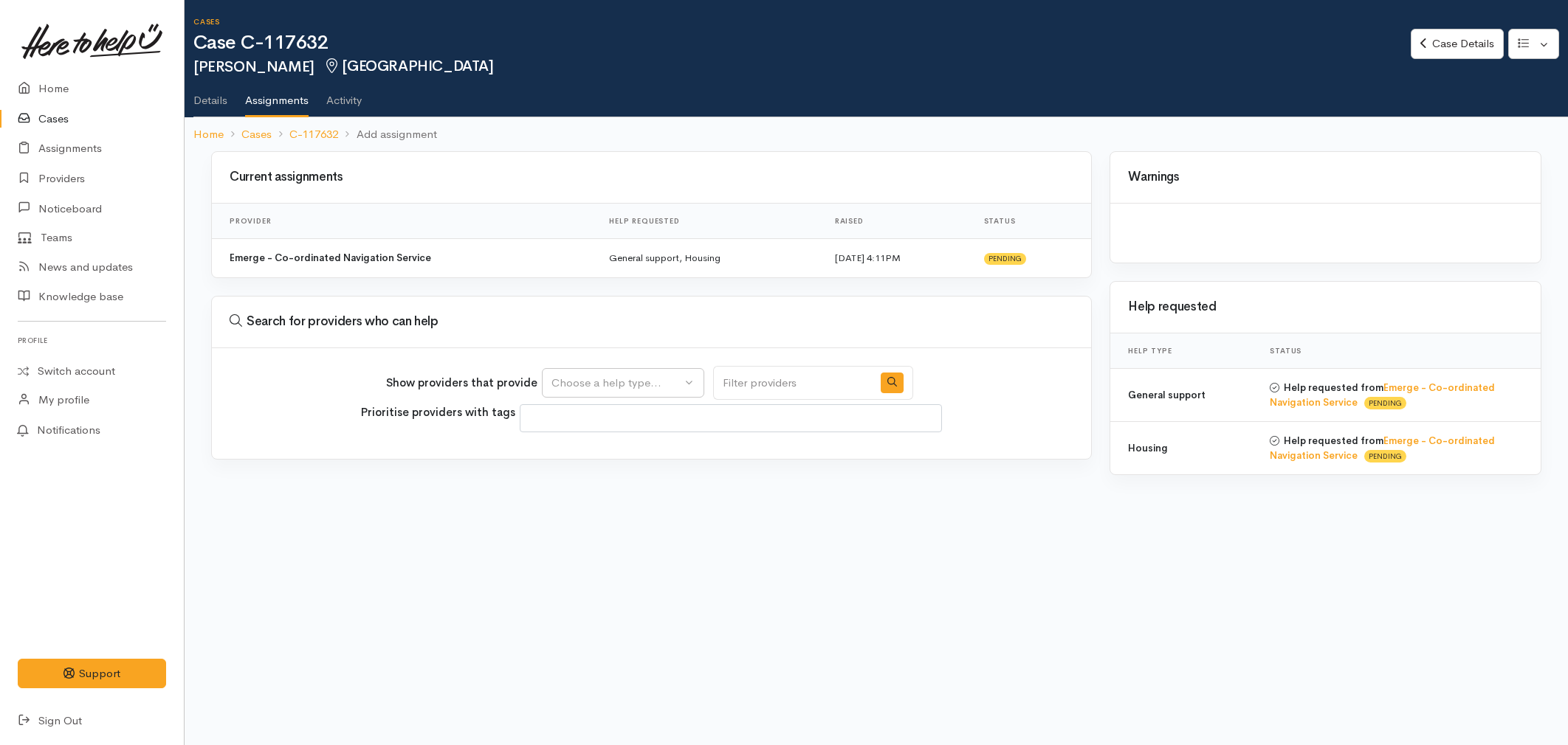
select select
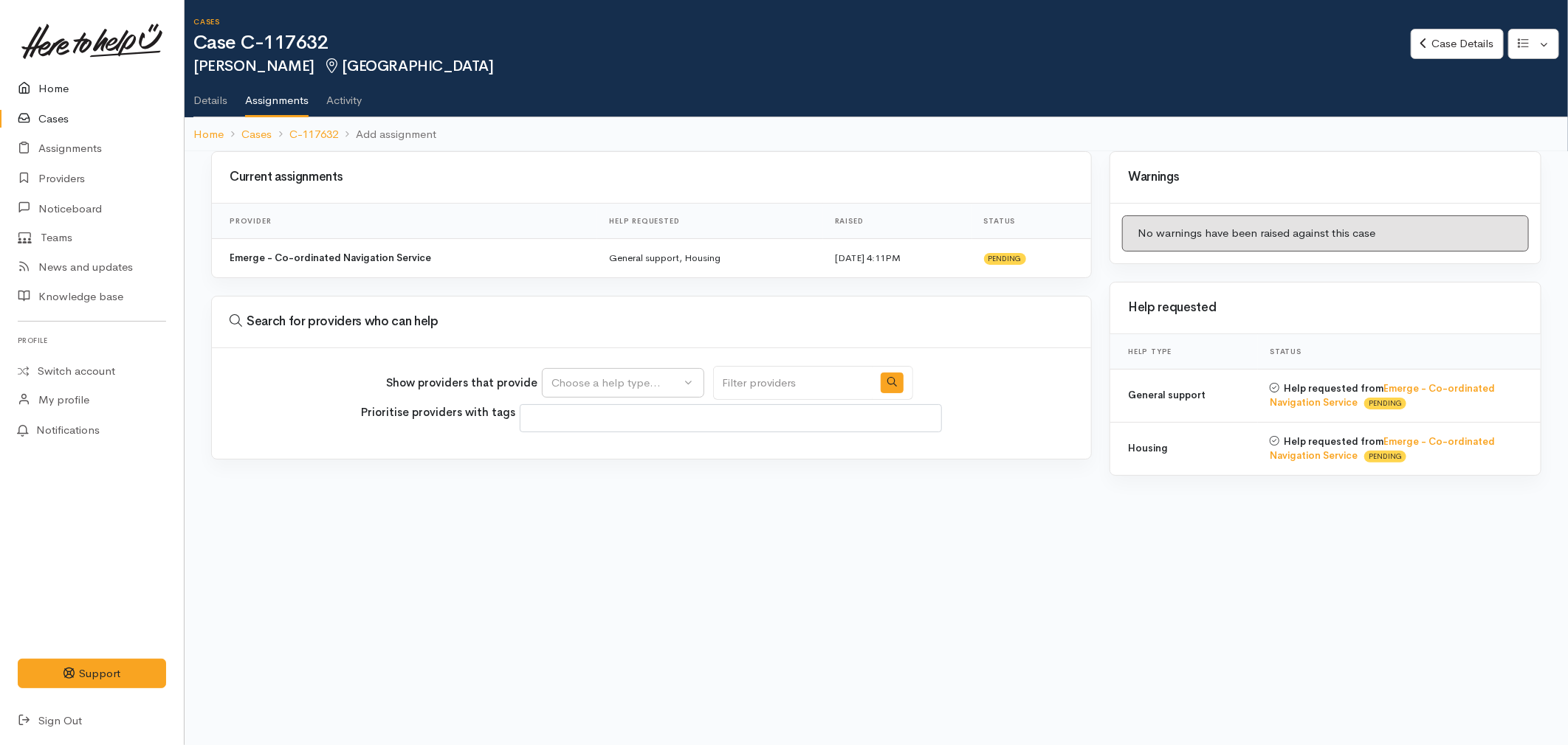
click at [40, 83] on link "Home" at bounding box center [91, 89] width 184 height 30
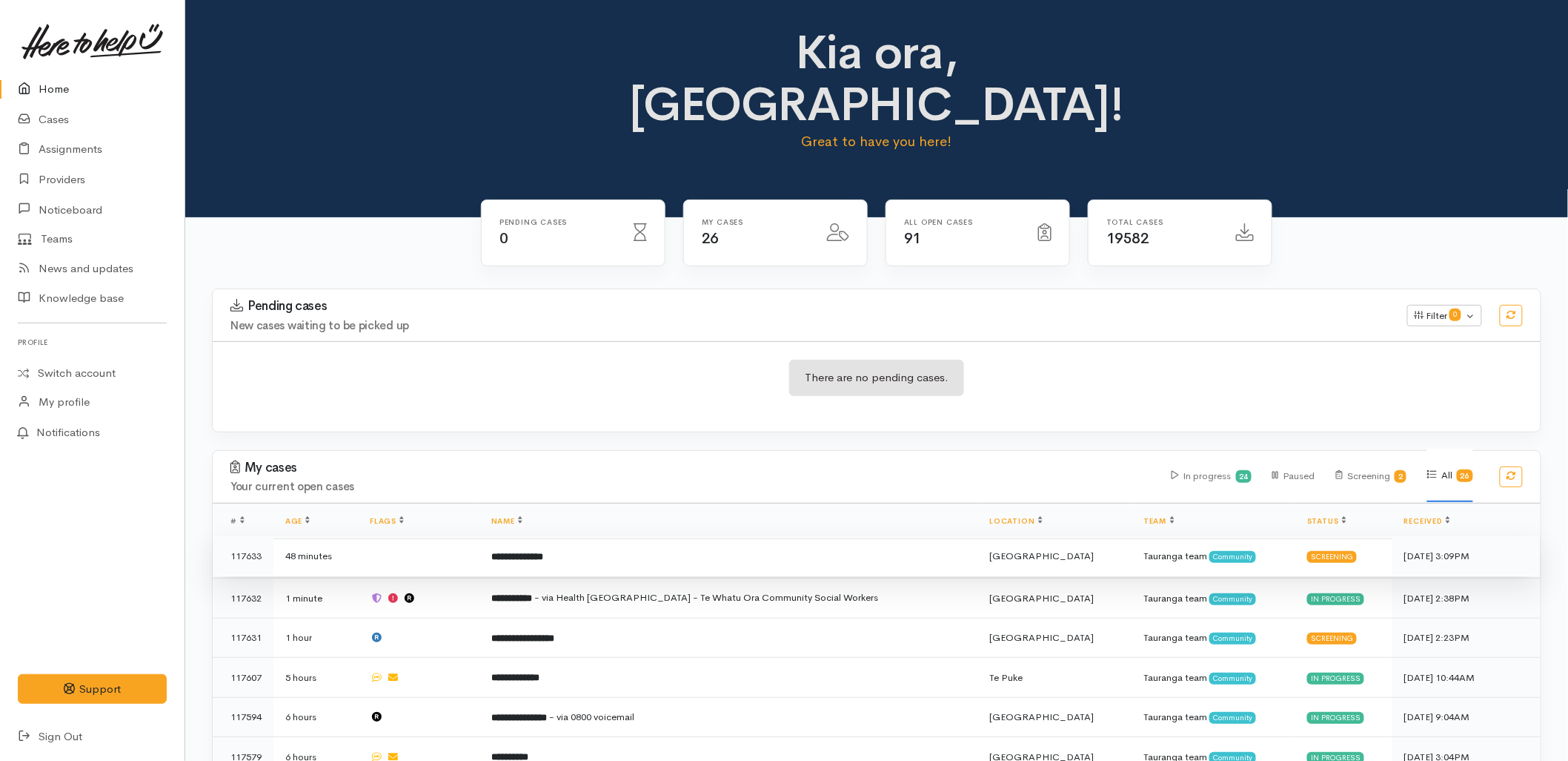
click at [748, 536] on td "**********" at bounding box center [728, 555] width 499 height 40
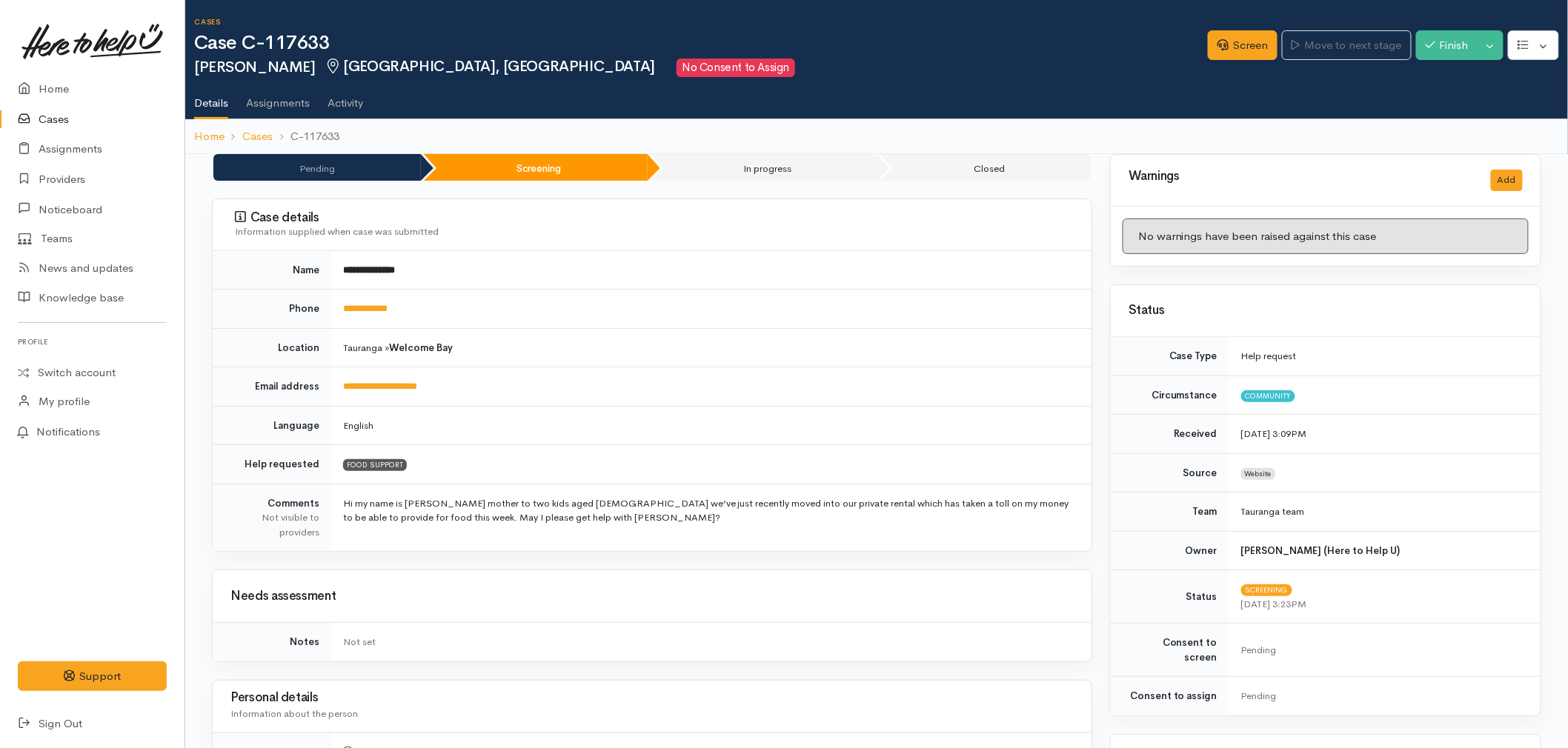
click at [11, 71] on nav "MS Settings Sign out Home Cases Assignments Providers" at bounding box center [93, 374] width 185 height 748
click at [26, 86] on icon at bounding box center [28, 89] width 21 height 19
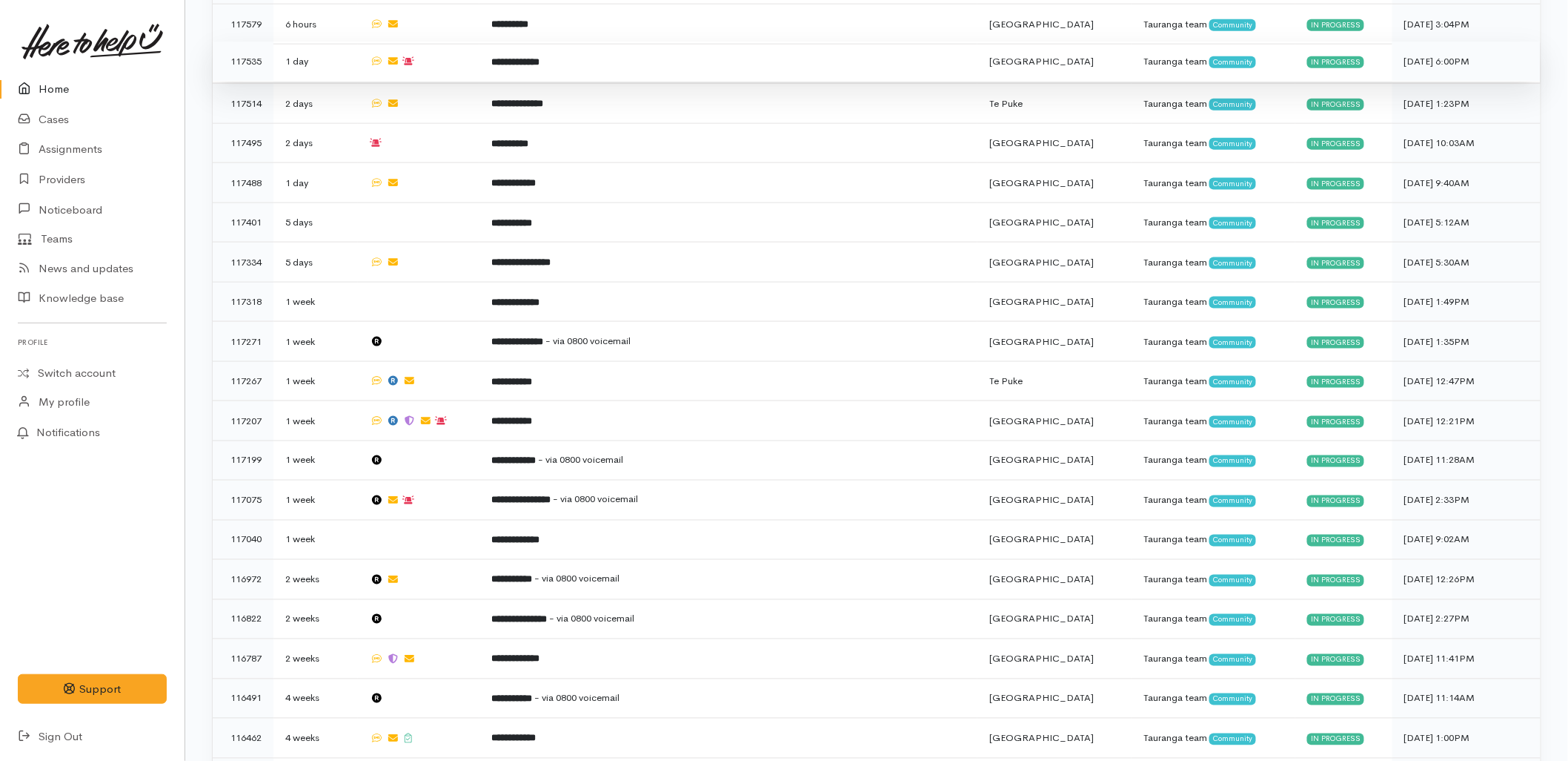
scroll to position [795, 0]
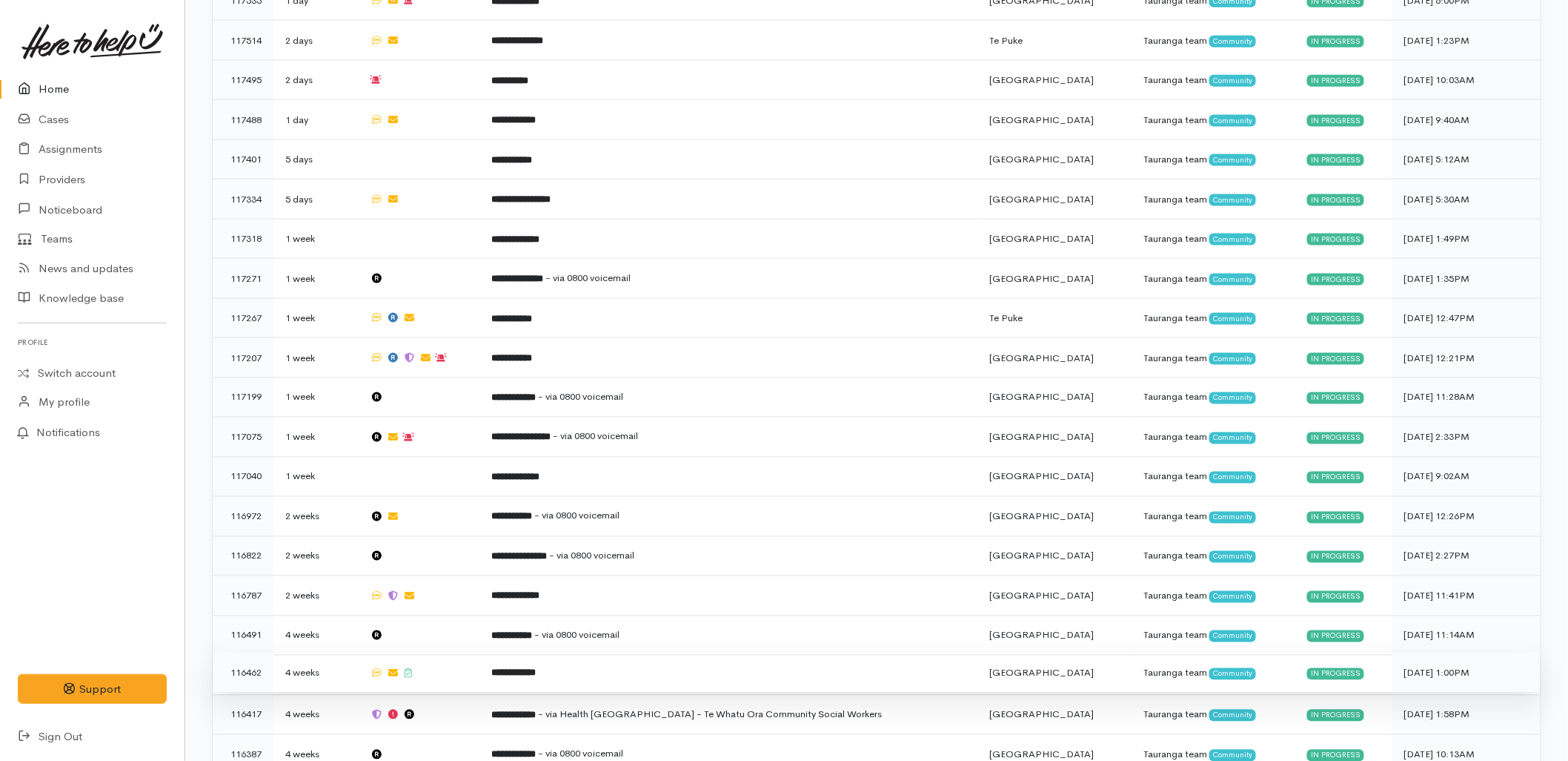
click at [590, 653] on td "**********" at bounding box center [728, 673] width 499 height 40
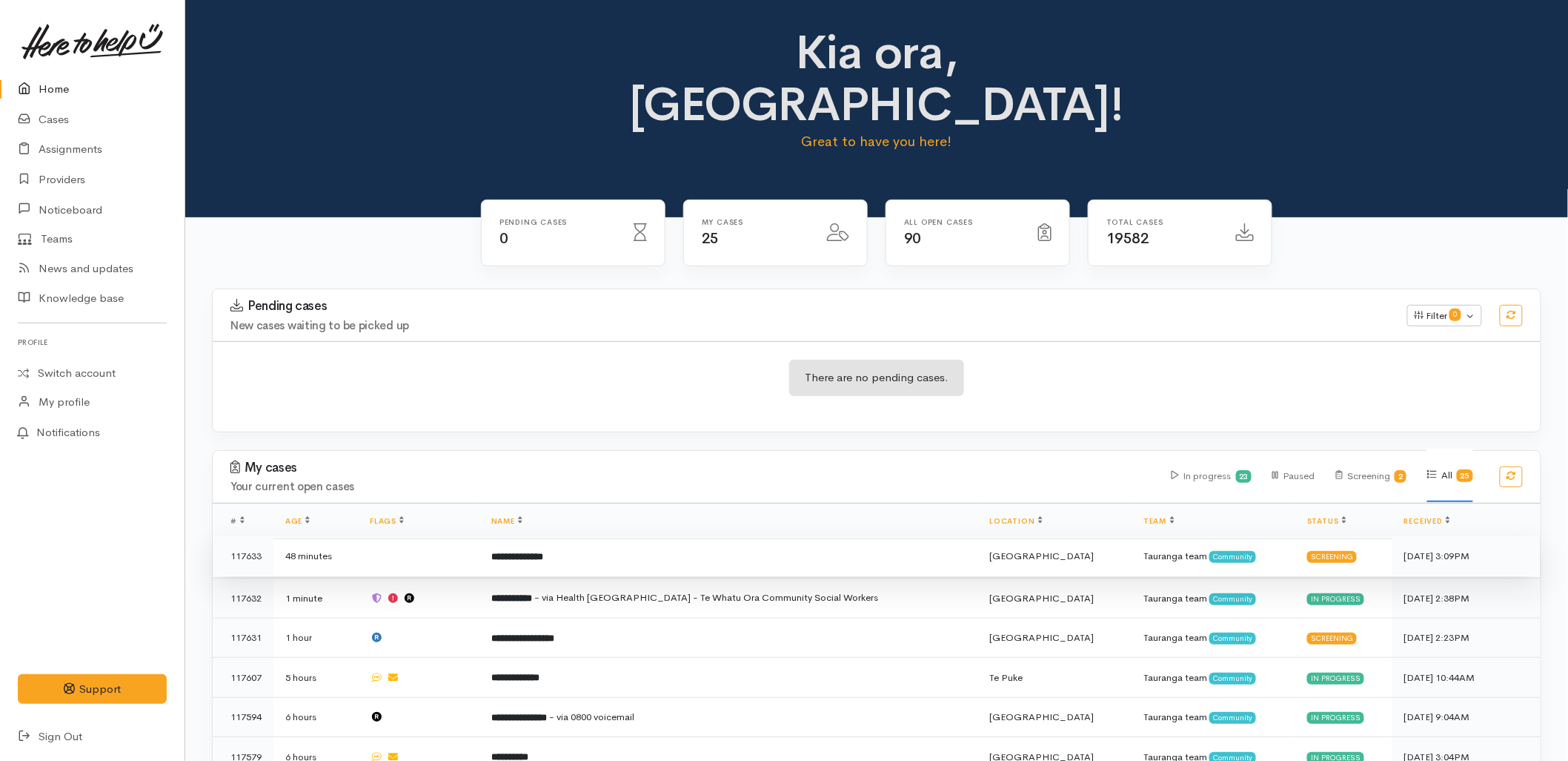
click at [677, 536] on td "**********" at bounding box center [728, 555] width 499 height 40
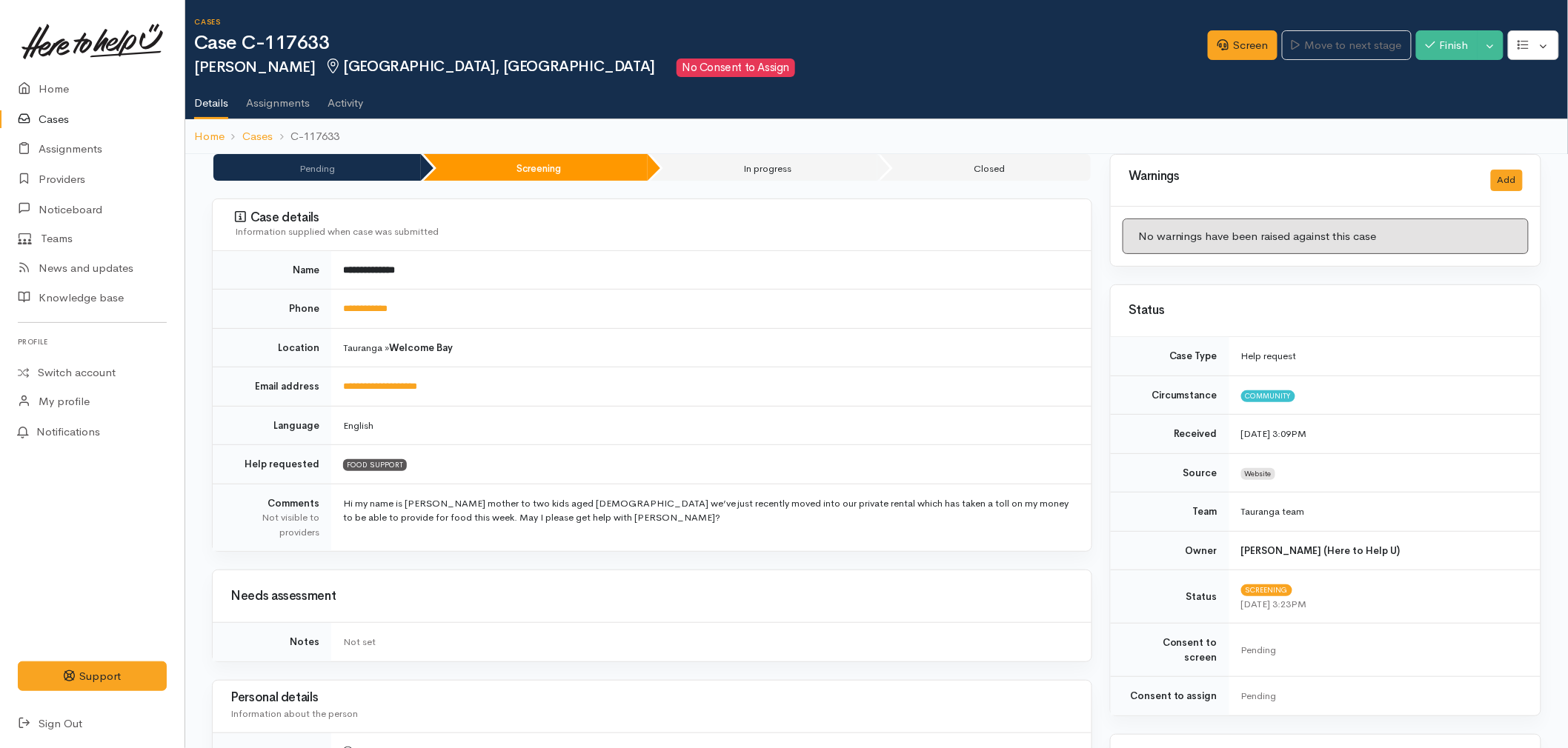
click at [1219, 64] on div "Screen Move to next stage Finish Toggle Dropdown Pause" at bounding box center [1388, 47] width 360 height 50
click at [1223, 57] on link "Screen" at bounding box center [1242, 45] width 70 height 30
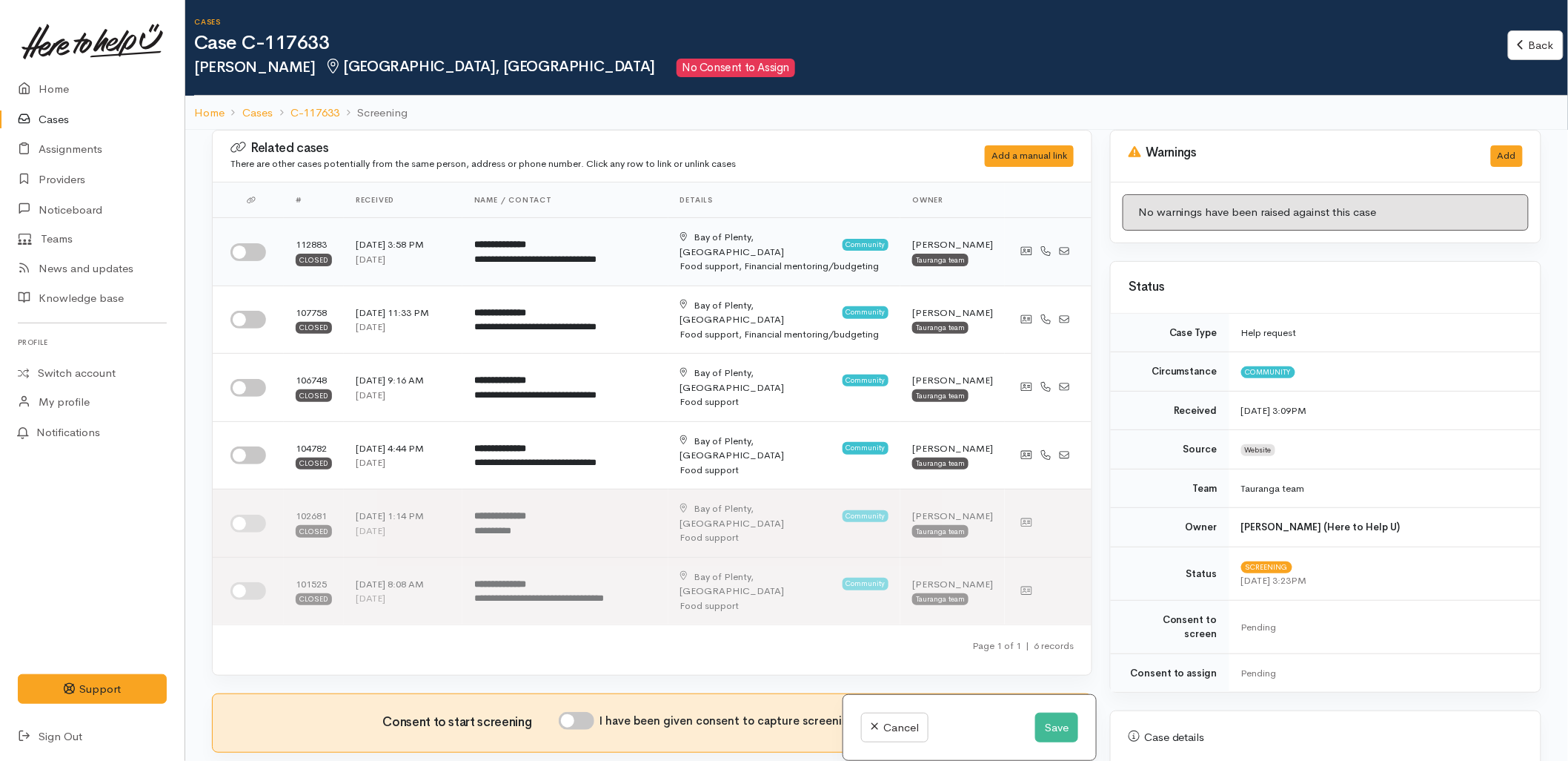
click at [252, 243] on input "checkbox" at bounding box center [248, 252] width 35 height 18
checkbox input "true"
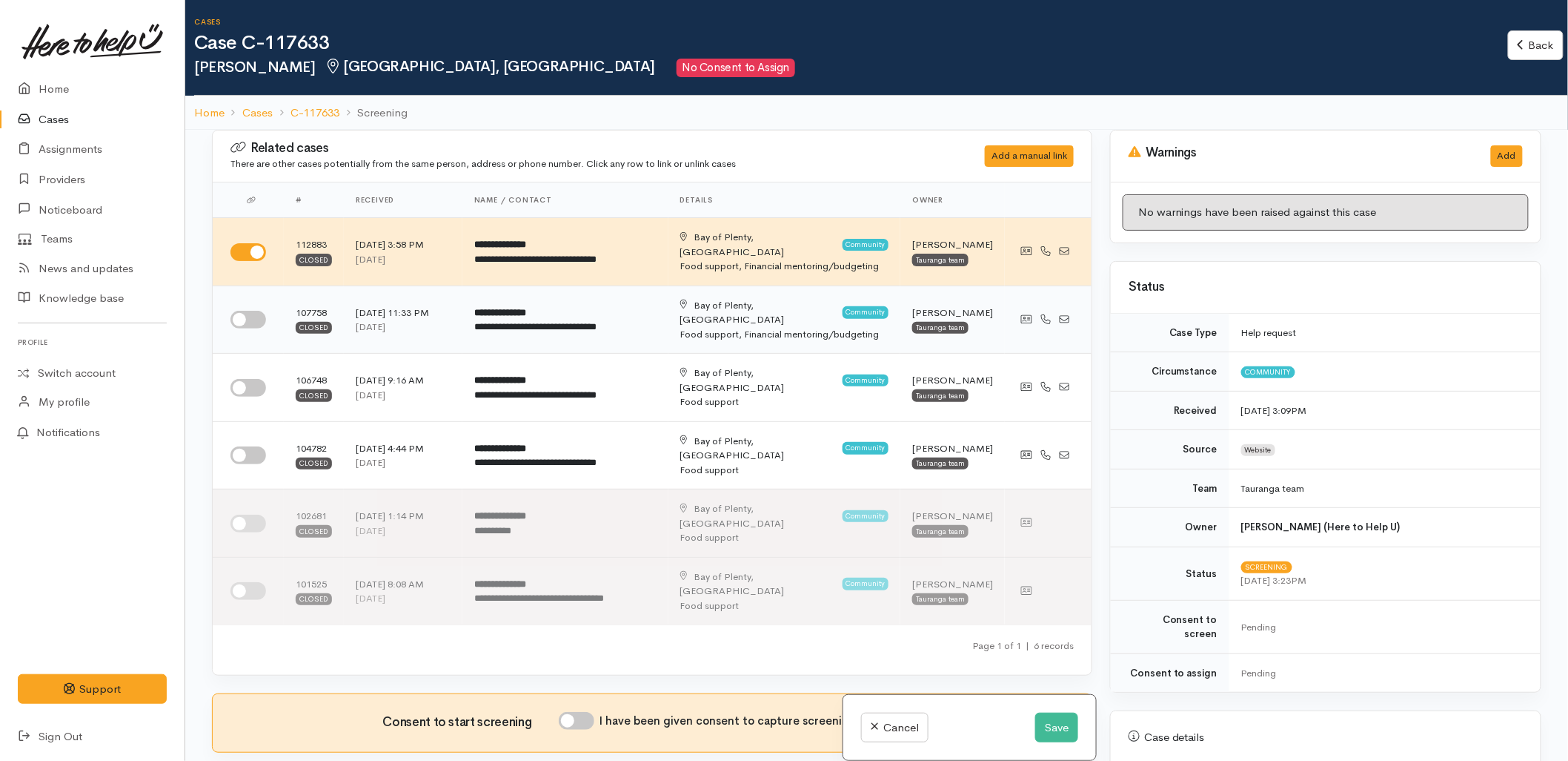
click at [248, 311] on input "checkbox" at bounding box center [248, 320] width 35 height 18
checkbox input "true"
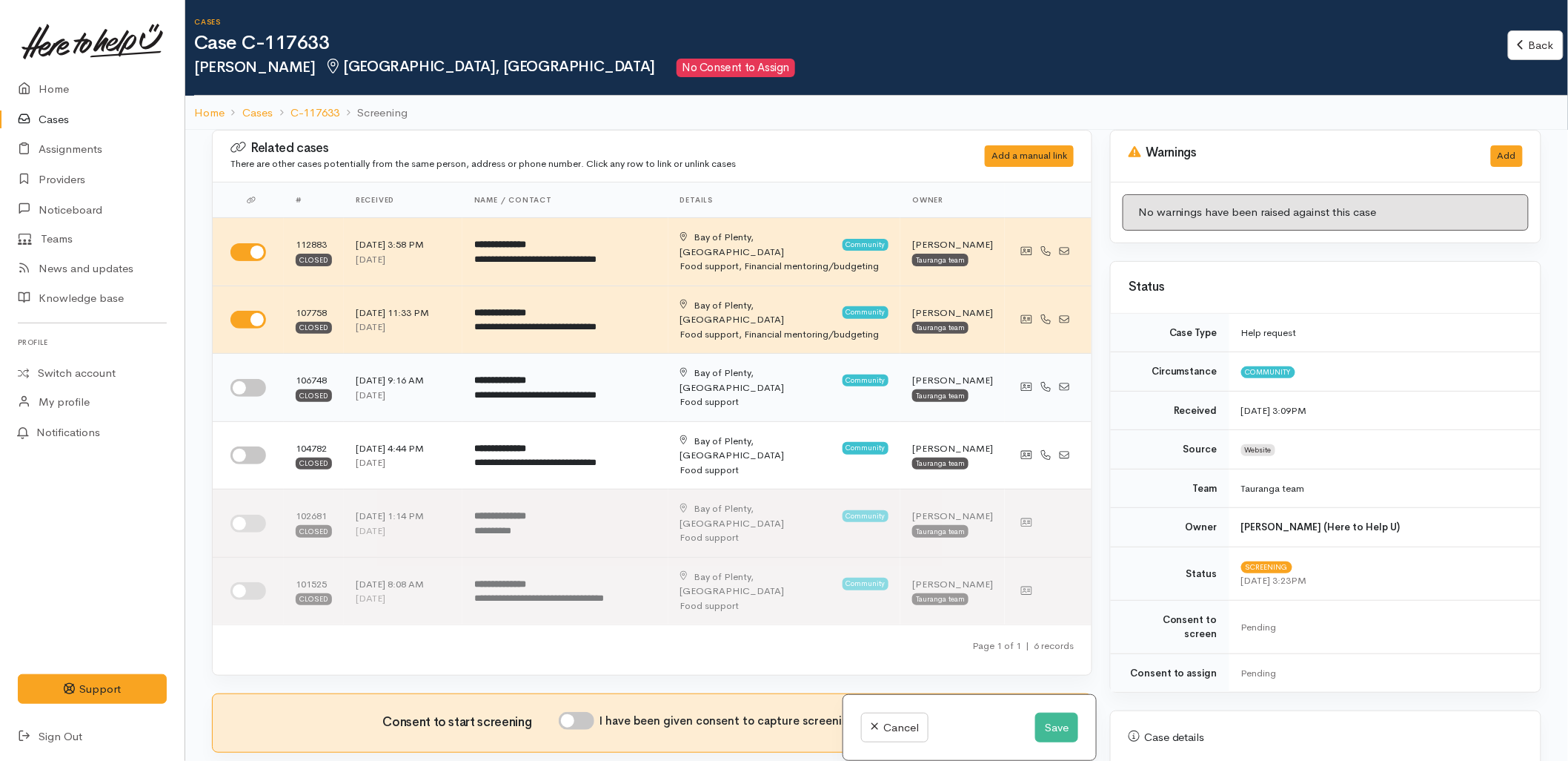
click at [243, 379] on input "checkbox" at bounding box center [248, 388] width 35 height 18
checkbox input "true"
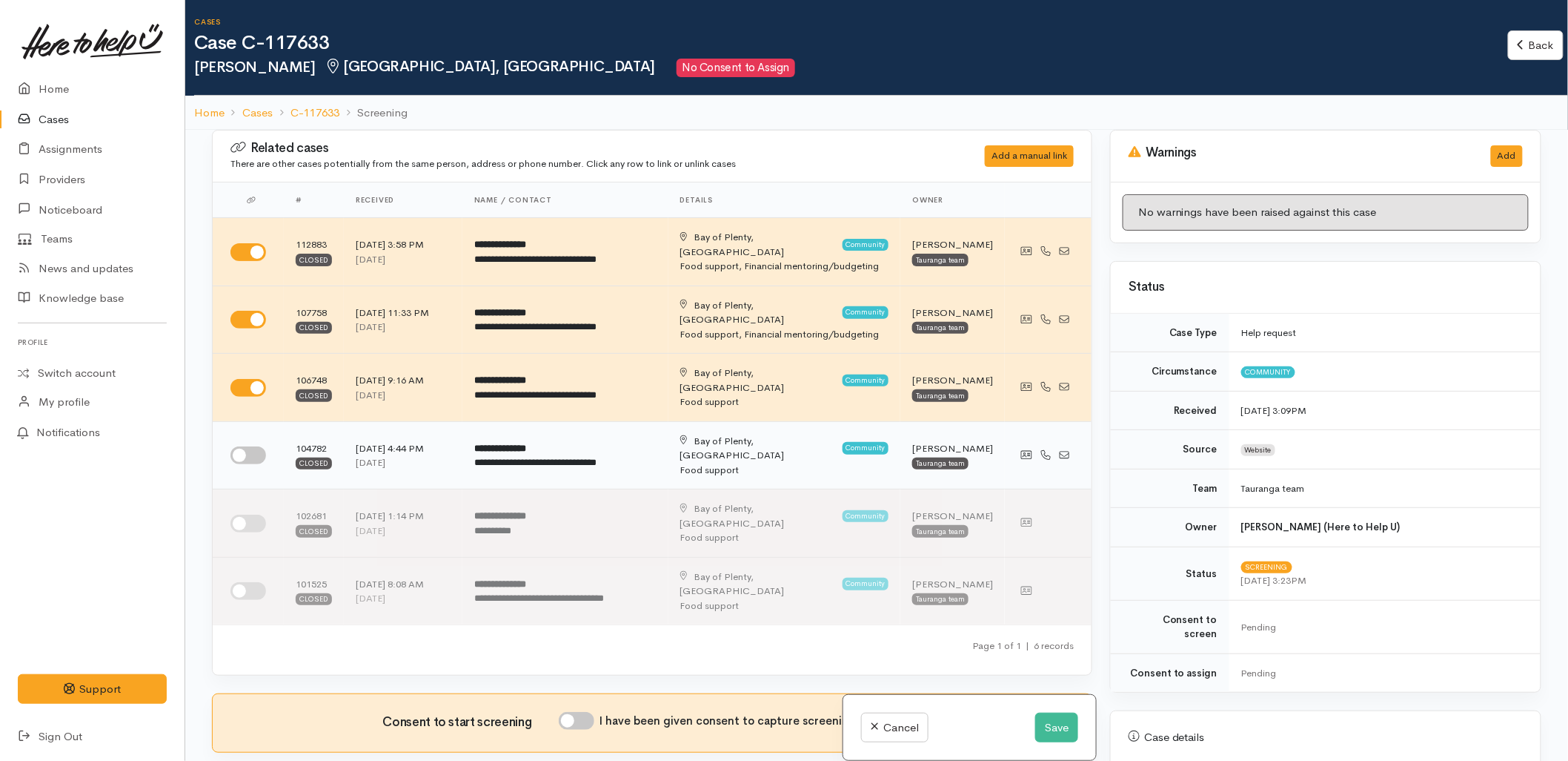
click at [243, 447] on input "checkbox" at bounding box center [248, 456] width 35 height 18
checkbox input "true"
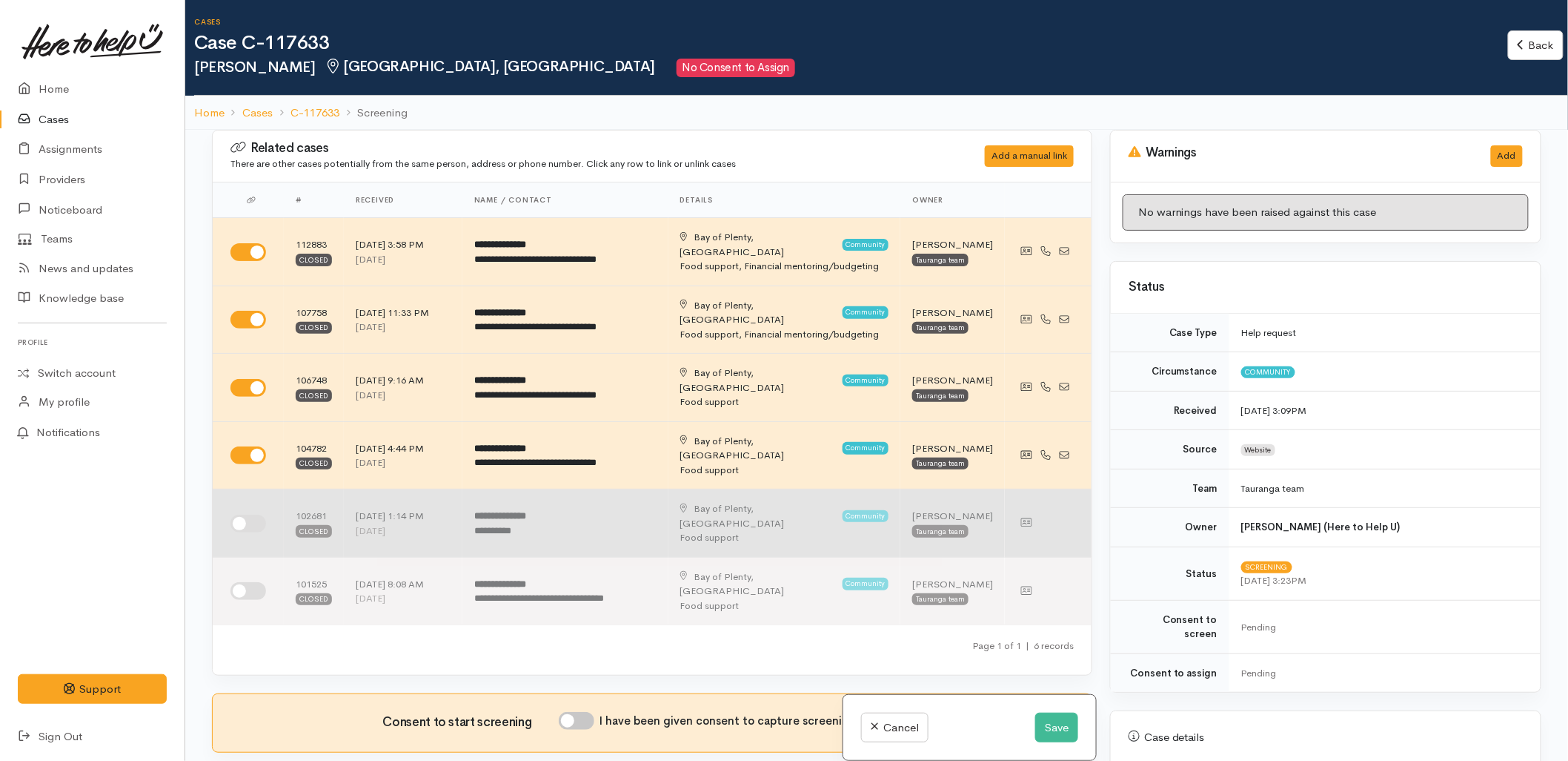
click at [243, 515] on input "checkbox" at bounding box center [248, 524] width 35 height 18
checkbox input "true"
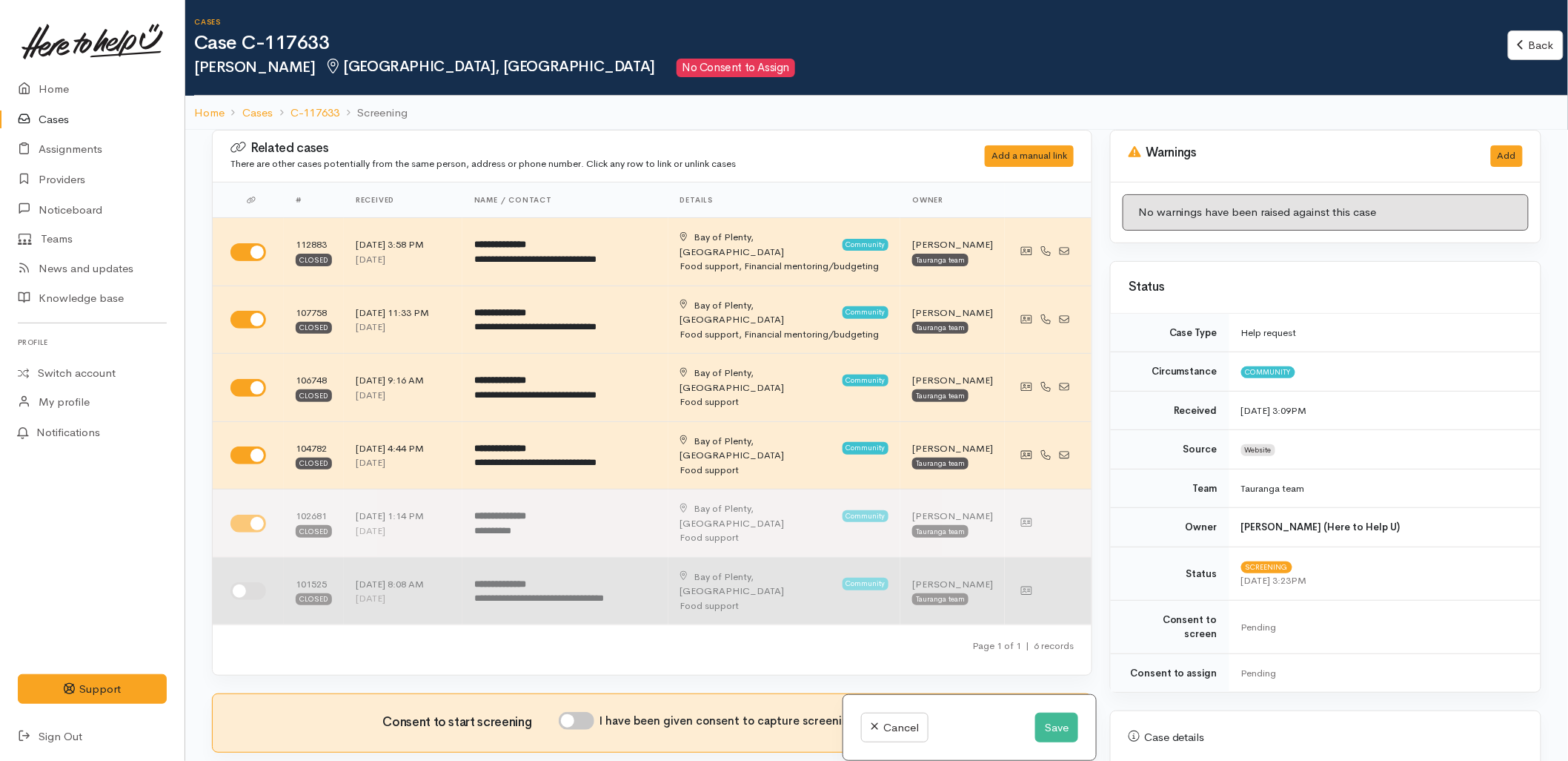
click at [246, 582] on input "checkbox" at bounding box center [248, 591] width 35 height 18
checkbox input "true"
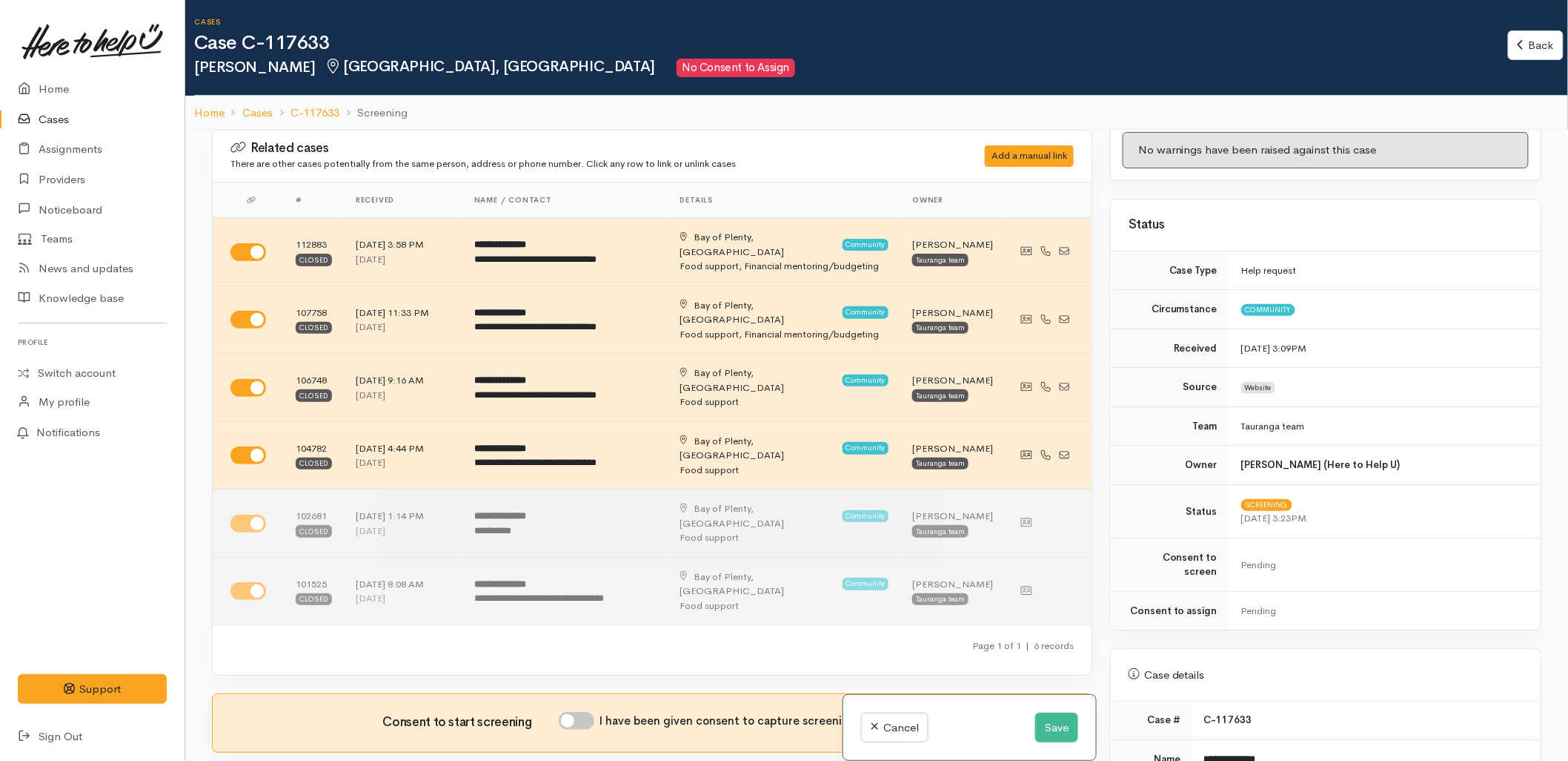
scroll to position [247, 0]
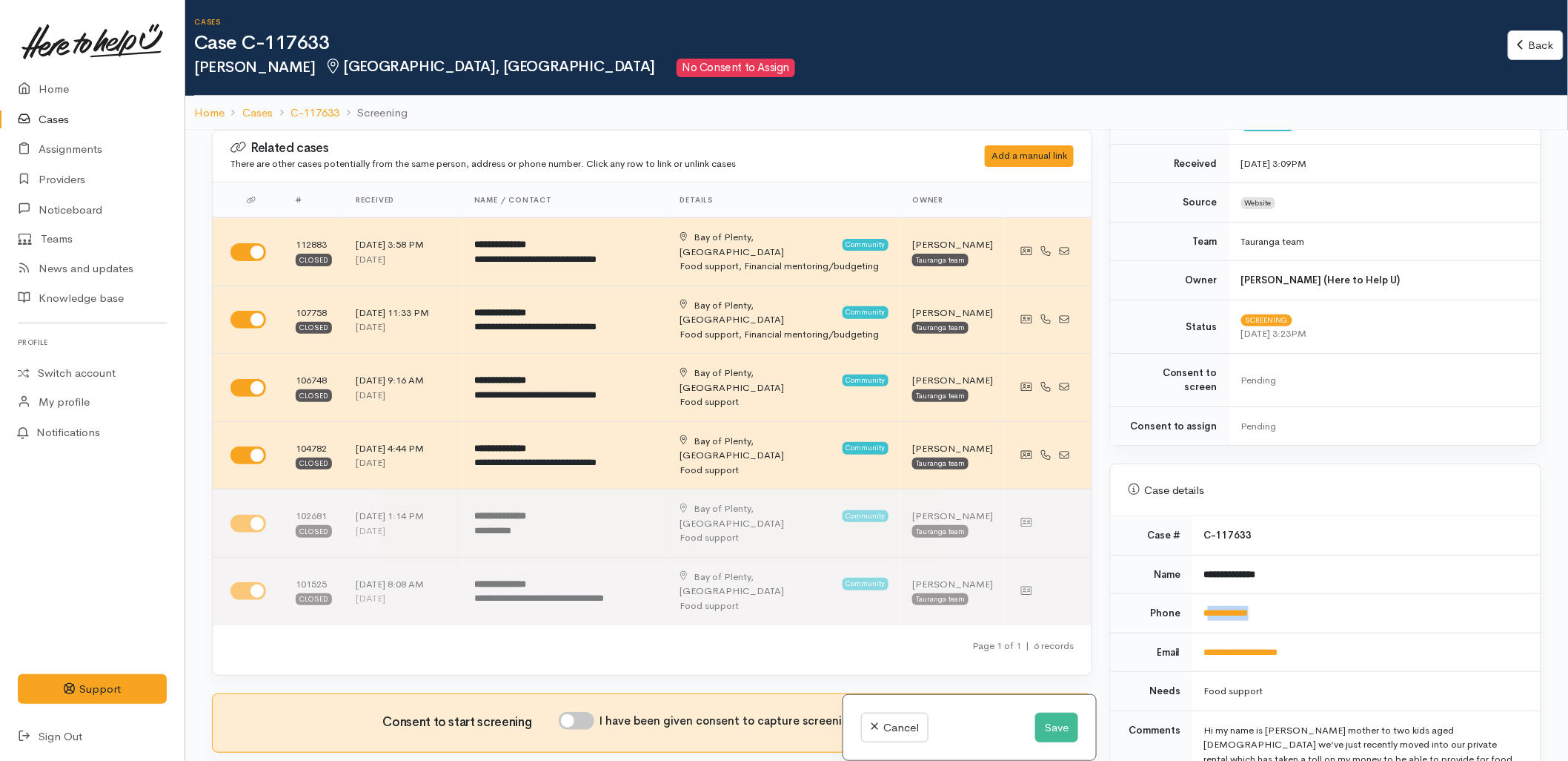
drag, startPoint x: 1291, startPoint y: 598, endPoint x: 1208, endPoint y: 608, distance: 83.6
click at [1208, 608] on td "**********" at bounding box center [1366, 614] width 349 height 40
click at [1471, 641] on td "**********" at bounding box center [1366, 652] width 349 height 40
drag, startPoint x: 1299, startPoint y: 557, endPoint x: 1197, endPoint y: 562, distance: 102.1
click at [1197, 562] on td "**********" at bounding box center [1366, 574] width 349 height 40
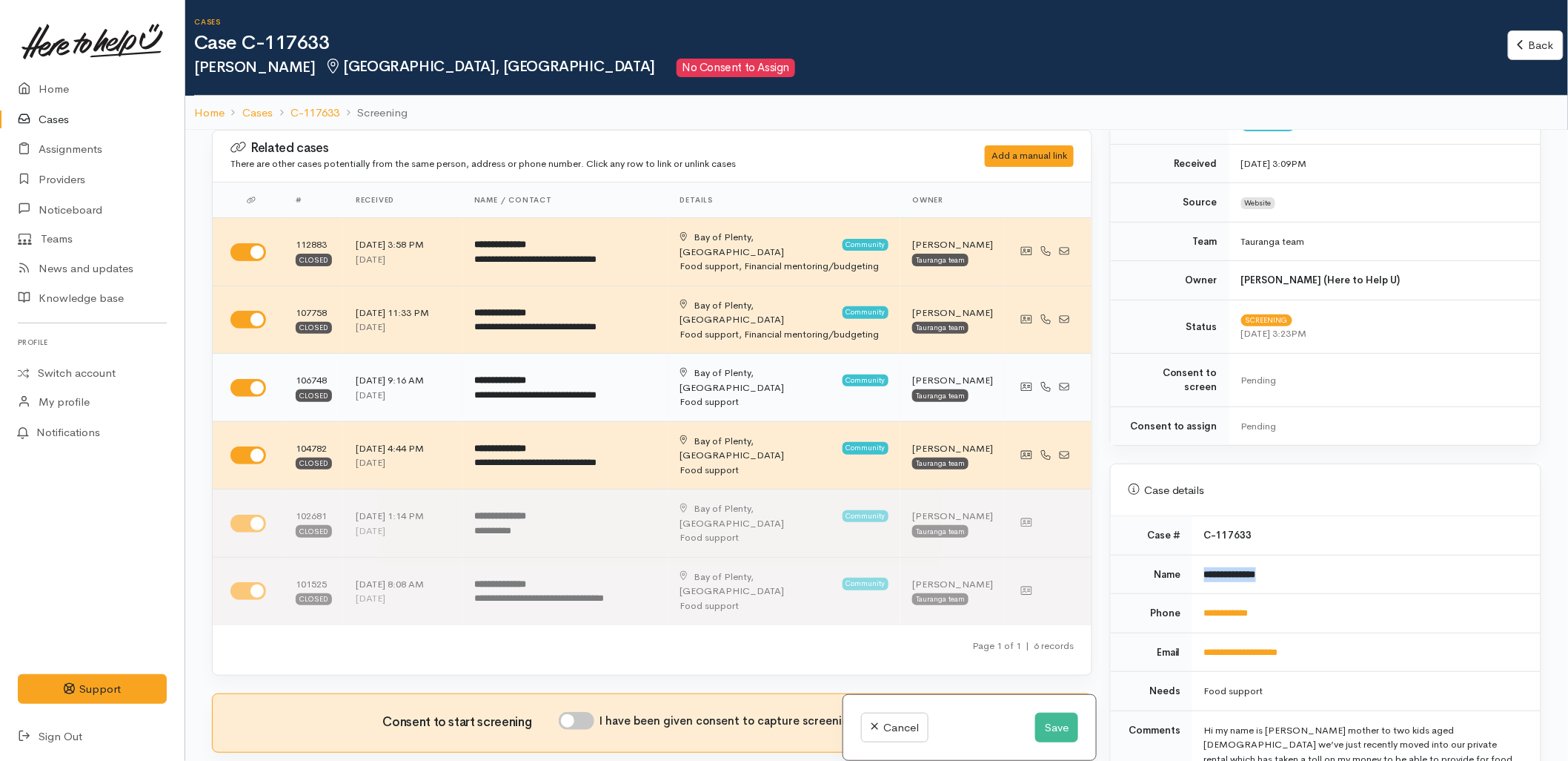
copy b "**********"
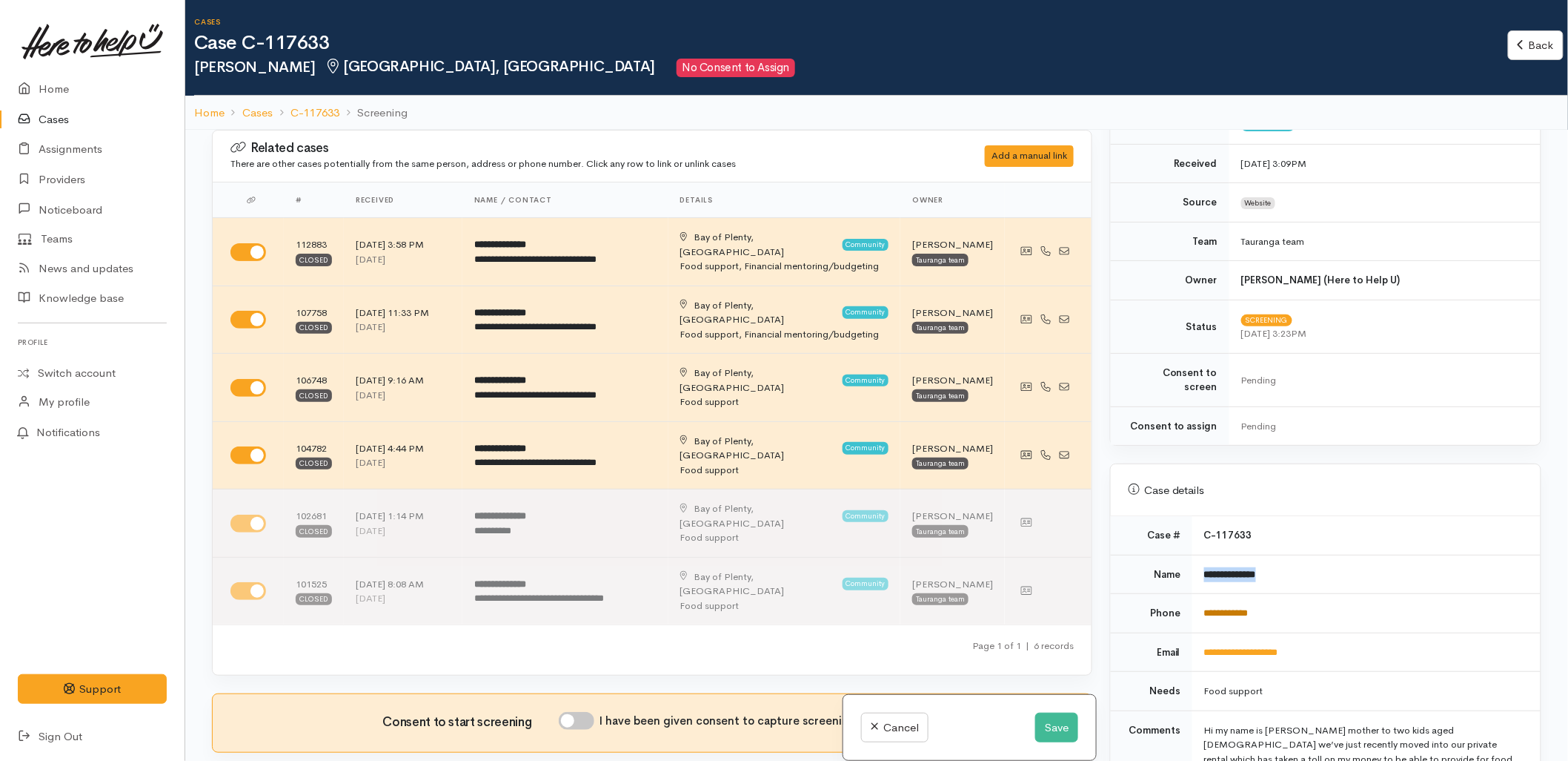
click at [1230, 608] on link "**********" at bounding box center [1227, 613] width 44 height 10
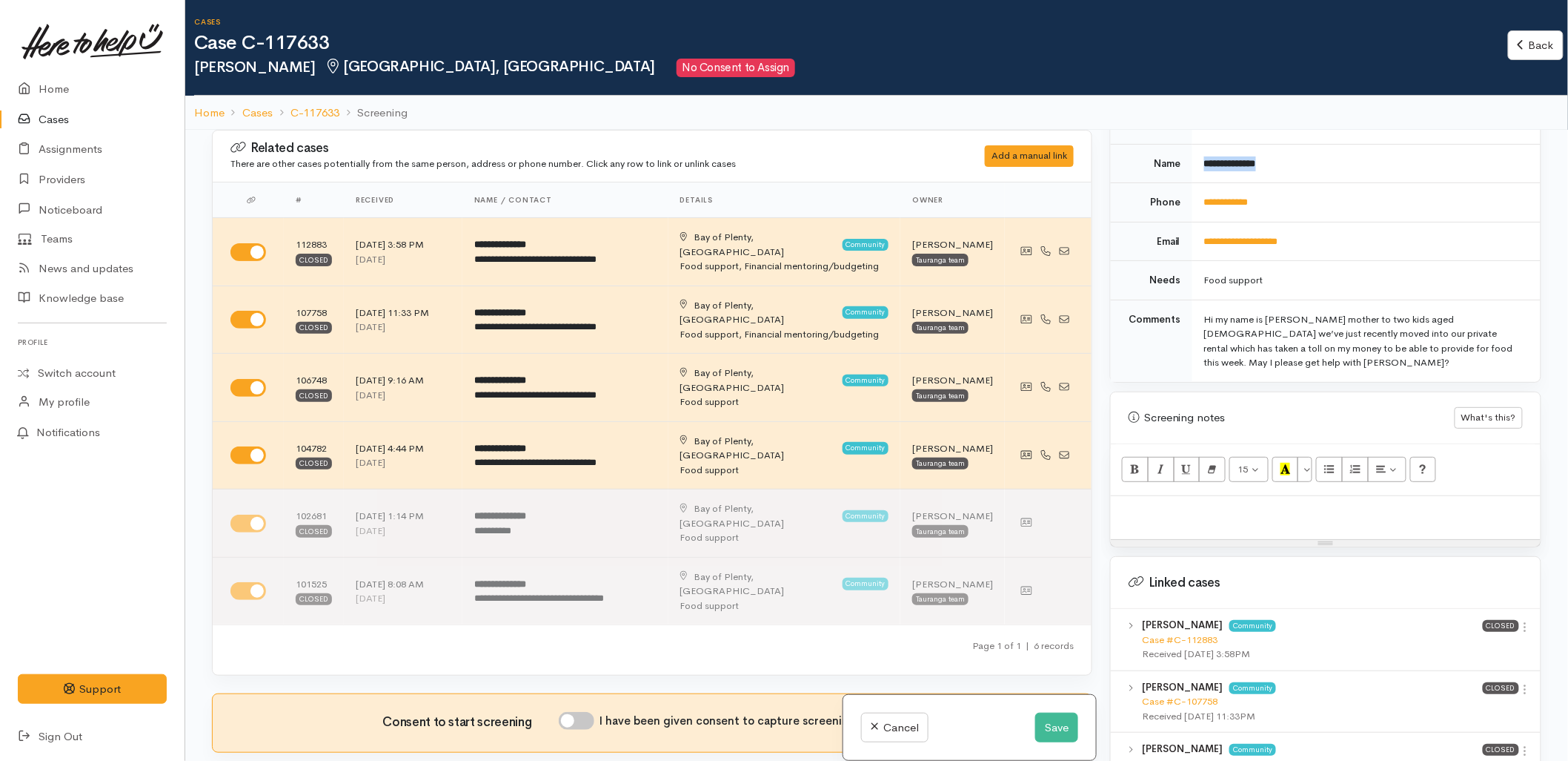
scroll to position [659, 0]
click at [1189, 632] on link "Case #C-112883" at bounding box center [1180, 638] width 76 height 12
click at [1189, 502] on p at bounding box center [1325, 510] width 415 height 17
paste div
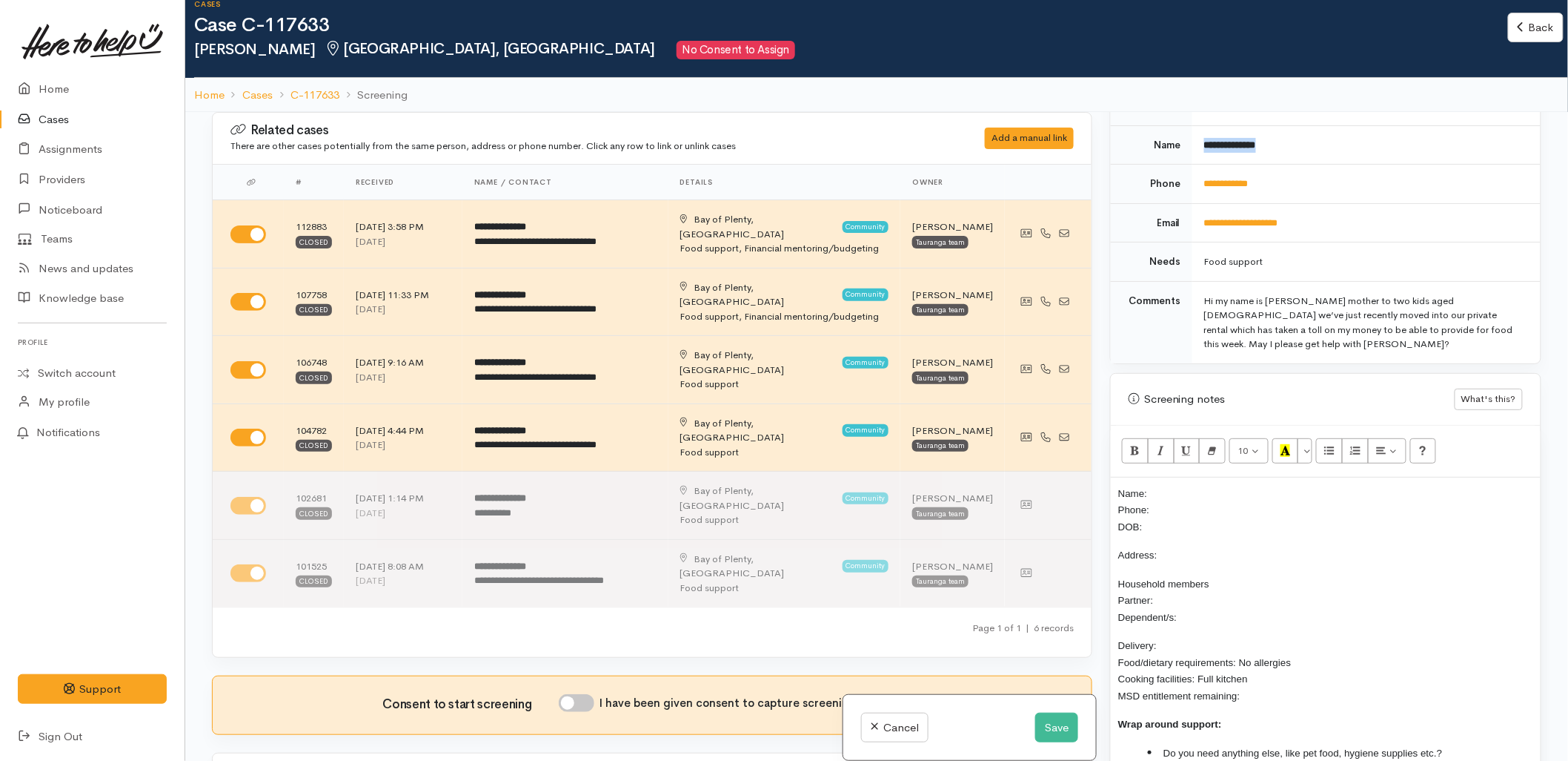
drag, startPoint x: 1289, startPoint y: 134, endPoint x: 1198, endPoint y: 146, distance: 91.8
click at [1198, 146] on td "**********" at bounding box center [1366, 145] width 349 height 40
copy b "**********"
click at [1179, 485] on p "Name: Phone: DOB:" at bounding box center [1325, 509] width 415 height 50
drag, startPoint x: 1270, startPoint y: 174, endPoint x: 1197, endPoint y: 180, distance: 73.2
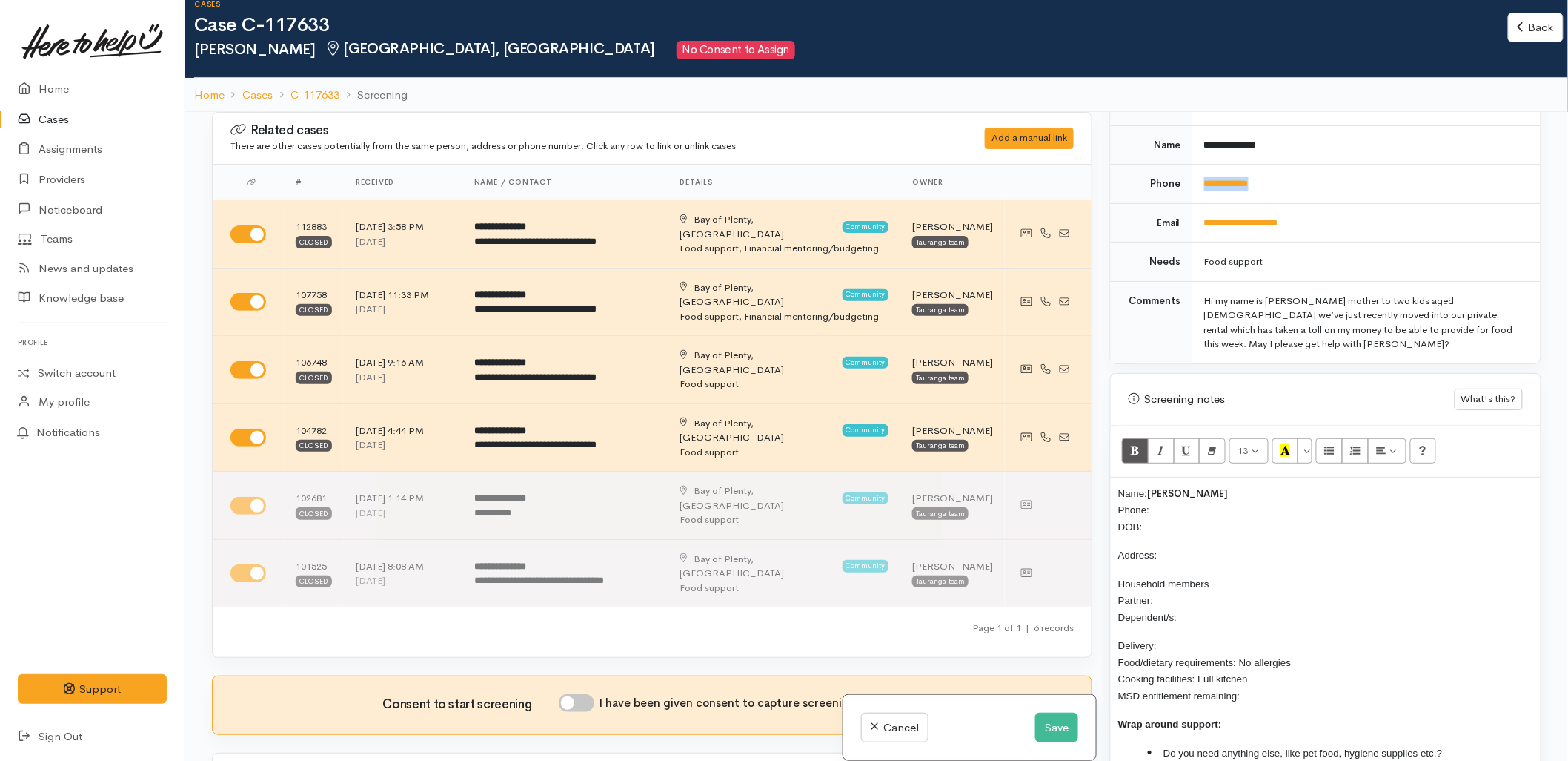
click at [1197, 180] on td "**********" at bounding box center [1366, 184] width 349 height 40
copy link "**********"
click at [1180, 499] on p "Name: Tahsiay Watson Phone: DOB:" at bounding box center [1325, 509] width 415 height 50
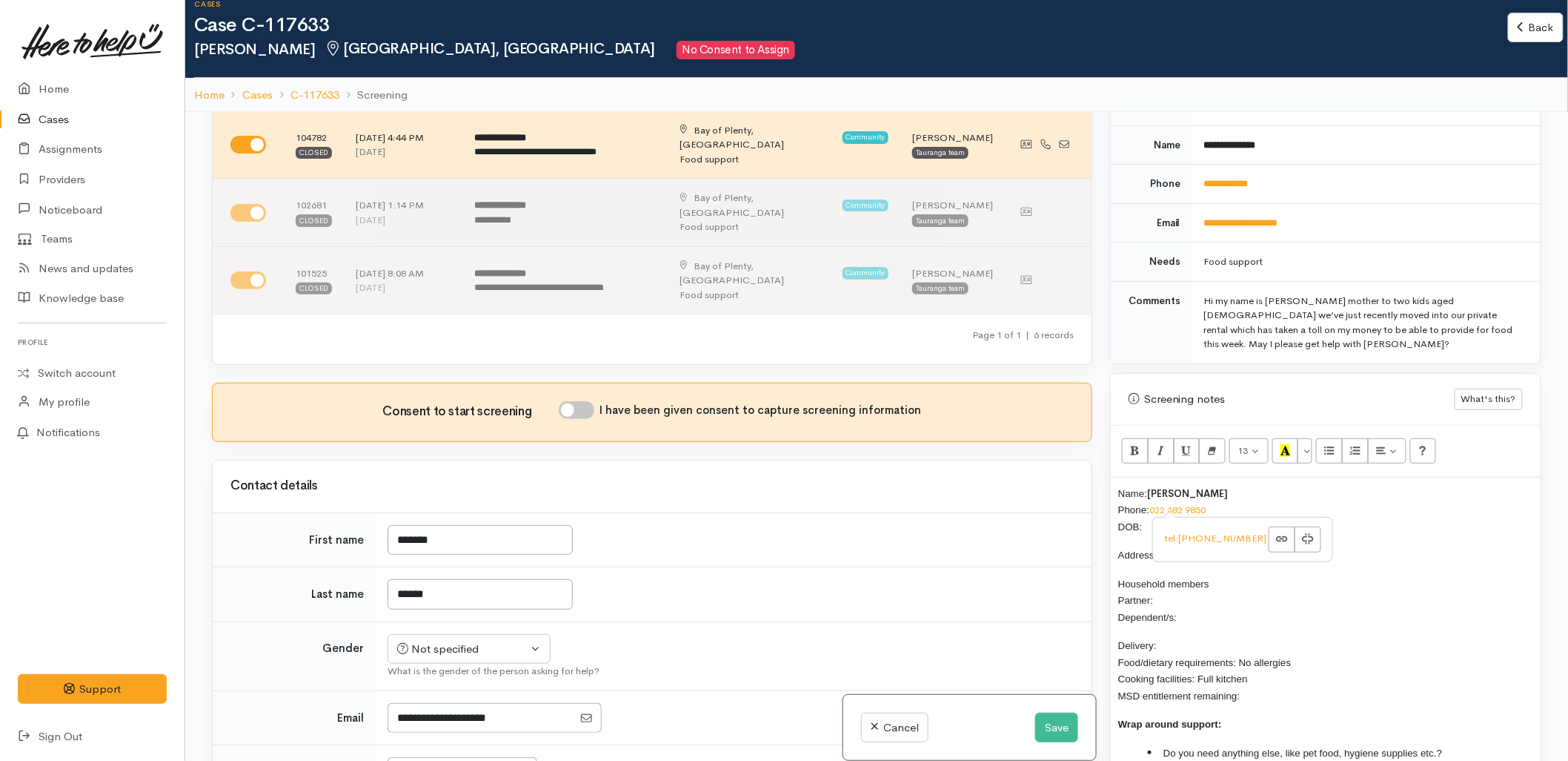
scroll to position [329, 0]
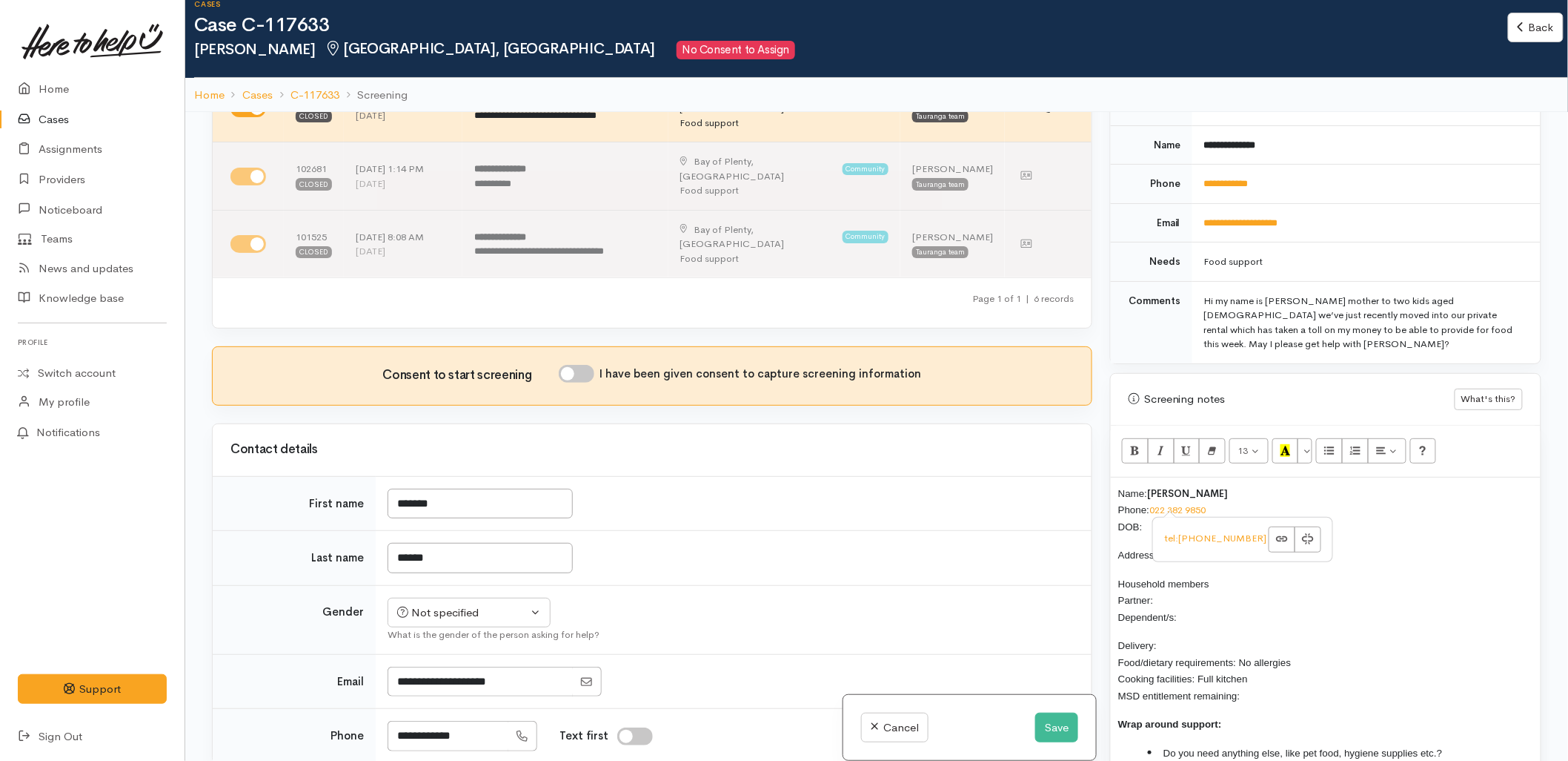
click at [568, 365] on input "I have been given consent to capture screening information" at bounding box center [576, 373] width 35 height 18
checkbox input "true"
click at [469, 604] on div "Not specified" at bounding box center [462, 612] width 131 height 17
click at [434, 683] on span "[DEMOGRAPHIC_DATA]" at bounding box center [481, 691] width 127 height 17
select select "[DEMOGRAPHIC_DATA]"
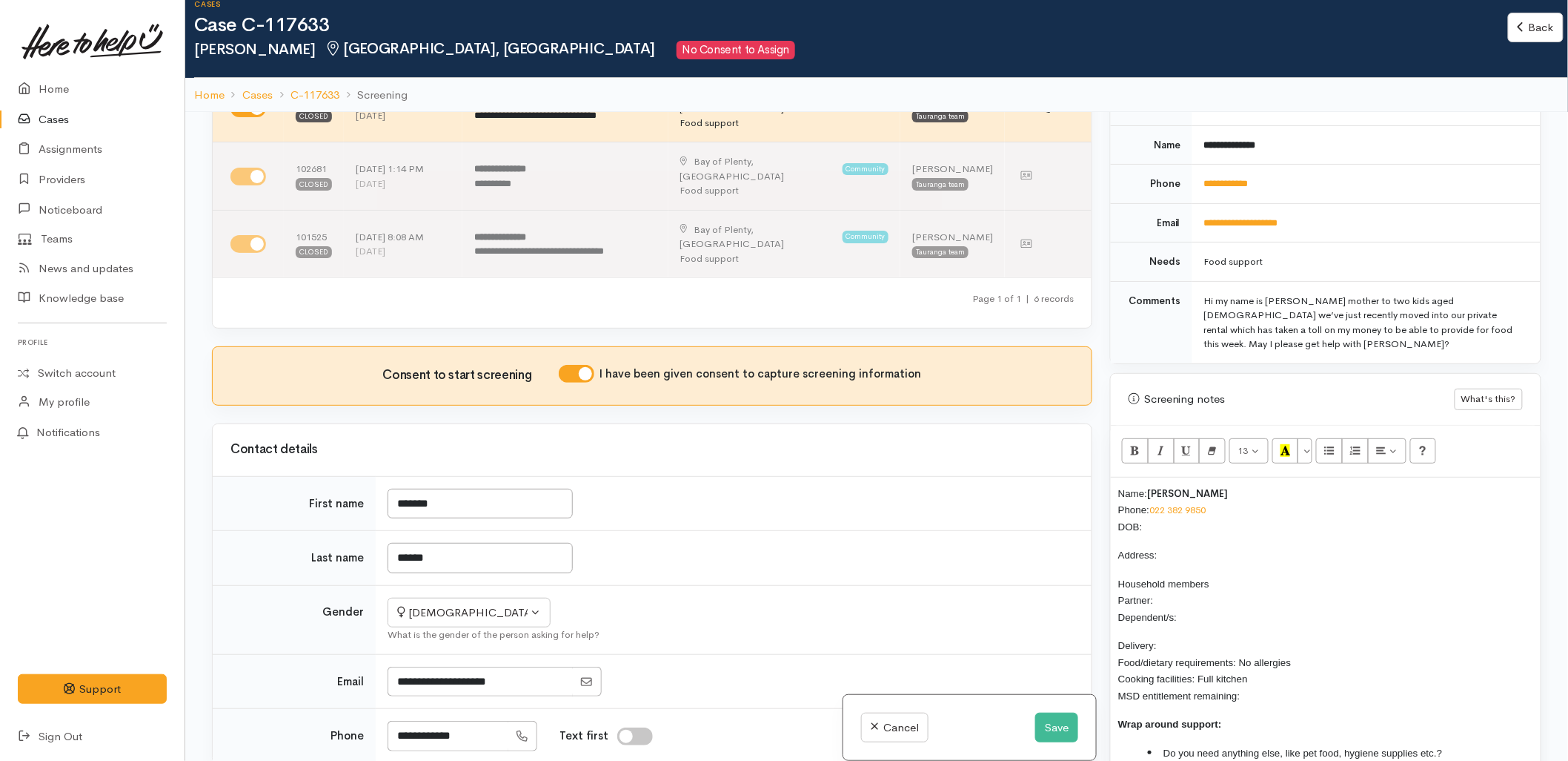
click at [781, 585] on td "Not specified Male Female Diverse Female Not specified Male Female Diverse What…" at bounding box center [733, 620] width 716 height 69
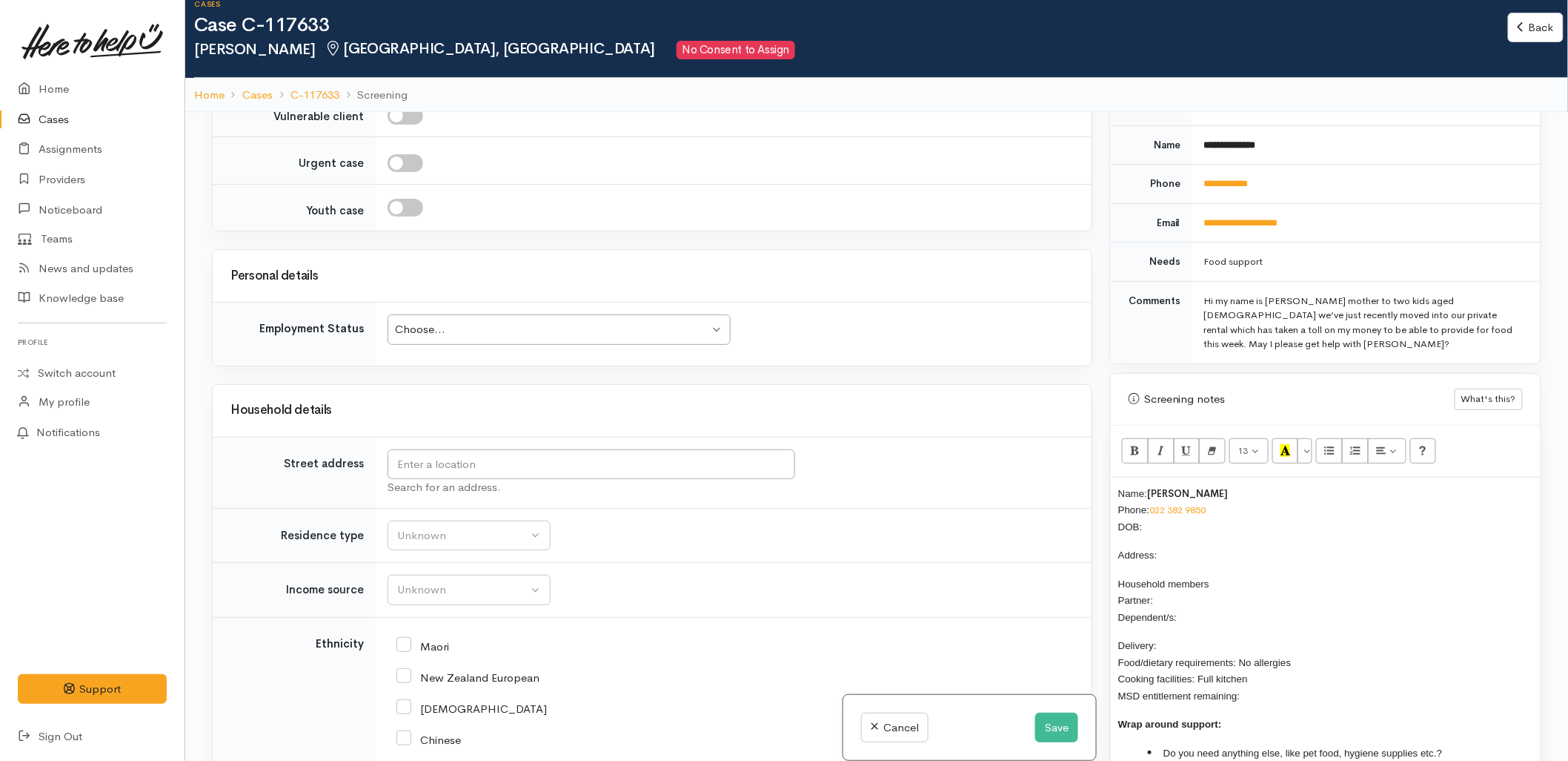
scroll to position [1812, 0]
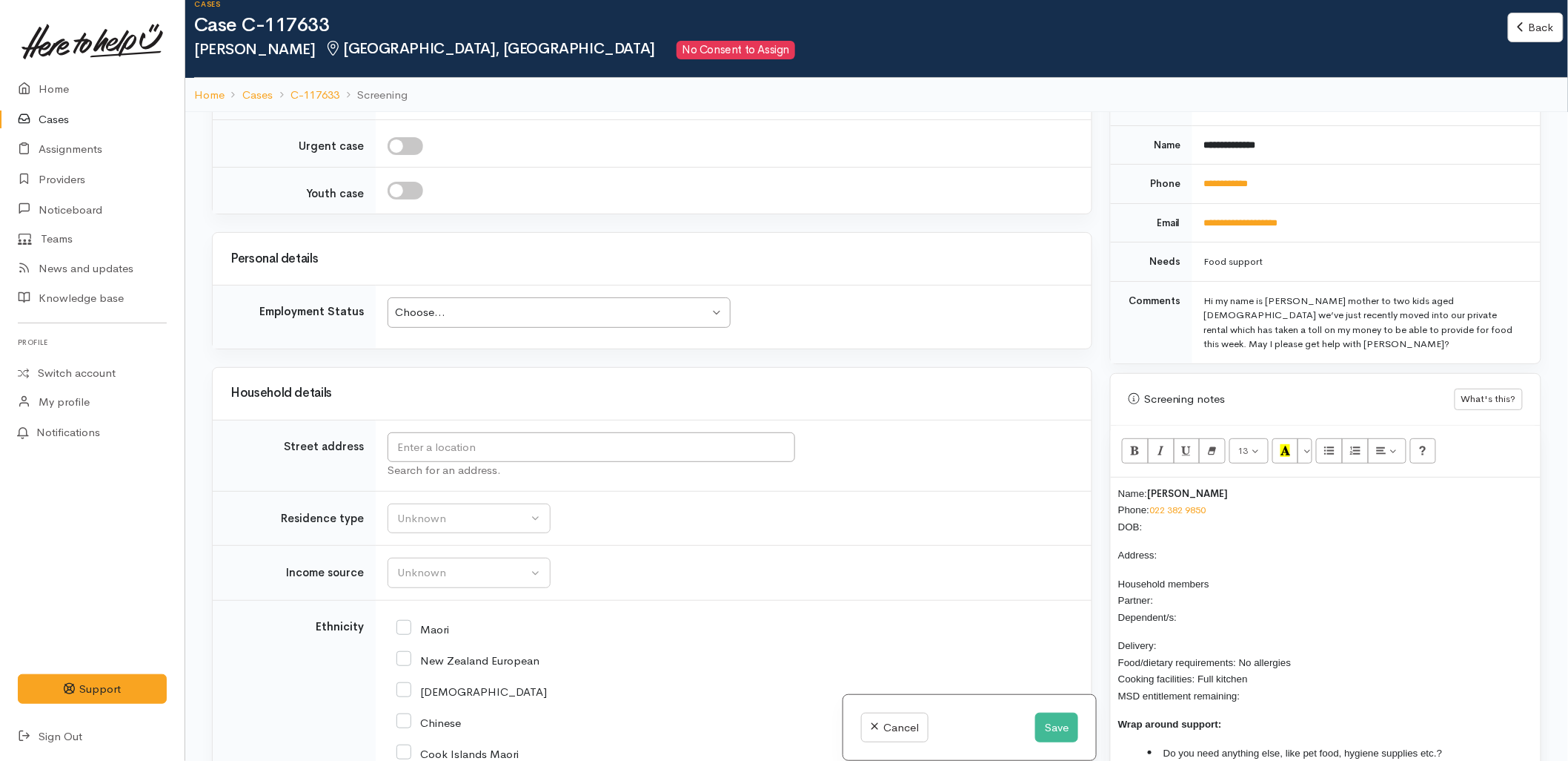
click at [1179, 513] on p "Name: Tahsiay Watson Phone: 022 382 9850 DOB:" at bounding box center [1325, 509] width 415 height 50
click at [692, 433] on input "text" at bounding box center [591, 448] width 408 height 30
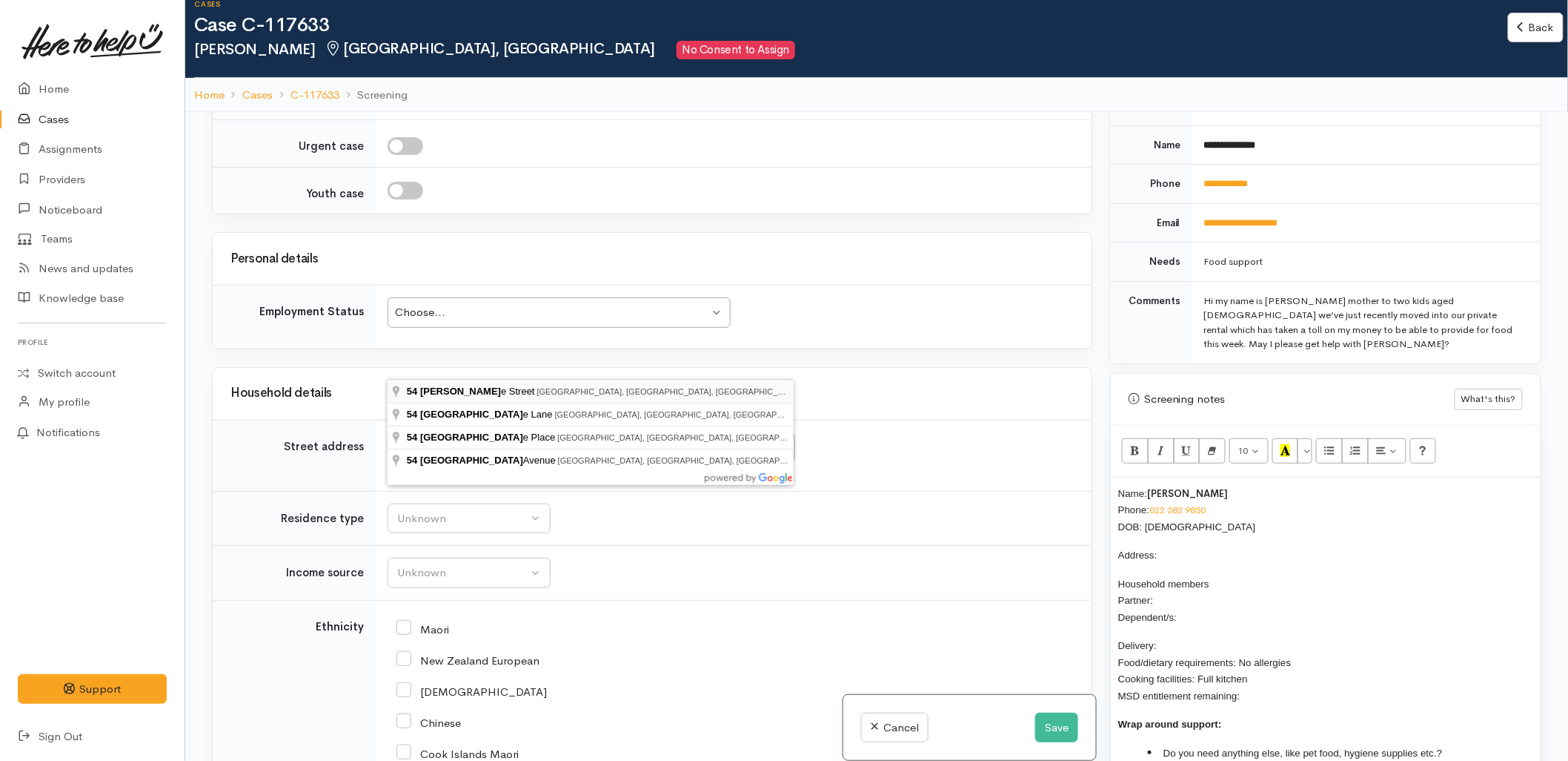
type input "54 Langstone Street, Welcome Bay, Tauranga, New Zealand"
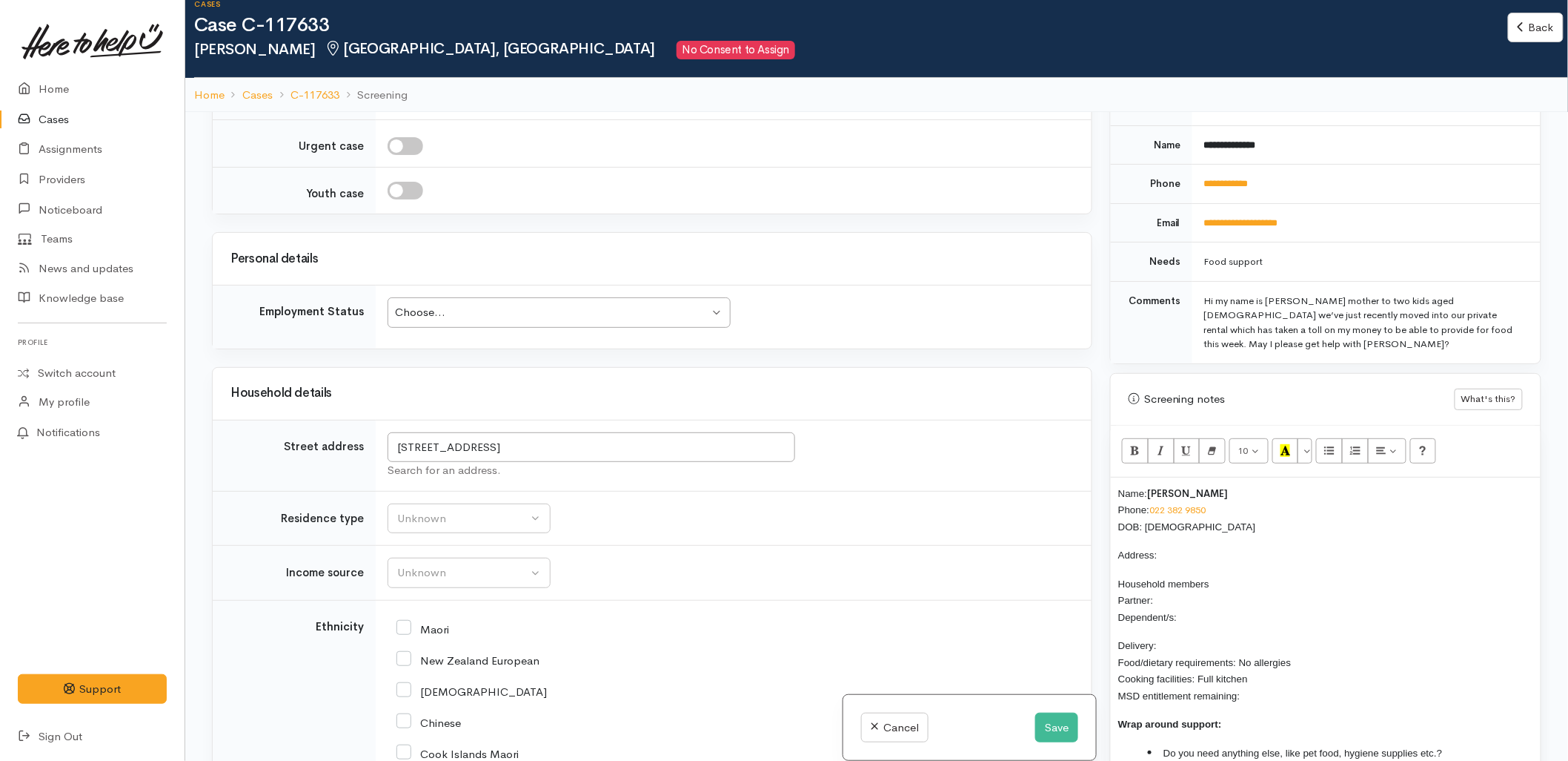
click at [1212, 585] on p "Household members Partner: Dependent/s:" at bounding box center [1325, 600] width 415 height 50
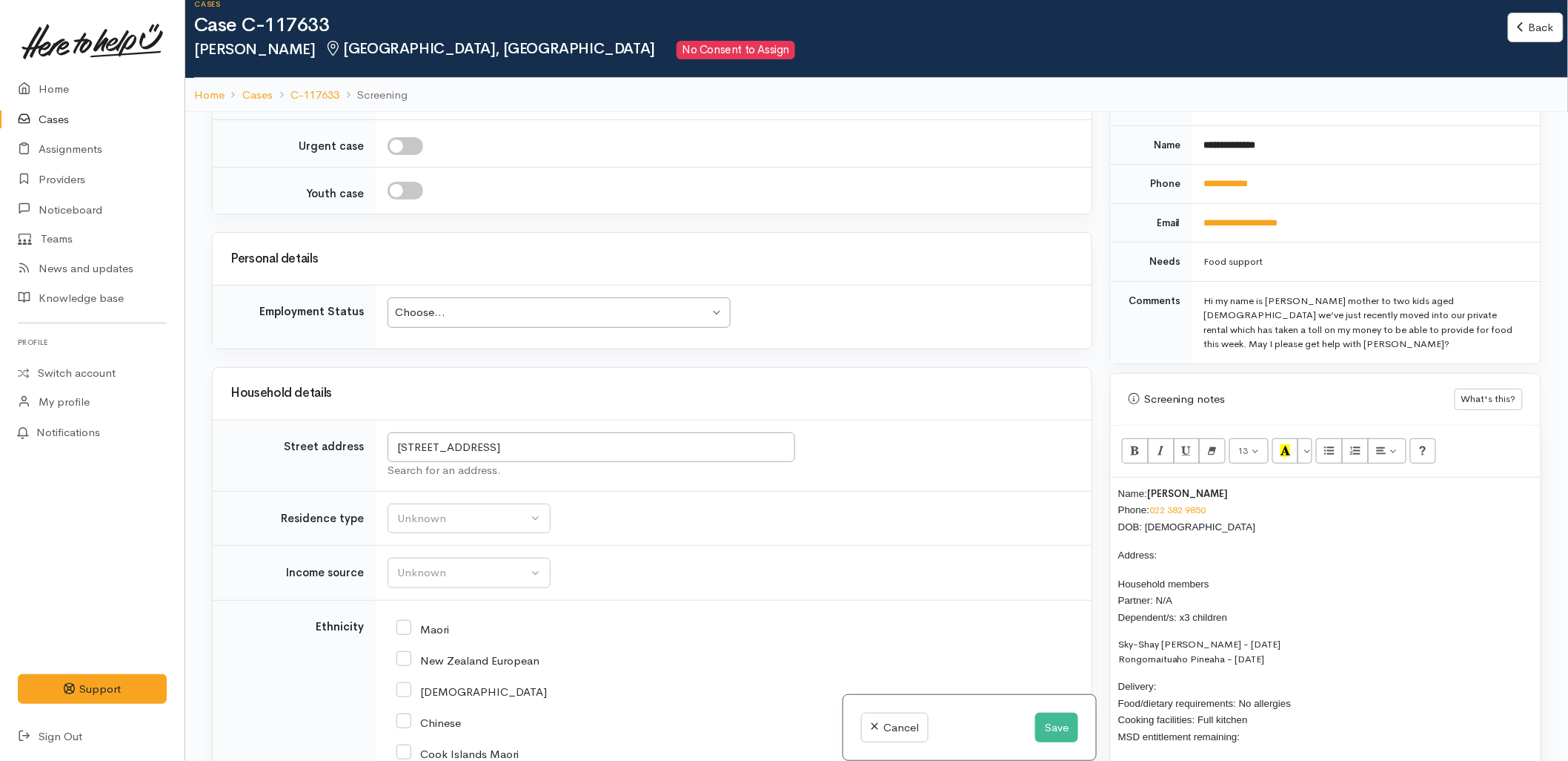
click at [1239, 594] on p "Household members Partner: N/A Dependent/s: x3 children" at bounding box center [1325, 600] width 415 height 50
click at [1236, 604] on p "Household members Partner: N/A Dependent/s: x3 children" at bounding box center [1325, 600] width 415 height 50
click at [1187, 546] on p "Address:" at bounding box center [1325, 554] width 415 height 17
drag, startPoint x: 572, startPoint y: 361, endPoint x: 388, endPoint y: 350, distance: 184.3
click at [388, 433] on input "54 Langstone Street, Welcome Bay, Tauranga, New Zealand" at bounding box center [591, 448] width 408 height 30
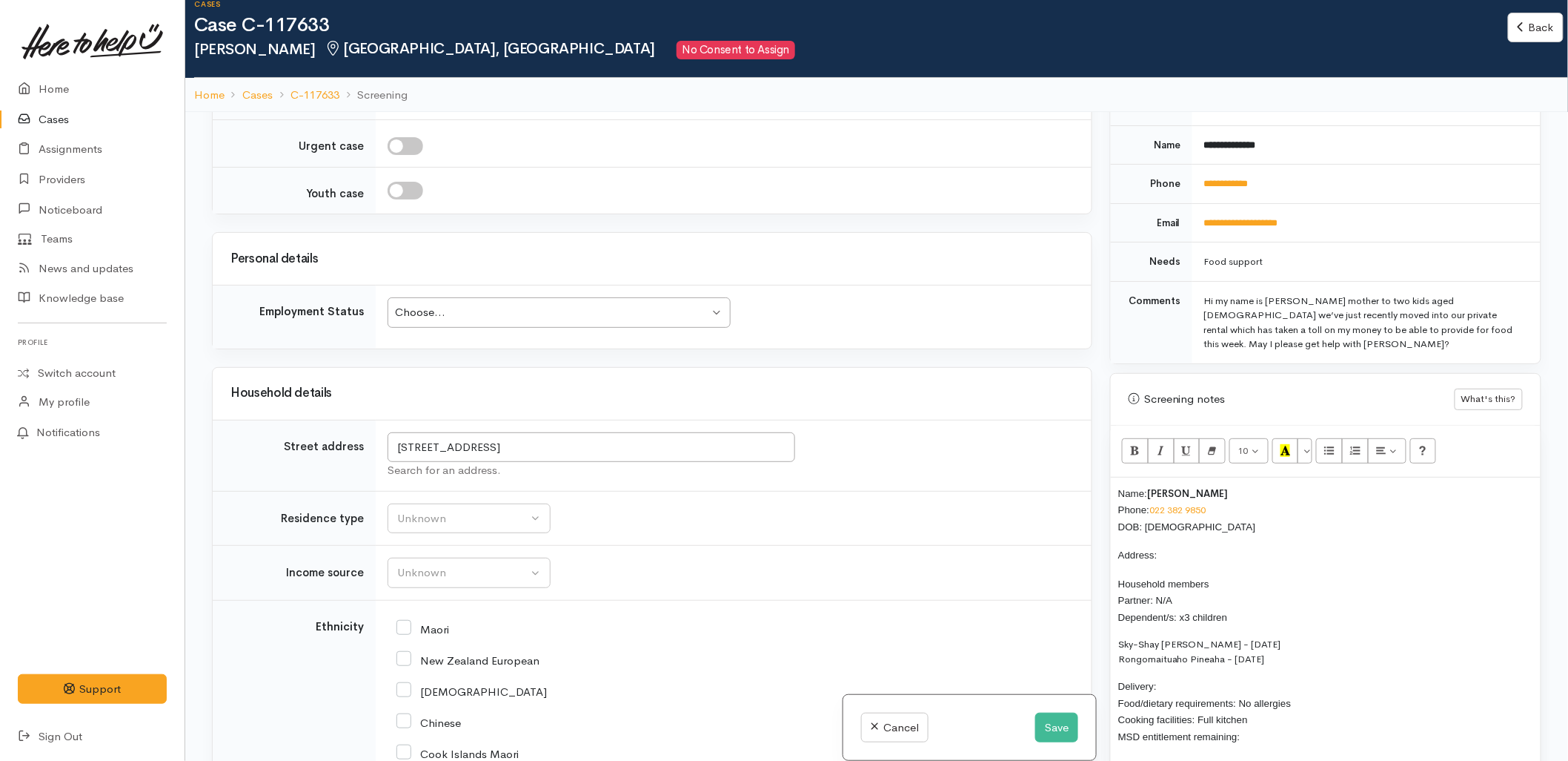
click at [1175, 546] on p "Address:" at bounding box center [1325, 554] width 415 height 17
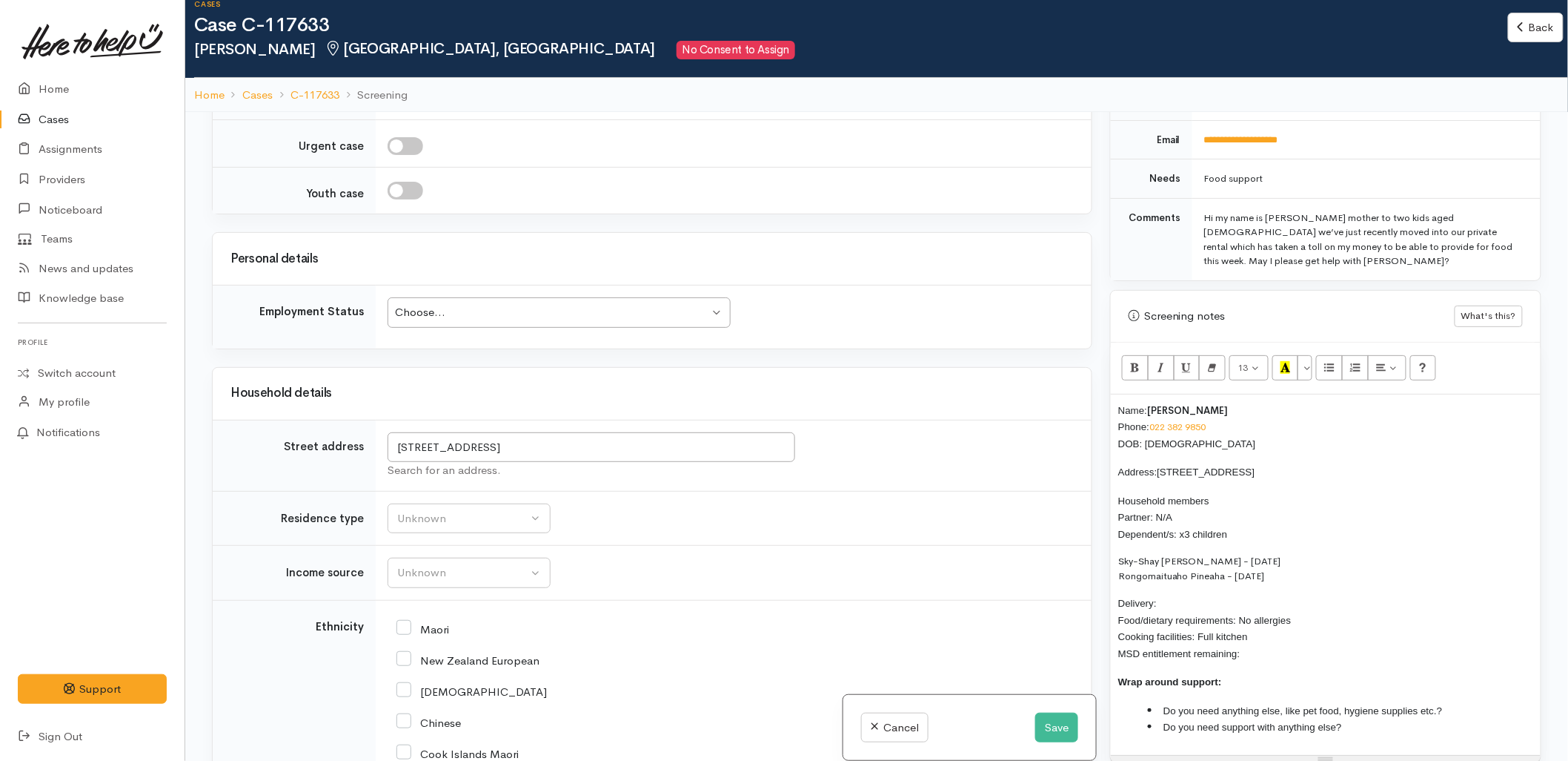
click at [1188, 516] on span "Household members Partner: N/A Dependent/s: x3 children" at bounding box center [1172, 517] width 109 height 44
click at [1175, 595] on p "Delivery: Food/dietary requirements: No allergies Cooking facilities: Full kitc…" at bounding box center [1325, 629] width 415 height 67
click at [1272, 641] on p "Delivery: No Food/dietary requirements: No allergies Cooking facilities: Full k…" at bounding box center [1325, 629] width 415 height 67
click at [1495, 702] on li "Do you need anything else, like pet food, hygiene supplies etc.?" at bounding box center [1340, 710] width 386 height 17
click at [1377, 722] on div "Name: Tahsiay Watson Phone: 022 382 9850 DOB: 17/11/1999 Address: 54 Langstone …" at bounding box center [1325, 575] width 430 height 360
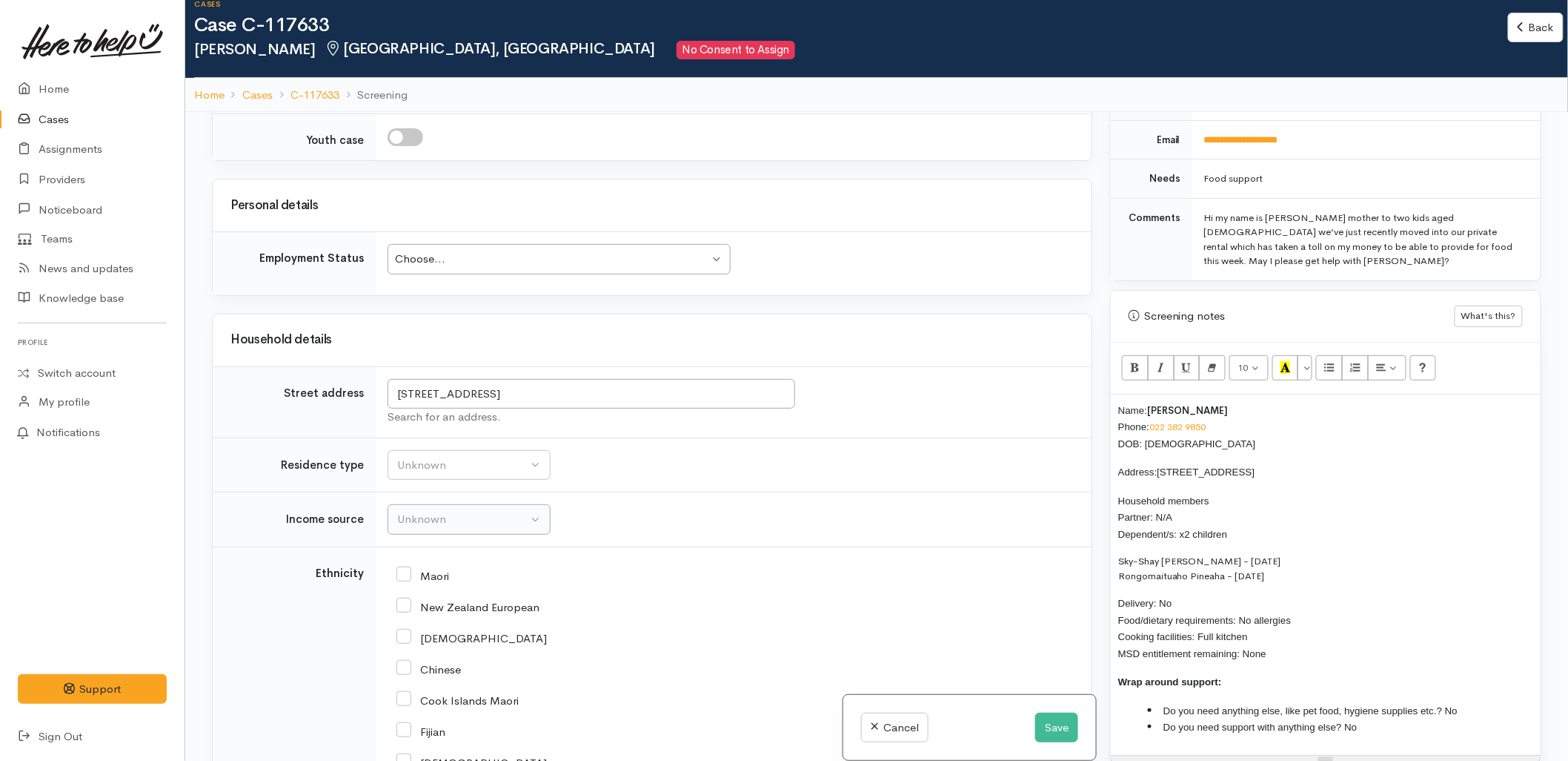
scroll to position [1895, 0]
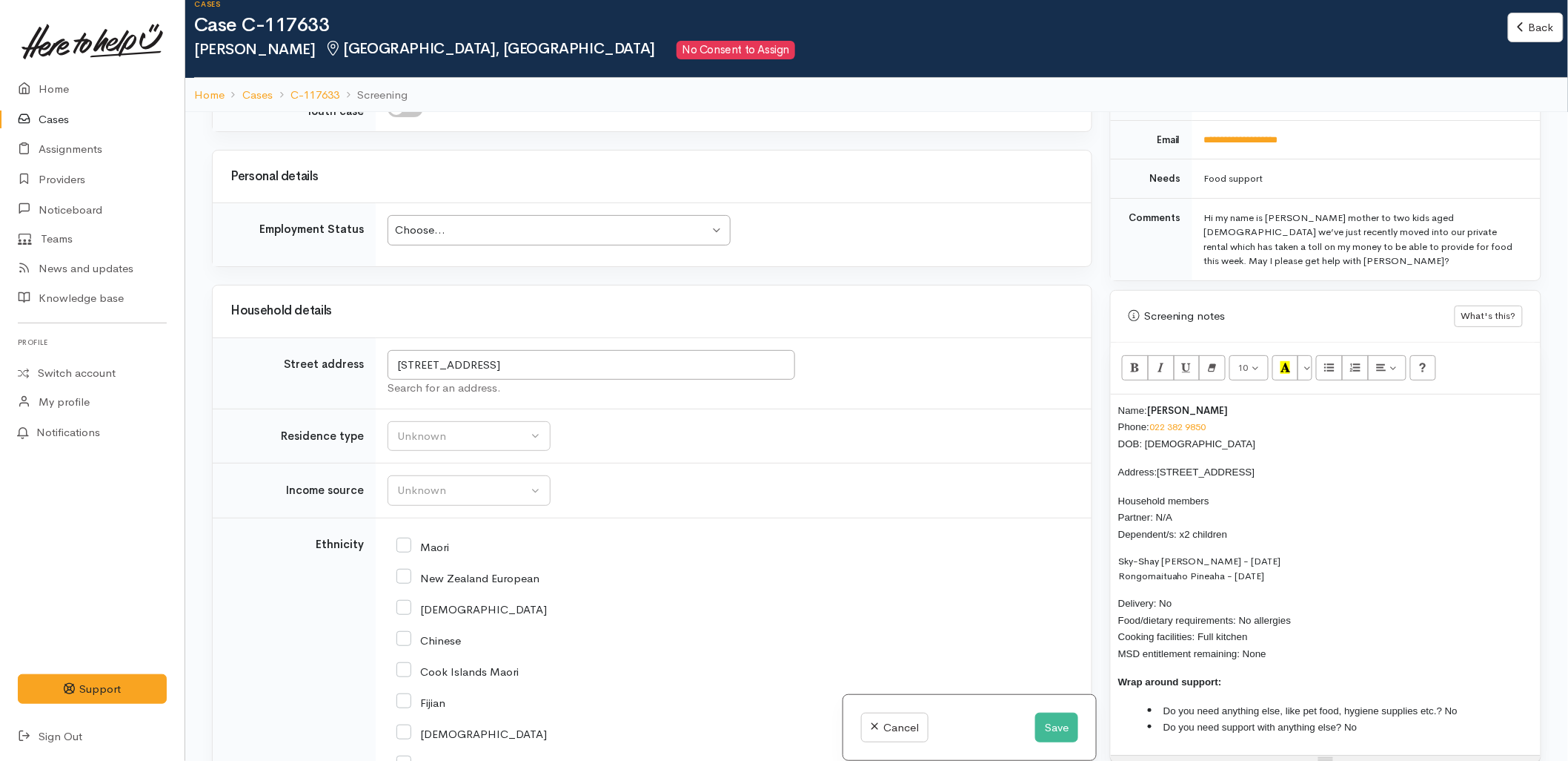
click at [478, 409] on td "Unknown Emergency accommodation Homeless Other Own home Private rental Public /…" at bounding box center [733, 436] width 716 height 55
click at [476, 428] on div "Unknown" at bounding box center [462, 436] width 131 height 17
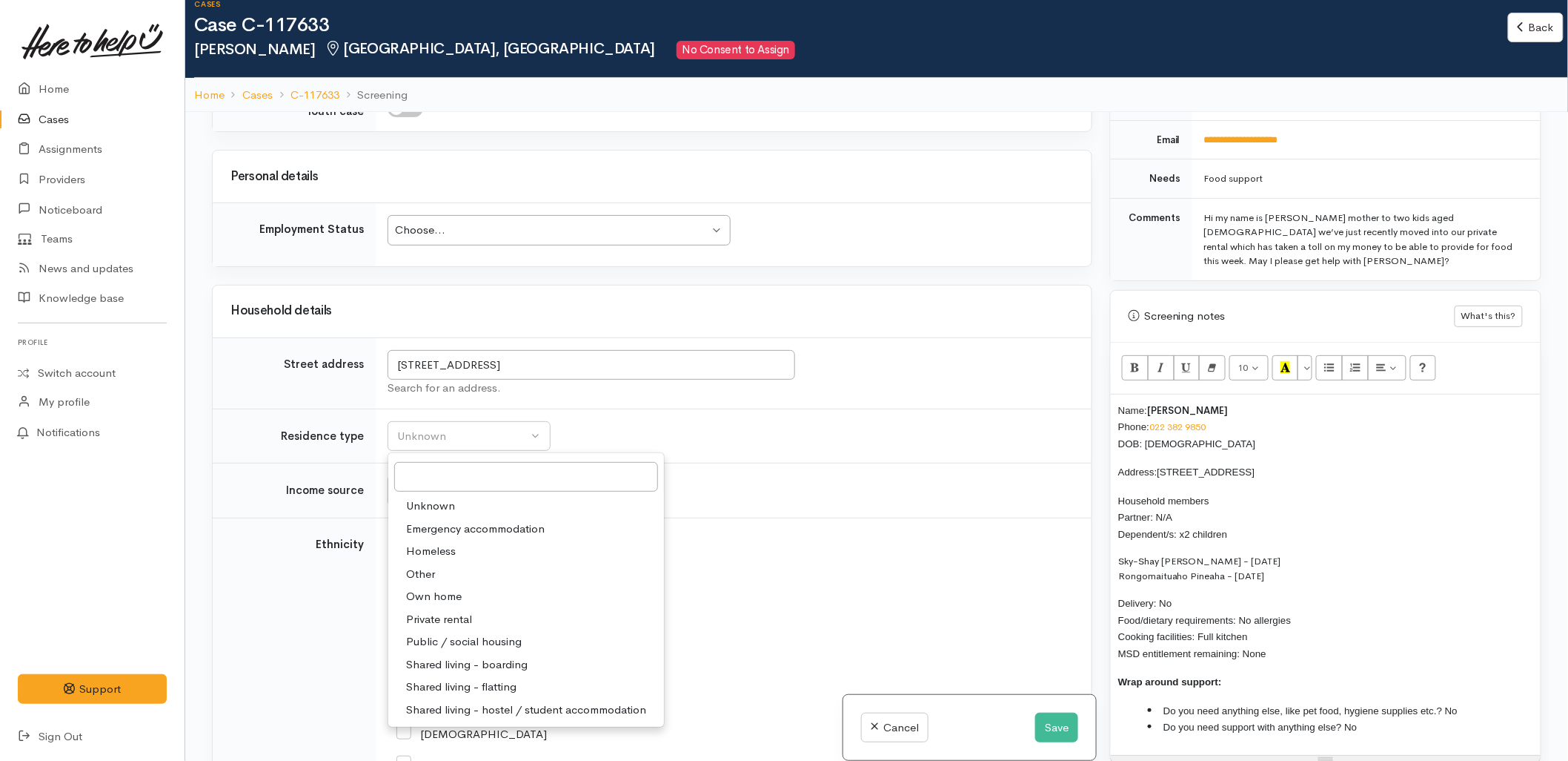
click at [424, 611] on span "Private rental" at bounding box center [439, 619] width 66 height 17
select select "2"
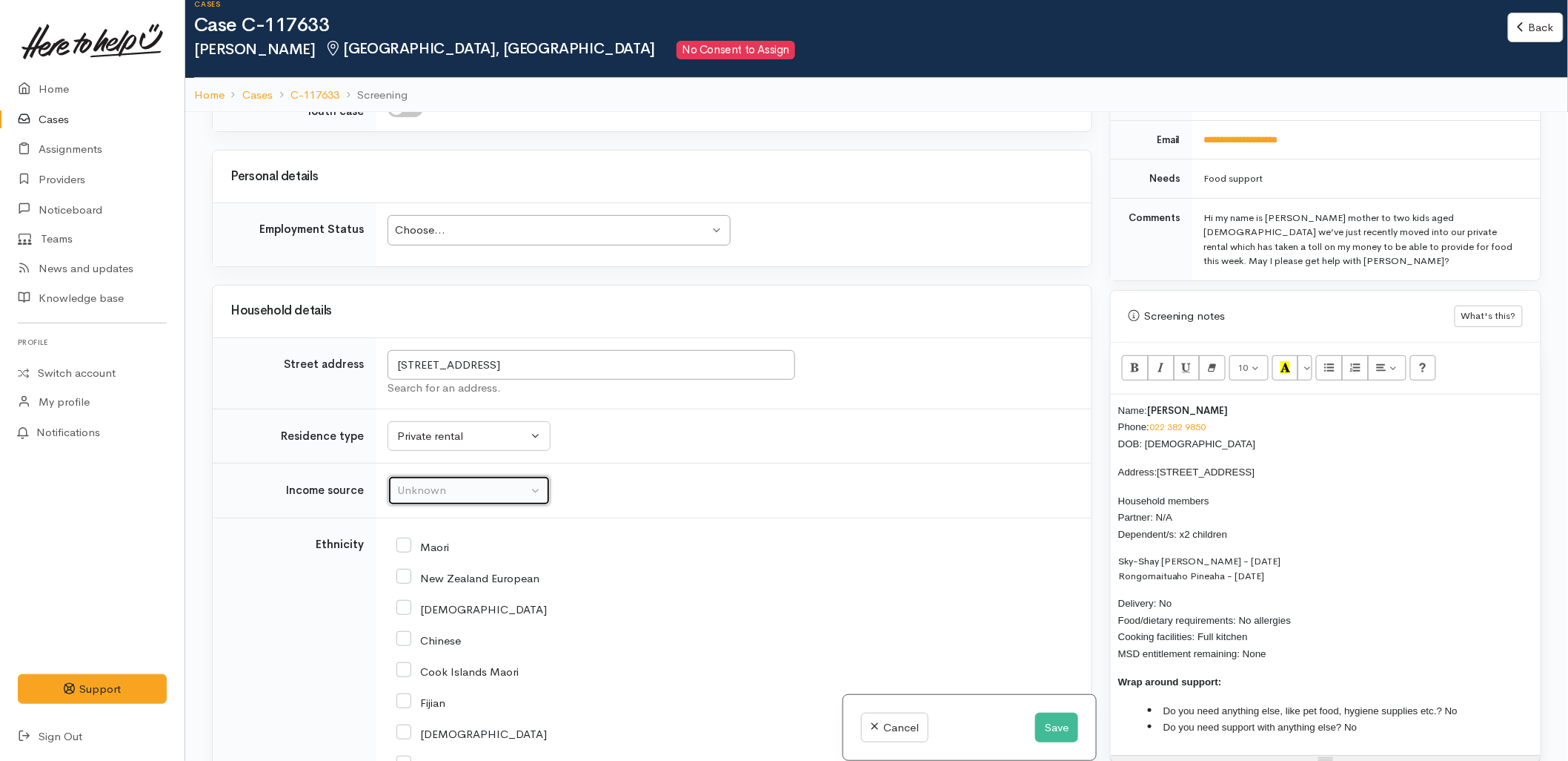
click at [434, 482] on div "Unknown" at bounding box center [462, 490] width 131 height 17
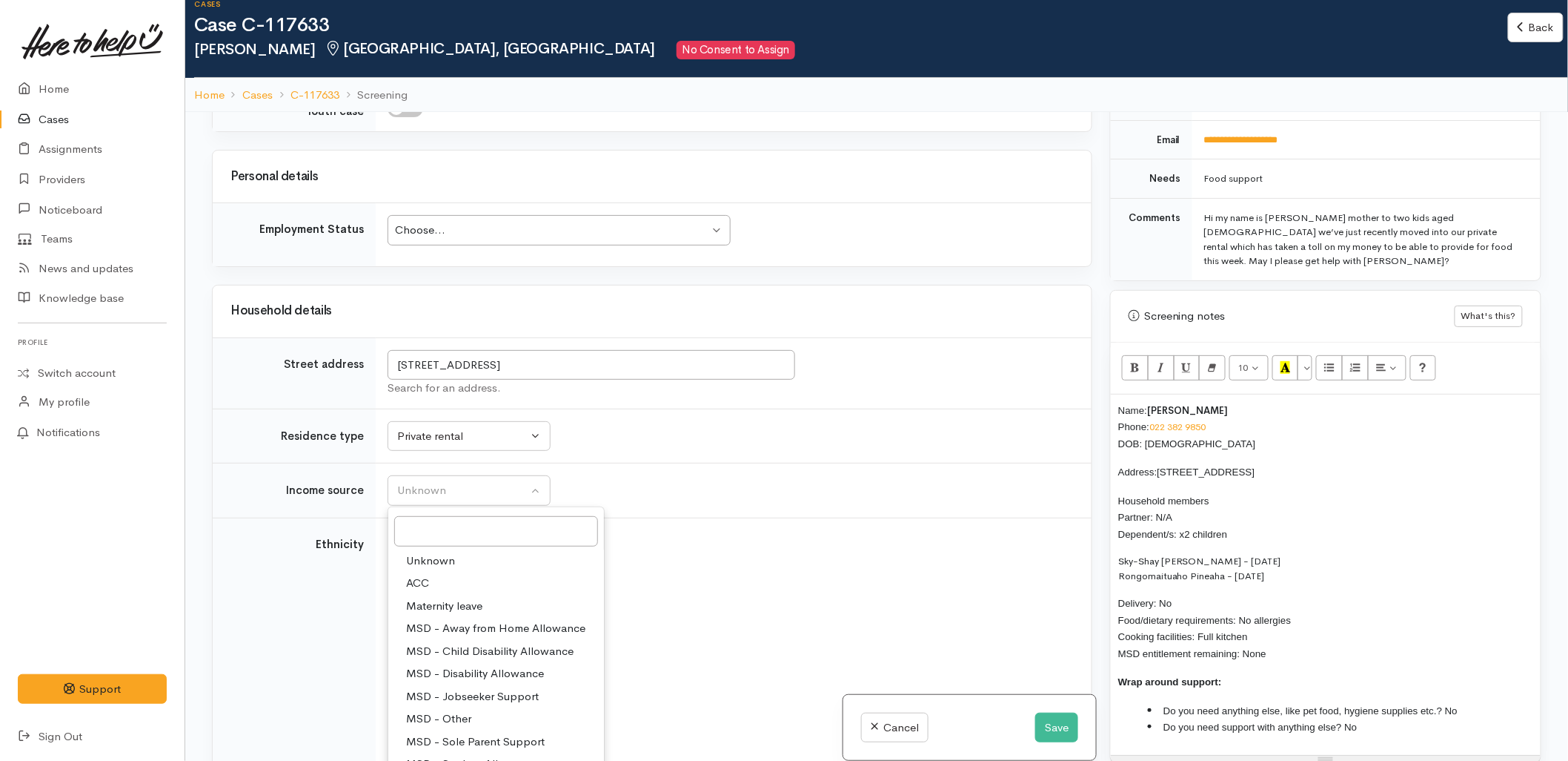
click at [434, 734] on span "MSD - Sole Parent Support" at bounding box center [475, 742] width 139 height 17
select select "7"
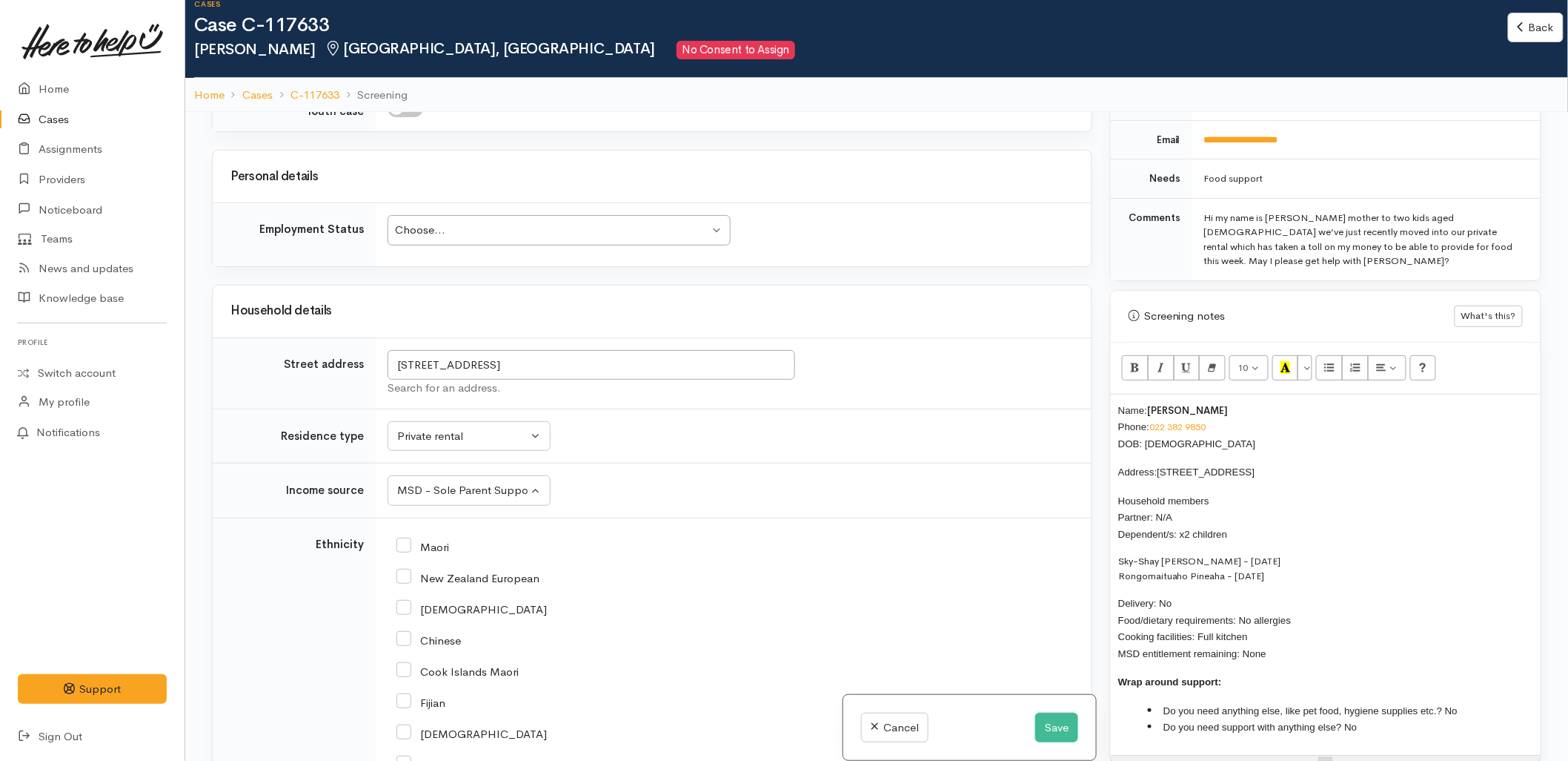
drag, startPoint x: 427, startPoint y: 462, endPoint x: 469, endPoint y: 568, distance: 114.0
click at [427, 539] on input "Maori" at bounding box center [423, 546] width 53 height 13
checkbox input "true"
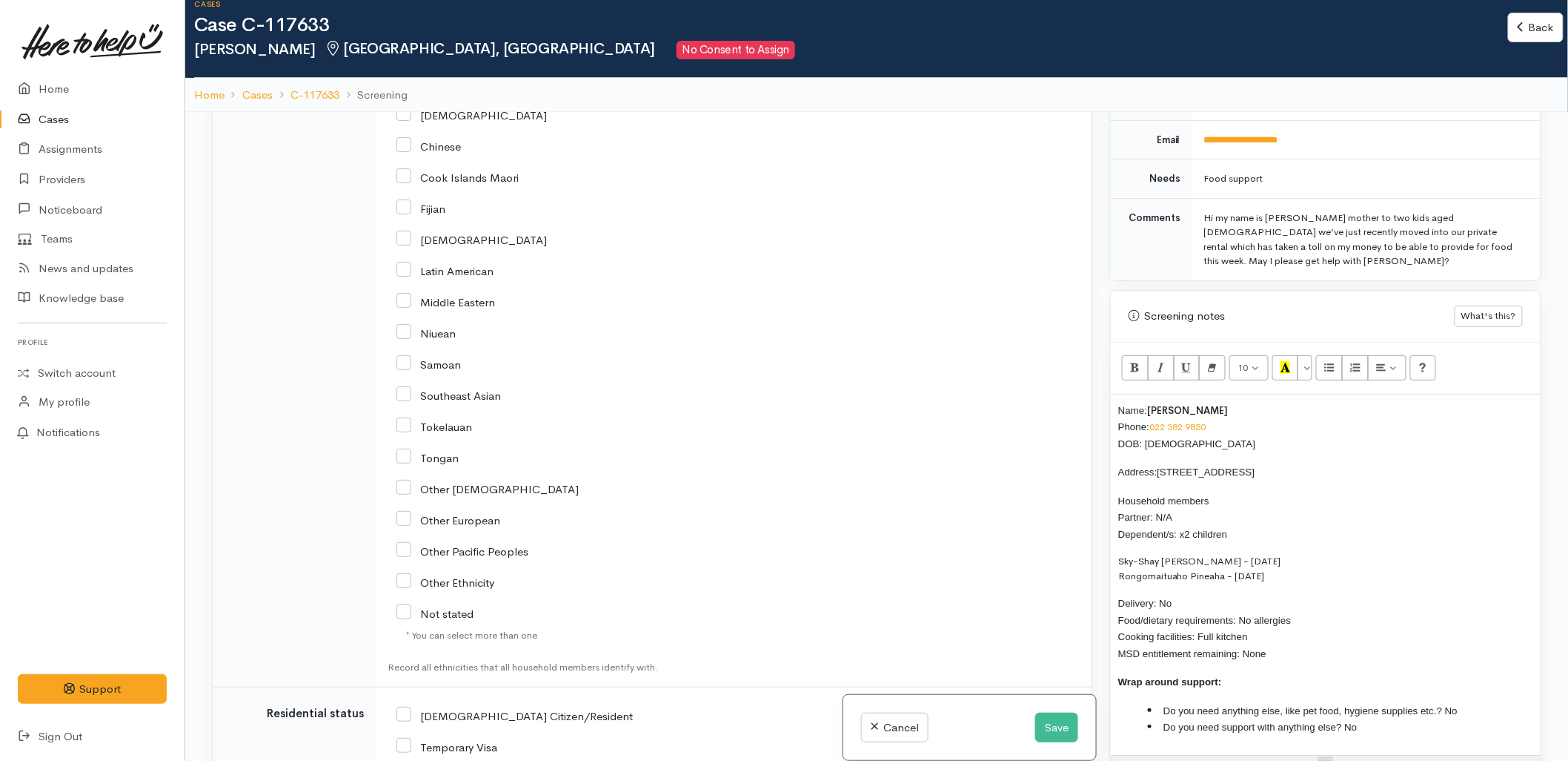
scroll to position [2389, 0]
click at [471, 707] on input "[DEMOGRAPHIC_DATA] Citizen/Resident" at bounding box center [514, 713] width 236 height 13
checkbox input "true"
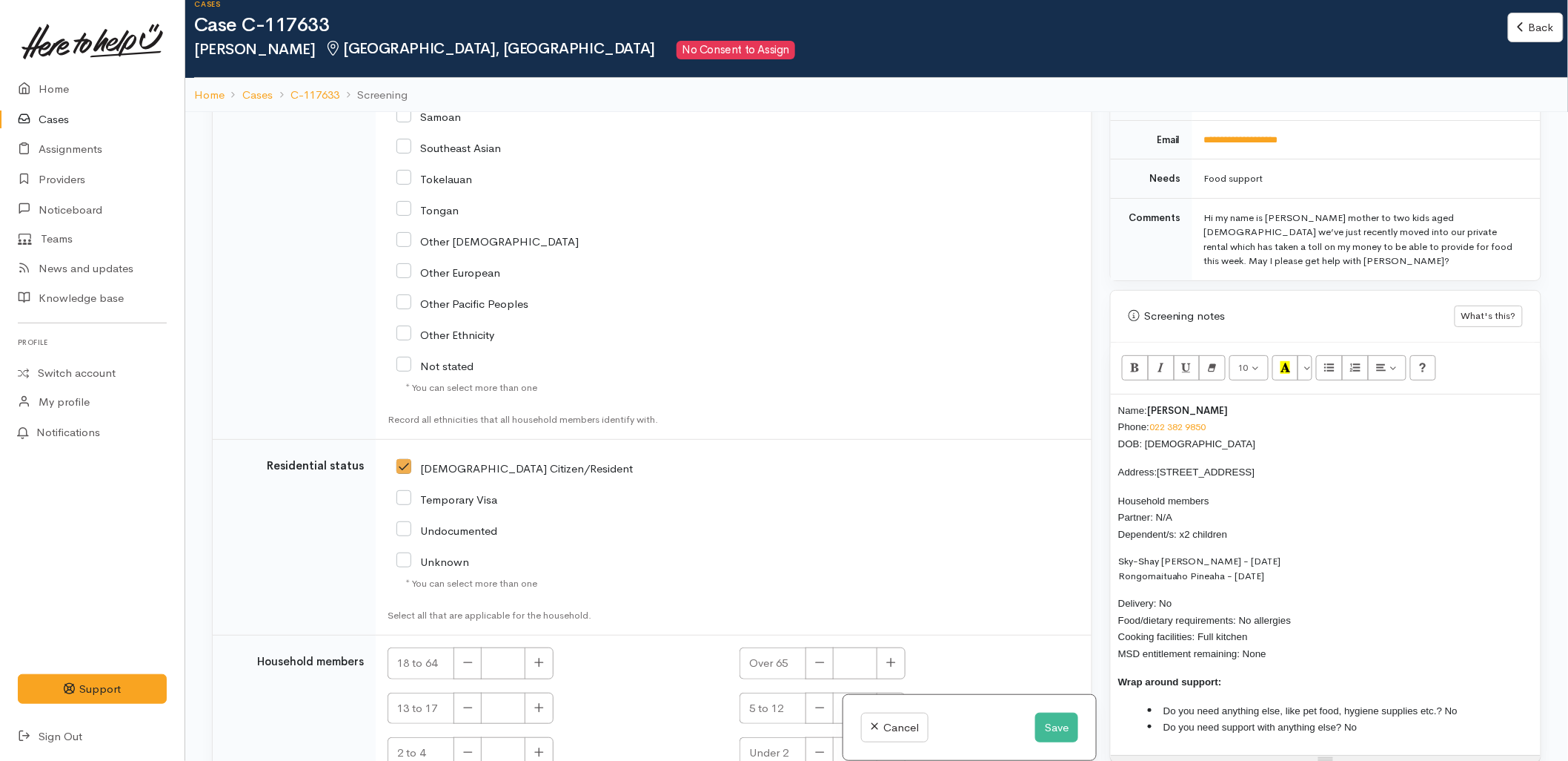
scroll to position [2643, 0]
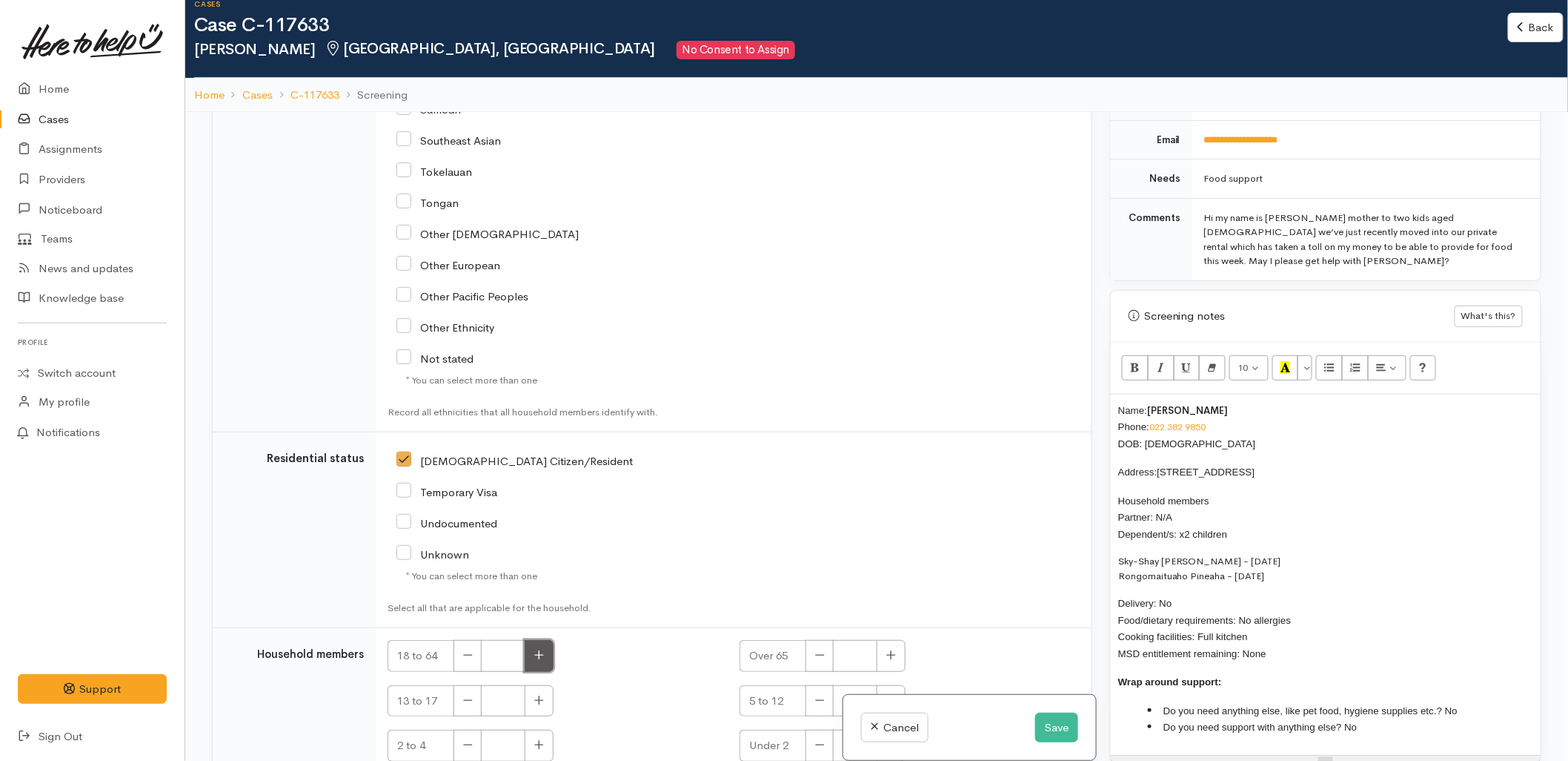
click at [544, 650] on icon "button" at bounding box center [539, 655] width 10 height 11
type input "1"
click at [897, 685] on button "button" at bounding box center [891, 701] width 29 height 32
type input "1"
drag, startPoint x: 547, startPoint y: 662, endPoint x: 493, endPoint y: 725, distance: 83.0
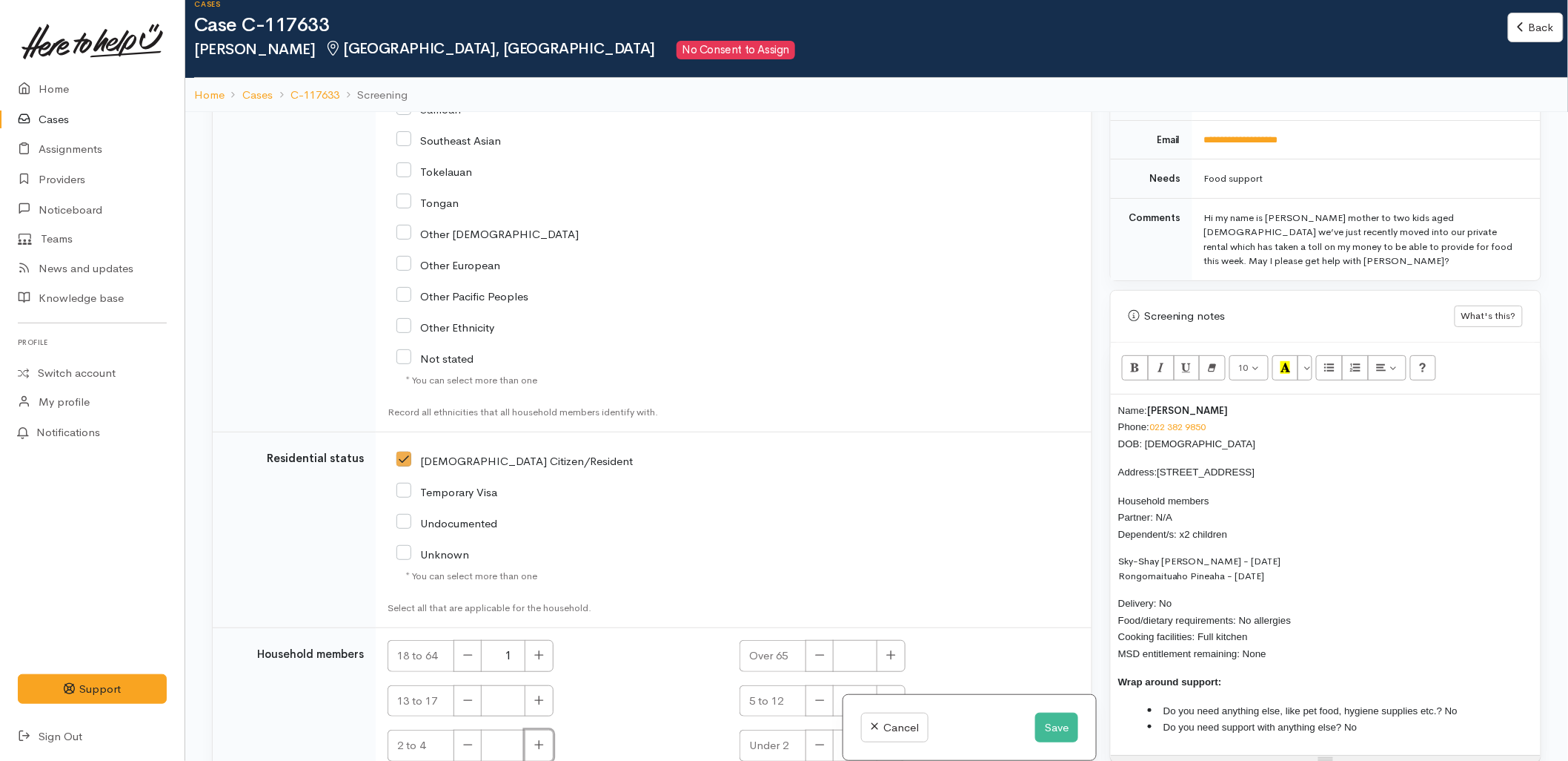
click at [547, 729] on button "button" at bounding box center [539, 745] width 29 height 32
type input "1"
checkbox input "true"
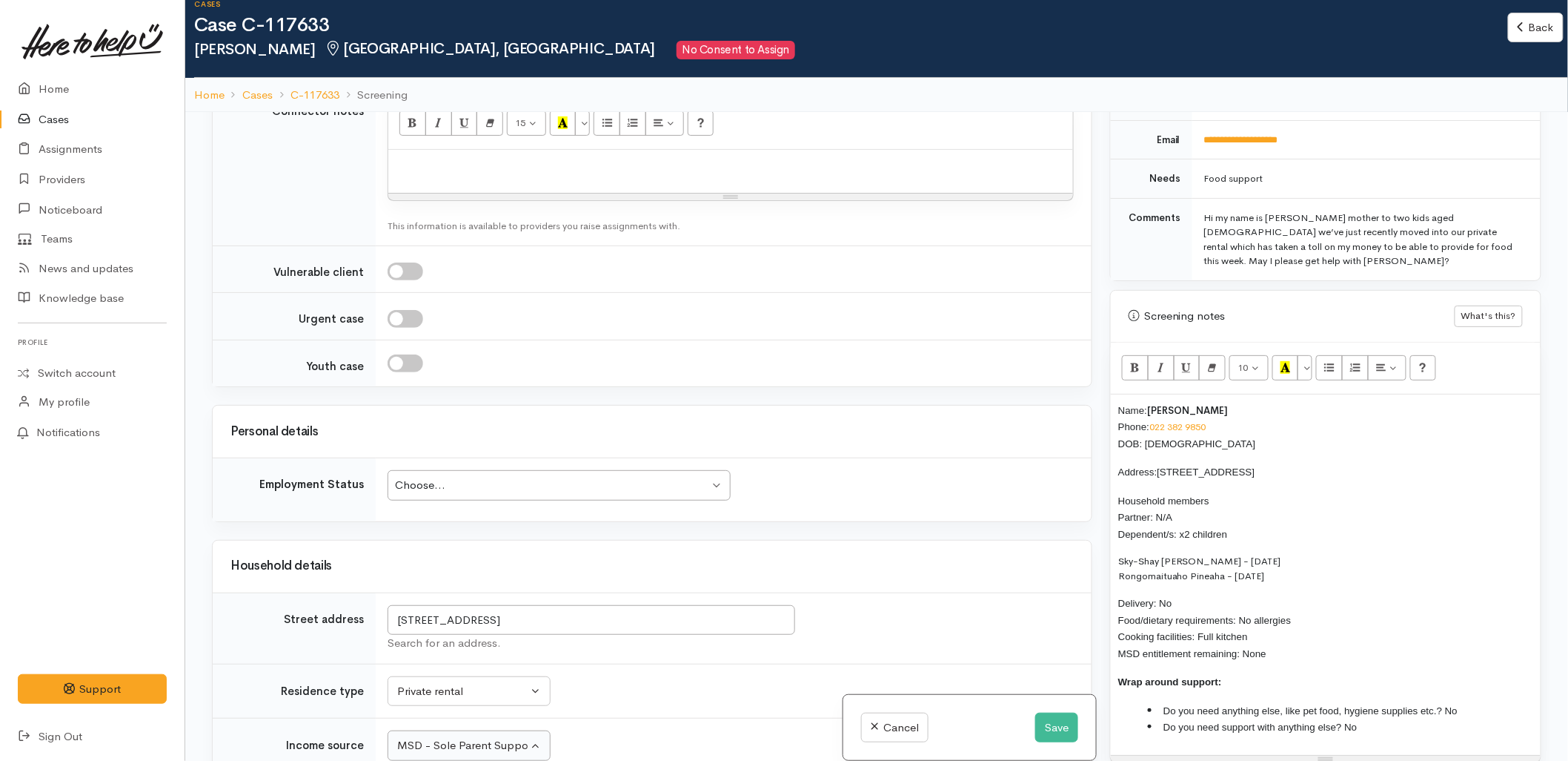
scroll to position [1572, 0]
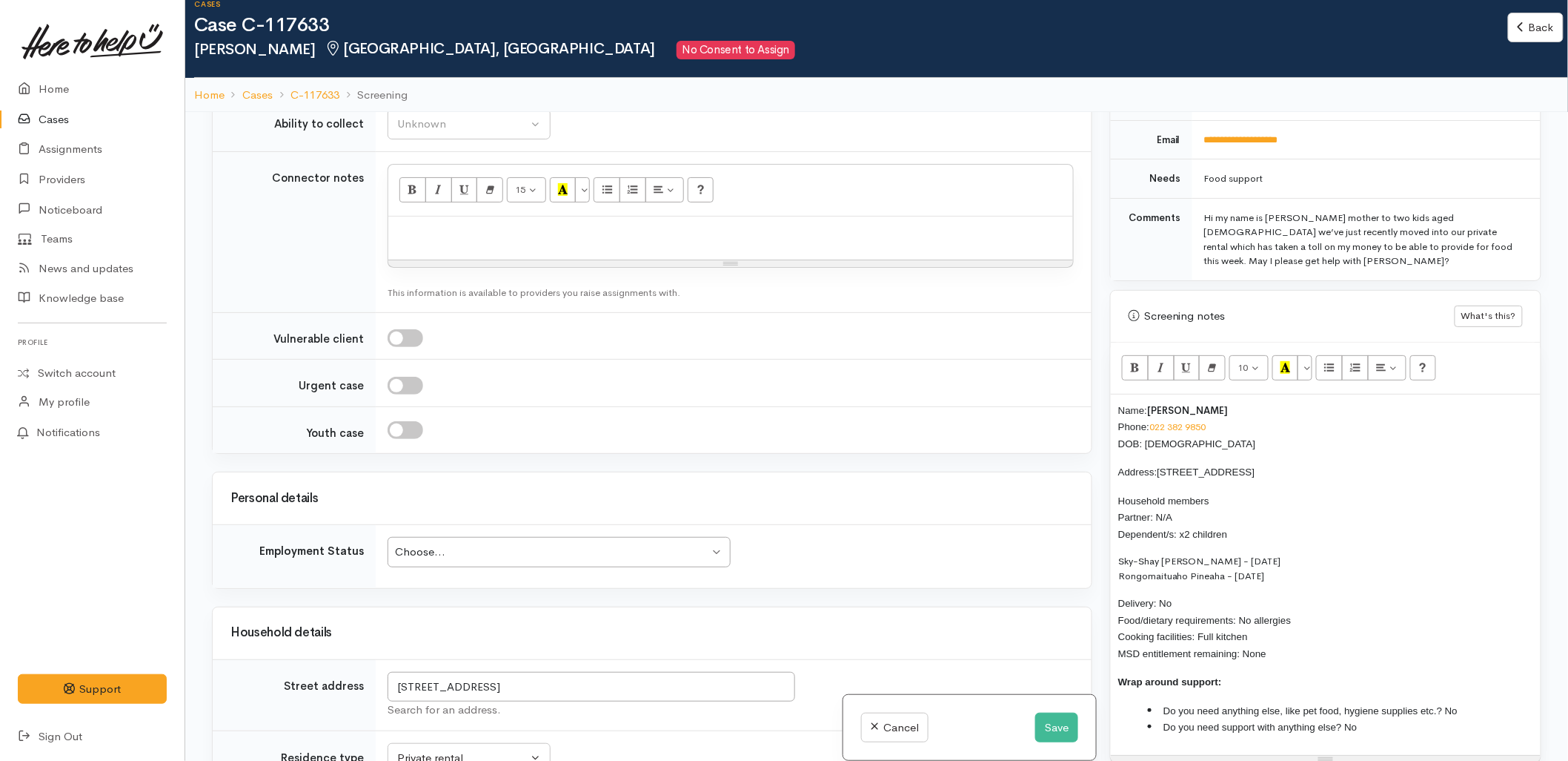
click at [464, 544] on div "Choose..." at bounding box center [552, 552] width 314 height 17
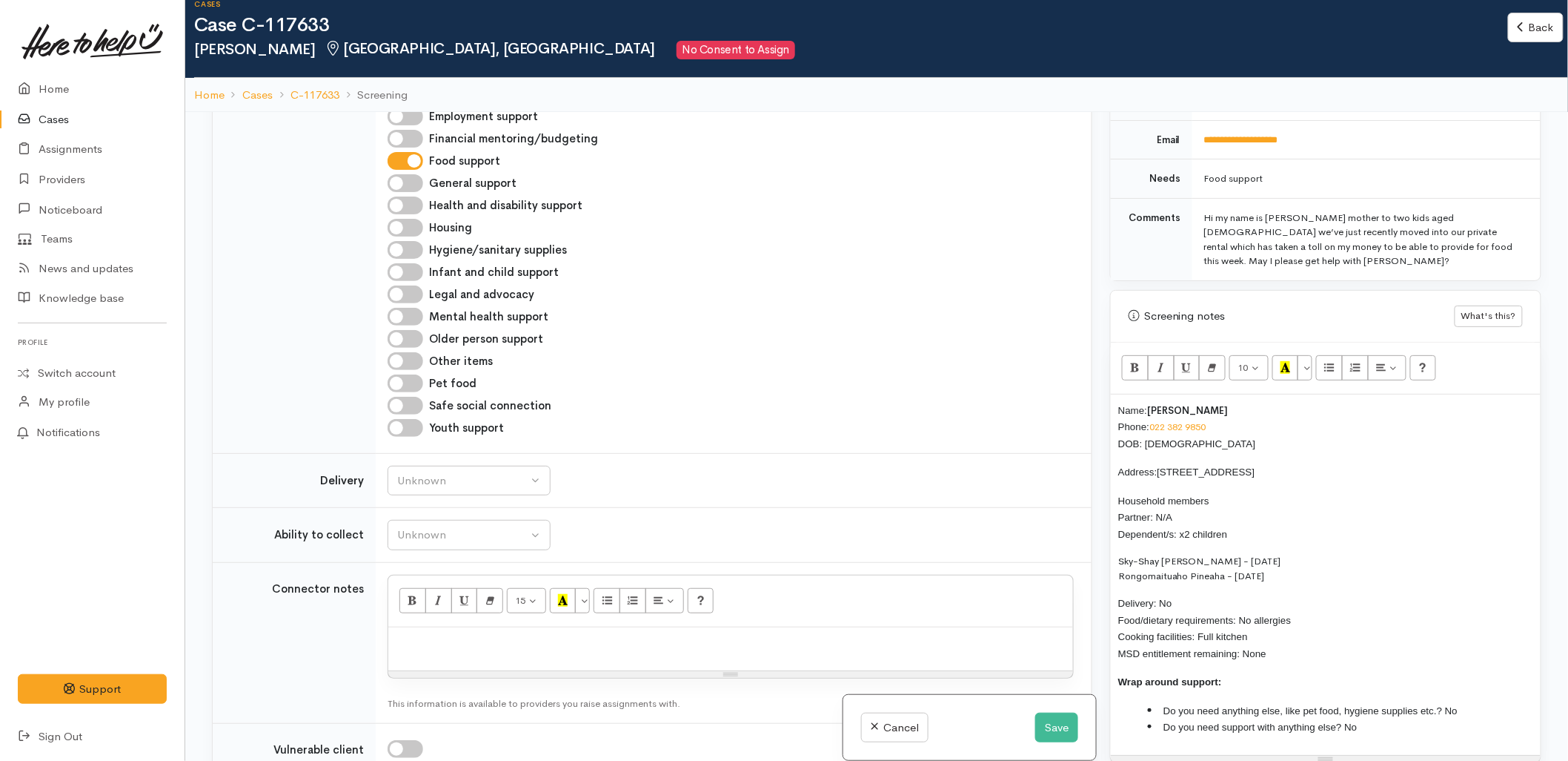
scroll to position [1160, 0]
click at [442, 474] on div "Unknown" at bounding box center [462, 482] width 131 height 17
click at [428, 609] on link "No" at bounding box center [469, 621] width 161 height 23
select select "1"
click at [433, 528] on div "Unknown" at bounding box center [462, 536] width 131 height 17
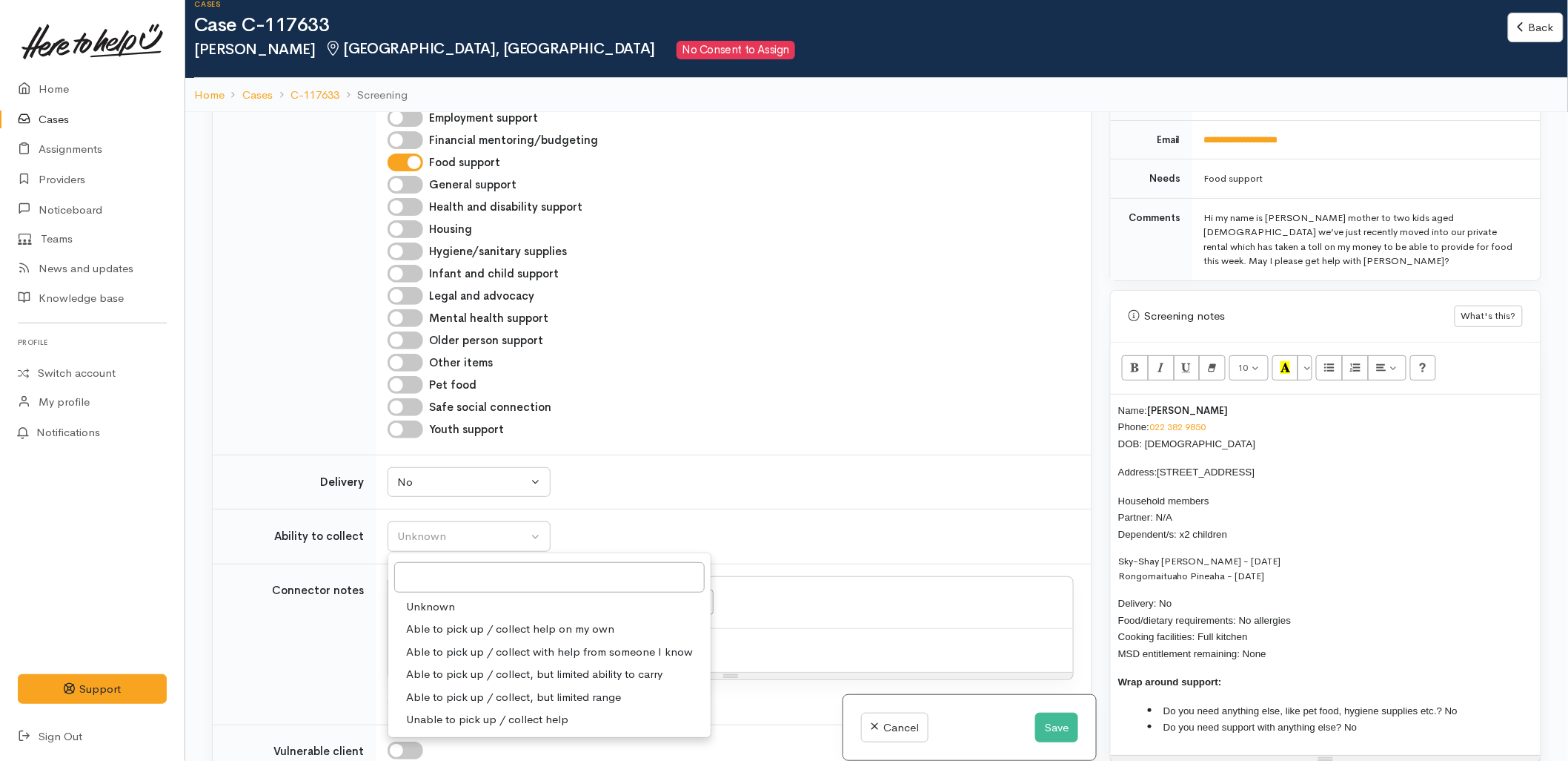
click at [428, 621] on span "Able to pick up / collect help on my own" at bounding box center [510, 629] width 208 height 17
select select "2"
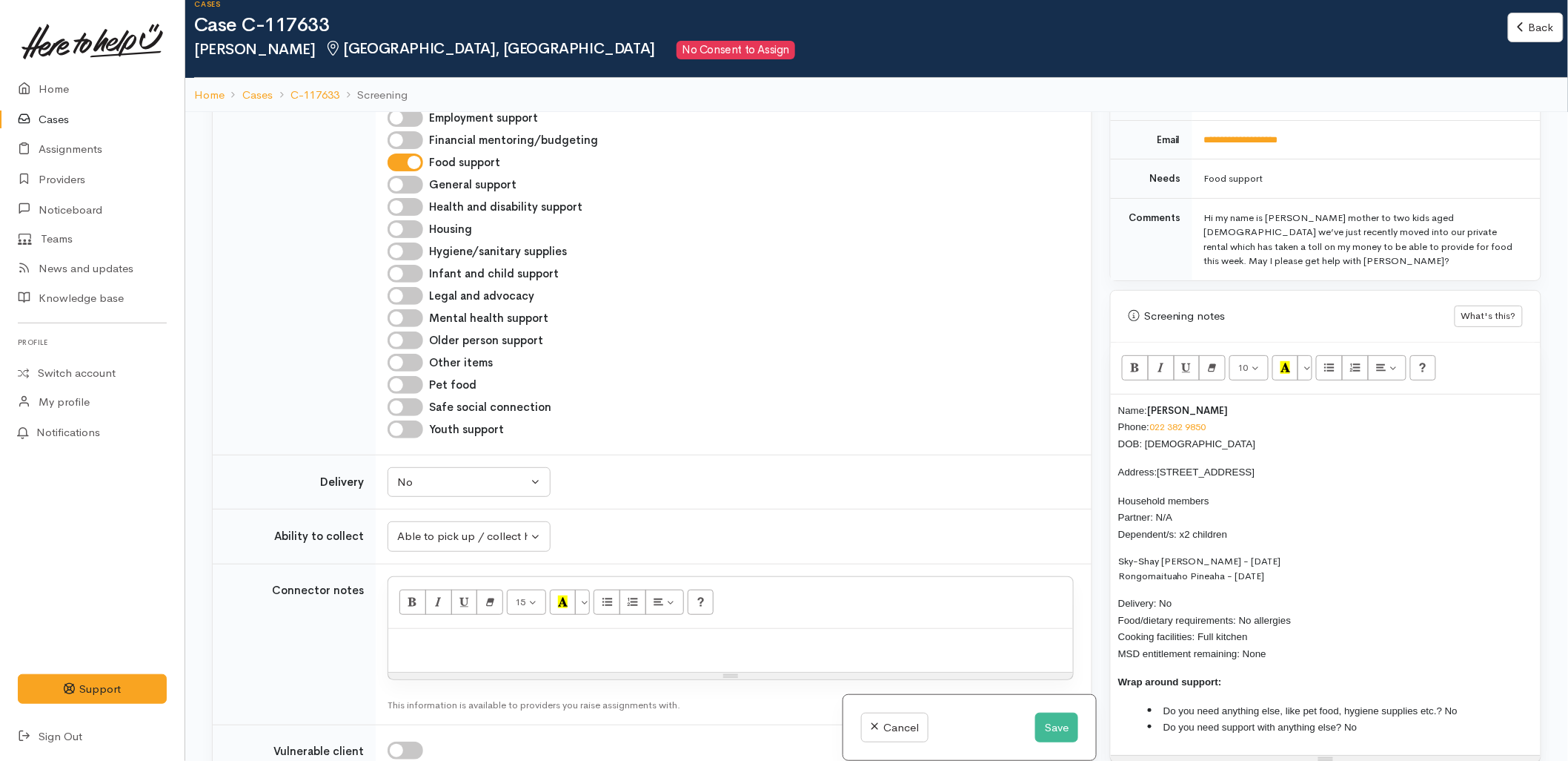
click at [638, 467] on div "Unknown Delivery needed Delivery preferred No No Unknown Delivery needed Delive…" at bounding box center [731, 482] width 686 height 30
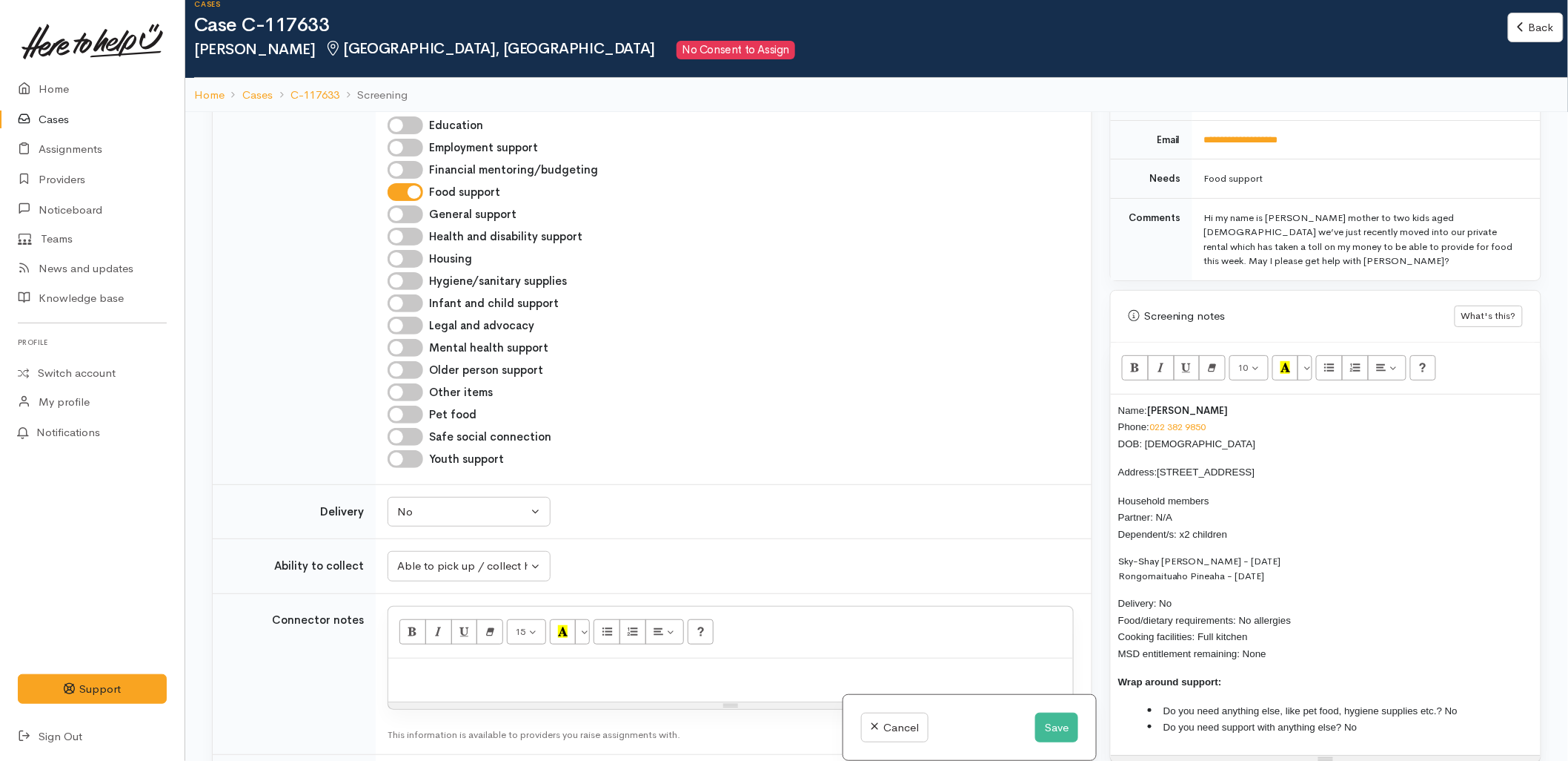
scroll to position [1078, 0]
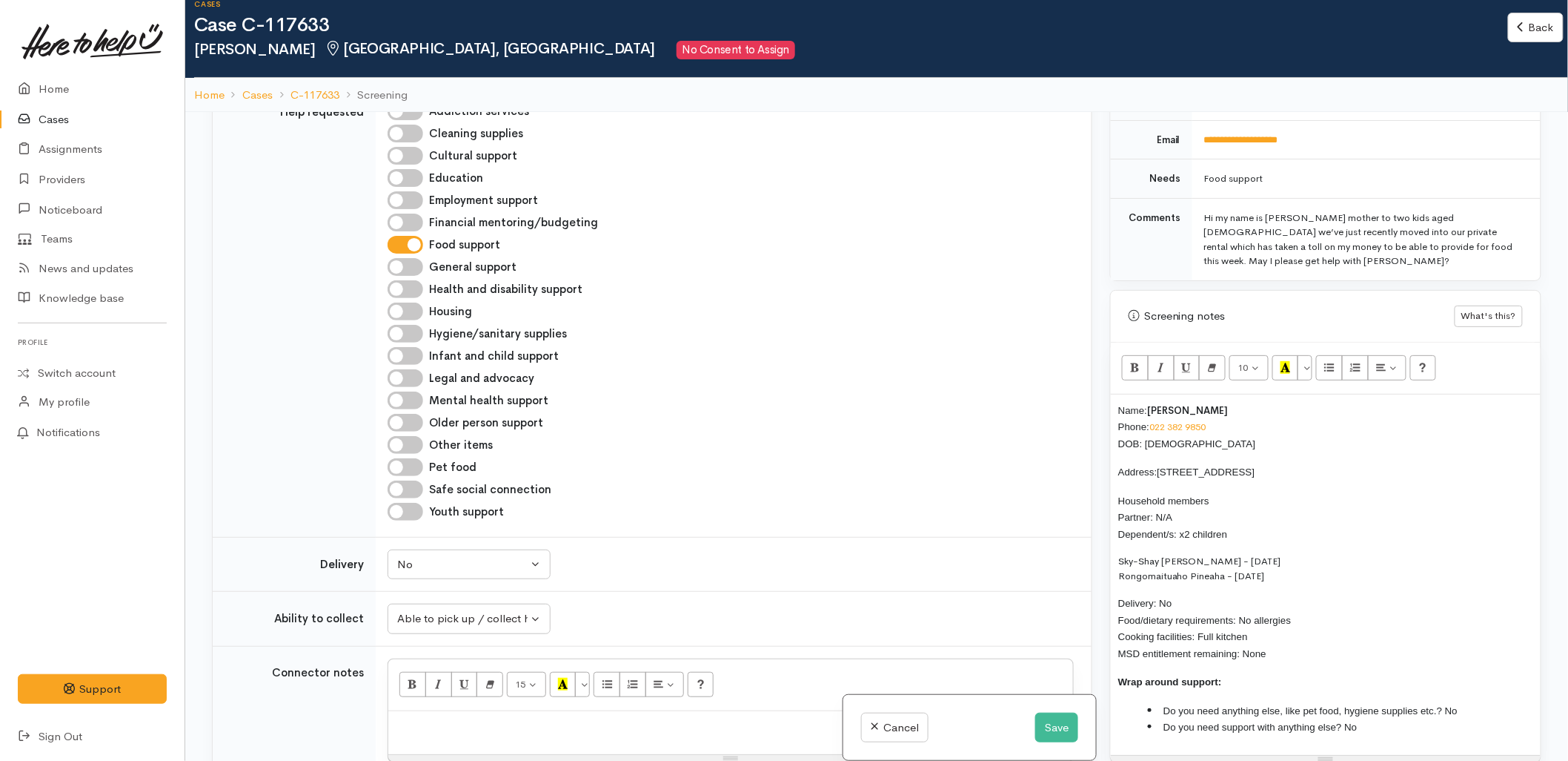
drag, startPoint x: 1282, startPoint y: 641, endPoint x: 1114, endPoint y: 393, distance: 299.5
click at [1114, 395] on div "Name: Tahsiay Watson Phone: 022 382 9850 DOB: 17/11/1999 Address: 54 Langstone …" at bounding box center [1325, 575] width 430 height 360
copy div "Name: Tahsiay Watson Phone: 022 382 9850 DOB: 17/11/1999 Address: 54 Langstone …"
click at [622, 711] on div at bounding box center [731, 733] width 685 height 44
paste div
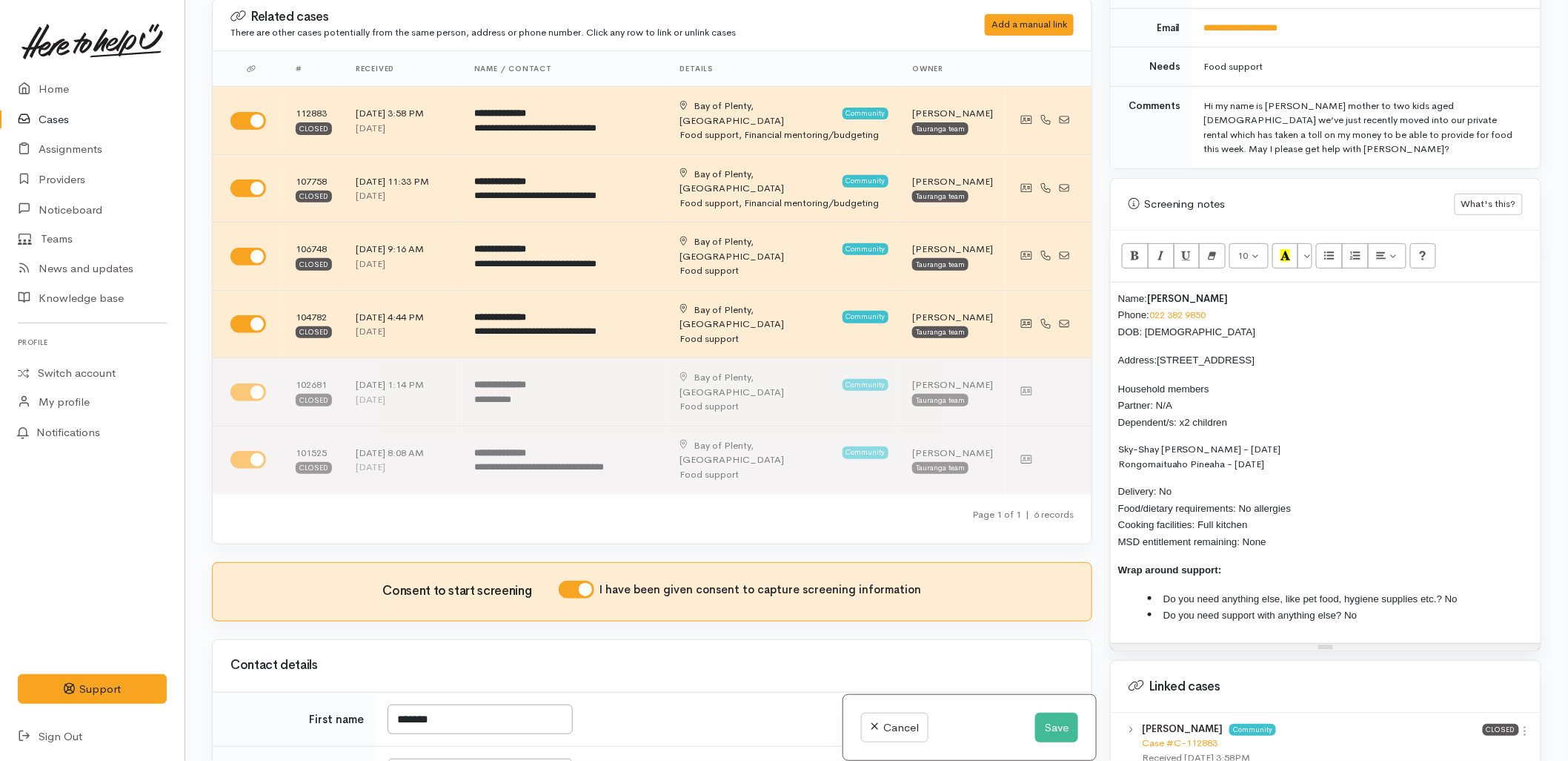
scroll to position [0, 0]
click at [1115, 285] on div "Name: Tahsiay Watson Phone: 022 382 9850 DOB: 17/11/1999 Address: 54 Langstone …" at bounding box center [1325, 463] width 430 height 360
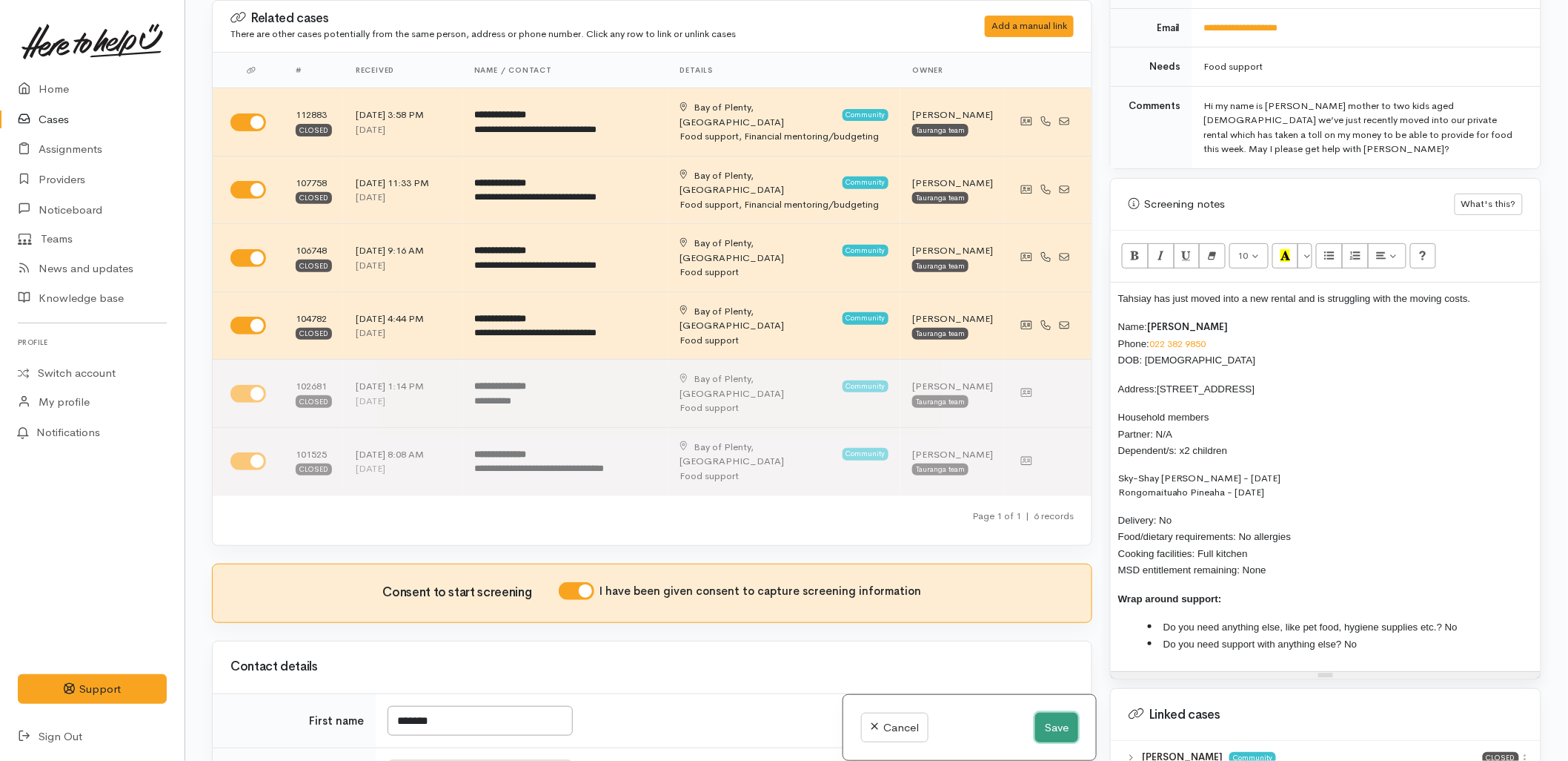
click at [1065, 725] on button "Save" at bounding box center [1056, 727] width 43 height 30
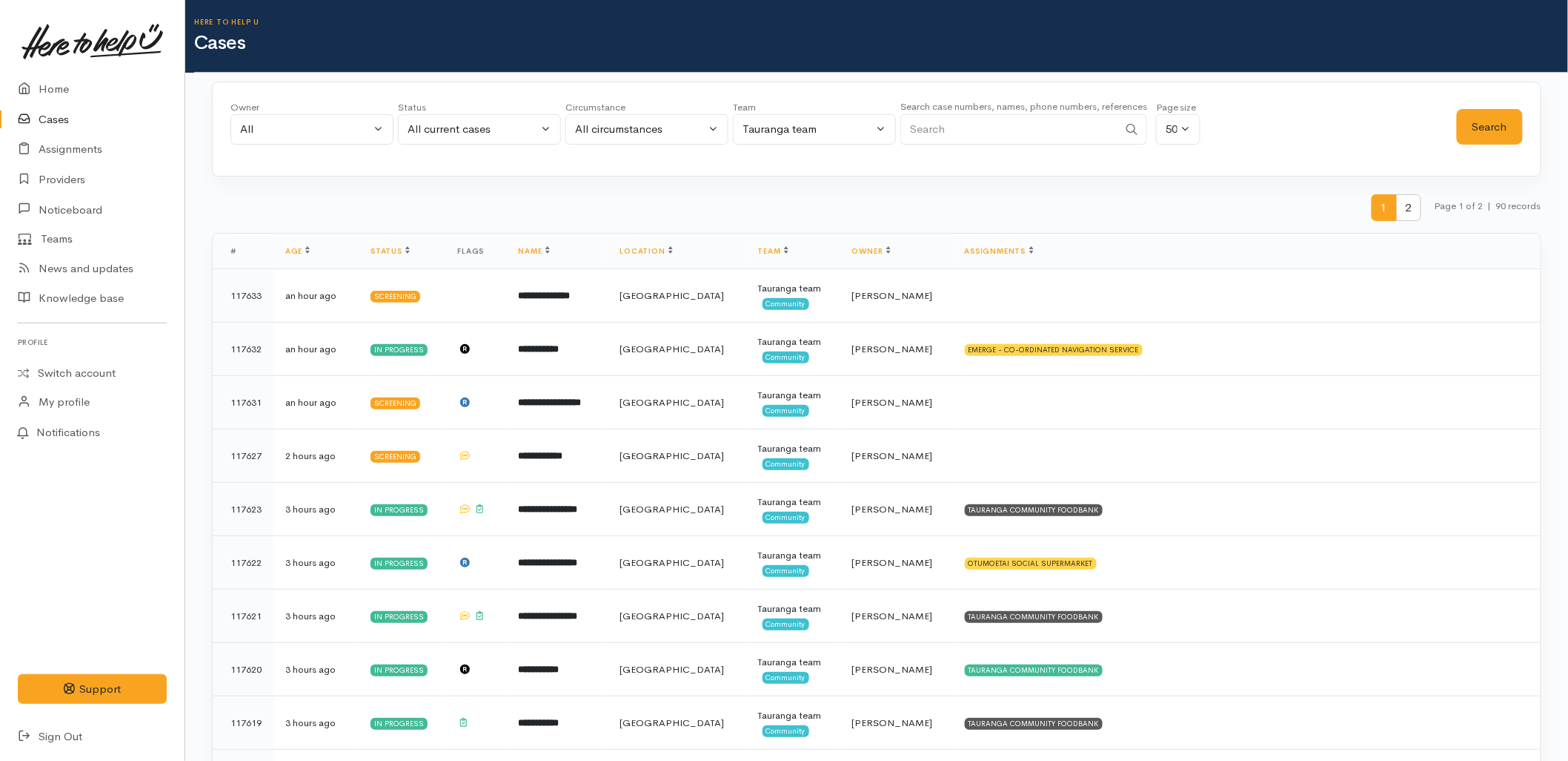
click at [1047, 127] on input "Search" at bounding box center [1009, 129] width 218 height 30
paste input "[PERSON_NAME]"
type input "[PERSON_NAME]"
click at [1489, 123] on button "Search" at bounding box center [1489, 126] width 66 height 36
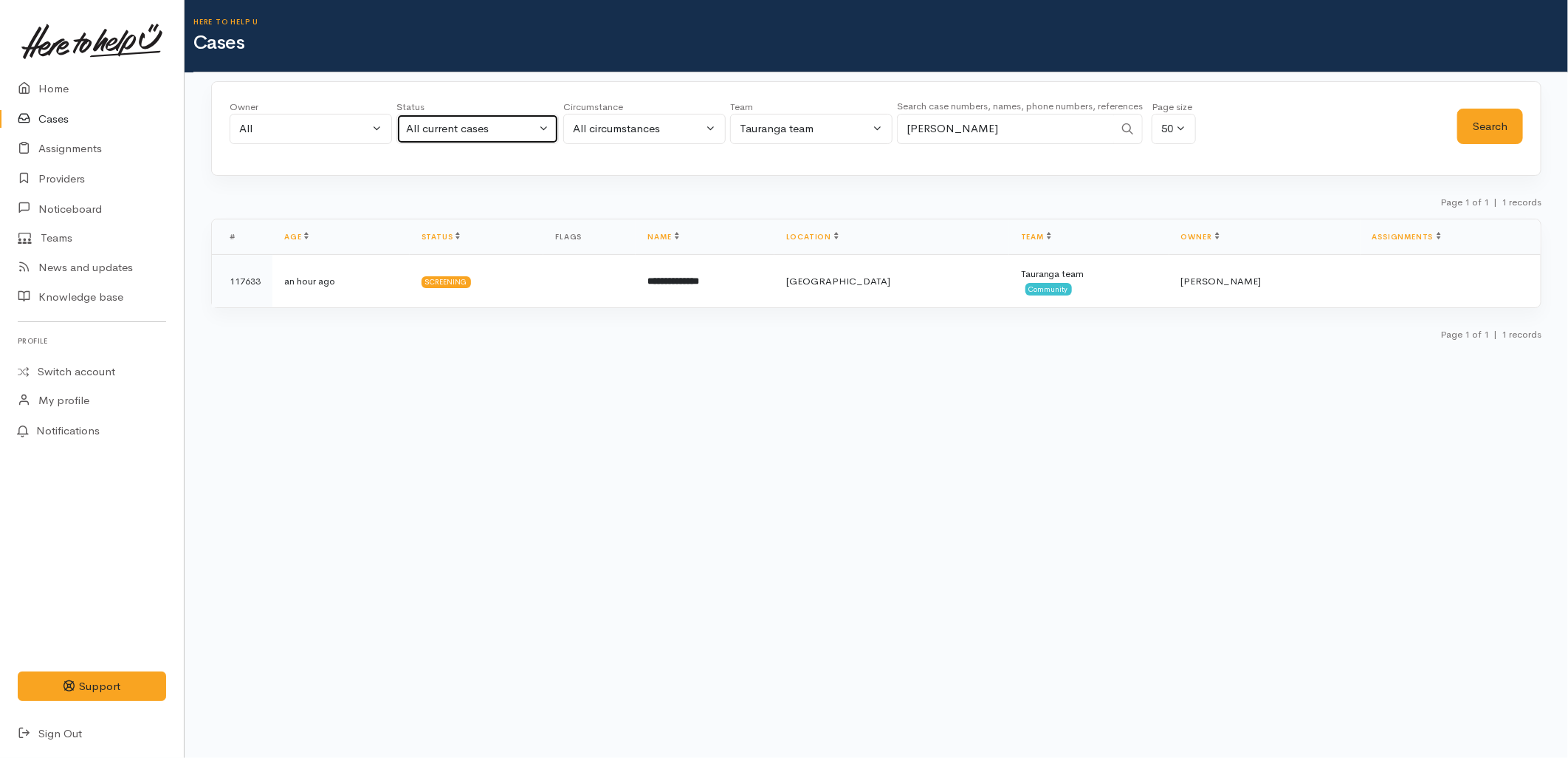
click at [483, 116] on button "All current cases" at bounding box center [477, 128] width 163 height 30
click at [428, 408] on link "All" at bounding box center [477, 401] width 161 height 23
select select "All"
click at [1508, 115] on button "Search" at bounding box center [1490, 126] width 66 height 36
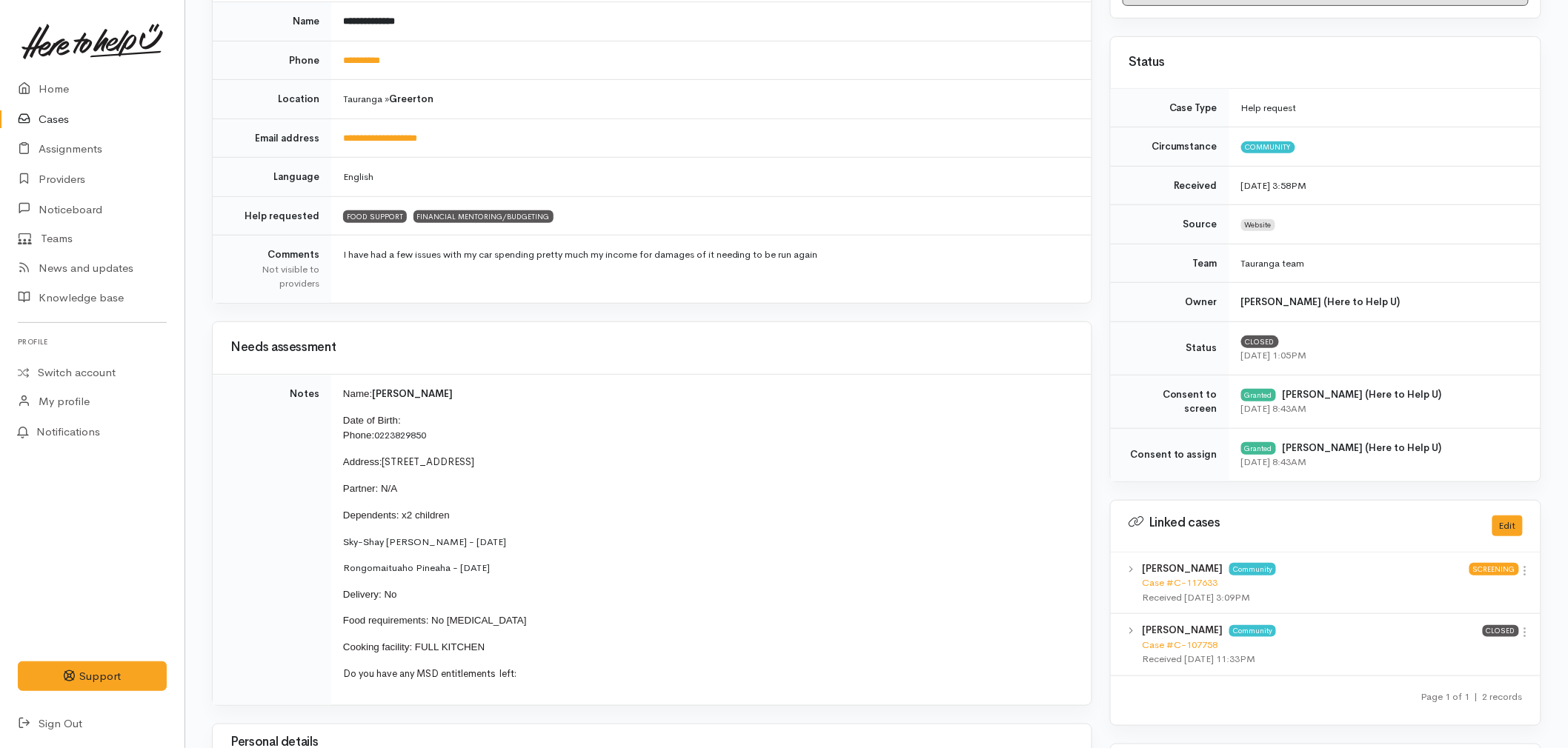
scroll to position [248, 0]
drag, startPoint x: 525, startPoint y: 566, endPoint x: 341, endPoint y: 539, distance: 186.0
click at [341, 539] on td "Name: [PERSON_NAME] Date of Birth: Phone: 0223829850 Address: [STREET_ADDRESS][…" at bounding box center [711, 538] width 761 height 331
copy td "Sky-Shay [PERSON_NAME] - [DATE] Rongomaituaho Pineaha - [DATE]"
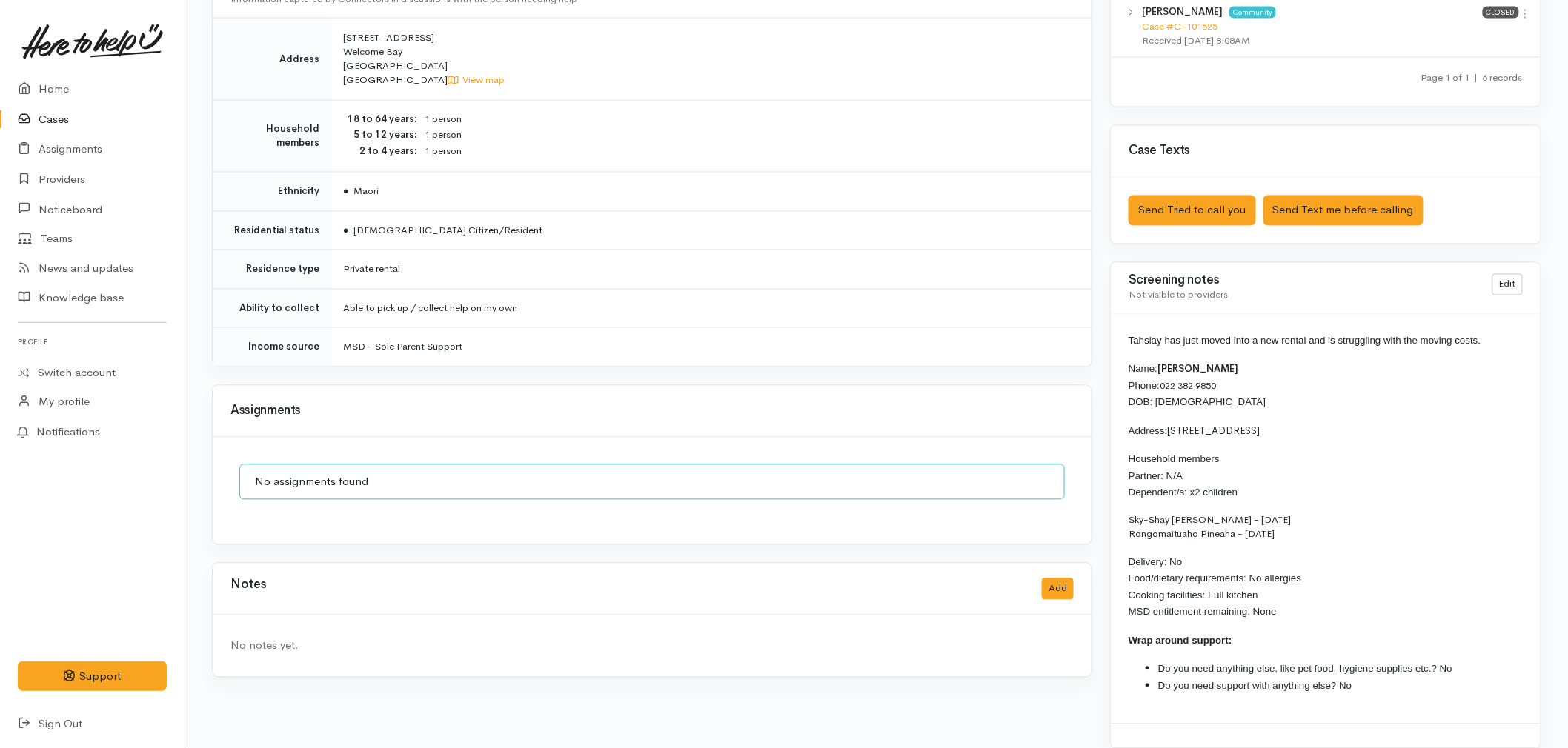
scroll to position [1132, 0]
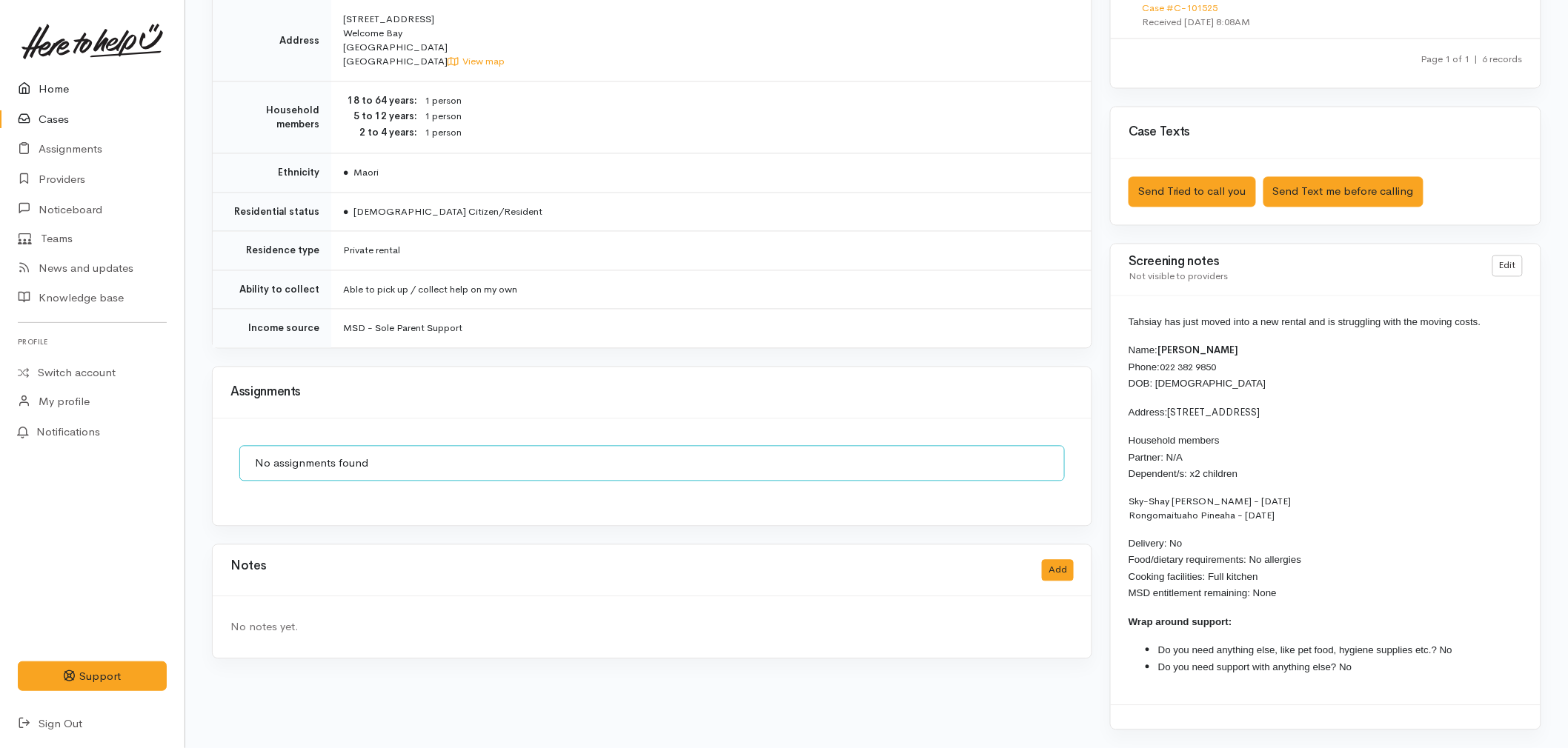
click at [20, 77] on link "Home" at bounding box center [92, 89] width 184 height 30
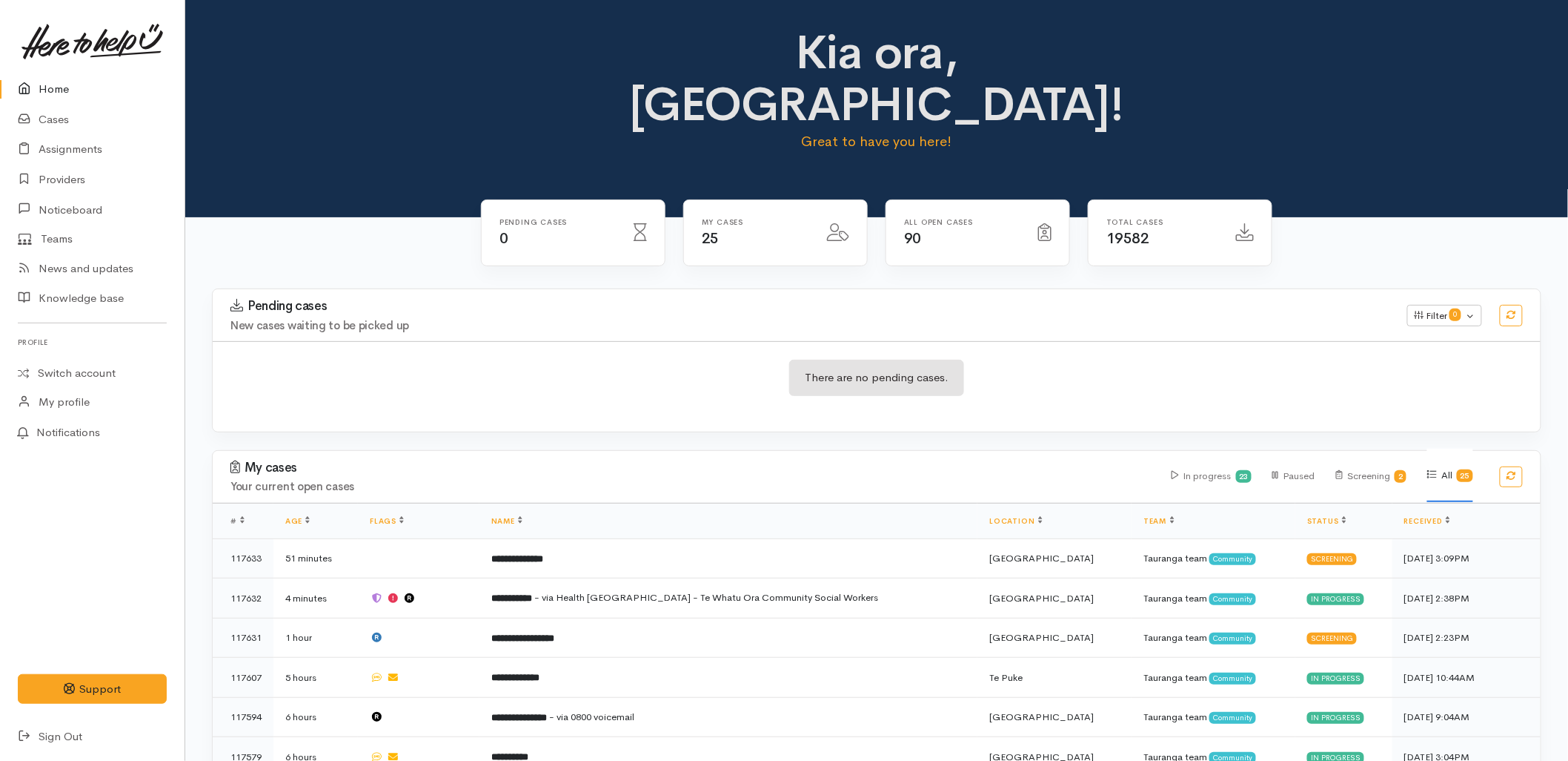
click at [900, 386] on div "Pending cases New cases waiting to be picked up Filter 0 Filters Clear filters …" at bounding box center [876, 369] width 1347 height 162
click at [71, 737] on link "Sign Out" at bounding box center [92, 736] width 184 height 30
